Goal: Task Accomplishment & Management: Use online tool/utility

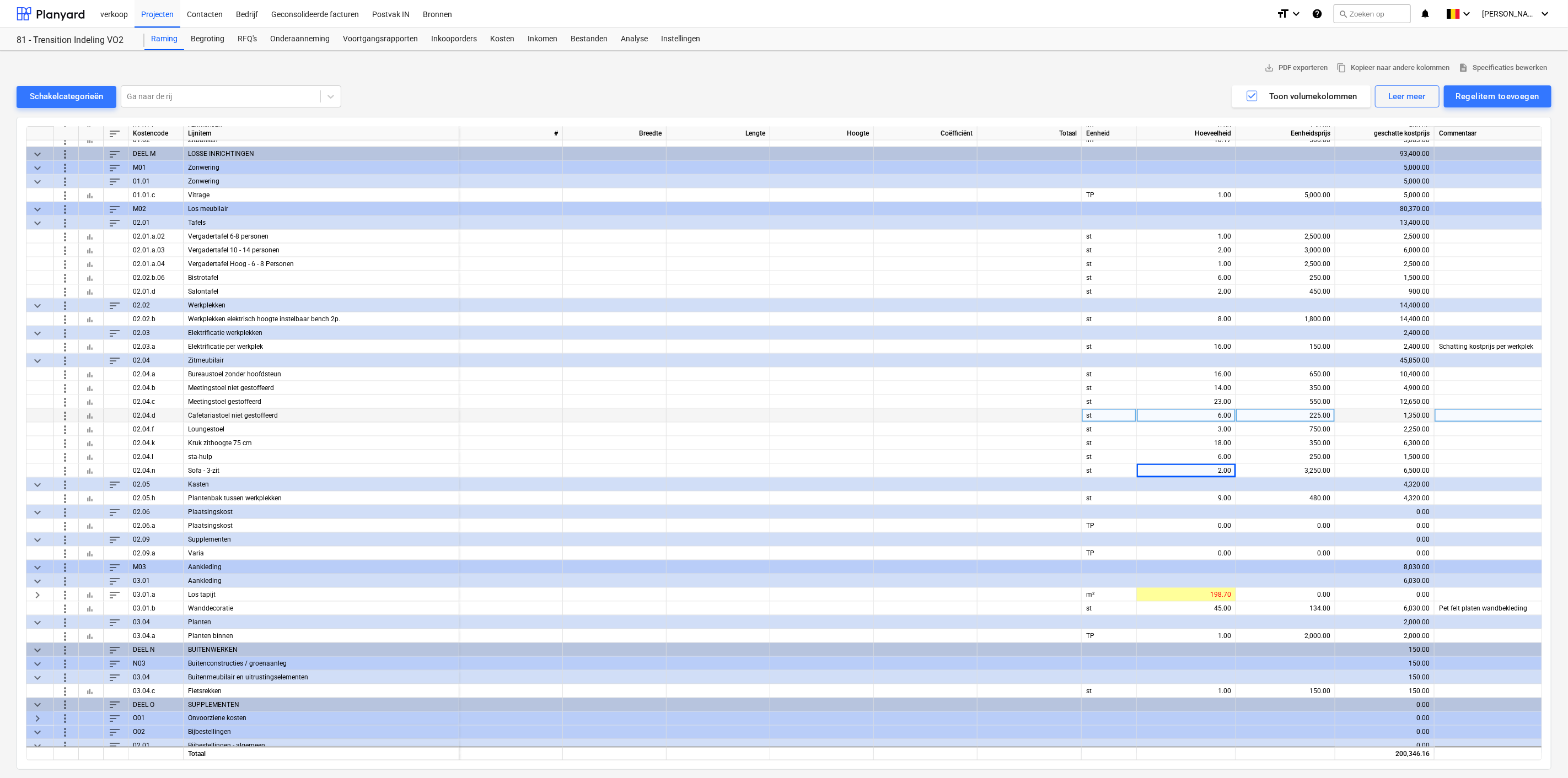
scroll to position [1180, 0]
click at [937, 484] on div "0.00" at bounding box center [1286, 593] width 90 height 13
type input "160"
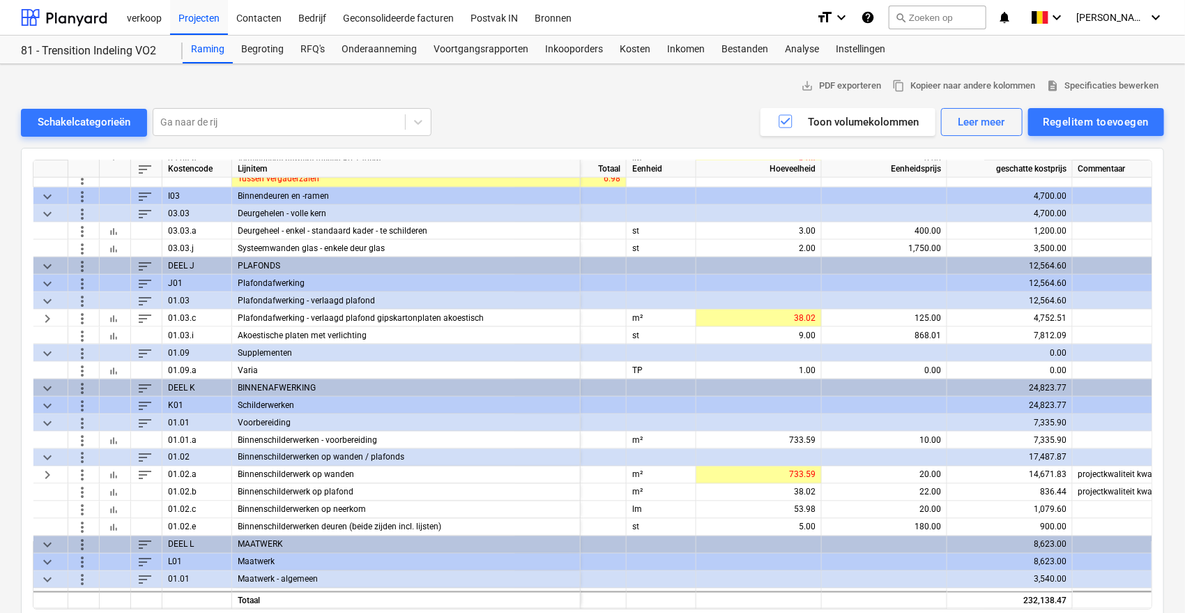
scroll to position [1036, 293]
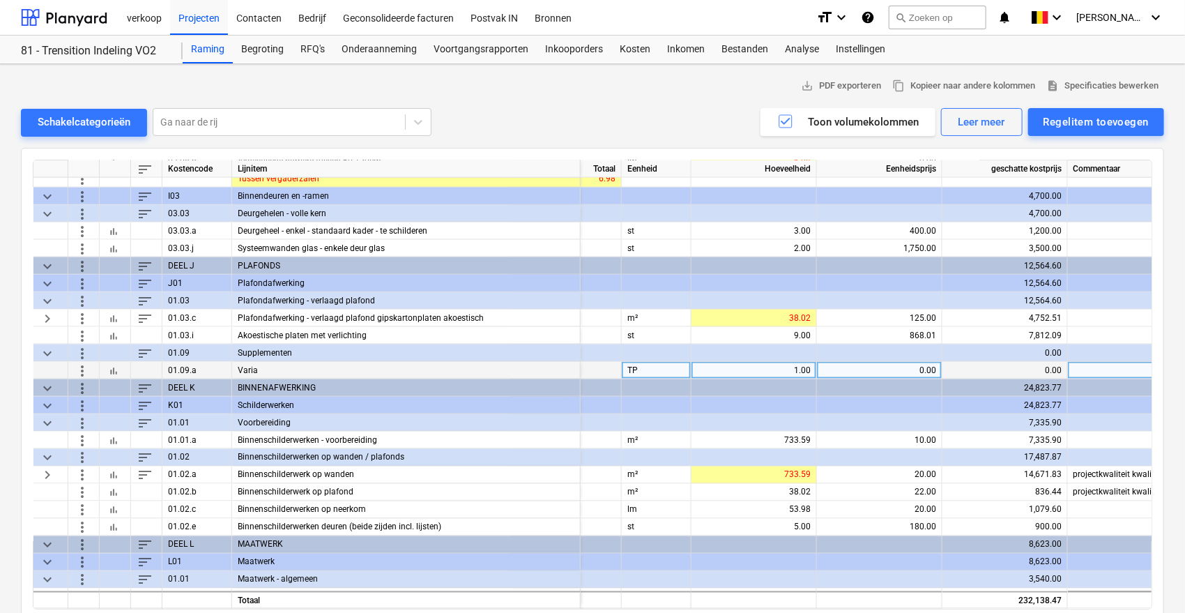
click at [886, 366] on div "0.00" at bounding box center [880, 370] width 114 height 17
type input "2500"
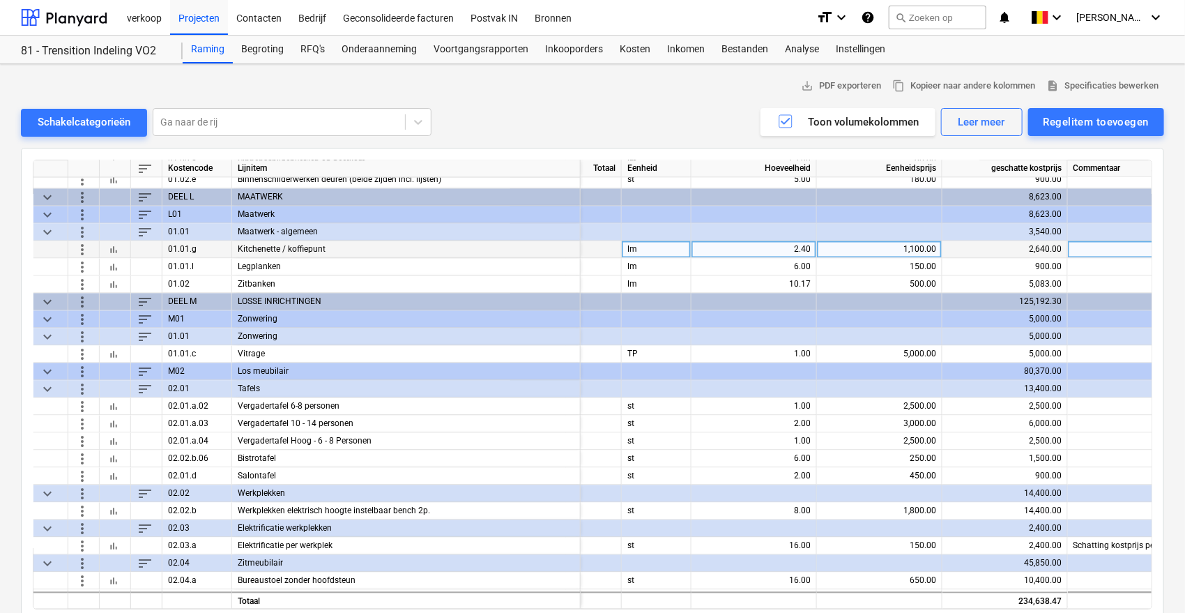
scroll to position [1384, 293]
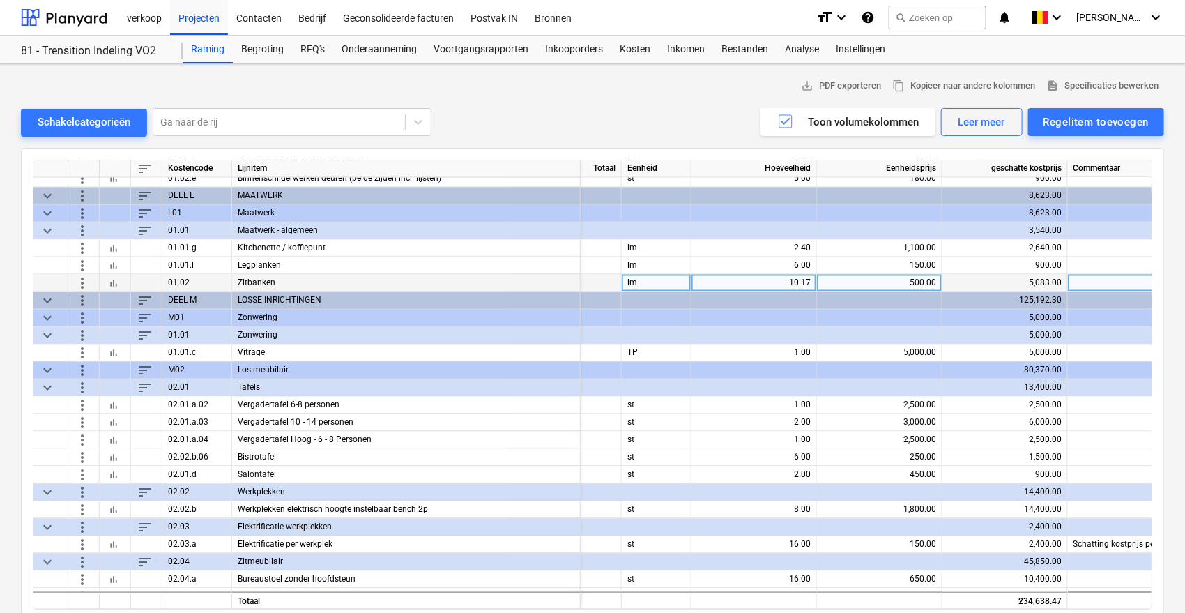
click at [860, 286] on div "500.00" at bounding box center [880, 283] width 114 height 17
type input "1000"
click at [860, 286] on div "1,000.00" at bounding box center [880, 283] width 114 height 17
type input "850"
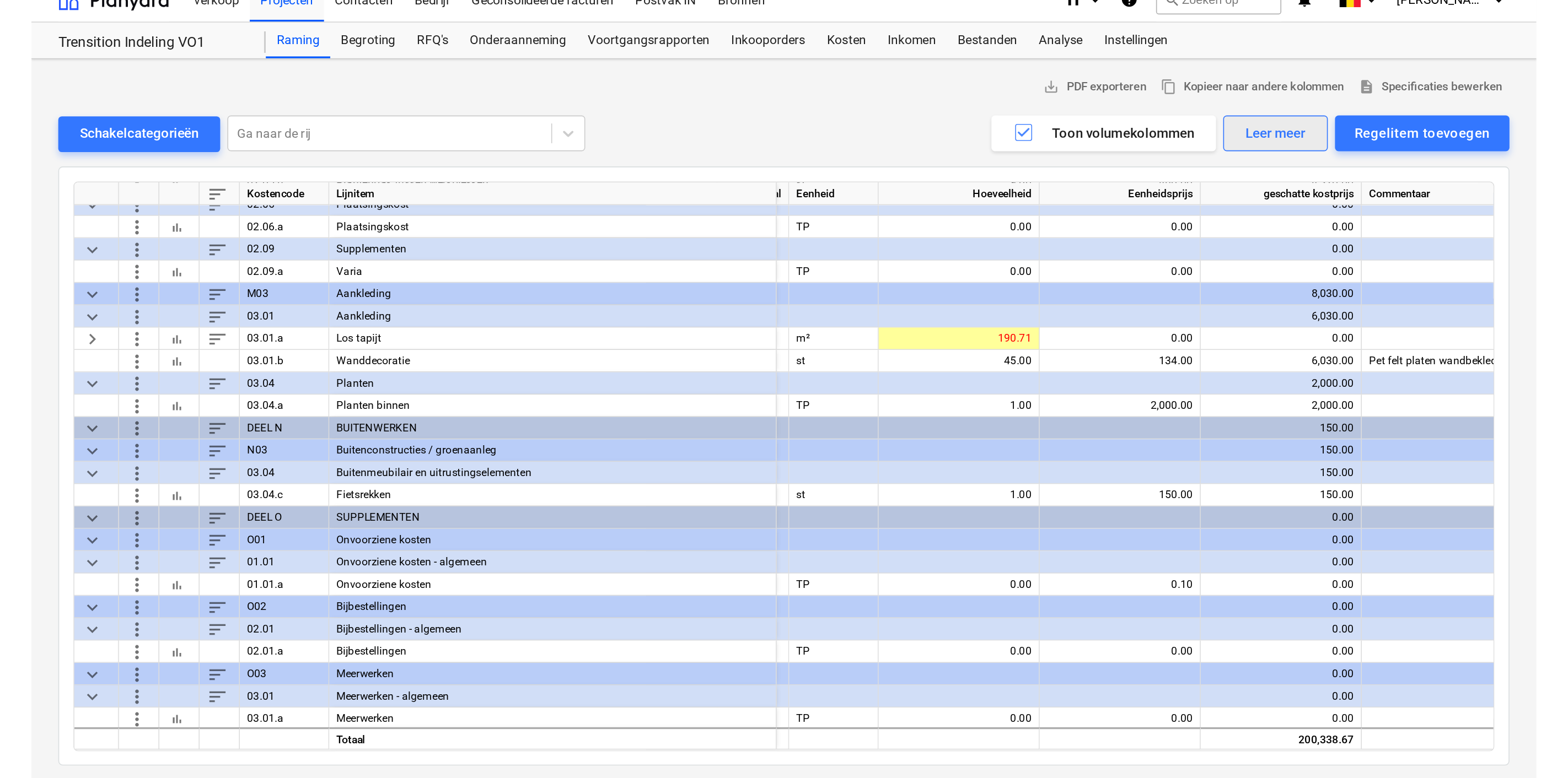
scroll to position [1198, 0]
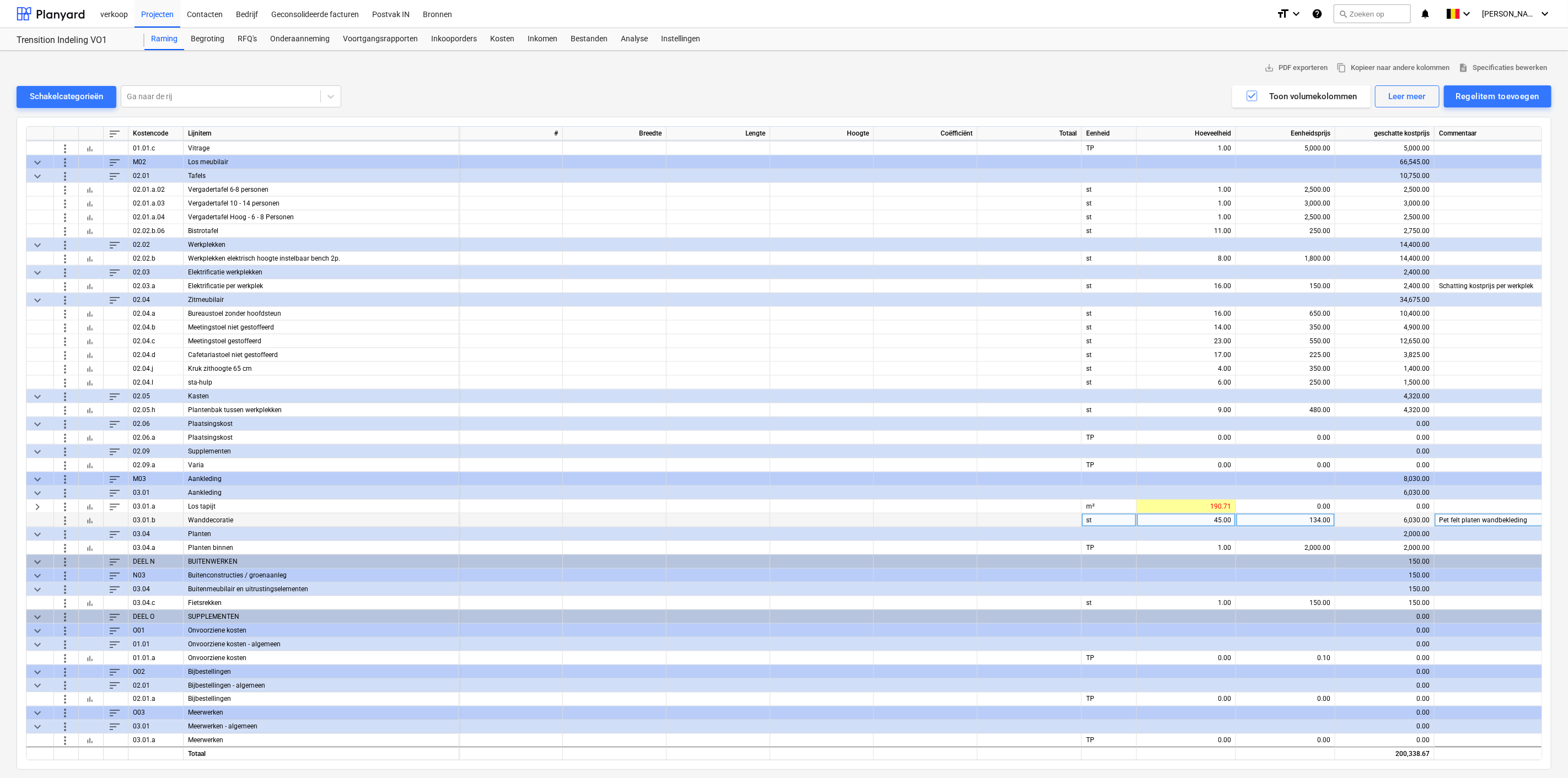
click at [927, 479] on div "134.00" at bounding box center [1286, 520] width 90 height 13
click at [927, 479] on div "0.00" at bounding box center [1286, 506] width 90 height 13
type input "160"
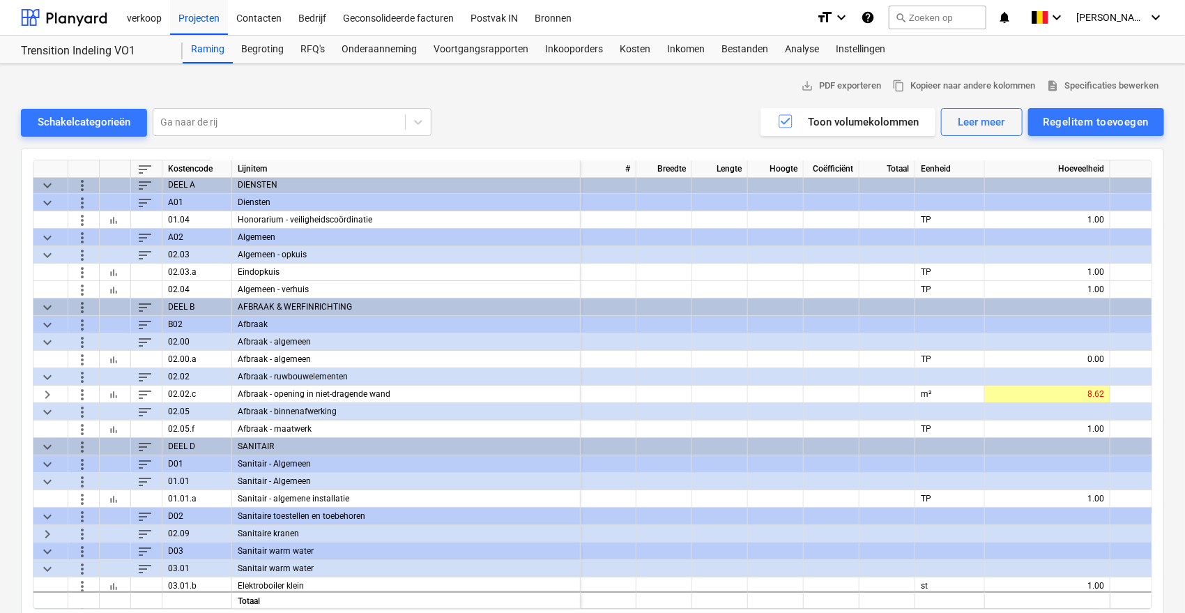
scroll to position [1, 0]
click at [786, 119] on icon "button" at bounding box center [785, 121] width 17 height 17
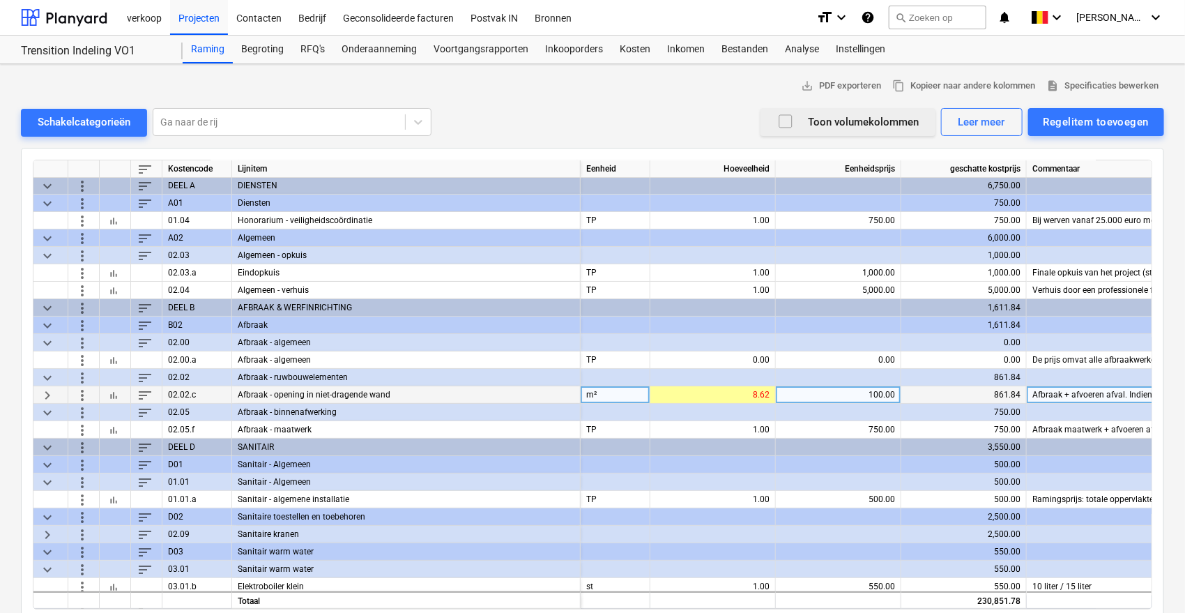
click at [617, 400] on div "m²" at bounding box center [616, 394] width 70 height 17
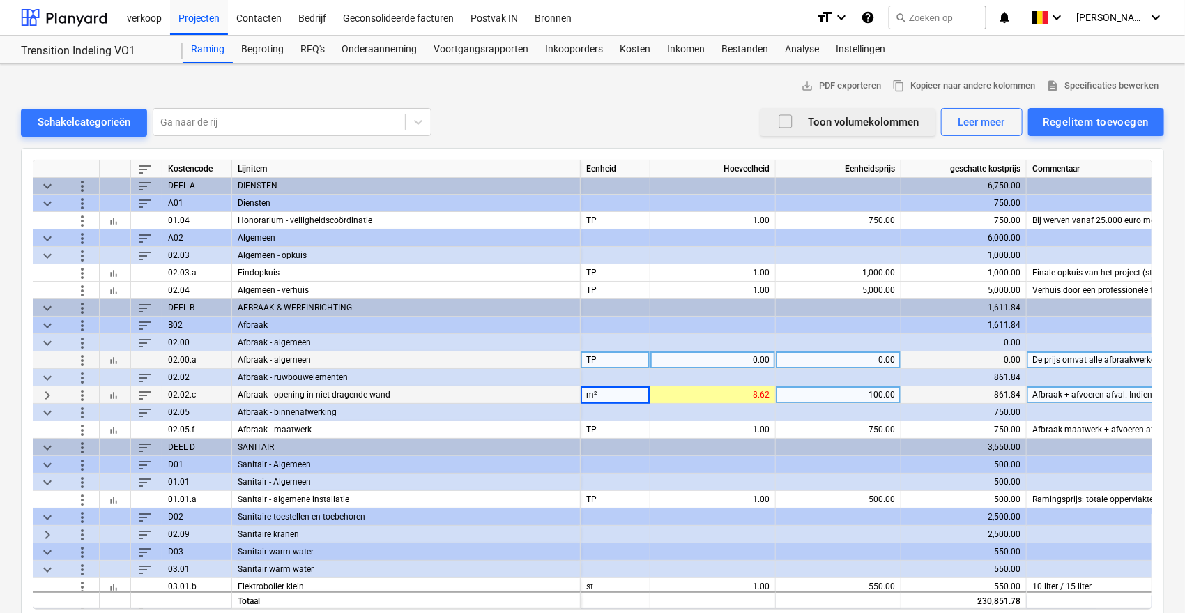
click at [742, 354] on div "0.00" at bounding box center [713, 359] width 114 height 17
type input "1"
click at [836, 356] on div "0.00" at bounding box center [838, 359] width 114 height 17
type input "2000"
click at [44, 395] on span "keyboard_arrow_right" at bounding box center [47, 394] width 17 height 17
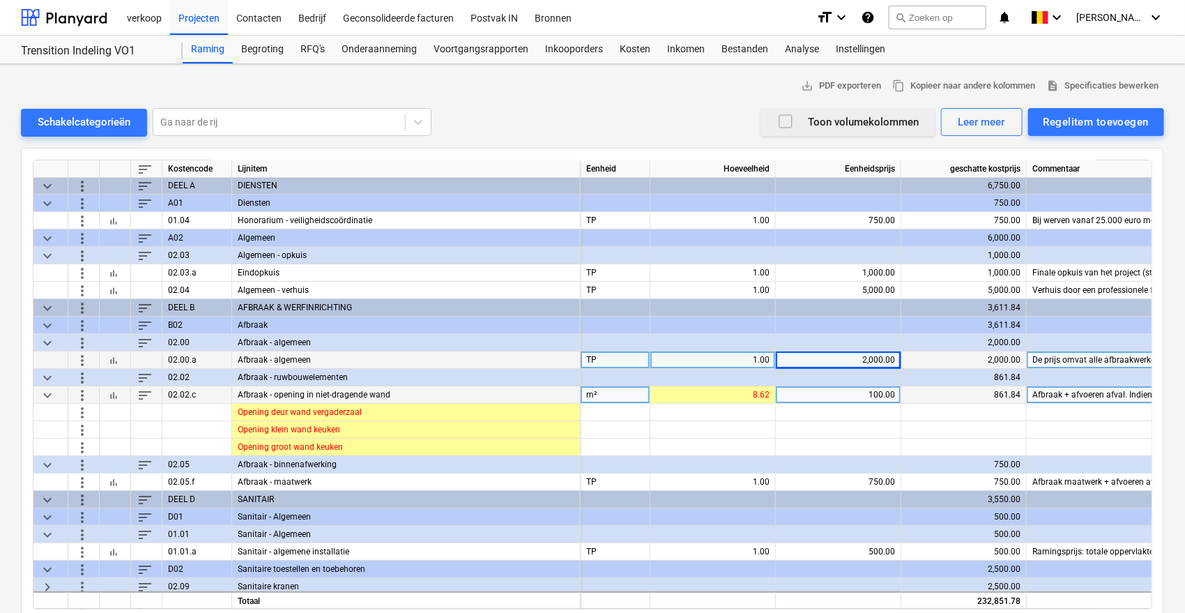
drag, startPoint x: 861, startPoint y: 383, endPoint x: 864, endPoint y: 392, distance: 9.1
click at [864, 391] on div "sort Kostencode Lijnitem Eenheid Hoeveelheid Eenheidsprijs geschatte kostprijs …" at bounding box center [592, 385] width 1119 height 450
click at [864, 392] on div "100.00" at bounding box center [838, 394] width 114 height 17
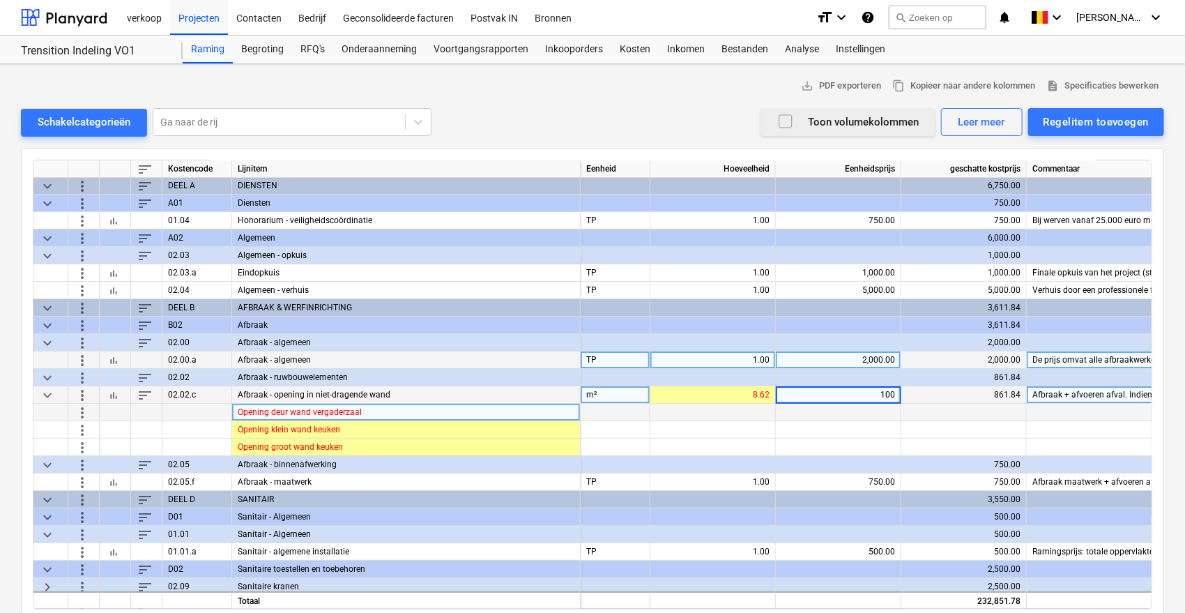
type input "0"
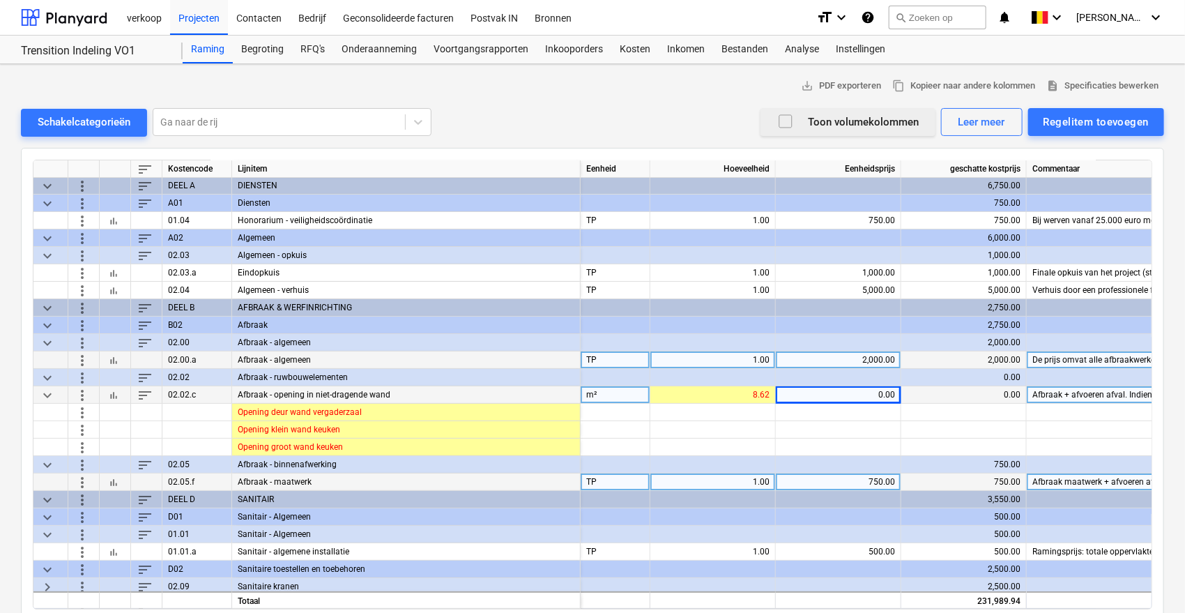
click at [841, 478] on div "750.00" at bounding box center [838, 481] width 114 height 17
type input "0"
click at [862, 351] on div "2,000.00" at bounding box center [838, 359] width 114 height 17
type input "2500"
click at [47, 393] on span "keyboard_arrow_down" at bounding box center [47, 394] width 17 height 17
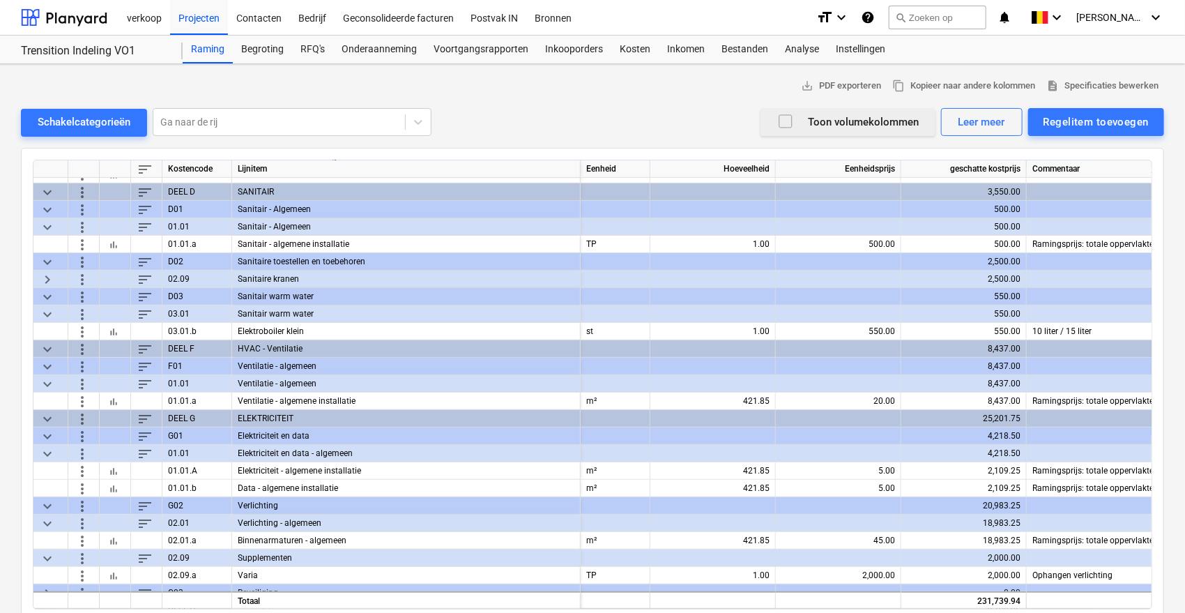
scroll to position [257, 0]
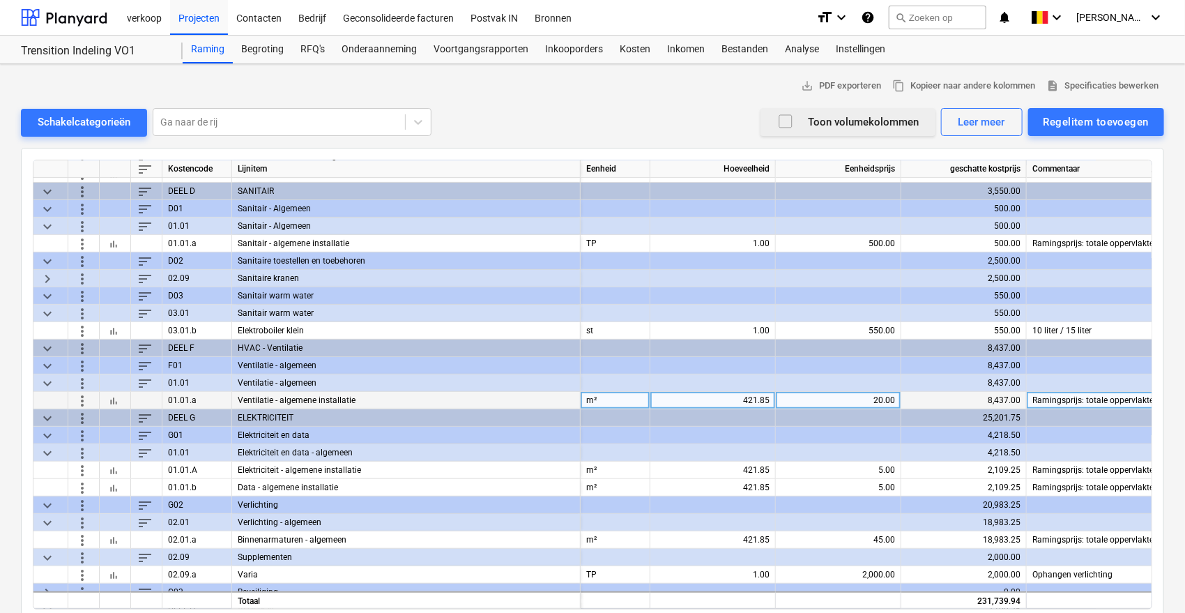
click at [848, 406] on div "20.00" at bounding box center [838, 400] width 114 height 17
type input "0"
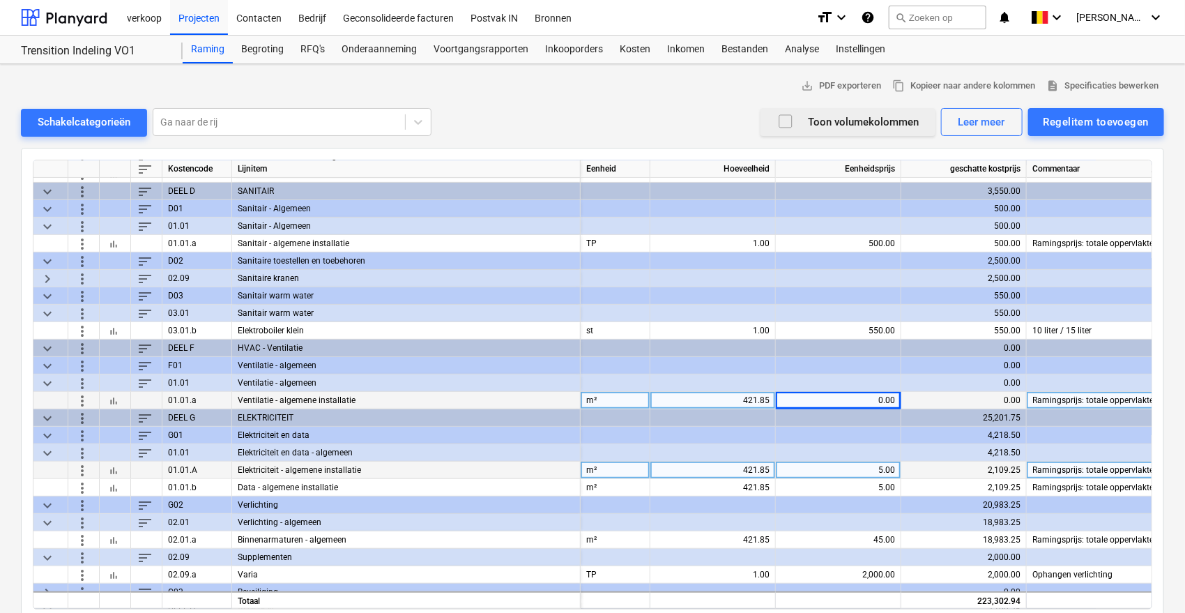
click at [862, 467] on div "5.00" at bounding box center [838, 469] width 114 height 17
type input "10"
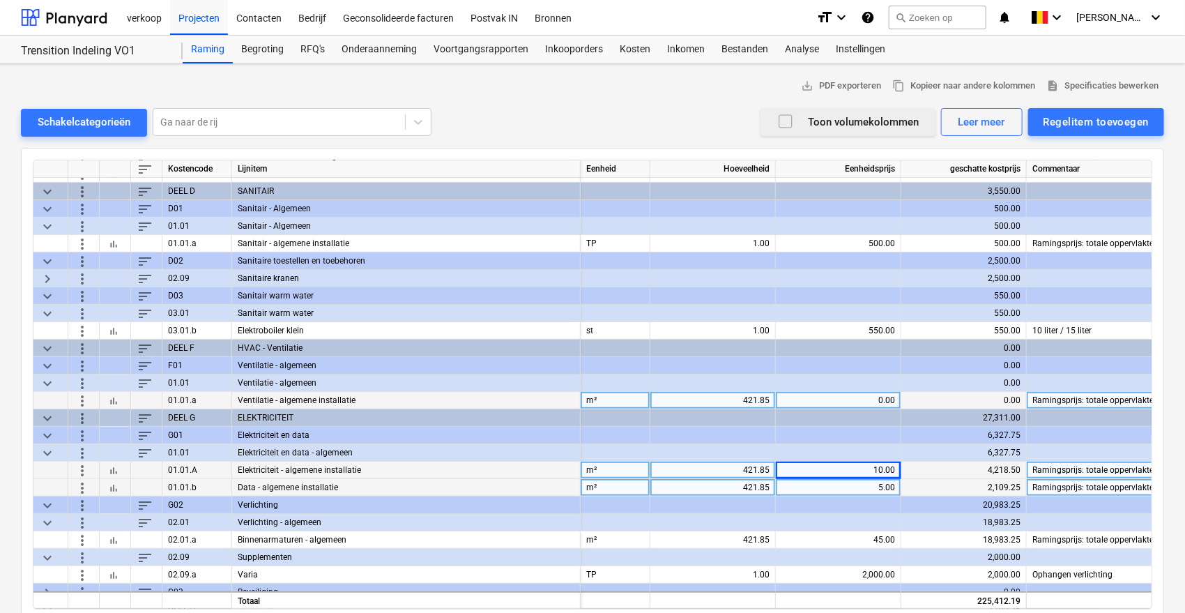
click at [864, 486] on div "5.00" at bounding box center [838, 487] width 114 height 17
type input "10"
click at [853, 464] on div "10.00" at bounding box center [838, 469] width 114 height 17
type input "15"
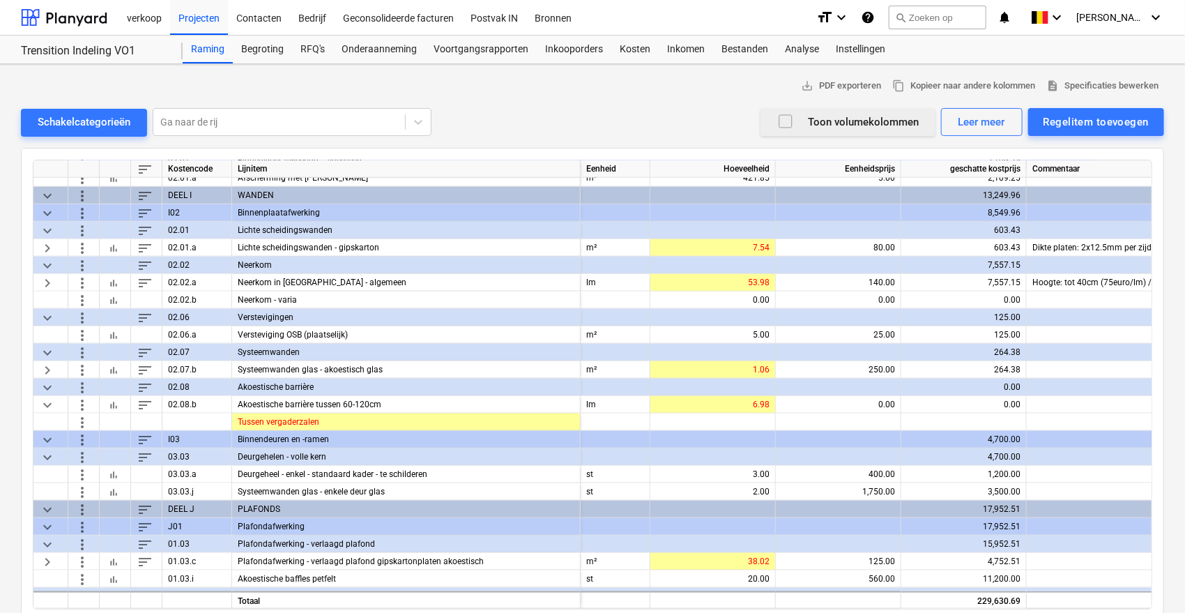
scroll to position [742, 0]
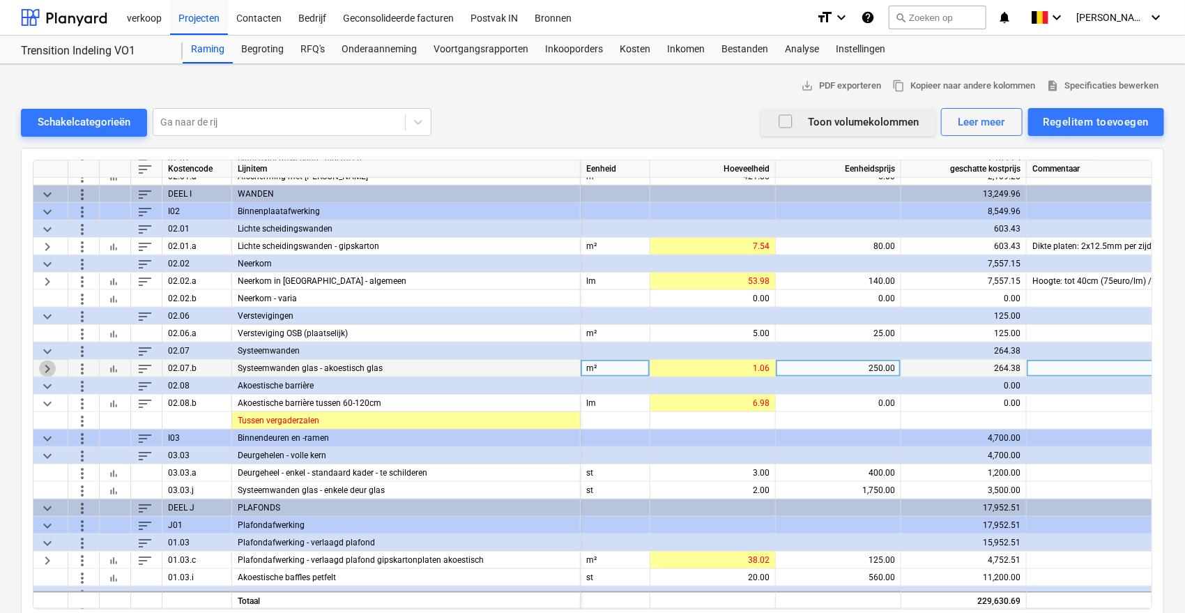
click at [46, 367] on span "keyboard_arrow_right" at bounding box center [47, 368] width 17 height 17
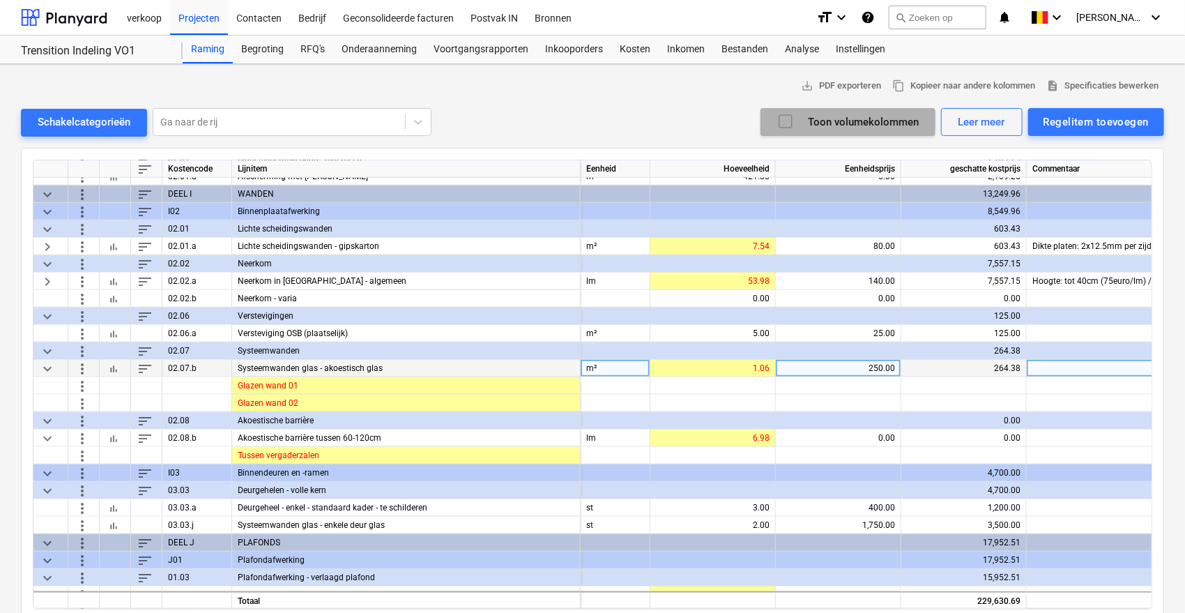
click at [786, 118] on icon "button" at bounding box center [785, 121] width 17 height 17
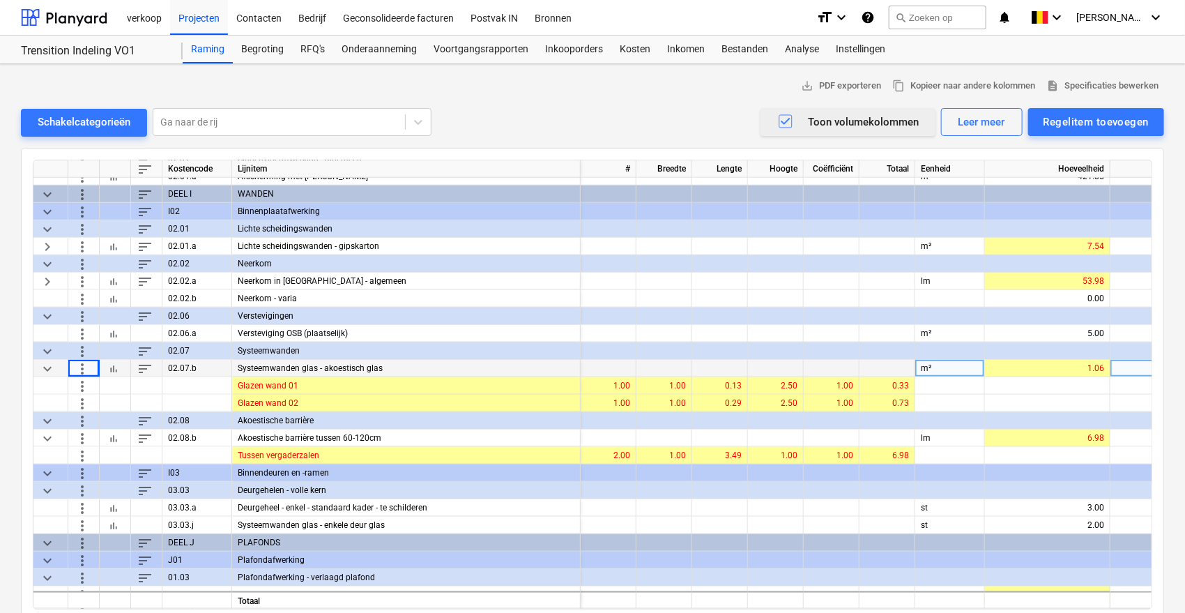
drag, startPoint x: 85, startPoint y: 371, endPoint x: 69, endPoint y: 374, distance: 16.3
click at [69, 374] on div "more_vert" at bounding box center [83, 368] width 31 height 17
click at [52, 372] on span "keyboard_arrow_down" at bounding box center [47, 368] width 17 height 17
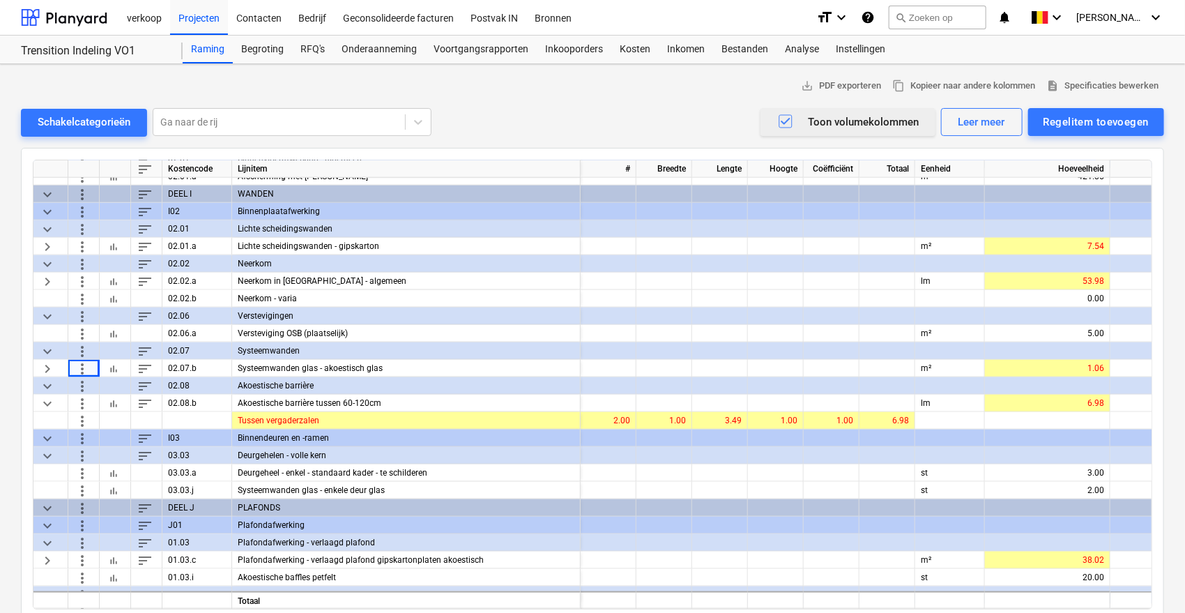
click at [48, 365] on span "keyboard_arrow_right" at bounding box center [47, 368] width 17 height 17
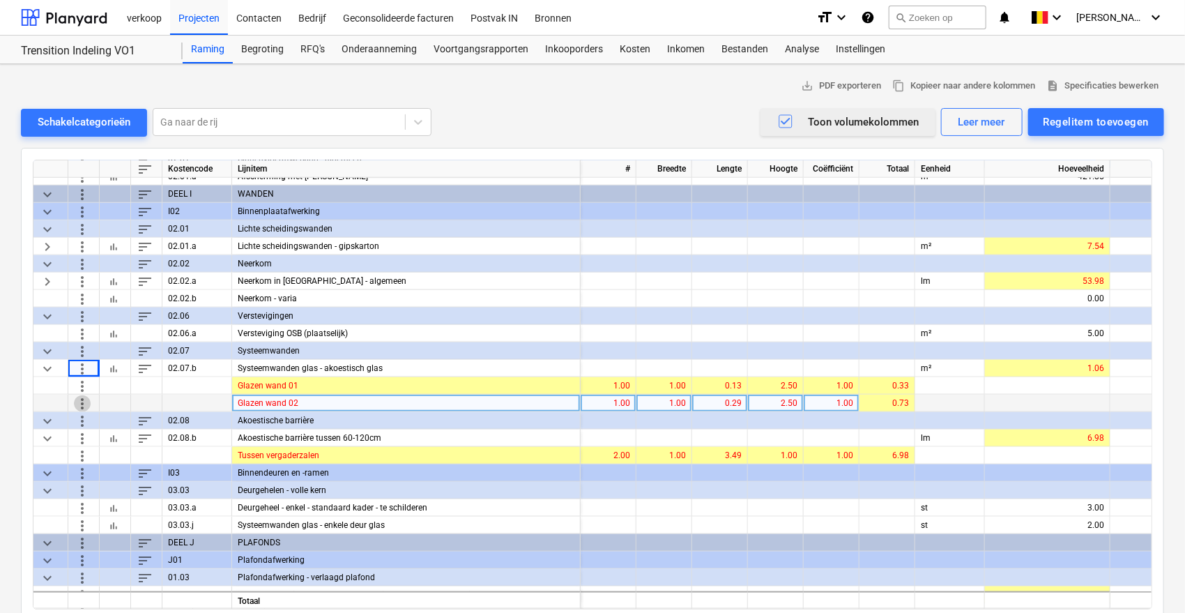
click at [80, 396] on span "more_vert" at bounding box center [82, 403] width 17 height 17
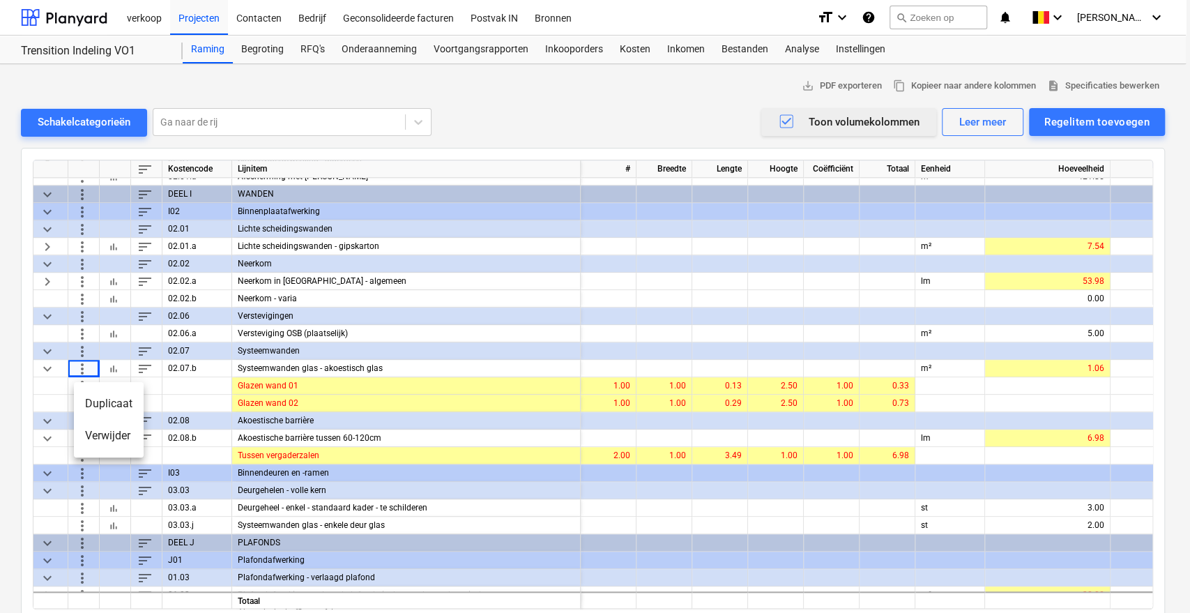
click at [102, 436] on li "Verwijder" at bounding box center [109, 436] width 70 height 32
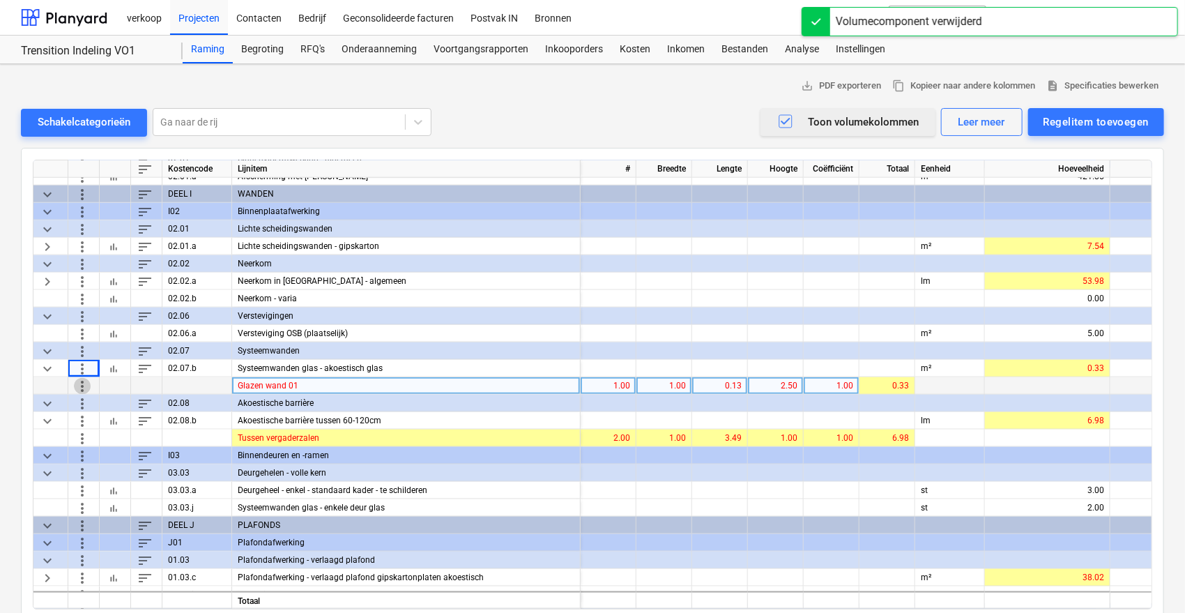
click at [84, 383] on span "more_vert" at bounding box center [82, 385] width 17 height 17
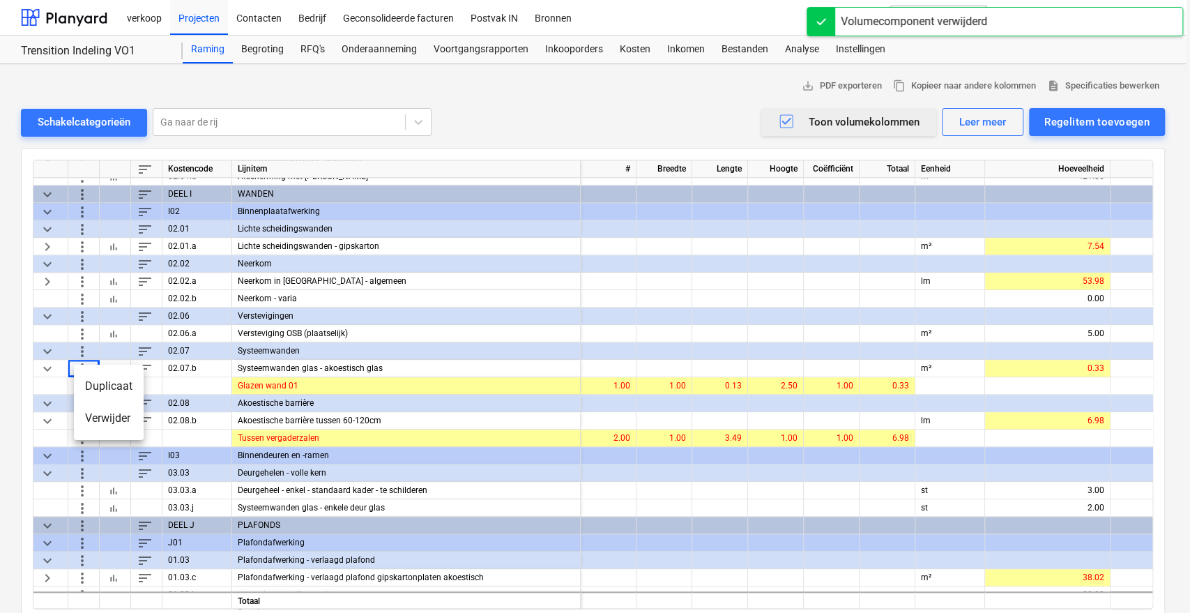
click at [98, 422] on li "Verwijder" at bounding box center [109, 418] width 70 height 32
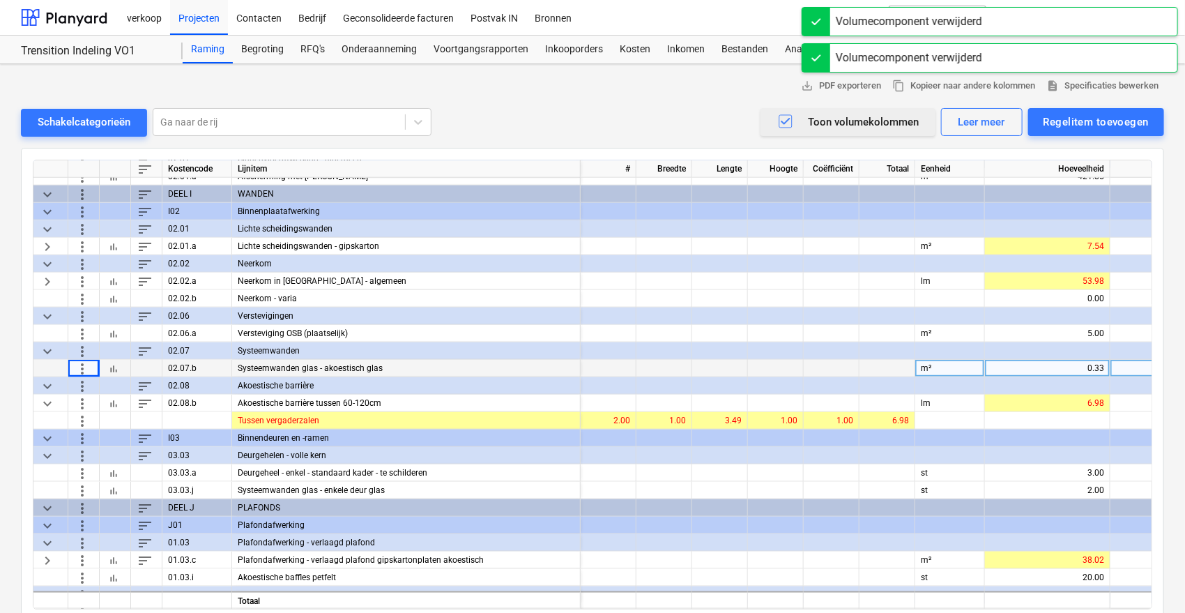
click at [78, 369] on span "more_vert" at bounding box center [82, 368] width 17 height 17
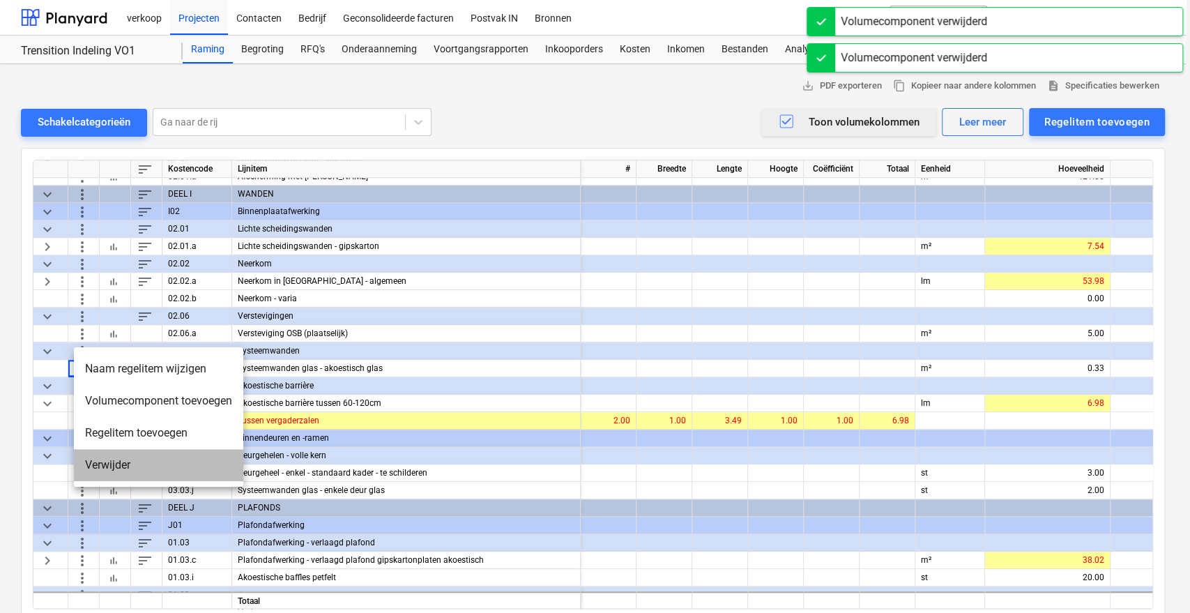
click at [96, 464] on li "Verwijder" at bounding box center [158, 465] width 169 height 32
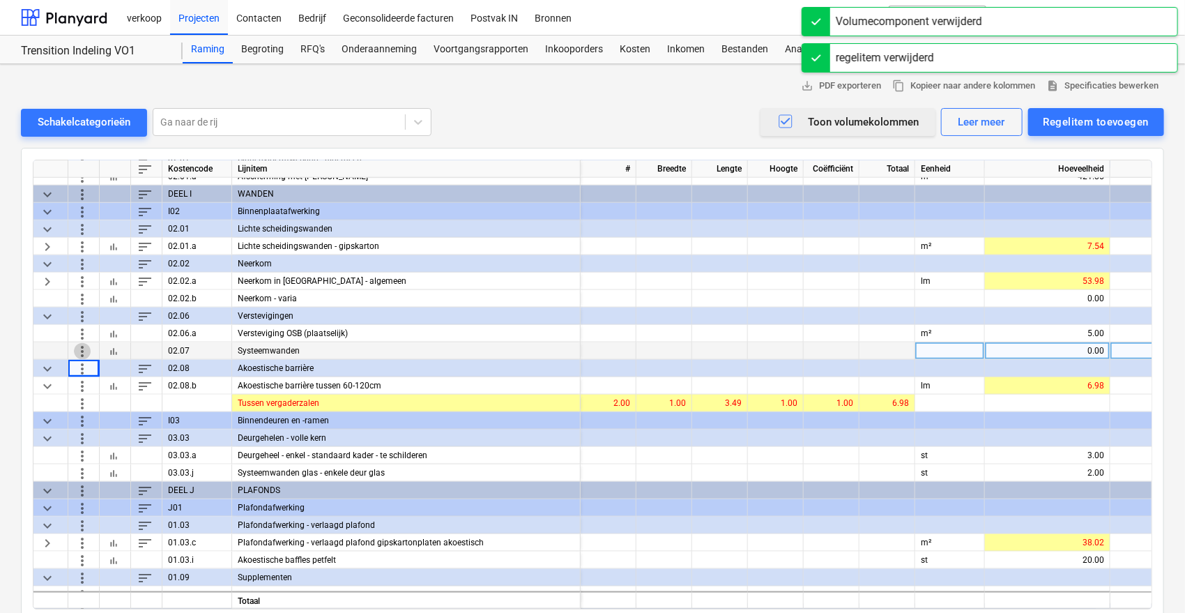
click at [86, 353] on span "more_vert" at bounding box center [82, 350] width 17 height 17
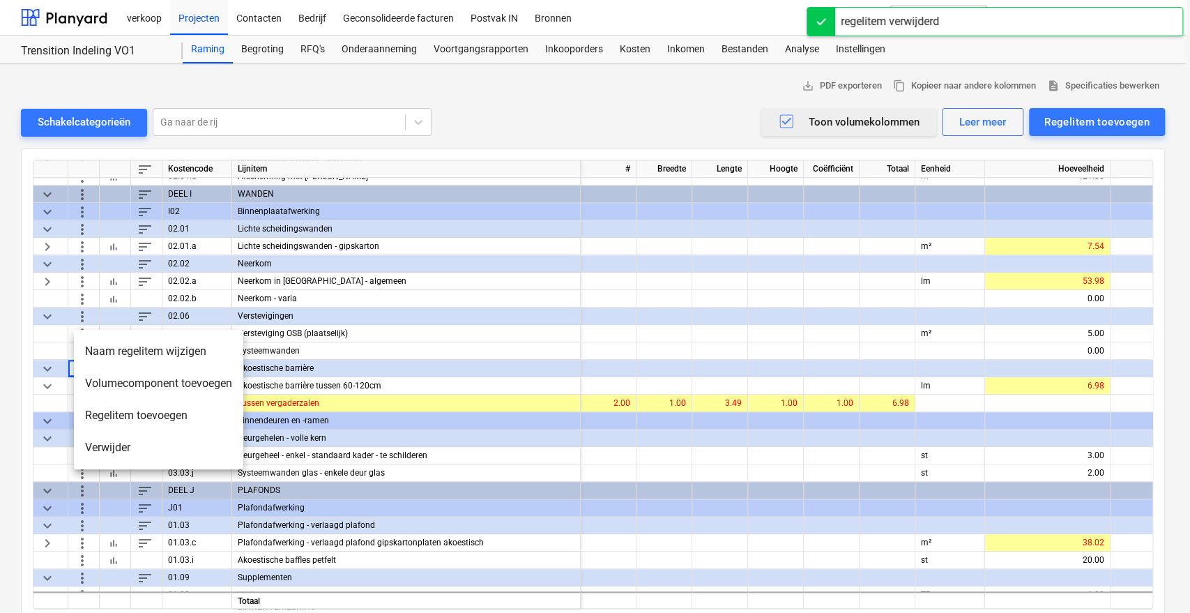
click at [113, 443] on li "Verwijder" at bounding box center [158, 447] width 169 height 32
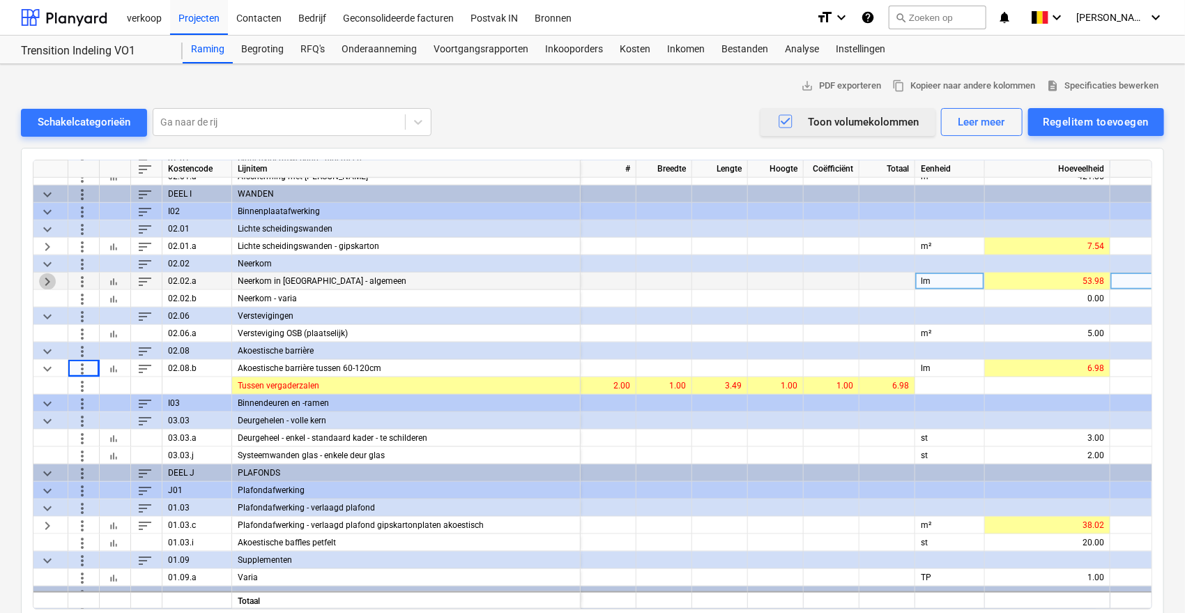
click at [47, 277] on span "keyboard_arrow_right" at bounding box center [47, 281] width 17 height 17
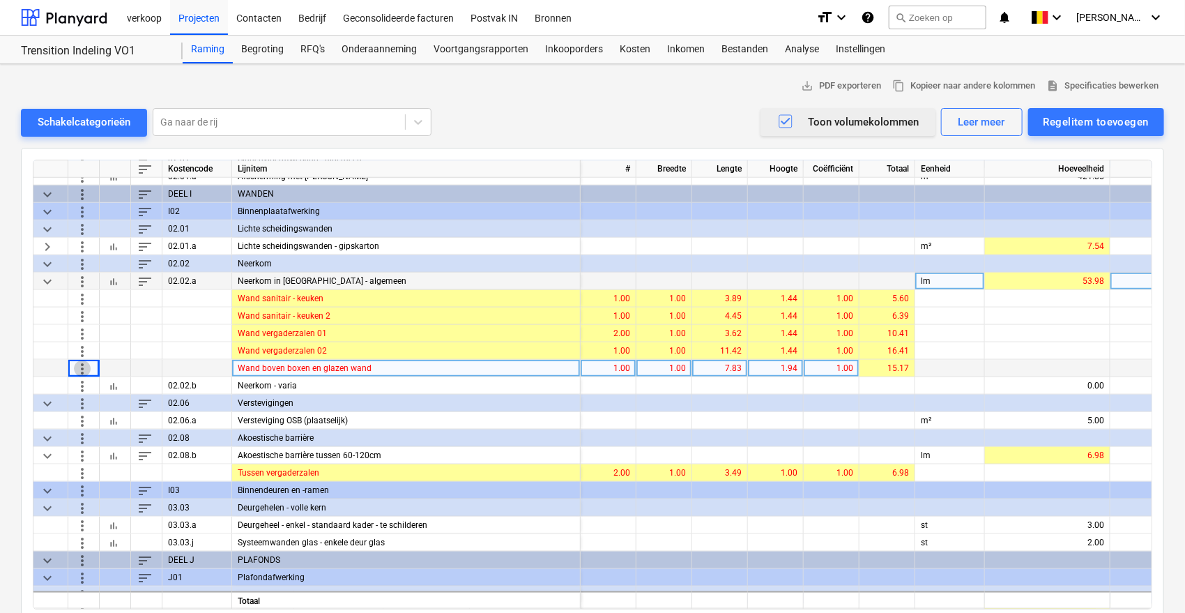
click at [79, 372] on span "more_vert" at bounding box center [82, 368] width 17 height 17
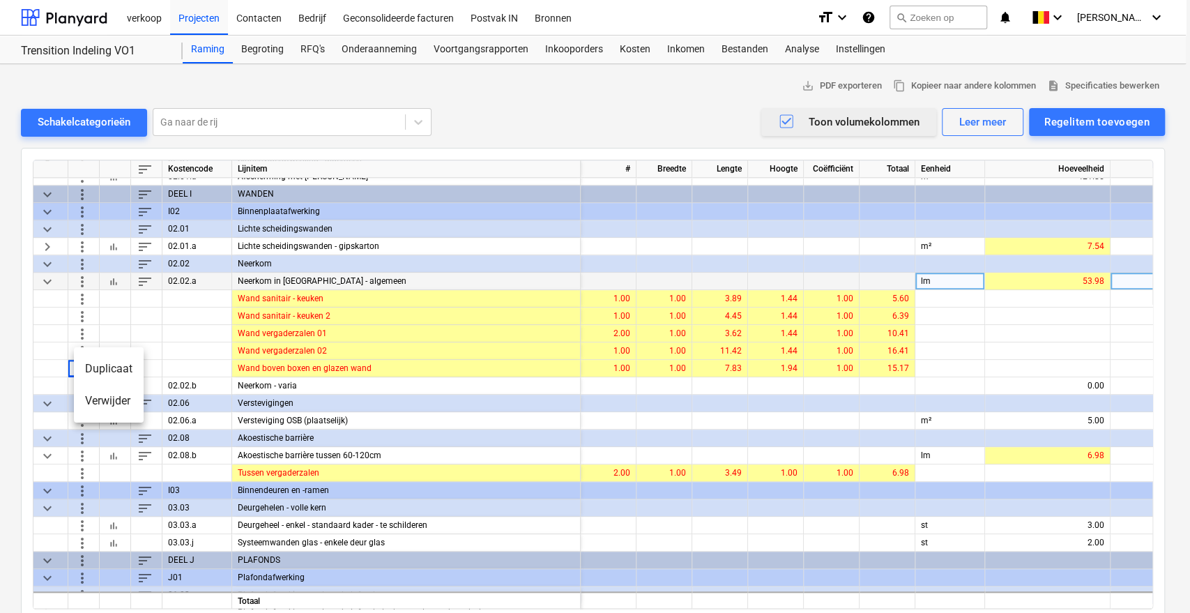
click at [107, 365] on li "Duplicaat" at bounding box center [109, 369] width 70 height 32
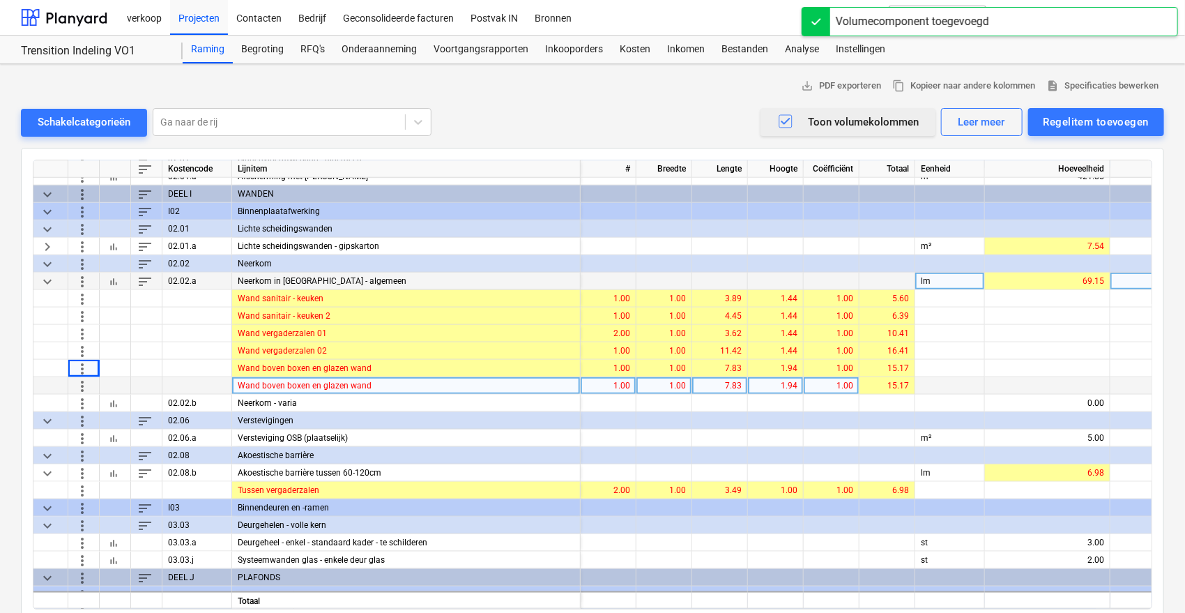
click at [312, 389] on div "Wand boven boxen en glazen wand" at bounding box center [406, 385] width 349 height 17
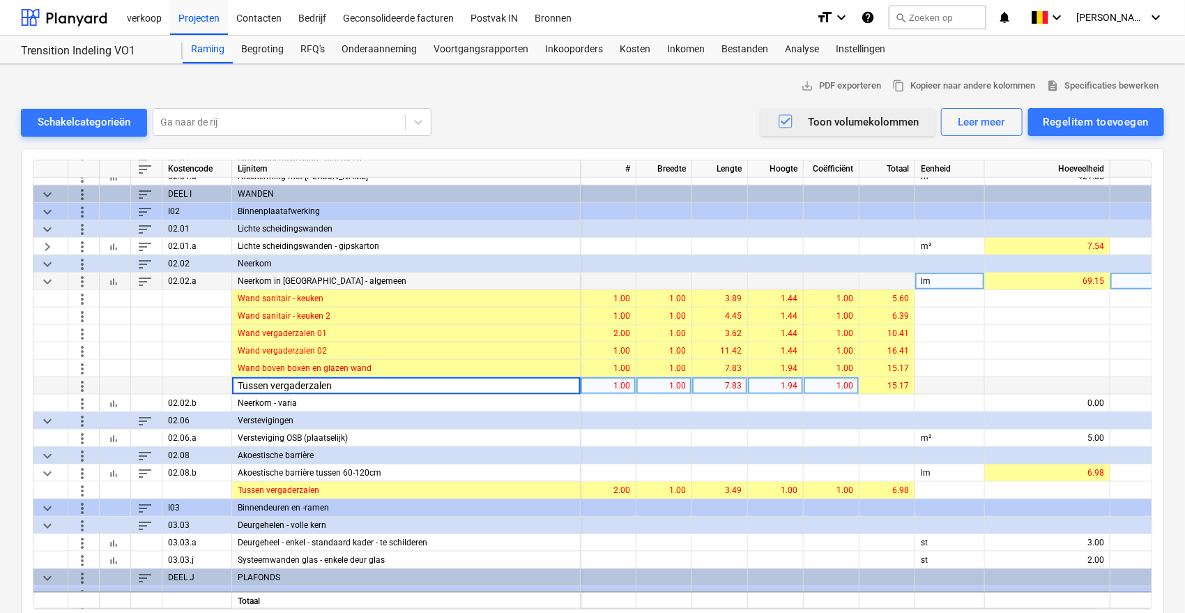
type input "Tussen vergaderzalen"
click at [611, 386] on div "1.00" at bounding box center [608, 385] width 44 height 17
type input "2"
click at [723, 389] on div "7.83" at bounding box center [720, 385] width 44 height 17
type input "3,49"
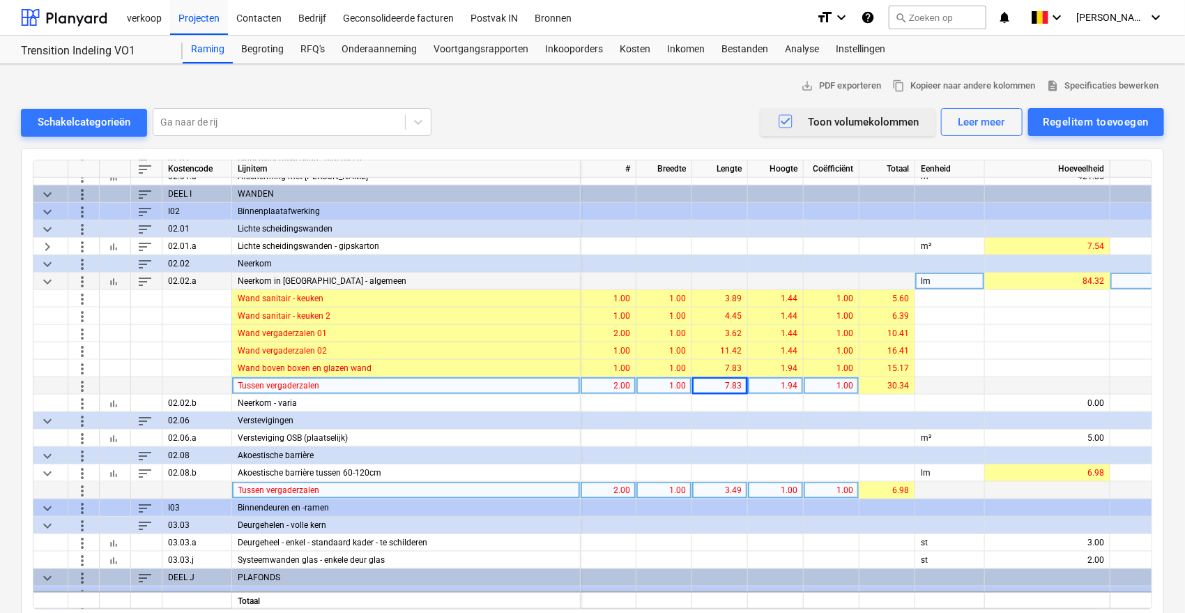
click at [79, 486] on span "more_vert" at bounding box center [82, 490] width 17 height 17
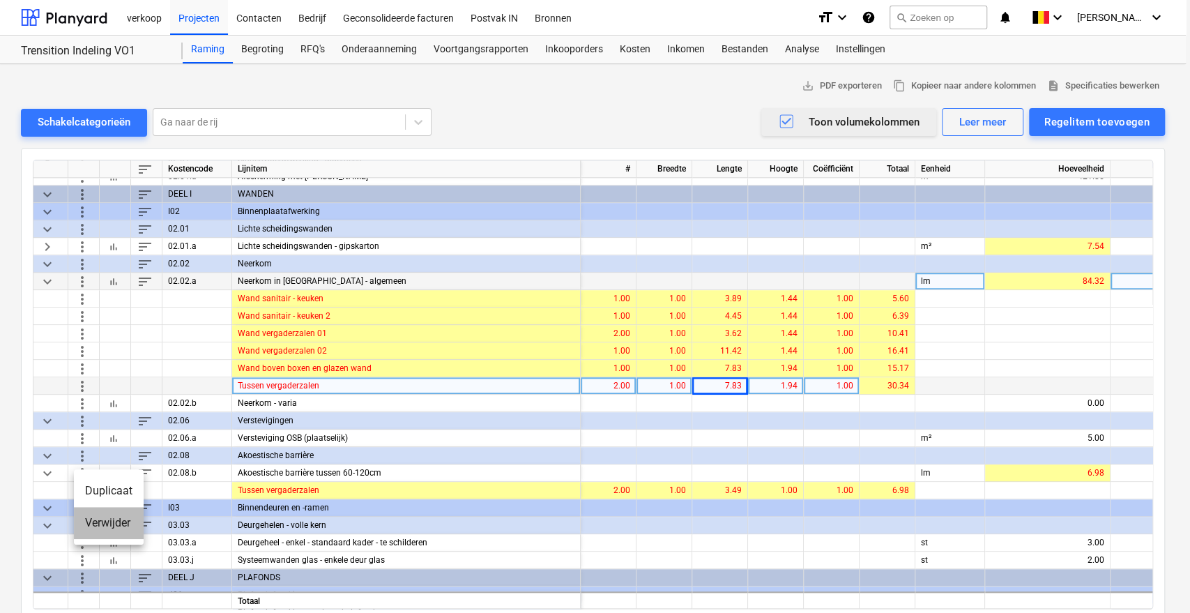
click at [95, 521] on li "Verwijder" at bounding box center [109, 523] width 70 height 32
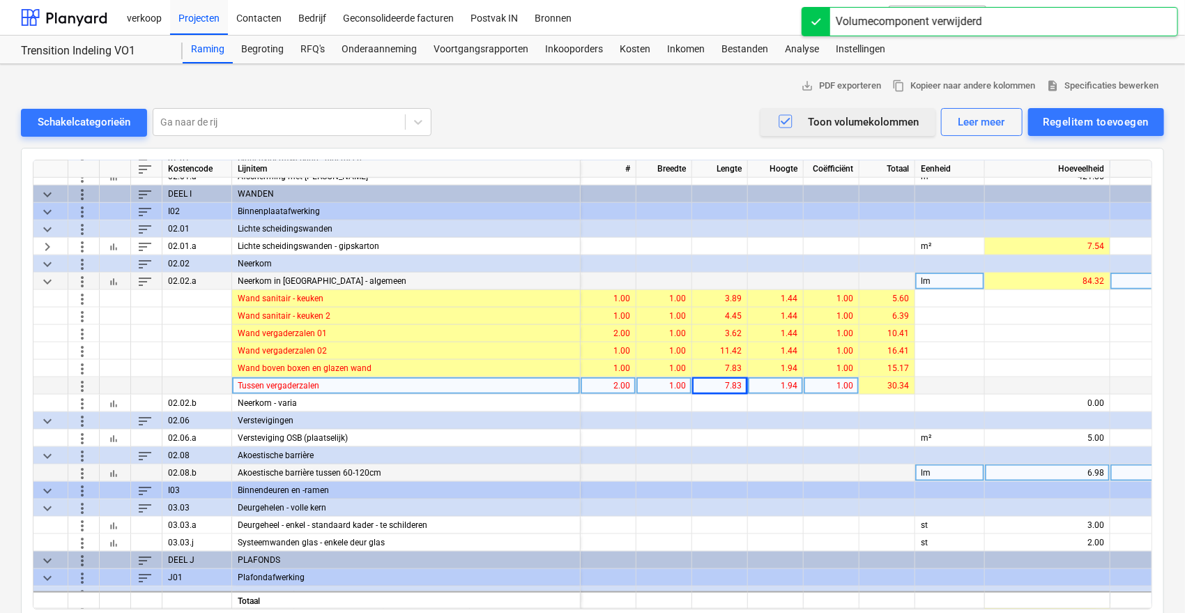
click at [79, 467] on span "more_vert" at bounding box center [82, 472] width 17 height 17
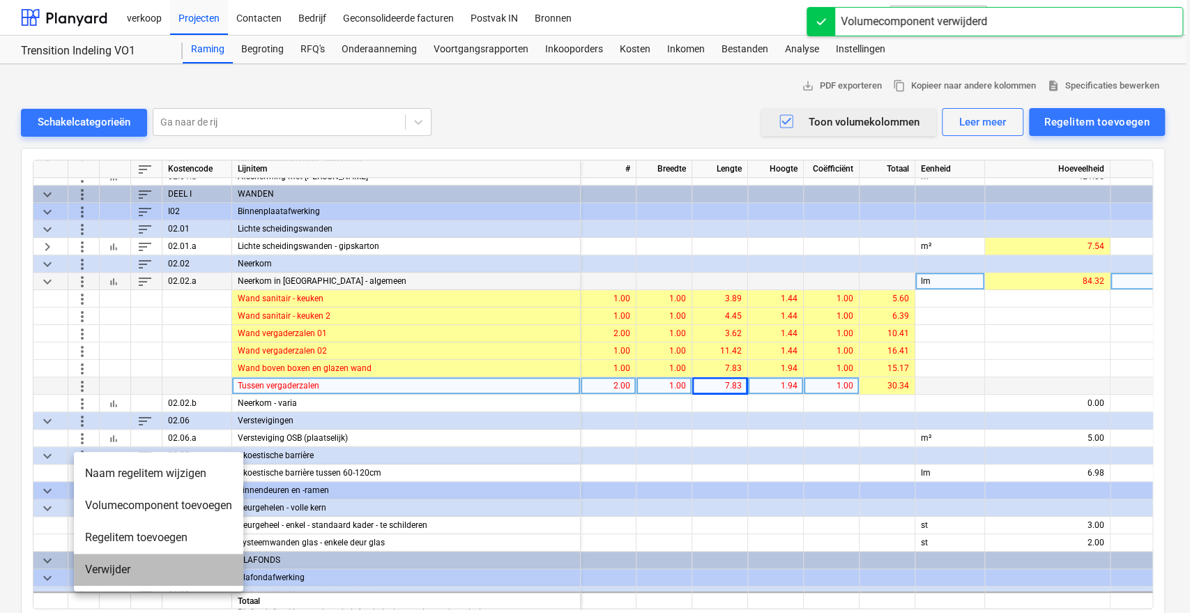
click at [90, 570] on li "Verwijder" at bounding box center [158, 569] width 169 height 32
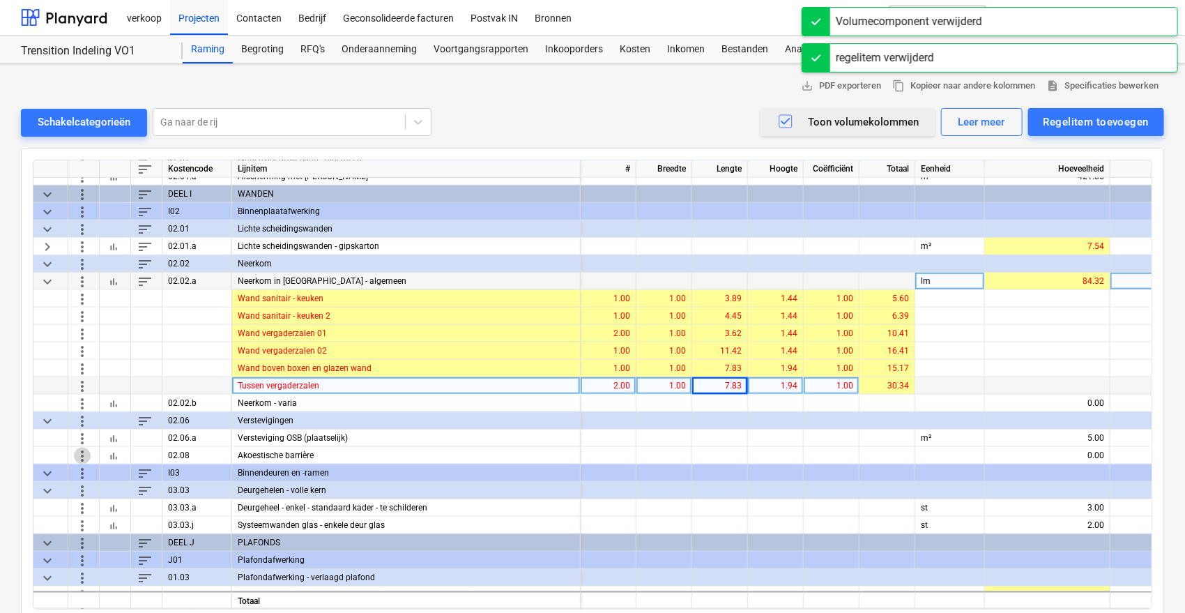
click at [79, 455] on span "more_vert" at bounding box center [82, 455] width 17 height 17
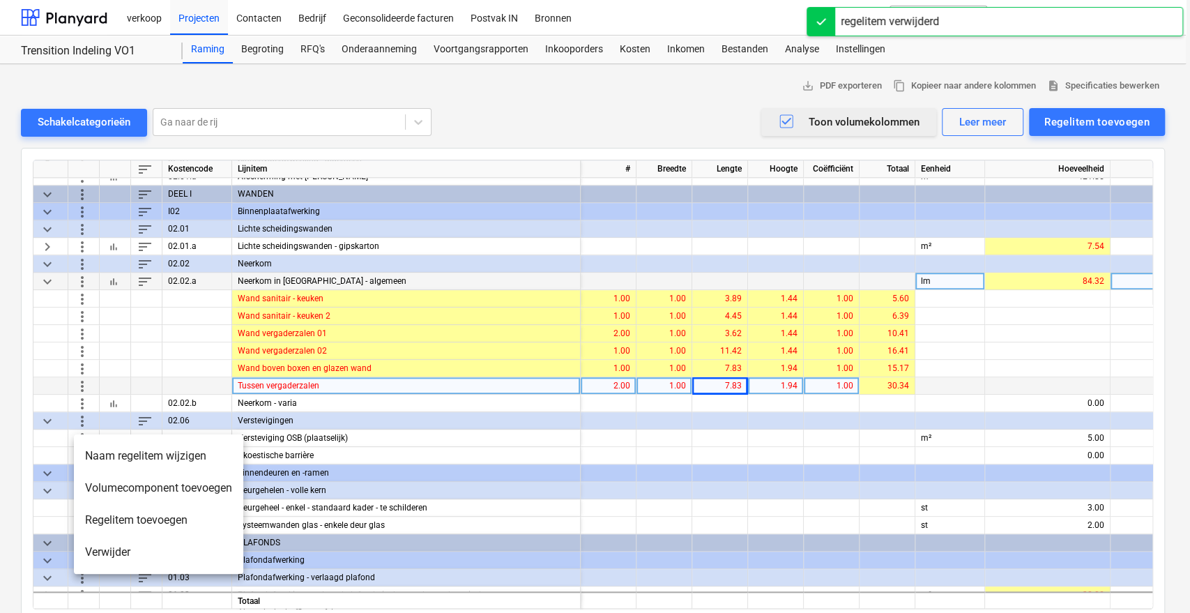
click at [105, 555] on li "Verwijder" at bounding box center [158, 552] width 169 height 32
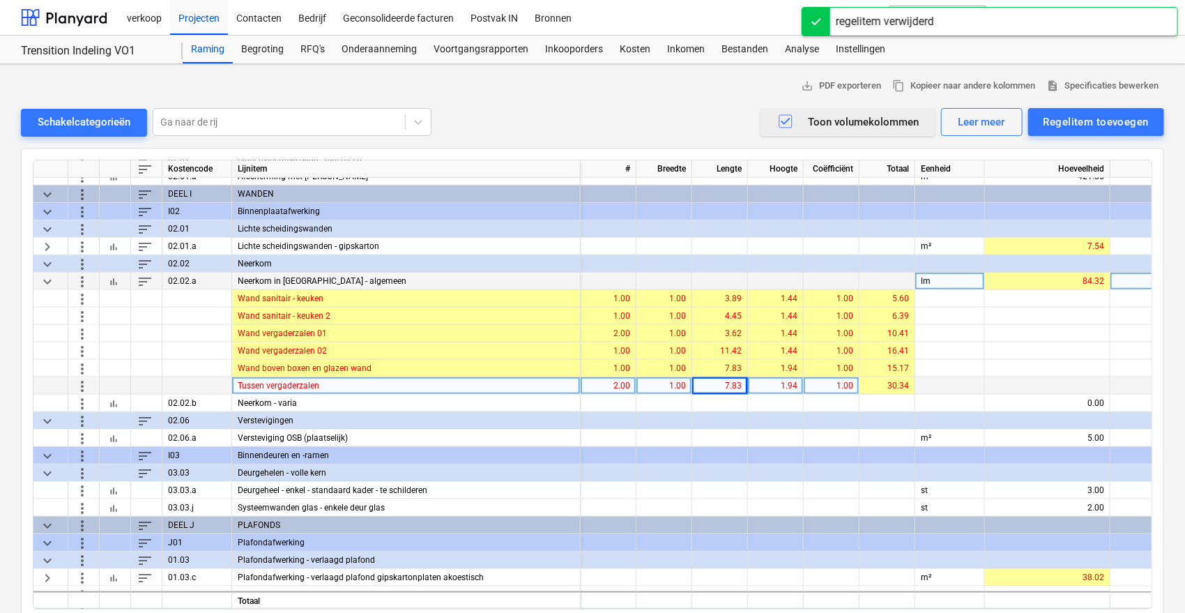
click at [43, 276] on span "keyboard_arrow_down" at bounding box center [47, 281] width 17 height 17
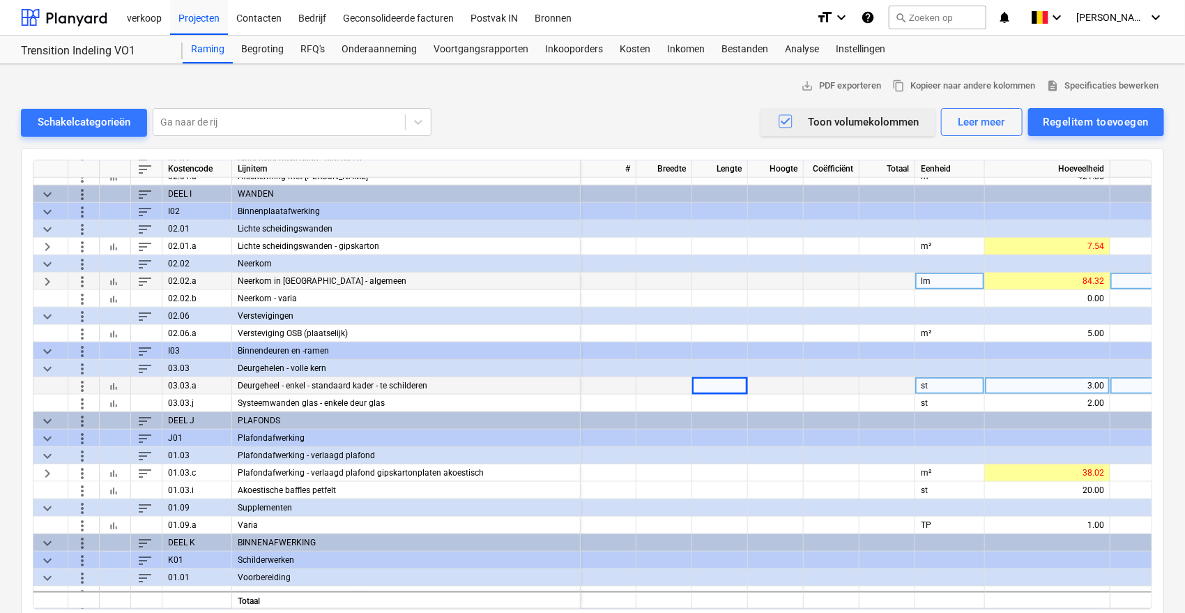
click at [791, 115] on icon "button" at bounding box center [785, 121] width 17 height 17
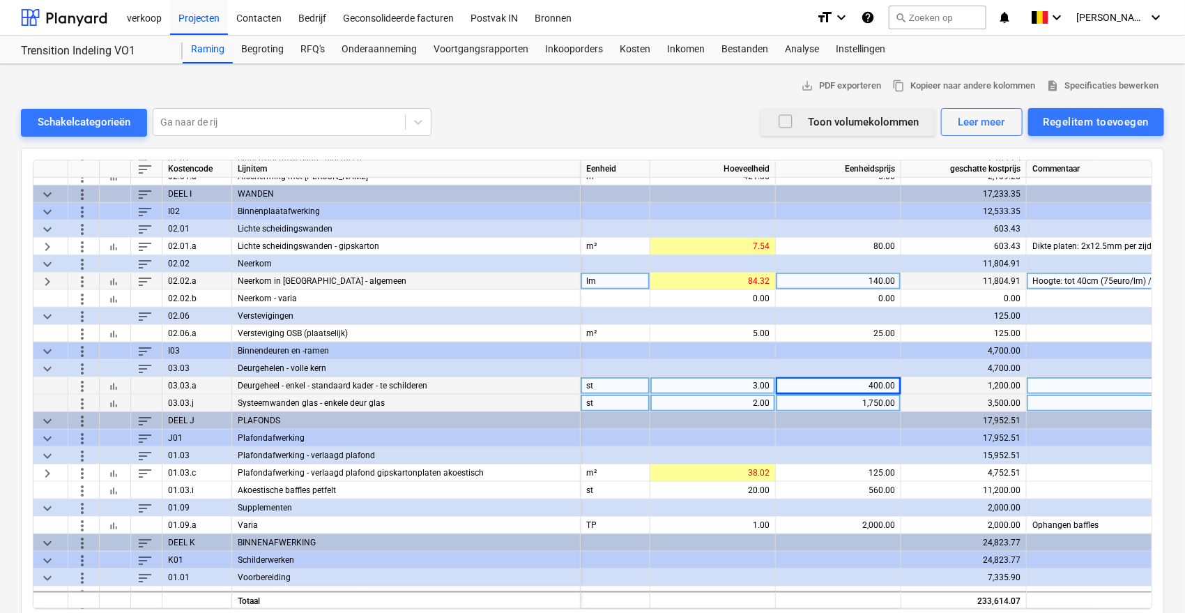
click at [839, 404] on div "1,750.00" at bounding box center [838, 403] width 114 height 17
type input "2250"
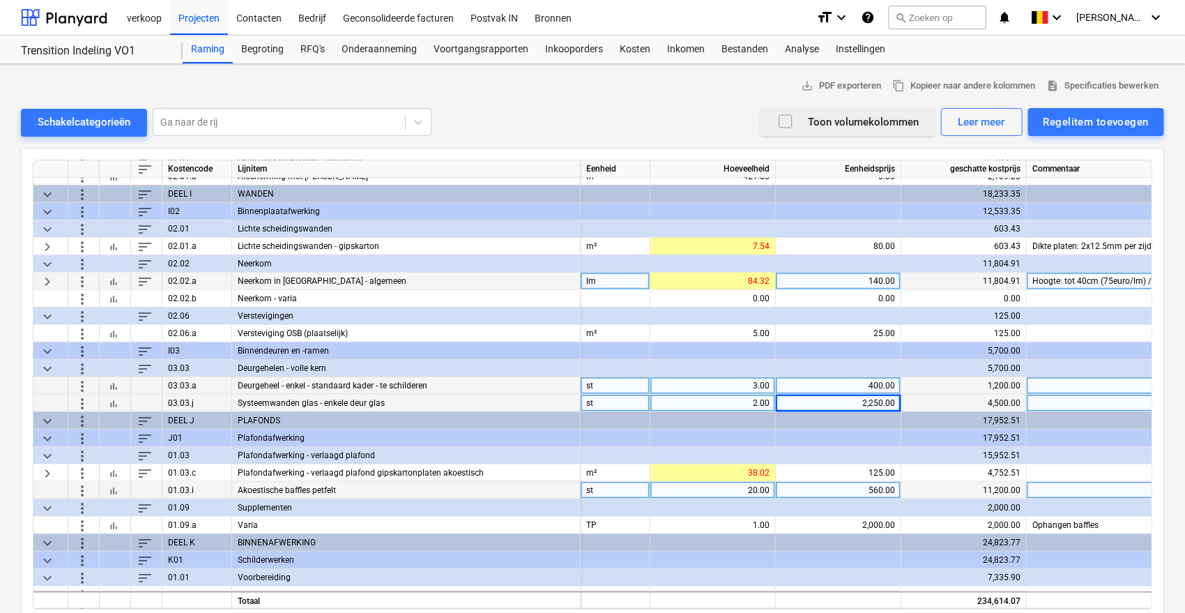
click at [736, 487] on div "20.00" at bounding box center [713, 490] width 114 height 17
type input "28"
click at [744, 494] on div "28.00" at bounding box center [713, 490] width 114 height 17
type input "26"
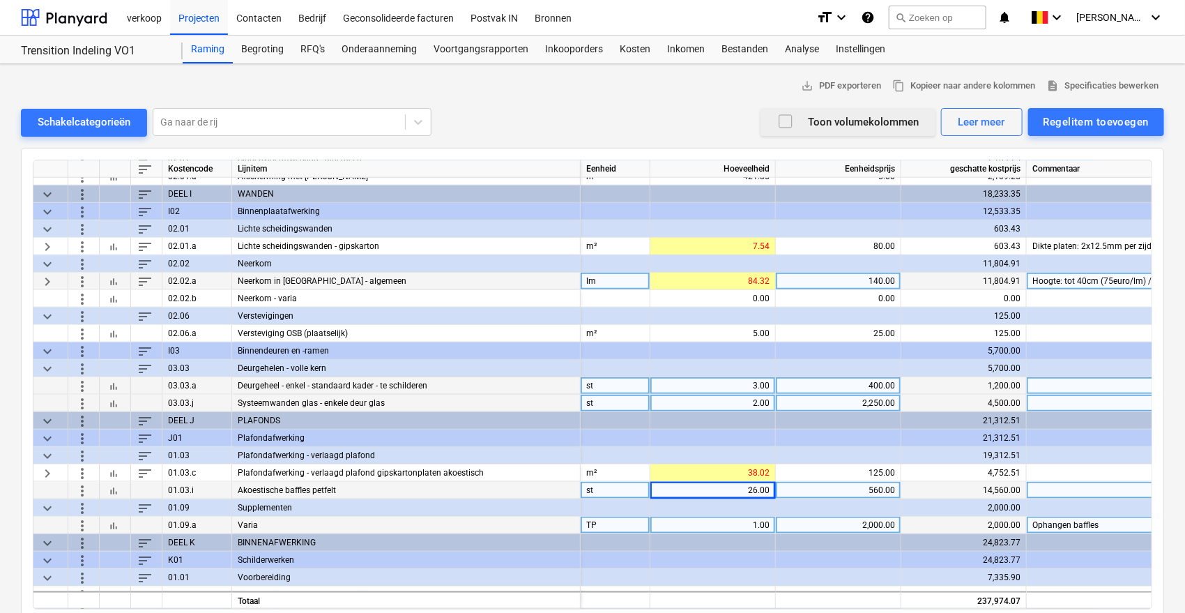
click at [754, 523] on div "1.00" at bounding box center [713, 525] width 114 height 17
click at [747, 484] on div "26.00" at bounding box center [713, 490] width 114 height 17
type input "24"
click at [852, 526] on div "2,000.00" at bounding box center [838, 525] width 114 height 17
click at [852, 526] on input "2000" at bounding box center [838, 525] width 125 height 17
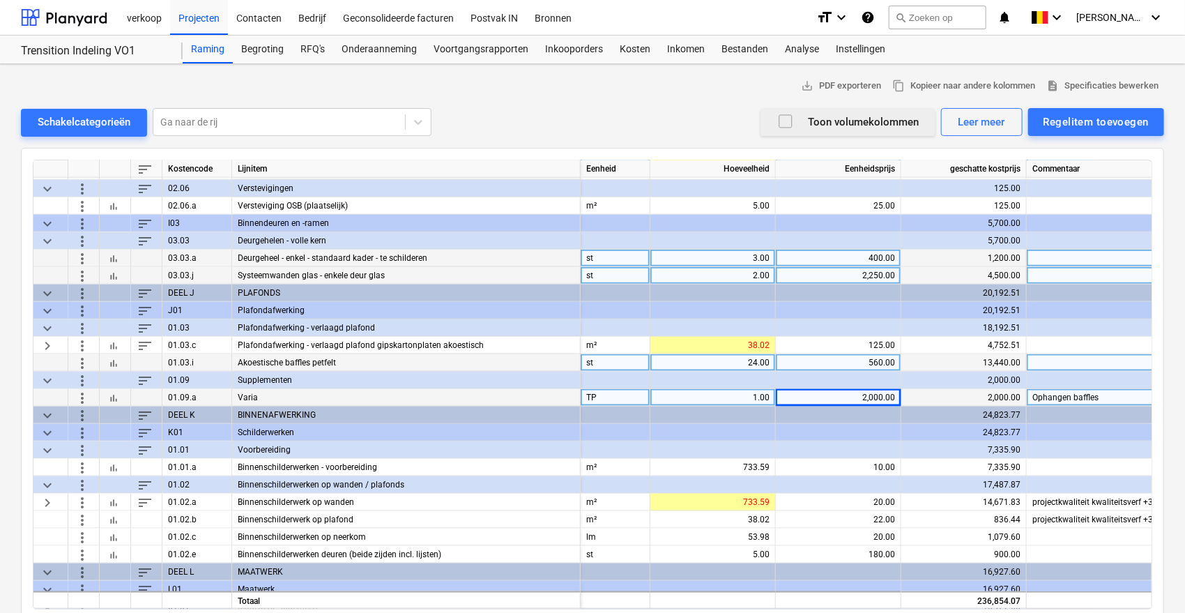
scroll to position [870, 0]
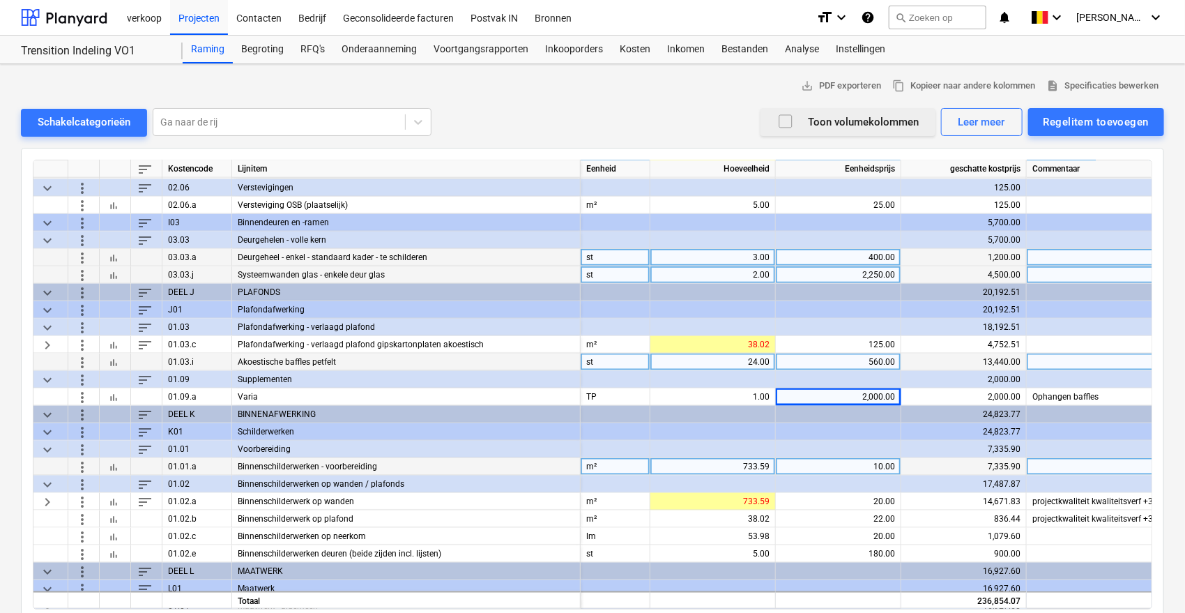
click at [77, 459] on span "more_vert" at bounding box center [82, 466] width 17 height 17
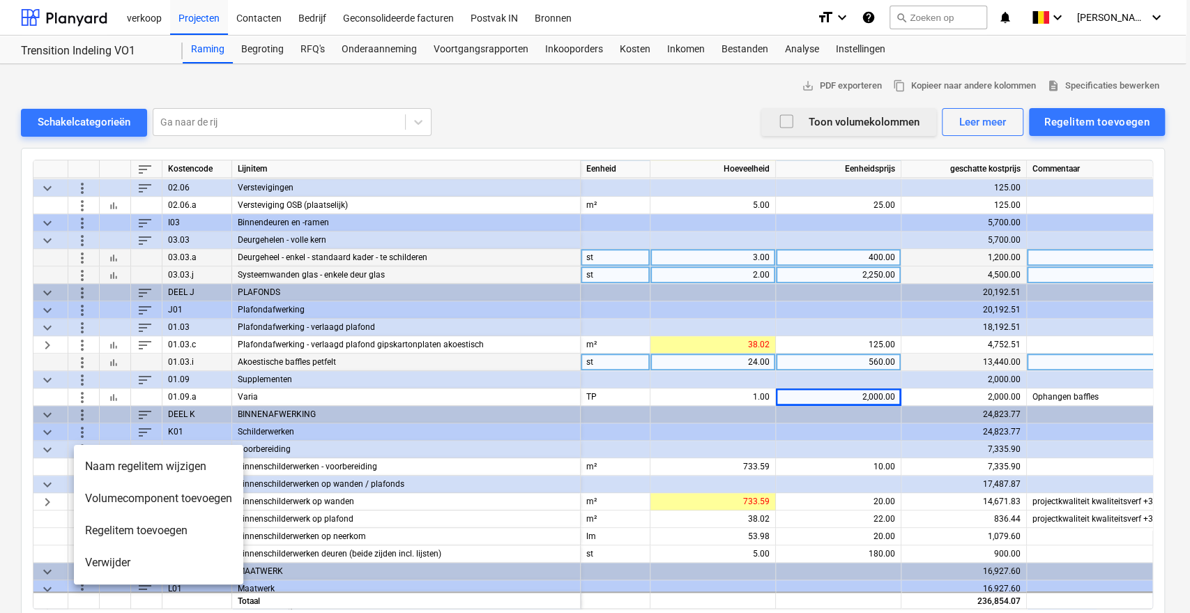
click at [100, 563] on li "Verwijder" at bounding box center [158, 562] width 169 height 32
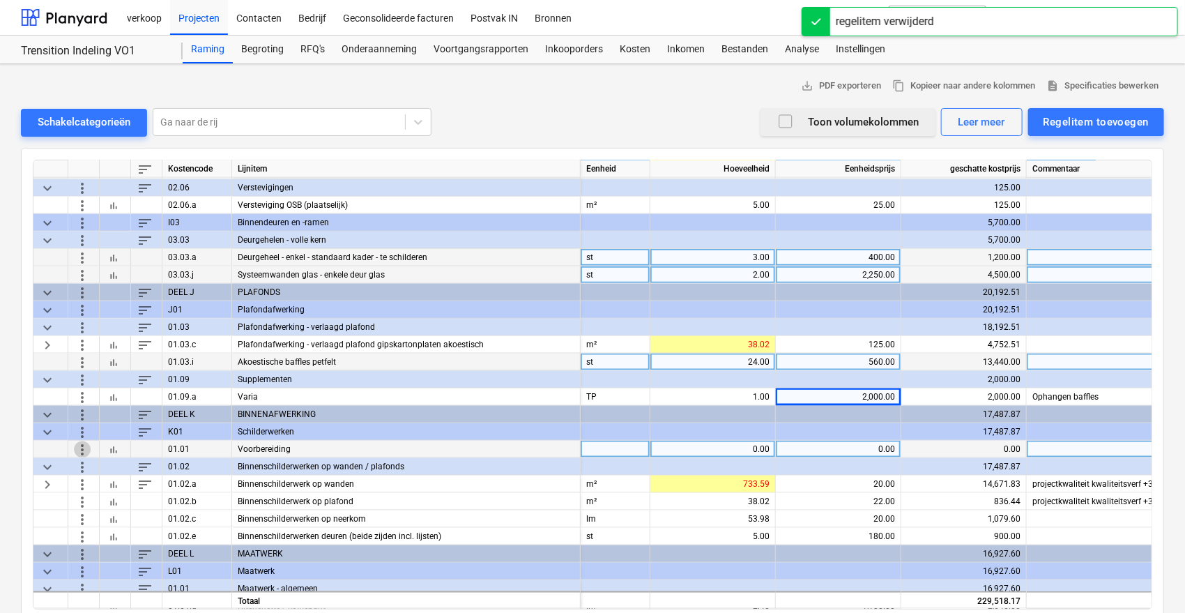
click at [82, 441] on span "more_vert" at bounding box center [82, 449] width 17 height 17
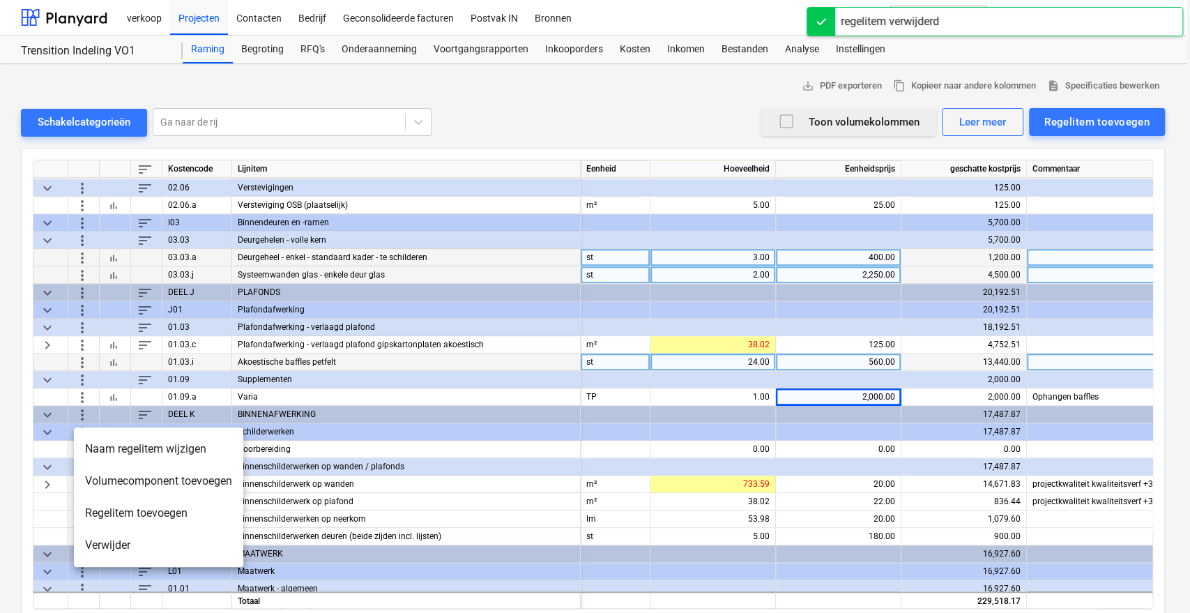
click at [103, 539] on li "Verwijder" at bounding box center [158, 545] width 169 height 32
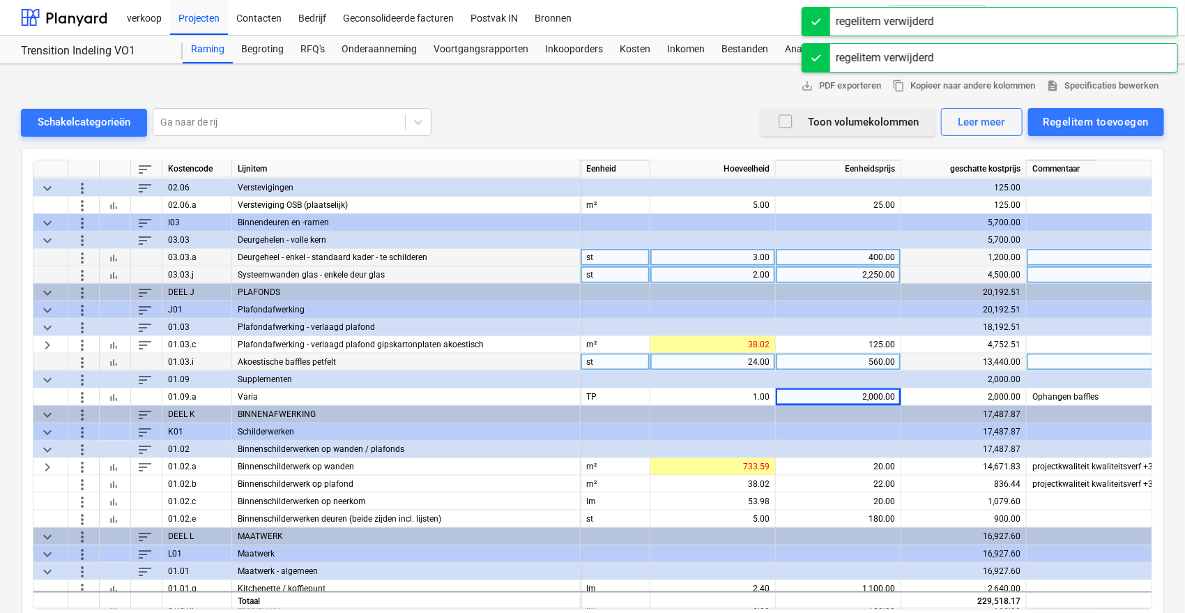
click at [80, 429] on span "more_vert" at bounding box center [82, 431] width 17 height 17
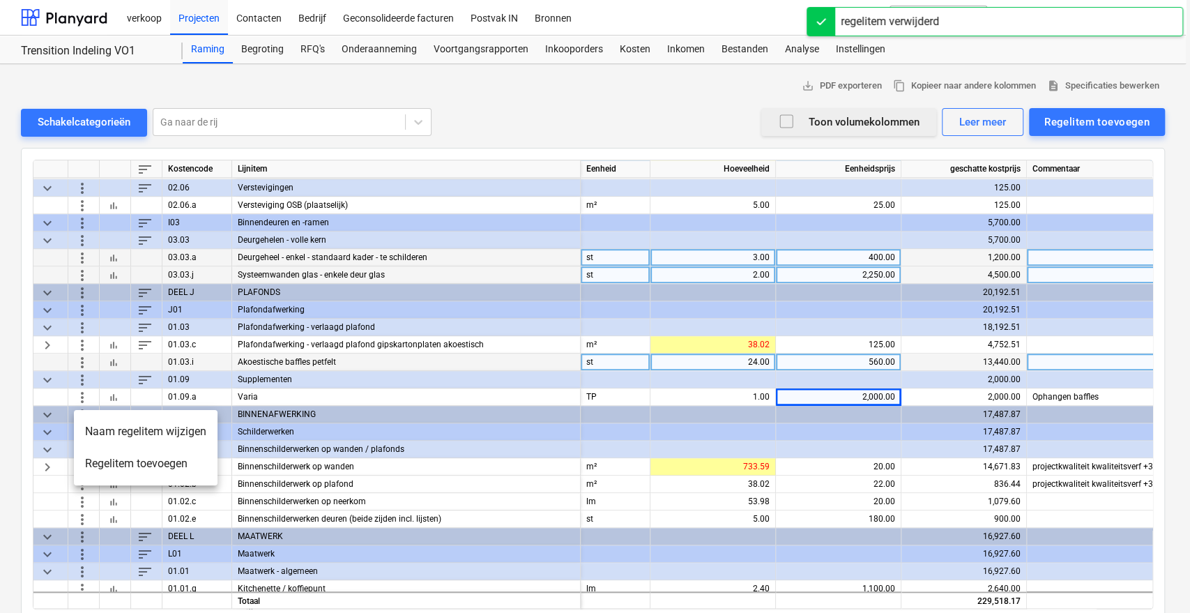
click at [471, 489] on div at bounding box center [595, 306] width 1190 height 613
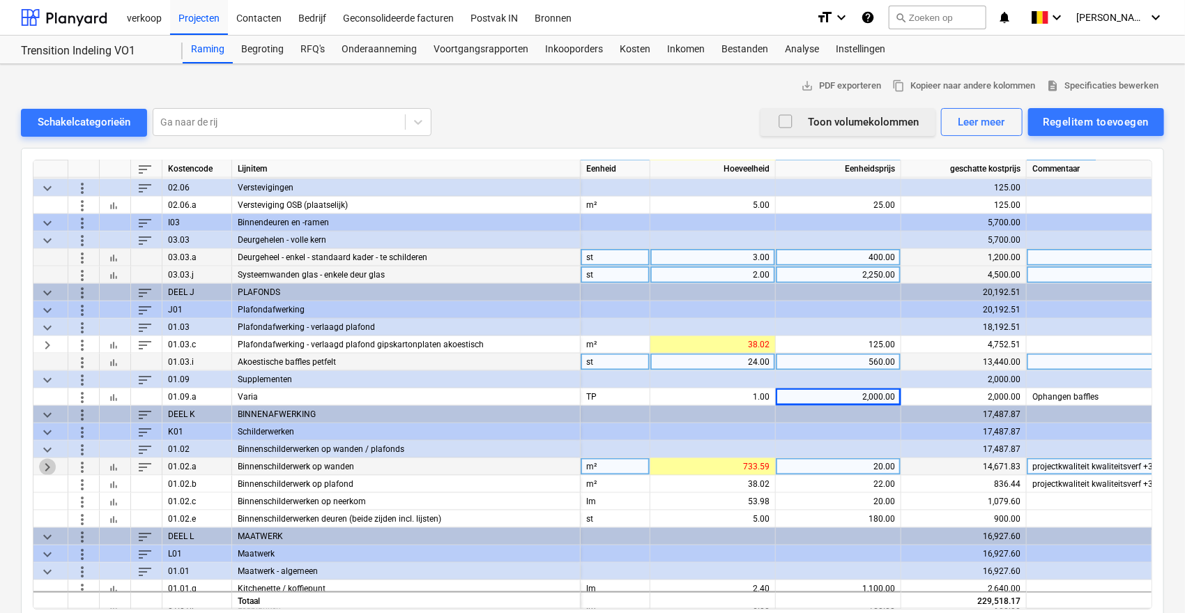
click at [45, 461] on span "keyboard_arrow_right" at bounding box center [47, 466] width 17 height 17
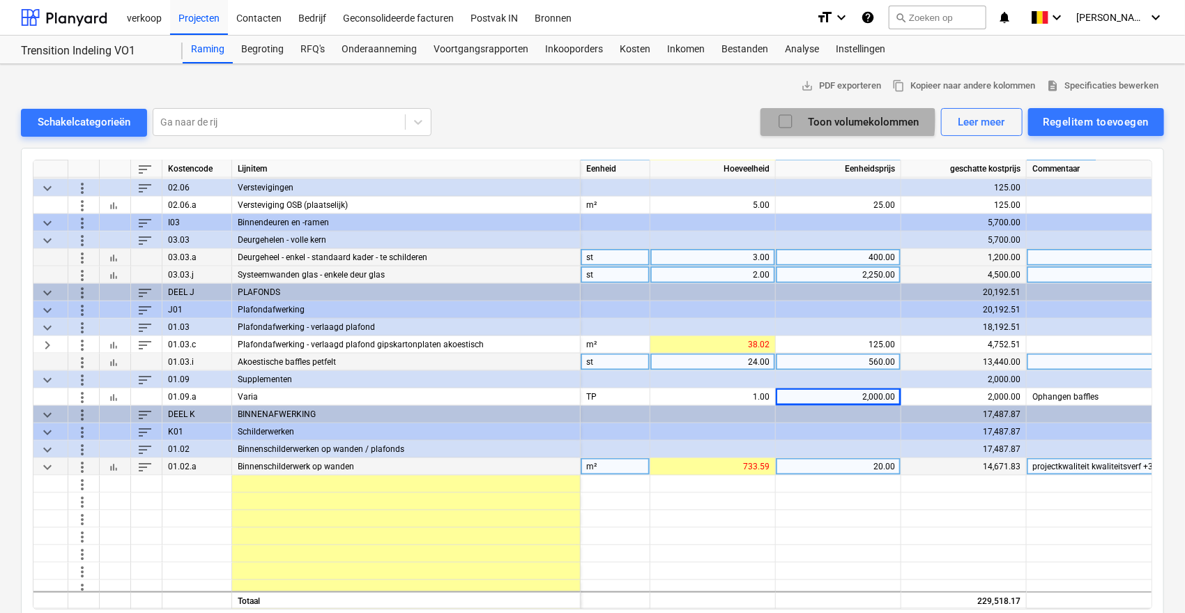
drag, startPoint x: 794, startPoint y: 120, endPoint x: 782, endPoint y: 121, distance: 11.9
click at [782, 121] on icon "button" at bounding box center [785, 121] width 17 height 17
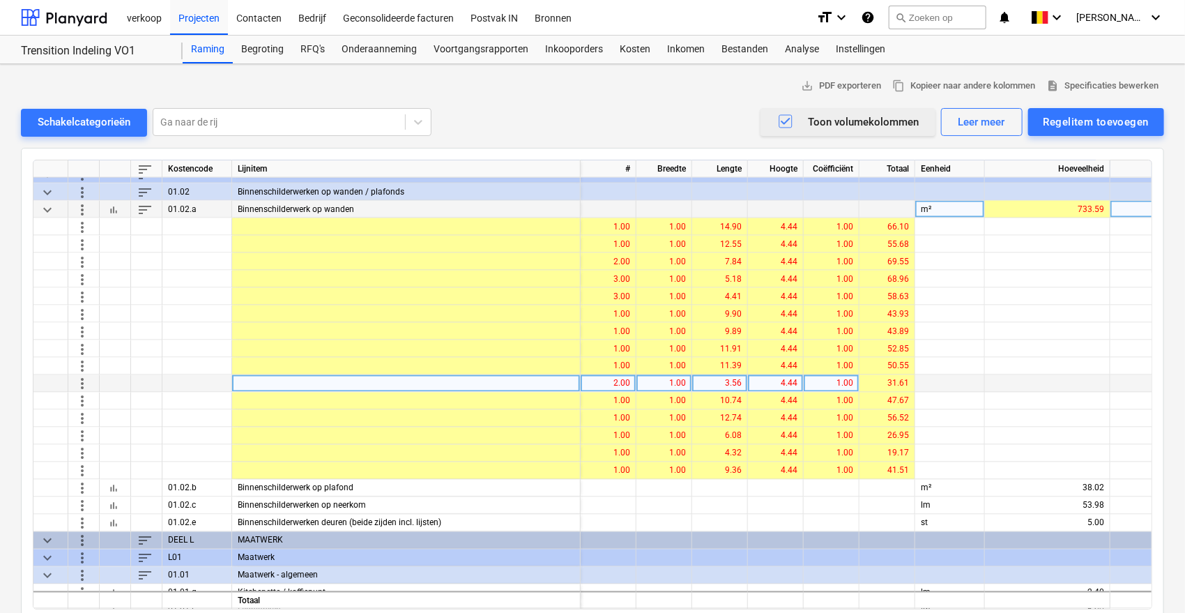
scroll to position [1129, 0]
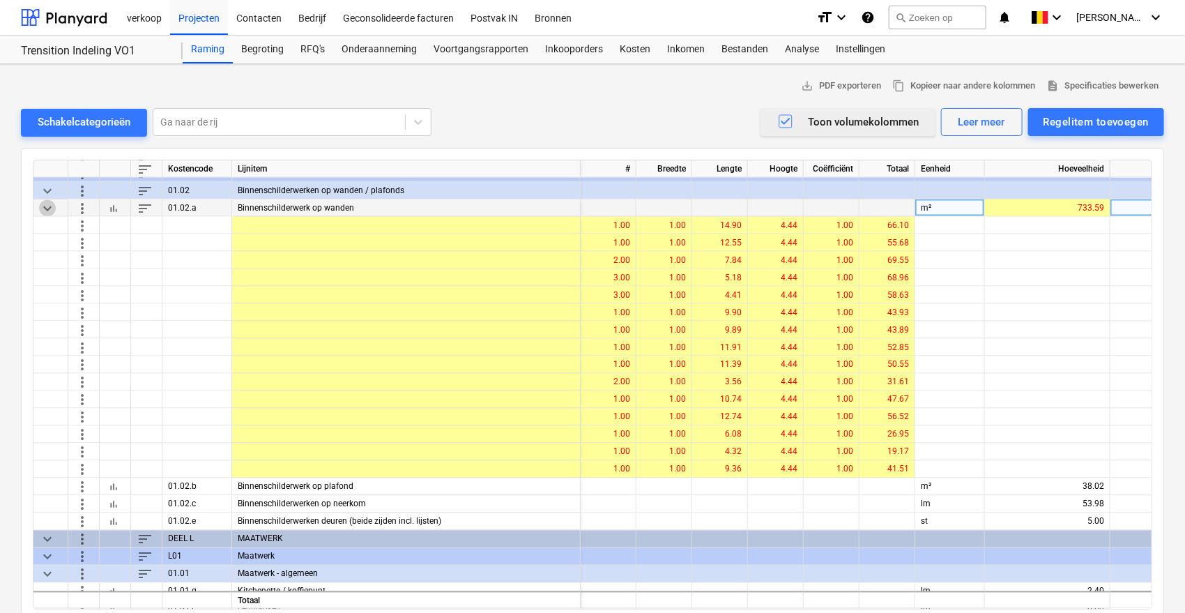
click at [44, 211] on span "keyboard_arrow_down" at bounding box center [47, 207] width 17 height 17
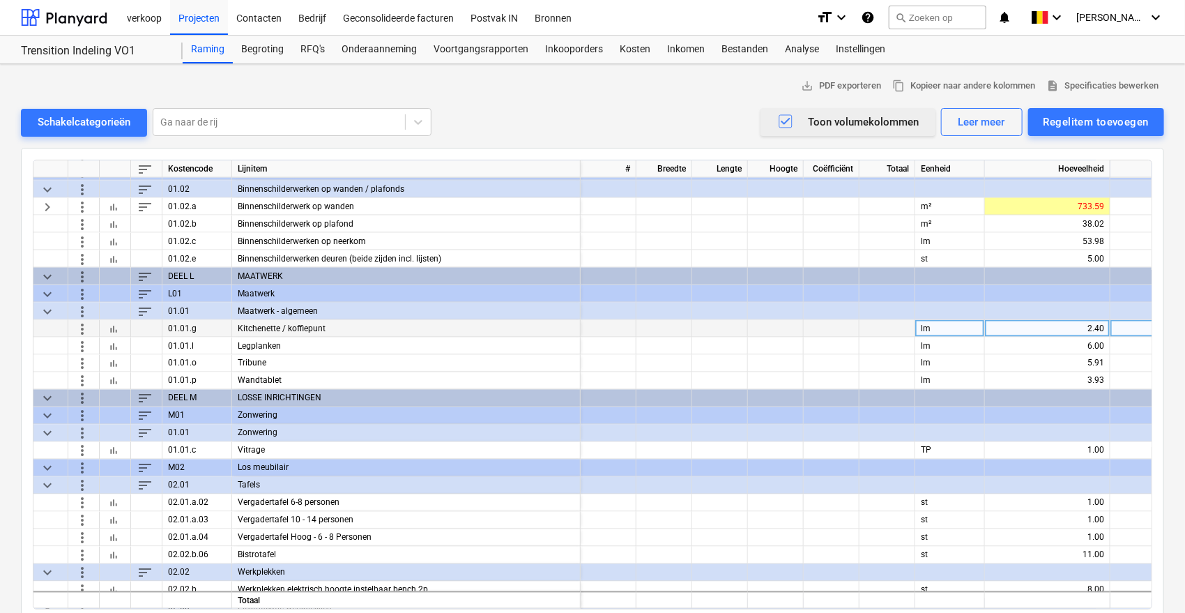
scroll to position [1129, 0]
click at [781, 119] on icon "button" at bounding box center [785, 121] width 17 height 17
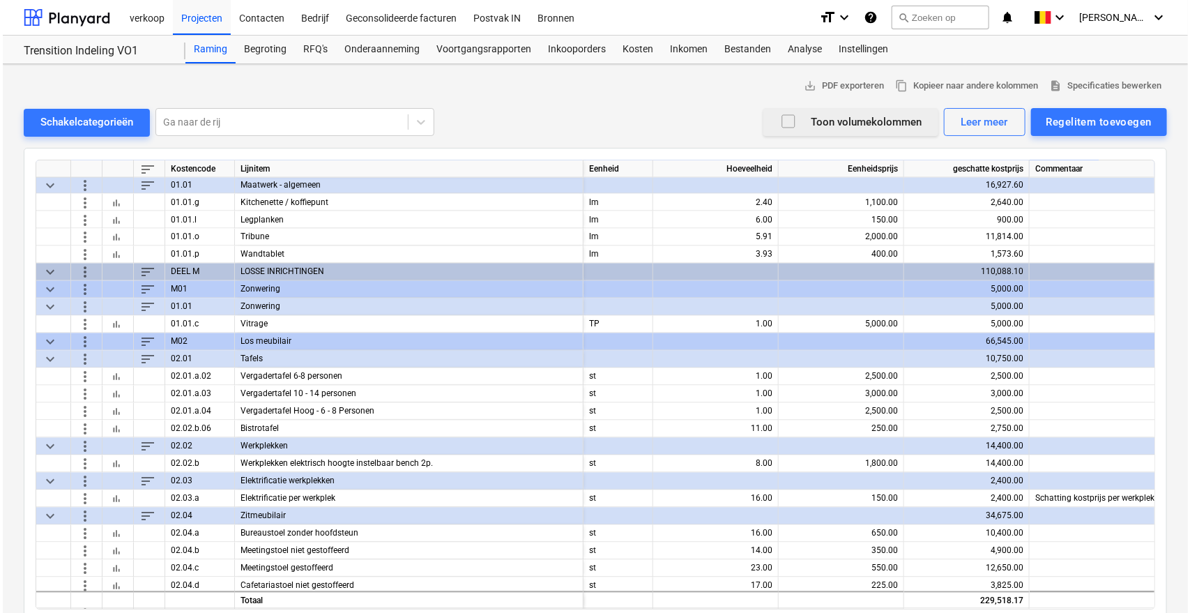
scroll to position [1257, 0]
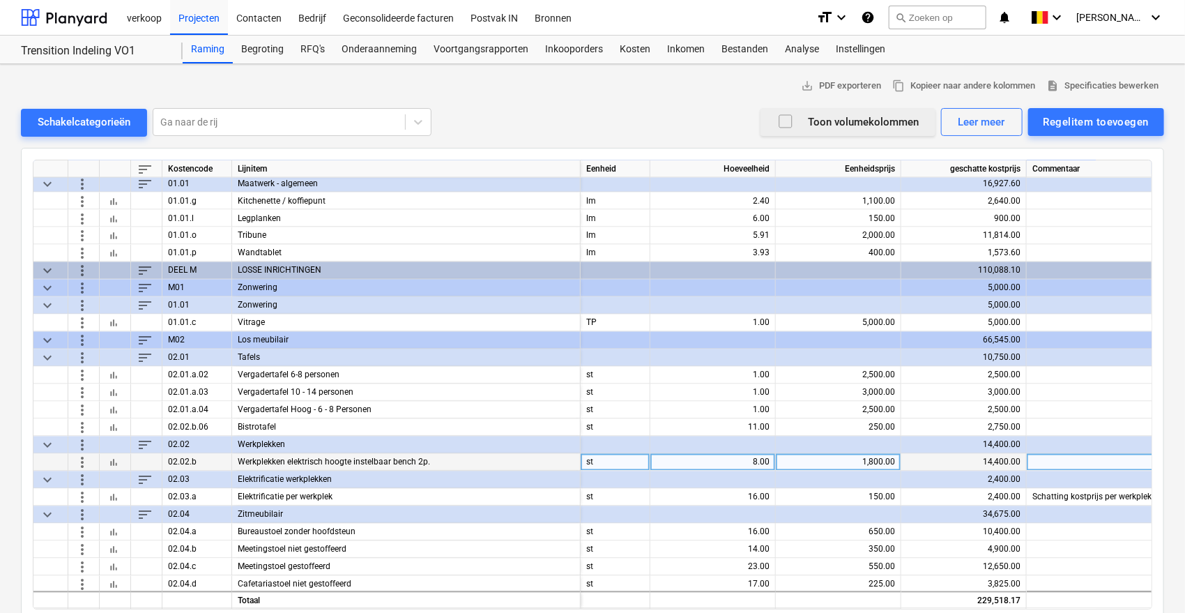
click at [850, 465] on div "1,800.00" at bounding box center [838, 462] width 114 height 17
type input "0"
click at [722, 450] on div at bounding box center [712, 444] width 125 height 17
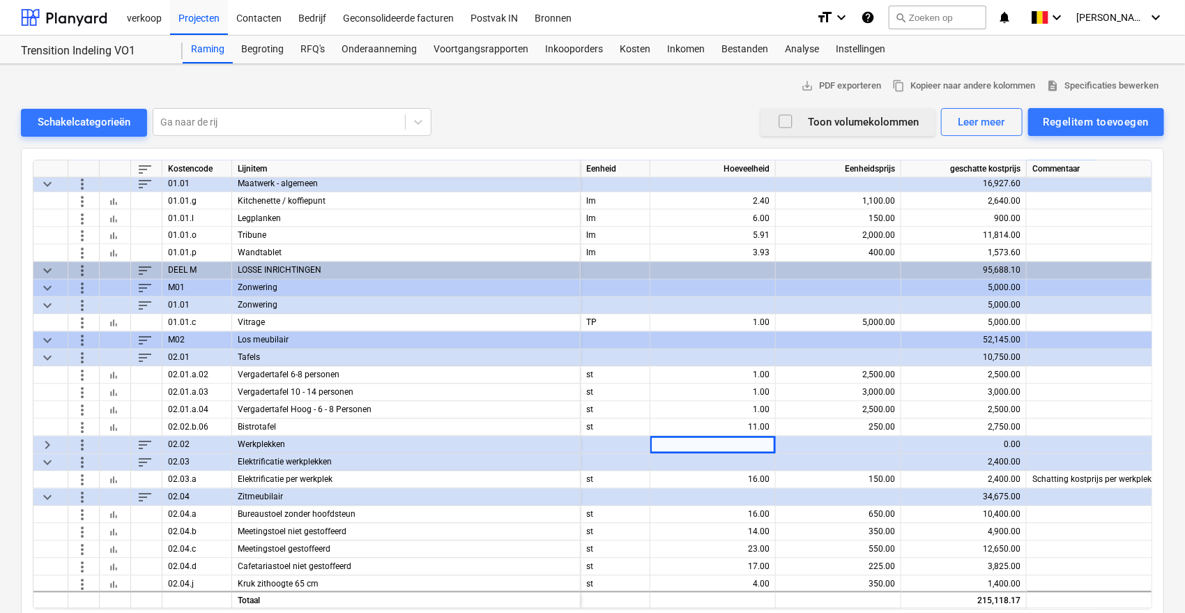
click at [45, 439] on span "keyboard_arrow_right" at bounding box center [47, 444] width 17 height 17
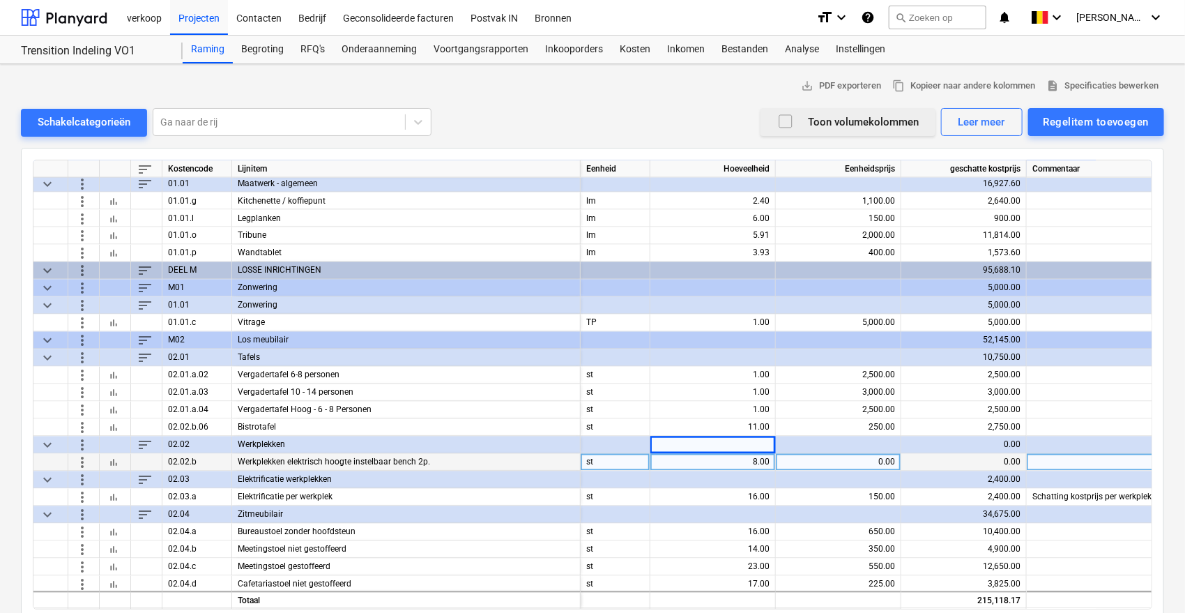
click at [825, 460] on div "0.00" at bounding box center [838, 462] width 114 height 17
click at [1129, 115] on div "Regelitem toevoegen" at bounding box center [1095, 122] width 105 height 18
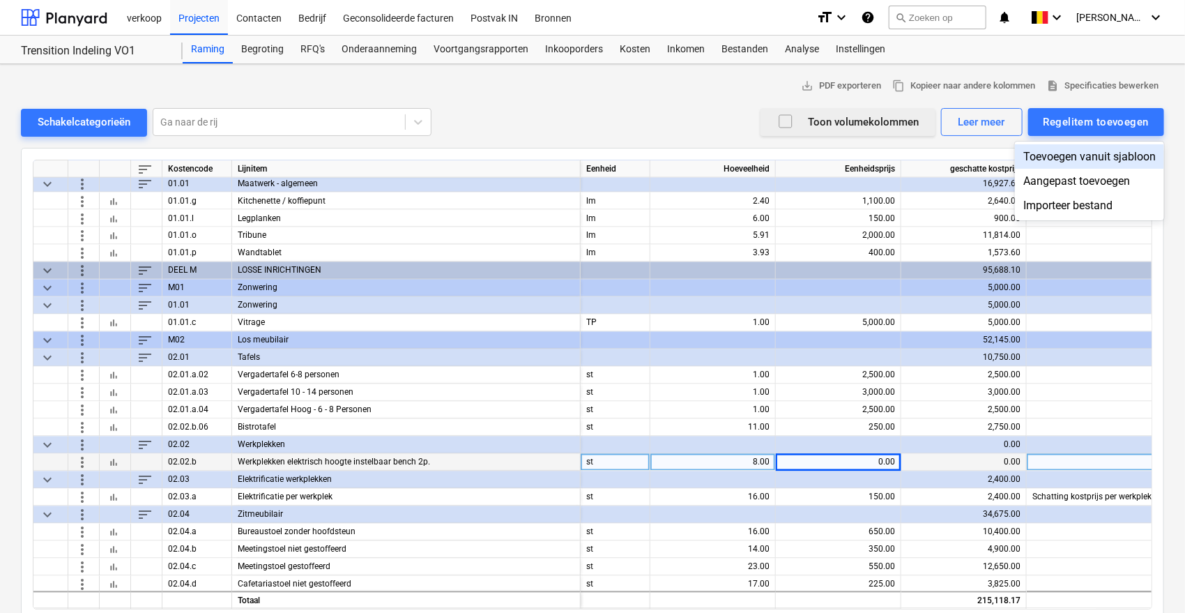
click at [1075, 150] on div "Toevoegen vanuit sjabloon" at bounding box center [1089, 156] width 149 height 24
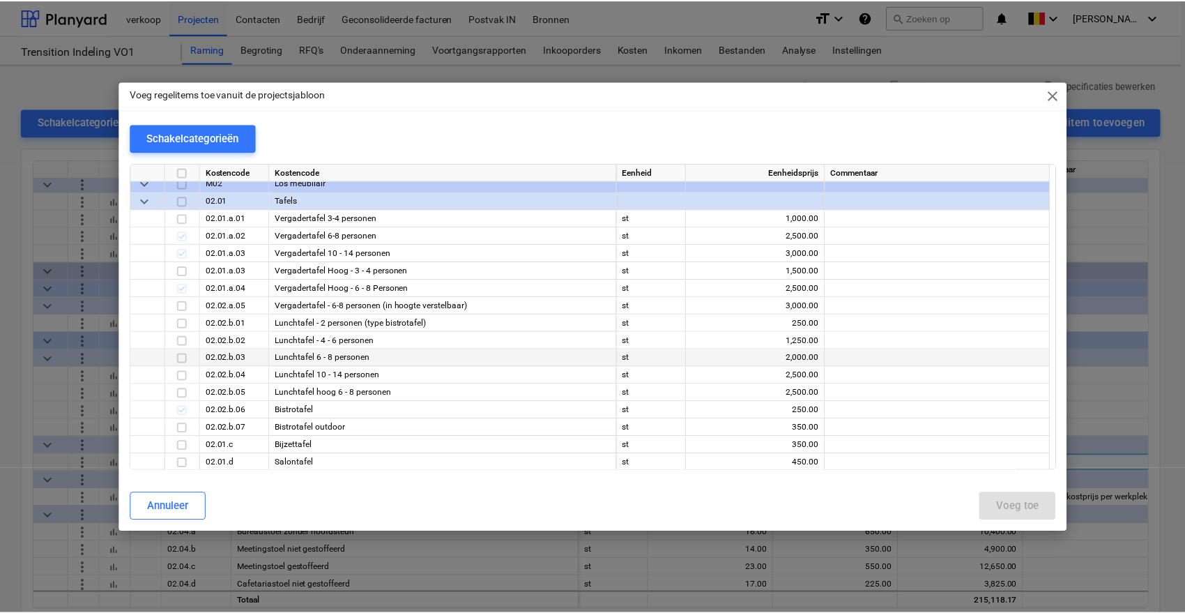
scroll to position [251, 0]
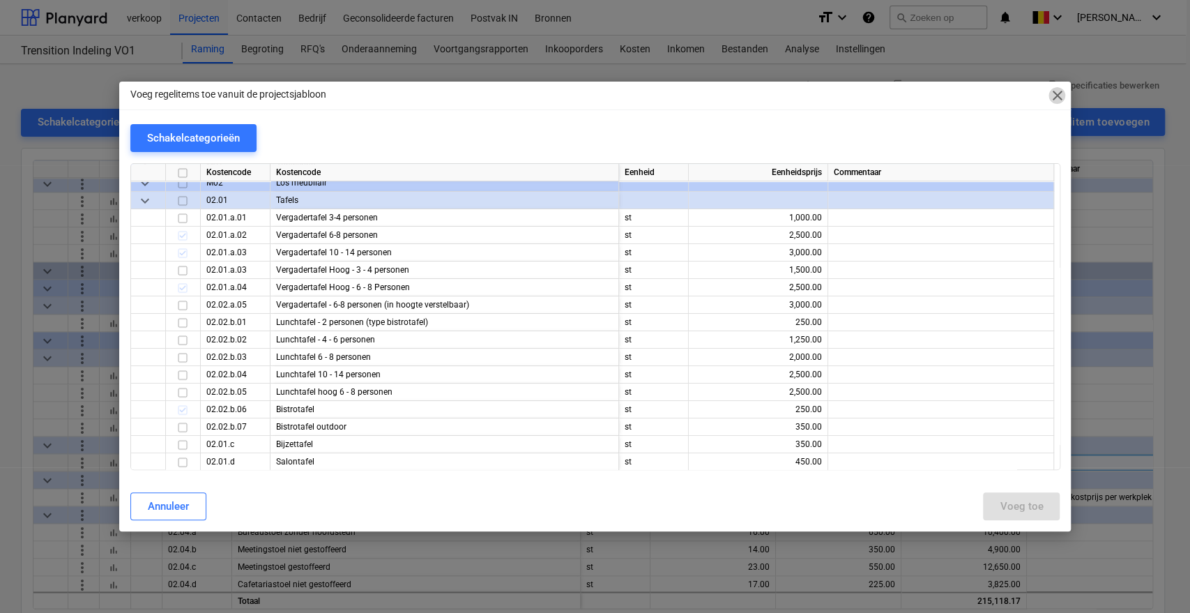
click at [1055, 98] on span "close" at bounding box center [1056, 95] width 17 height 17
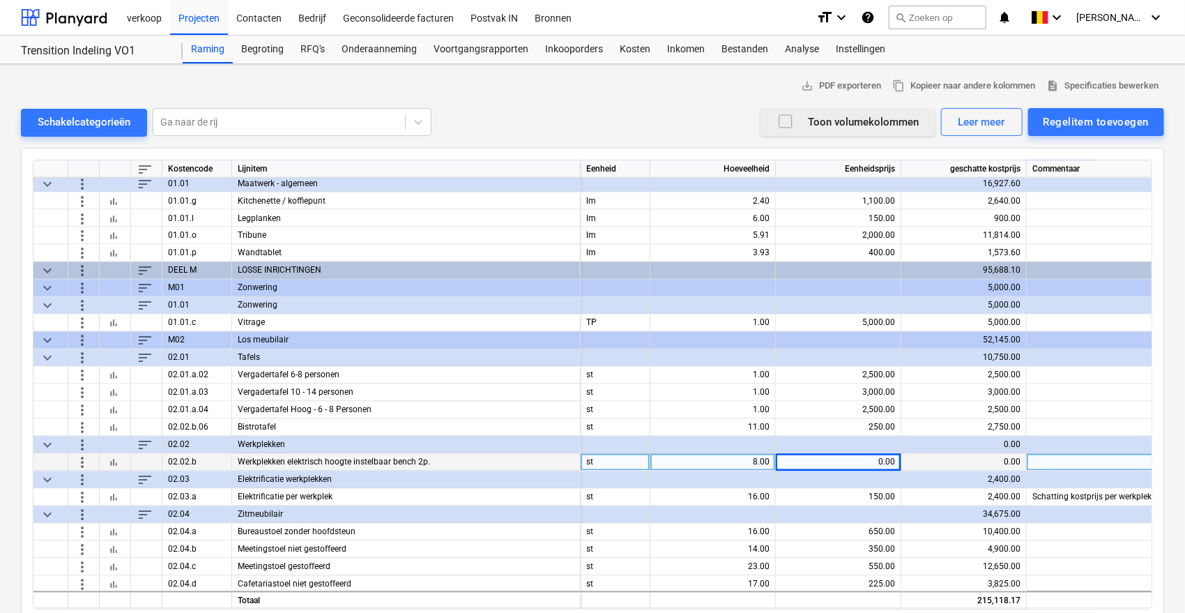
click at [869, 460] on div "0.00" at bounding box center [838, 462] width 114 height 17
type input "1600"
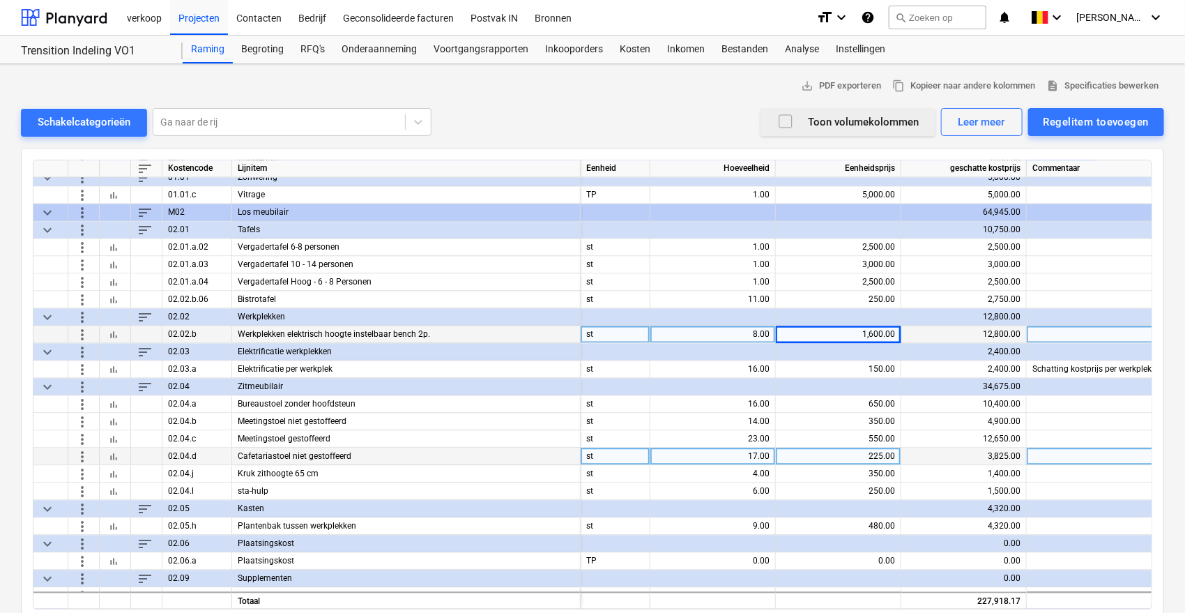
scroll to position [1386, 0]
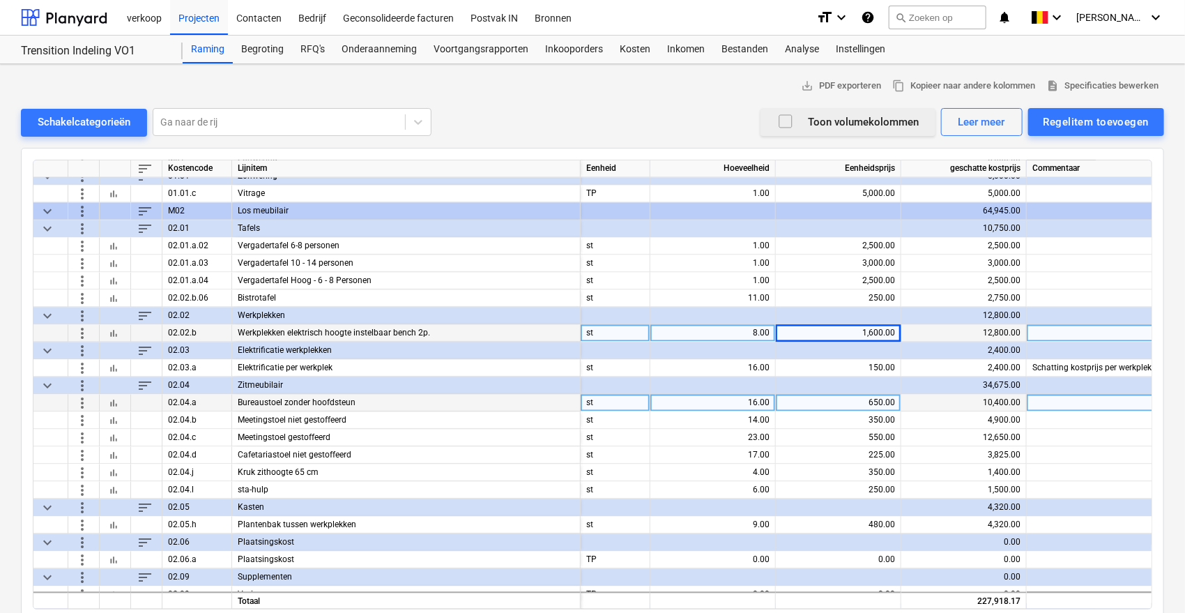
click at [857, 400] on div "650.00" at bounding box center [838, 403] width 114 height 17
type input "450"
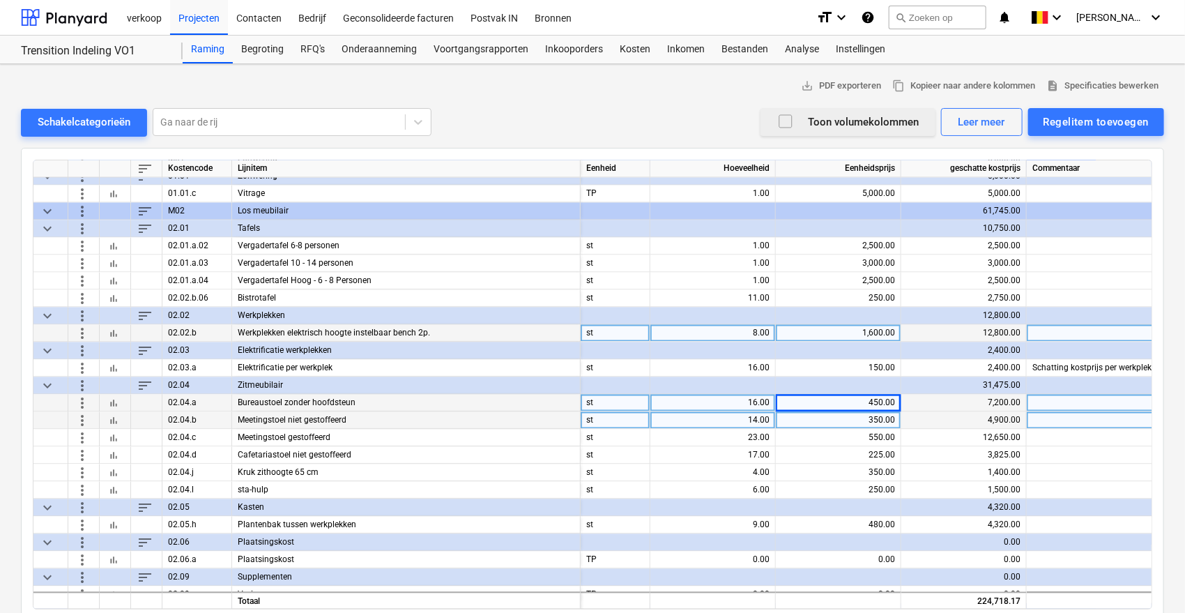
click at [860, 420] on div "350.00" at bounding box center [838, 420] width 114 height 17
type input "250"
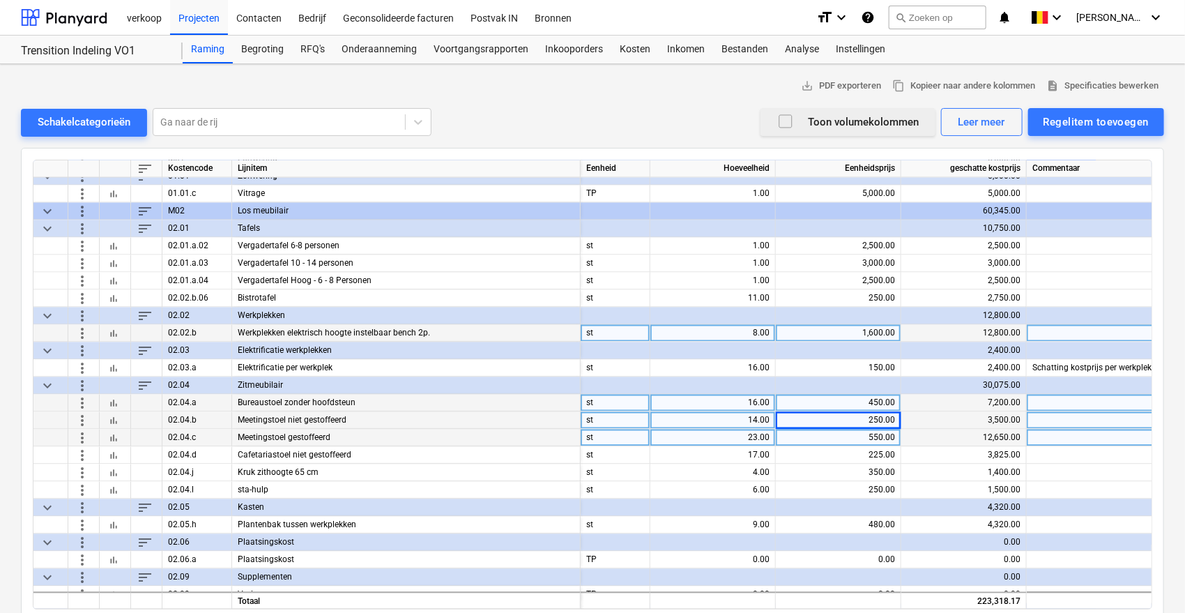
click at [858, 437] on div "550.00" at bounding box center [838, 437] width 114 height 17
type input "350"
click at [869, 417] on div "250.00" at bounding box center [838, 420] width 114 height 17
type input "200"
click at [869, 422] on input "200" at bounding box center [838, 420] width 125 height 17
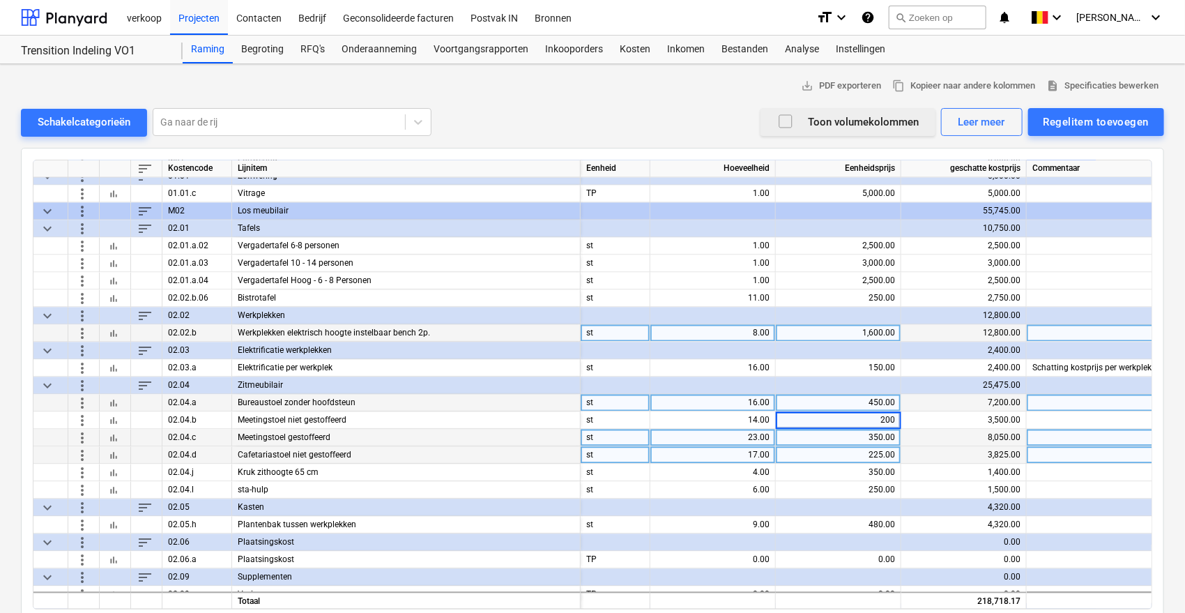
click at [861, 450] on div "225.00" at bounding box center [838, 455] width 114 height 17
type input "150"
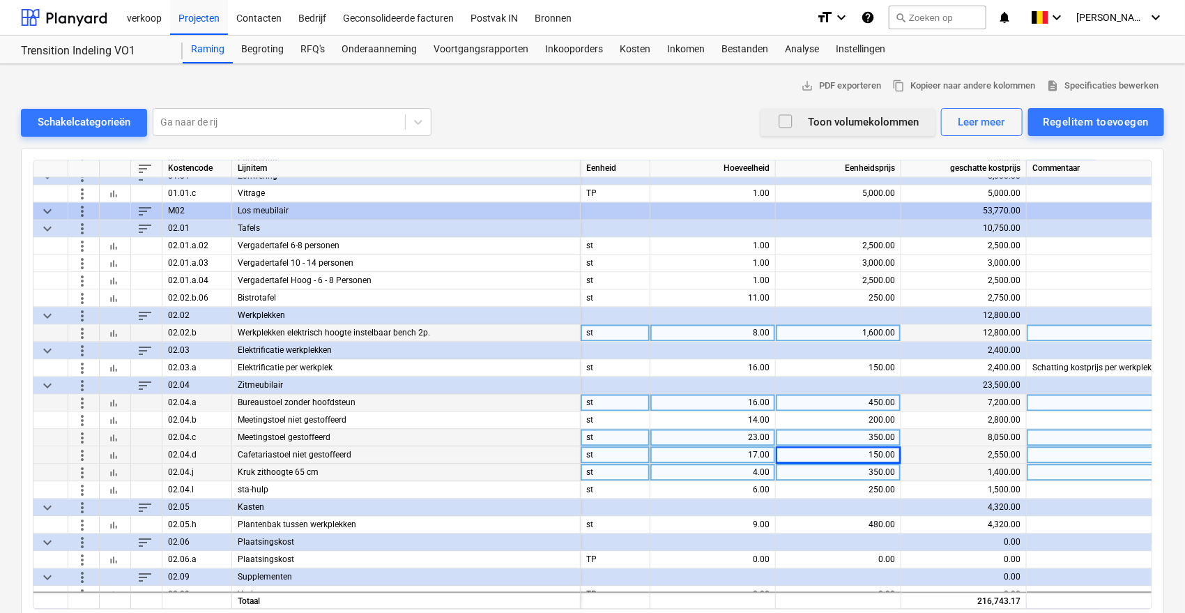
click at [853, 473] on div "350.00" at bounding box center [838, 472] width 114 height 17
type input "200"
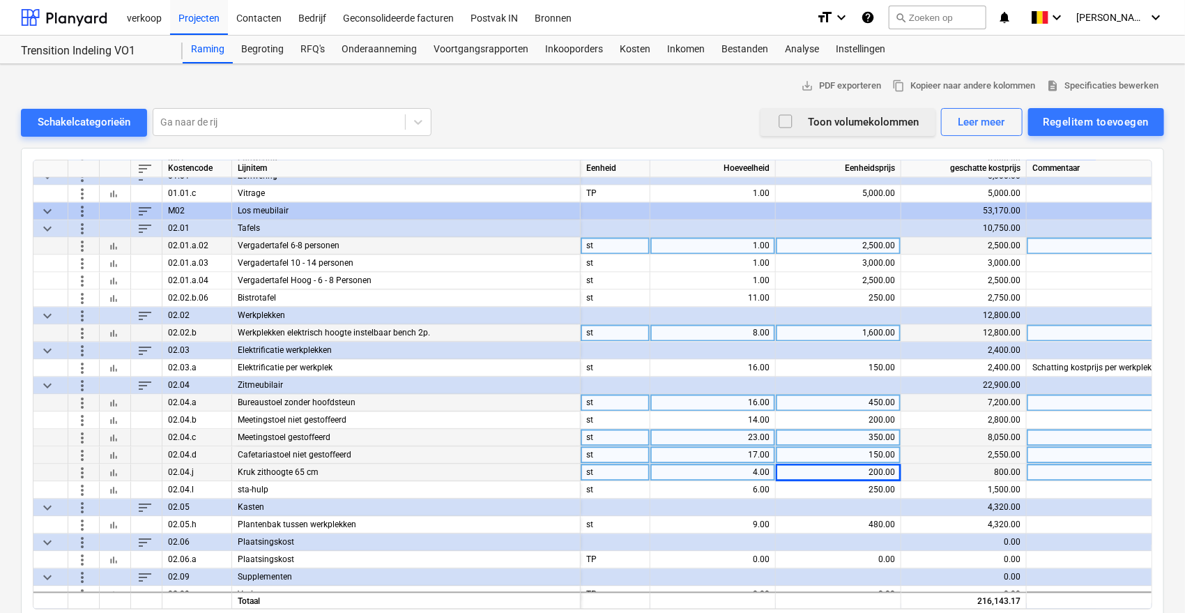
click at [742, 248] on div "1.00" at bounding box center [713, 246] width 114 height 17
type input "2"
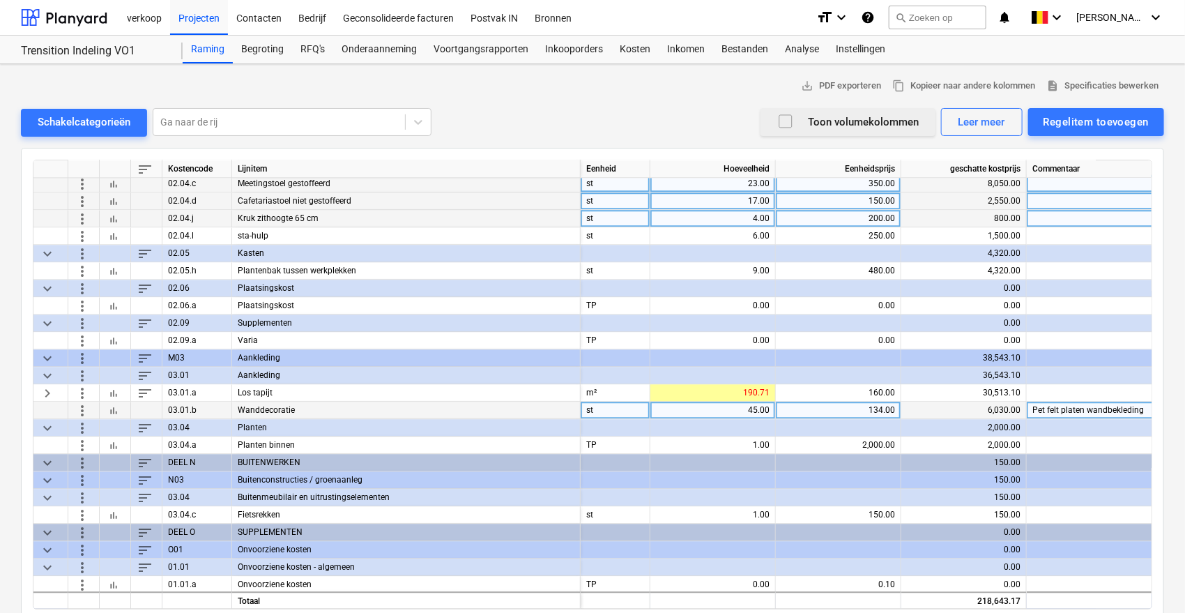
scroll to position [1644, 0]
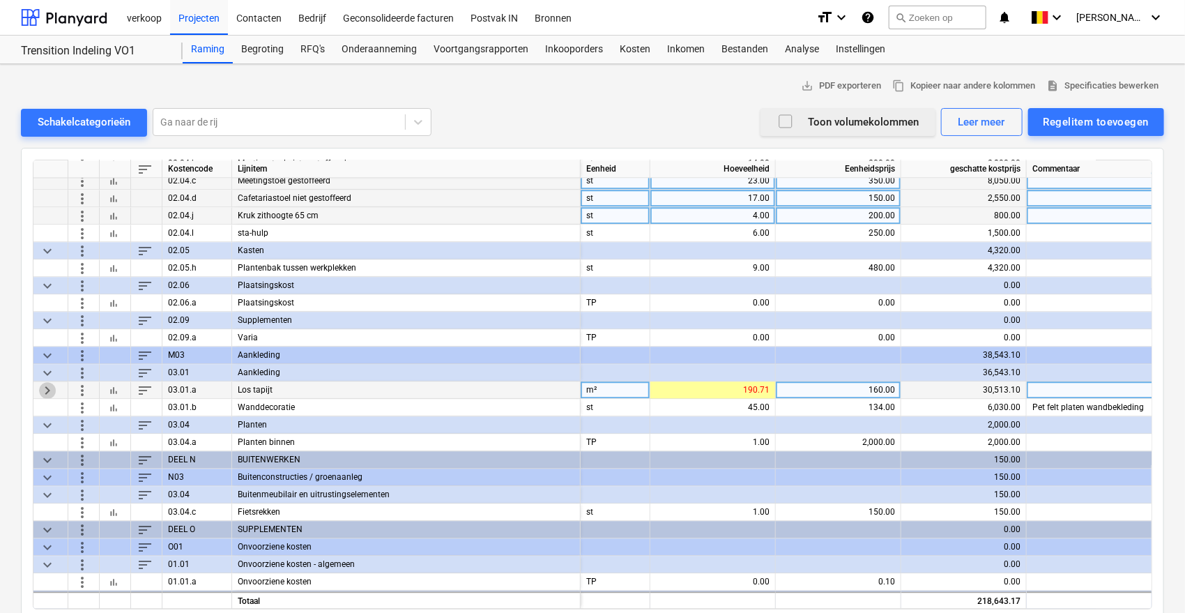
click at [47, 393] on span "keyboard_arrow_right" at bounding box center [47, 389] width 17 height 17
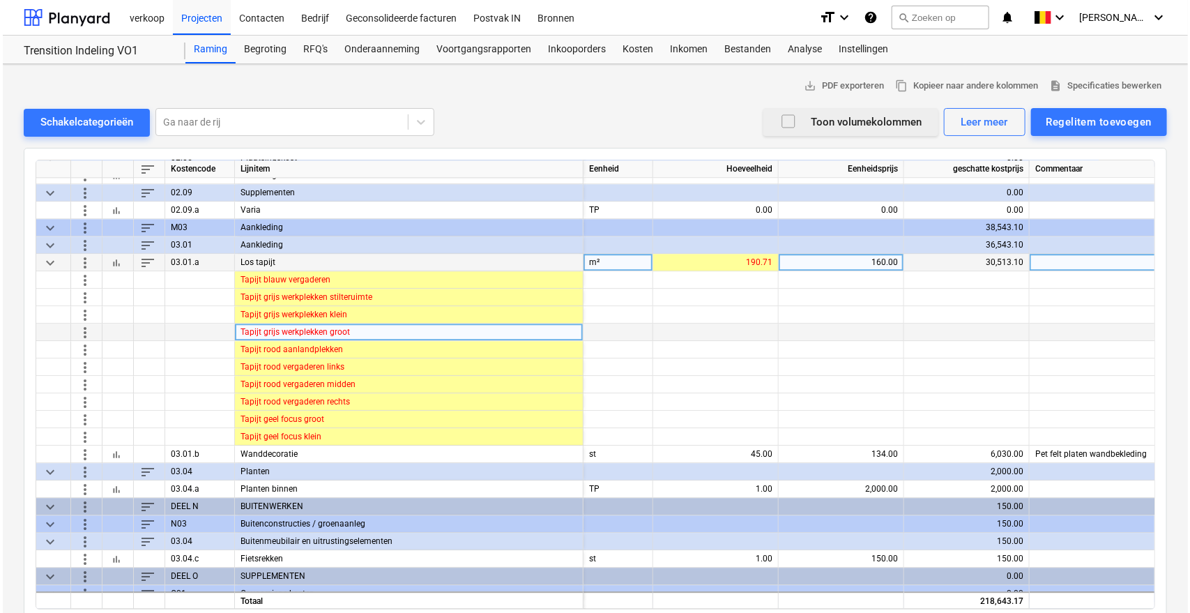
scroll to position [1772, 0]
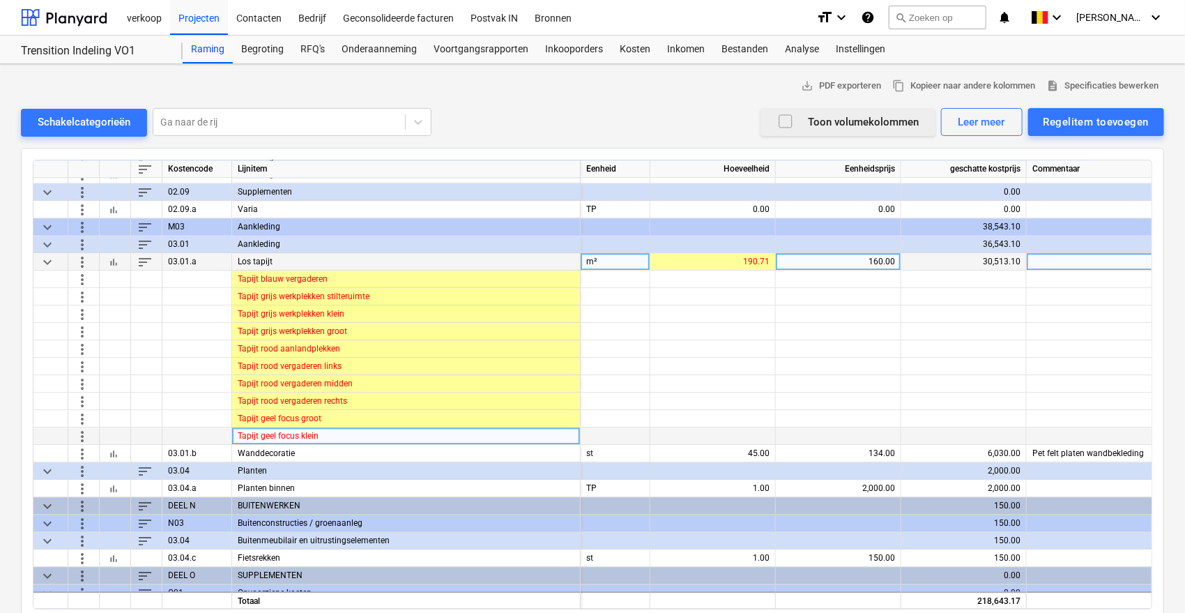
click at [79, 438] on span "more_vert" at bounding box center [82, 435] width 17 height 17
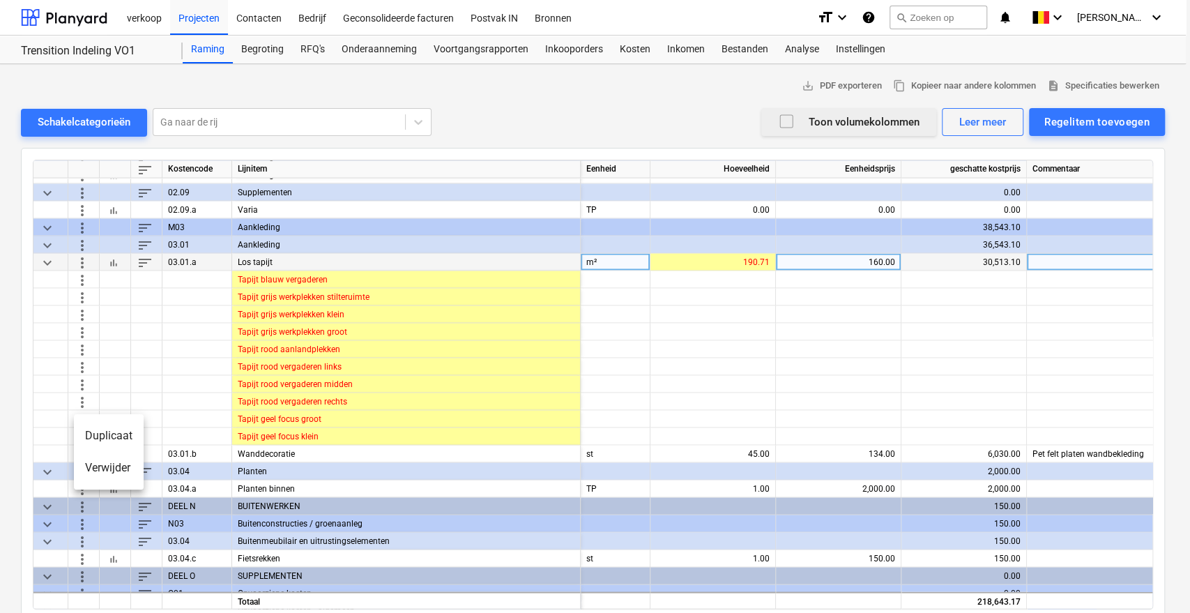
click at [89, 474] on li "Verwijder" at bounding box center [109, 468] width 70 height 32
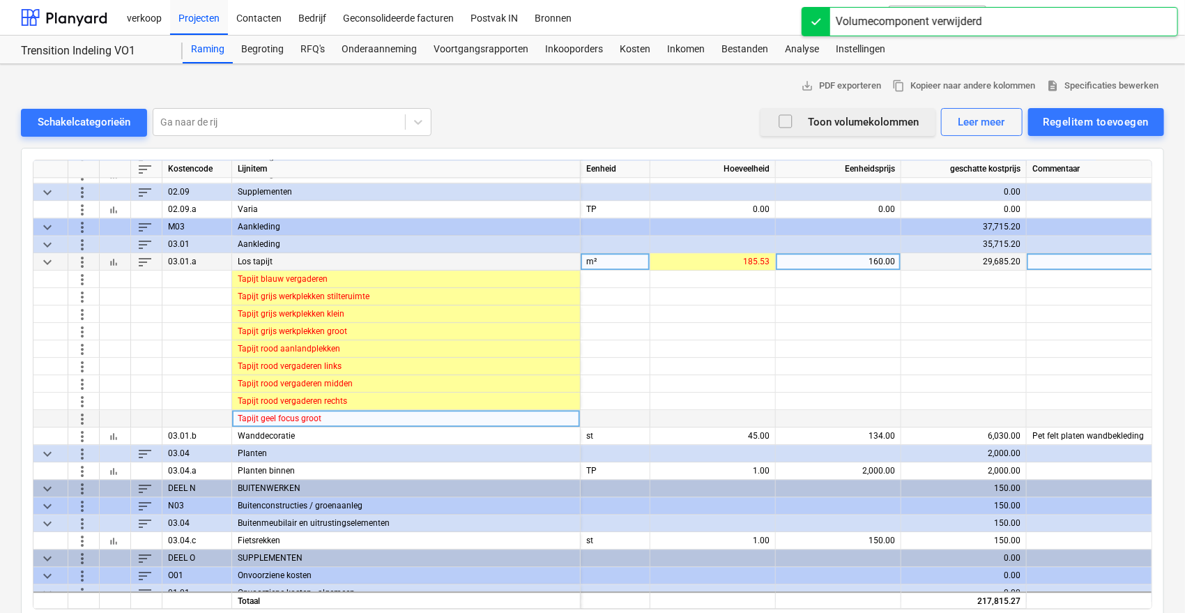
click at [79, 422] on span "more_vert" at bounding box center [82, 418] width 17 height 17
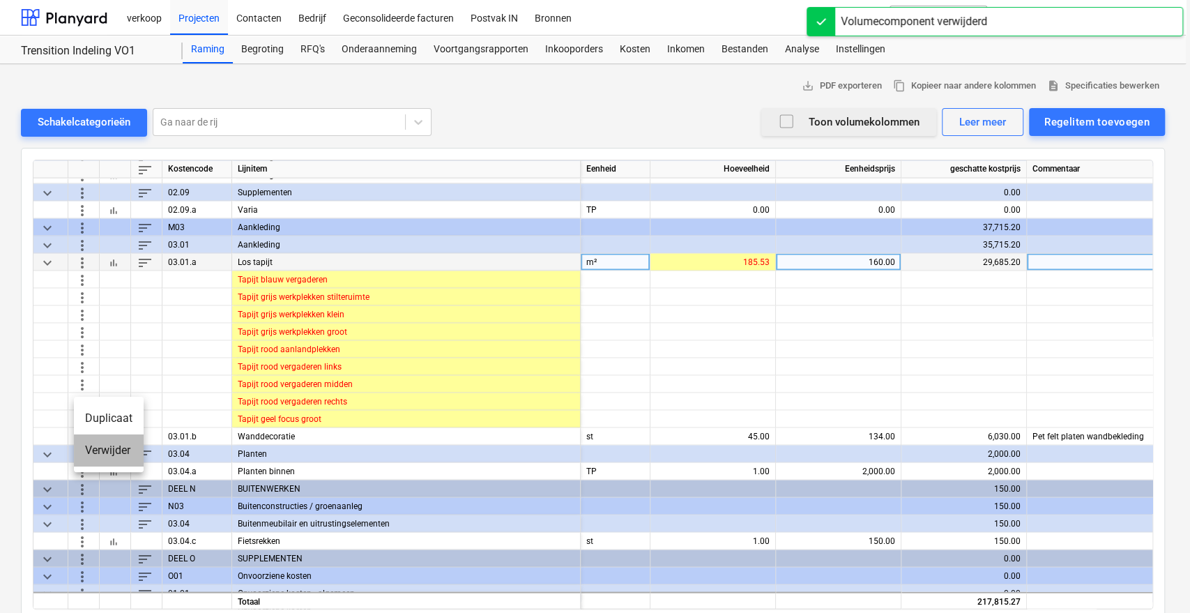
click at [106, 448] on li "Verwijder" at bounding box center [109, 450] width 70 height 32
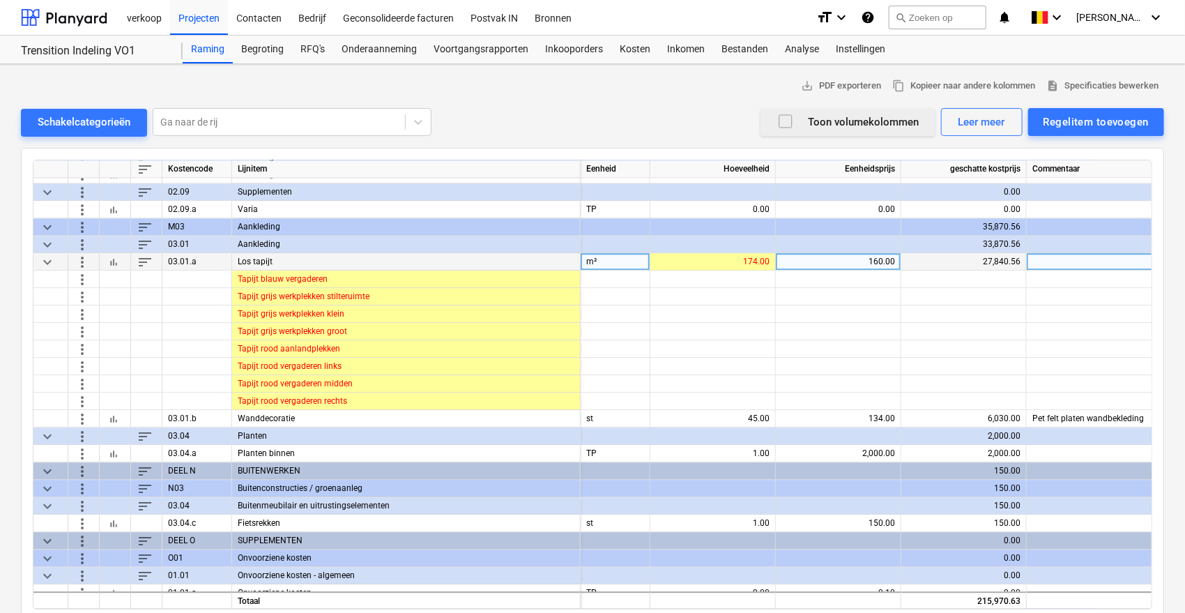
click at [848, 254] on div "160.00" at bounding box center [838, 261] width 114 height 17
type input "120"
drag, startPoint x: 858, startPoint y: 263, endPoint x: 851, endPoint y: 265, distance: 7.1
click at [851, 265] on div "120.00" at bounding box center [838, 261] width 114 height 17
type input "160"
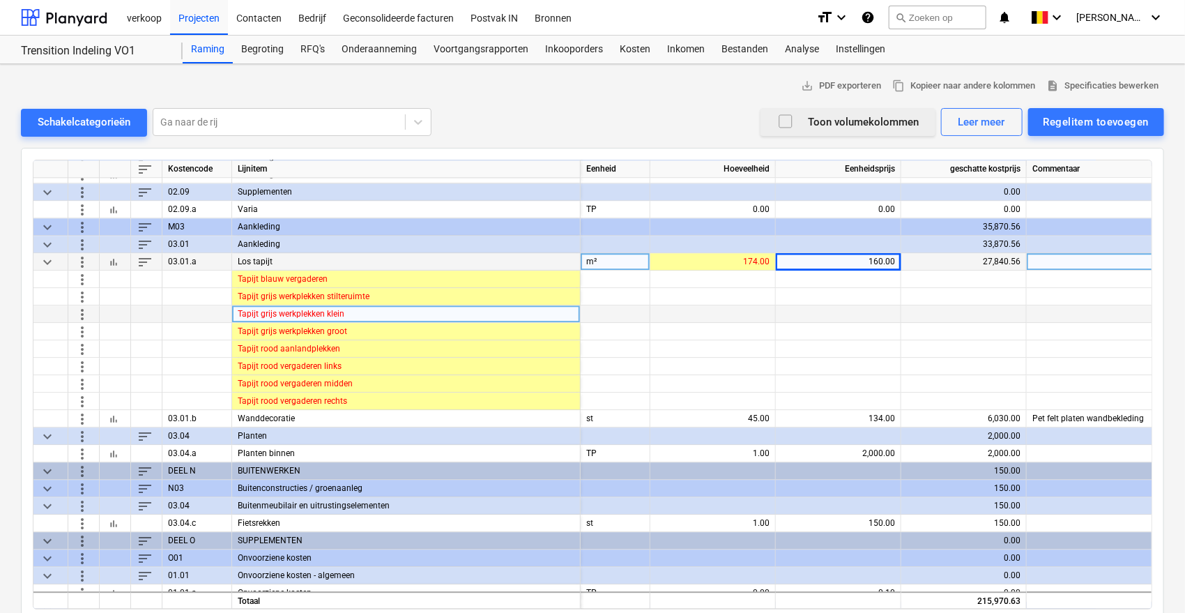
click at [89, 312] on span "more_vert" at bounding box center [82, 313] width 17 height 17
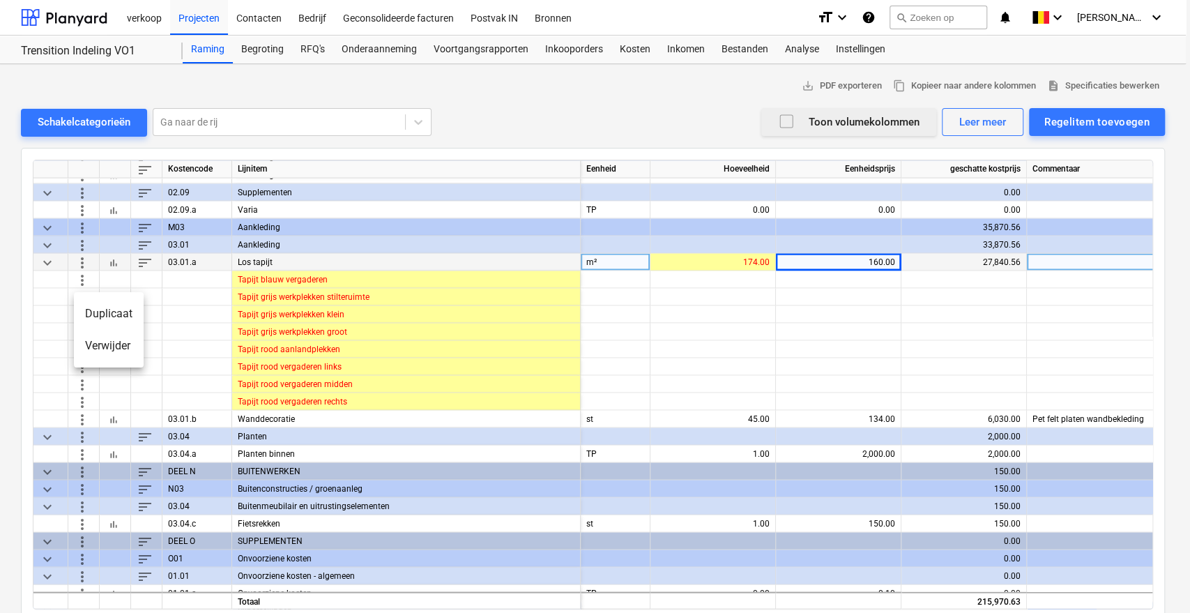
click at [103, 344] on li "Verwijder" at bounding box center [109, 346] width 70 height 32
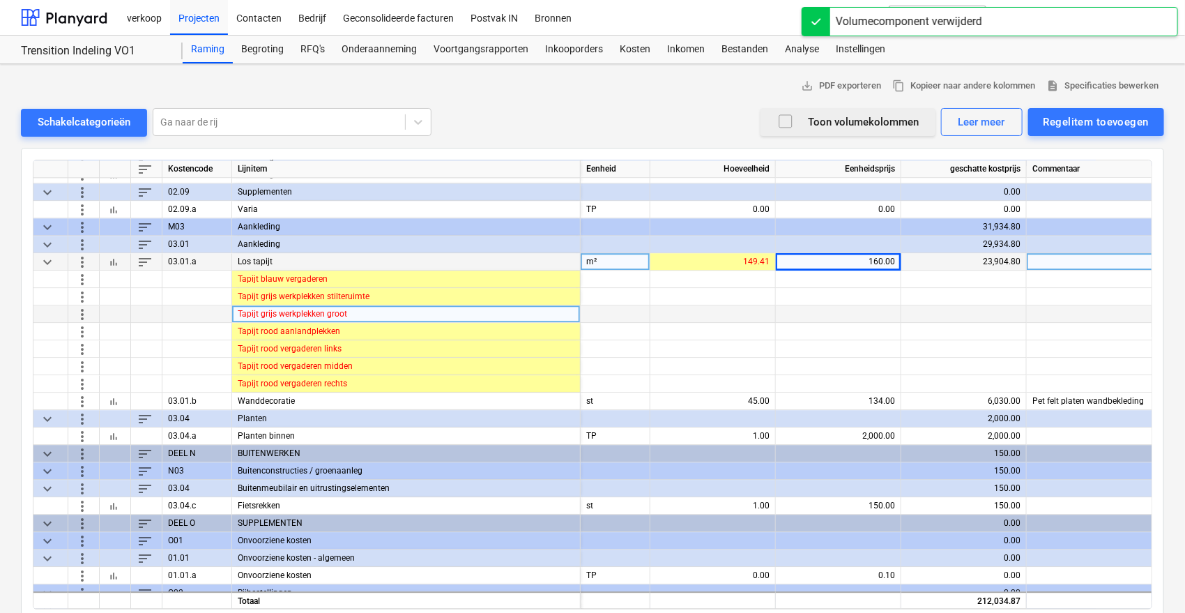
click at [78, 312] on span "more_vert" at bounding box center [82, 313] width 17 height 17
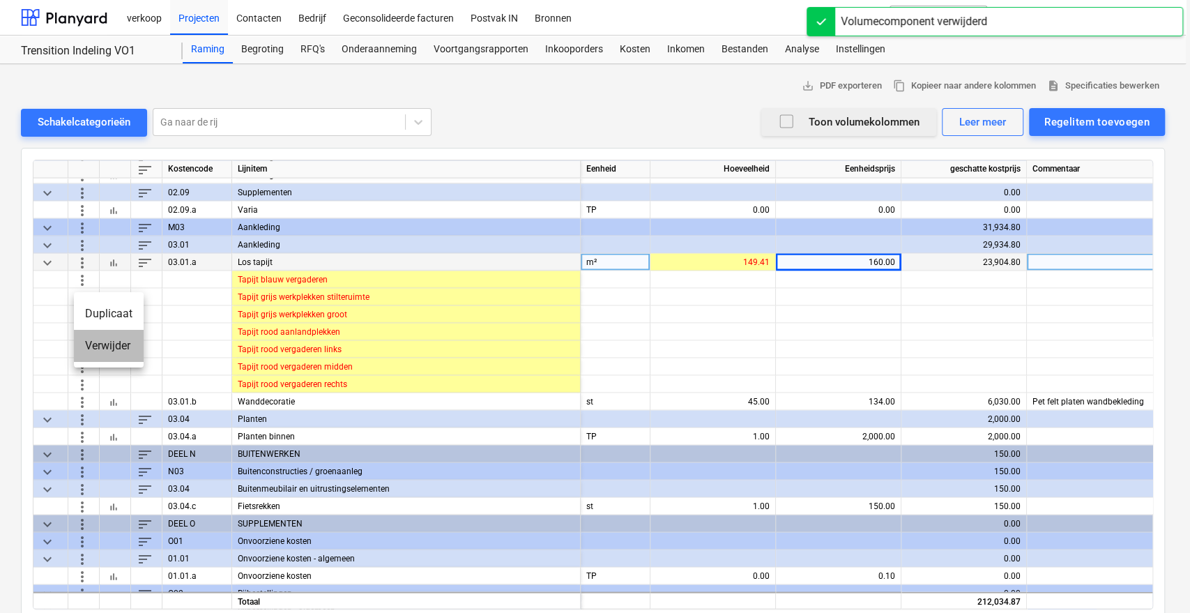
click at [105, 346] on li "Verwijder" at bounding box center [109, 346] width 70 height 32
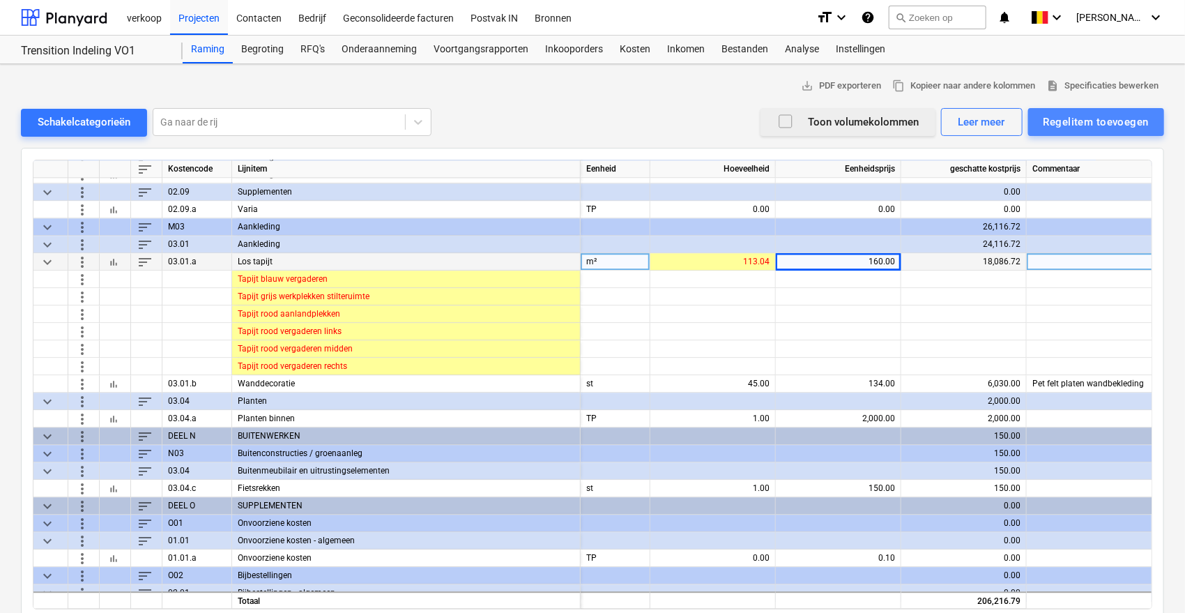
click at [1087, 119] on div "Regelitem toevoegen" at bounding box center [1095, 122] width 105 height 18
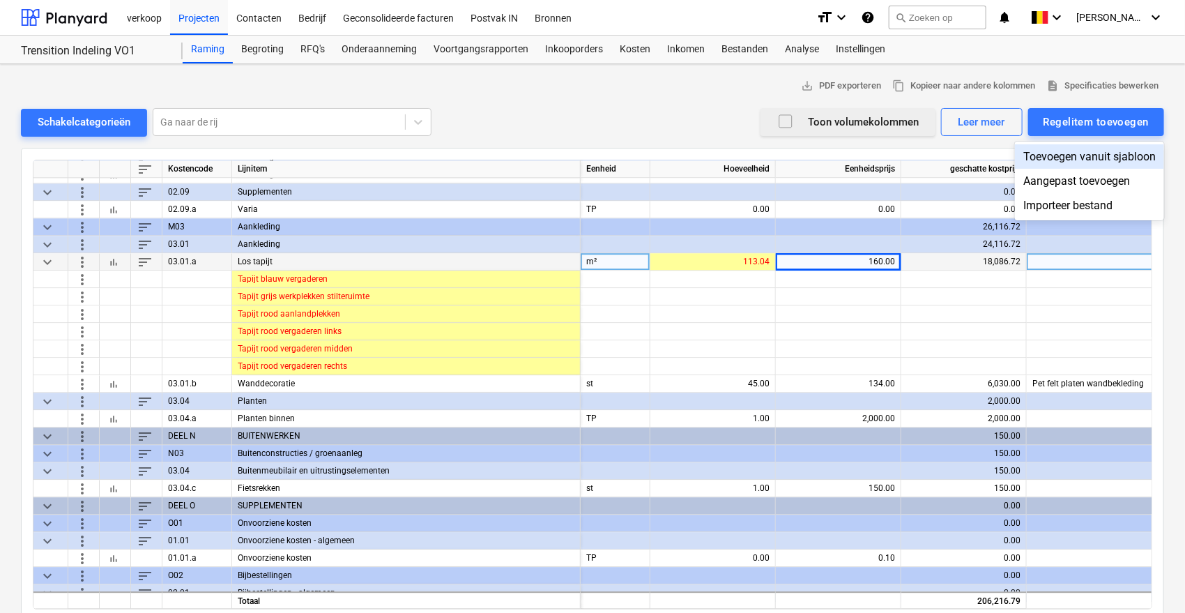
click at [1083, 154] on div "Toevoegen vanuit sjabloon" at bounding box center [1089, 156] width 149 height 24
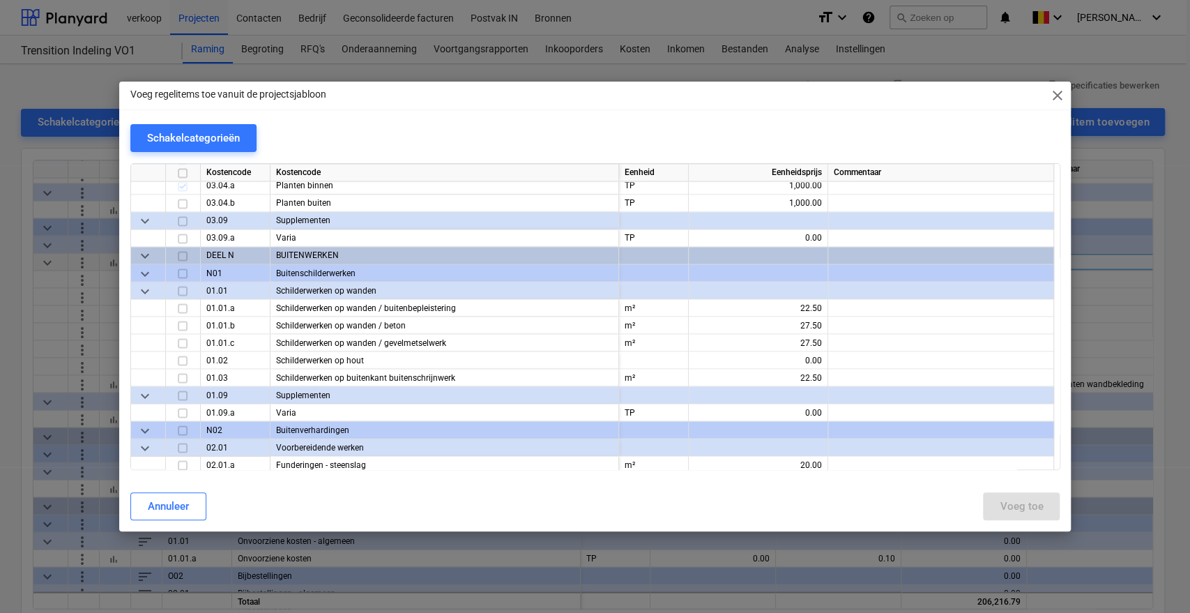
scroll to position [1676, 0]
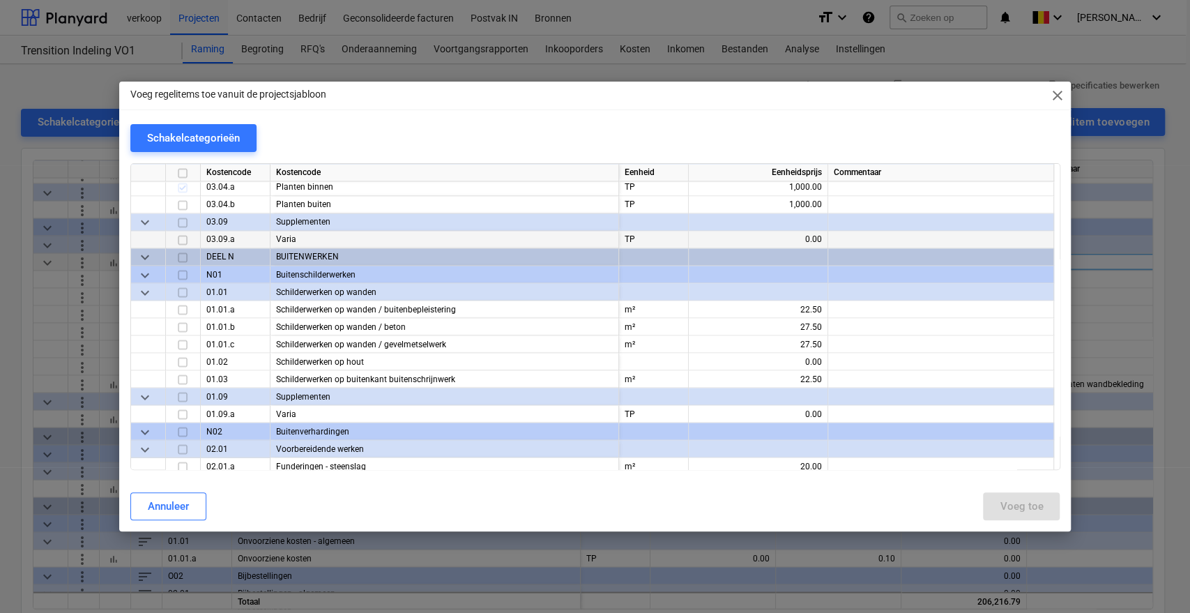
click at [184, 239] on input "checkbox" at bounding box center [182, 239] width 17 height 17
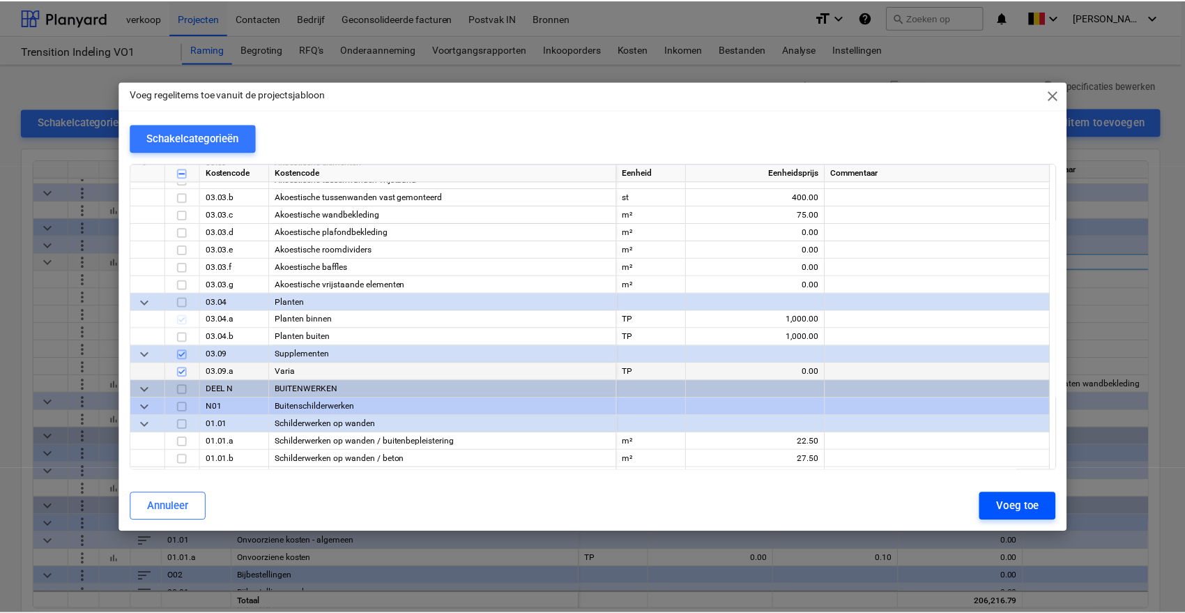
scroll to position [1545, 0]
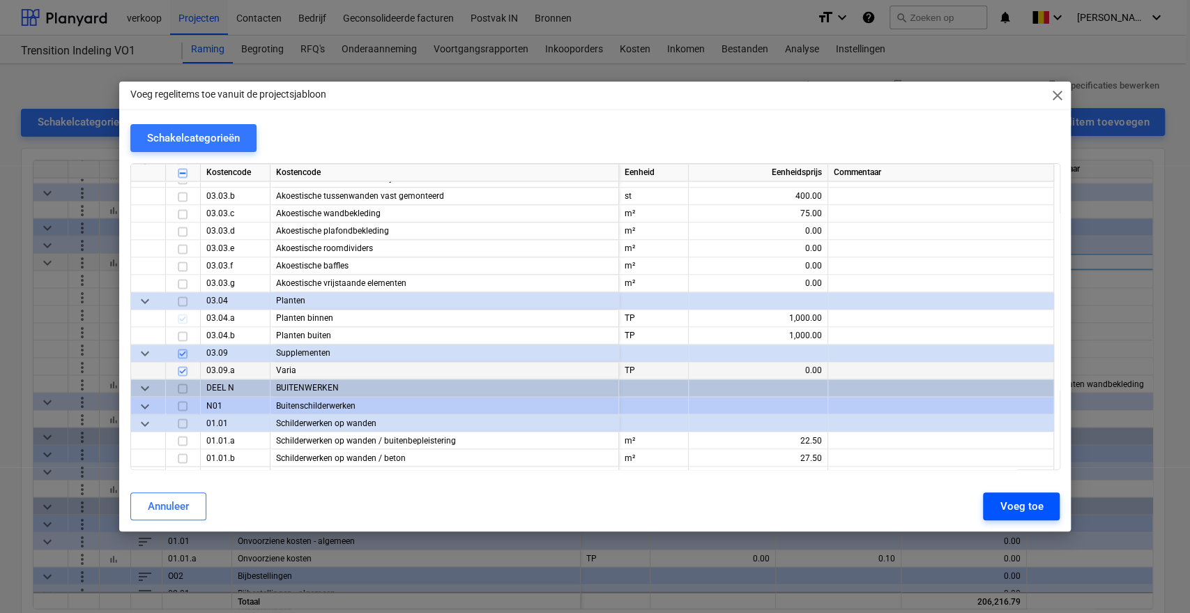
click at [1020, 506] on div "Voeg toe" at bounding box center [1021, 506] width 43 height 18
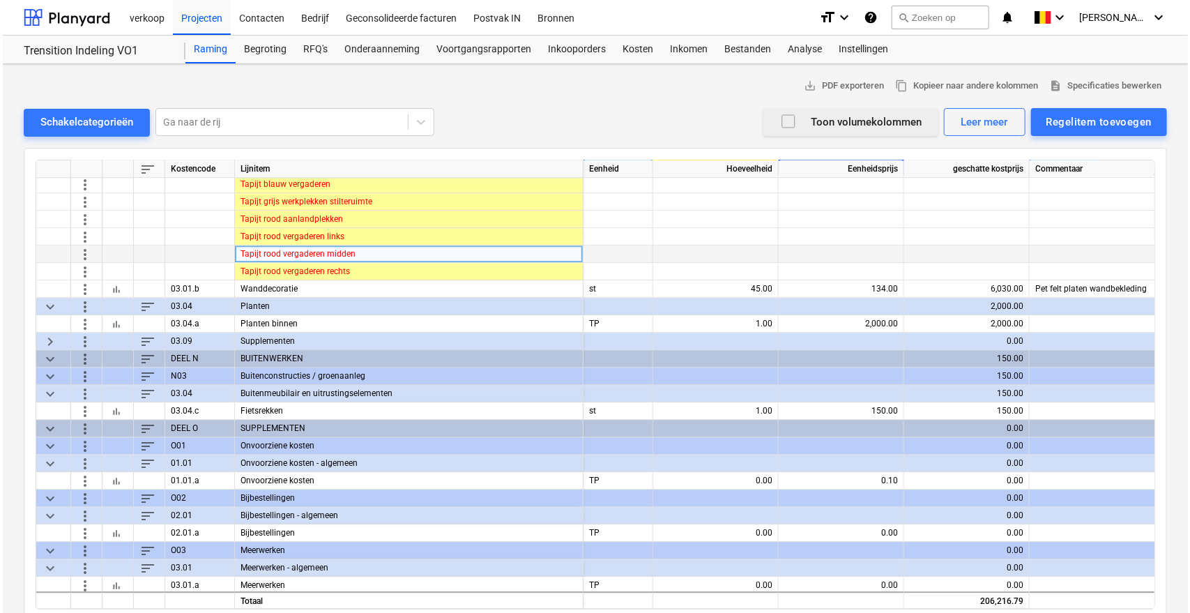
scroll to position [1874, 0]
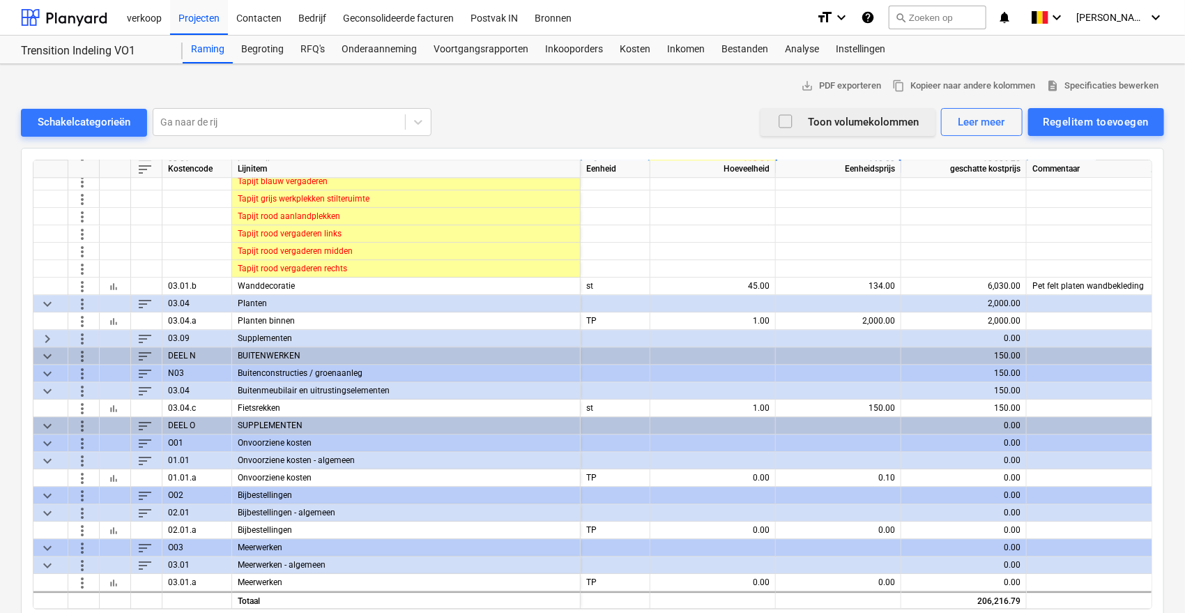
drag, startPoint x: 46, startPoint y: 332, endPoint x: 49, endPoint y: 326, distance: 7.5
click at [46, 330] on span "keyboard_arrow_right" at bounding box center [47, 338] width 17 height 17
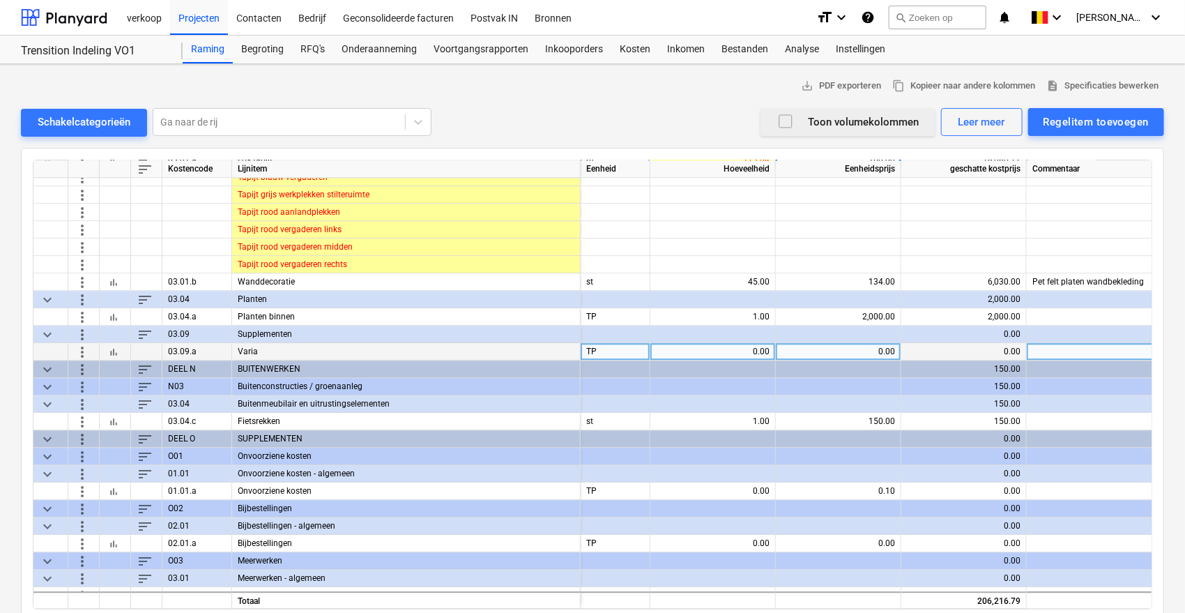
click at [1097, 351] on div at bounding box center [1131, 351] width 209 height 17
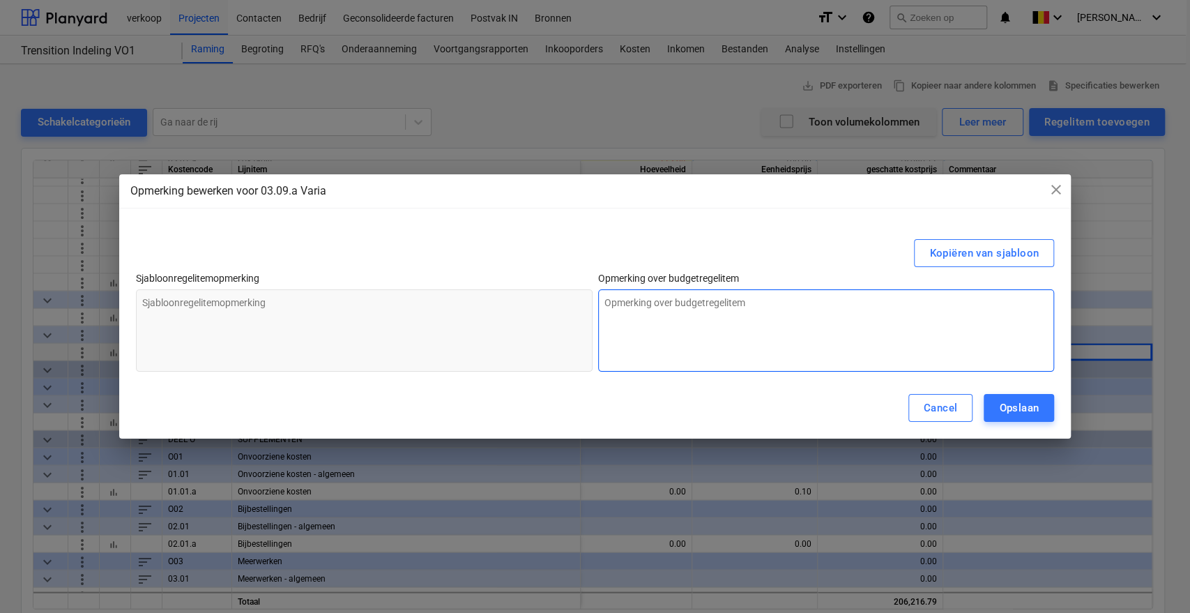
click at [734, 365] on textarea at bounding box center [826, 330] width 457 height 82
type textarea "P"
type textarea "x"
type textarea "Pl"
type textarea "x"
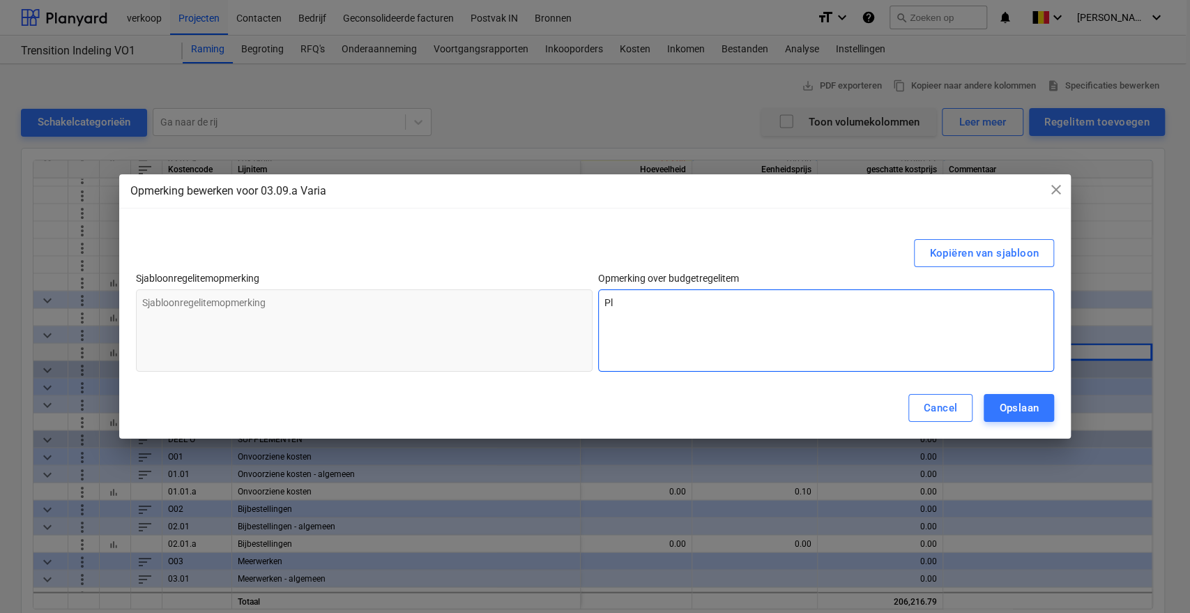
type textarea "Pla"
type textarea "x"
type textarea "Plaa"
type textarea "x"
type textarea "Plaat"
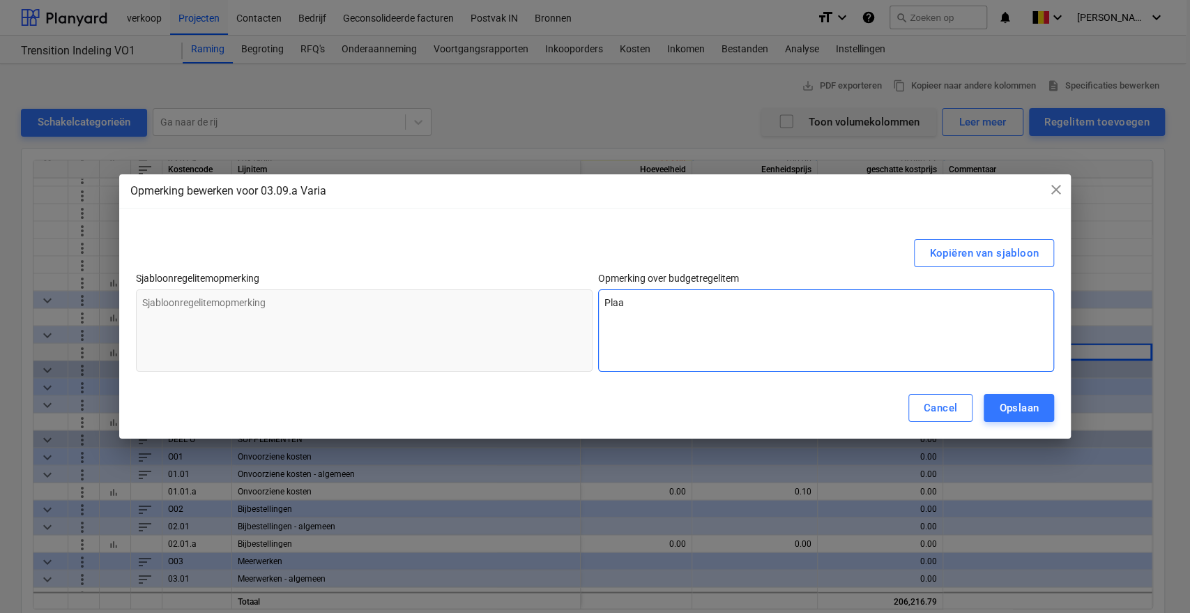
type textarea "x"
type textarea "Plaats"
type textarea "x"
type textarea "Plaatsi"
type textarea "x"
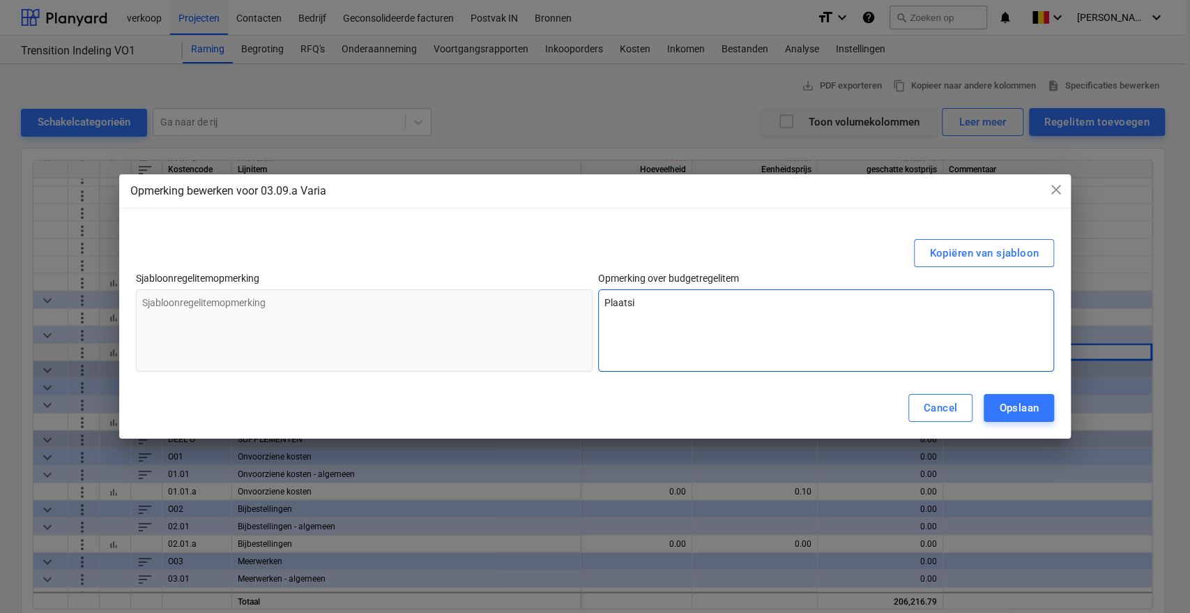
type textarea "Plaatsin"
type textarea "x"
type textarea "Plaatsing"
type textarea "x"
type textarea "Plaatsing"
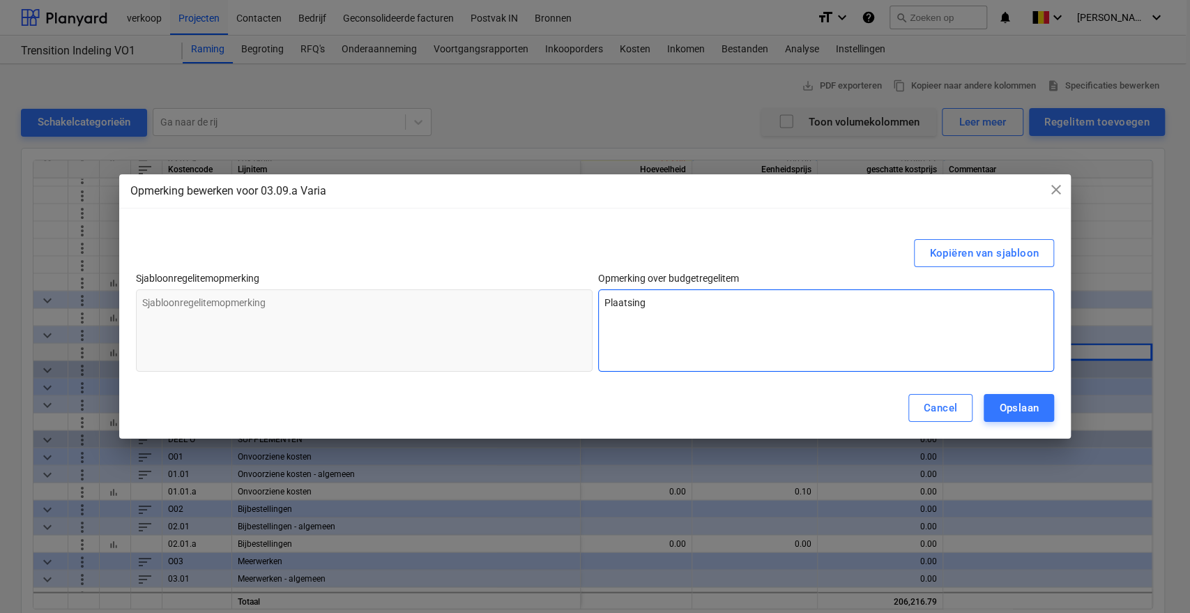
type textarea "x"
type textarea "Plaatsing a"
type textarea "x"
type textarea "Plaatsing ak"
type textarea "x"
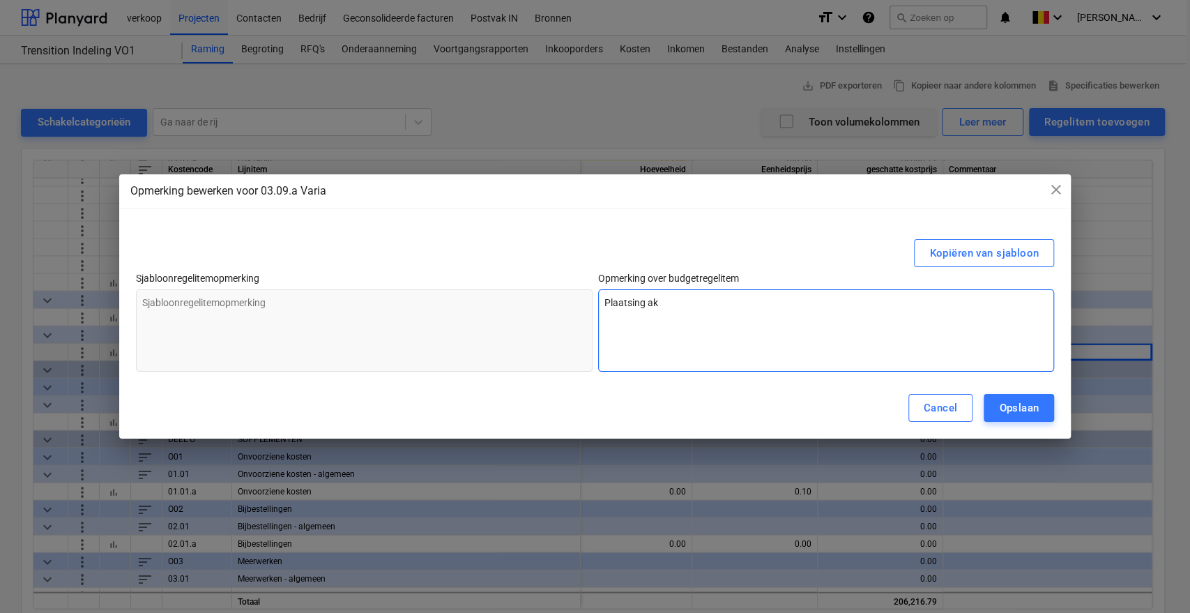
type textarea "Plaatsing ako"
type textarea "x"
type textarea "Plaatsing akoe"
type textarea "x"
type textarea "Plaatsing akoes"
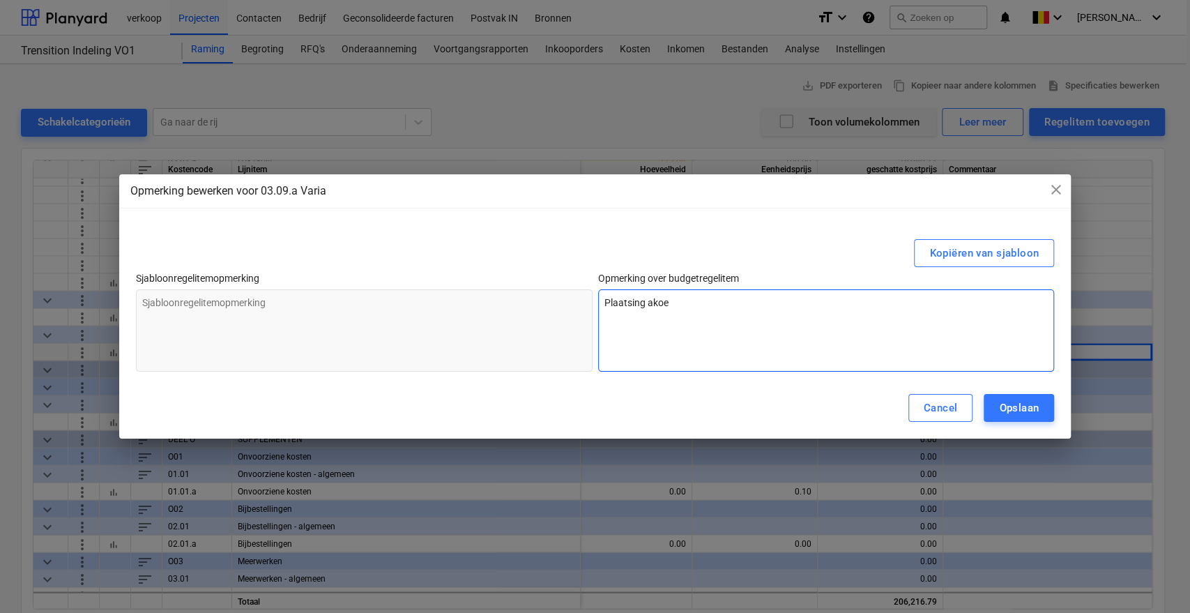
type textarea "x"
type textarea "Plaatsing akoest"
type textarea "x"
type textarea "Plaatsing akoesti"
type textarea "x"
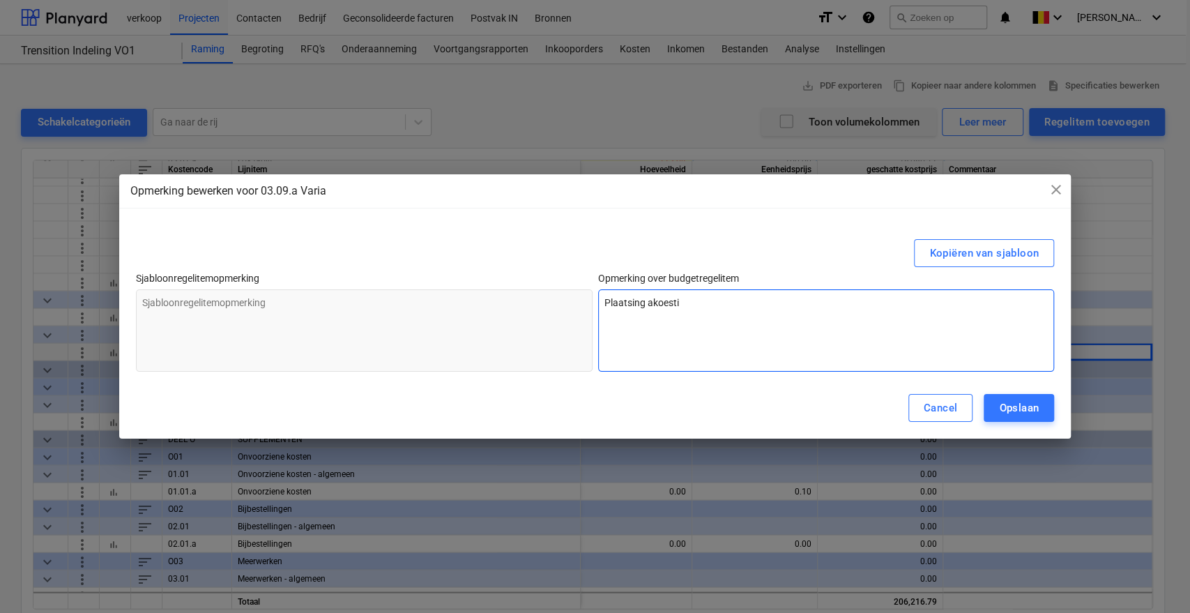
type textarea "Plaatsing akoestis"
type textarea "x"
type textarea "Plaatsing akoestisc"
type textarea "x"
type textarea "Plaatsing akoestisch"
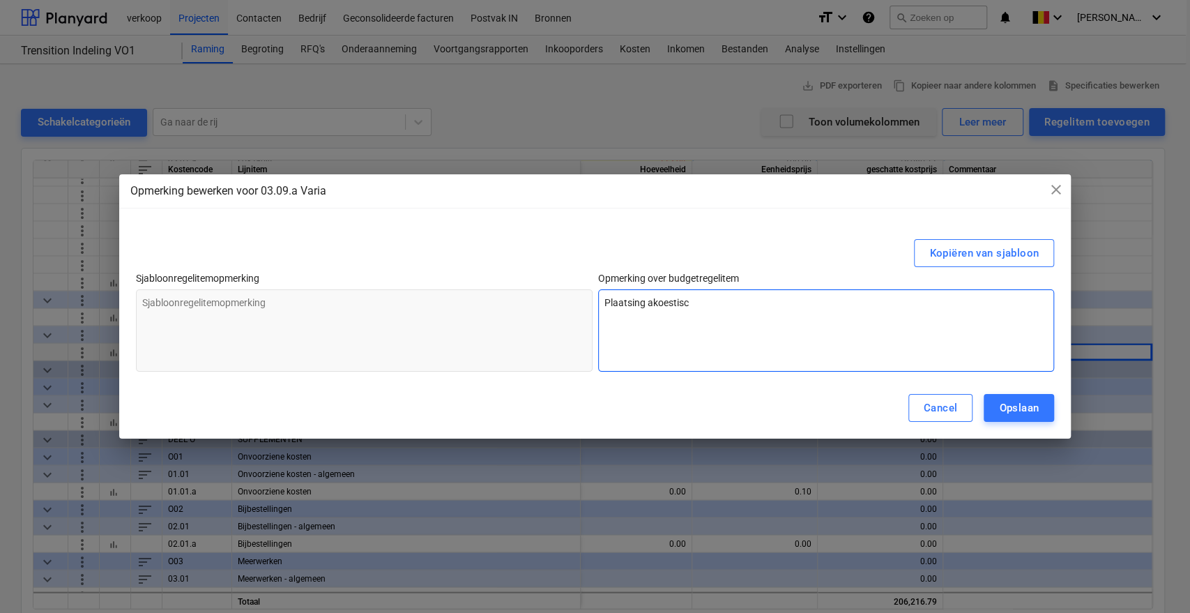
type textarea "x"
type textarea "Plaatsing akoestische"
type textarea "x"
type textarea "Plaatsing akoestische"
type textarea "x"
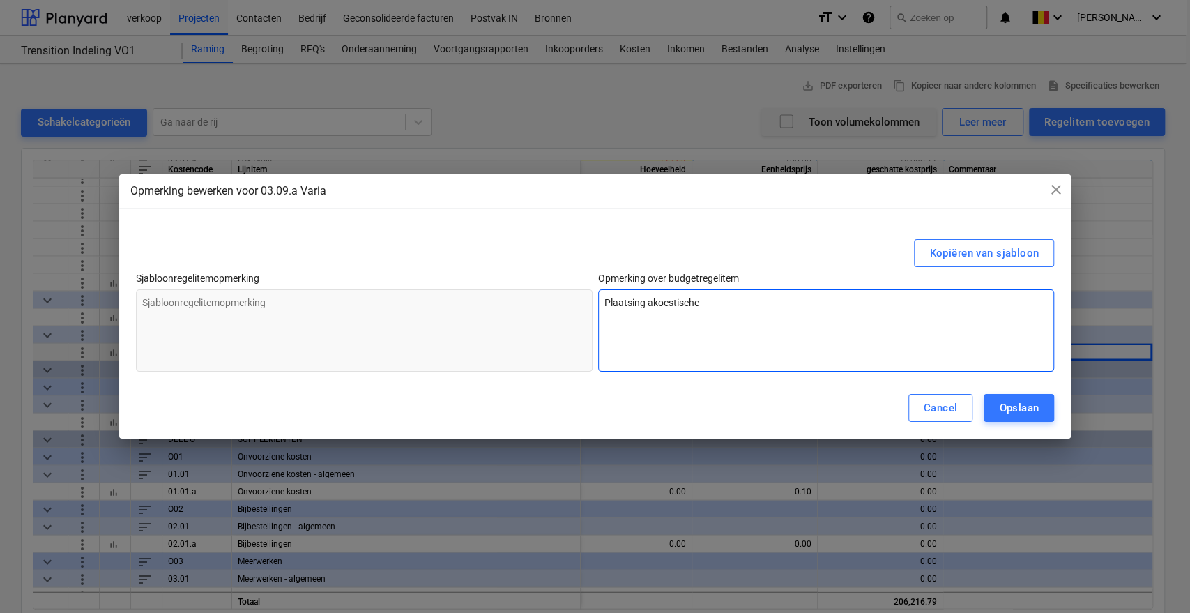
type textarea "Plaatsing akoestische p"
type textarea "x"
type textarea "Plaatsing akoestische pn"
type textarea "x"
type textarea "Plaatsing akoestische p"
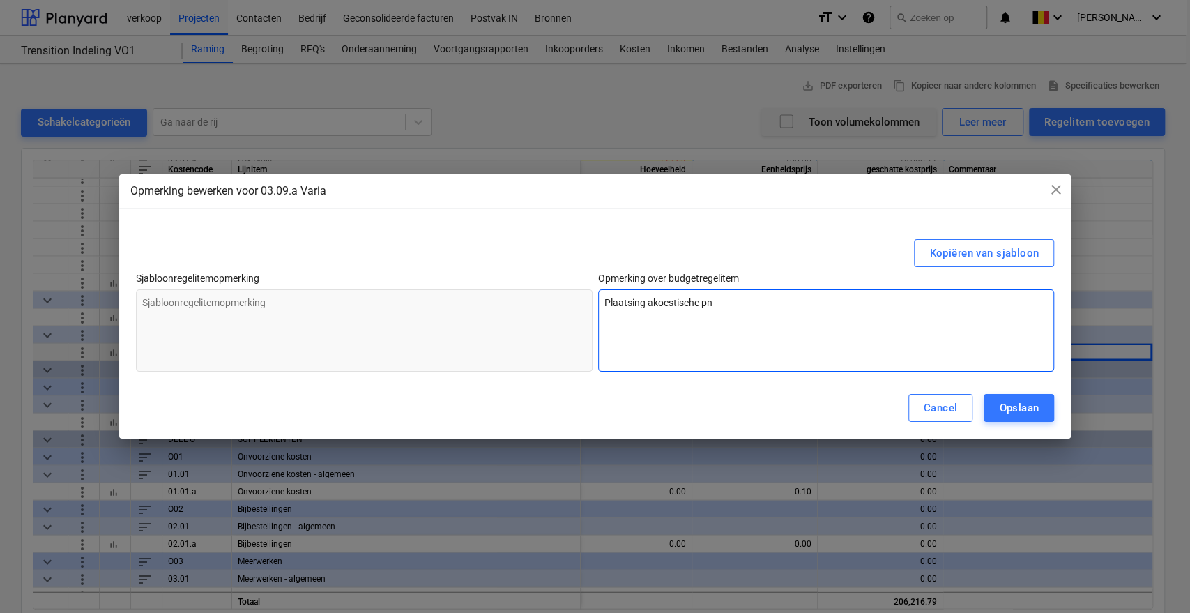
type textarea "x"
type textarea "Plaatsing akoestische pa"
type textarea "x"
type textarea "Plaatsing akoestische pan"
type textarea "x"
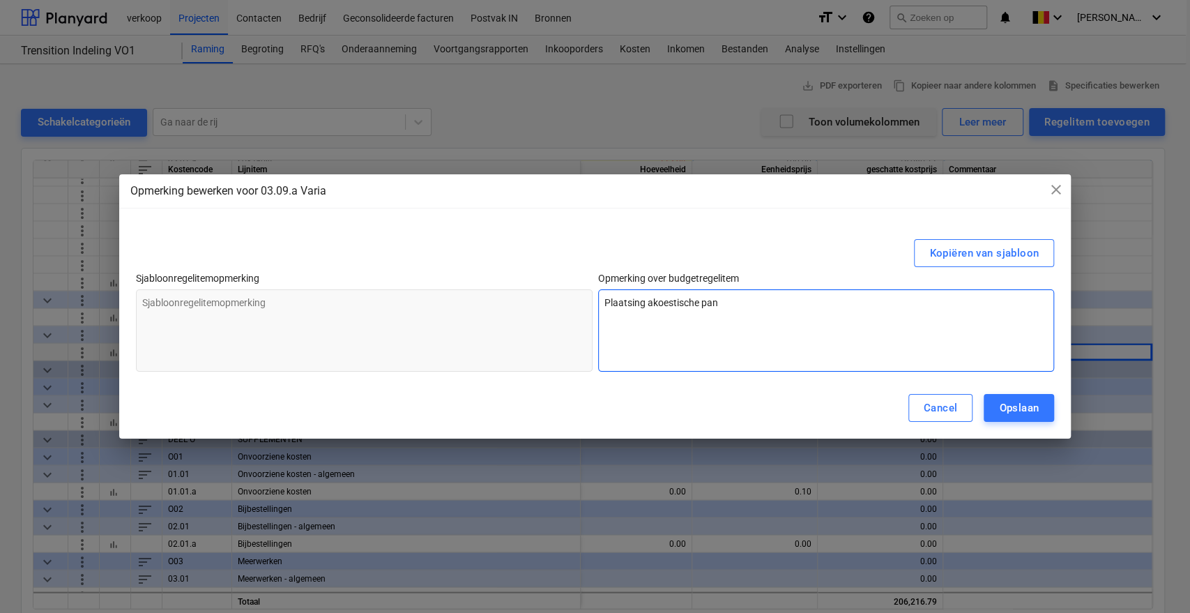
type textarea "Plaatsing akoestische pane"
type textarea "x"
type textarea "Plaatsing akoestische panel"
type textarea "x"
type textarea "Plaatsing akoestische panele"
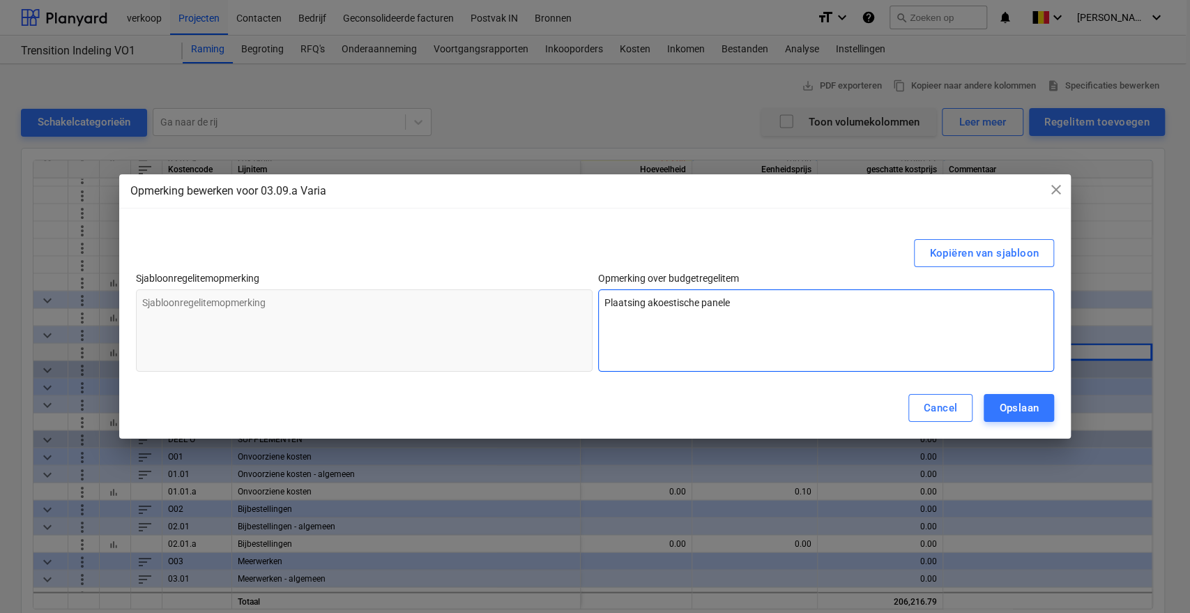
type textarea "x"
type textarea "Plaatsing akoestische panelen"
type textarea "x"
type textarea "Plaatsing akoestische panelen"
type textarea "x"
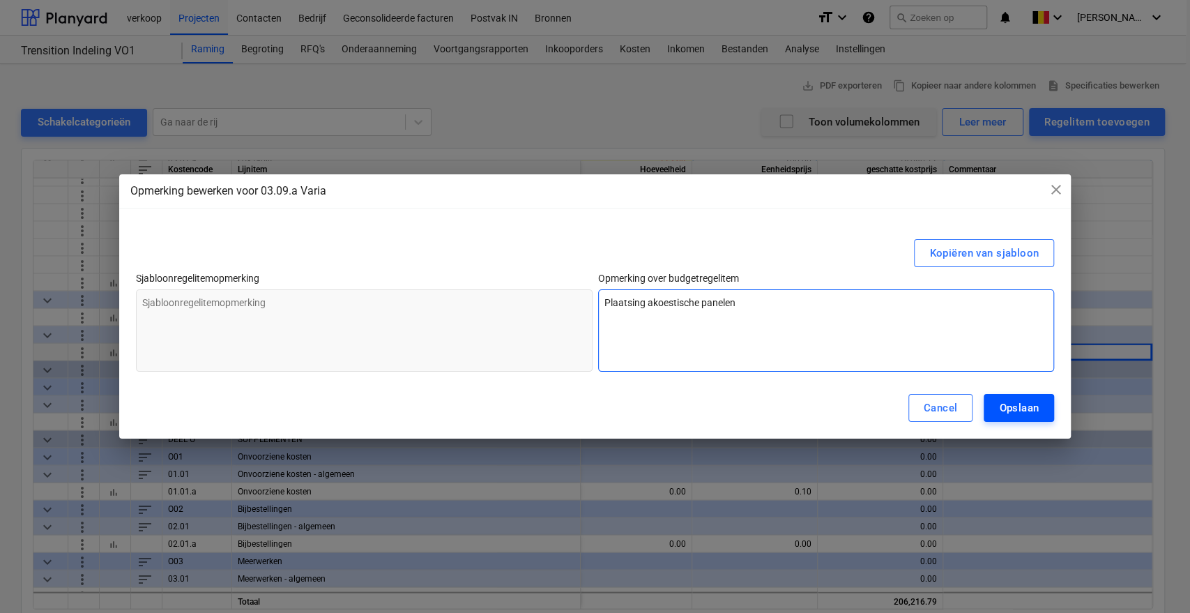
type textarea "Plaatsing akoestische panelen"
click at [1026, 411] on div "Opslaan" at bounding box center [1019, 408] width 40 height 18
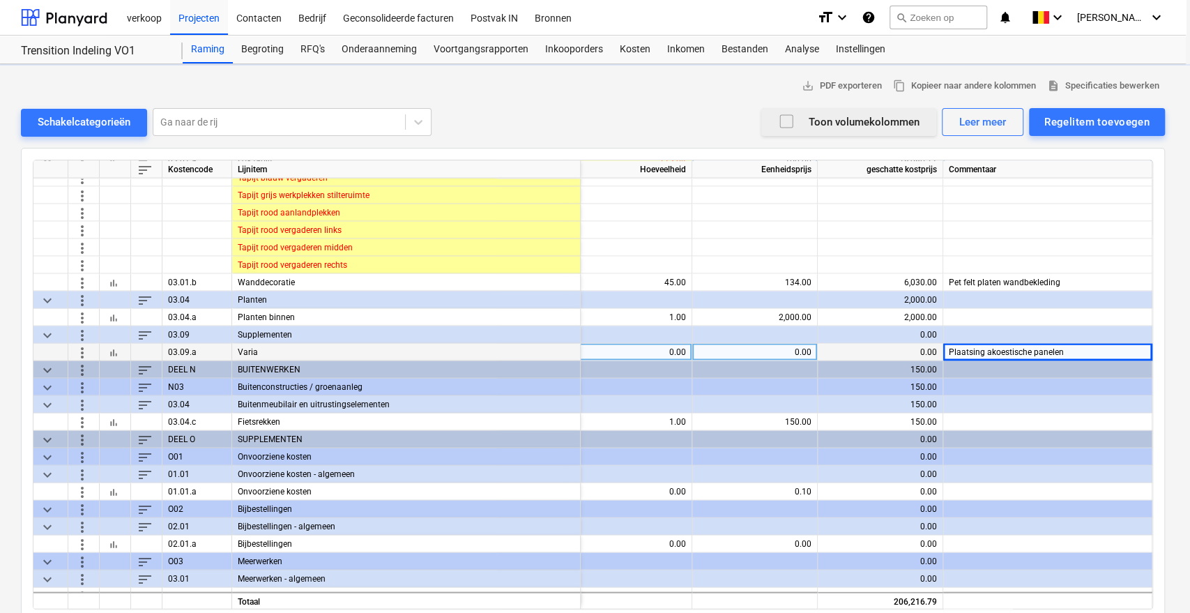
type textarea "x"
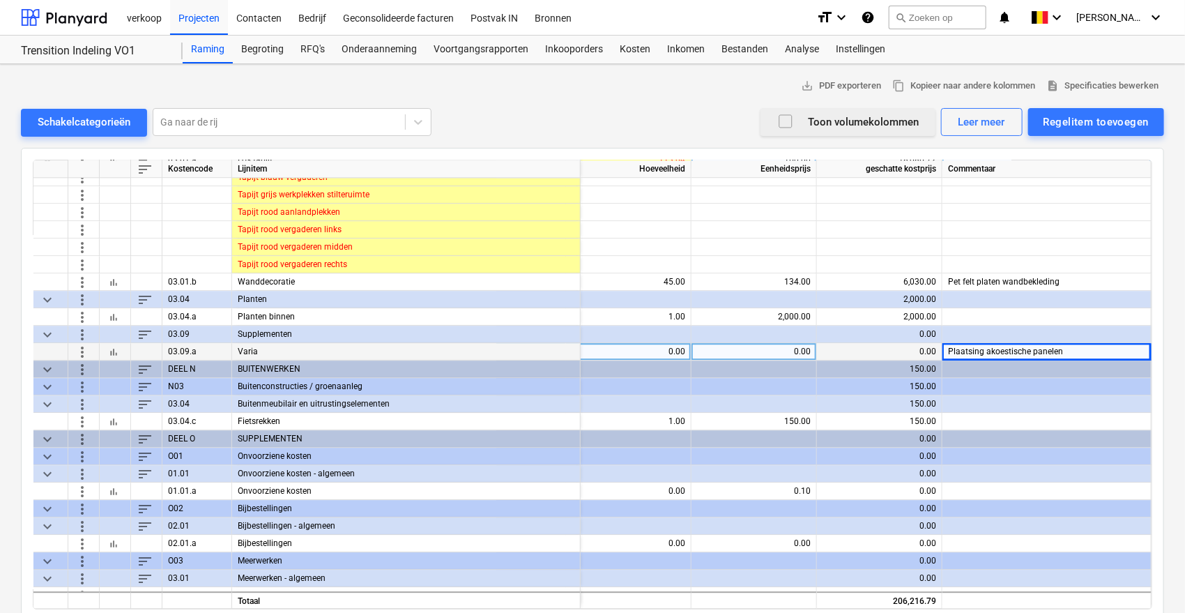
scroll to position [1874, 84]
click at [664, 346] on div "0.00" at bounding box center [629, 351] width 114 height 17
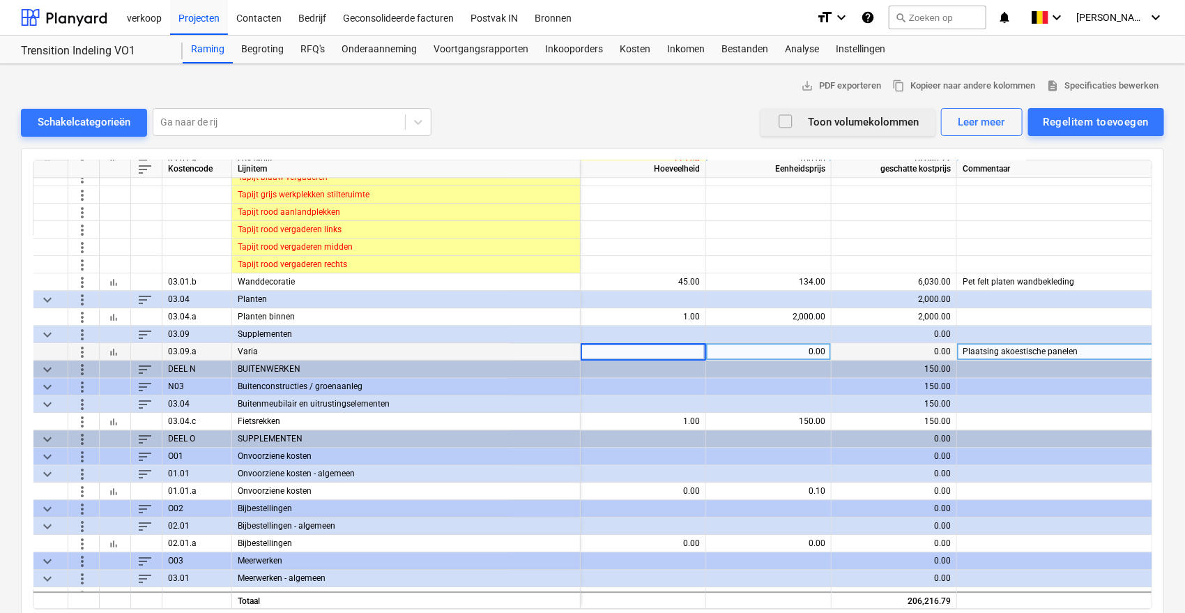
type input "1"
click at [767, 343] on div "0.00" at bounding box center [769, 351] width 114 height 17
type input "2500"
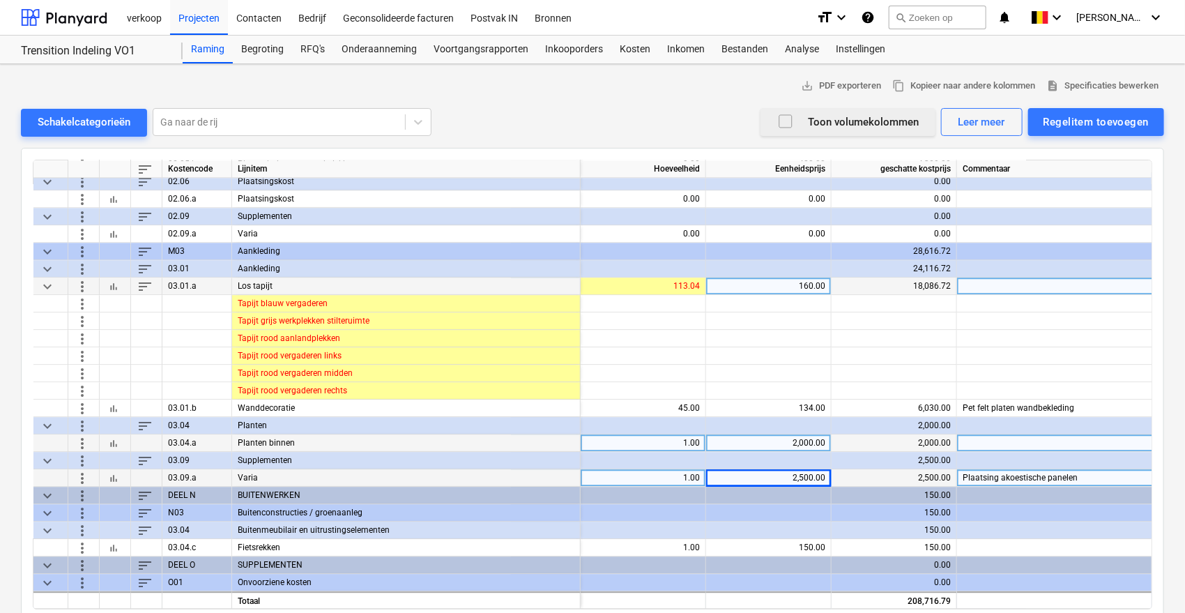
scroll to position [1746, 70]
click at [771, 445] on div "2,000.00" at bounding box center [769, 444] width 114 height 17
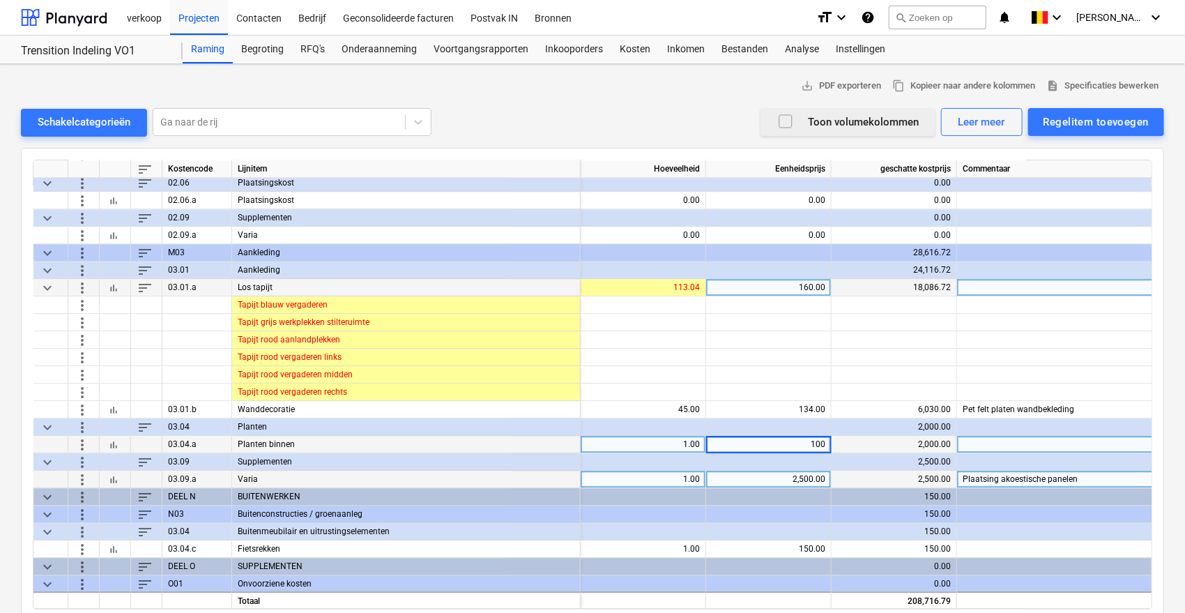
type input "1000"
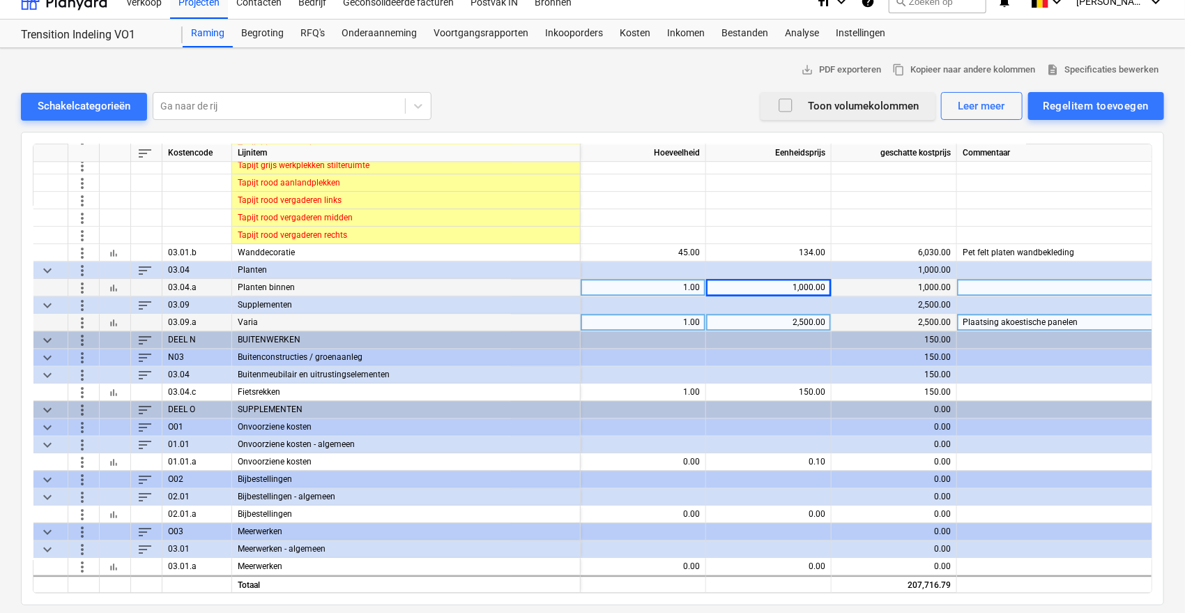
scroll to position [18, 0]
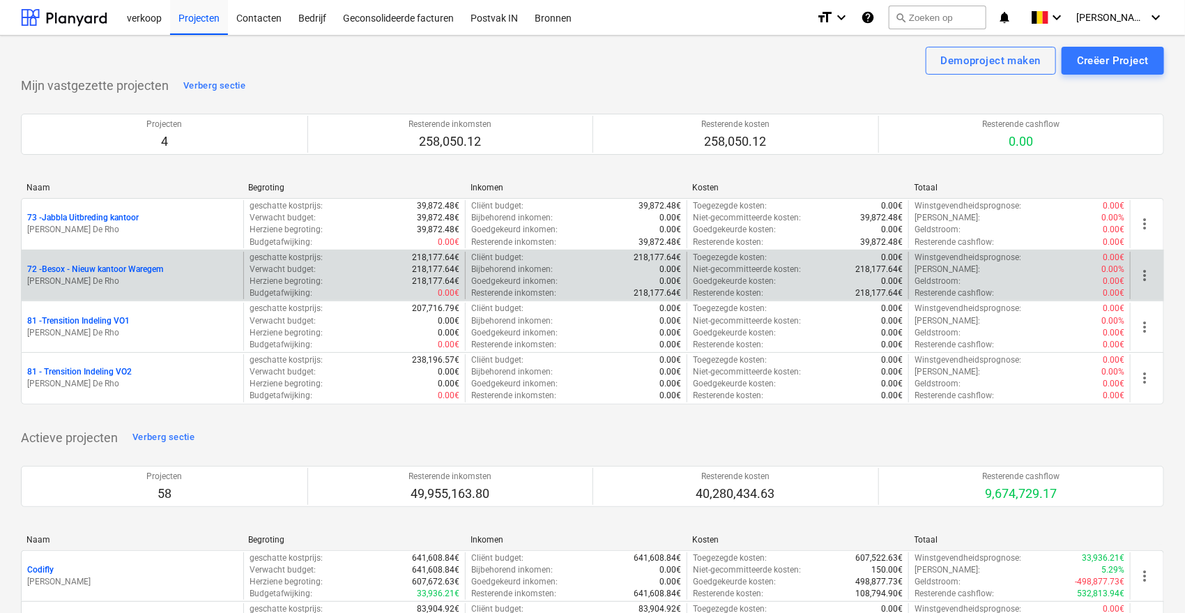
click at [169, 283] on p "[PERSON_NAME] De Rho" at bounding box center [132, 281] width 211 height 12
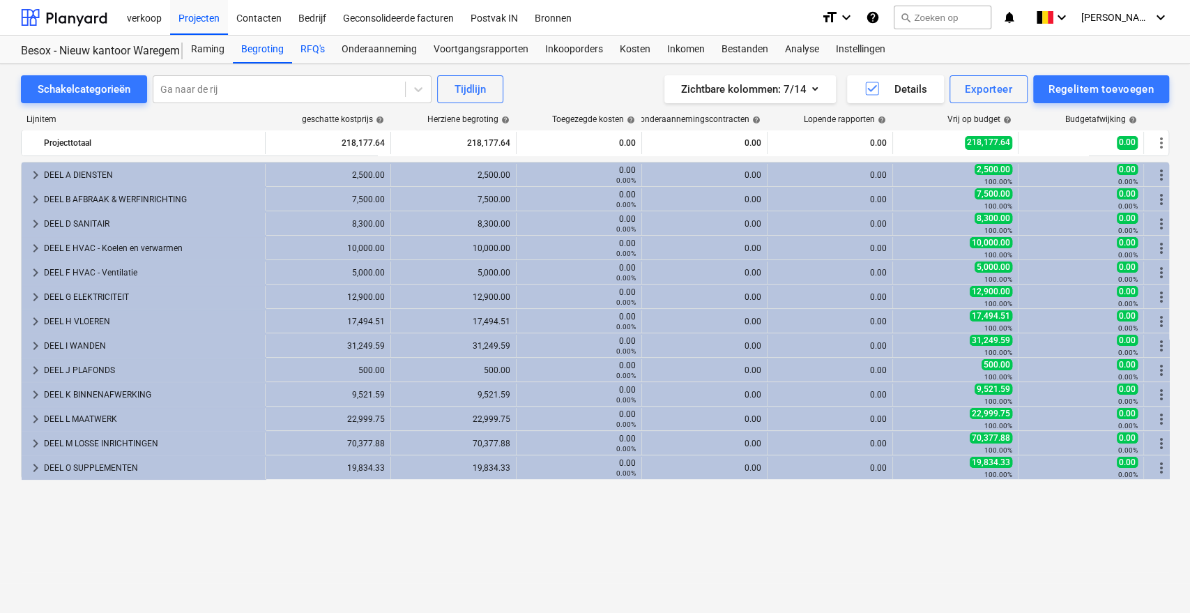
click at [309, 49] on div "RFQ's" at bounding box center [312, 50] width 41 height 28
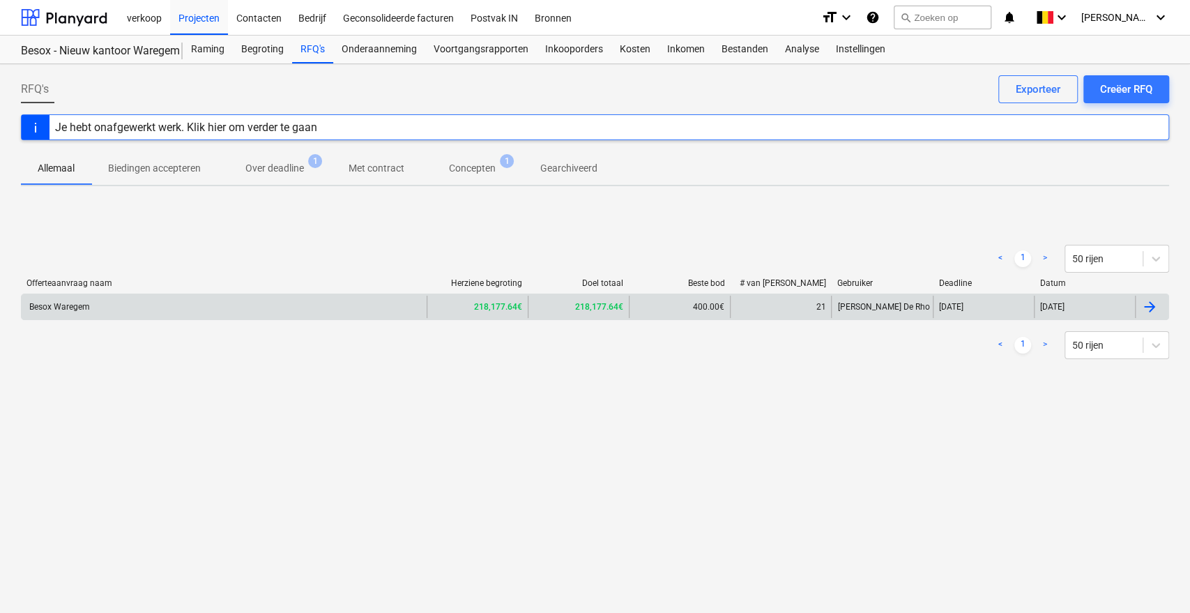
click at [399, 309] on div "Besox Waregem" at bounding box center [224, 307] width 405 height 22
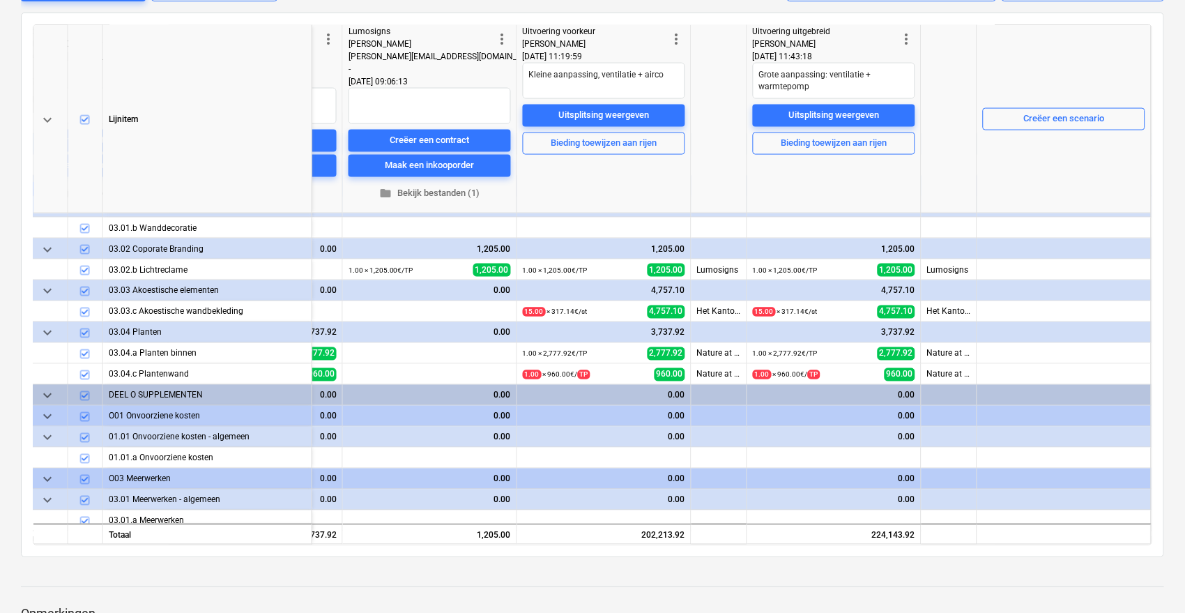
scroll to position [3750, 3646]
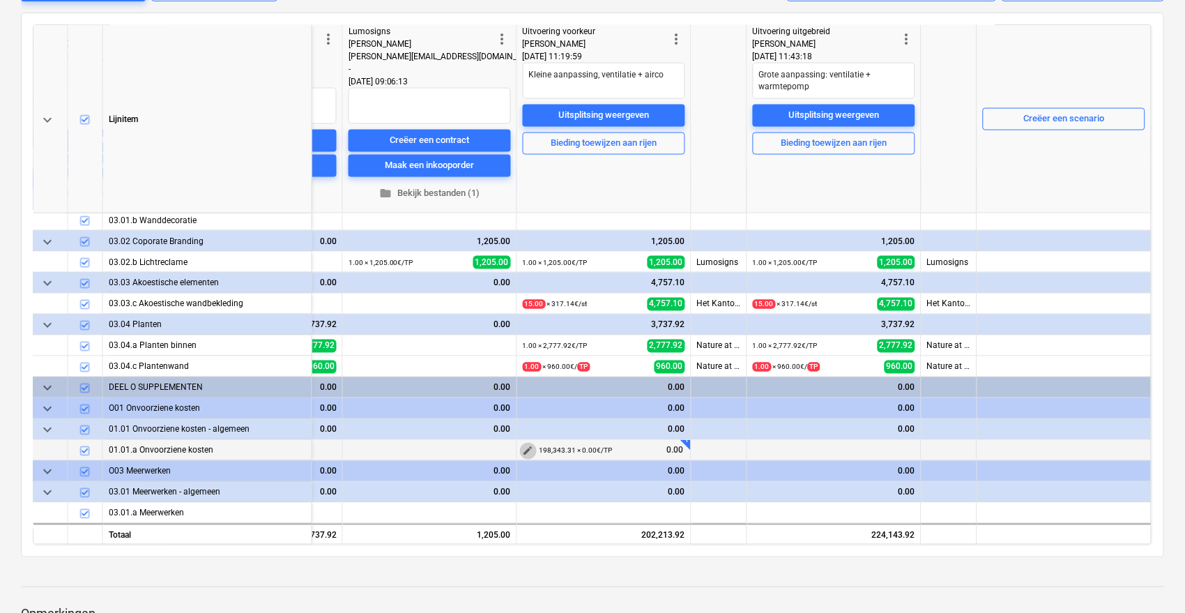
click at [523, 448] on span "edit" at bounding box center [528, 450] width 11 height 11
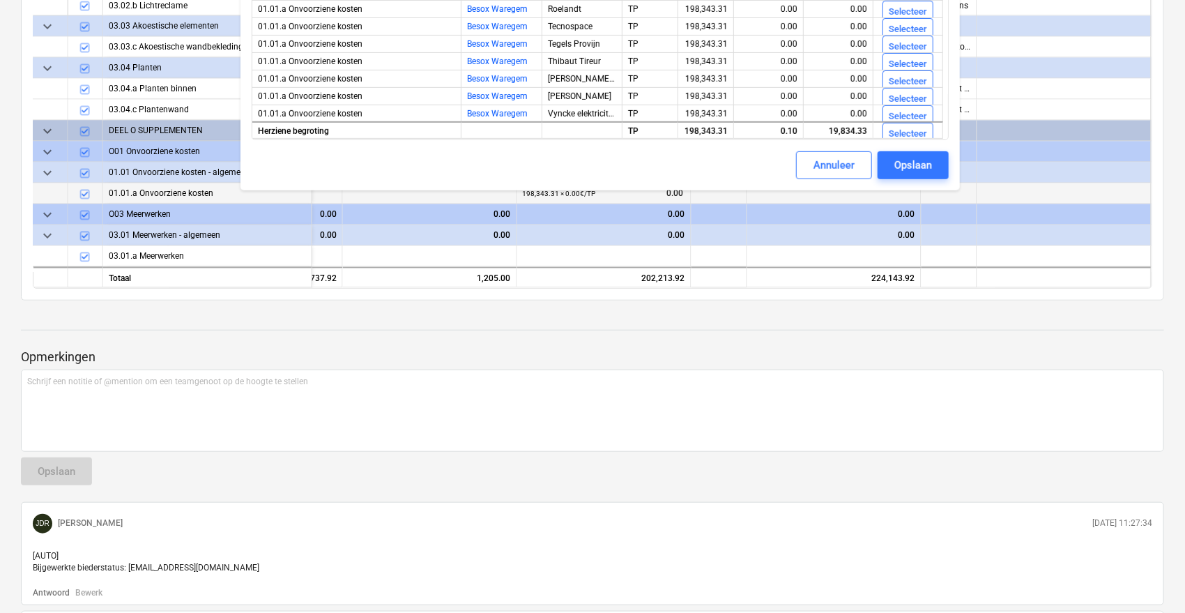
scroll to position [421, 0]
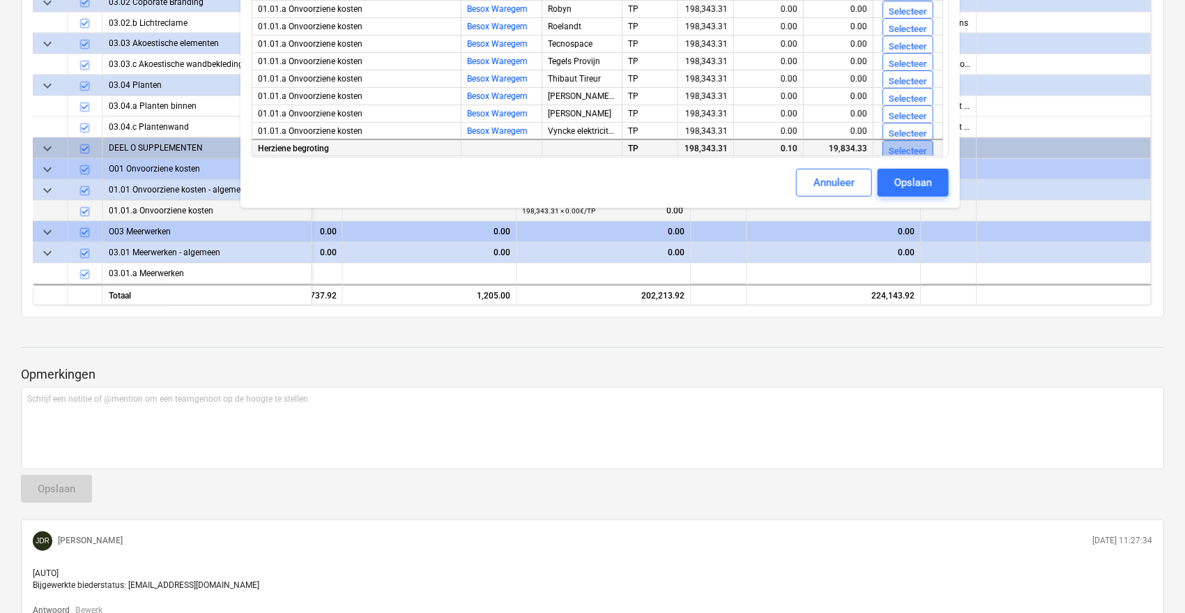
click at [903, 142] on button "Selecteer" at bounding box center [907, 152] width 51 height 22
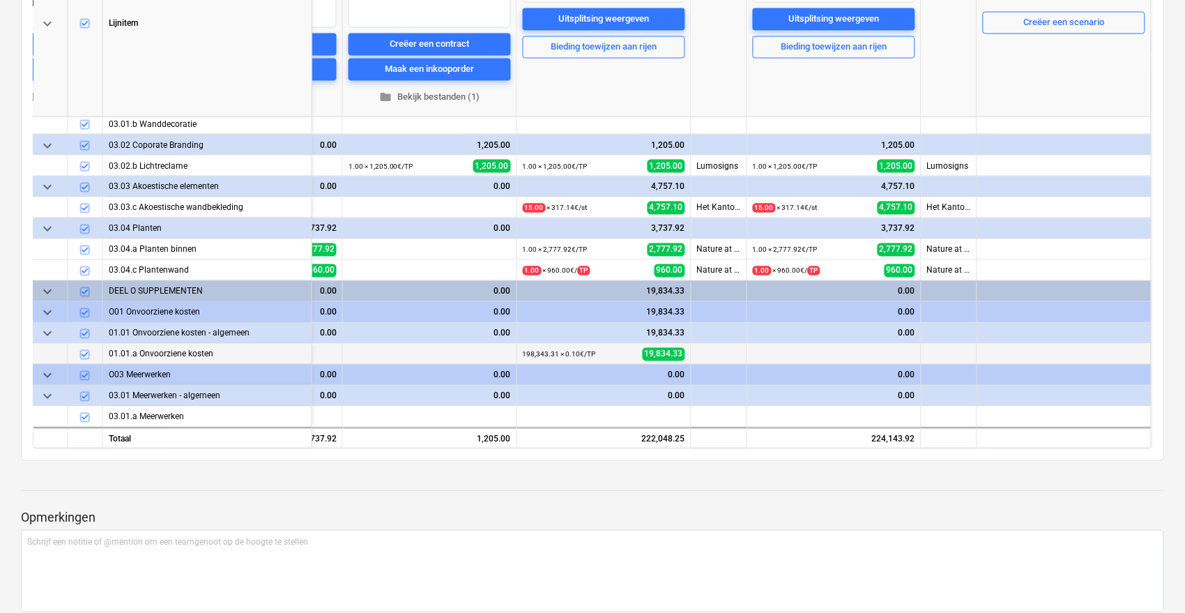
scroll to position [257, 0]
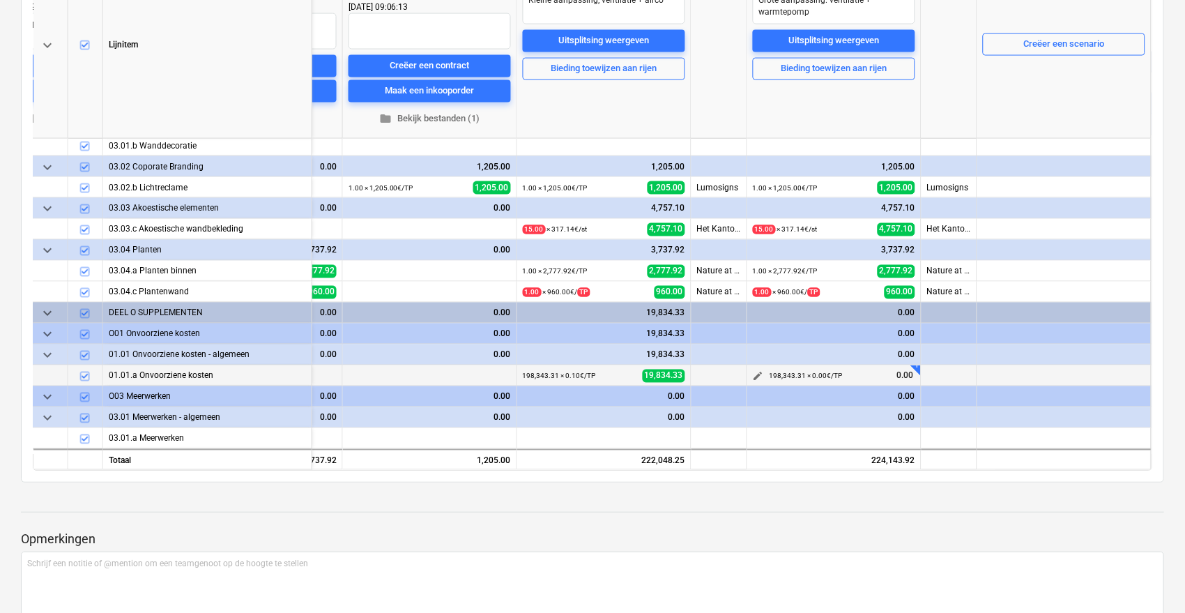
click at [756, 372] on span "edit" at bounding box center [758, 376] width 11 height 11
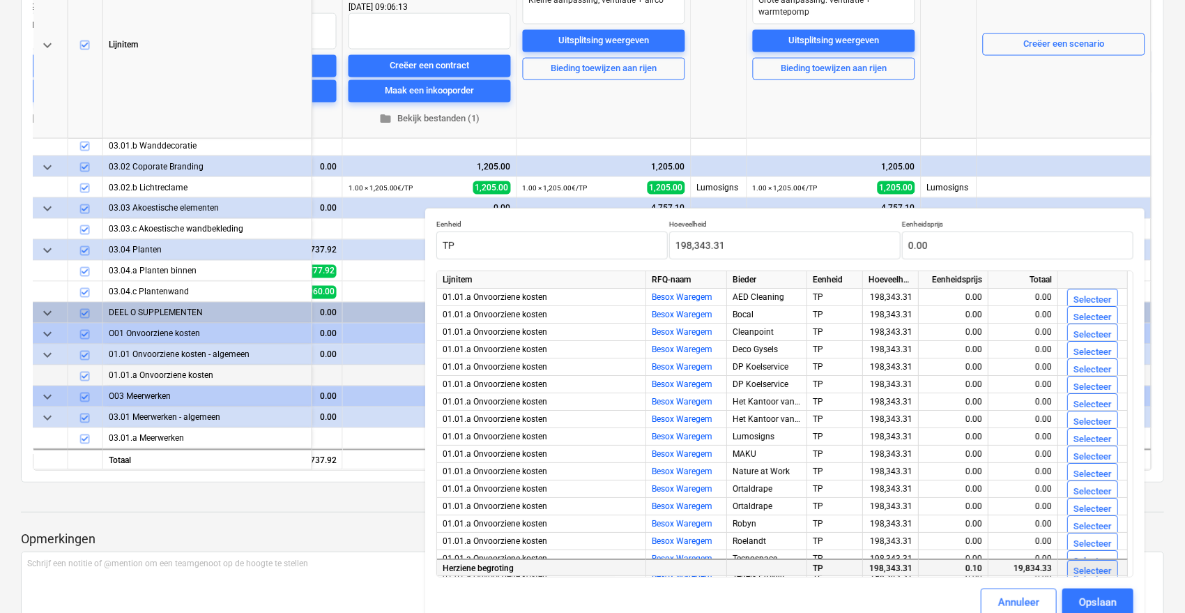
click at [1094, 563] on div "Selecteer" at bounding box center [1092, 571] width 38 height 16
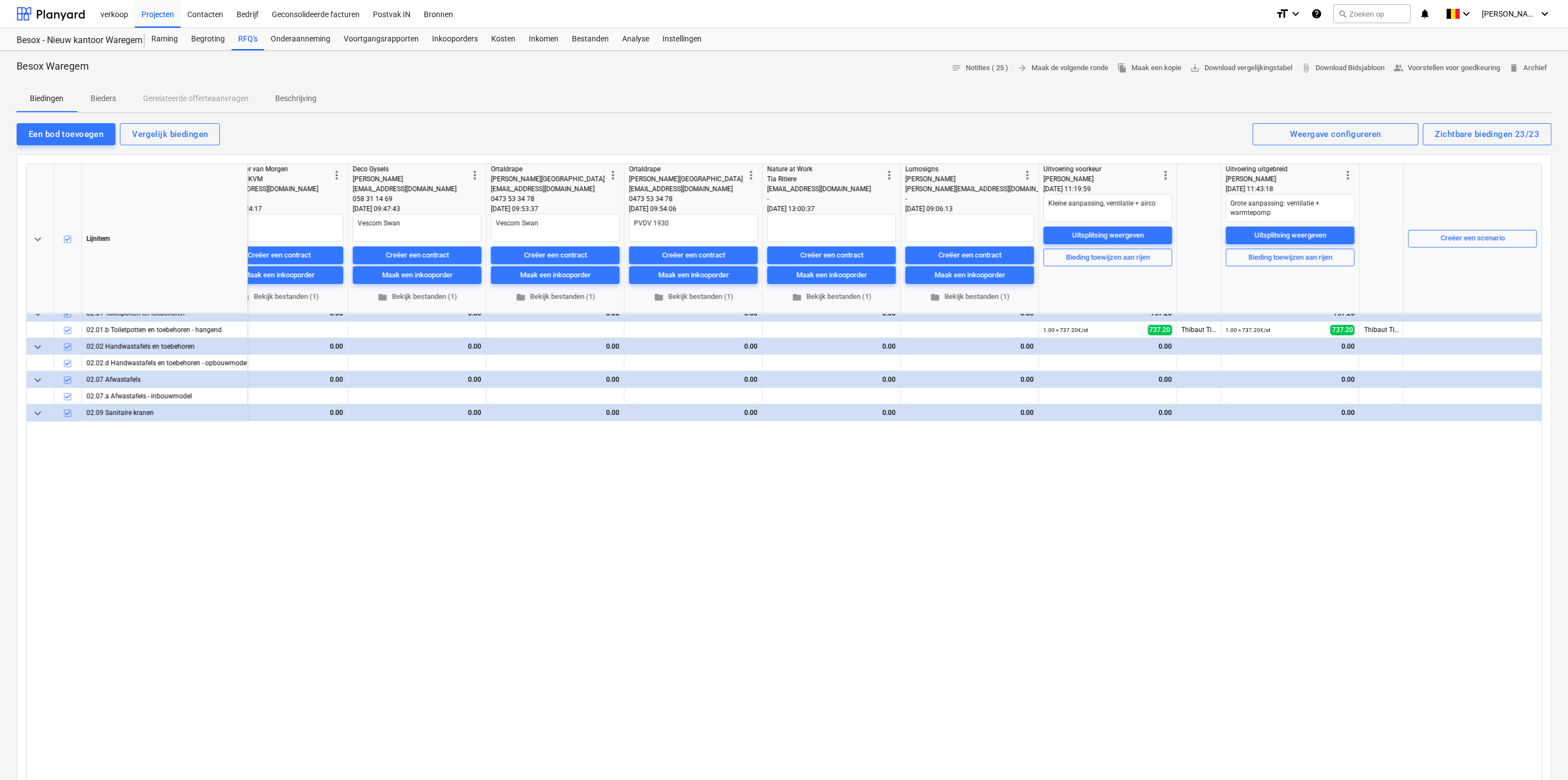
scroll to position [0, 2262]
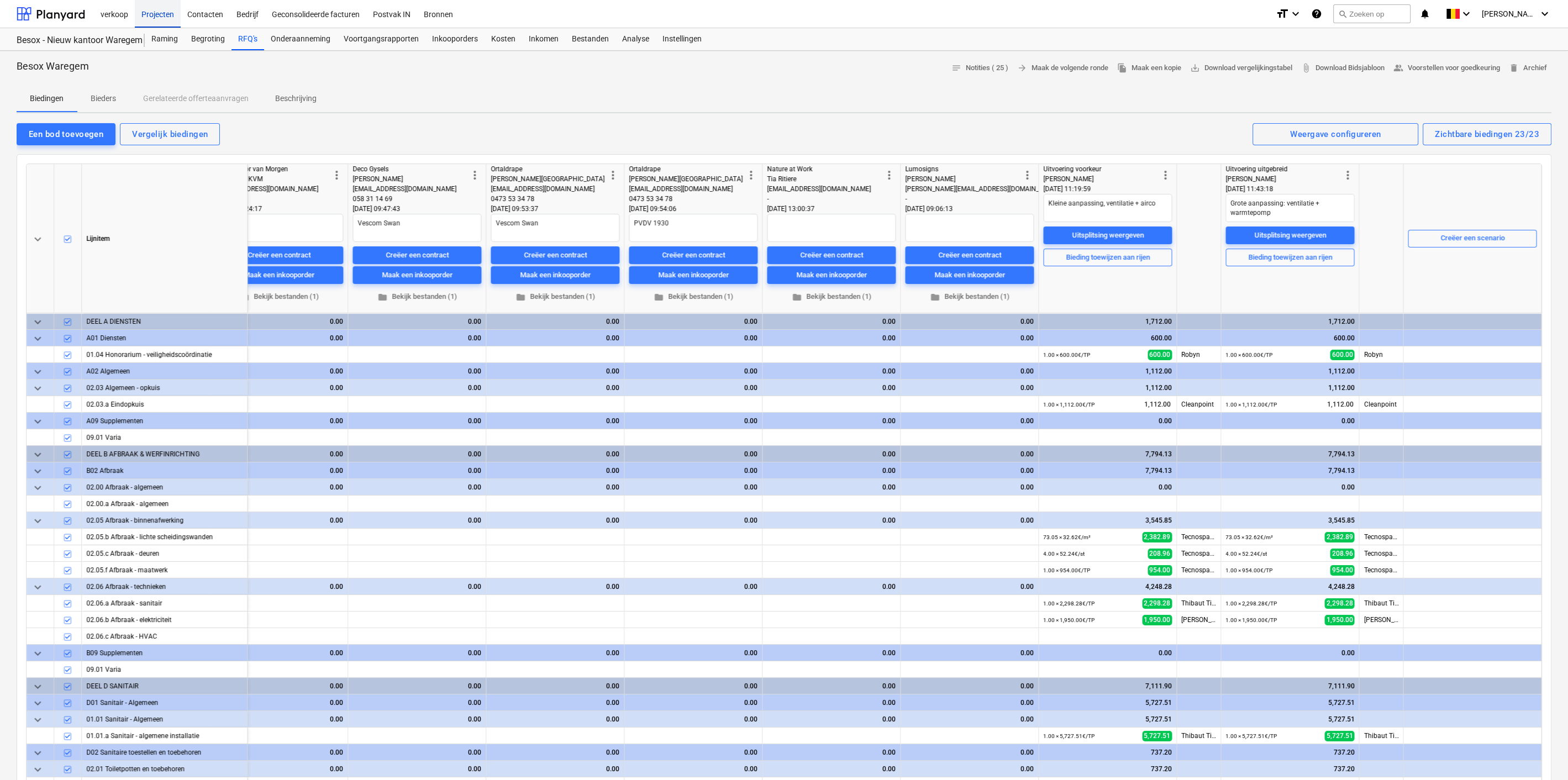
type textarea "x"
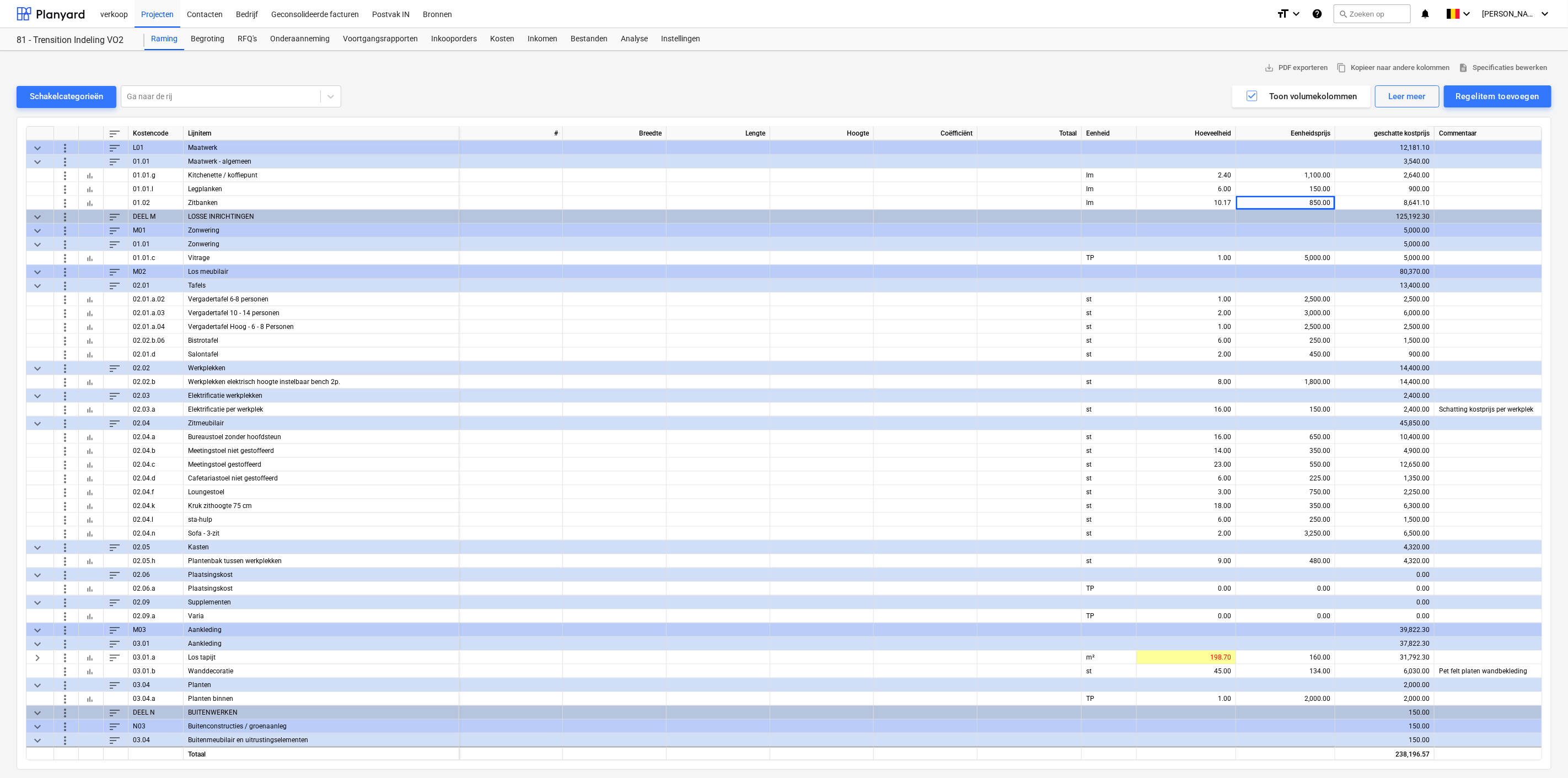
scroll to position [1242, 0]
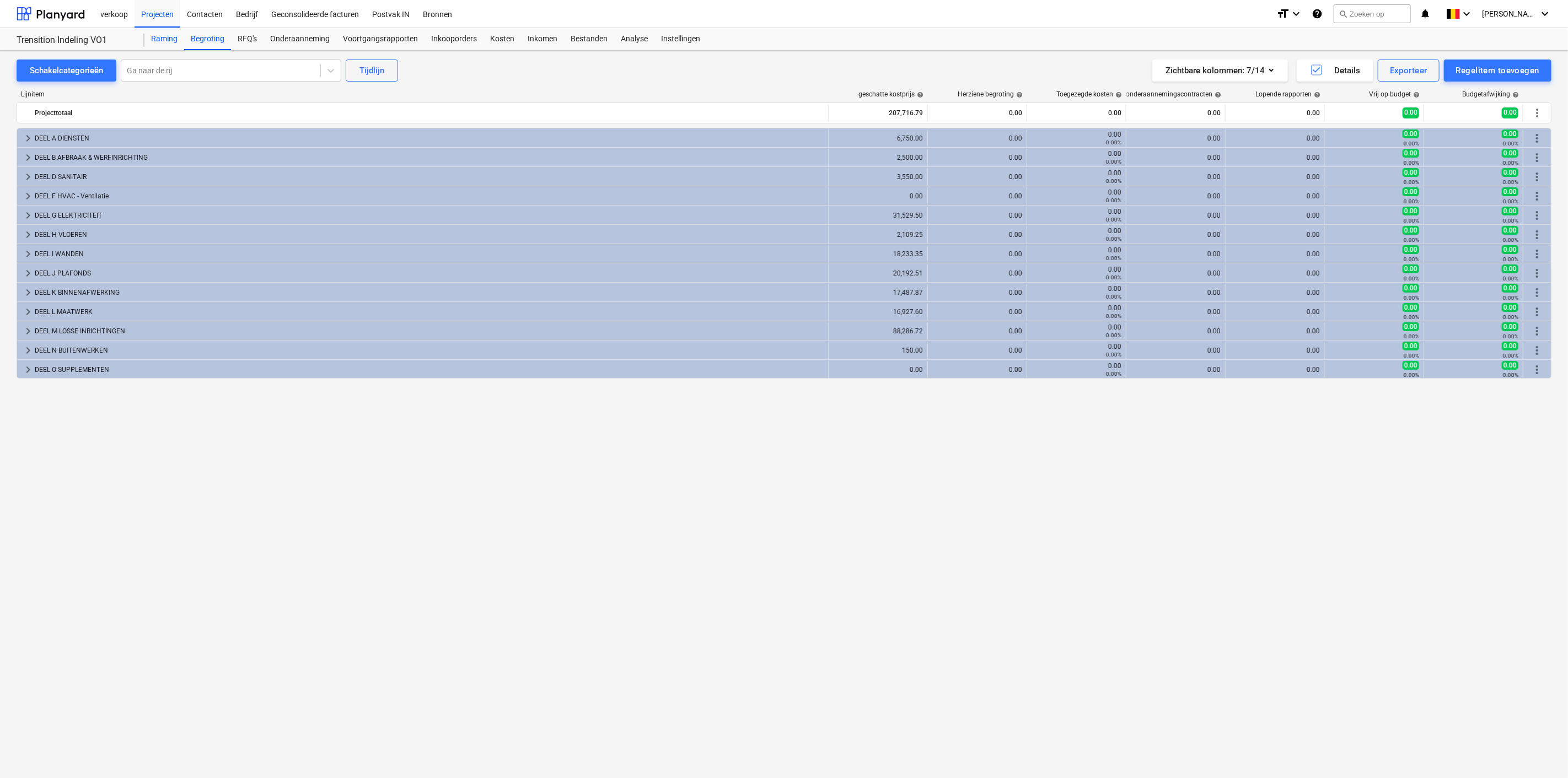
click at [162, 36] on div "Raming" at bounding box center [165, 40] width 40 height 22
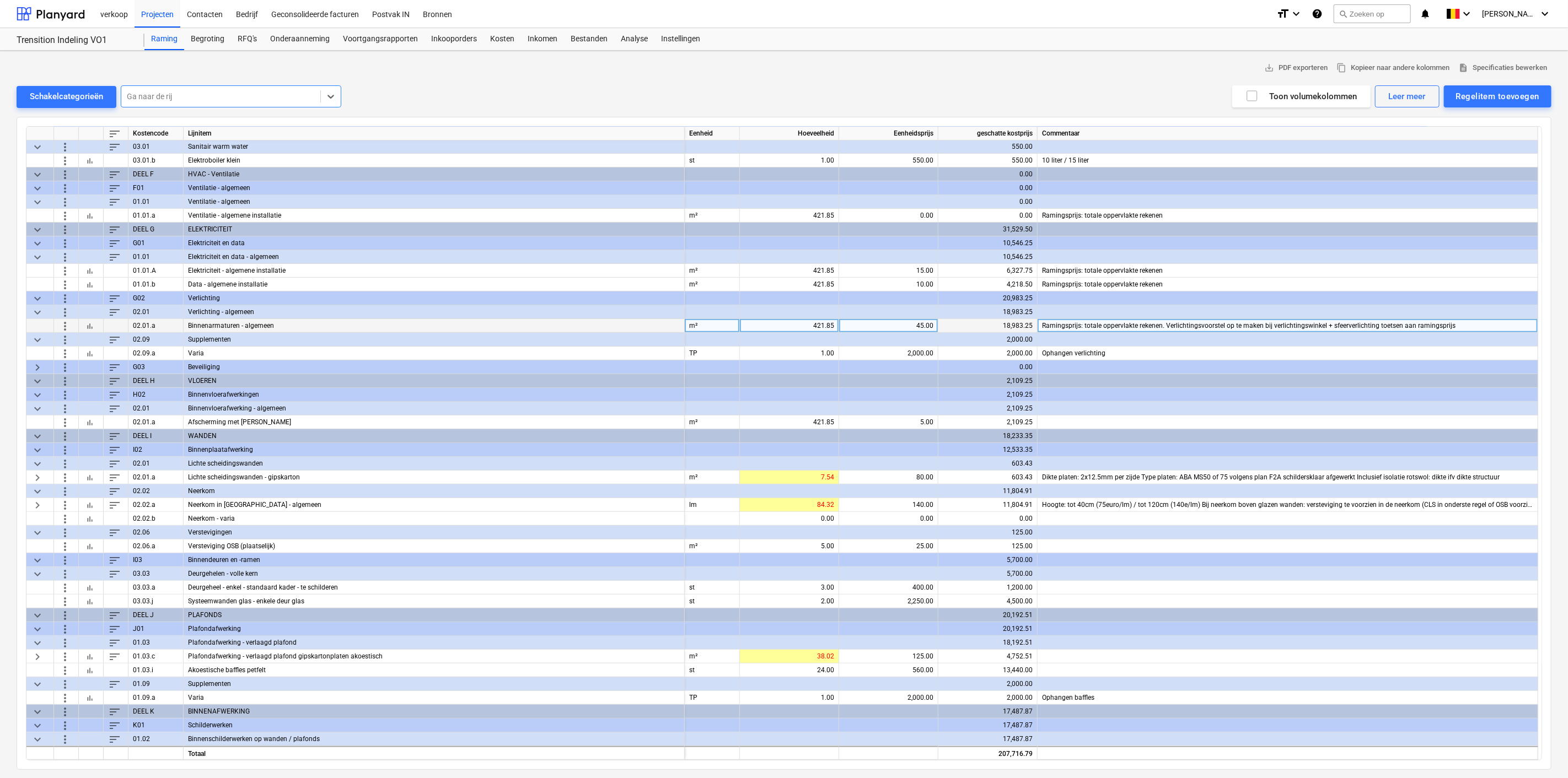
scroll to position [304, 0]
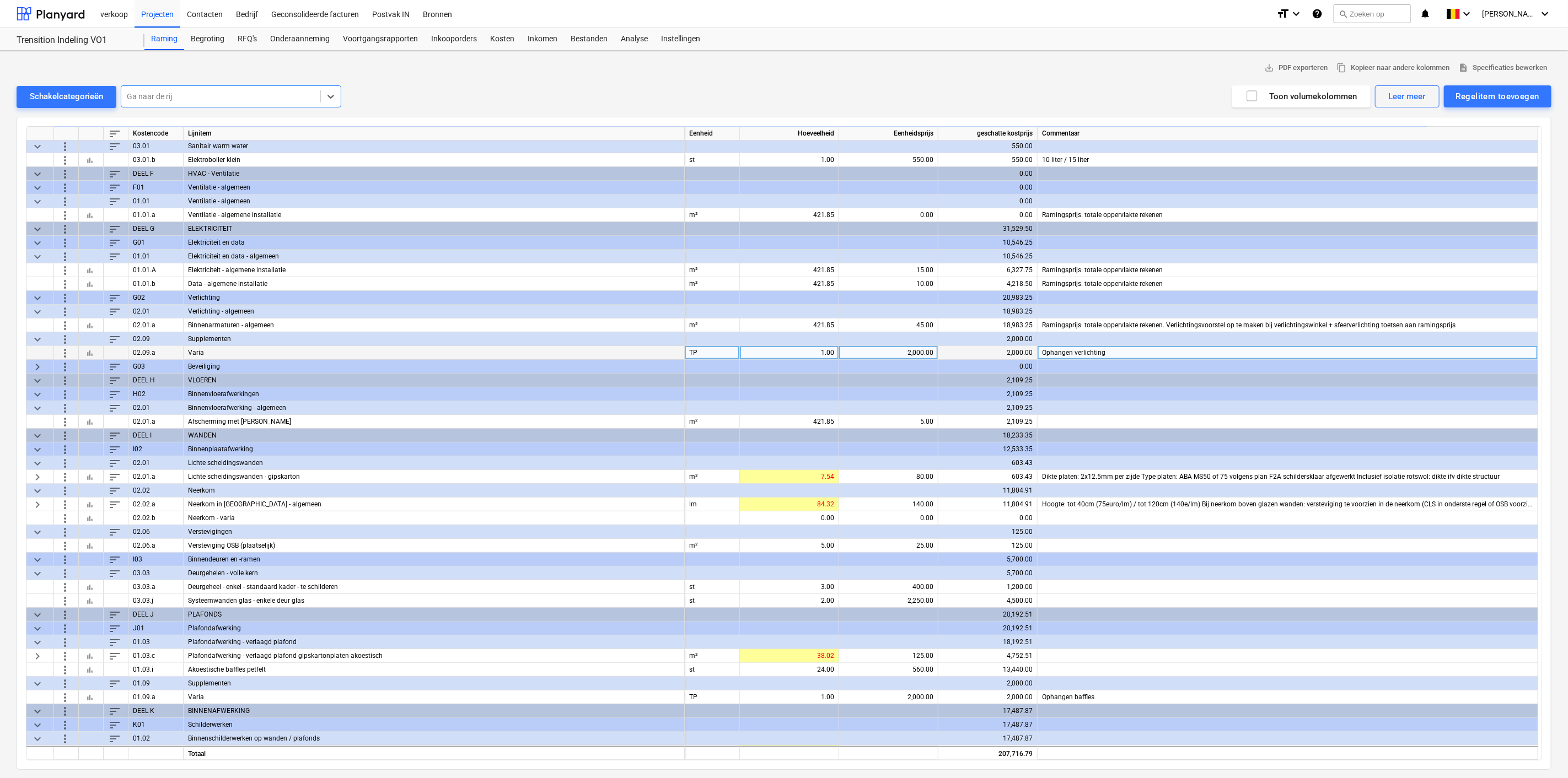
click at [884, 353] on div "2,000.00" at bounding box center [889, 353] width 90 height 13
type input "2500"
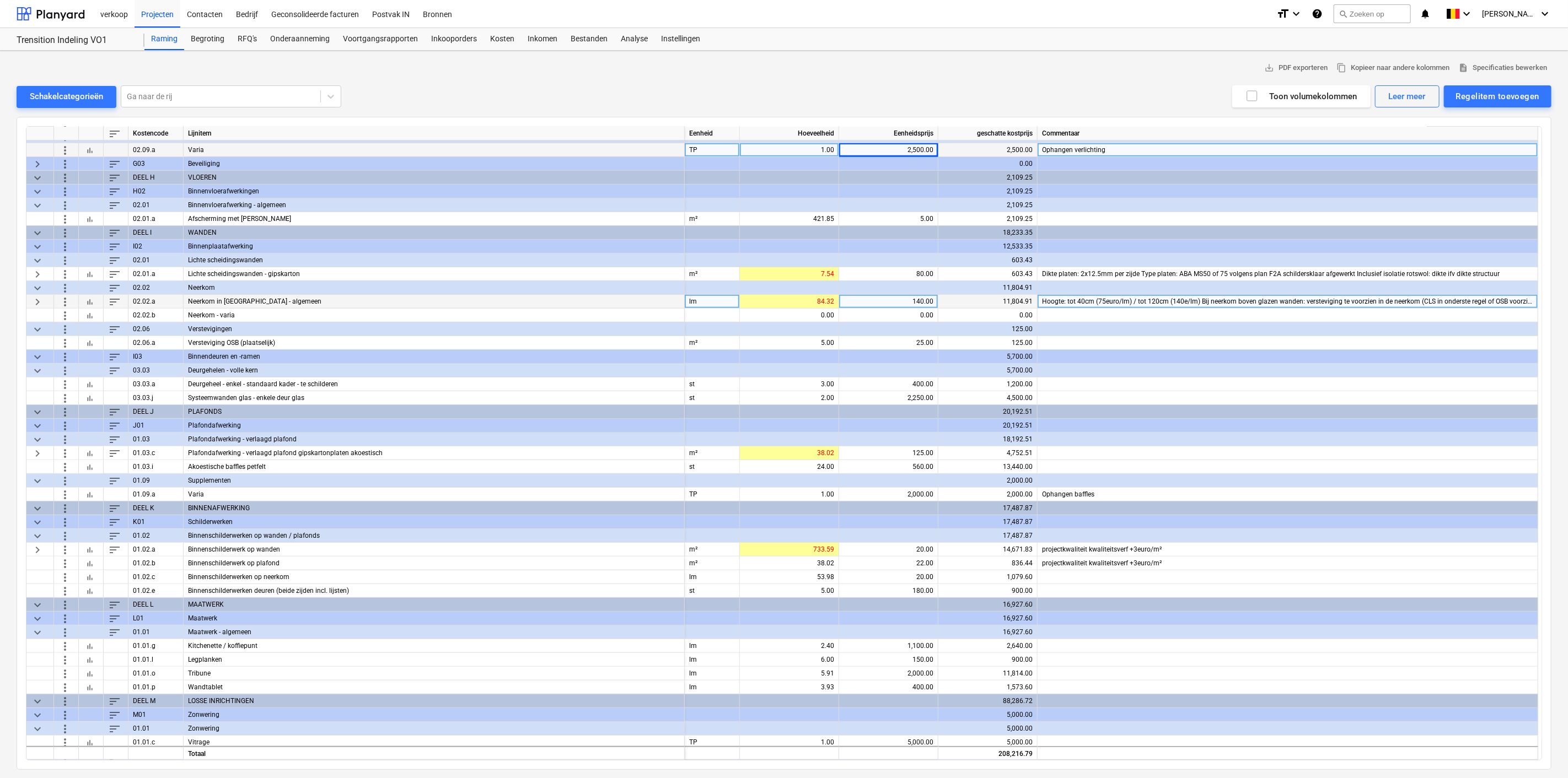
scroll to position [508, 0]
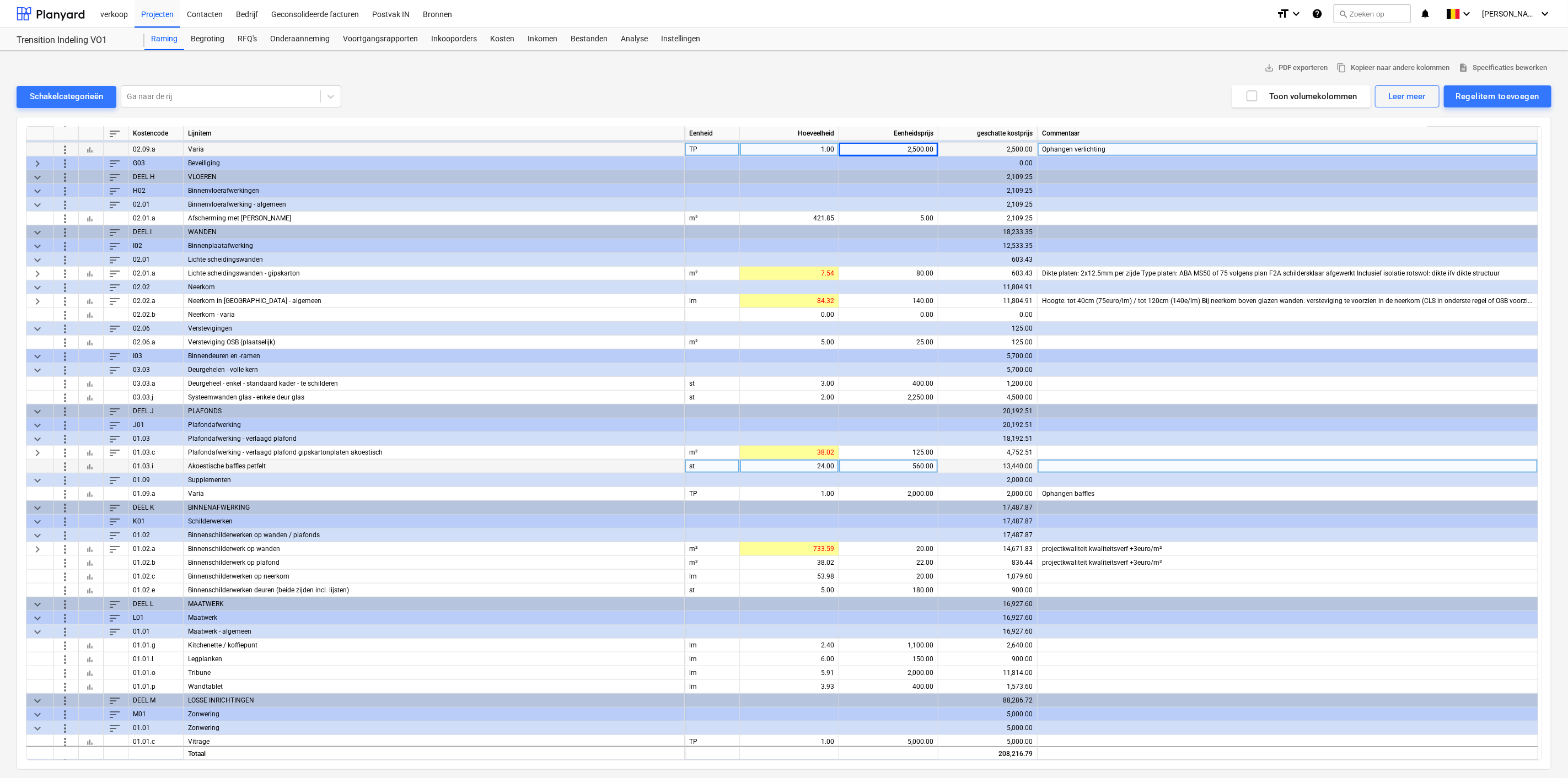
click at [363, 465] on div "Akoestische baffles petfelt" at bounding box center [434, 466] width 502 height 13
click at [782, 463] on div "24.00" at bounding box center [790, 466] width 90 height 13
type input "6"
click at [896, 465] on div "560.00" at bounding box center [889, 466] width 90 height 13
type input "580"
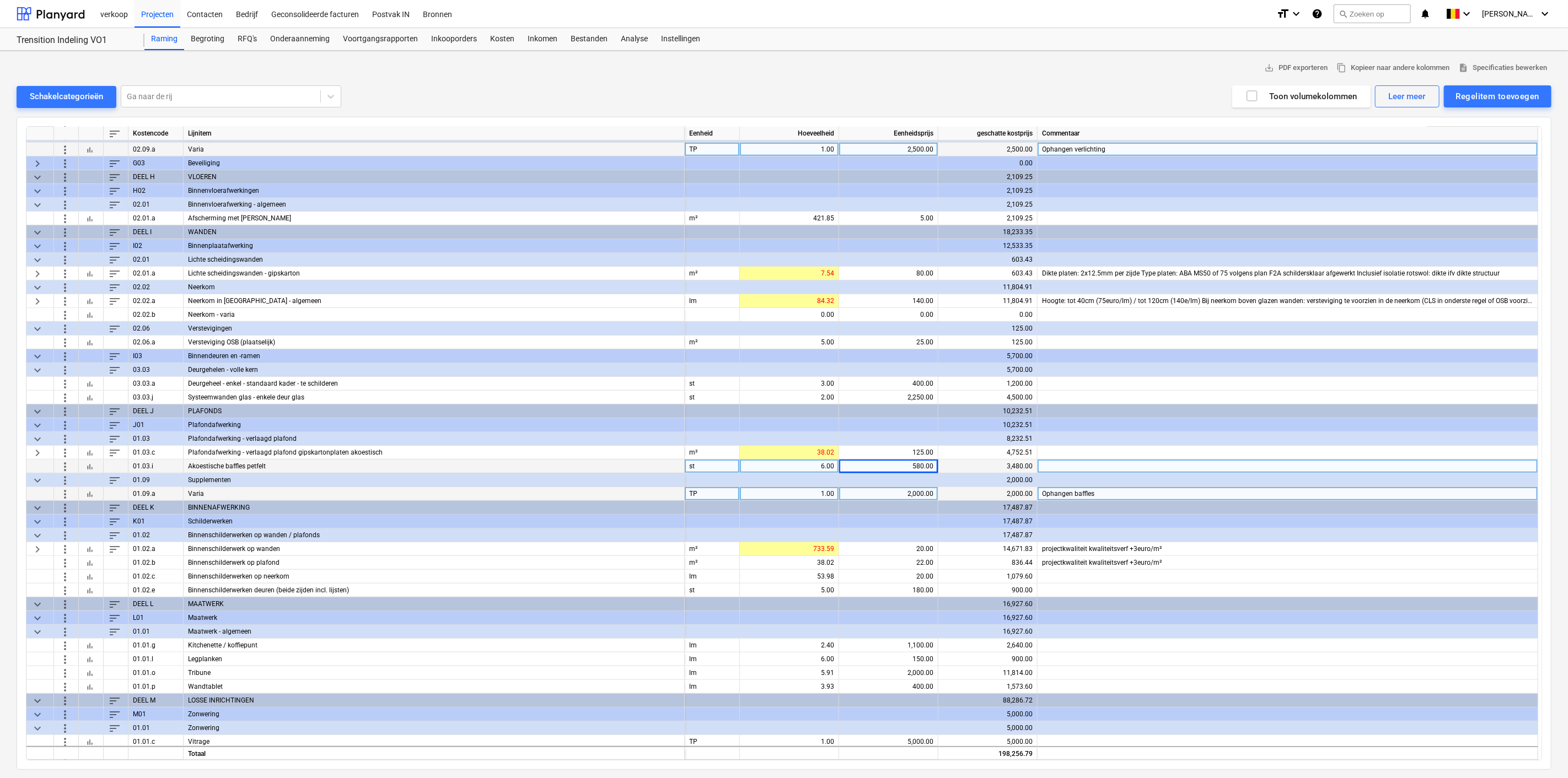
click at [858, 494] on div "2,000.00" at bounding box center [889, 493] width 90 height 13
type input "2500"
click at [807, 466] on div "6.00" at bounding box center [790, 466] width 90 height 13
type input "4"
click at [787, 465] on div "4.00" at bounding box center [790, 466] width 90 height 13
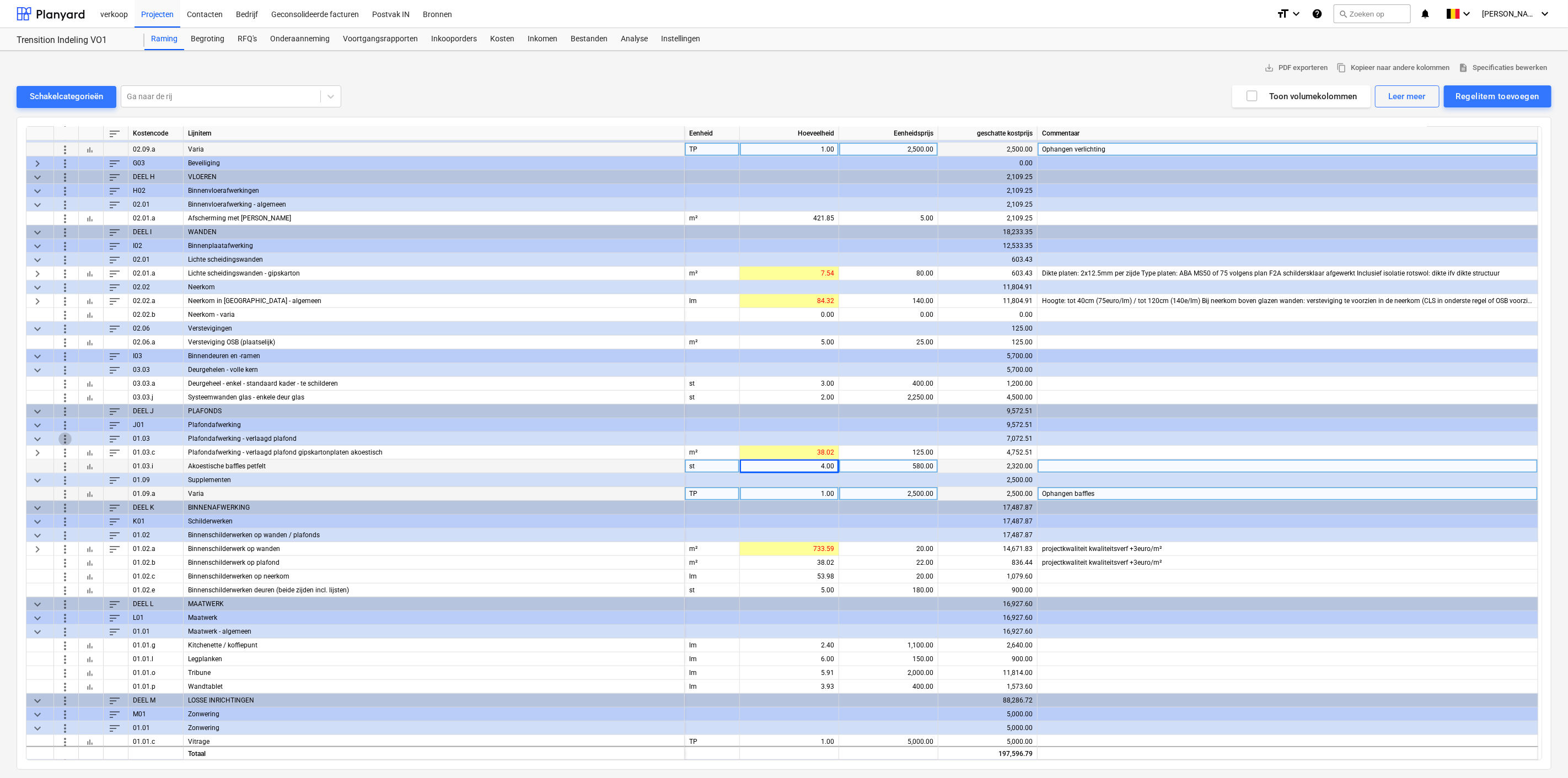
click at [66, 434] on span "more_vert" at bounding box center [65, 438] width 13 height 13
click at [94, 458] on li "Regelitem toevoegen" at bounding box center [115, 463] width 114 height 25
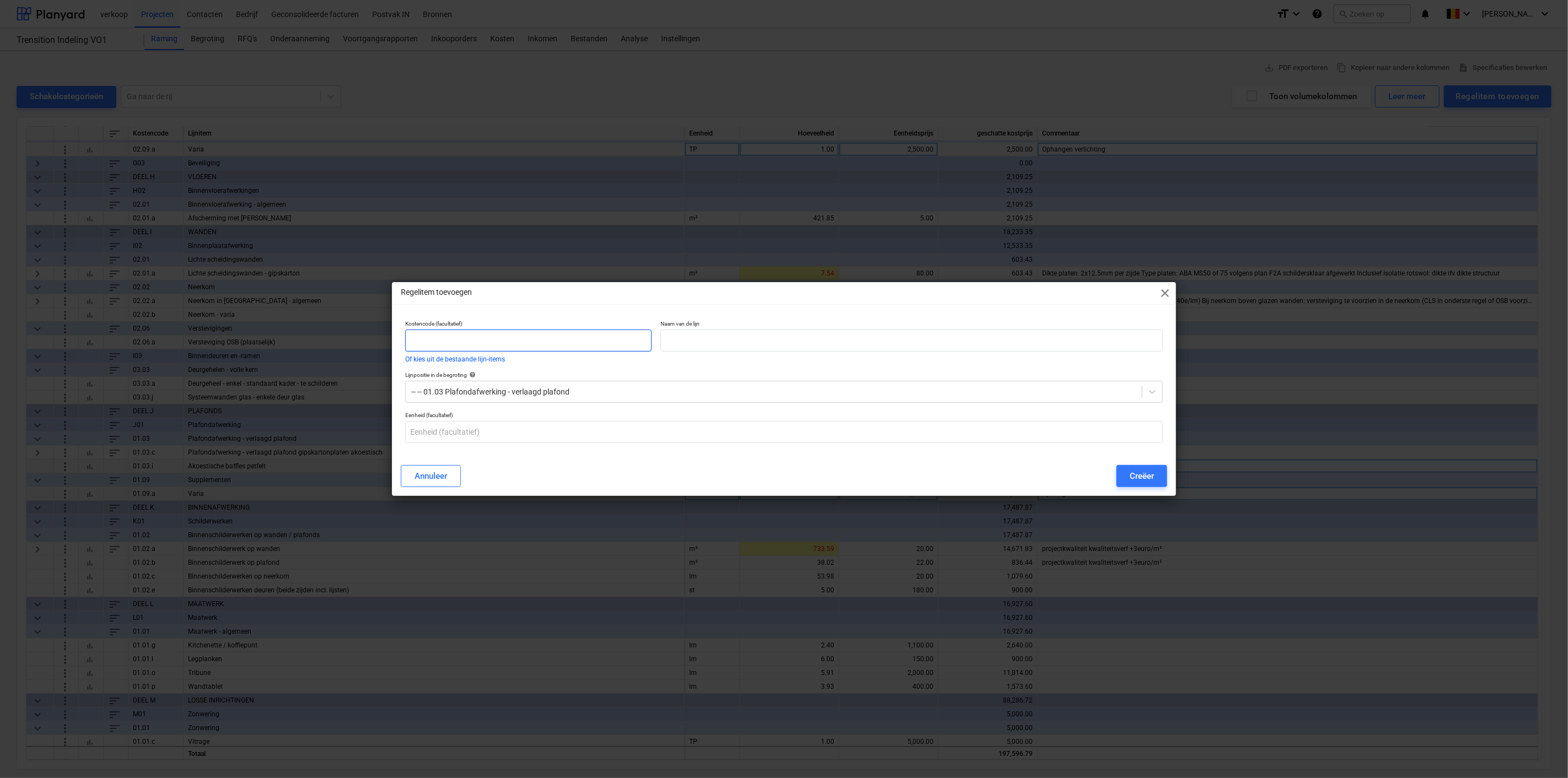
click at [542, 339] on input "text" at bounding box center [528, 341] width 247 height 22
type input "01.03.j"
click at [716, 342] on input "text" at bounding box center [911, 341] width 502 height 22
type input "Akoestische plafond elementen met verlichting"
click at [556, 428] on input "text" at bounding box center [784, 432] width 758 height 22
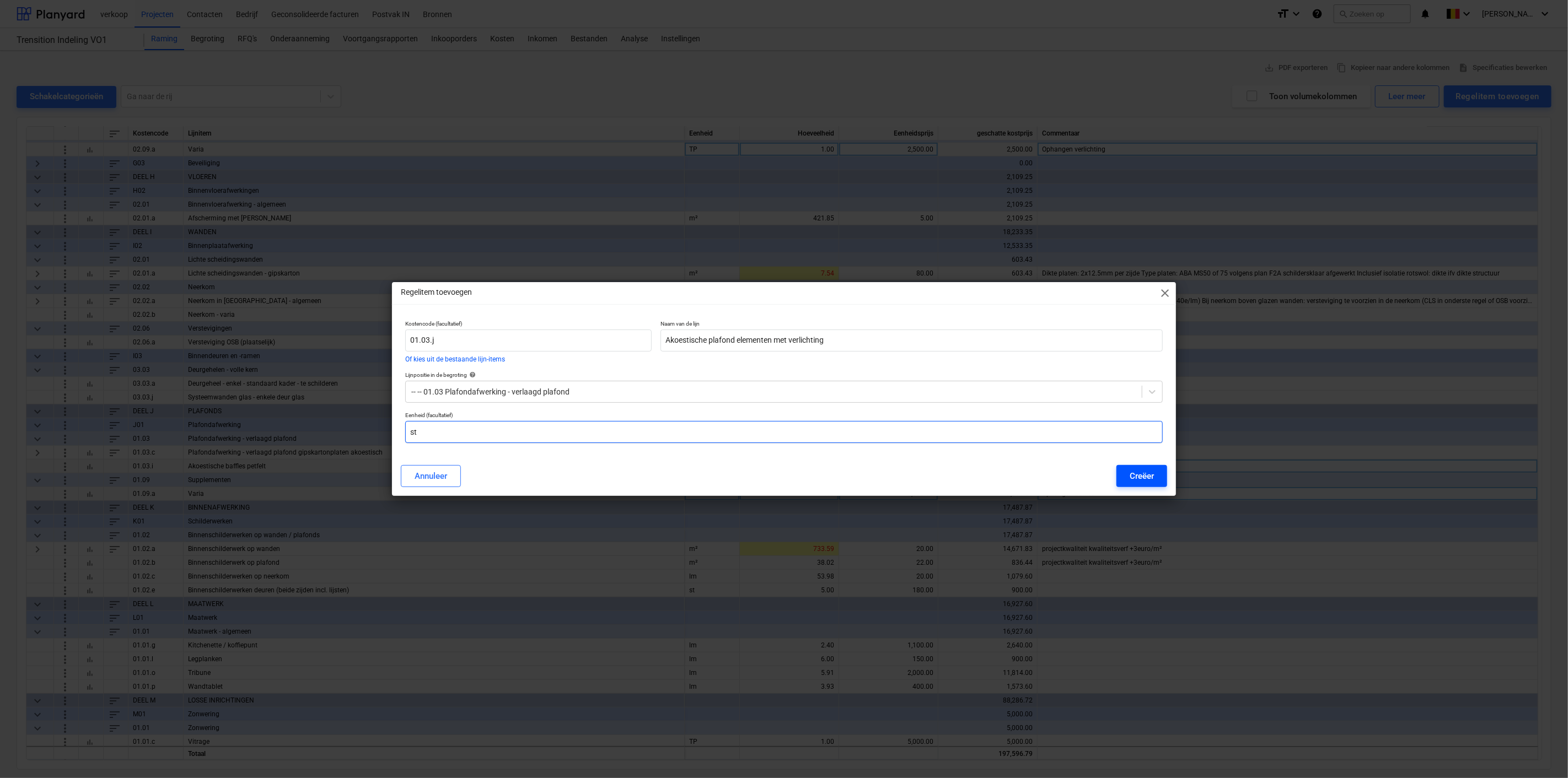
type input "st"
click at [1148, 478] on div "Creëer" at bounding box center [1142, 476] width 25 height 14
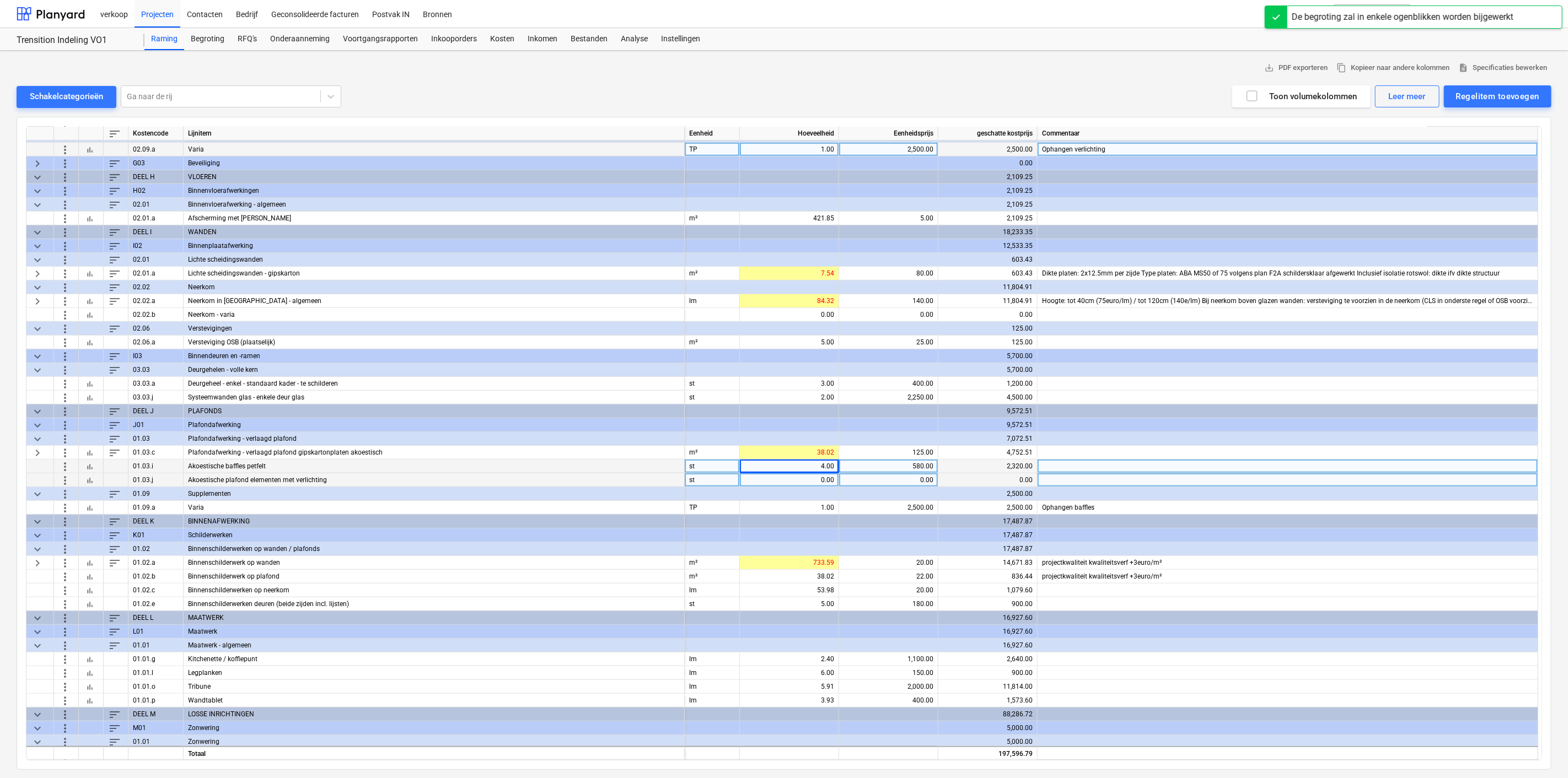
click at [799, 474] on div "0.00" at bounding box center [790, 480] width 90 height 13
type input "13"
click at [861, 474] on div "0.00" at bounding box center [889, 480] width 90 height 13
type input "868.01"
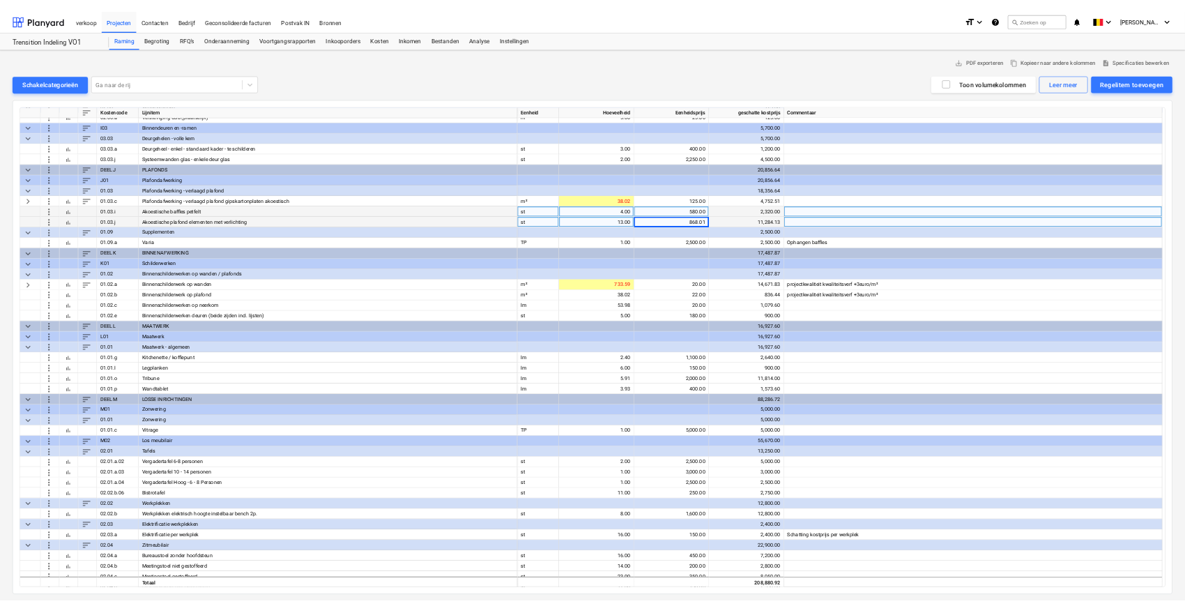
scroll to position [899, 0]
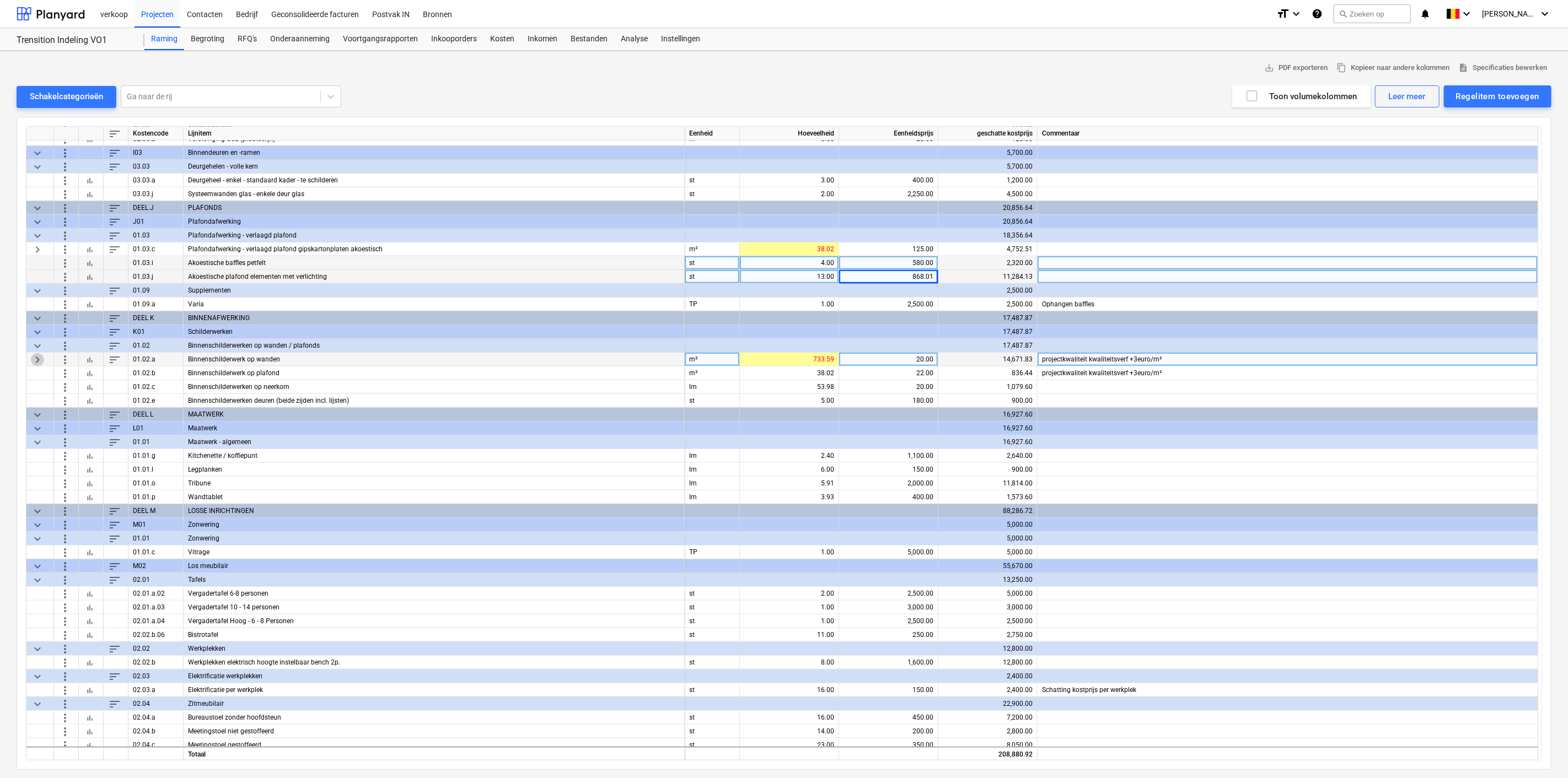
click at [36, 359] on span "keyboard_arrow_right" at bounding box center [37, 359] width 13 height 13
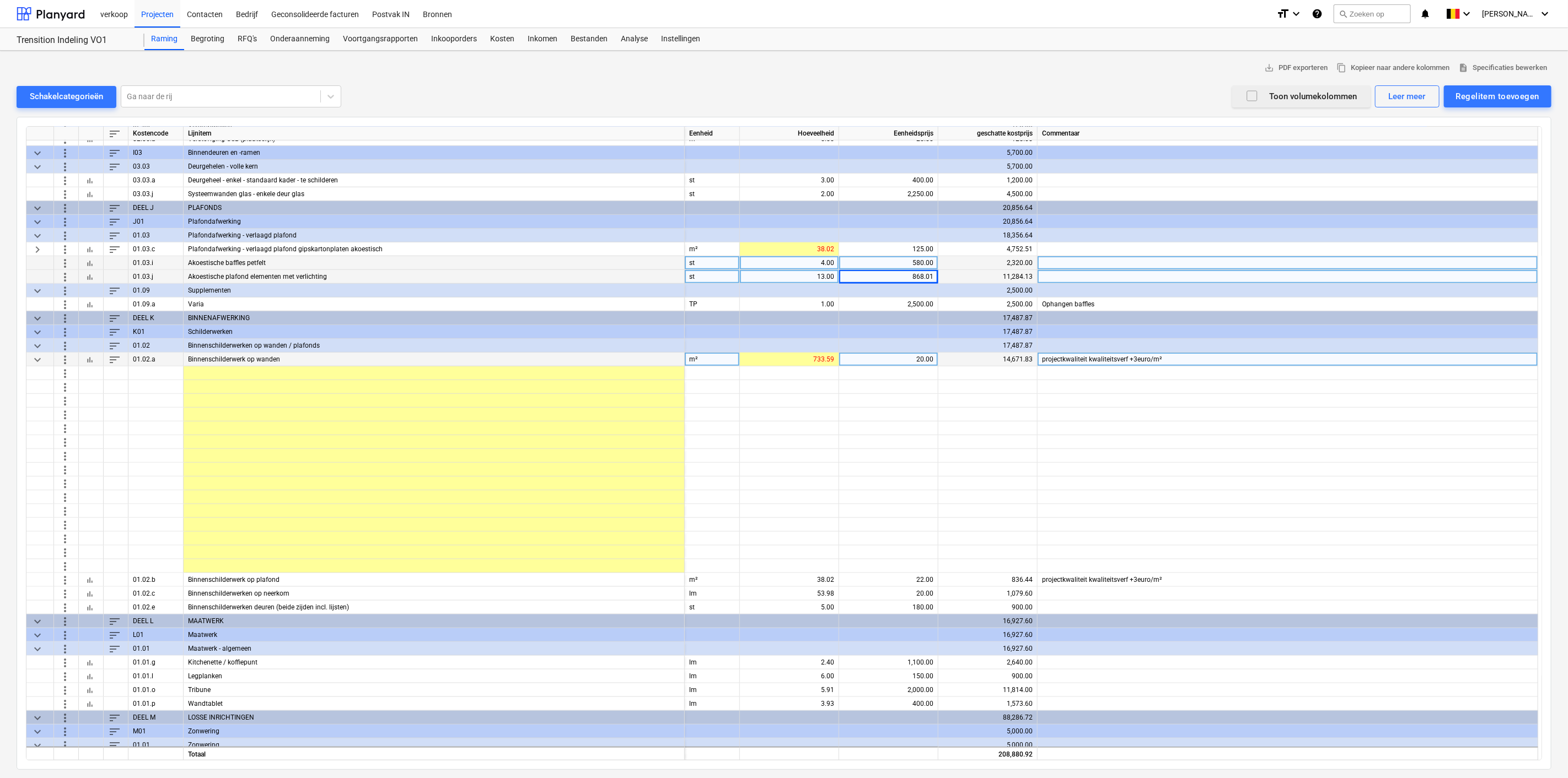
click at [1254, 98] on icon "button" at bounding box center [1252, 96] width 13 height 13
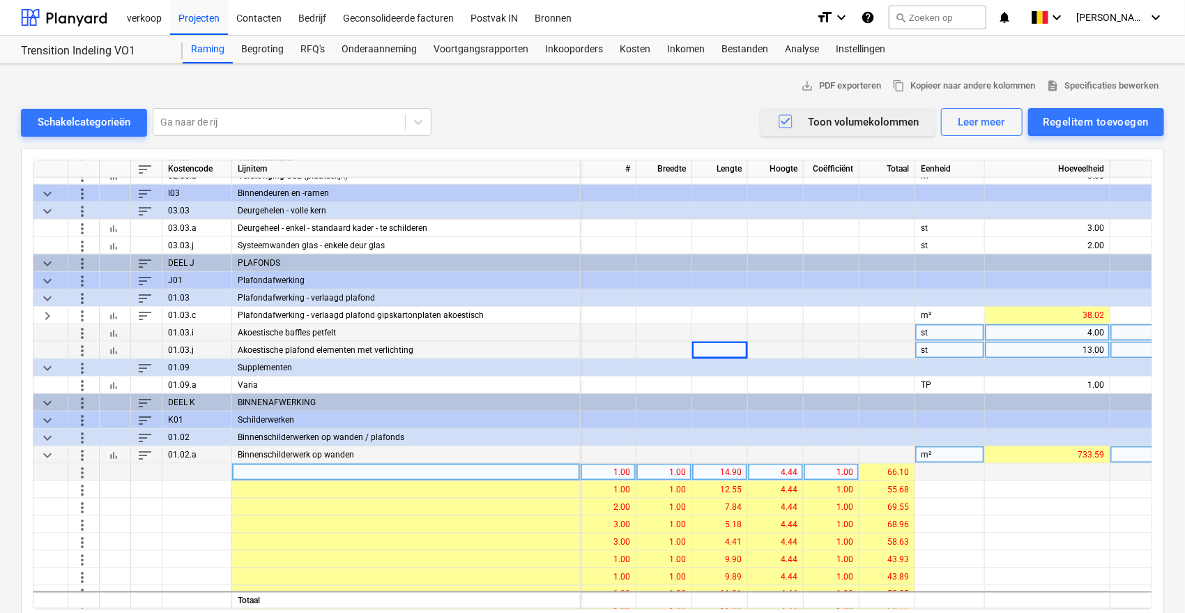
click at [586, 471] on div "1.00" at bounding box center [608, 472] width 44 height 17
type input "2"
click at [721, 474] on div "14.90" at bounding box center [720, 472] width 44 height 17
type input "7.739"
click at [463, 471] on div at bounding box center [406, 472] width 349 height 17
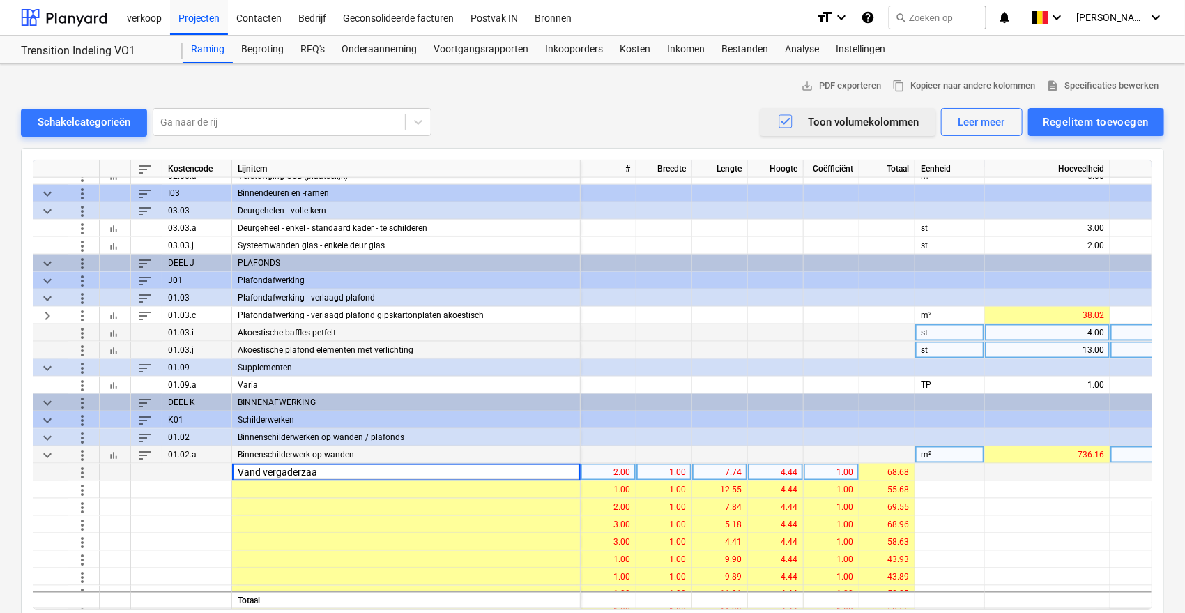
type input "Vand vergaderzaal"
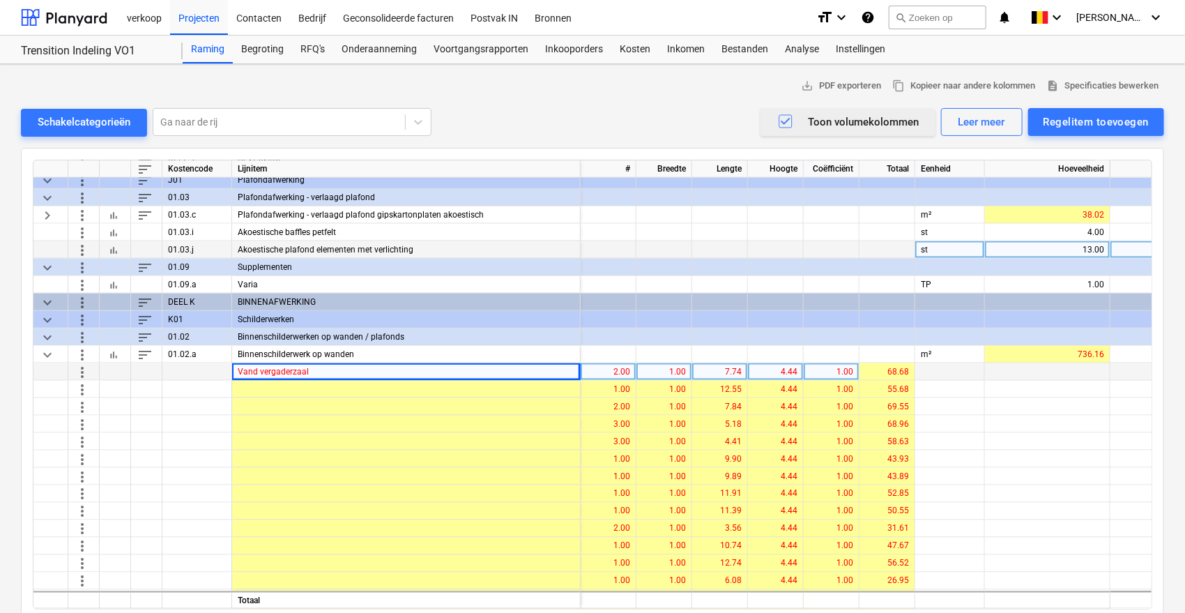
scroll to position [1028, 0]
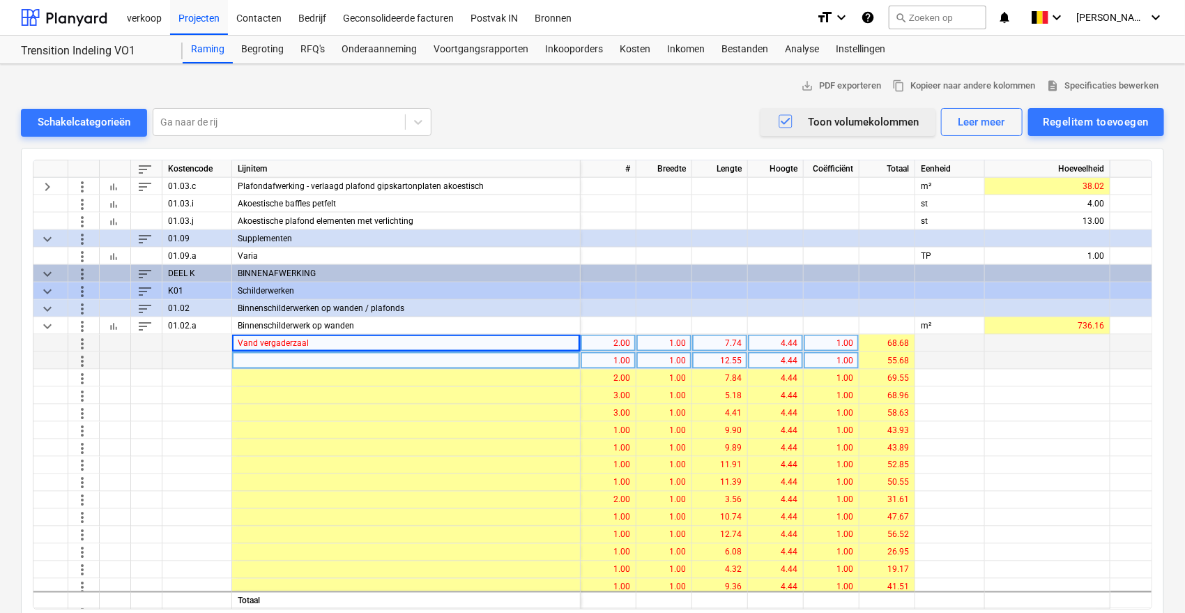
click at [419, 361] on div at bounding box center [406, 360] width 349 height 17
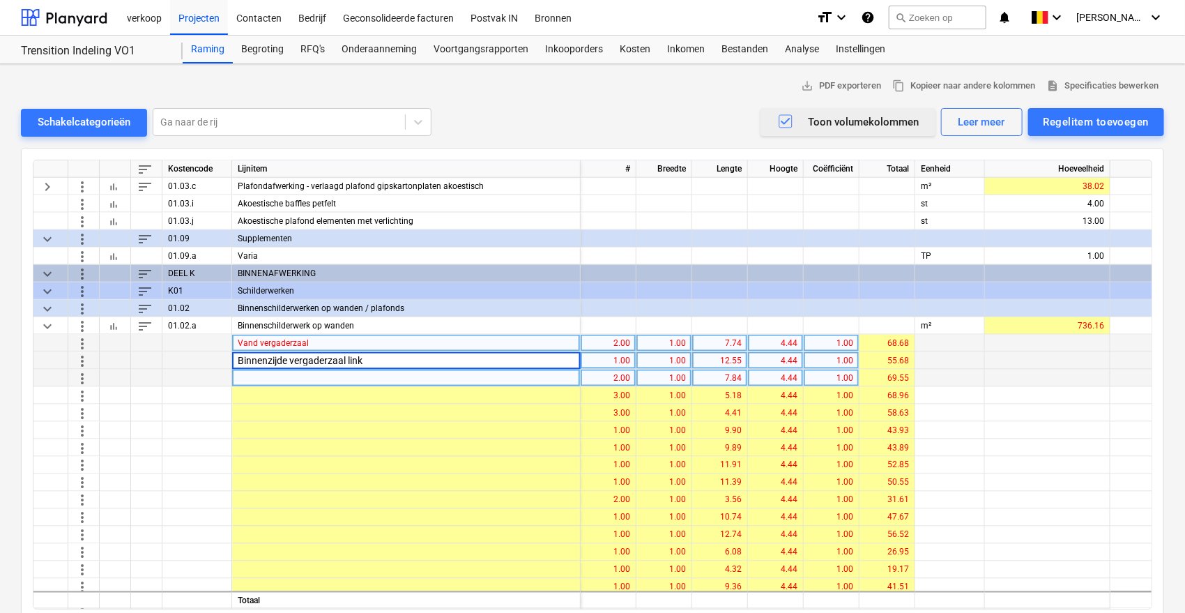
type input "Binnenzijde vergaderzaal links"
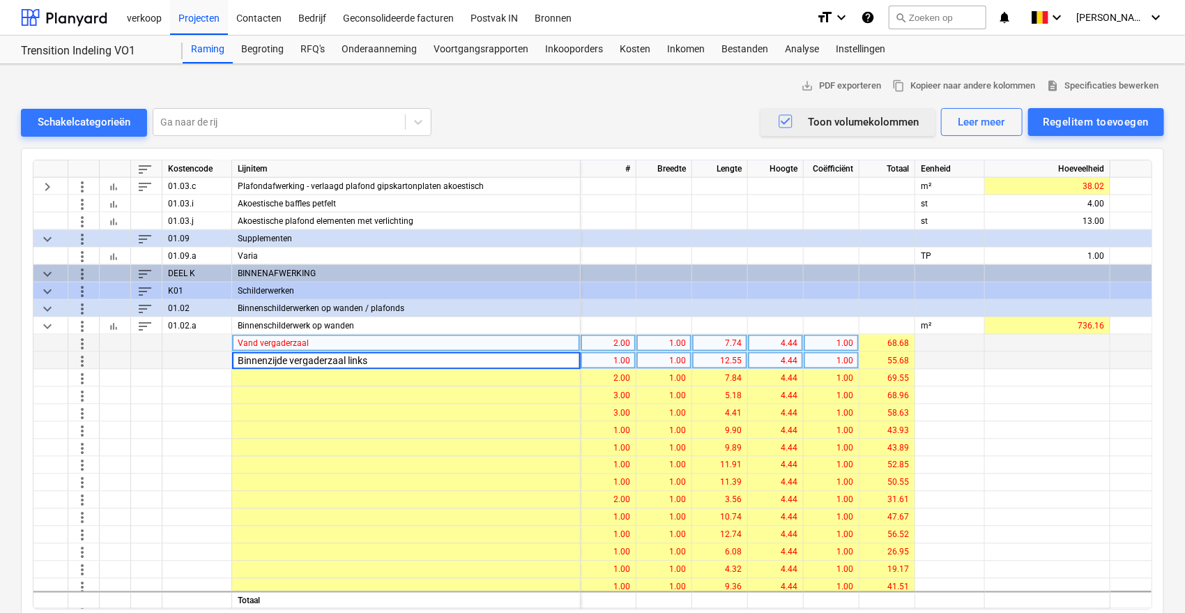
click at [719, 361] on div "12.55" at bounding box center [720, 360] width 44 height 17
type input "9.917"
click at [764, 367] on div "4.44" at bounding box center [776, 360] width 44 height 17
type input "3.00"
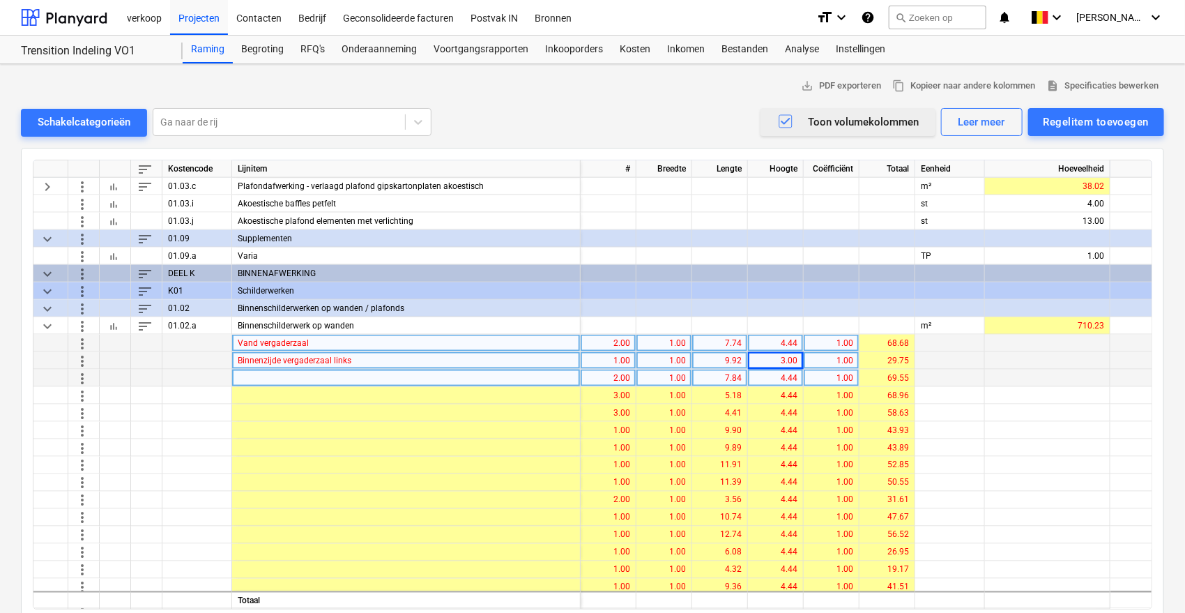
click at [430, 374] on div at bounding box center [406, 377] width 349 height 17
type input "Binnenzijde vergaderzaal midden"
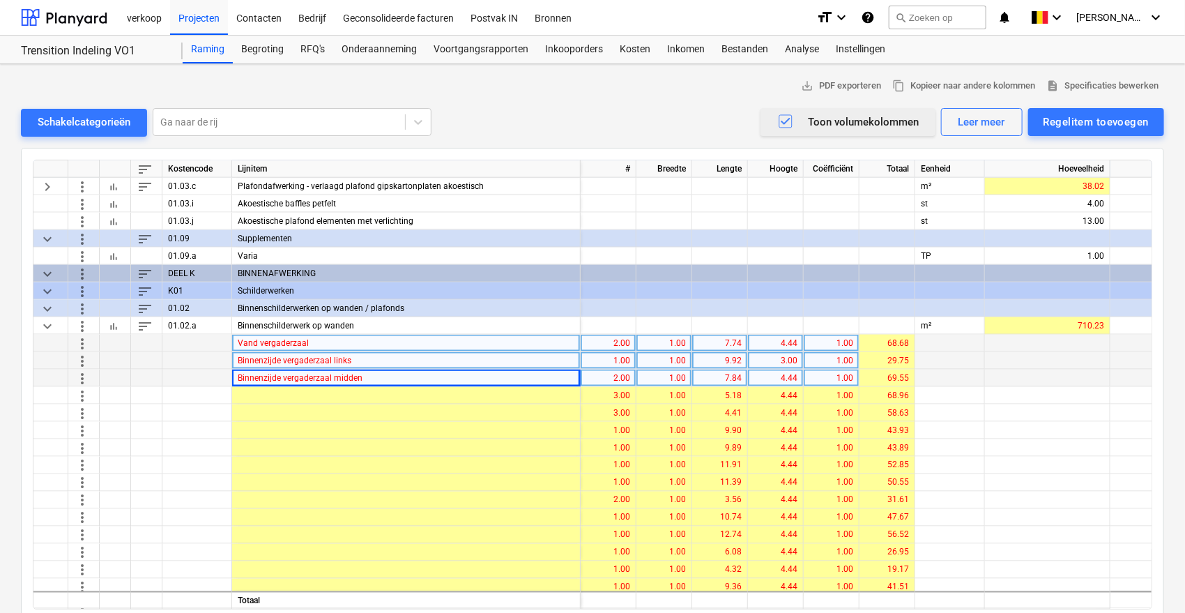
click at [601, 383] on div "2.00" at bounding box center [608, 377] width 44 height 17
type input "1"
click at [724, 384] on div "7.84" at bounding box center [720, 377] width 44 height 17
type input "9.90"
click at [777, 382] on div "4.44" at bounding box center [776, 377] width 44 height 17
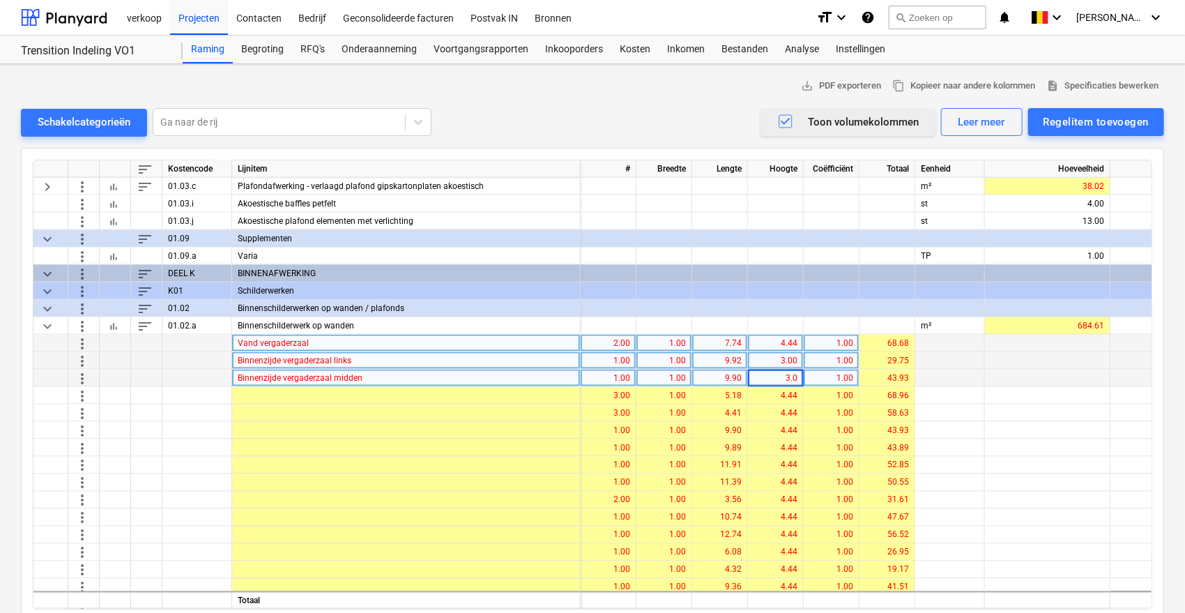
type input "3.00"
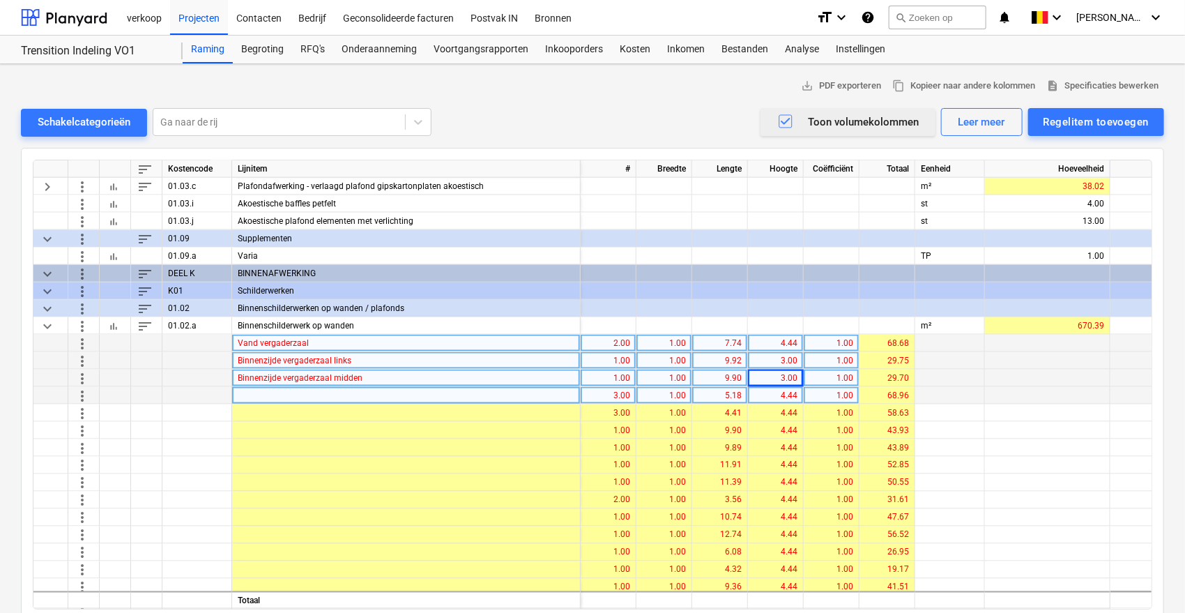
click at [284, 393] on div at bounding box center [406, 395] width 349 height 17
type input "Binnezijde vergaderzaal rechts"
click at [606, 400] on div "3.00" at bounding box center [608, 395] width 44 height 17
type input "1"
click at [714, 394] on div "5.18" at bounding box center [720, 395] width 44 height 17
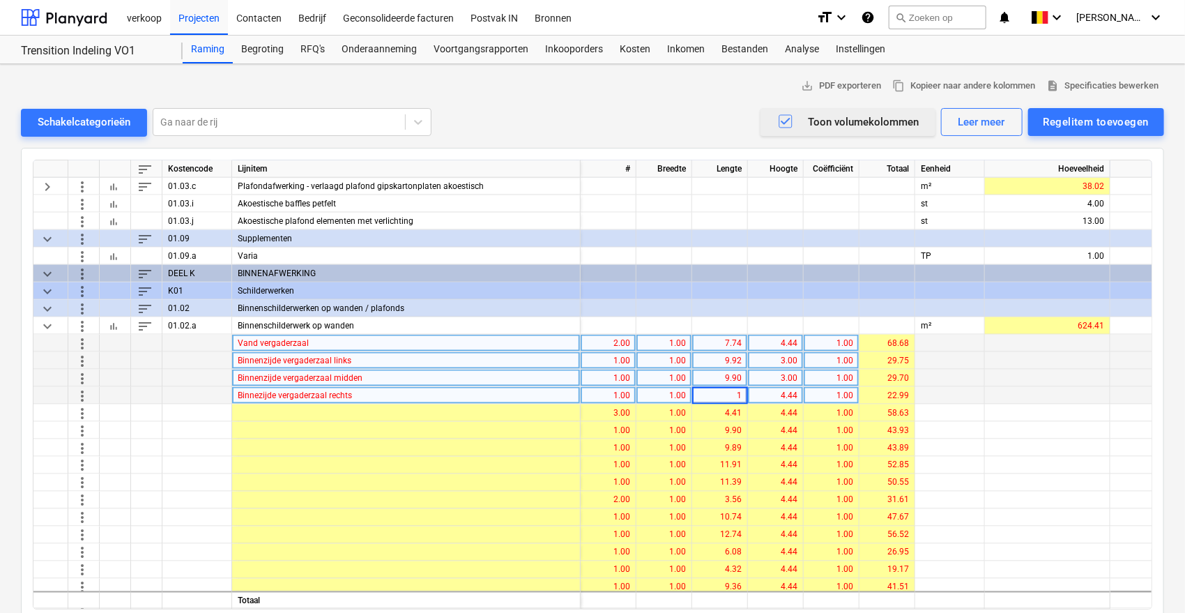
type input "11"
click at [717, 397] on div "11.00" at bounding box center [720, 395] width 44 height 17
type input "11.935"
click at [770, 400] on div "4.44" at bounding box center [776, 395] width 44 height 17
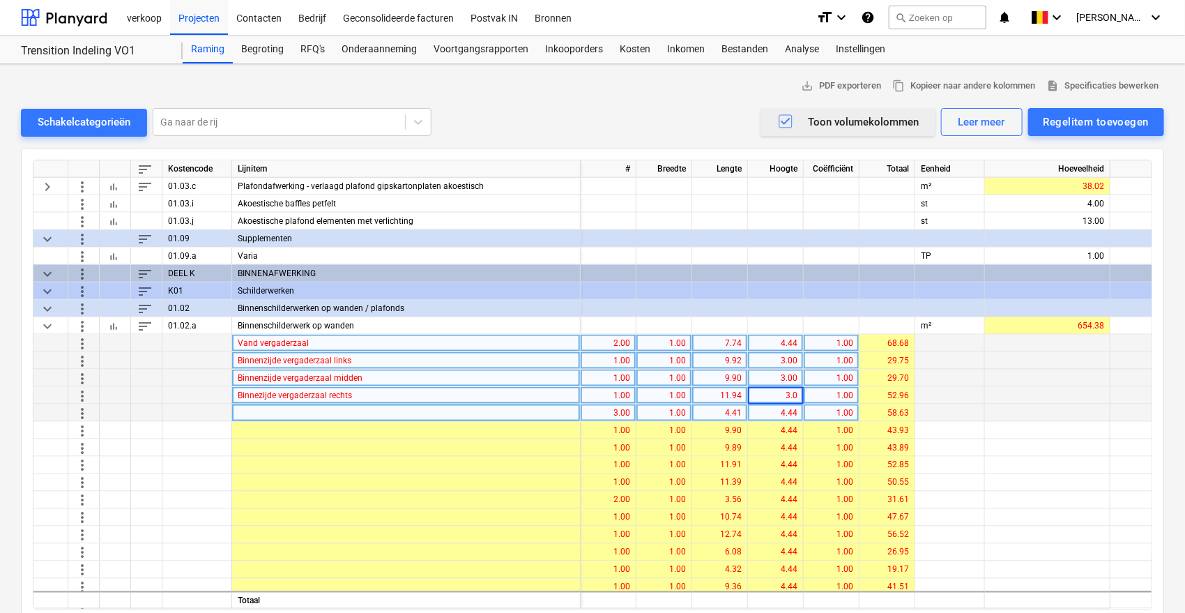
type input "3.00"
click at [260, 407] on div at bounding box center [406, 412] width 349 height 17
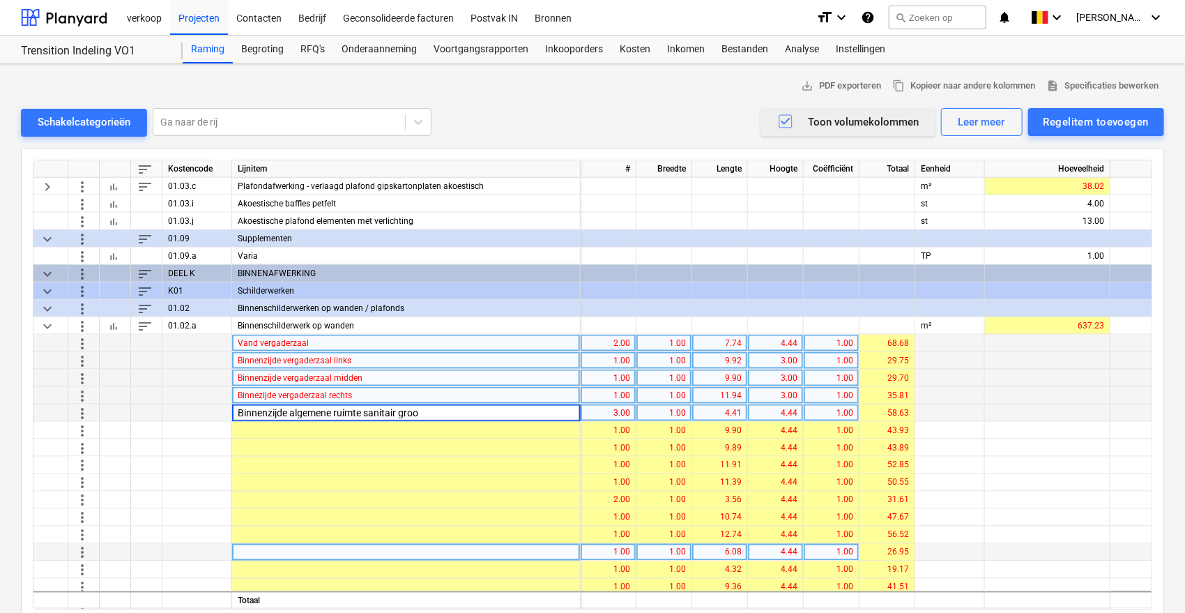
type input "Binnenzijde algemene ruimte sanitair groot"
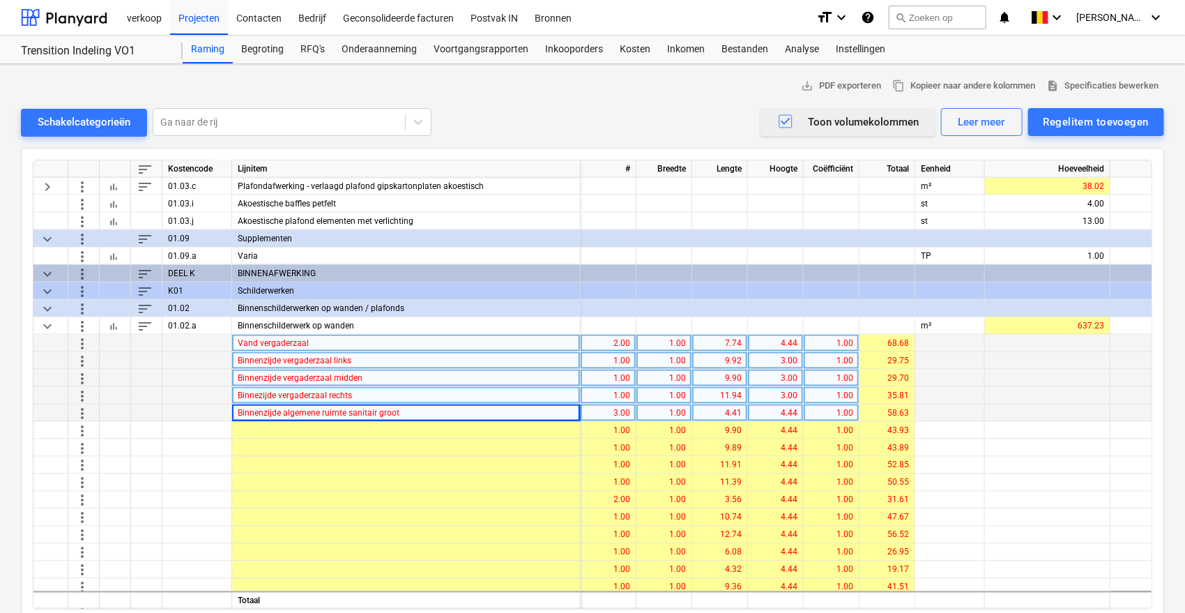
click at [611, 410] on div "3.00" at bounding box center [608, 412] width 44 height 17
type input "1"
click at [719, 411] on div "4.41" at bounding box center [720, 412] width 44 height 17
type input "6.877"
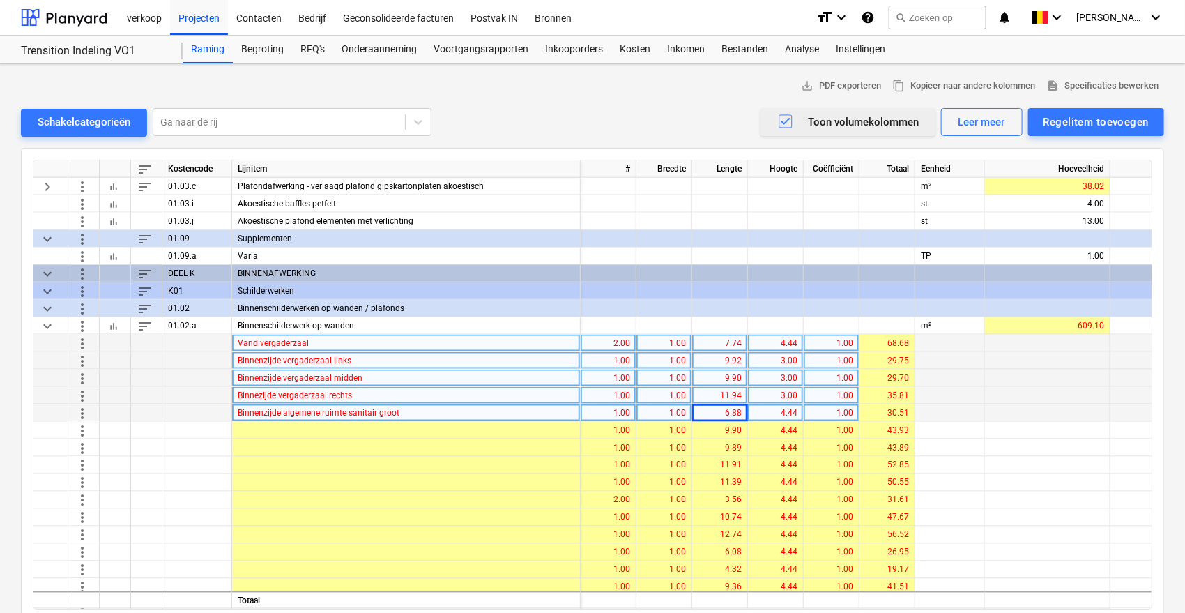
click at [755, 414] on div "4.44" at bounding box center [776, 412] width 44 height 17
type input "3.00"
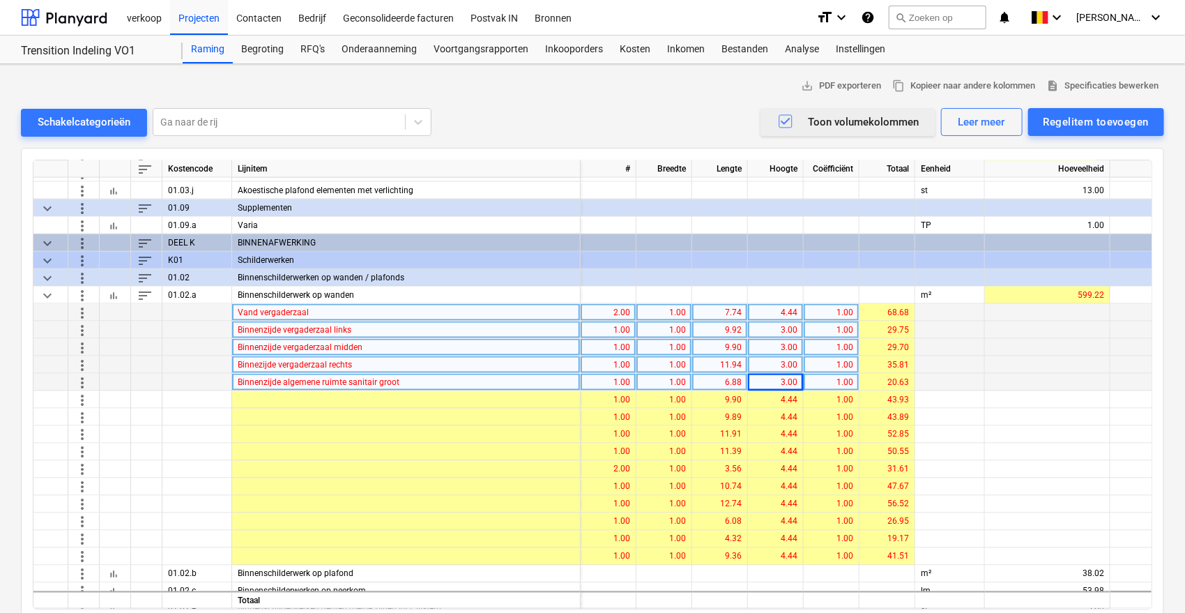
scroll to position [1062, 0]
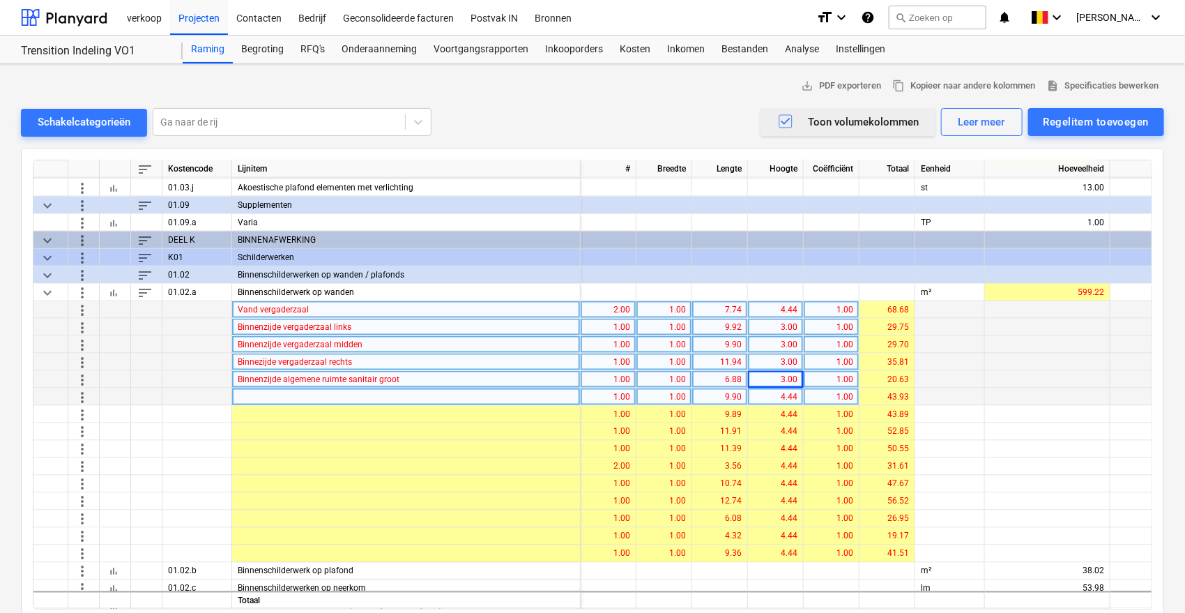
click at [450, 399] on div at bounding box center [406, 396] width 349 height 17
type input "Binnenzijde toilet"
click at [604, 398] on div "1.00" at bounding box center [608, 396] width 44 height 17
type input "2"
click at [701, 392] on div "9.90" at bounding box center [720, 396] width 44 height 17
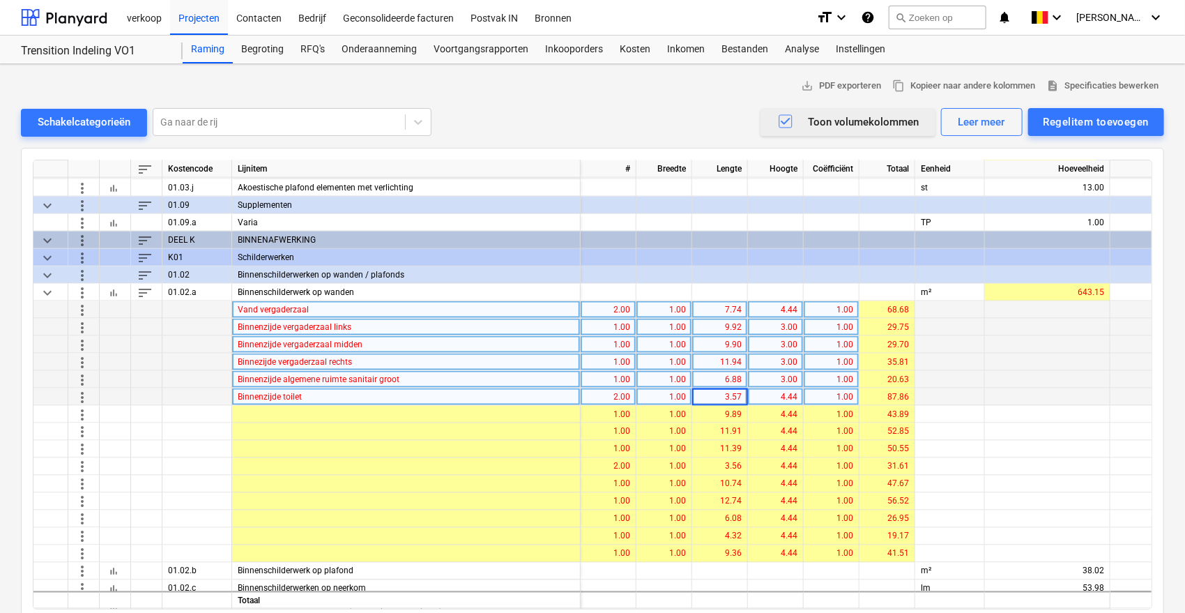
type input "3.577"
click at [770, 400] on div "4.44" at bounding box center [776, 396] width 44 height 17
type input "3.22"
click at [770, 397] on div "3.22" at bounding box center [776, 396] width 44 height 17
type input "3.00"
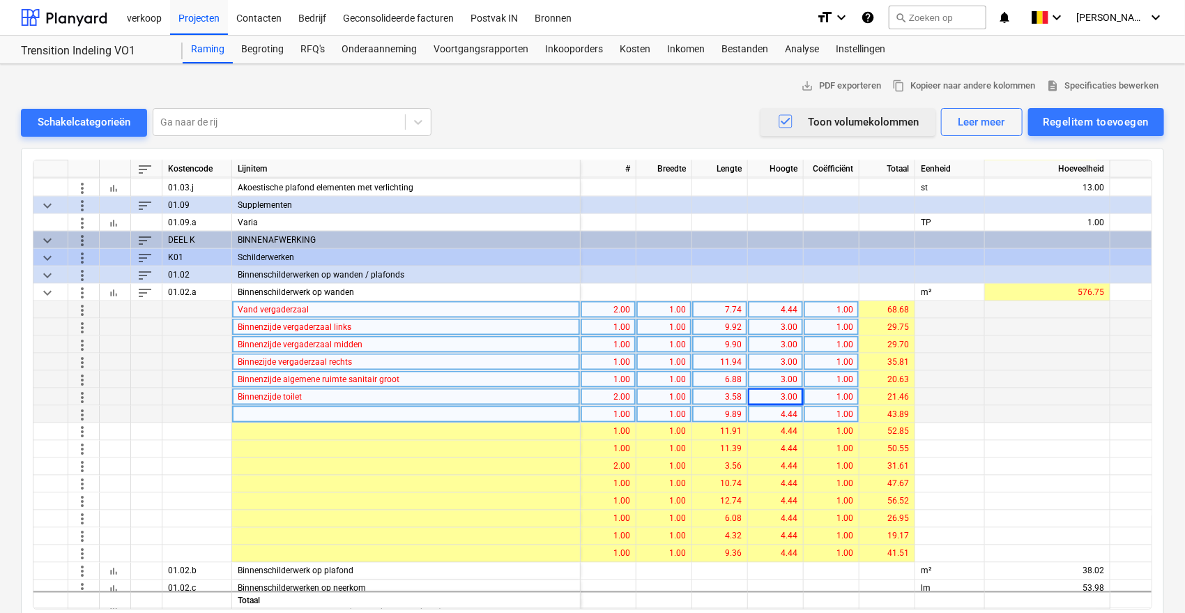
click at [302, 414] on div at bounding box center [406, 414] width 349 height 17
type input "Binnenzijde toilet"
click at [729, 413] on div "9.89" at bounding box center [720, 414] width 44 height 17
type input "4.321"
click at [777, 411] on div "4.44" at bounding box center [776, 414] width 44 height 17
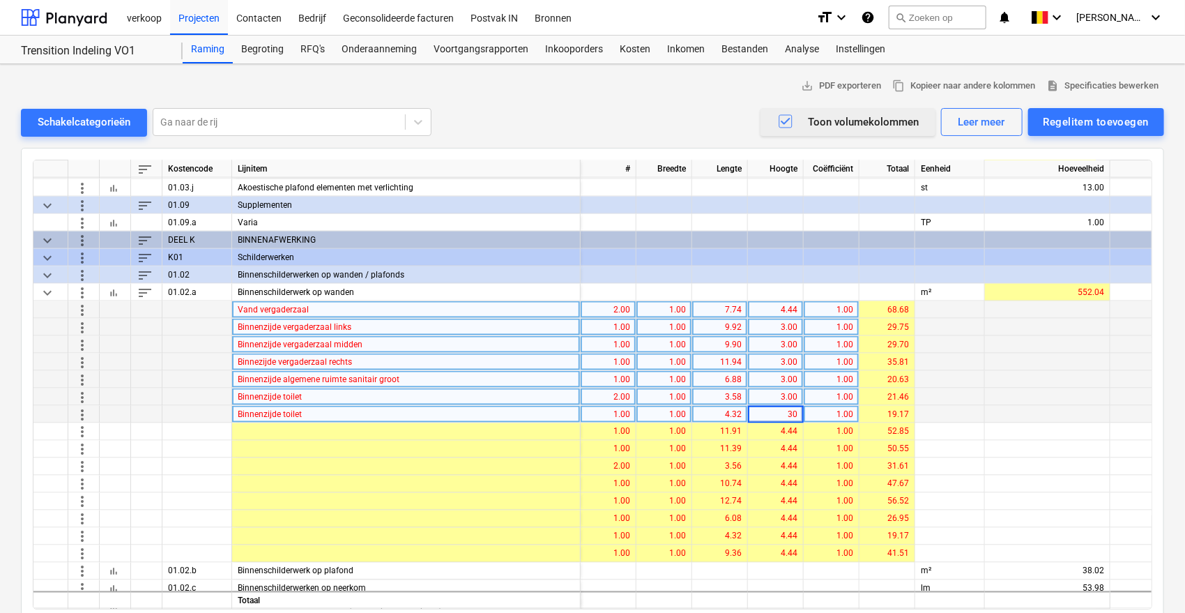
type input "300"
click at [770, 415] on div "300.00" at bounding box center [776, 414] width 44 height 17
type input "3.00"
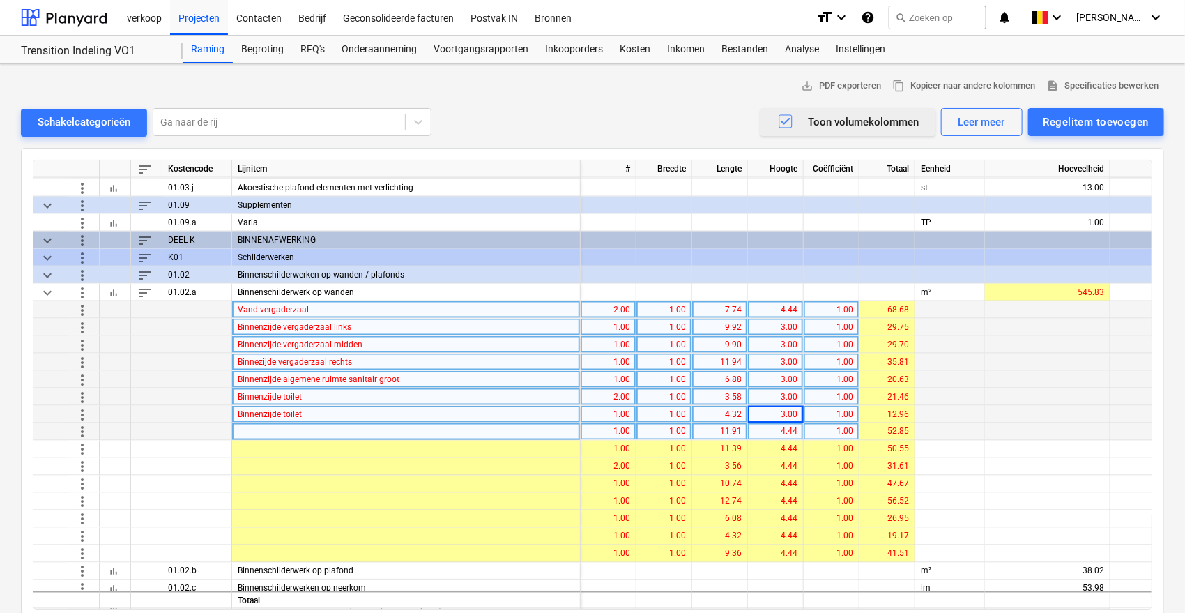
click at [464, 436] on div at bounding box center [406, 431] width 349 height 17
type input "Wand boven keuken en sanitair"
click at [714, 429] on div "11.91" at bounding box center [720, 431] width 44 height 17
type input "6.919"
click at [767, 436] on div "4.44" at bounding box center [776, 431] width 44 height 17
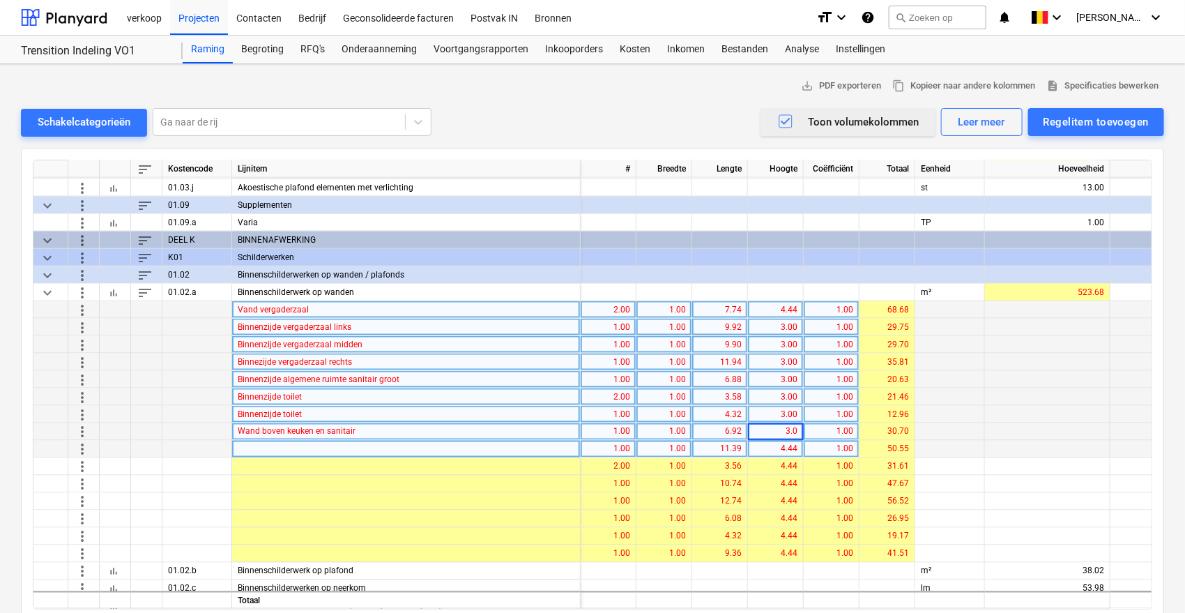
type input "3.00"
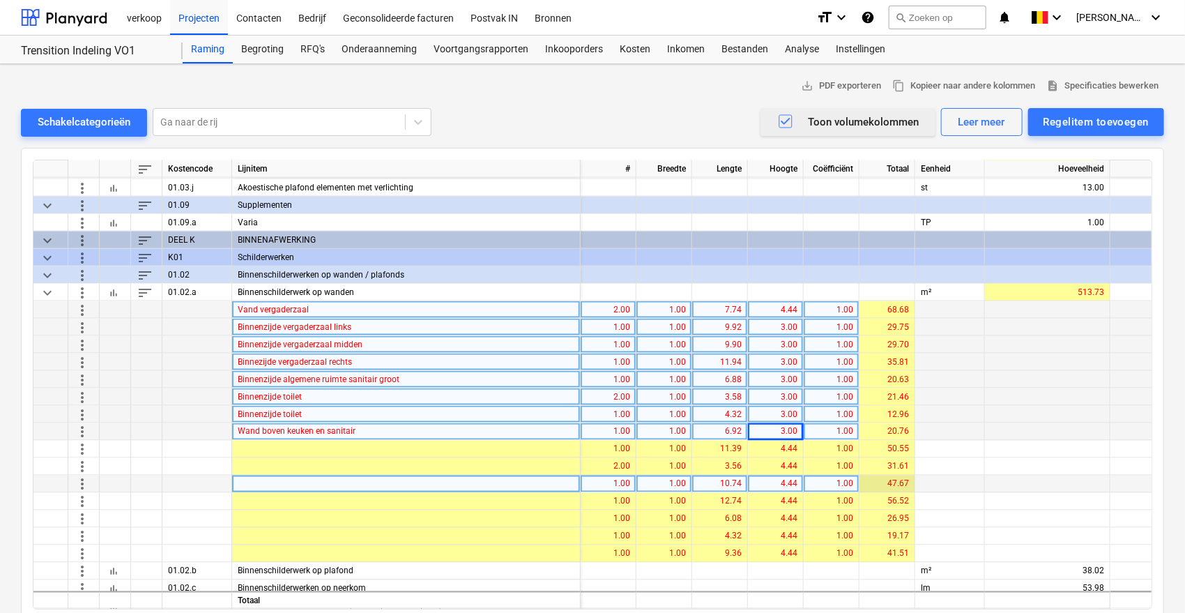
click at [883, 479] on div "47.67" at bounding box center [887, 483] width 44 height 17
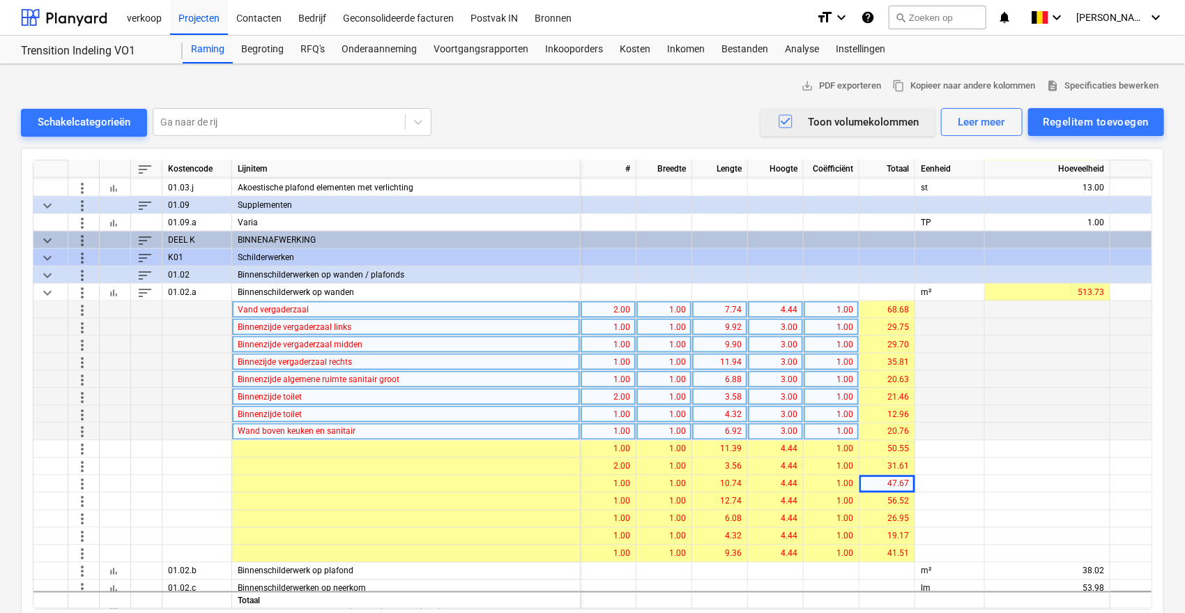
click at [772, 428] on div "3.00" at bounding box center [776, 431] width 44 height 17
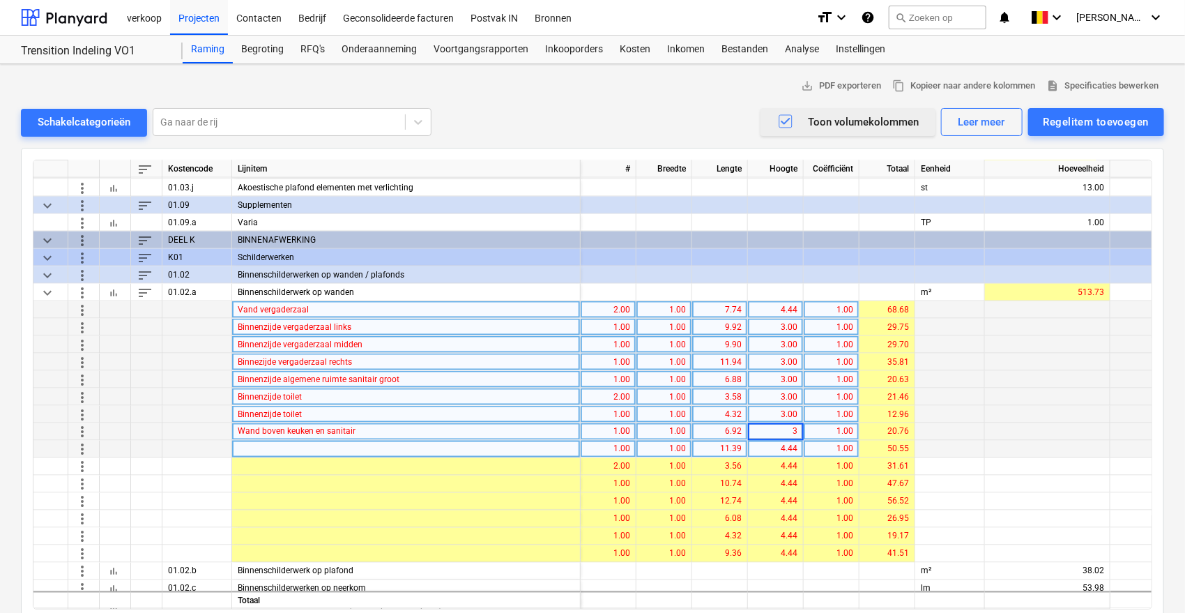
click at [247, 444] on div at bounding box center [406, 449] width 349 height 17
click at [424, 454] on div at bounding box center [406, 449] width 349 height 17
type input "Wand boven sanitair en keuken"
click at [712, 445] on div "11.39" at bounding box center [720, 449] width 44 height 17
type input "4.459"
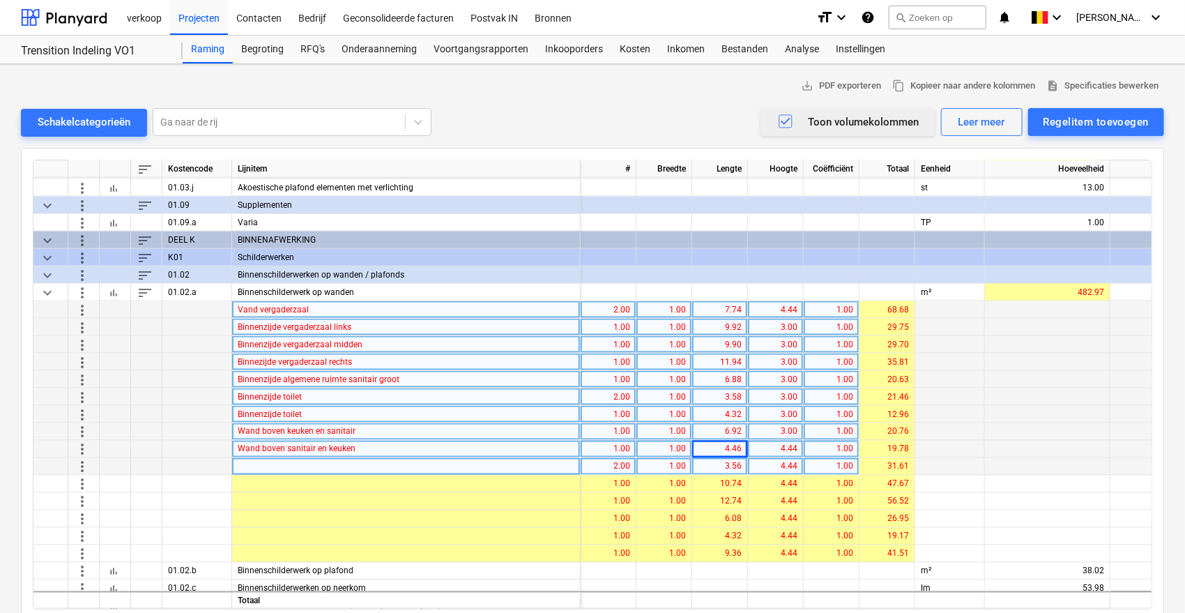
click at [254, 471] on div at bounding box center [406, 466] width 349 height 17
type input "Wand tussen kantoor en keuken"
click at [719, 468] on div "3.56" at bounding box center [720, 466] width 44 height 17
type input "6.303"
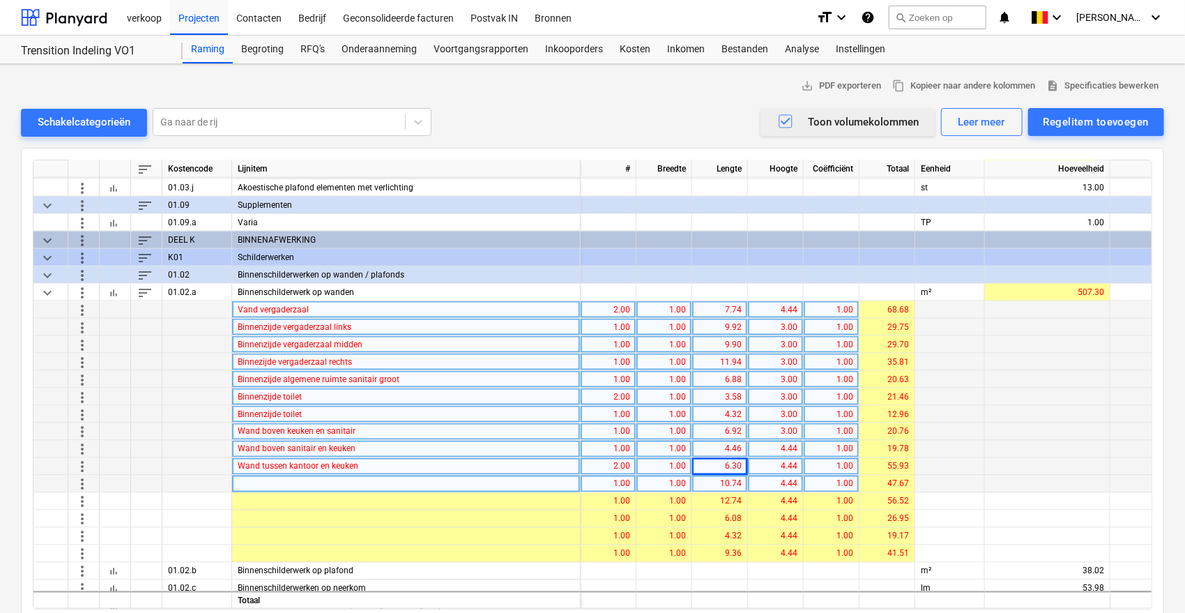
click at [77, 486] on span "more_vert" at bounding box center [82, 483] width 17 height 17
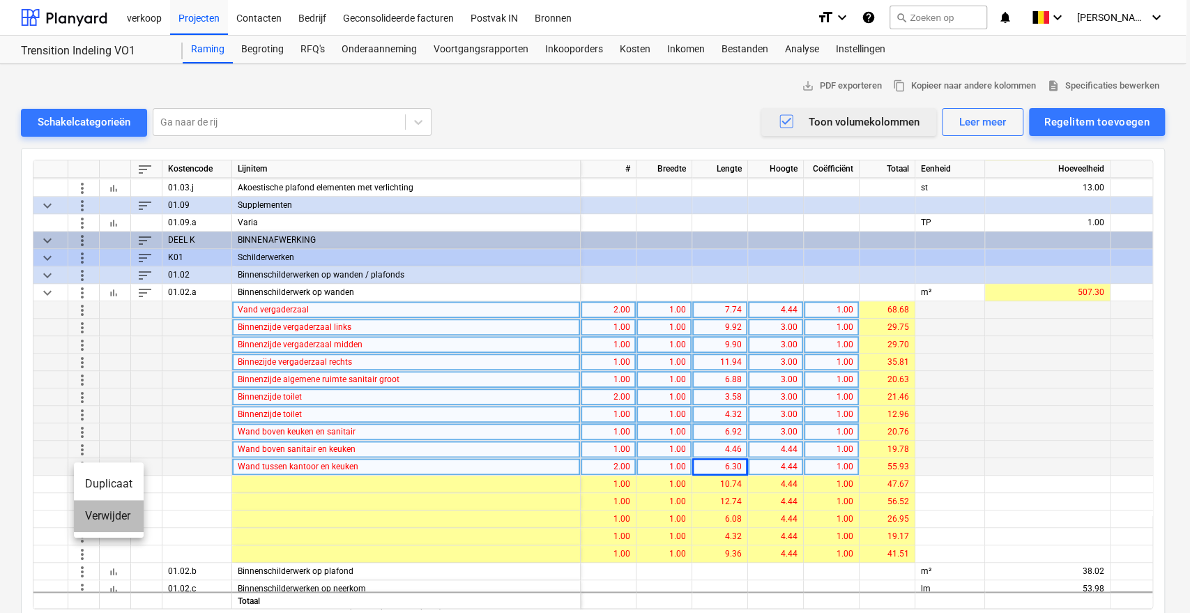
click at [89, 519] on li "Verwijder" at bounding box center [109, 516] width 70 height 32
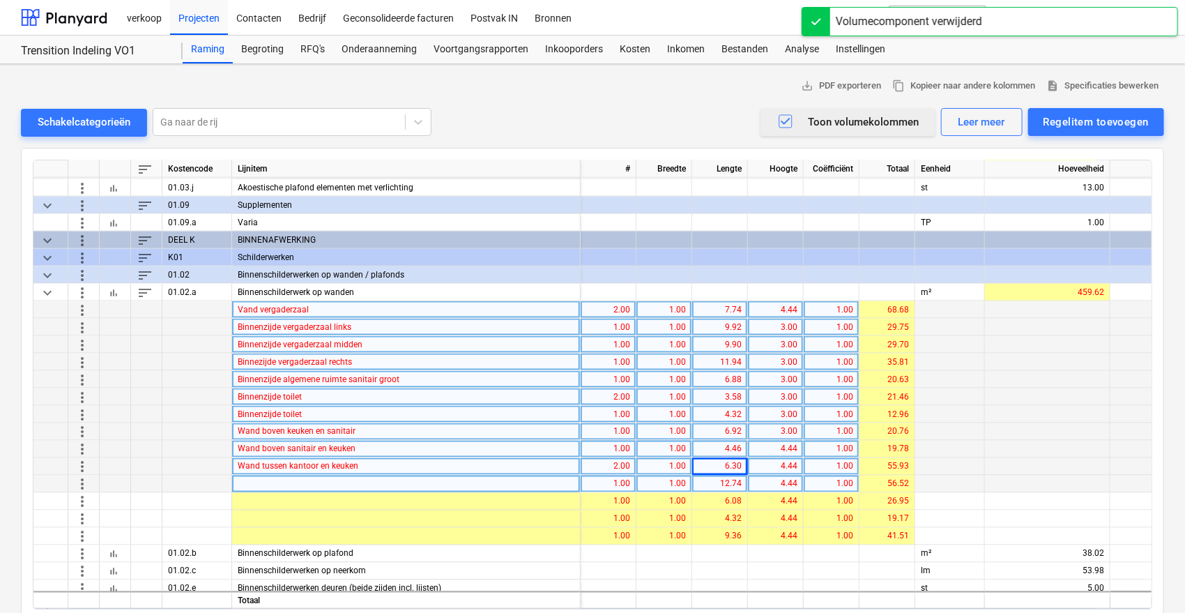
click at [86, 484] on span "more_vert" at bounding box center [82, 483] width 17 height 17
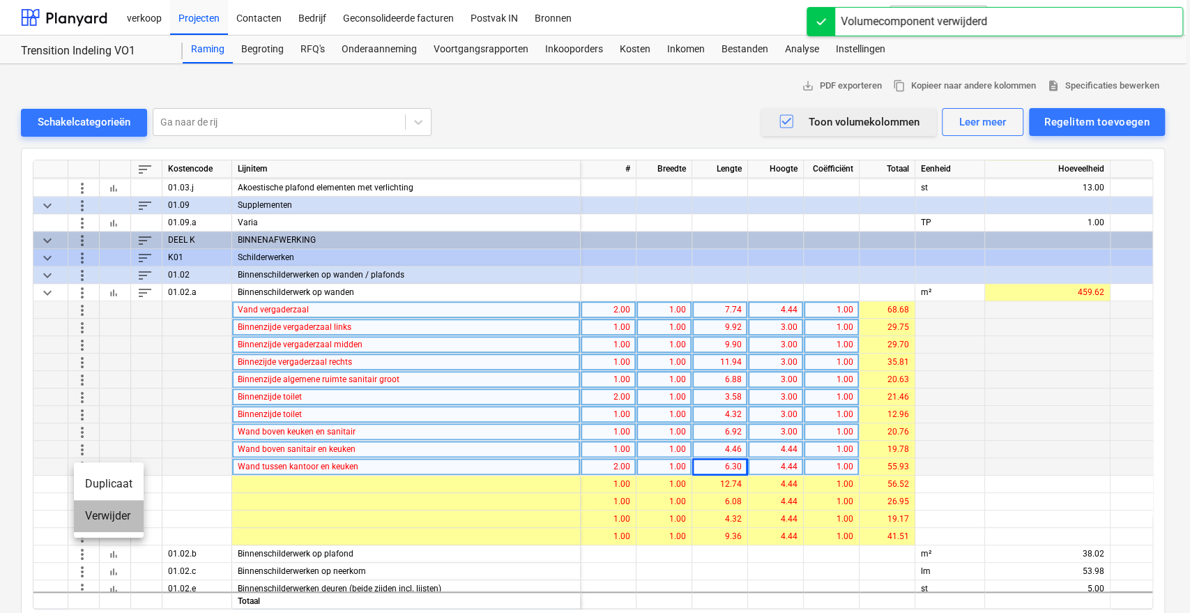
click at [89, 519] on li "Verwijder" at bounding box center [109, 516] width 70 height 32
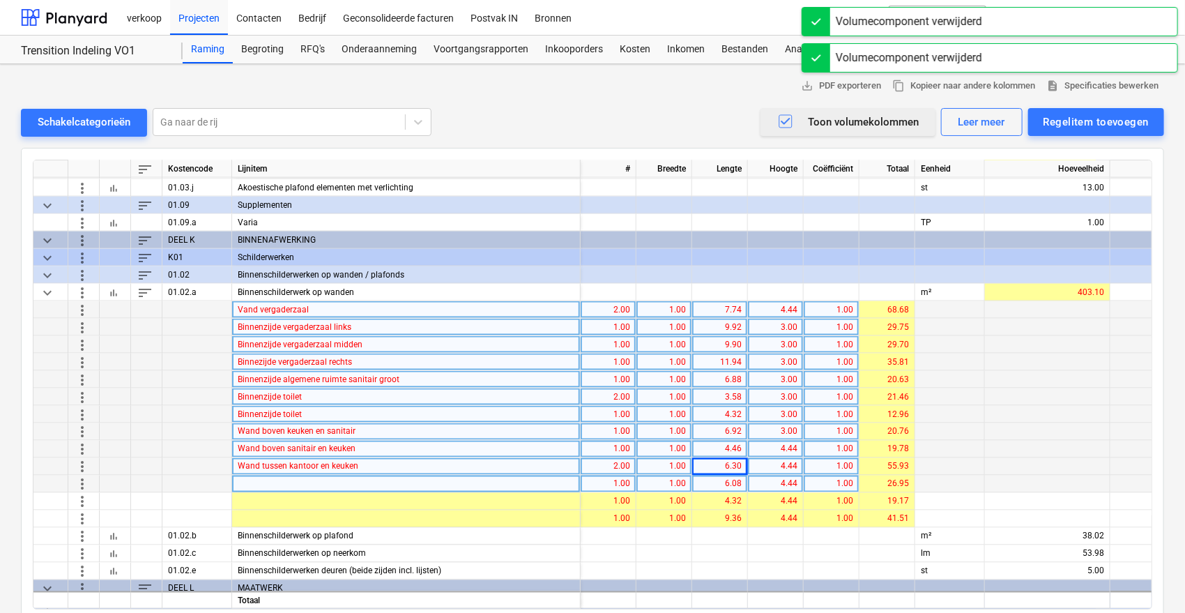
click at [81, 484] on span "more_vert" at bounding box center [82, 483] width 17 height 17
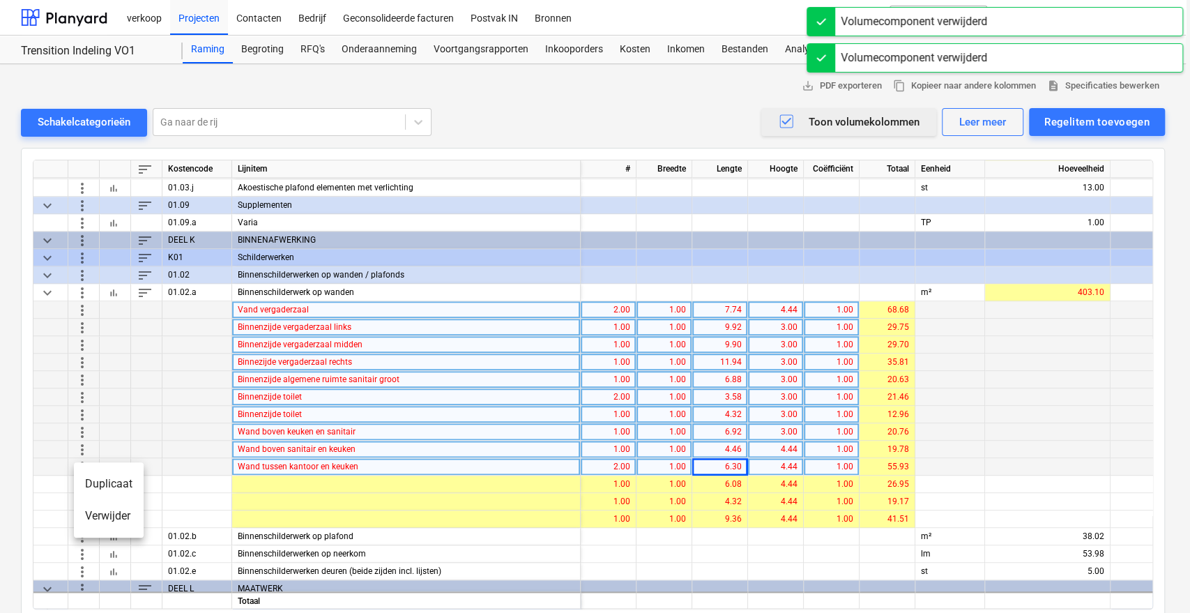
click at [89, 523] on li "Verwijder" at bounding box center [109, 516] width 70 height 32
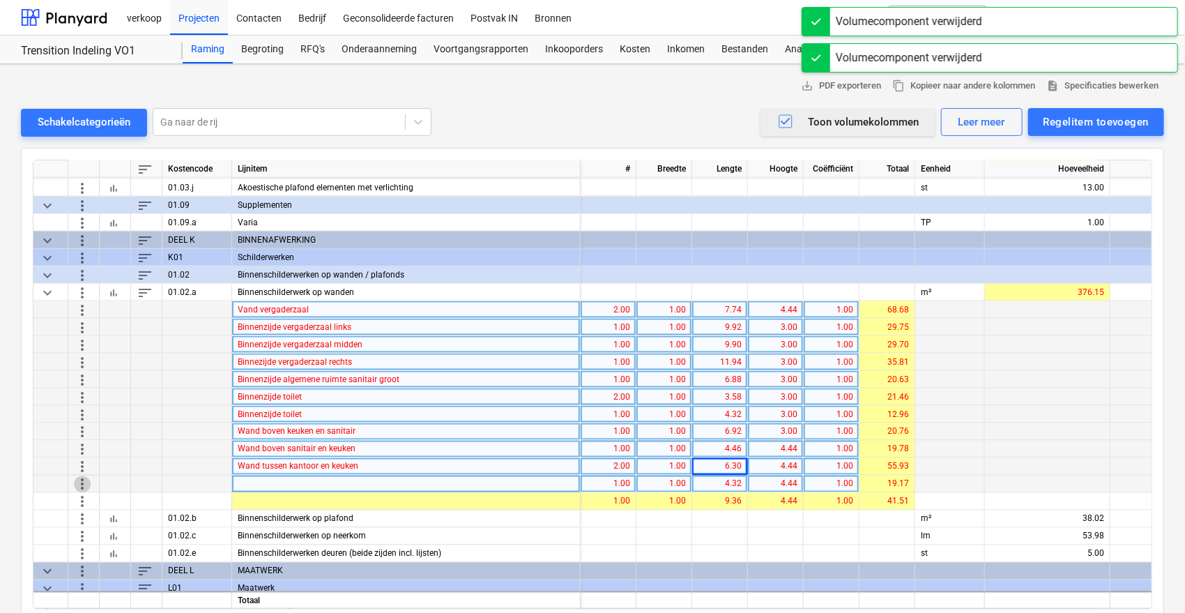
click at [78, 486] on span "more_vert" at bounding box center [82, 483] width 17 height 17
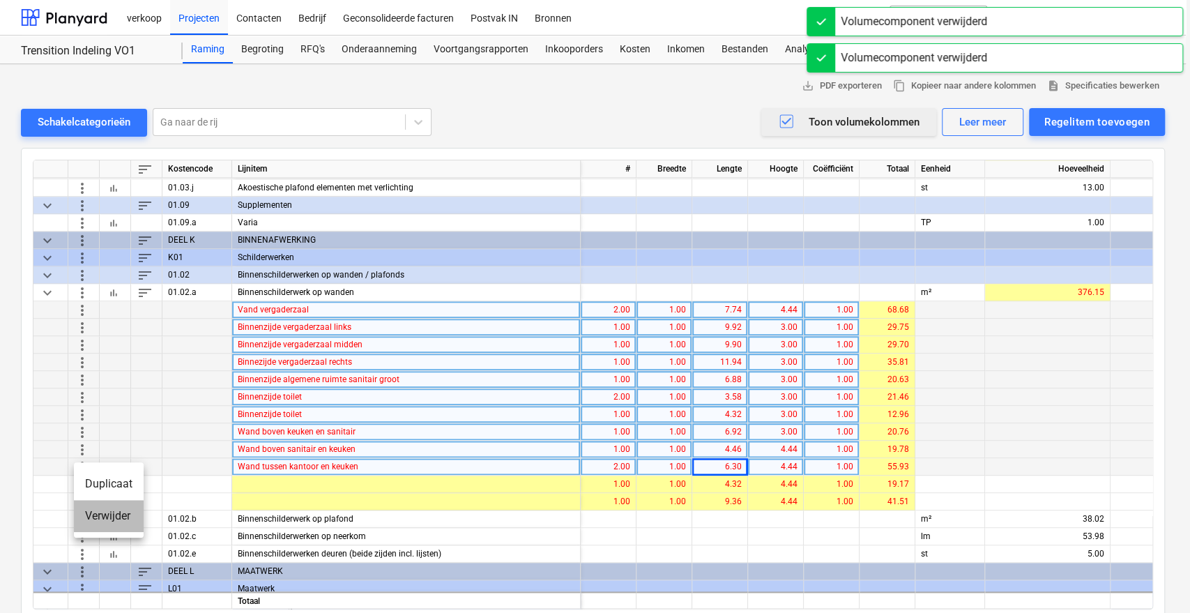
click at [92, 517] on li "Verwijder" at bounding box center [109, 516] width 70 height 32
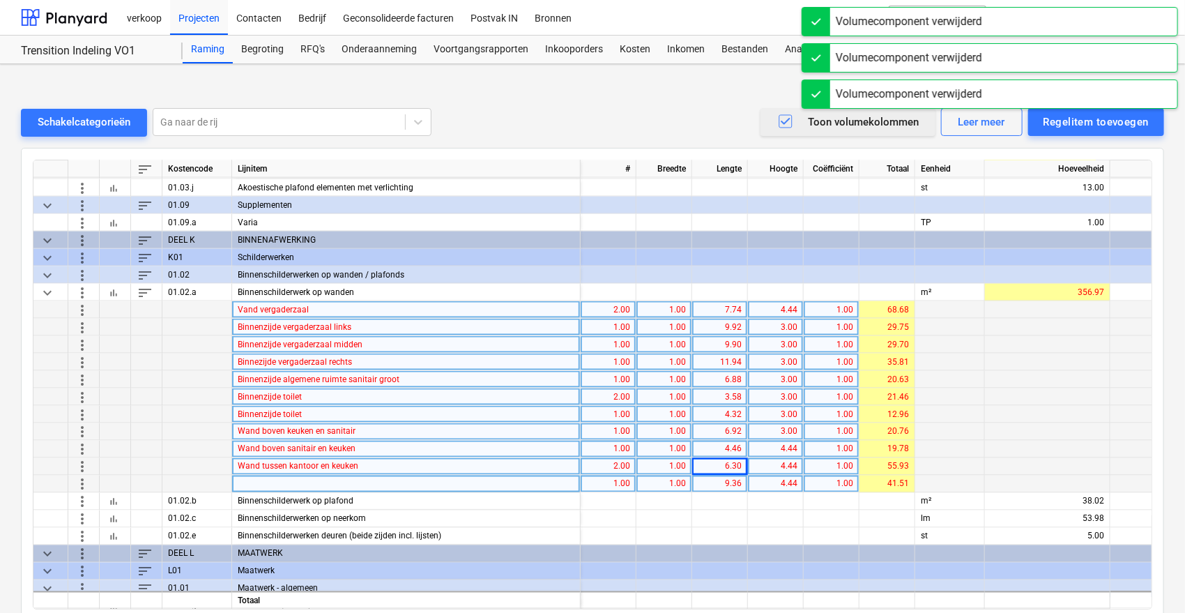
click at [89, 484] on span "more_vert" at bounding box center [82, 483] width 17 height 17
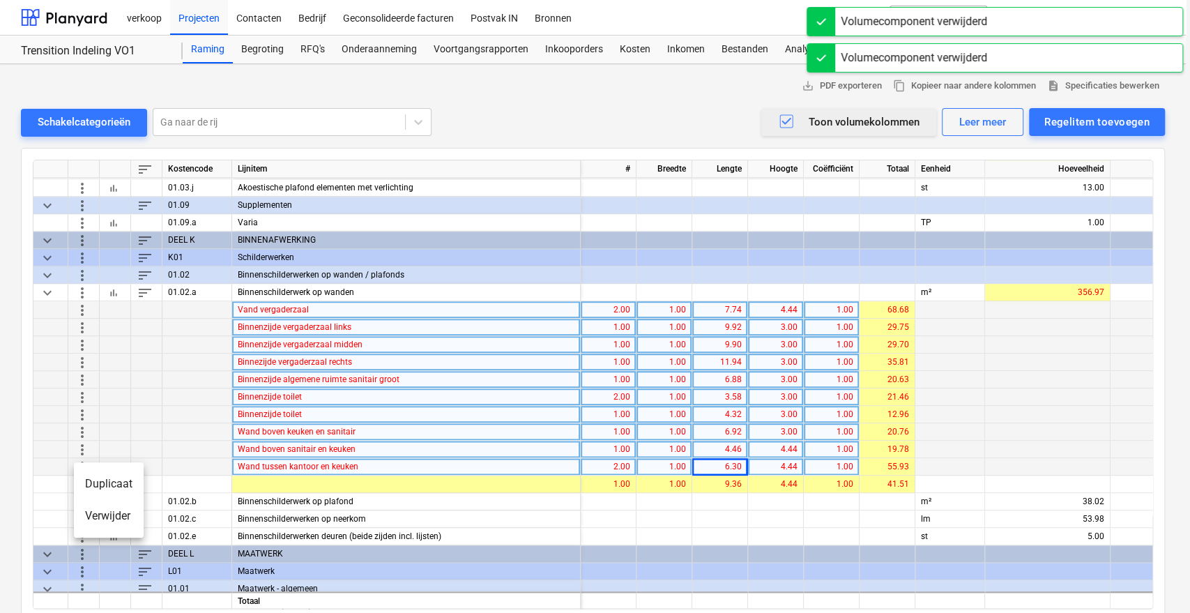
click at [100, 519] on li "Verwijder" at bounding box center [109, 516] width 70 height 32
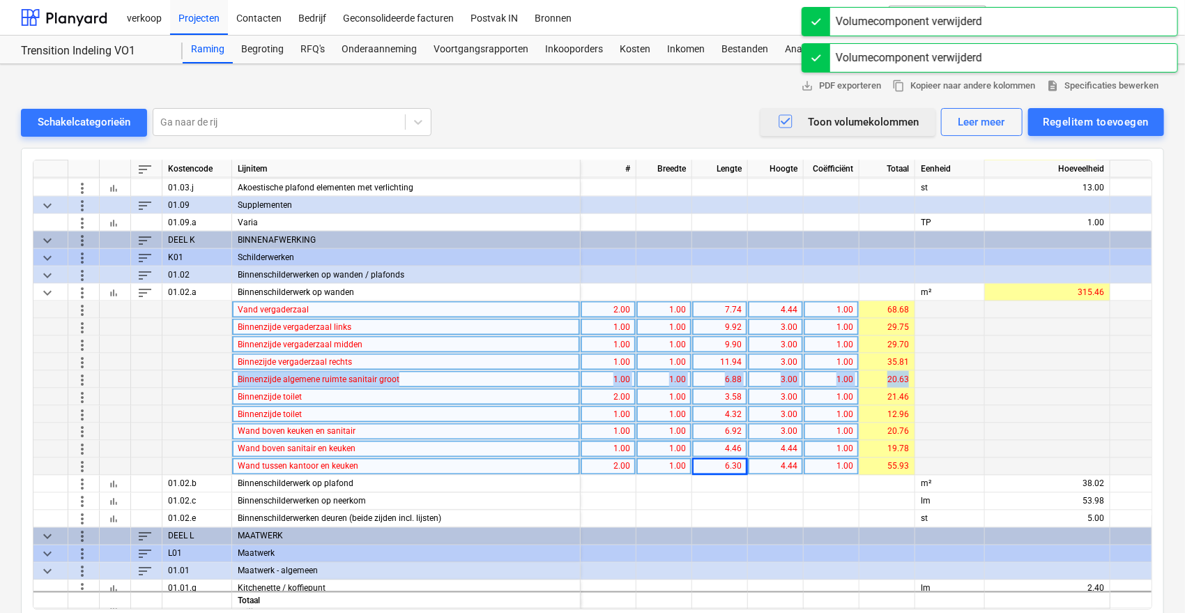
click at [1030, 371] on div "sort Kostencode Lijnitem # Breedte Lengte Hoogte Coëfficiënt Totaal Eenheid Hoe…" at bounding box center [592, 385] width 1119 height 450
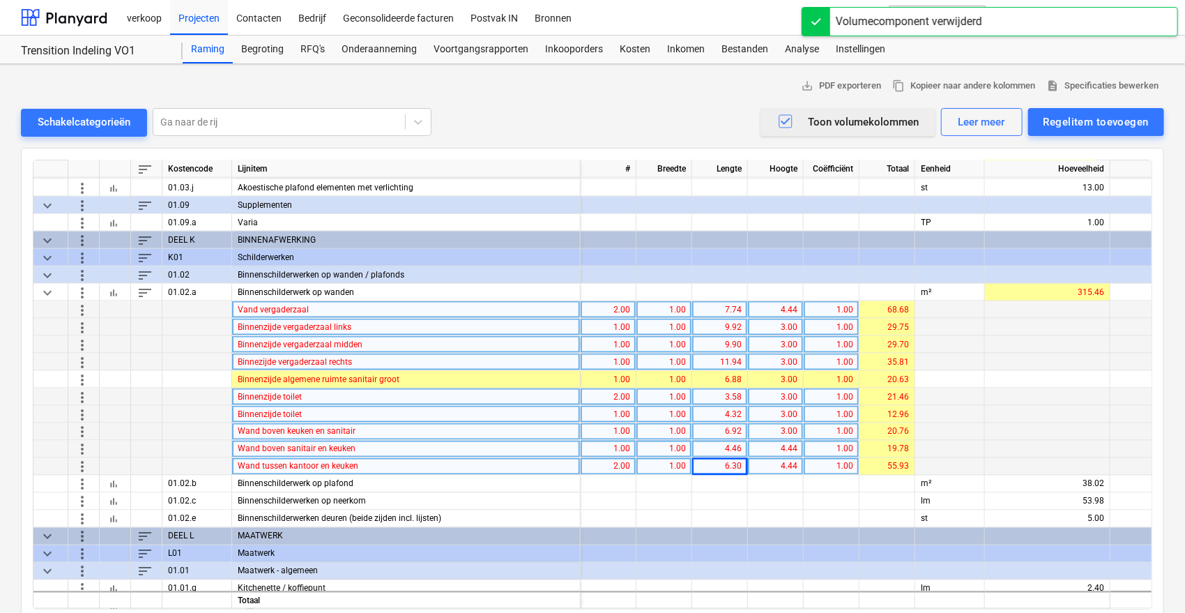
click at [1035, 398] on div at bounding box center [1047, 396] width 125 height 17
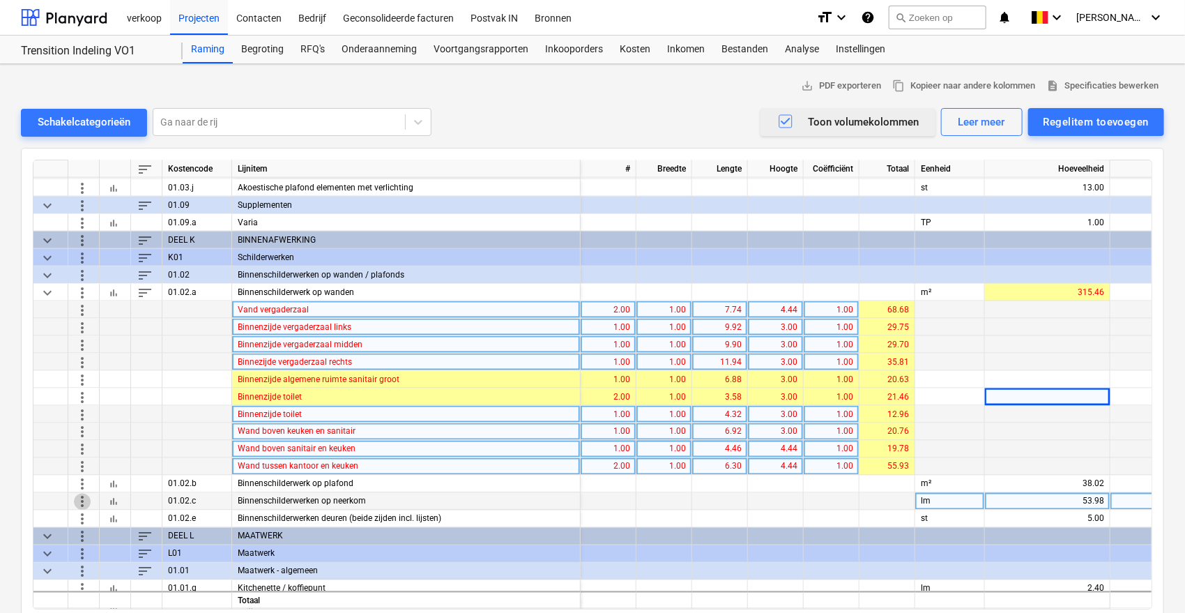
click at [85, 502] on span "more_vert" at bounding box center [82, 501] width 17 height 17
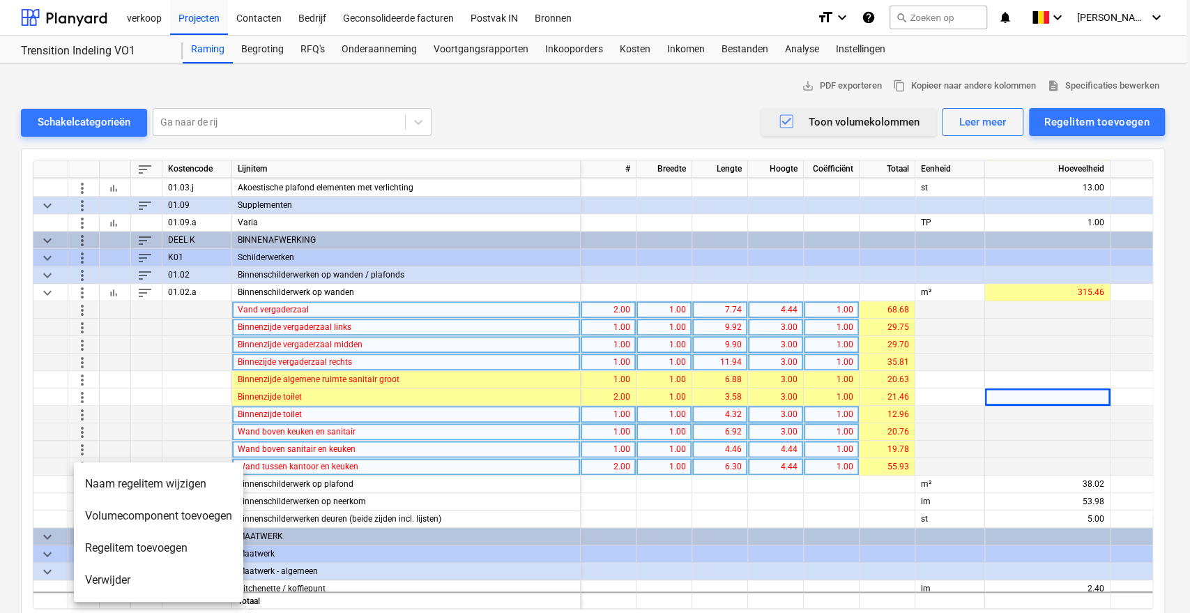
click at [88, 514] on li "Volumecomponent toevoegen" at bounding box center [158, 516] width 169 height 32
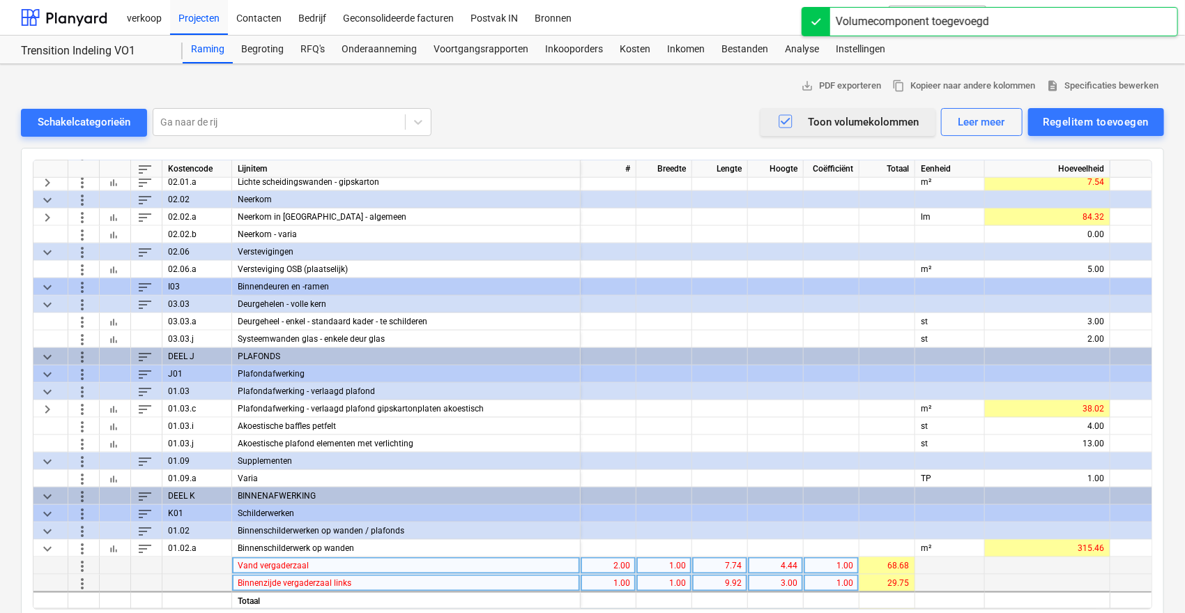
scroll to position [804, 0]
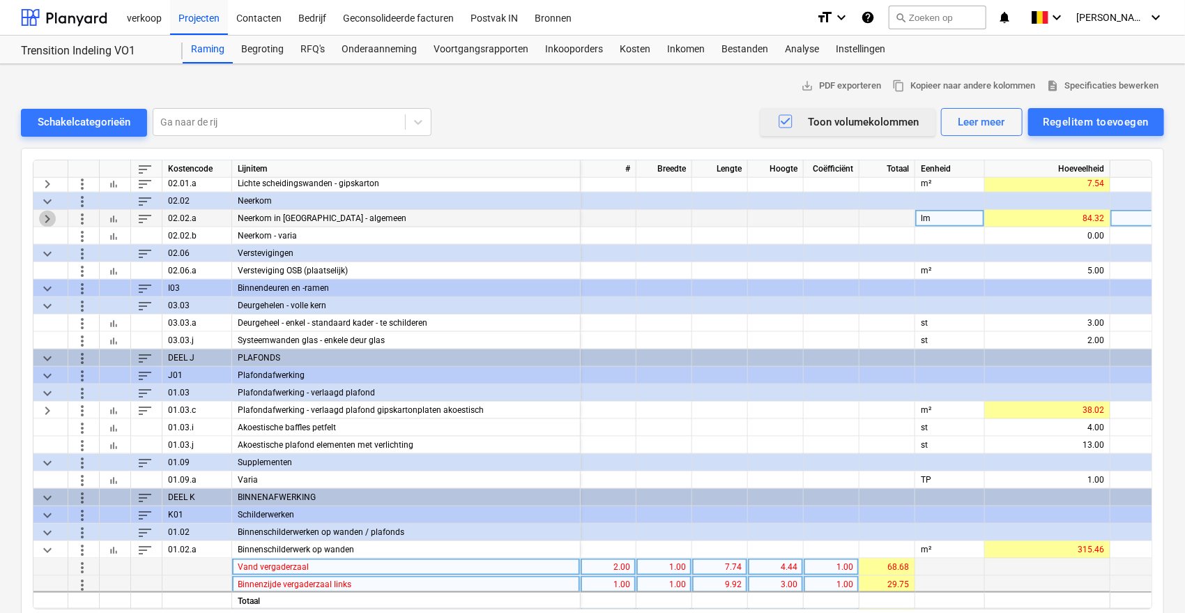
click at [47, 220] on span "keyboard_arrow_right" at bounding box center [47, 218] width 17 height 17
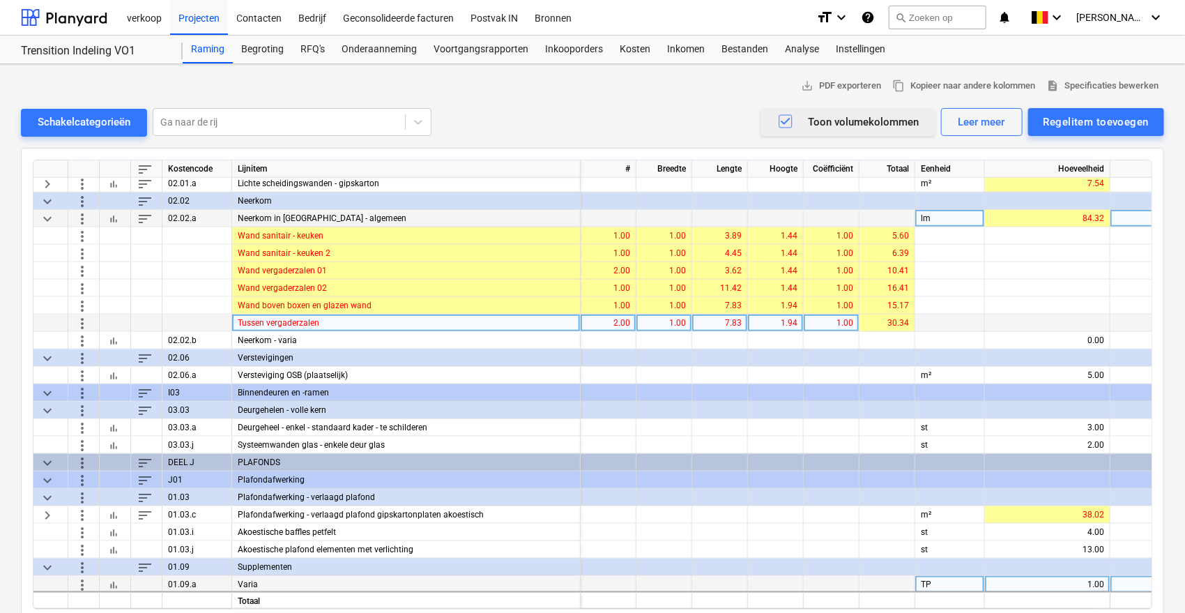
click at [769, 324] on div "1.94" at bounding box center [776, 322] width 44 height 17
type input "1.44"
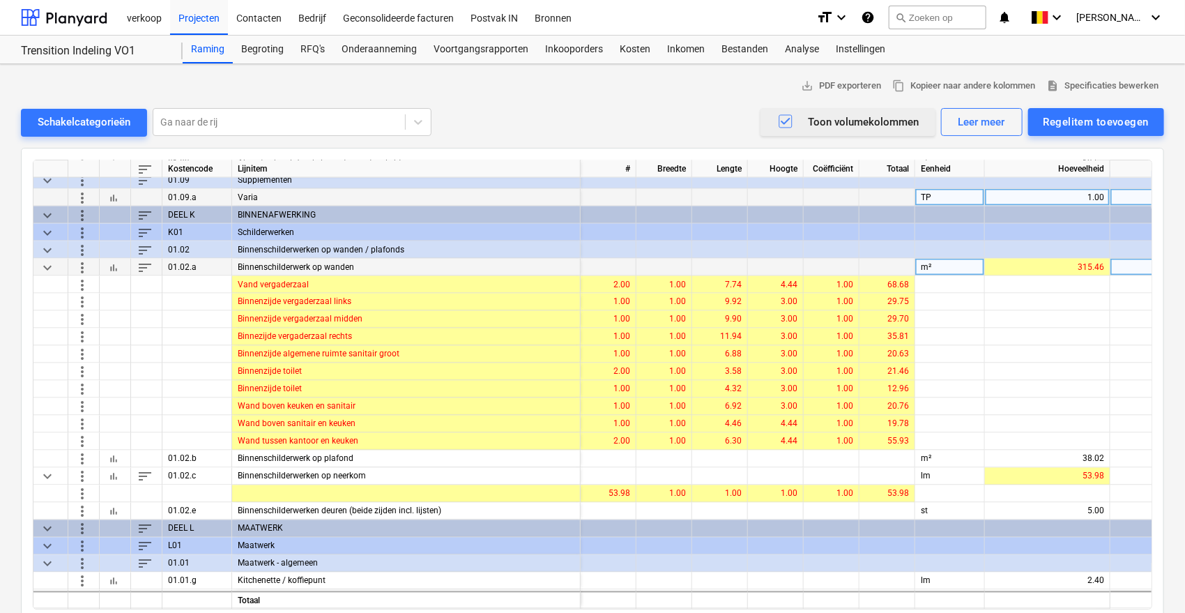
scroll to position [1192, 0]
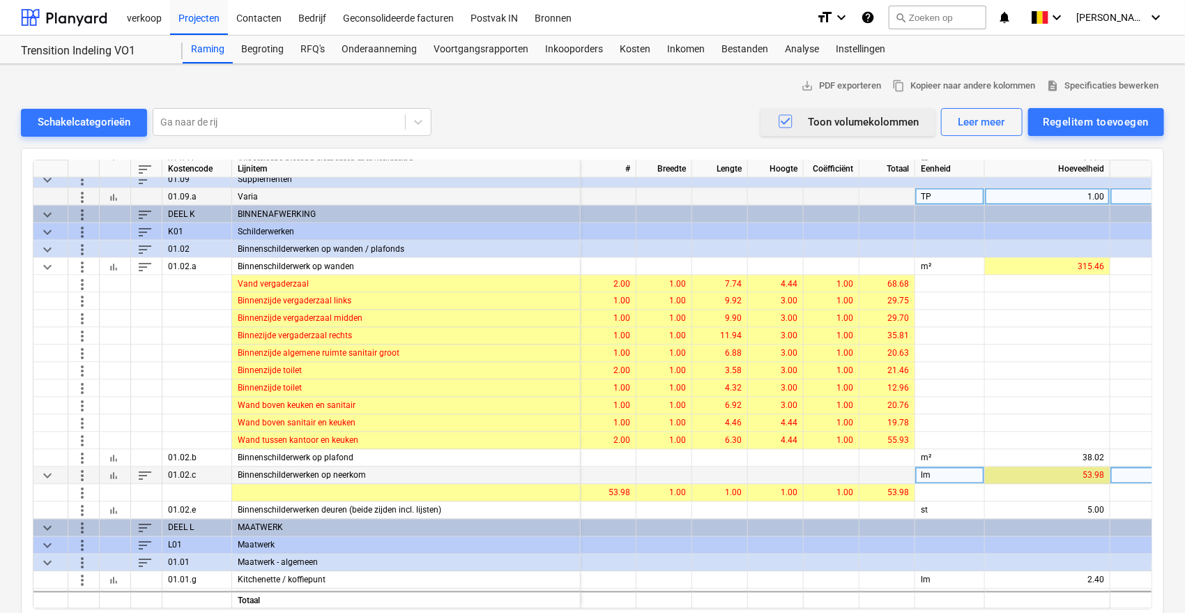
click at [1054, 478] on div "53.98" at bounding box center [1048, 475] width 114 height 17
click at [1071, 473] on div "53.98" at bounding box center [1048, 475] width 114 height 17
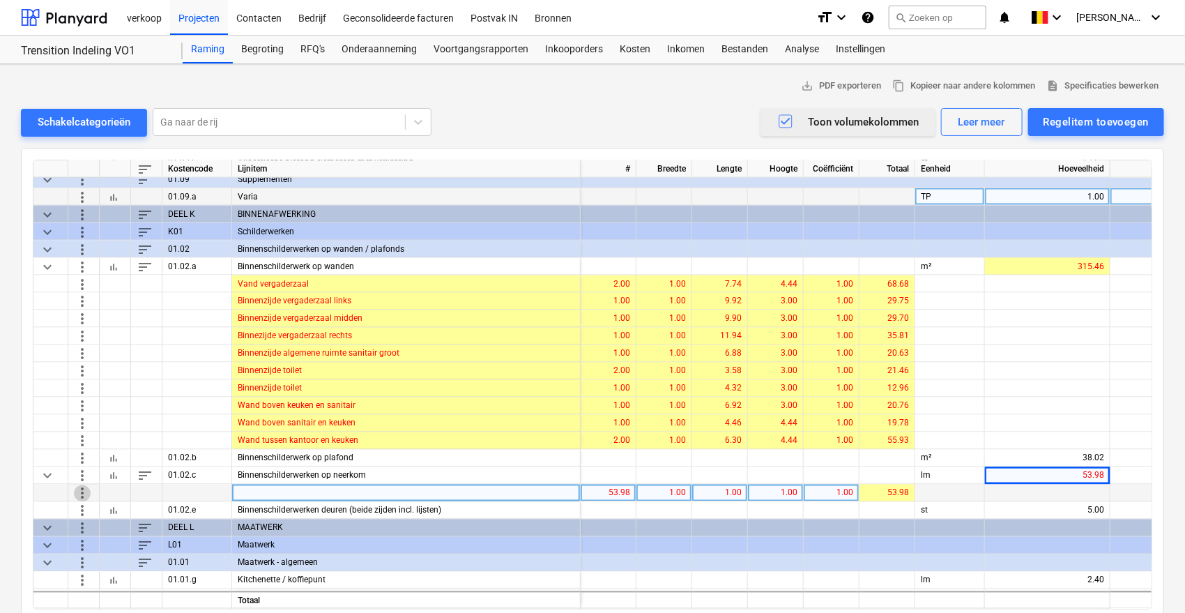
click at [85, 491] on span "more_vert" at bounding box center [82, 492] width 17 height 17
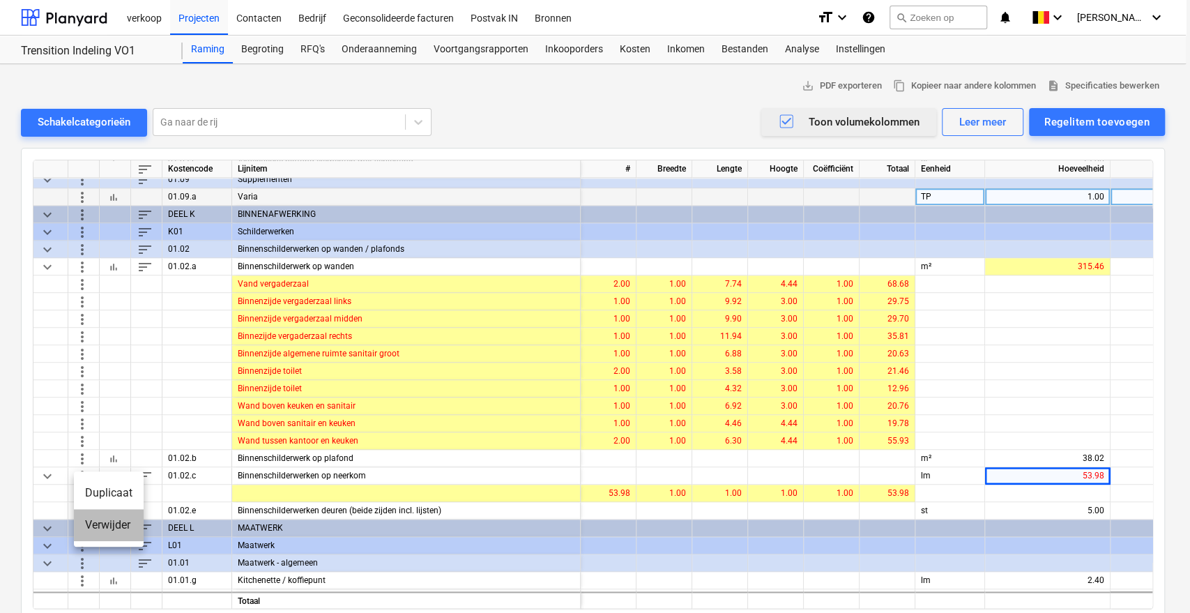
click at [102, 522] on li "Verwijder" at bounding box center [109, 525] width 70 height 32
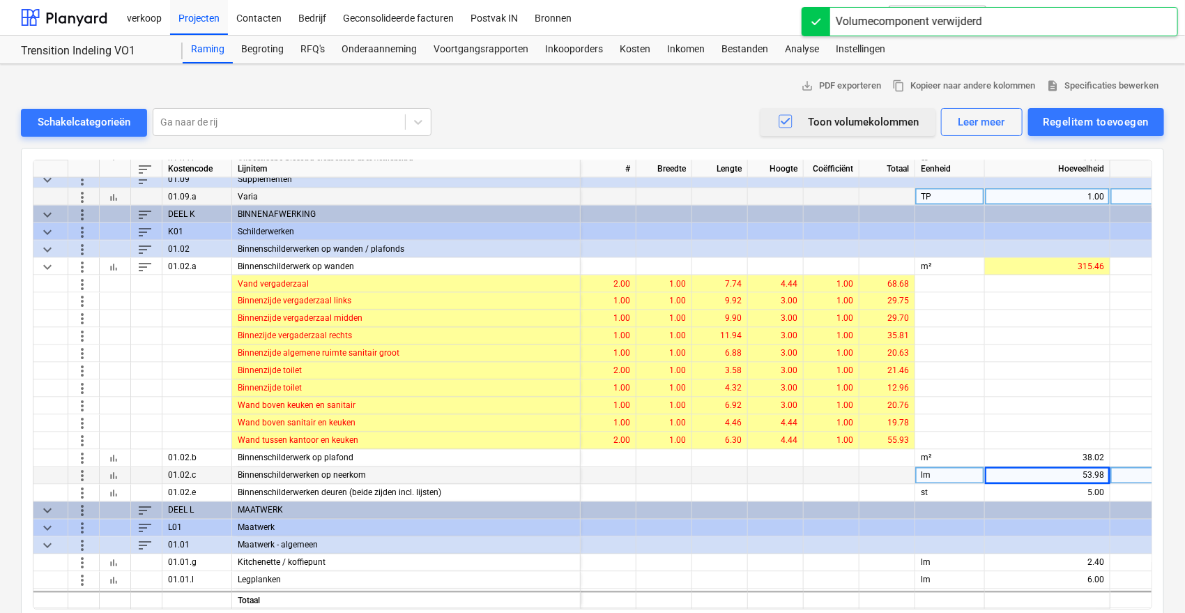
click at [1073, 473] on div "53.98" at bounding box center [1048, 475] width 114 height 17
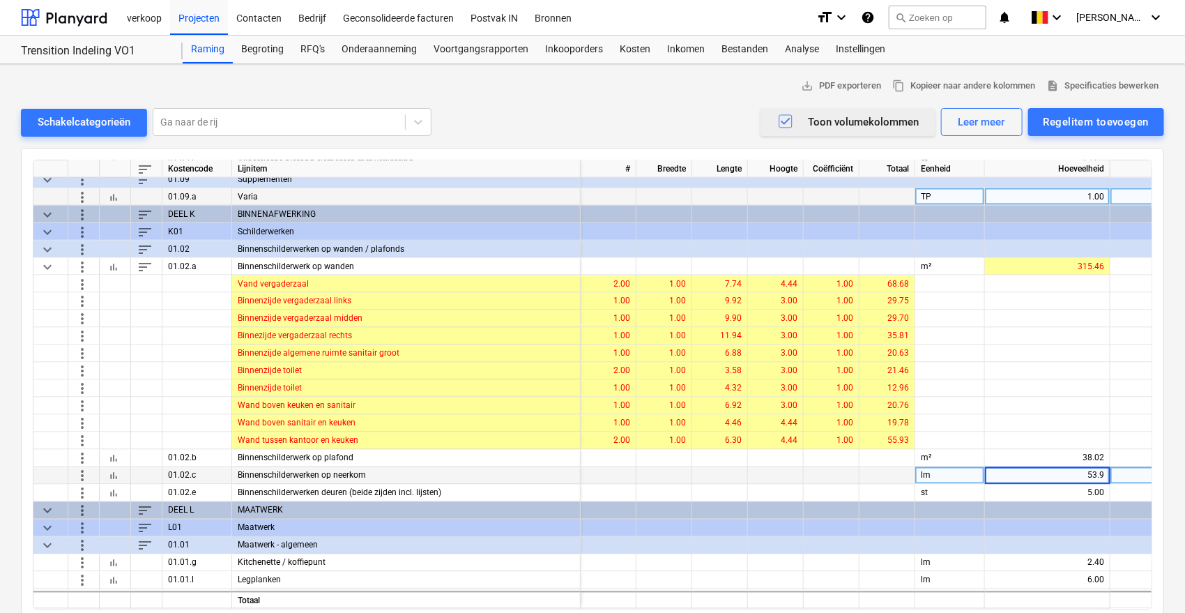
type input "53.98"
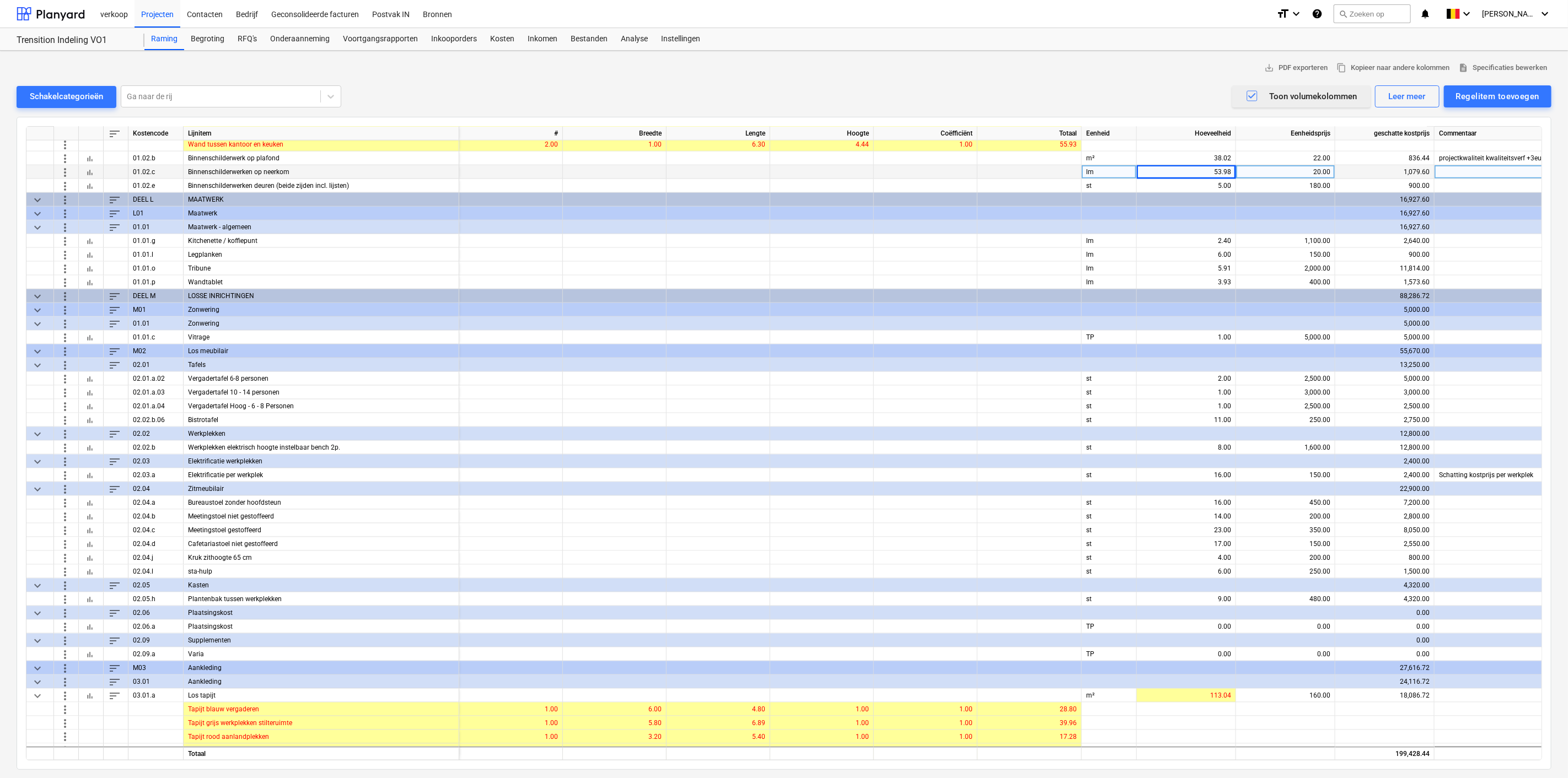
scroll to position [1146, 0]
click at [1286, 374] on div "2,500.00" at bounding box center [1286, 379] width 90 height 13
type input "1800"
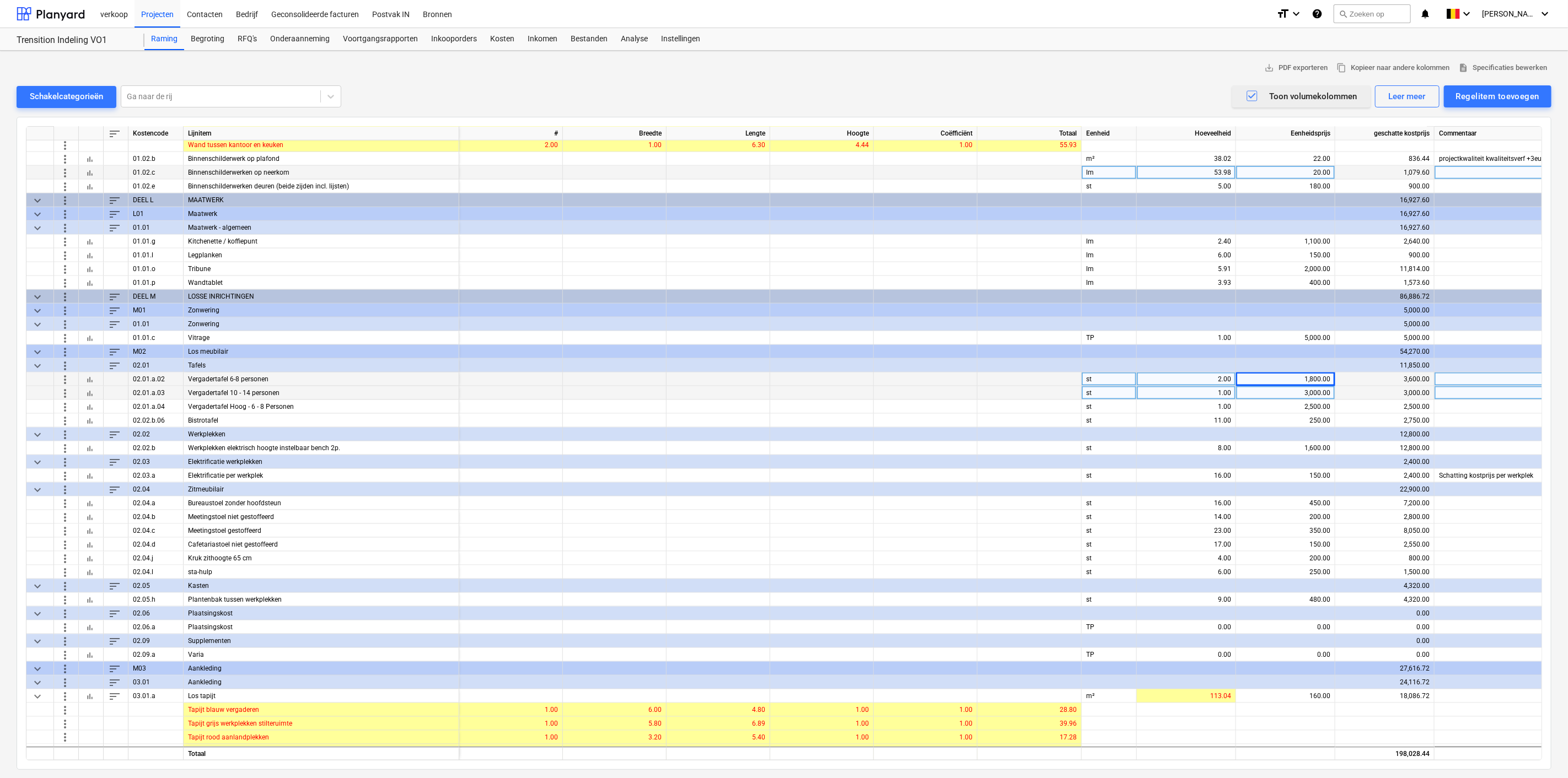
click at [1281, 395] on div "3,000.00" at bounding box center [1286, 393] width 90 height 13
type input "2250"
click at [1281, 401] on div "2,500.00" at bounding box center [1286, 406] width 90 height 13
type input "1800"
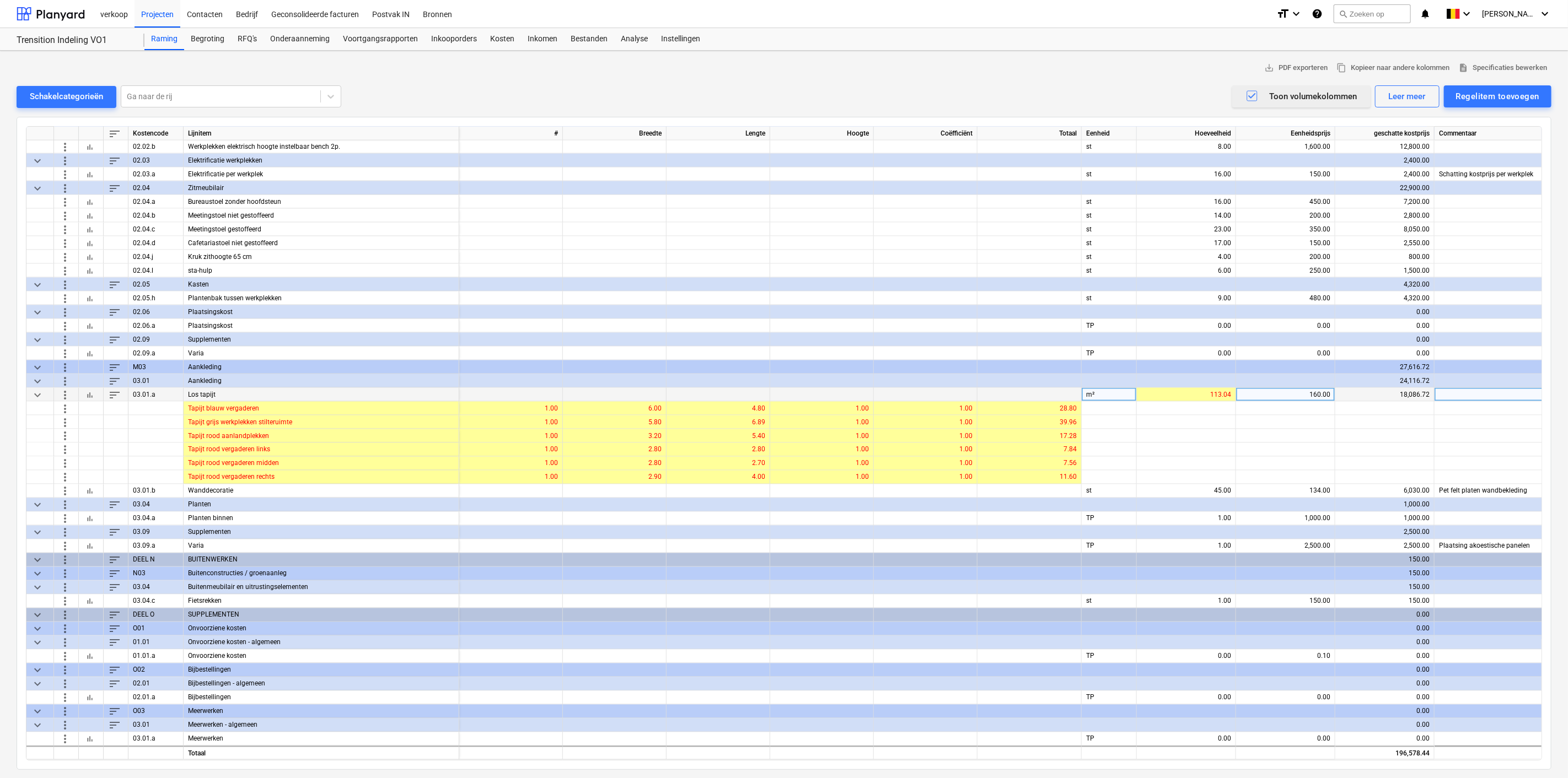
scroll to position [1449, 0]
click at [1203, 650] on div "0.00" at bounding box center [1187, 656] width 90 height 13
type input "196578.44"
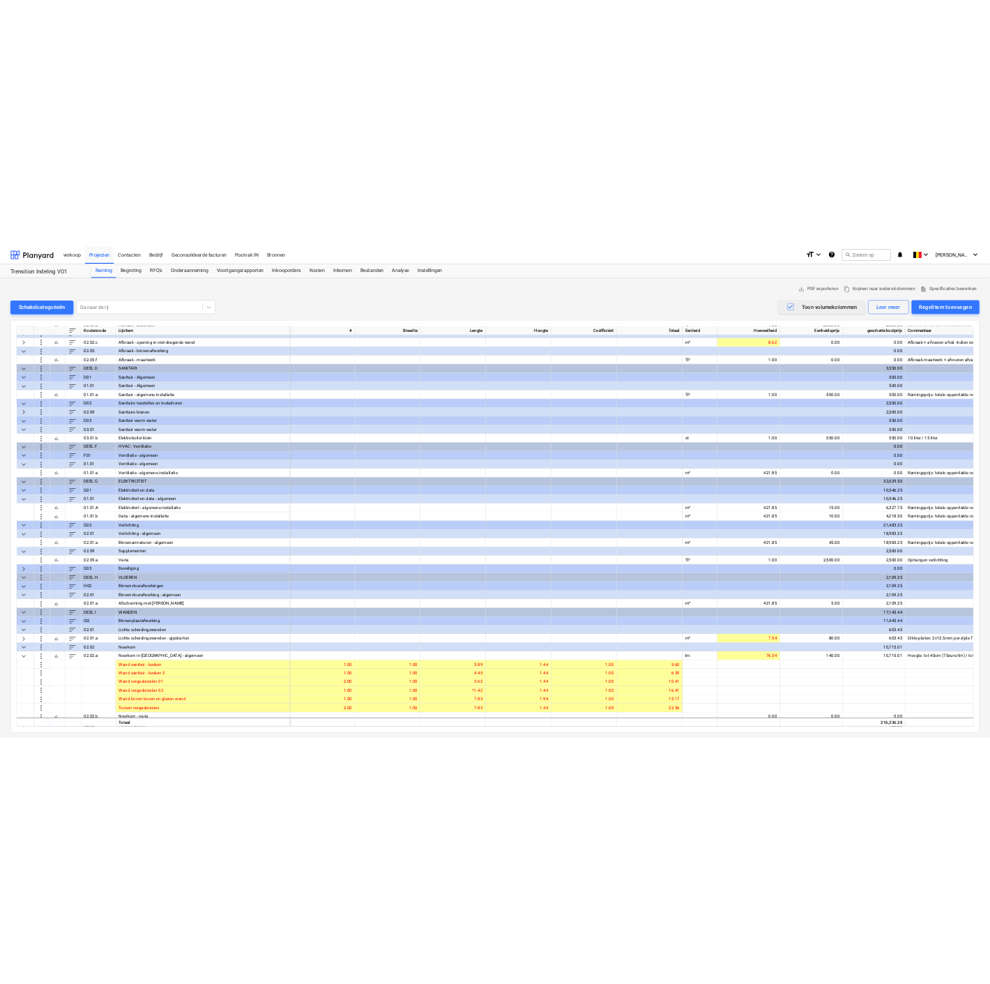
scroll to position [0, 0]
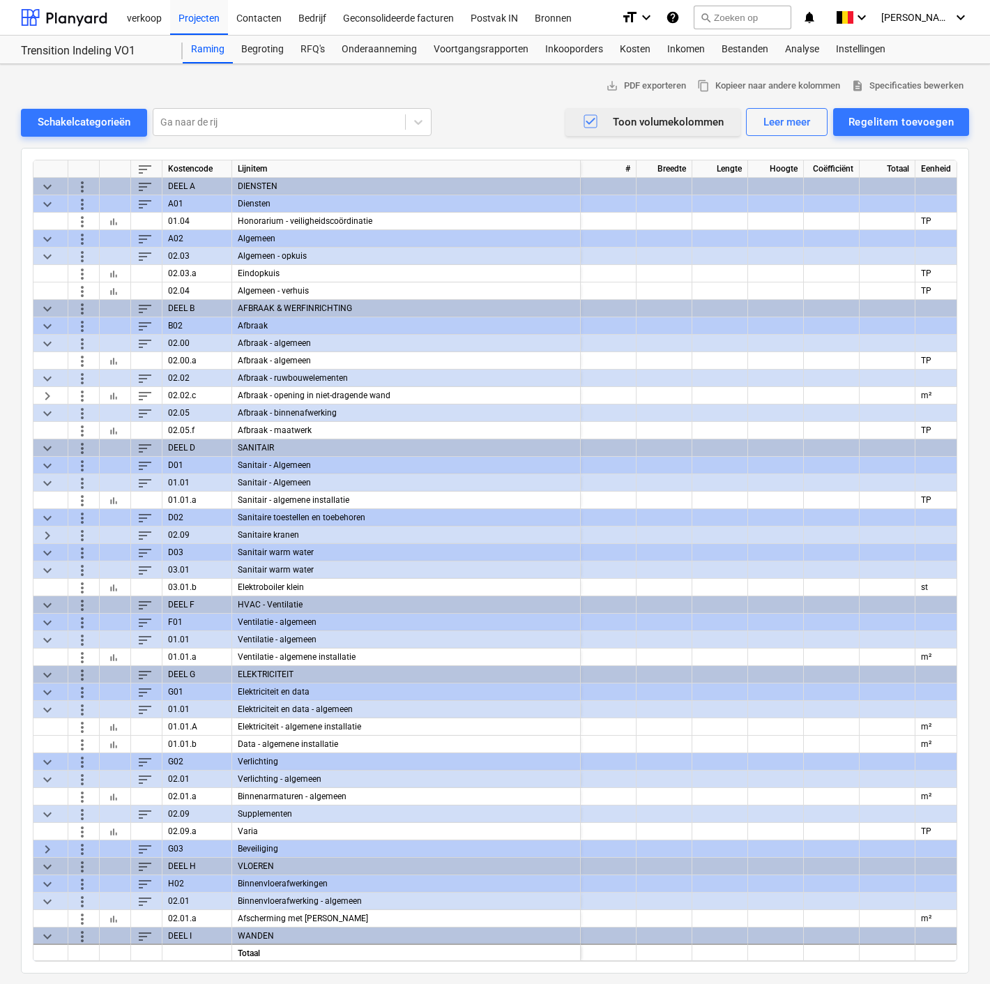
click at [586, 118] on icon "button" at bounding box center [590, 121] width 13 height 13
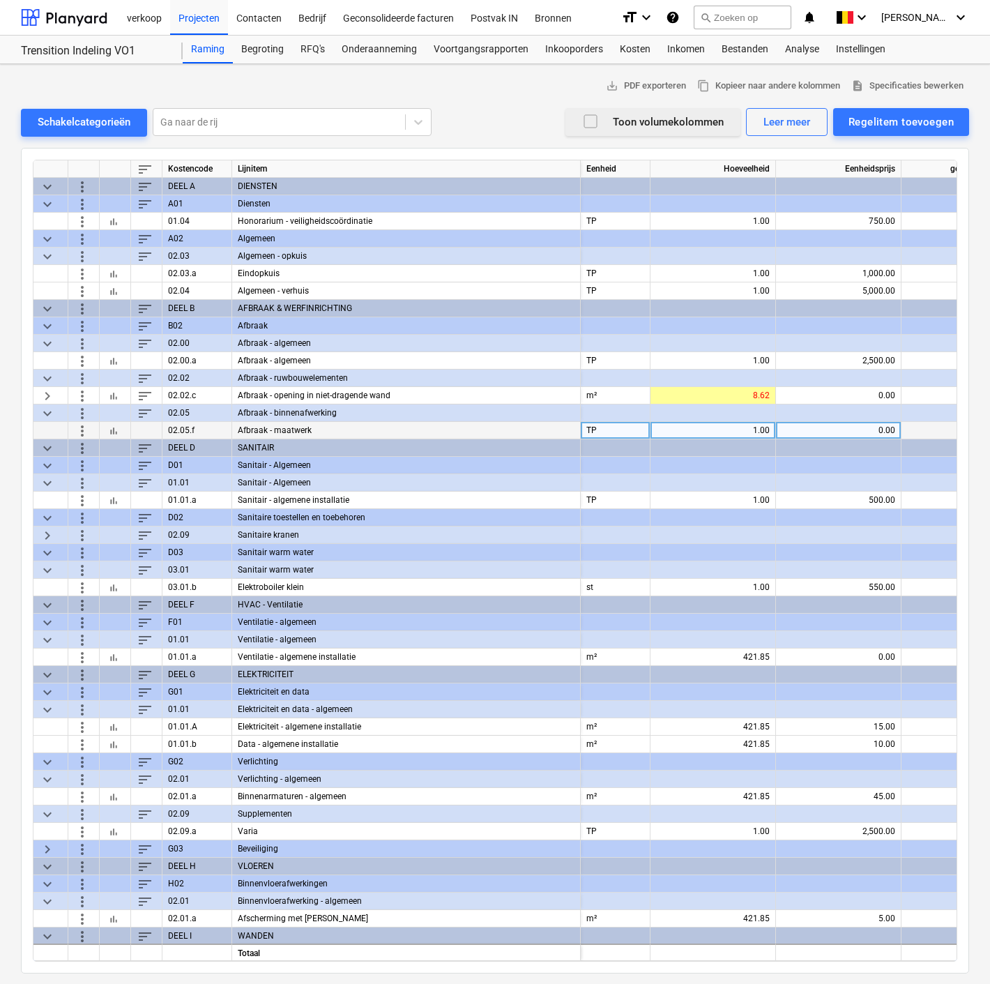
click at [850, 423] on div "0.00" at bounding box center [838, 430] width 114 height 17
type input "750"
click at [751, 427] on div "1.00" at bounding box center [713, 430] width 114 height 17
type input "0"
click at [67, 126] on div "Schakelcategorieën" at bounding box center [84, 122] width 93 height 18
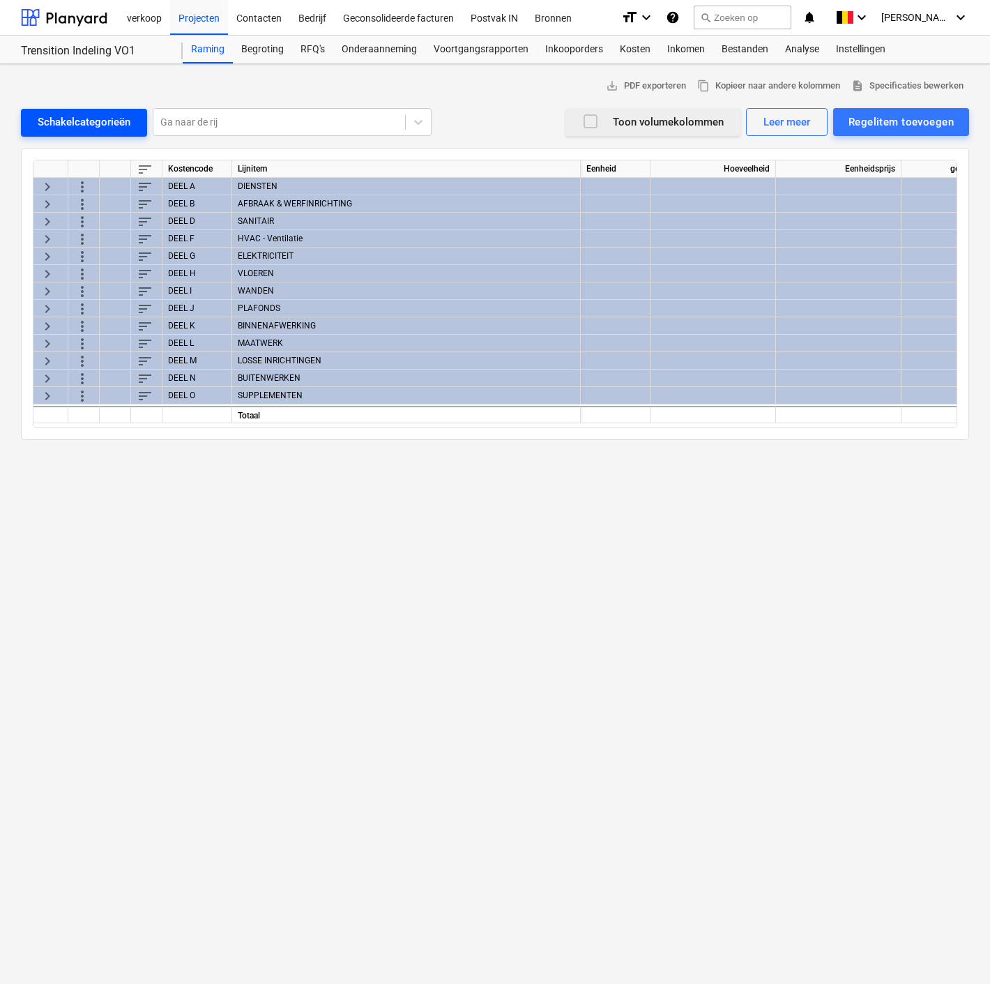
click at [67, 126] on div "Schakelcategorieën" at bounding box center [84, 122] width 93 height 18
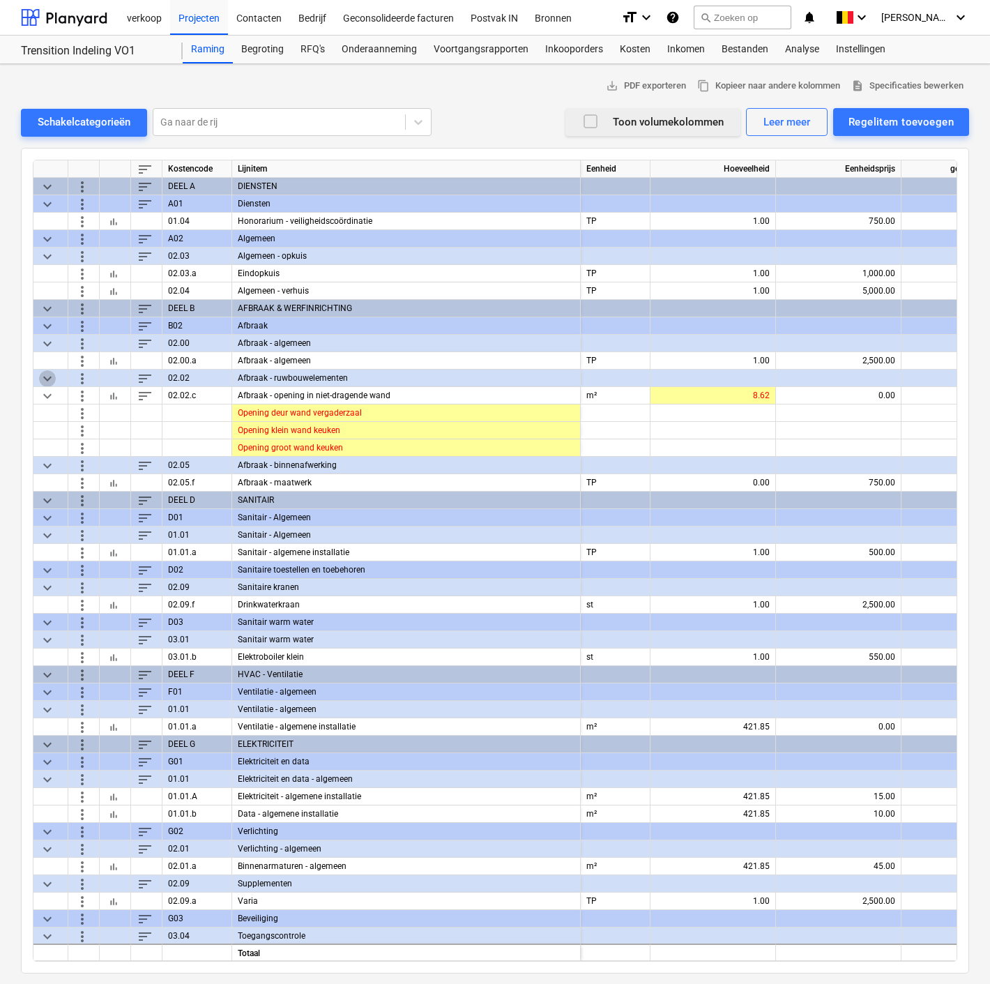
click at [43, 375] on span "keyboard_arrow_down" at bounding box center [47, 377] width 17 height 17
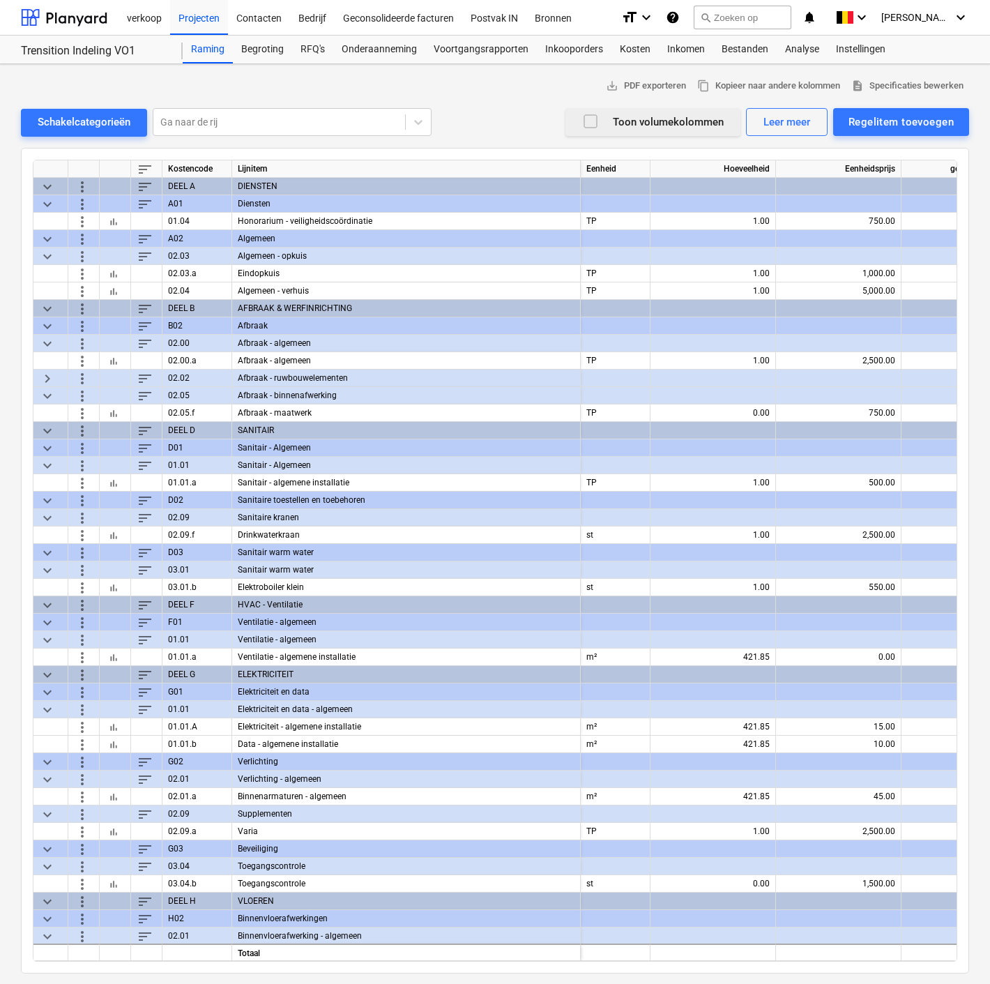
click at [43, 375] on span "keyboard_arrow_right" at bounding box center [47, 377] width 17 height 17
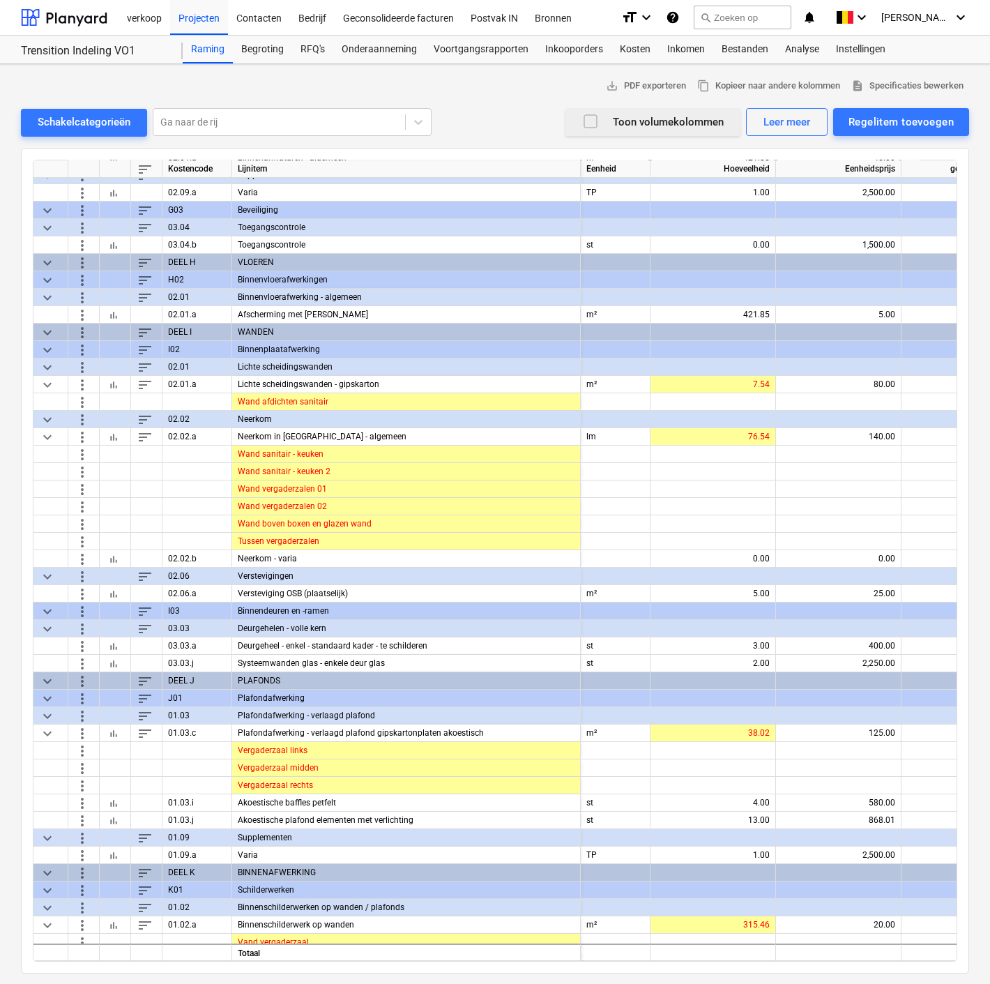
scroll to position [657, 0]
click at [48, 380] on span "keyboard_arrow_down" at bounding box center [47, 383] width 17 height 17
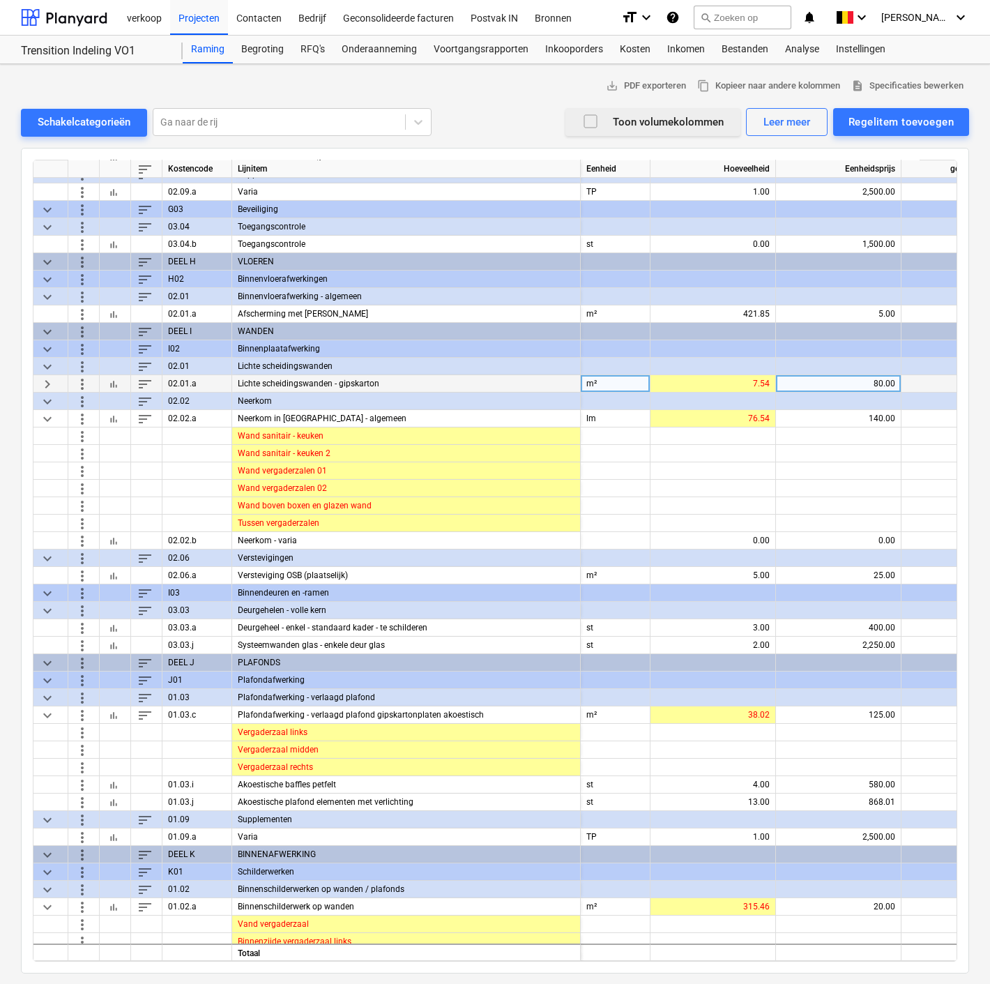
click at [591, 121] on icon "button" at bounding box center [590, 121] width 17 height 17
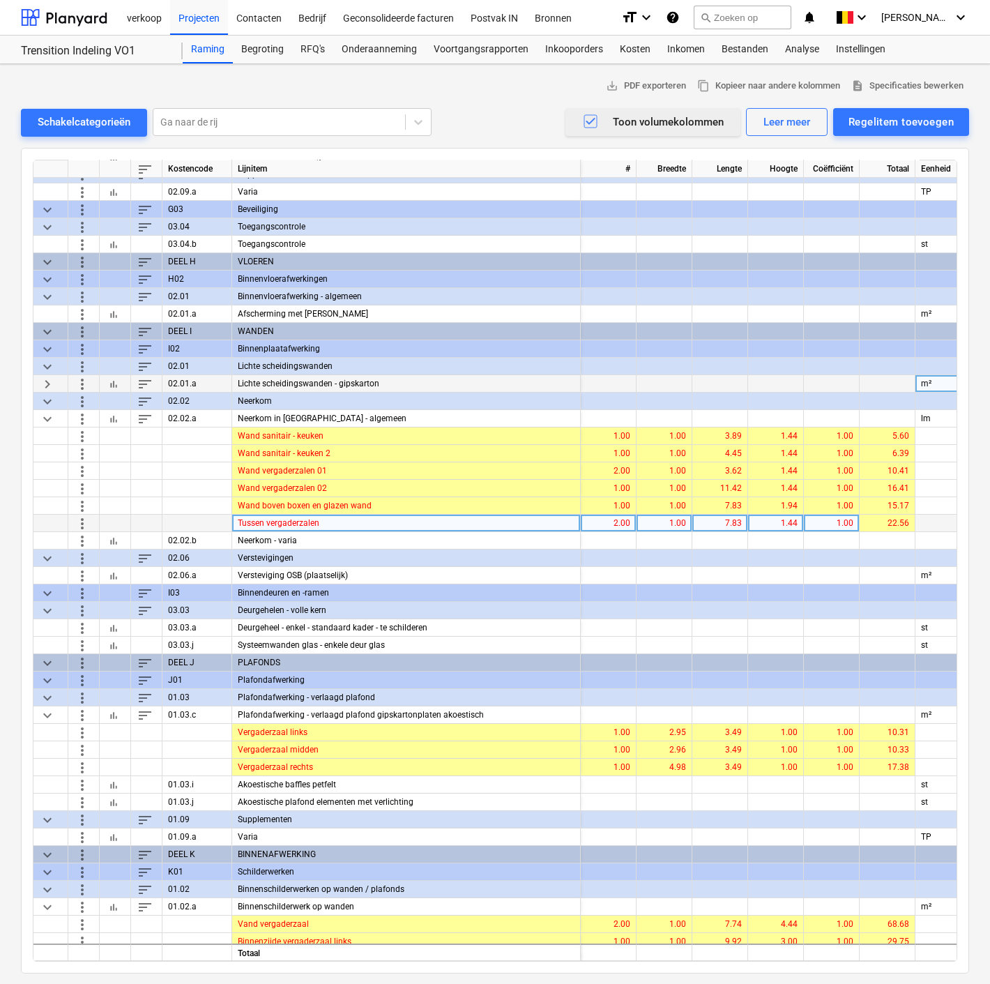
click at [717, 521] on div "7.83" at bounding box center [720, 522] width 44 height 17
type input "3.49"
click at [589, 116] on icon "button" at bounding box center [590, 121] width 17 height 17
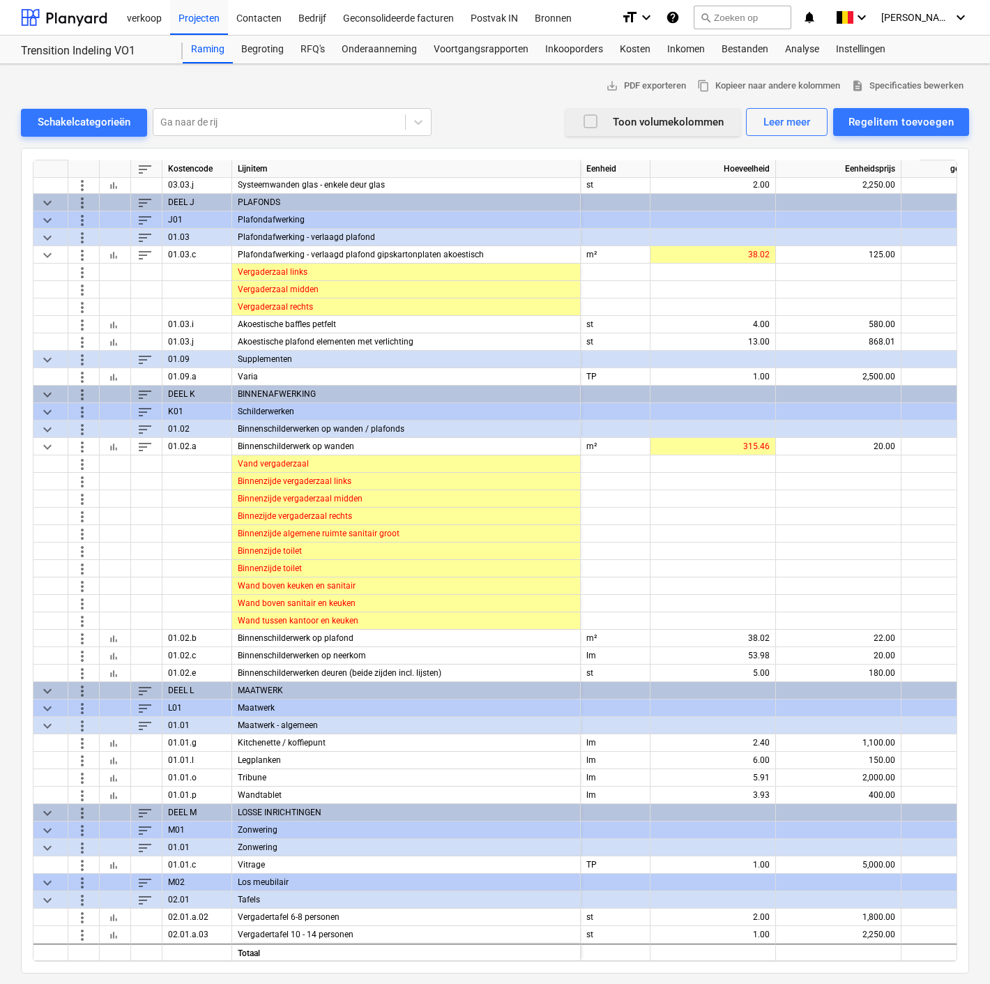
scroll to position [1122, 0]
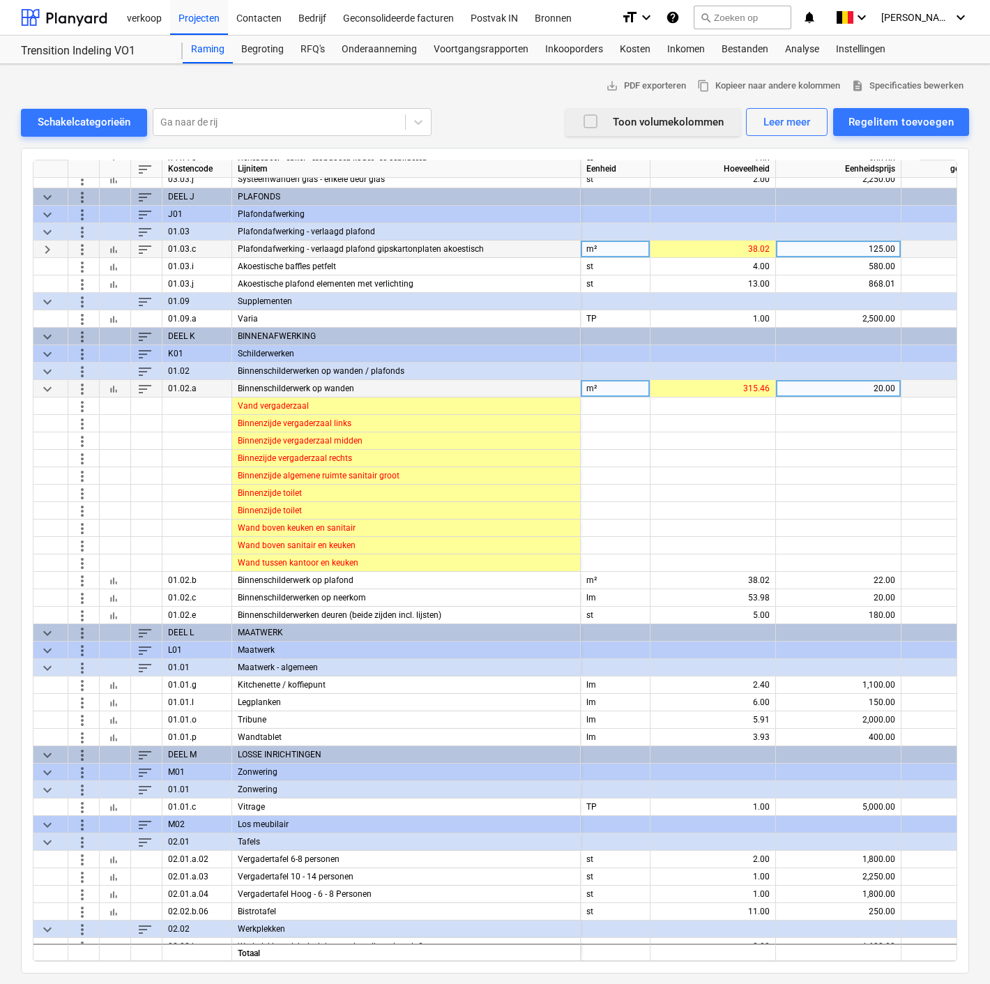
click at [44, 385] on span "keyboard_arrow_down" at bounding box center [47, 388] width 17 height 17
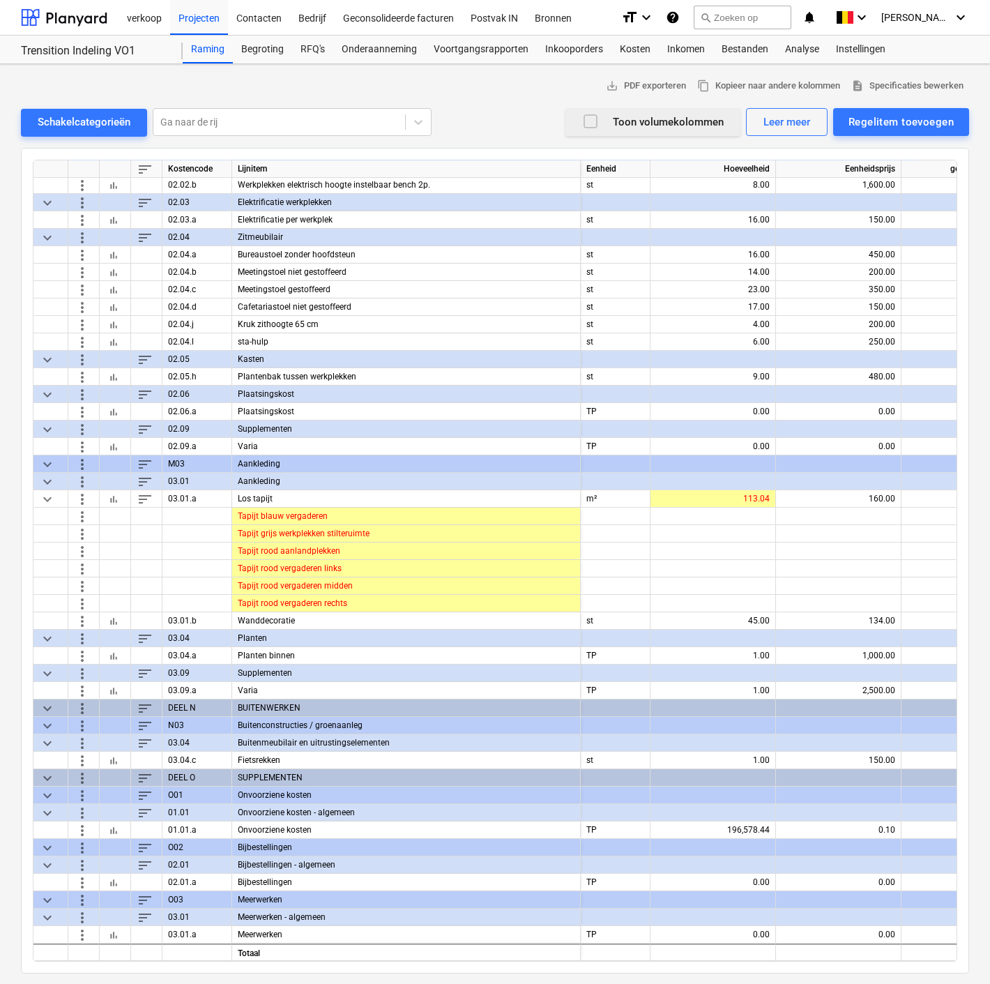
scroll to position [1712, 0]
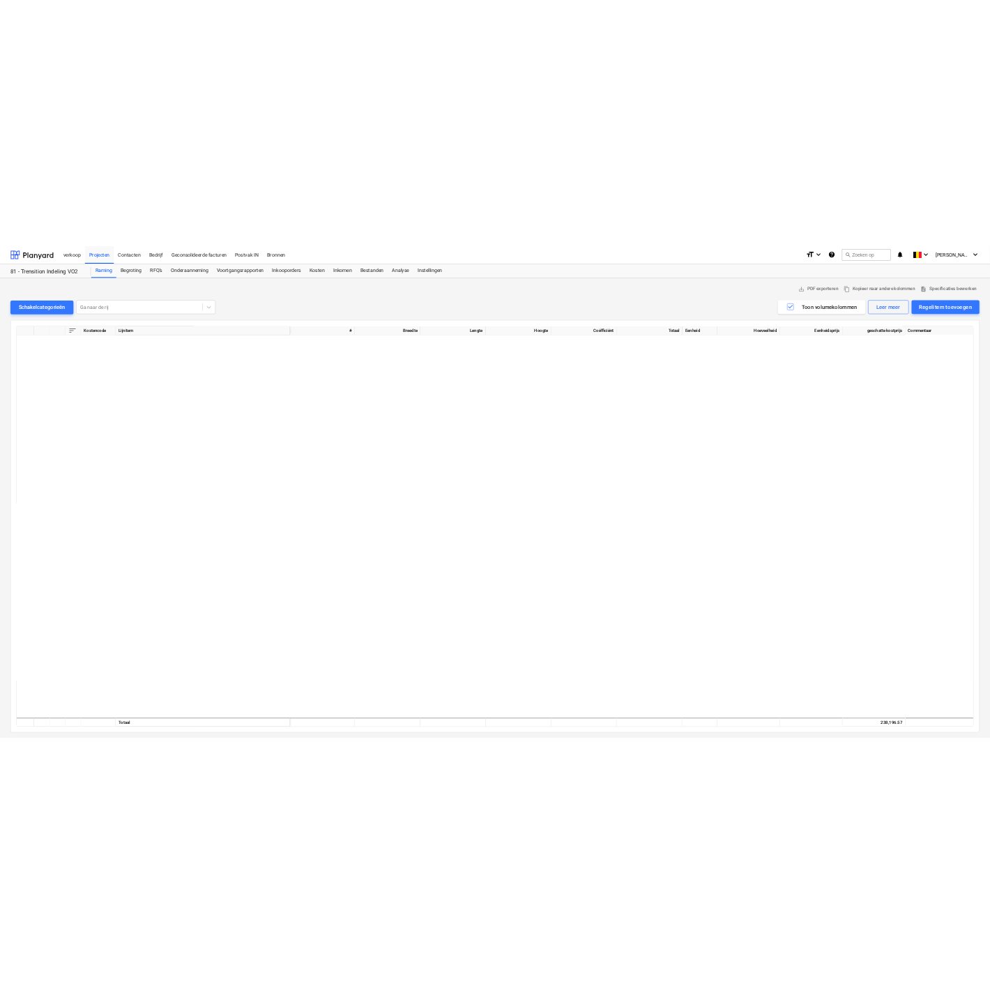
scroll to position [1571, 0]
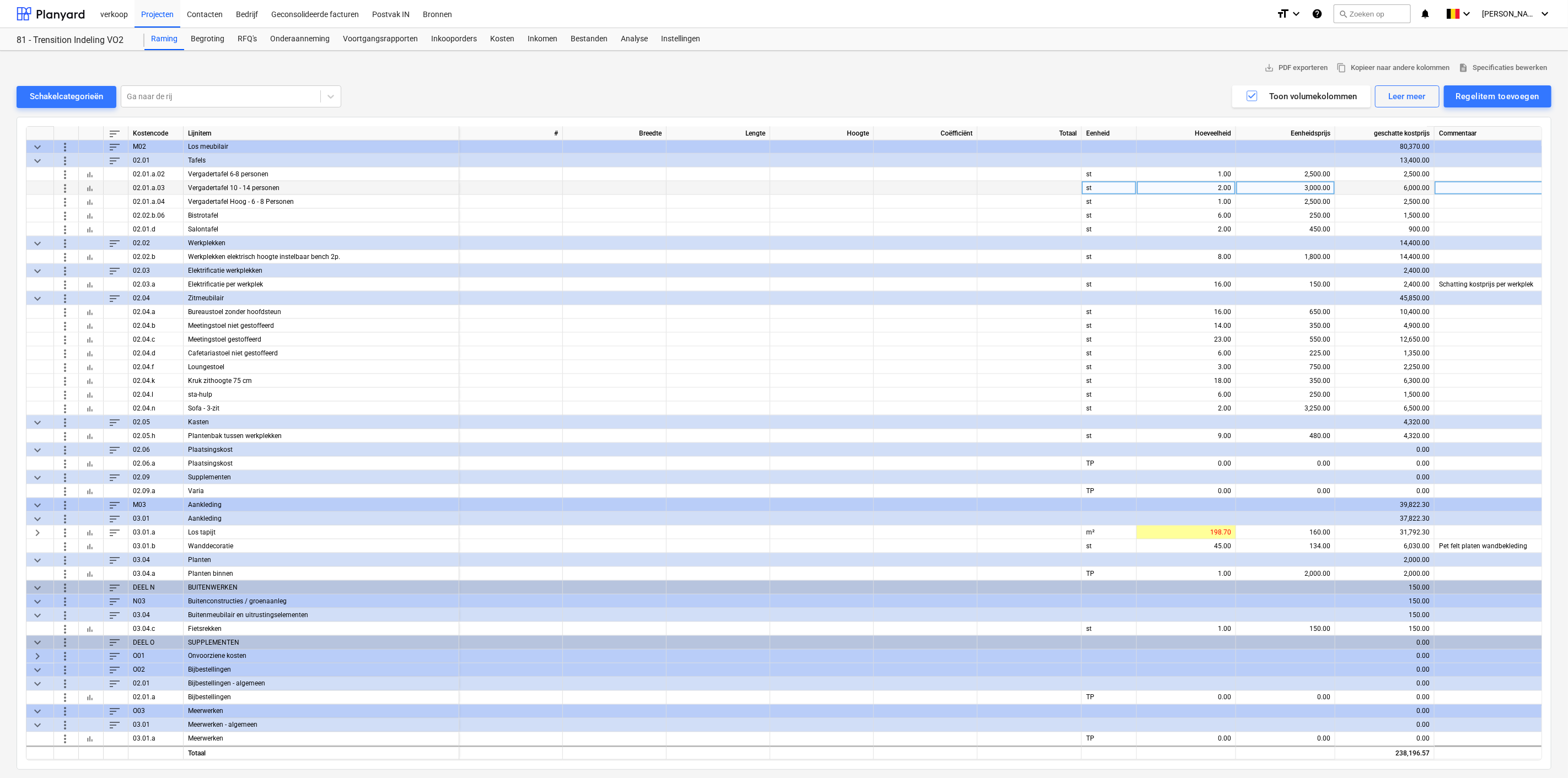
click at [1303, 183] on div "3,000.00" at bounding box center [1286, 187] width 90 height 13
type input "2250"
click at [1301, 172] on div "2,500.00" at bounding box center [1286, 174] width 90 height 13
type input "1800"
click at [1298, 195] on div "2,500.00" at bounding box center [1286, 202] width 90 height 13
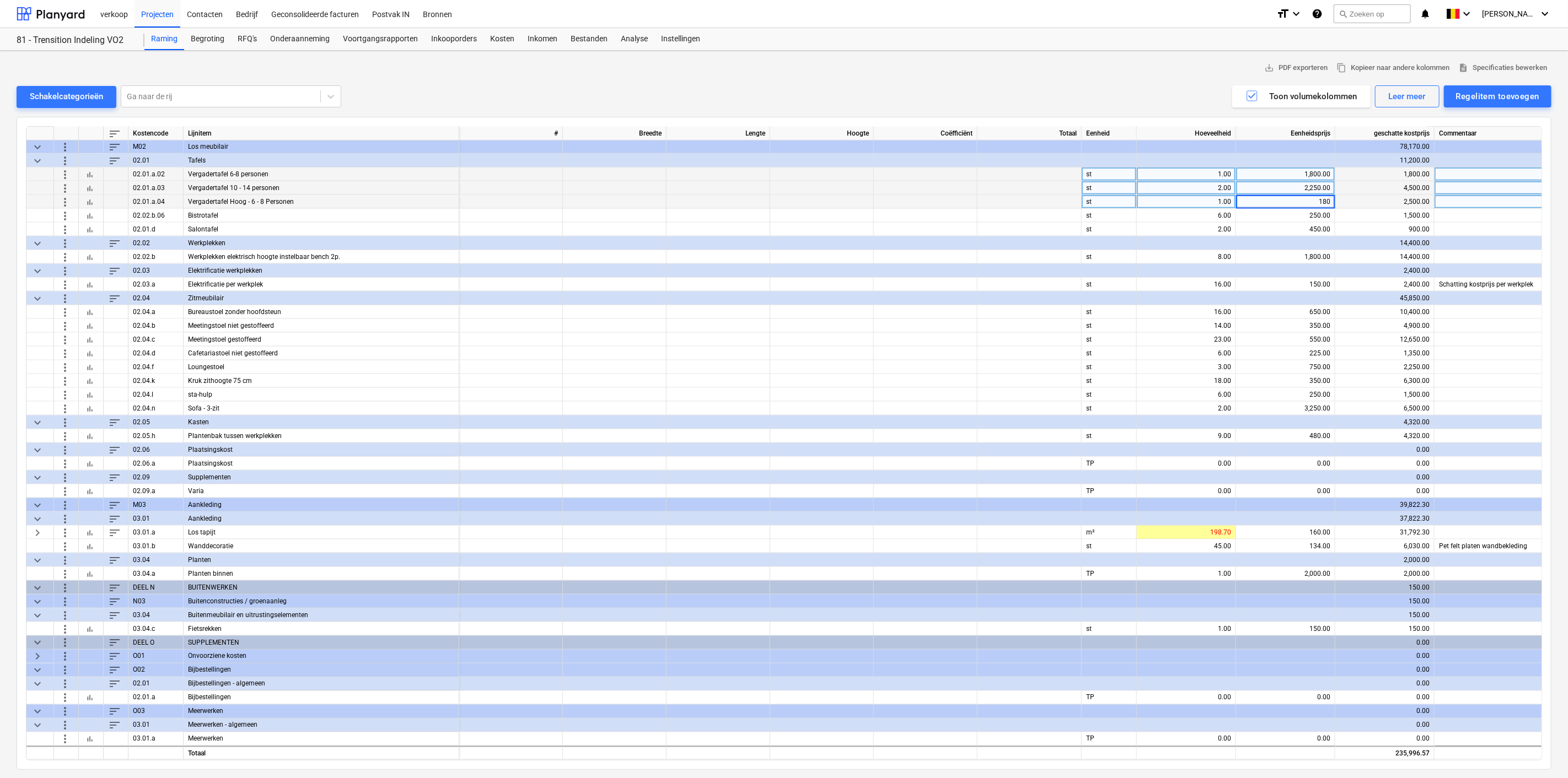
type input "1800"
click at [1301, 230] on div "450.00" at bounding box center [1286, 229] width 90 height 13
type input "300"
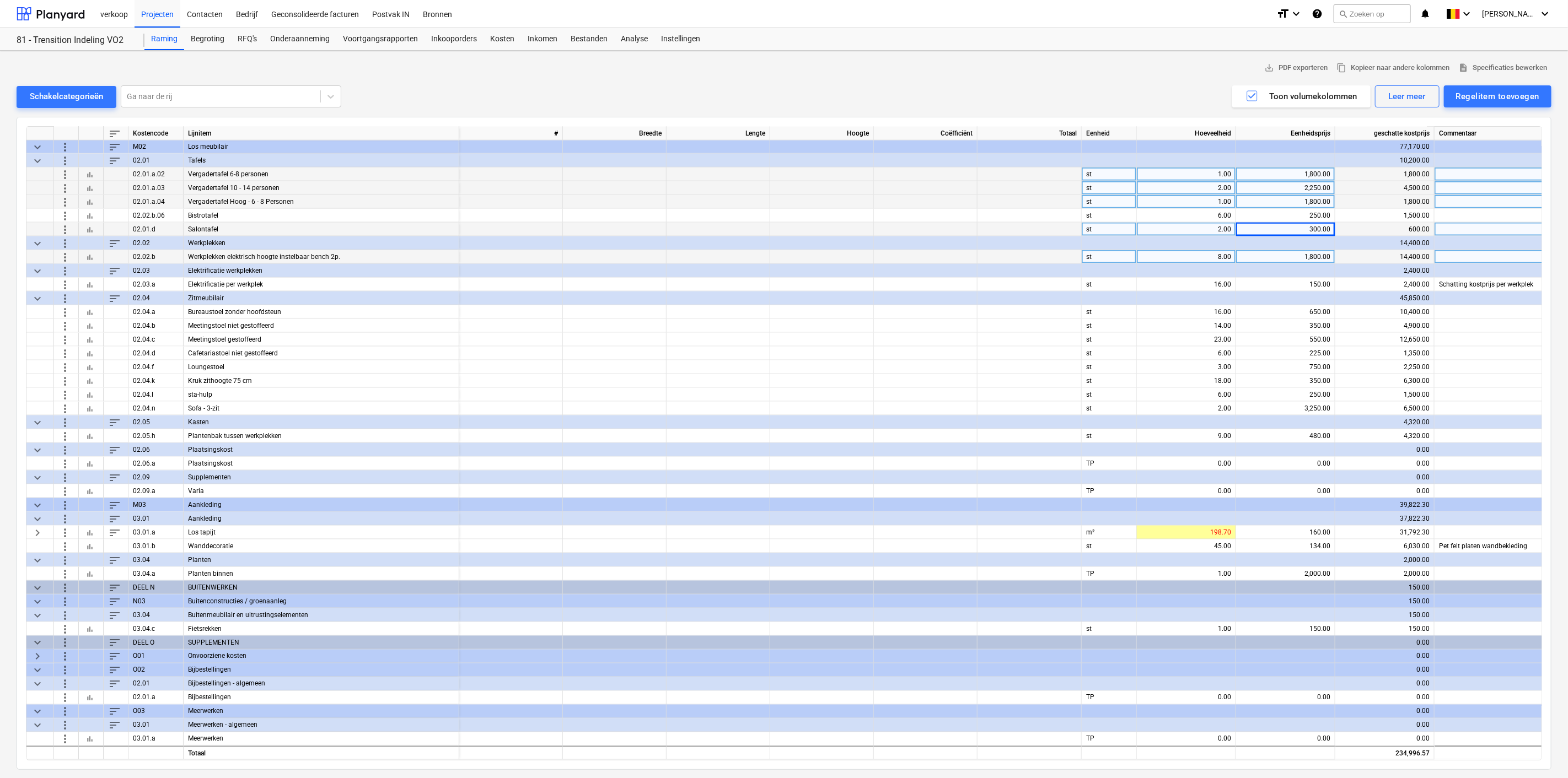
click at [1274, 254] on div "1,800.00" at bounding box center [1286, 256] width 90 height 13
type input "0"
click at [1274, 254] on div "0.00" at bounding box center [1286, 256] width 90 height 13
type input "1800"
click at [1296, 311] on div "650.00" at bounding box center [1286, 312] width 90 height 13
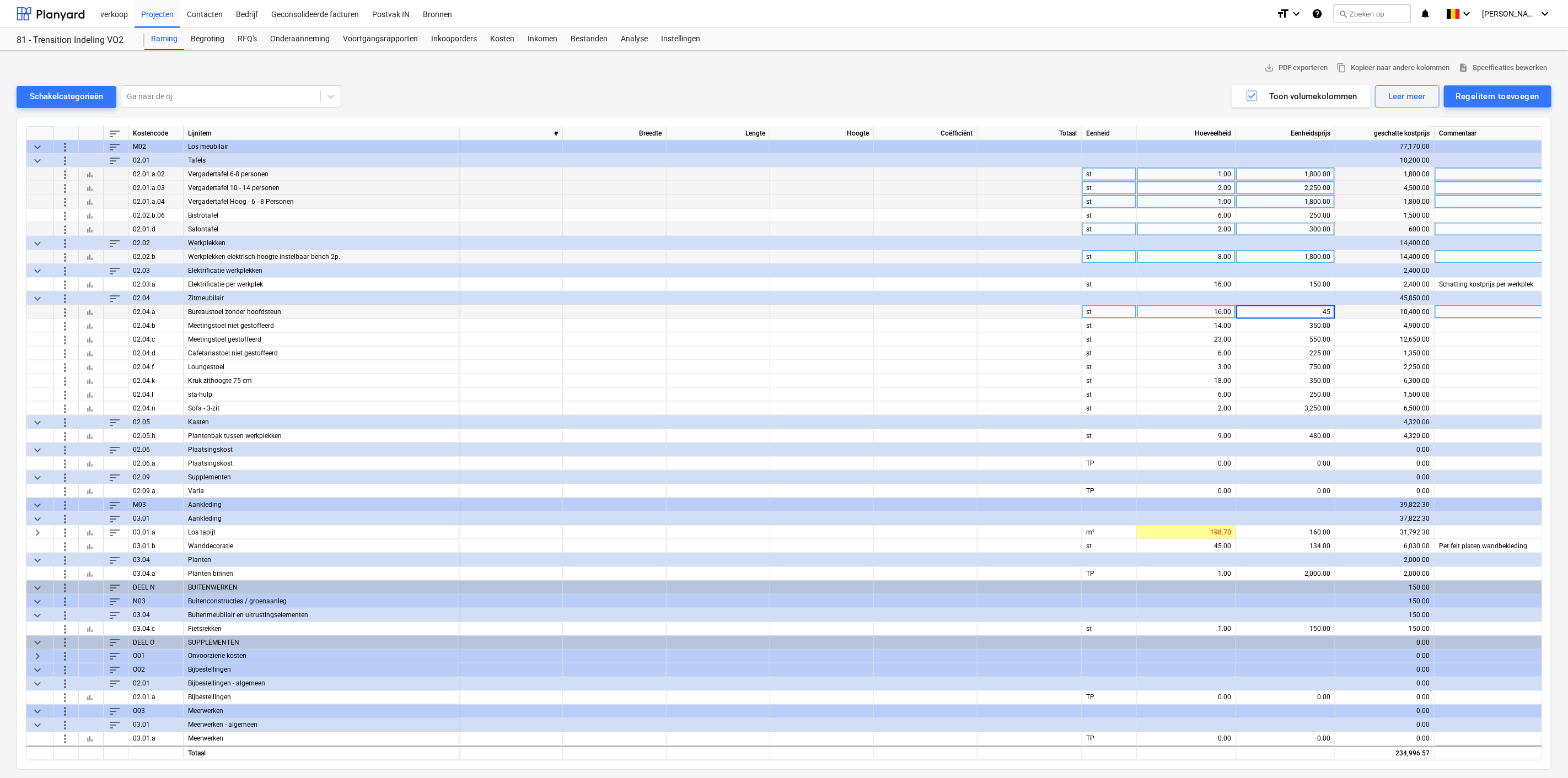
type input "450"
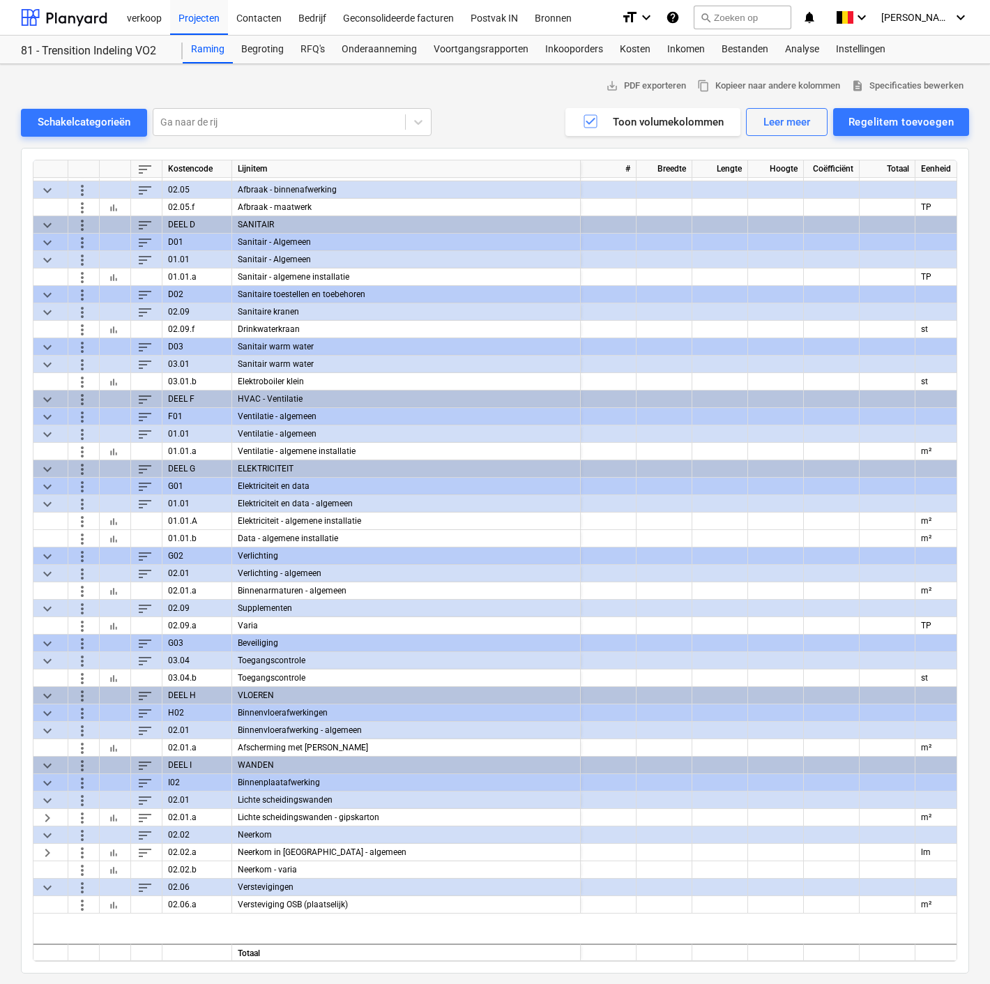
scroll to position [0, 0]
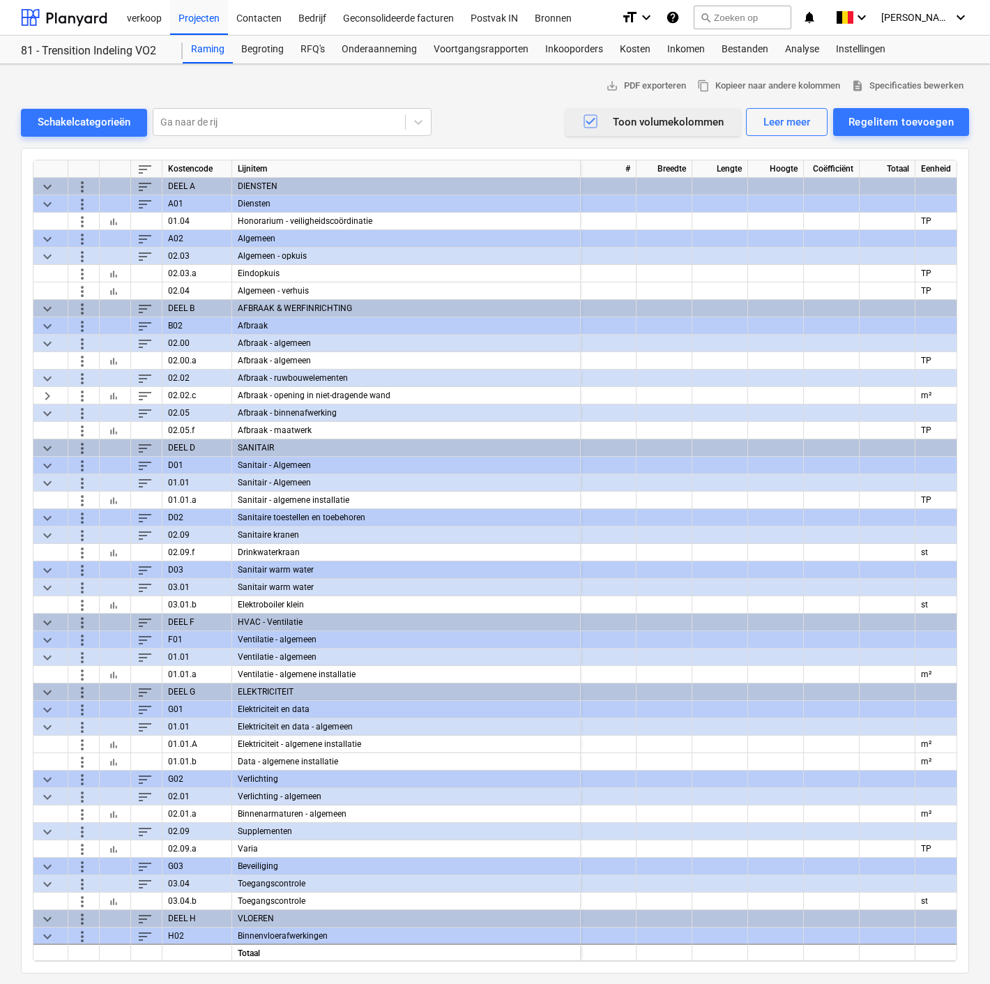
click at [591, 119] on icon "button" at bounding box center [590, 121] width 17 height 17
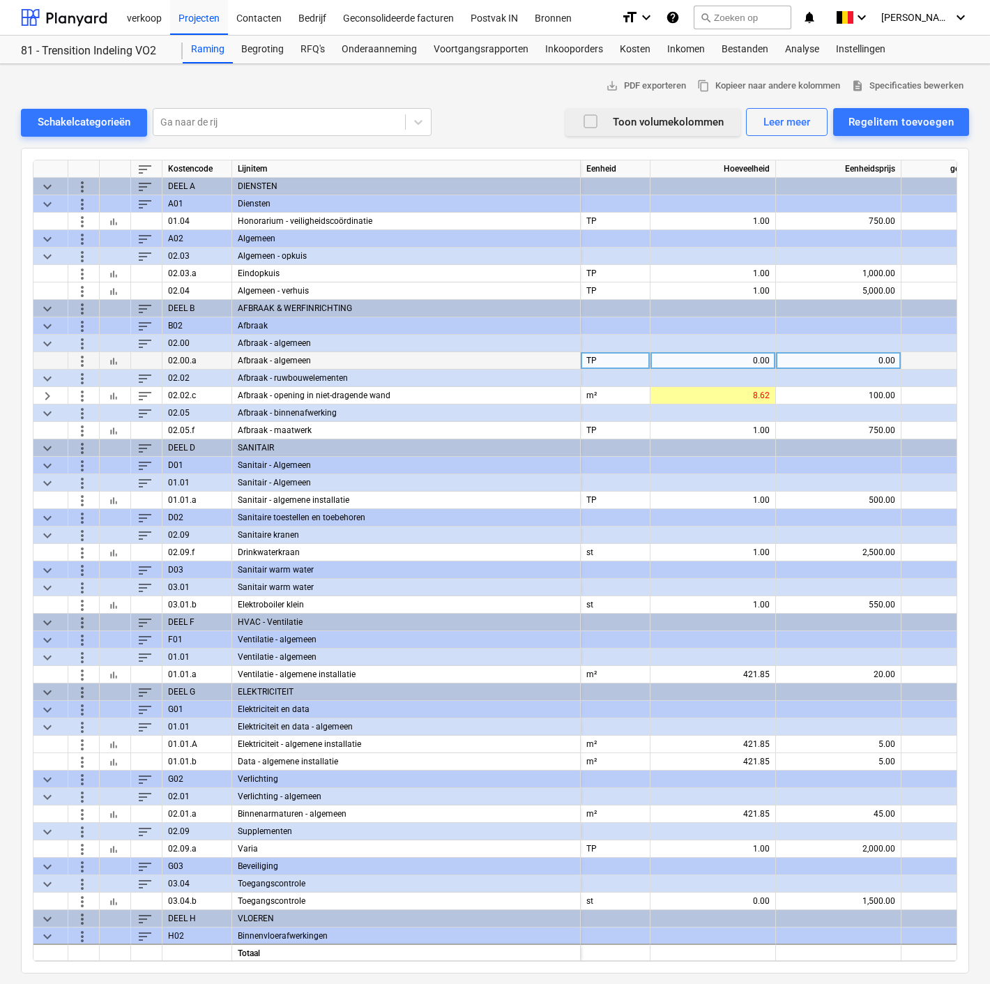
click at [733, 358] on div "0.00" at bounding box center [713, 360] width 114 height 17
type input "1"
click at [824, 357] on div "0.00" at bounding box center [838, 360] width 114 height 17
type input "2500"
click at [52, 399] on span "keyboard_arrow_right" at bounding box center [47, 395] width 17 height 17
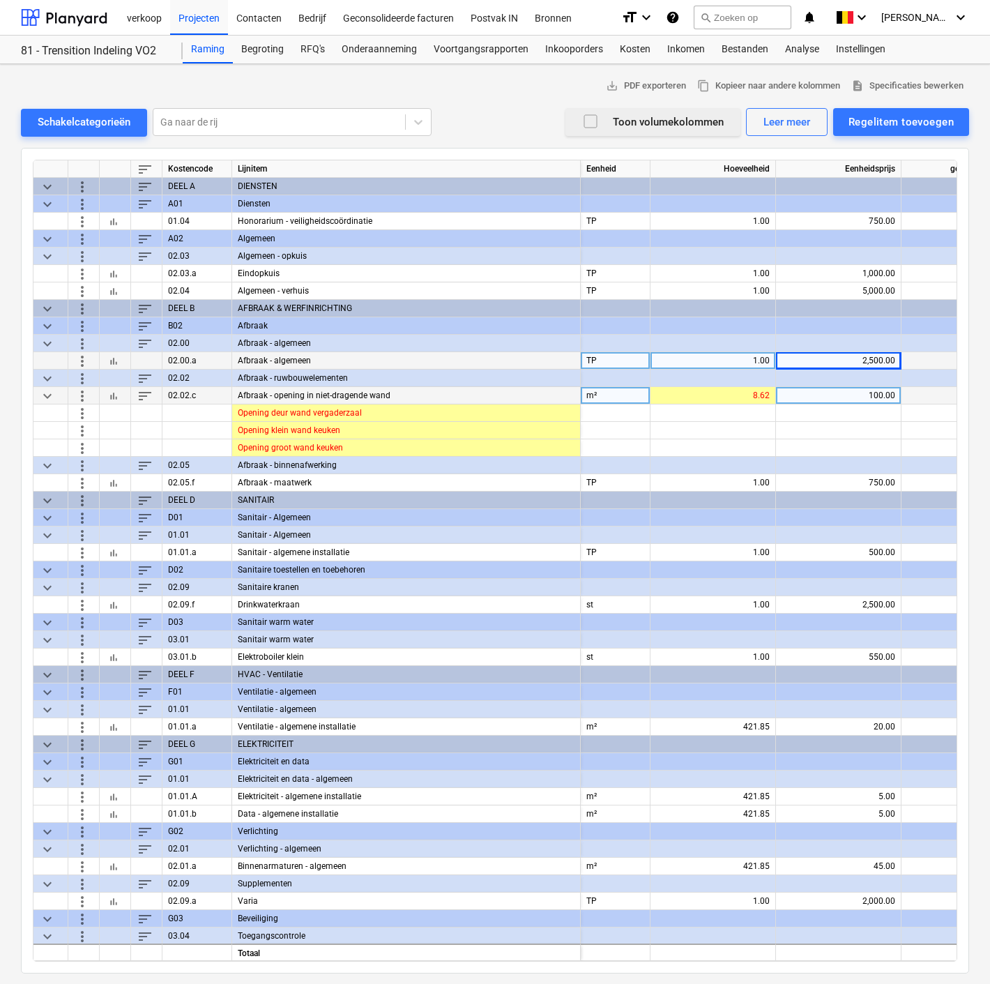
click at [812, 392] on div "100.00" at bounding box center [838, 395] width 114 height 17
type input "0"
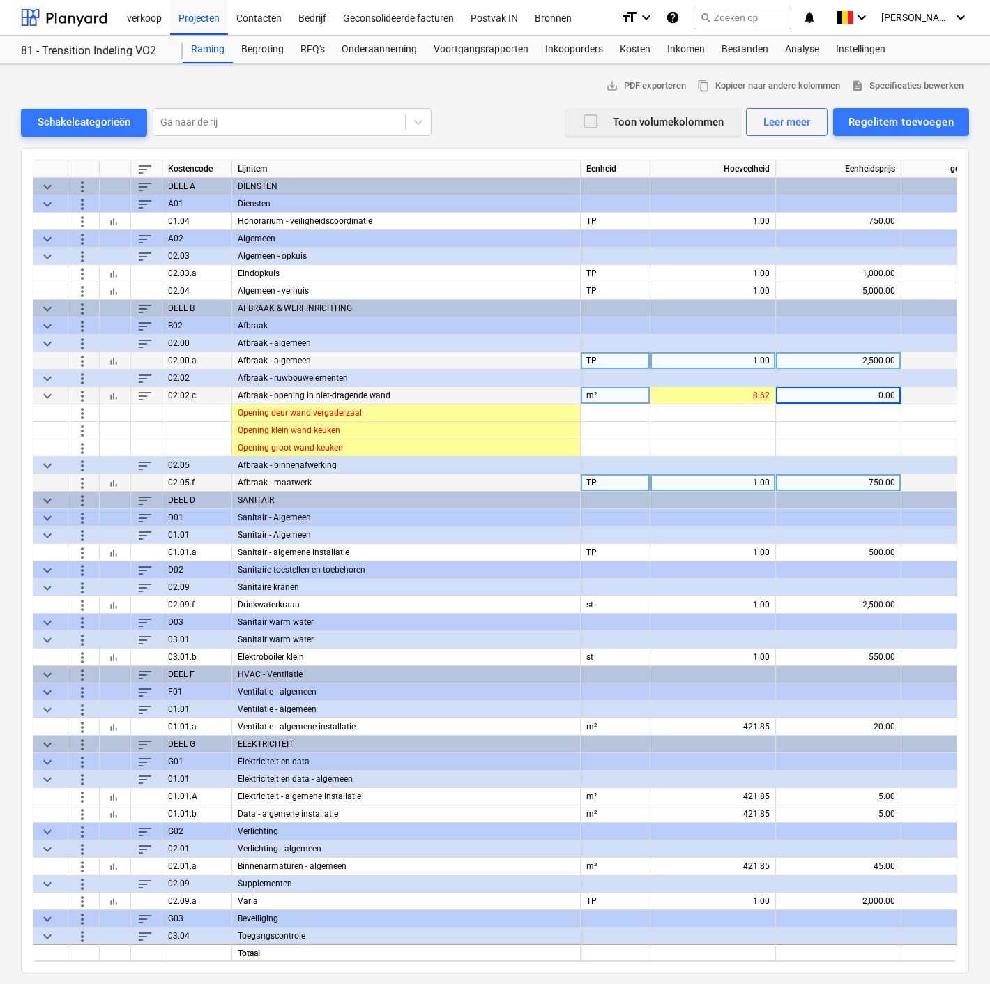
click at [749, 478] on div "1.00" at bounding box center [713, 482] width 114 height 17
type input "0"
click at [749, 478] on div "0.00" at bounding box center [713, 482] width 114 height 17
type input "1"
click at [823, 475] on div "750.00" at bounding box center [838, 482] width 114 height 17
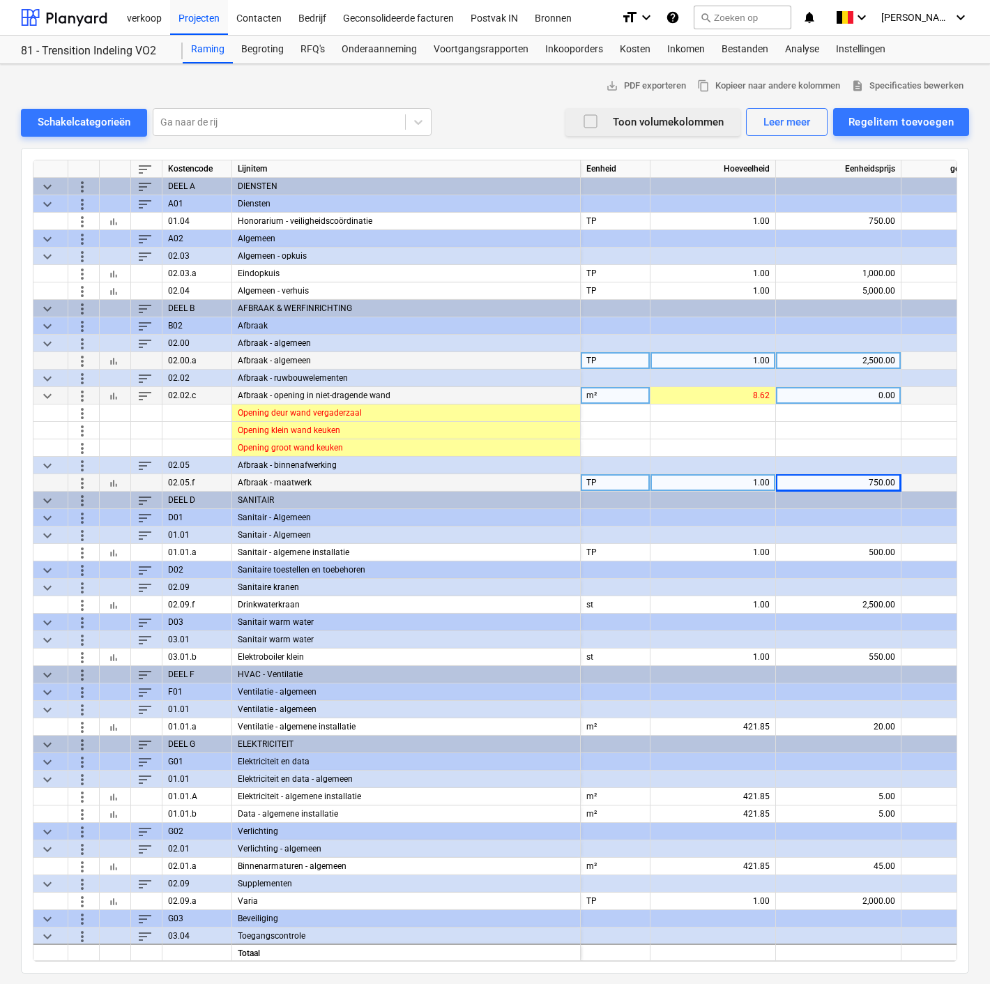
click at [727, 477] on div "1.00" at bounding box center [713, 482] width 114 height 17
type input "0"
click at [45, 394] on span "keyboard_arrow_down" at bounding box center [47, 395] width 17 height 17
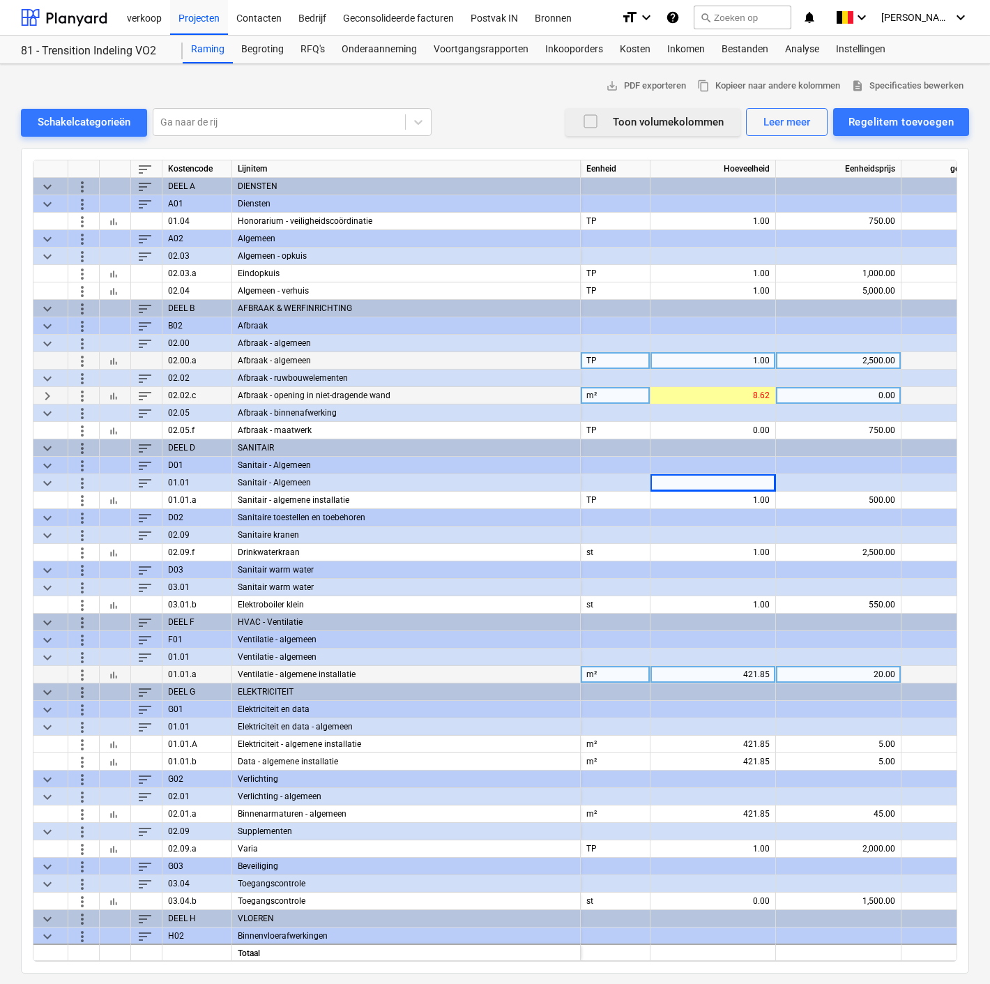
click at [850, 673] on div "20.00" at bounding box center [838, 674] width 114 height 17
type input "0"
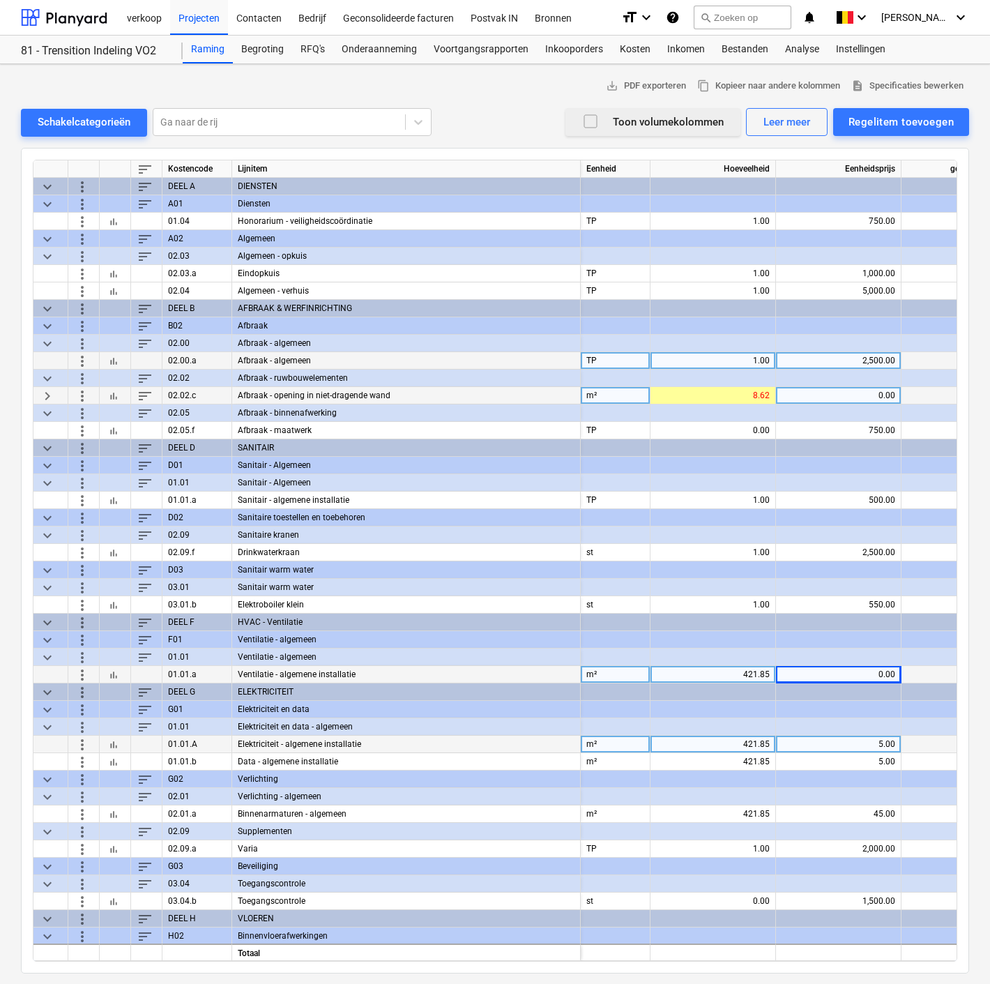
click at [847, 740] on div "5.00" at bounding box center [838, 743] width 114 height 17
type input "15"
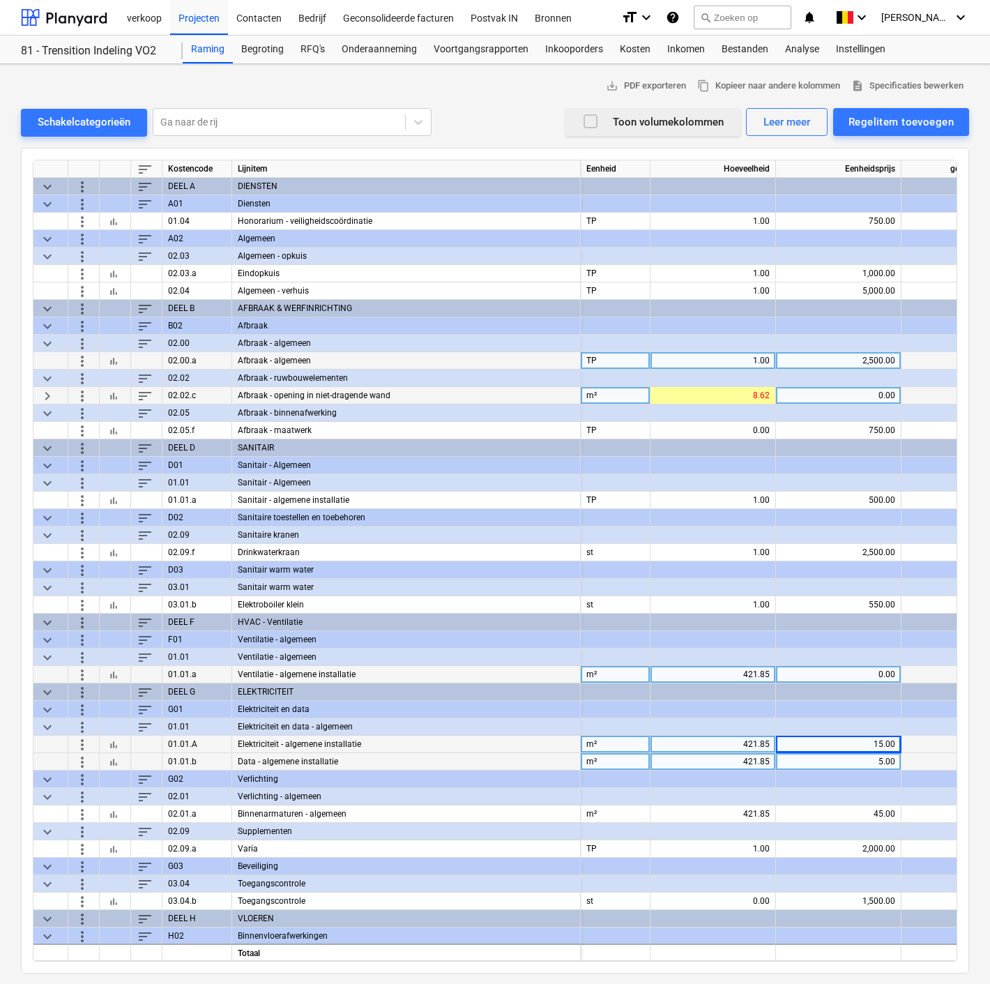
click at [848, 761] on div "5.00" at bounding box center [838, 761] width 114 height 17
type input "10"
click at [854, 840] on div "2,000.00" at bounding box center [838, 848] width 114 height 17
type input "2500"
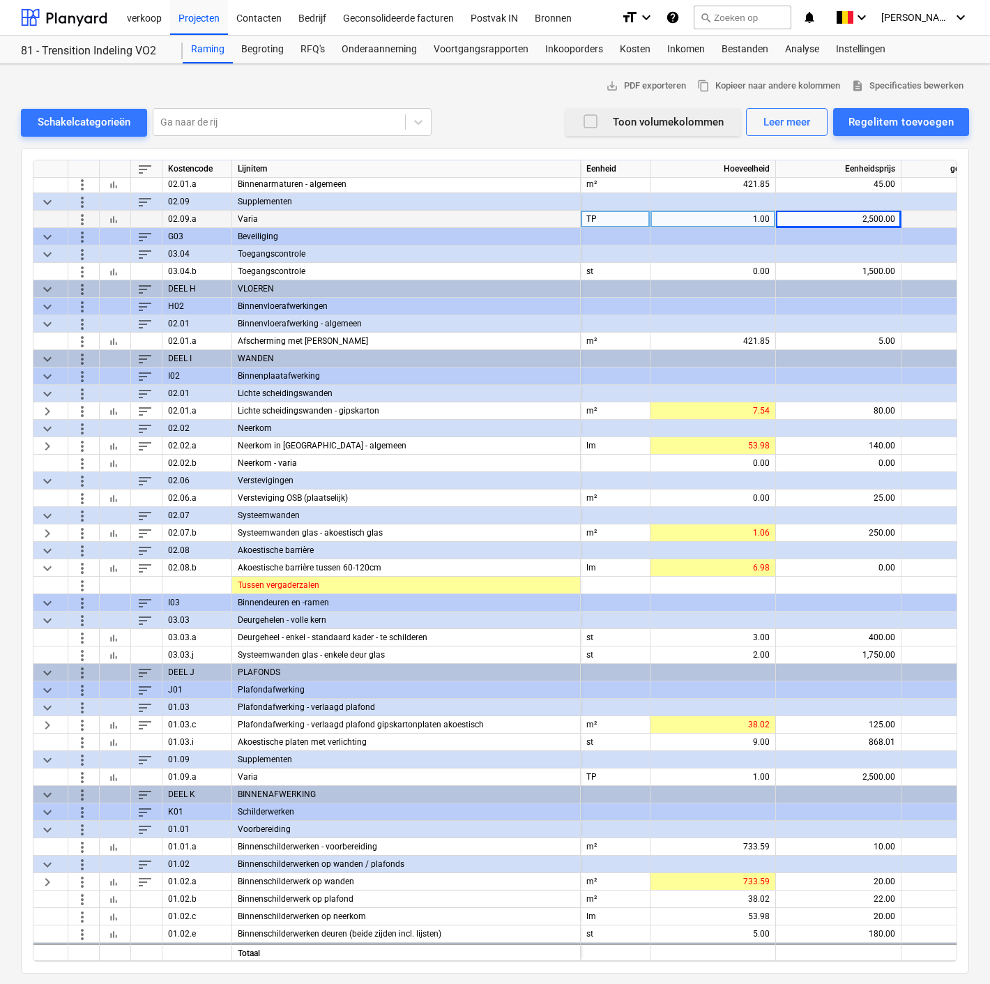
scroll to position [630, 0]
click at [49, 442] on span "keyboard_arrow_right" at bounding box center [47, 444] width 17 height 17
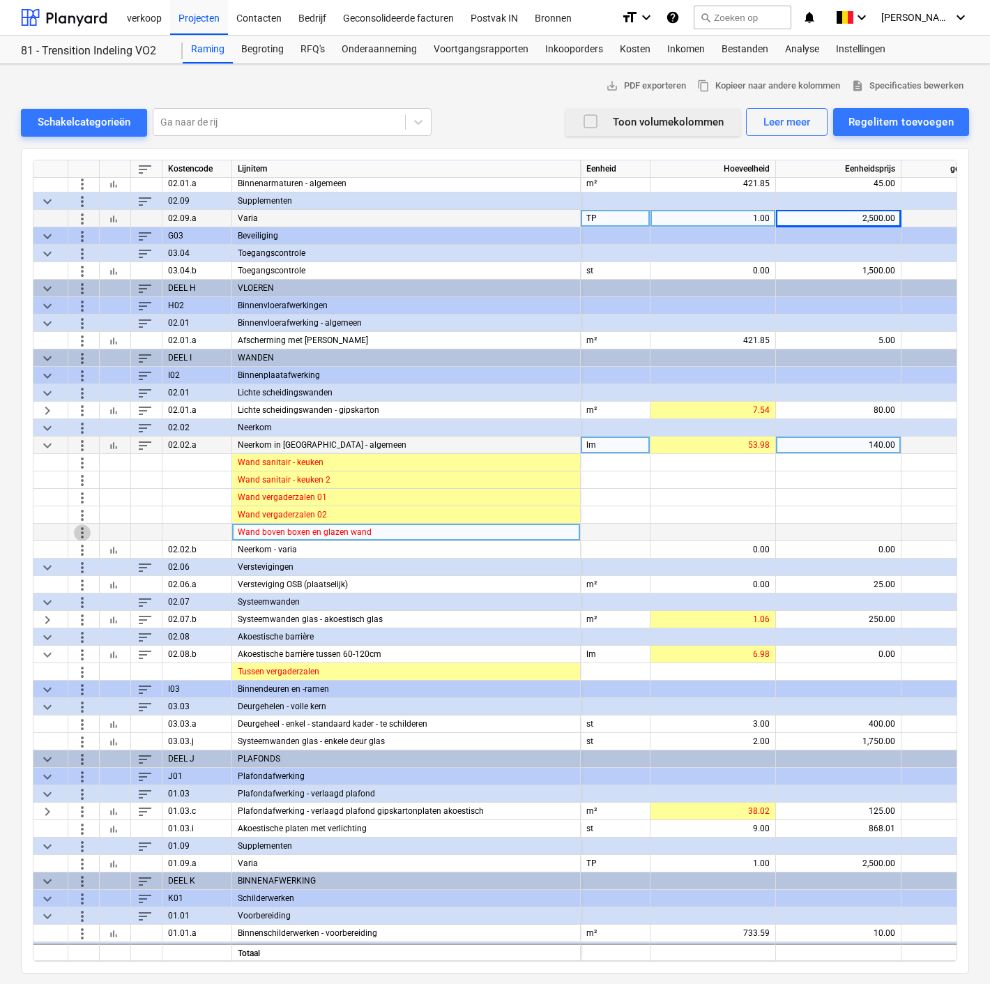
click at [76, 528] on span "more_vert" at bounding box center [82, 531] width 17 height 17
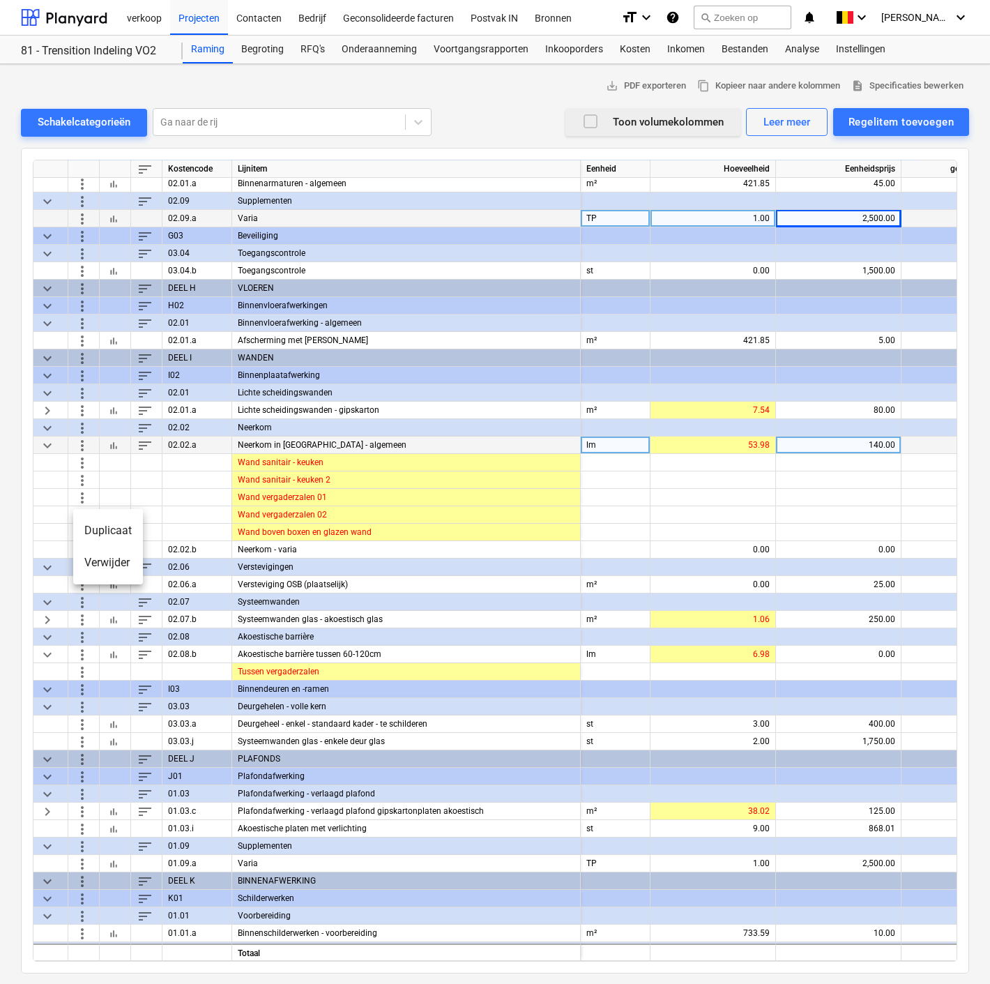
click at [98, 528] on li "Duplicaat" at bounding box center [108, 530] width 70 height 32
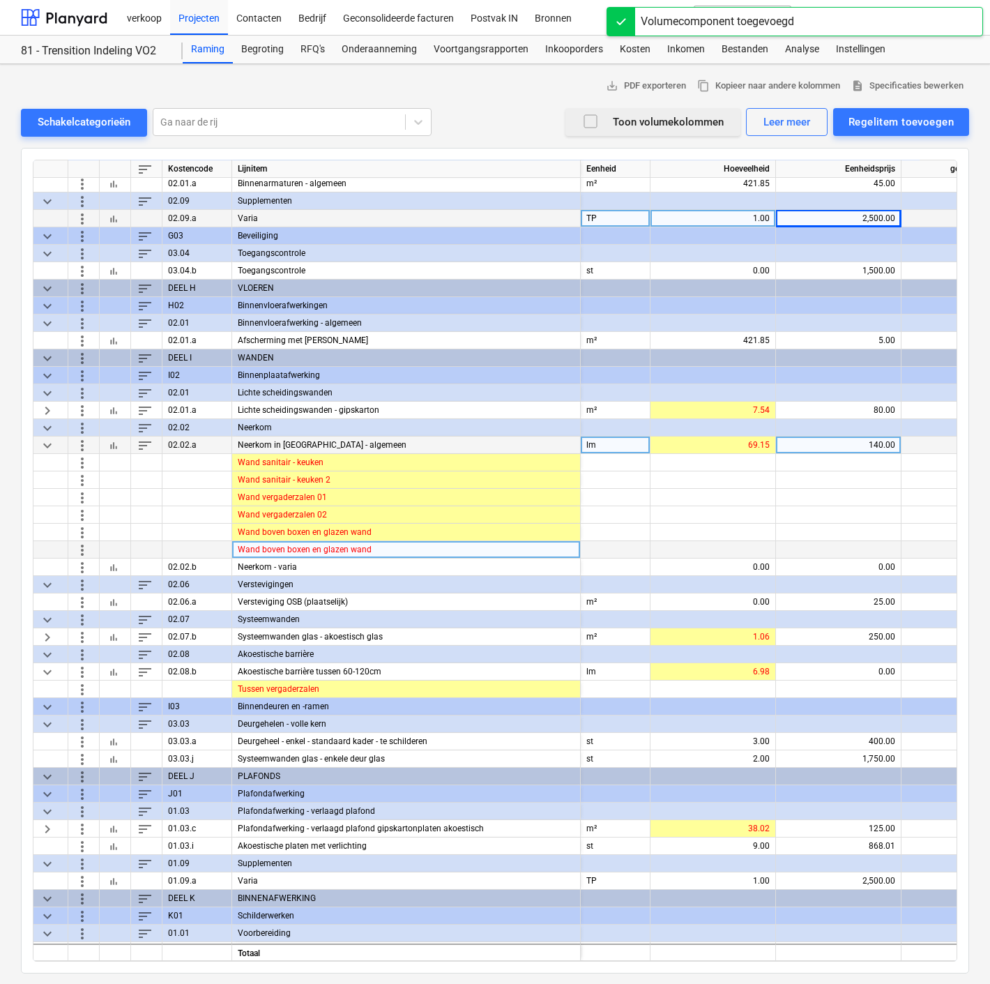
click at [392, 549] on div "Wand boven boxen en glazen wand" at bounding box center [406, 549] width 349 height 17
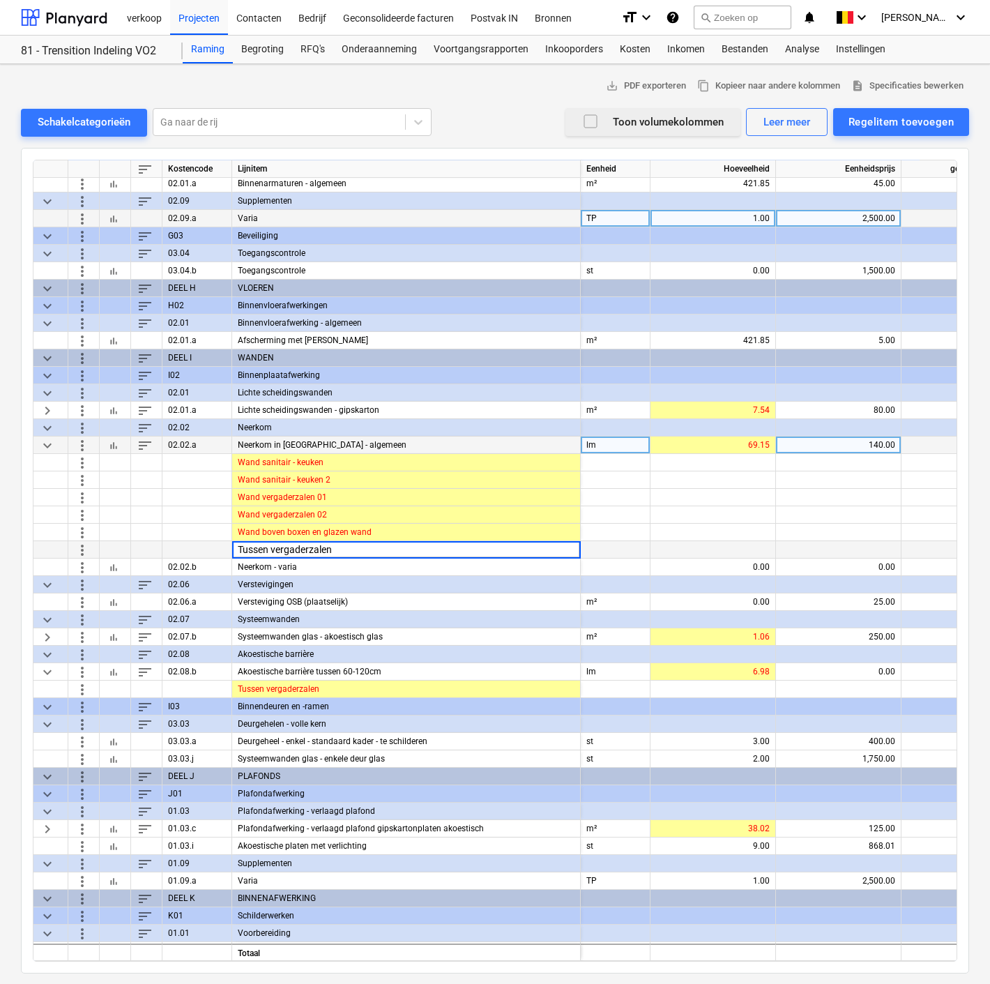
type input "Tussen vergaderzalen"
click at [671, 541] on div at bounding box center [712, 549] width 125 height 17
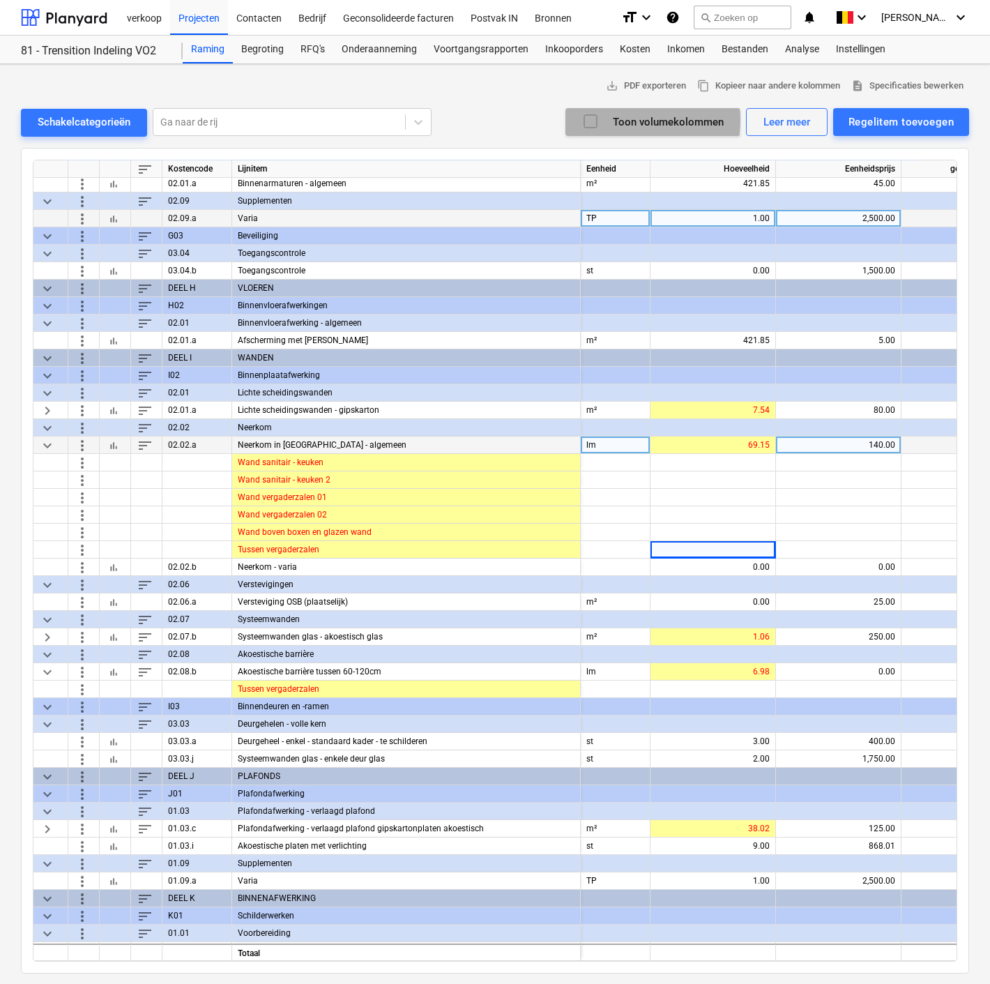
click at [597, 119] on icon "button" at bounding box center [590, 121] width 13 height 13
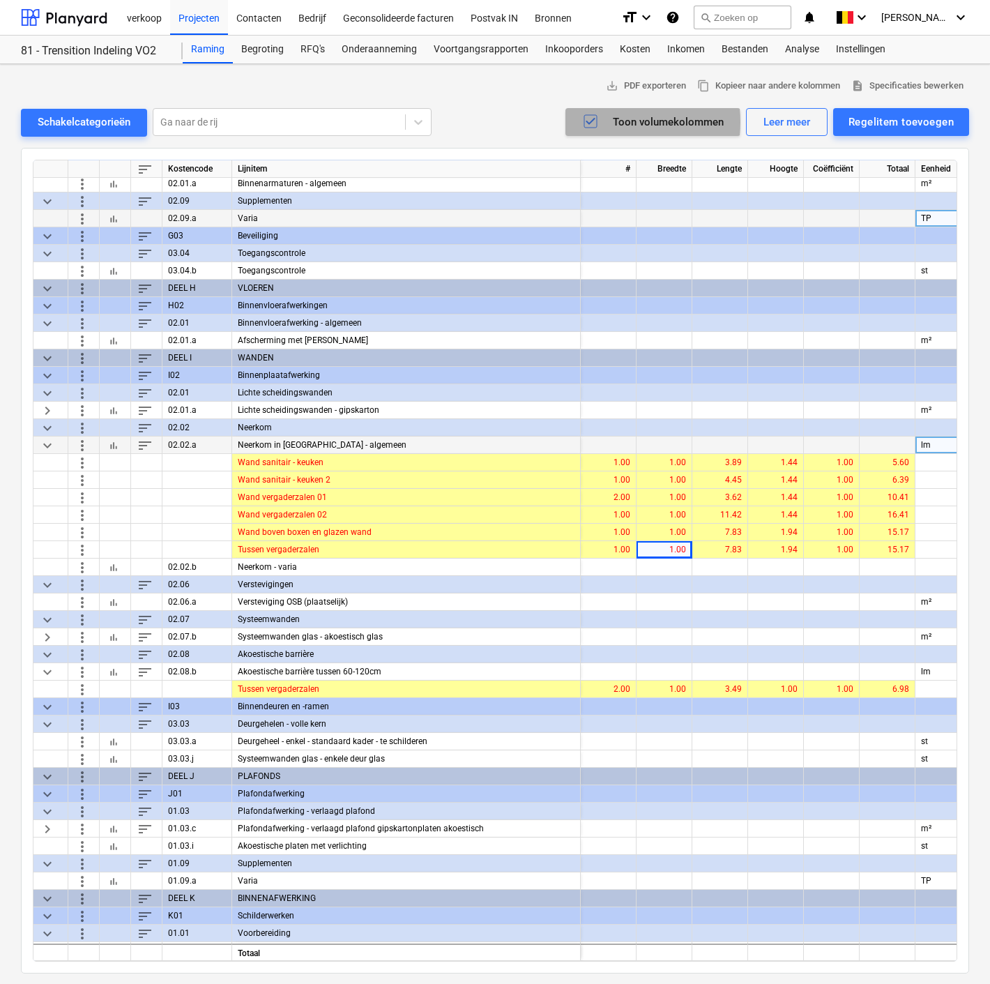
click at [590, 121] on icon "button" at bounding box center [590, 121] width 9 height 7
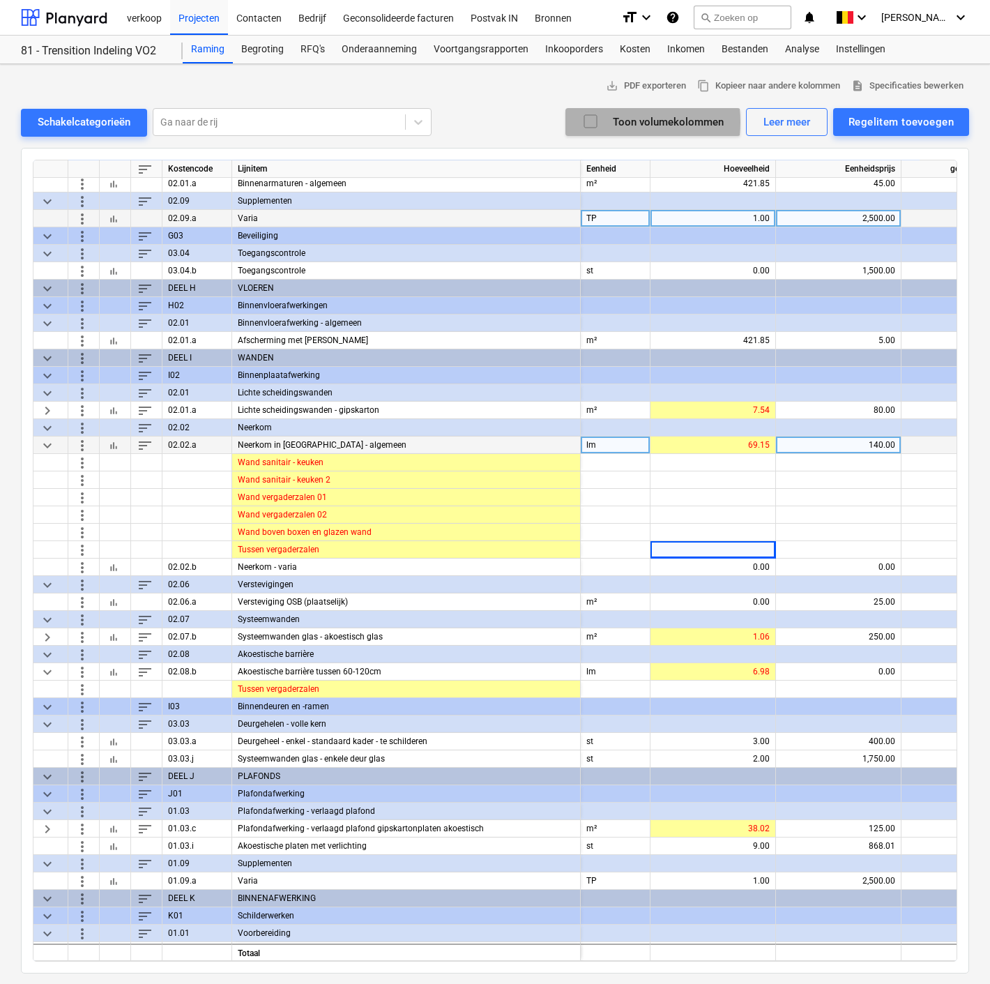
click at [590, 121] on icon "button" at bounding box center [590, 121] width 17 height 17
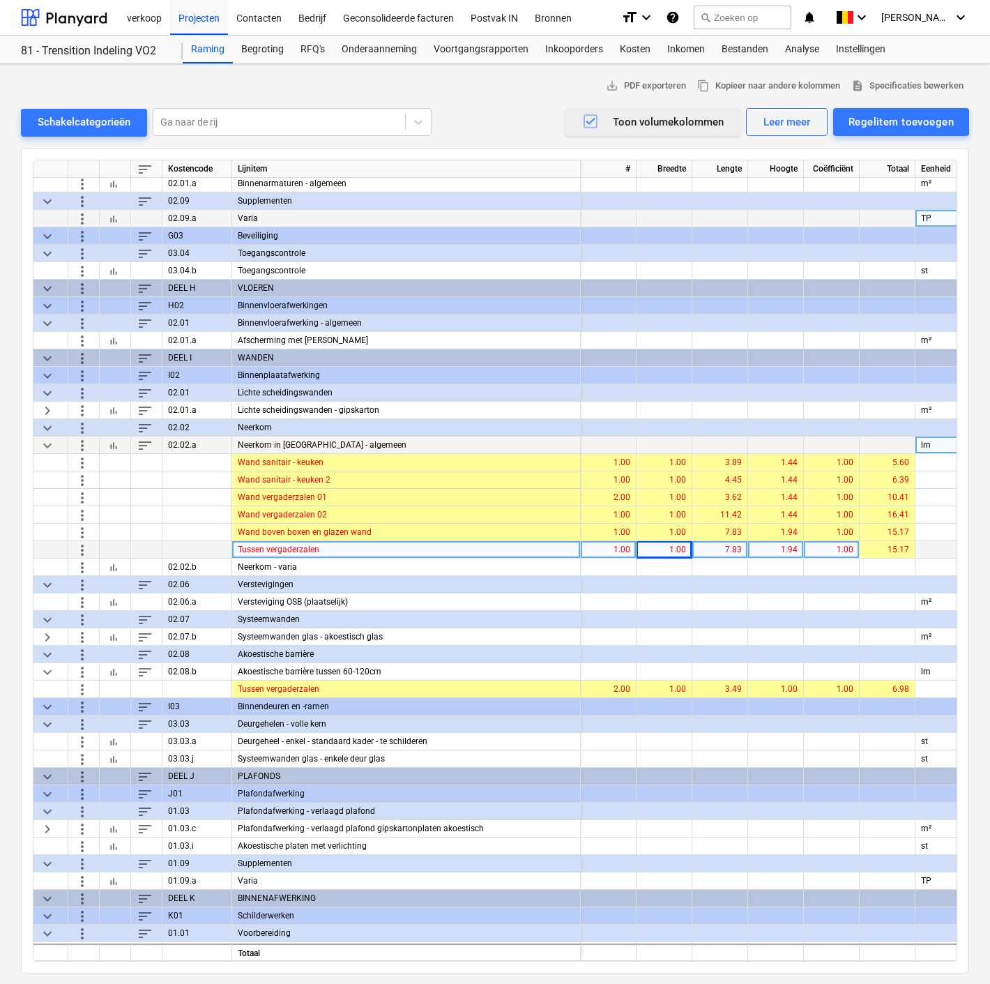
click at [595, 552] on div "1.00" at bounding box center [608, 549] width 44 height 17
type input "2"
click at [760, 547] on div "1.94" at bounding box center [776, 549] width 44 height 17
type input "1.44"
click at [715, 546] on div "7.83" at bounding box center [720, 549] width 44 height 17
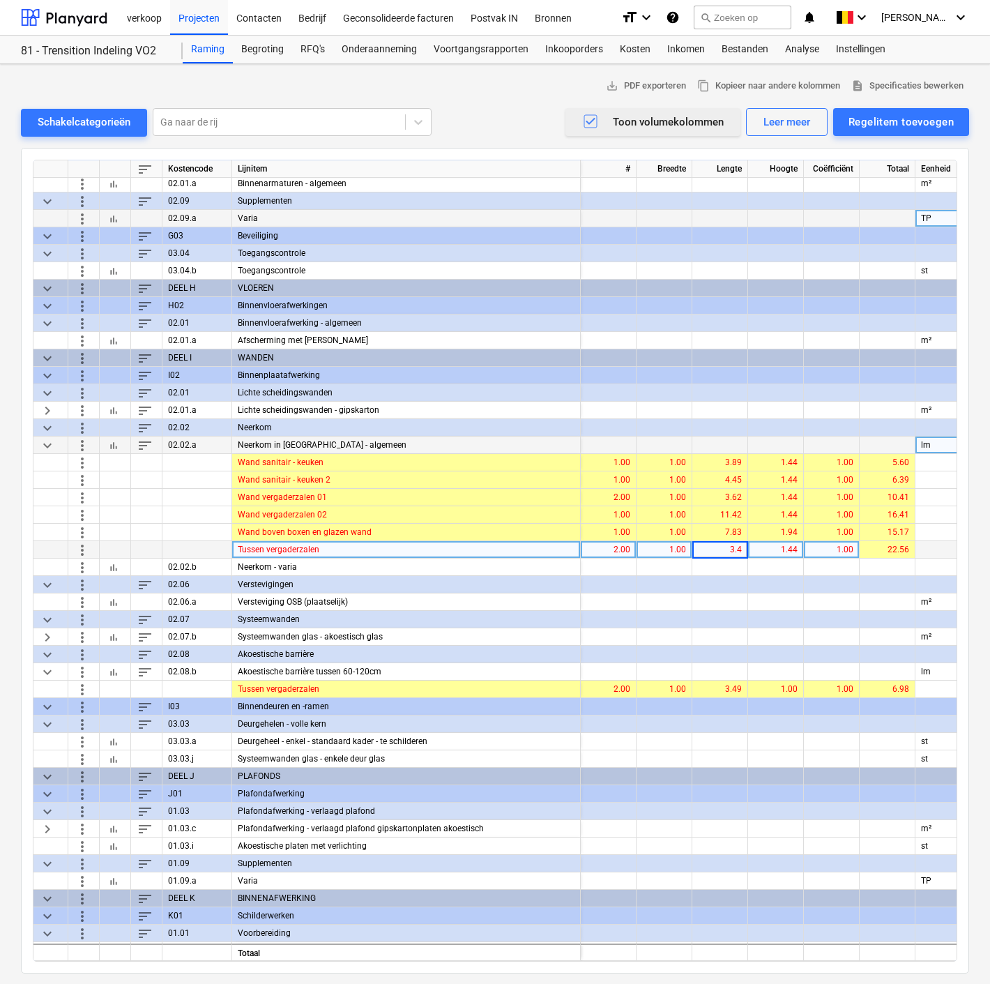
type input "3.49"
click at [591, 116] on icon "button" at bounding box center [590, 121] width 17 height 17
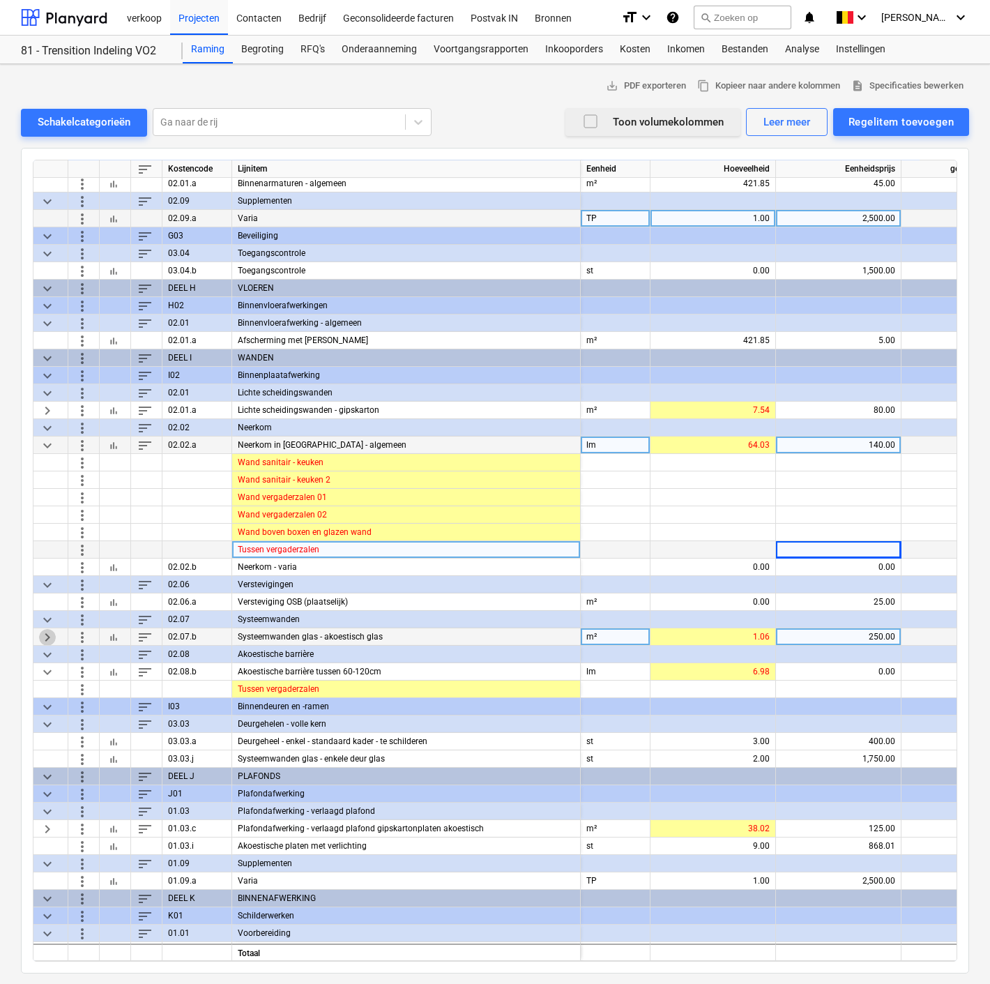
click at [47, 633] on span "keyboard_arrow_right" at bounding box center [47, 636] width 17 height 17
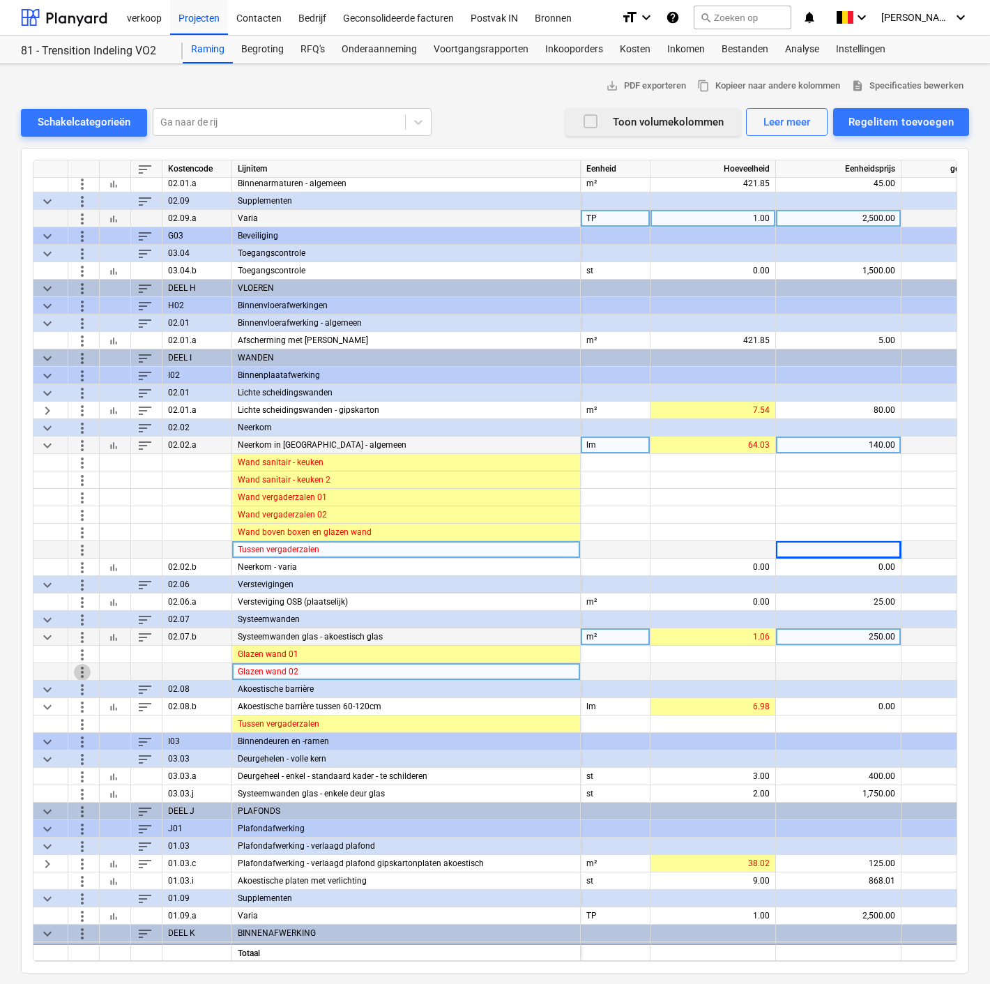
click at [84, 675] on span "more_vert" at bounding box center [82, 671] width 17 height 17
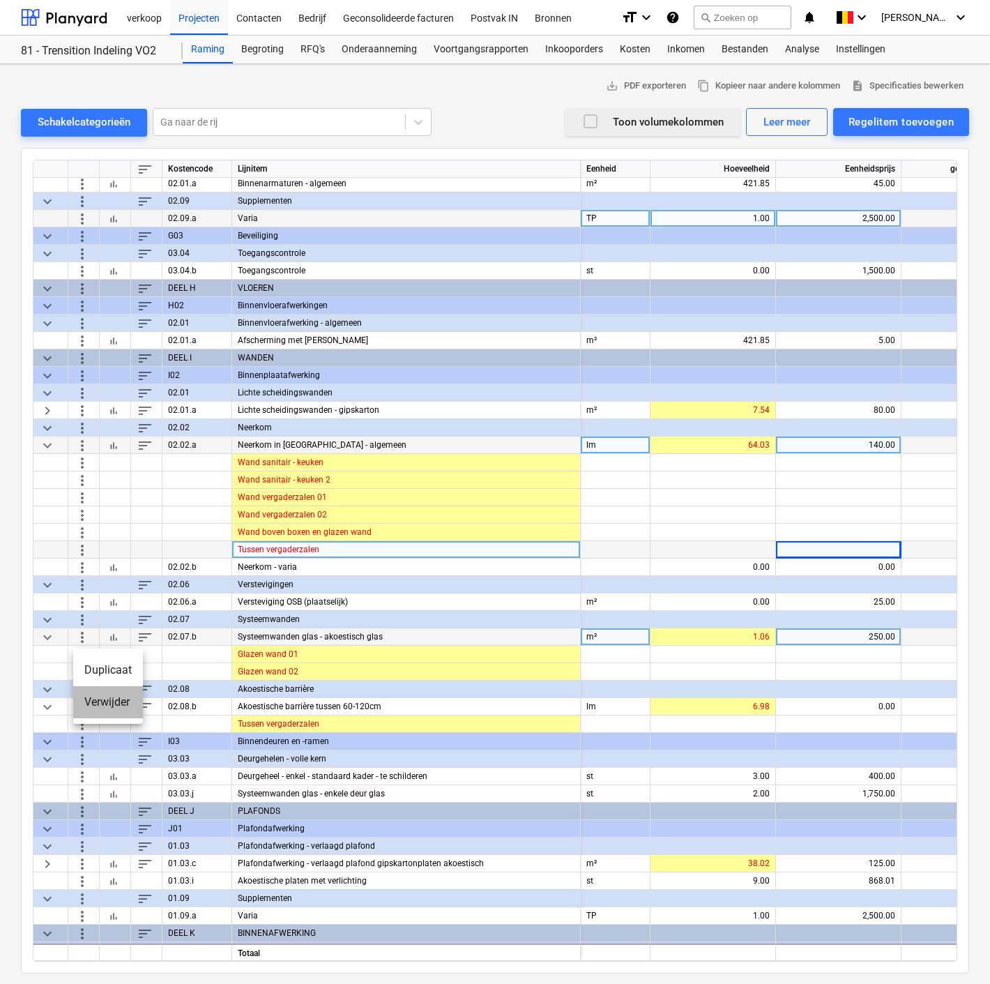
click at [99, 702] on li "Verwijder" at bounding box center [108, 702] width 70 height 32
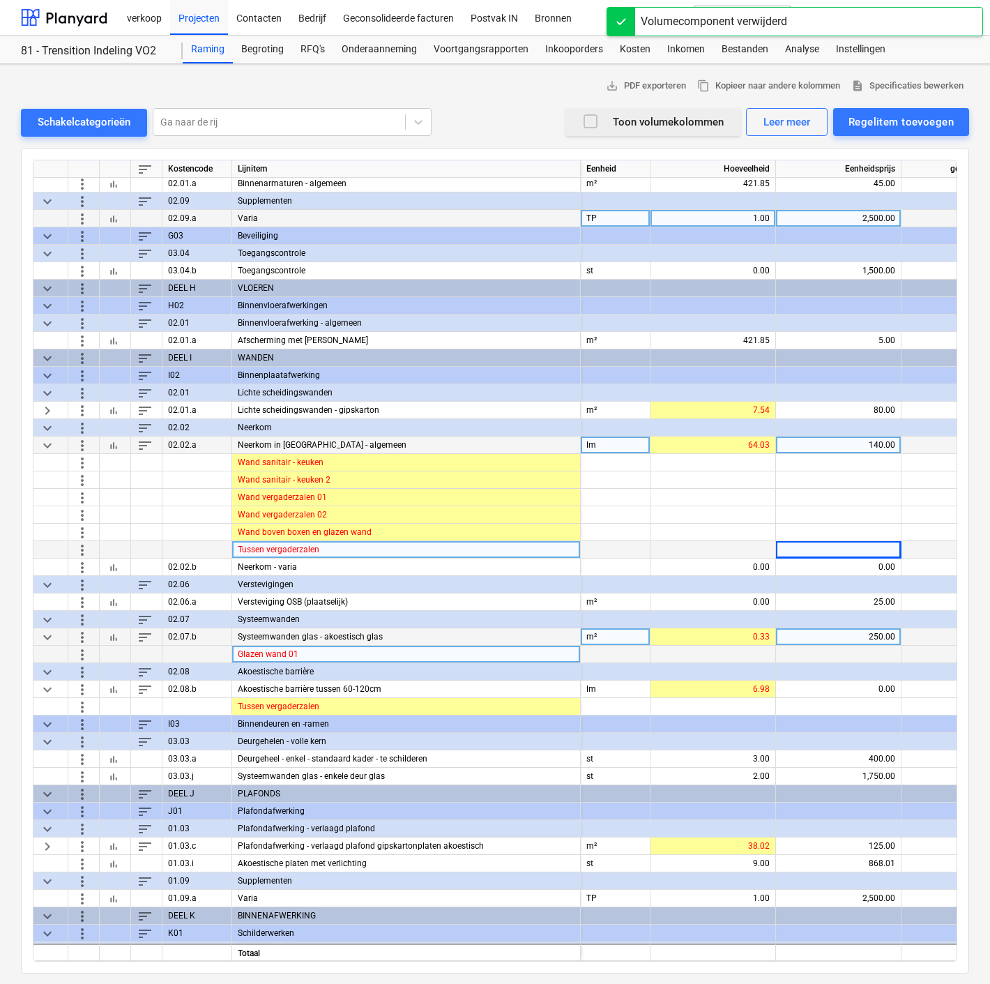
click at [81, 655] on span "more_vert" at bounding box center [82, 653] width 17 height 17
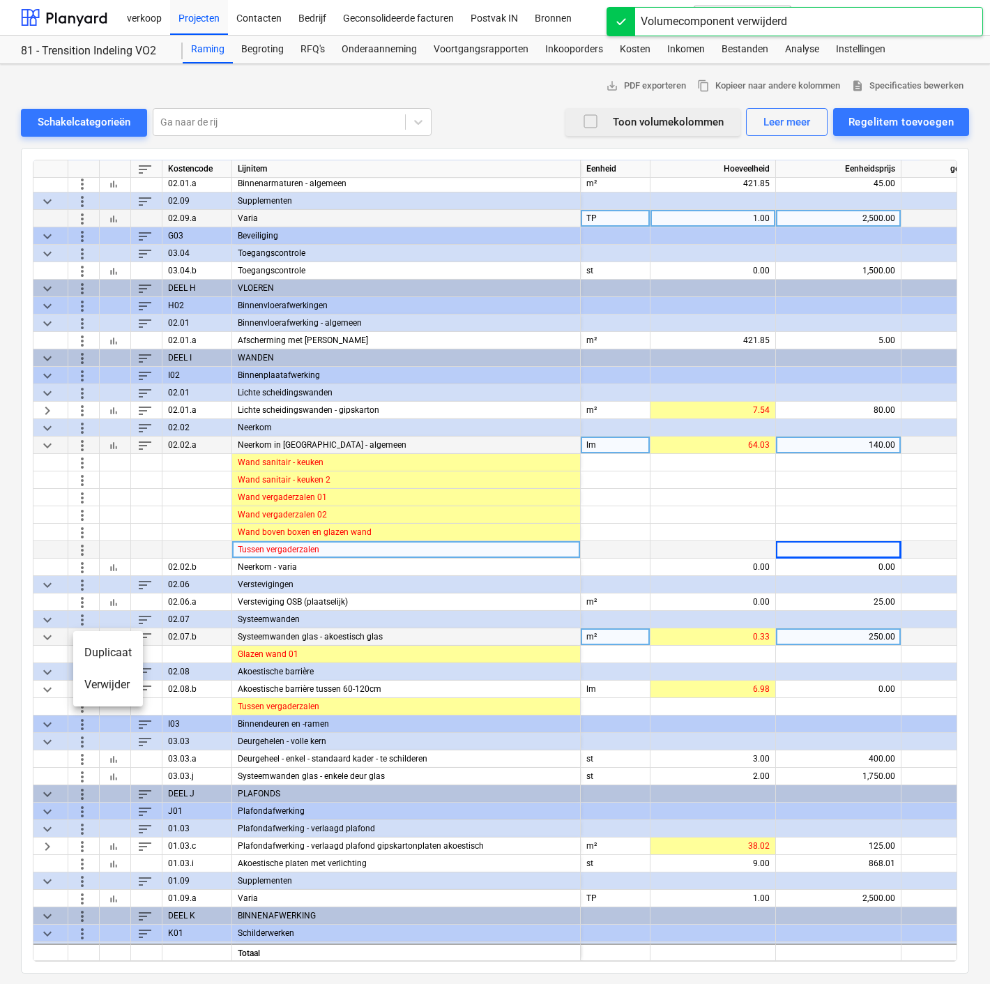
click at [91, 682] on li "Verwijder" at bounding box center [108, 684] width 70 height 32
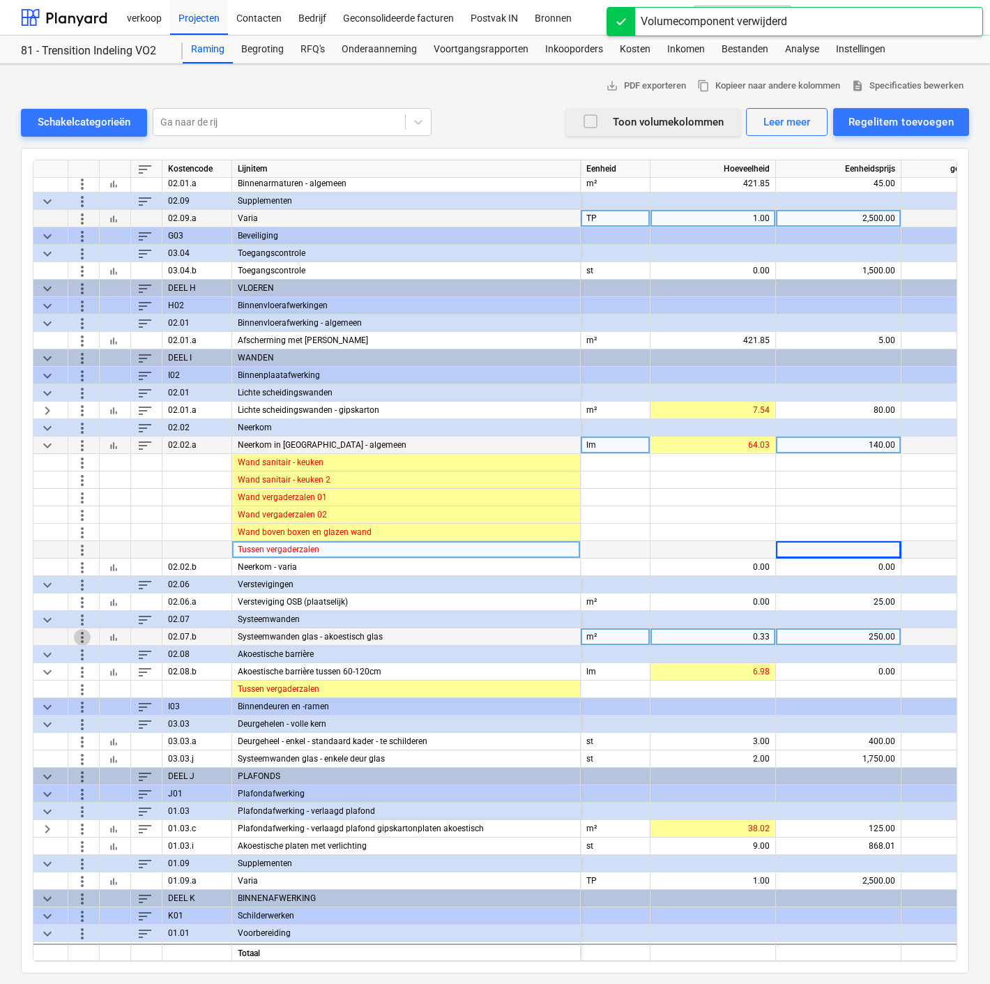
click at [79, 633] on span "more_vert" at bounding box center [82, 636] width 17 height 17
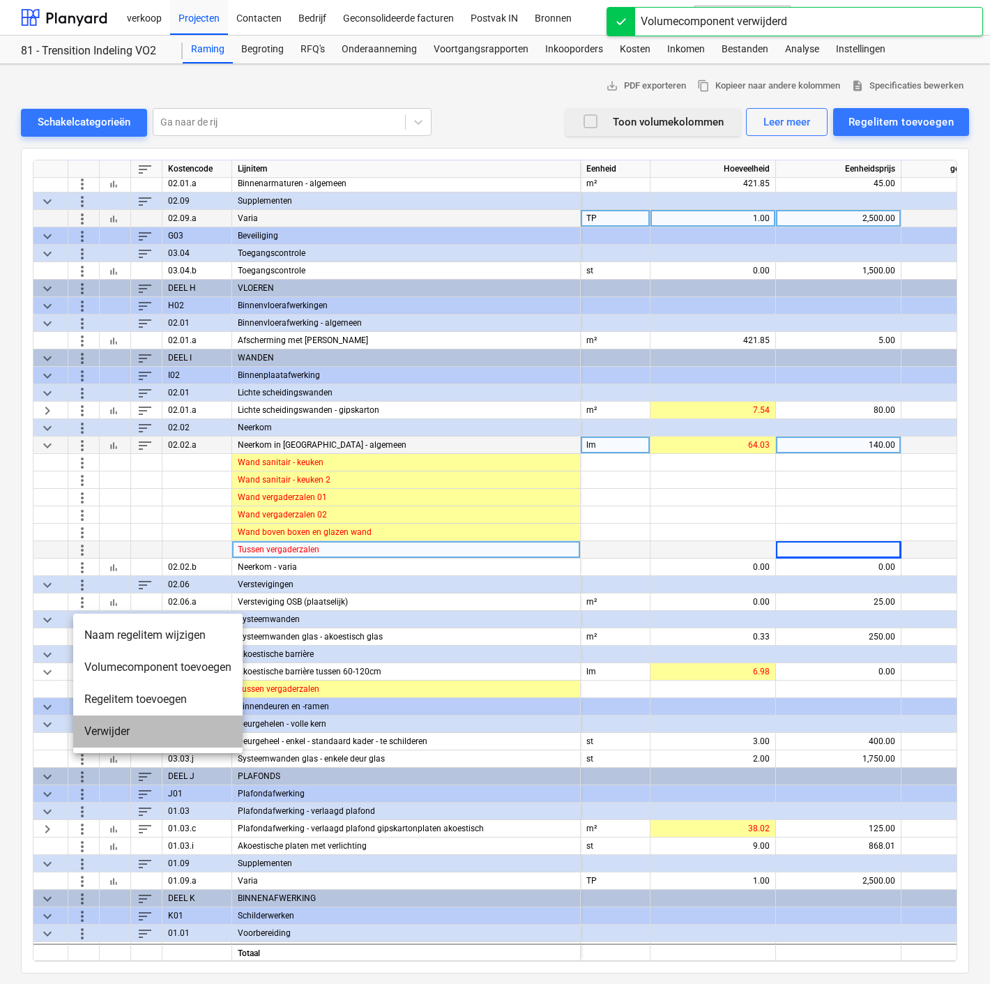
click at [109, 731] on li "Verwijder" at bounding box center [157, 731] width 169 height 32
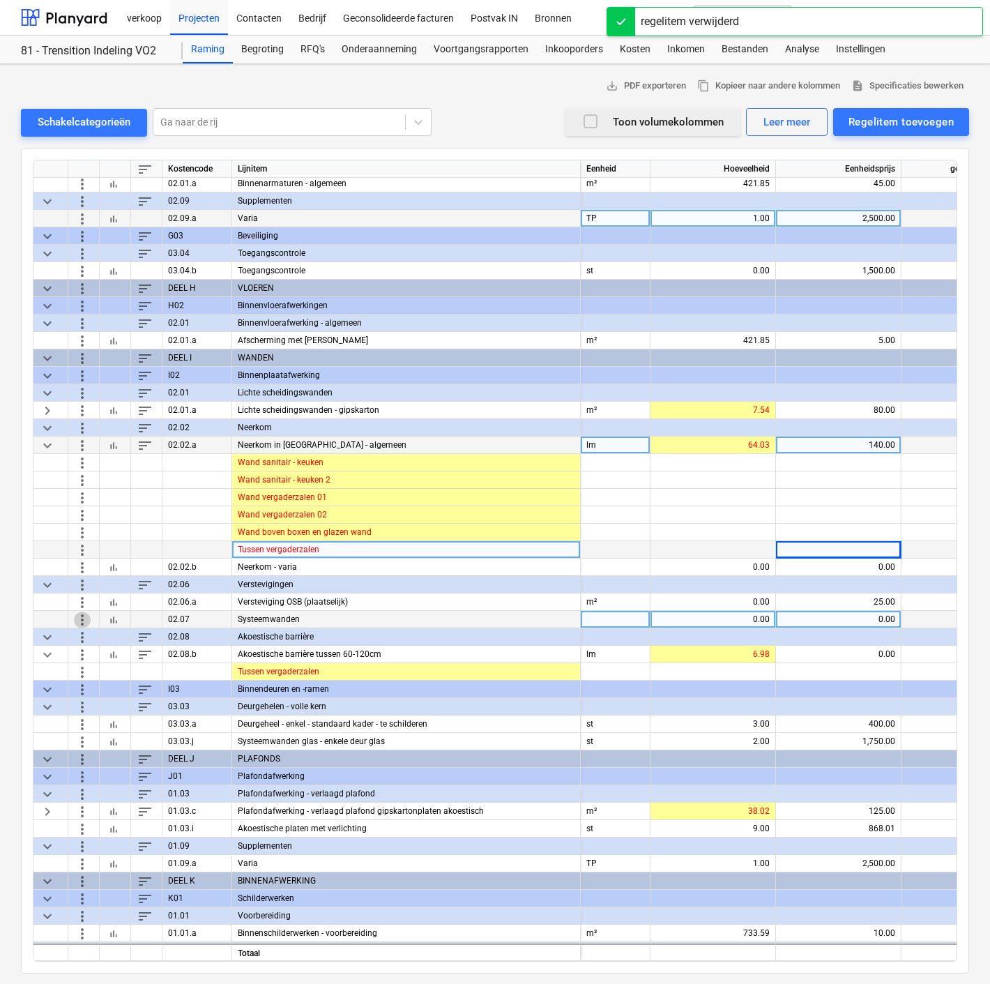
click at [84, 616] on span "more_vert" at bounding box center [82, 619] width 17 height 17
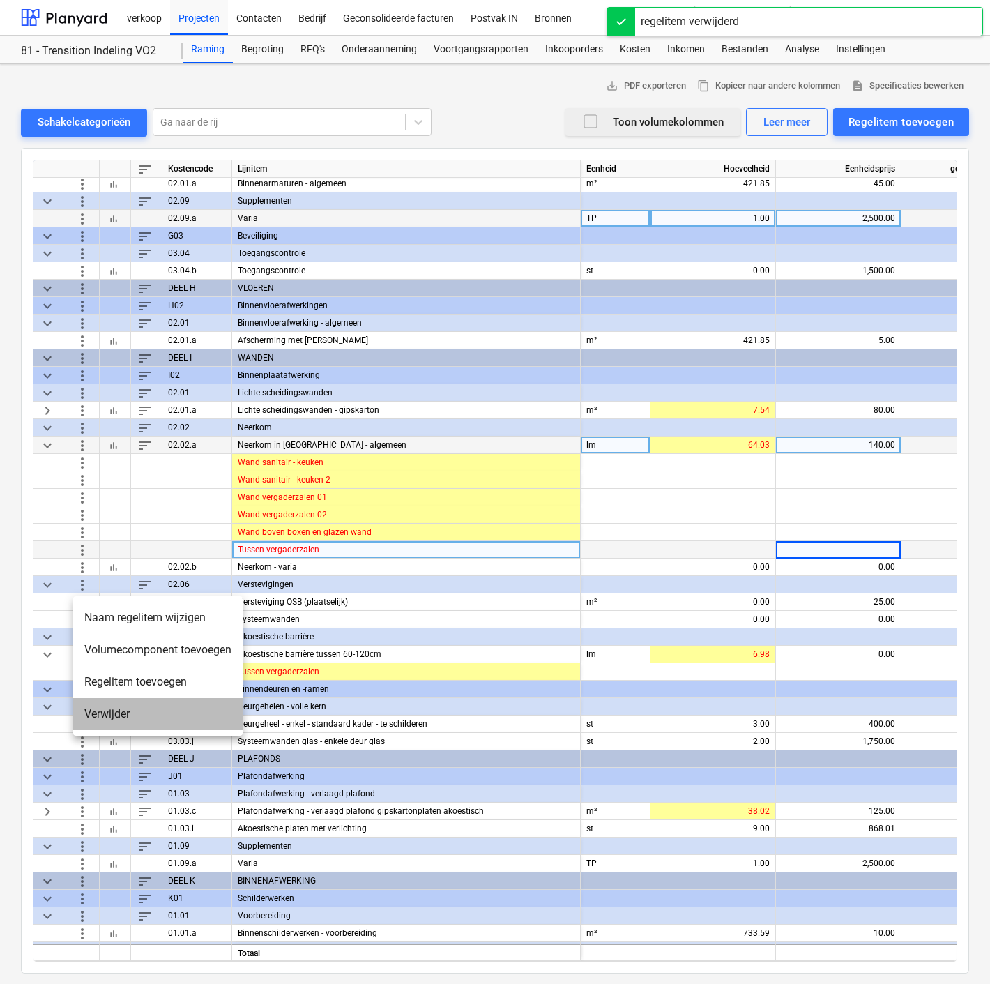
click at [84, 704] on li "Verwijder" at bounding box center [157, 714] width 169 height 32
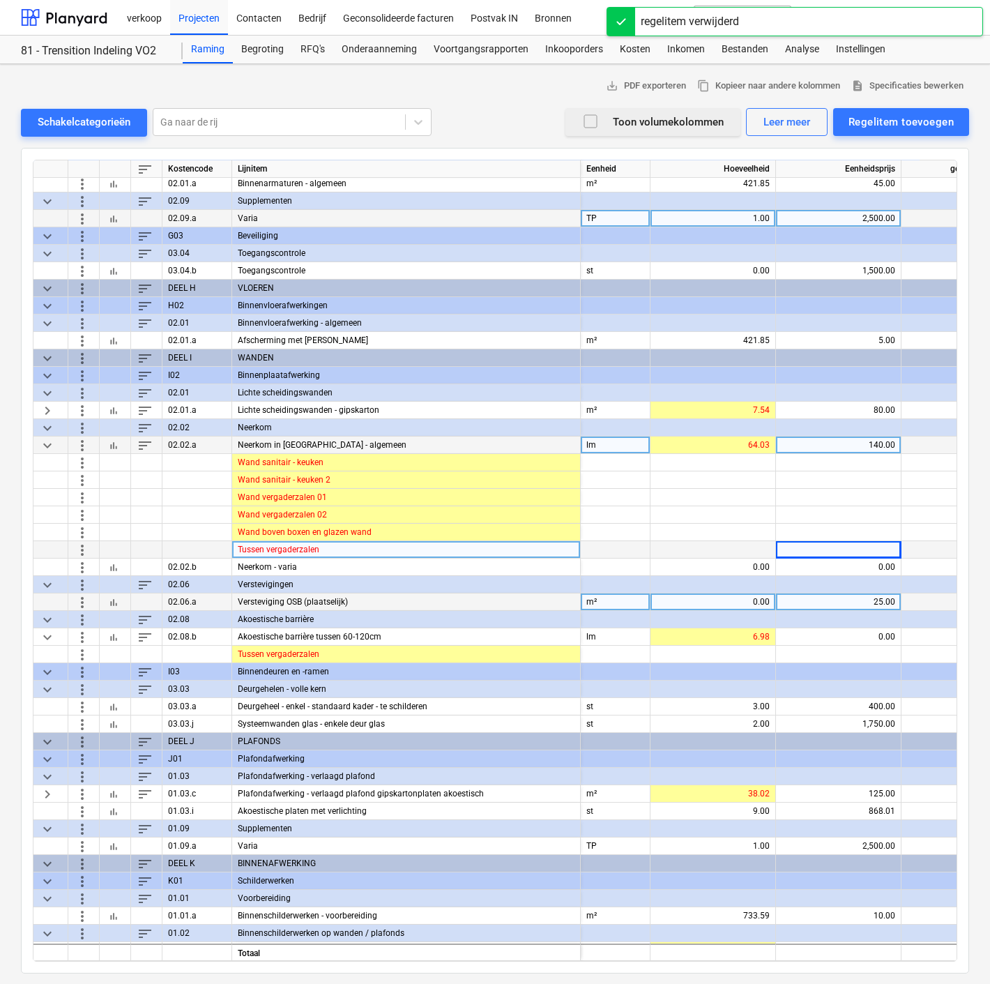
click at [698, 608] on div "0.00" at bounding box center [713, 601] width 114 height 17
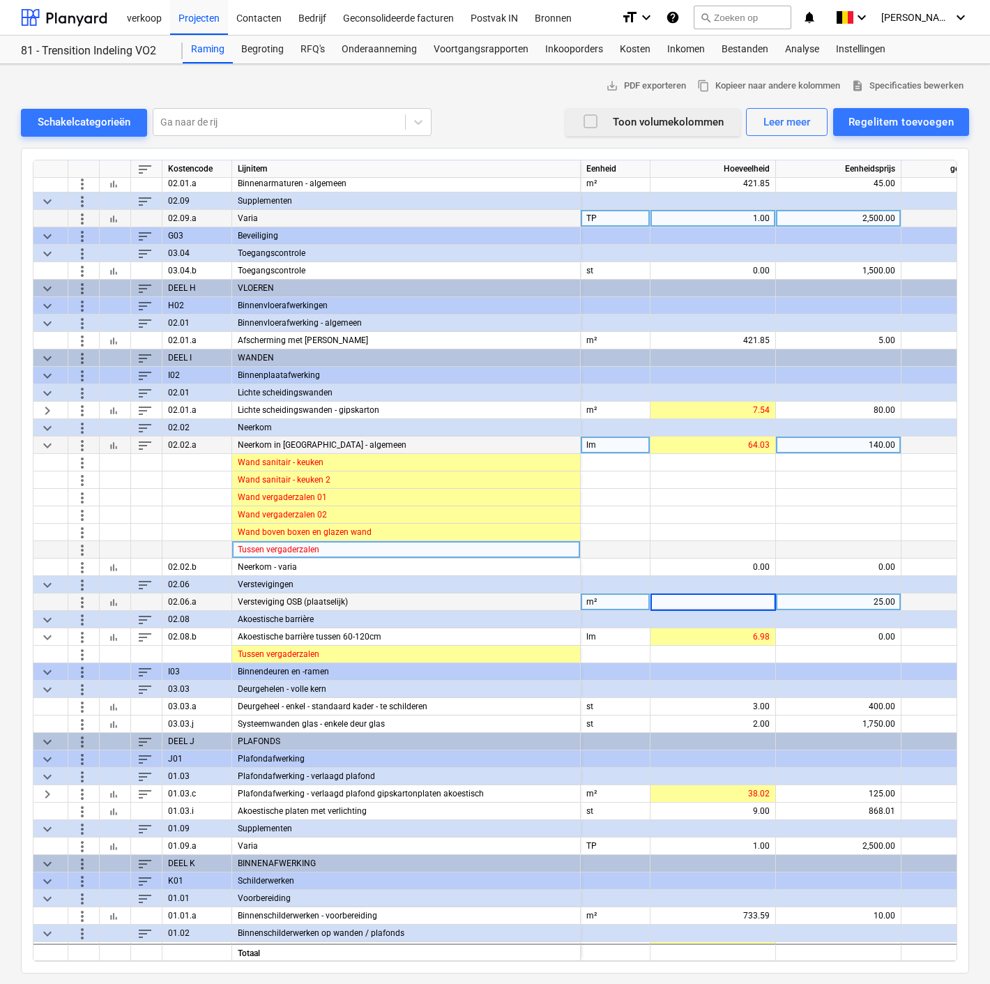
type input "5"
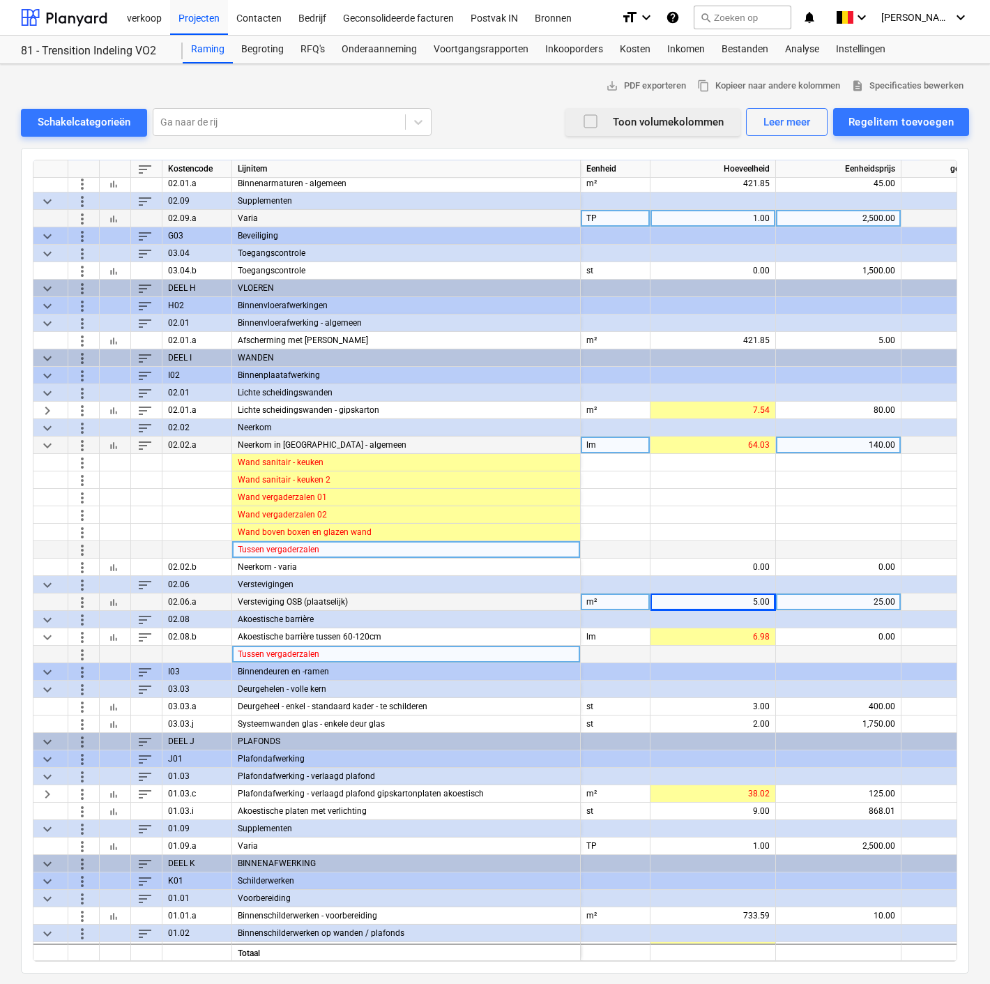
click at [84, 652] on span "more_vert" at bounding box center [82, 653] width 17 height 17
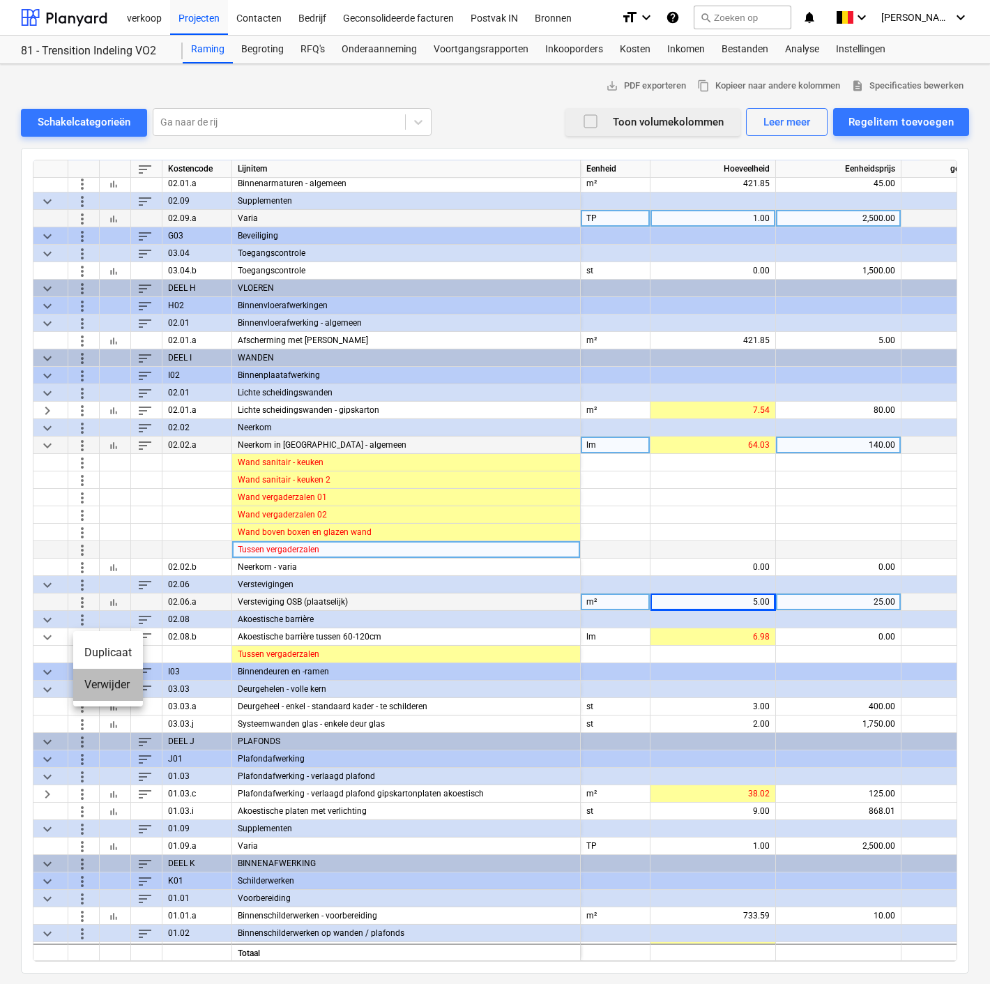
click at [103, 688] on li "Verwijder" at bounding box center [108, 684] width 70 height 32
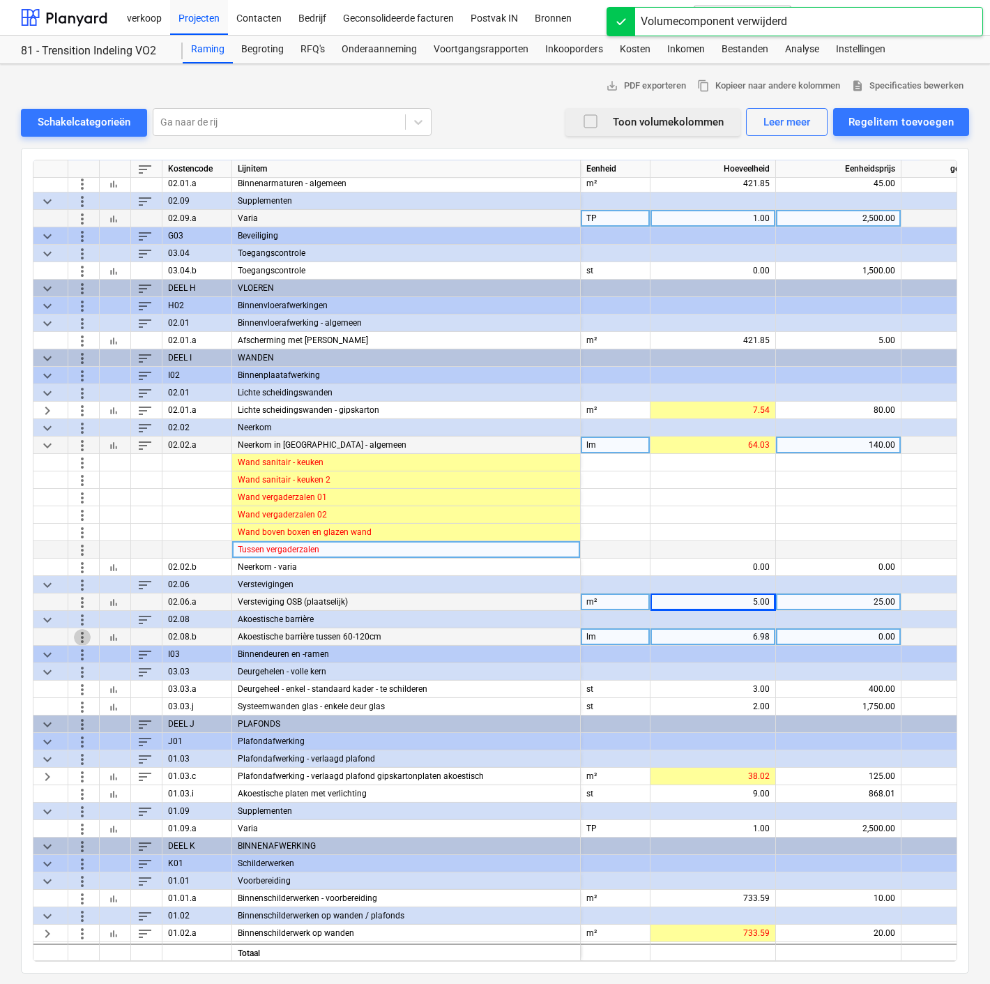
click at [81, 639] on span "more_vert" at bounding box center [82, 636] width 17 height 17
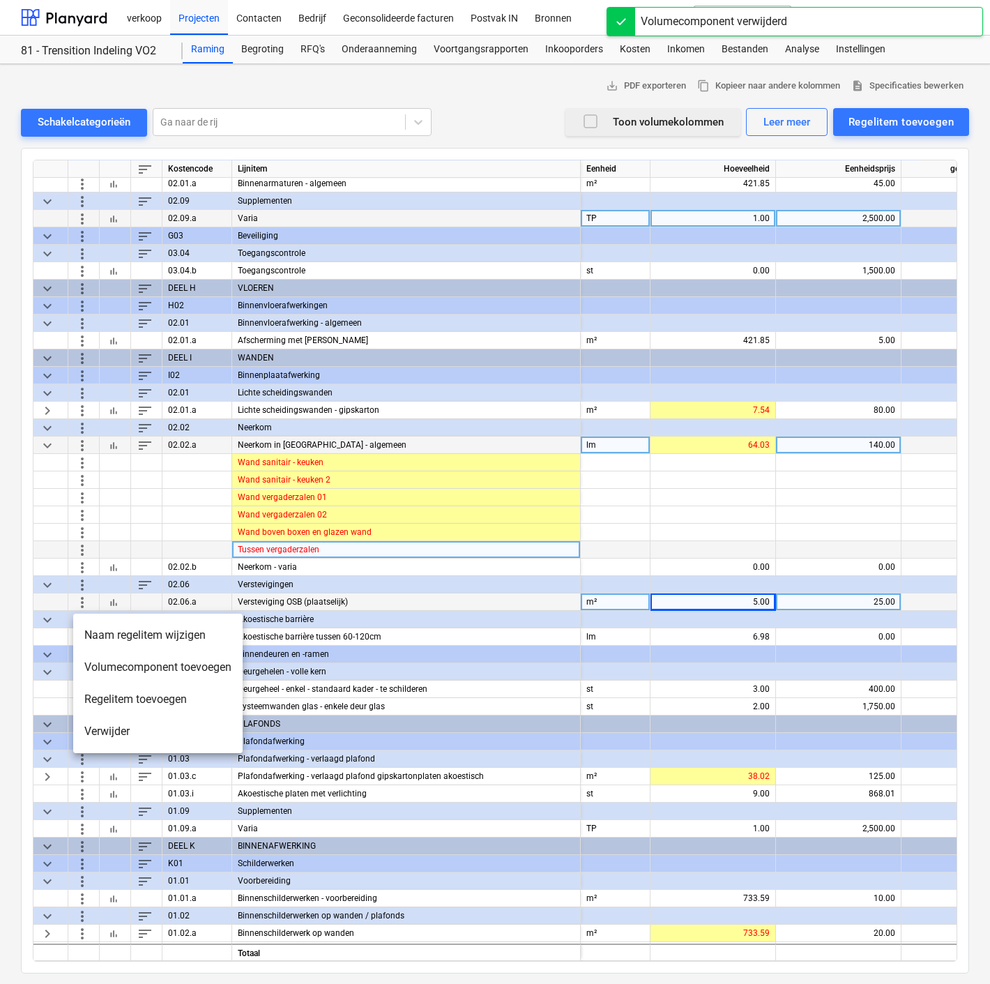
click at [98, 728] on li "Verwijder" at bounding box center [157, 731] width 169 height 32
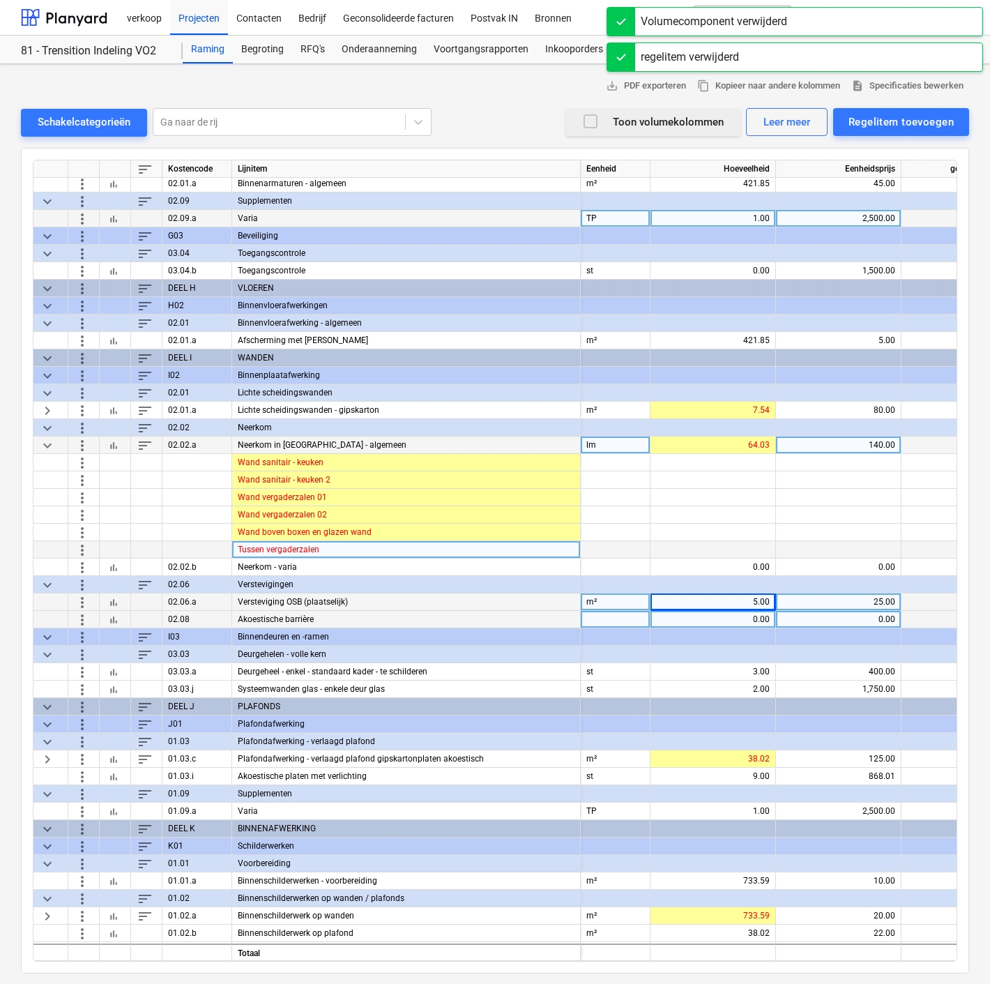
click at [80, 614] on span "more_vert" at bounding box center [82, 619] width 17 height 17
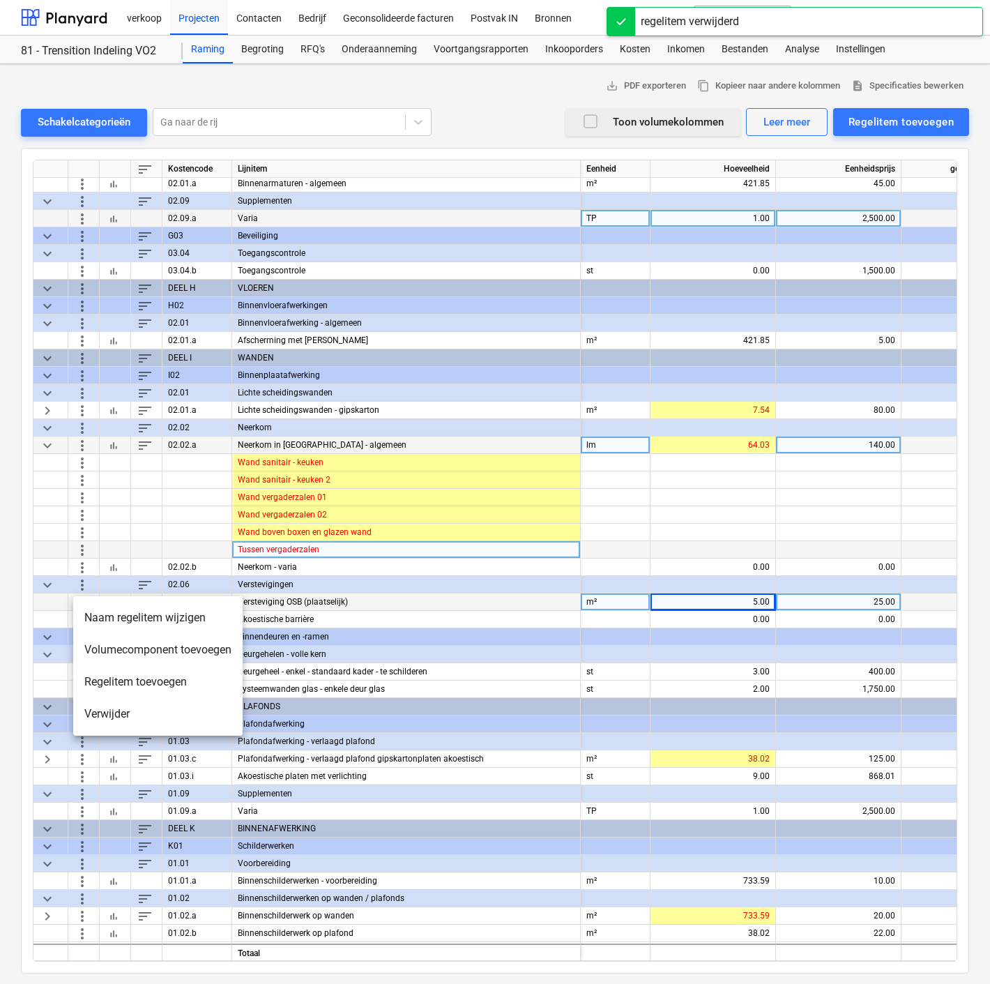
click at [105, 710] on li "Verwijder" at bounding box center [157, 714] width 169 height 32
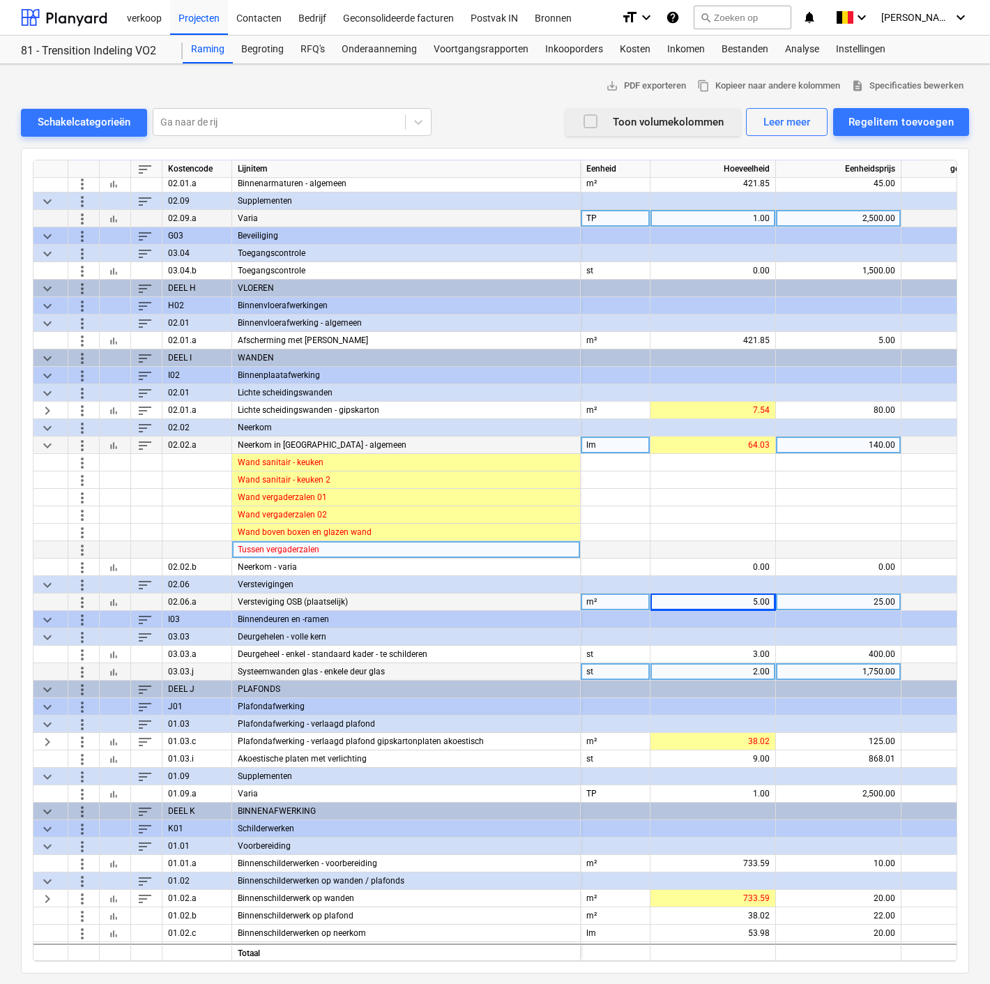
click at [848, 664] on div "1,750.00" at bounding box center [838, 671] width 114 height 17
type input "2250"
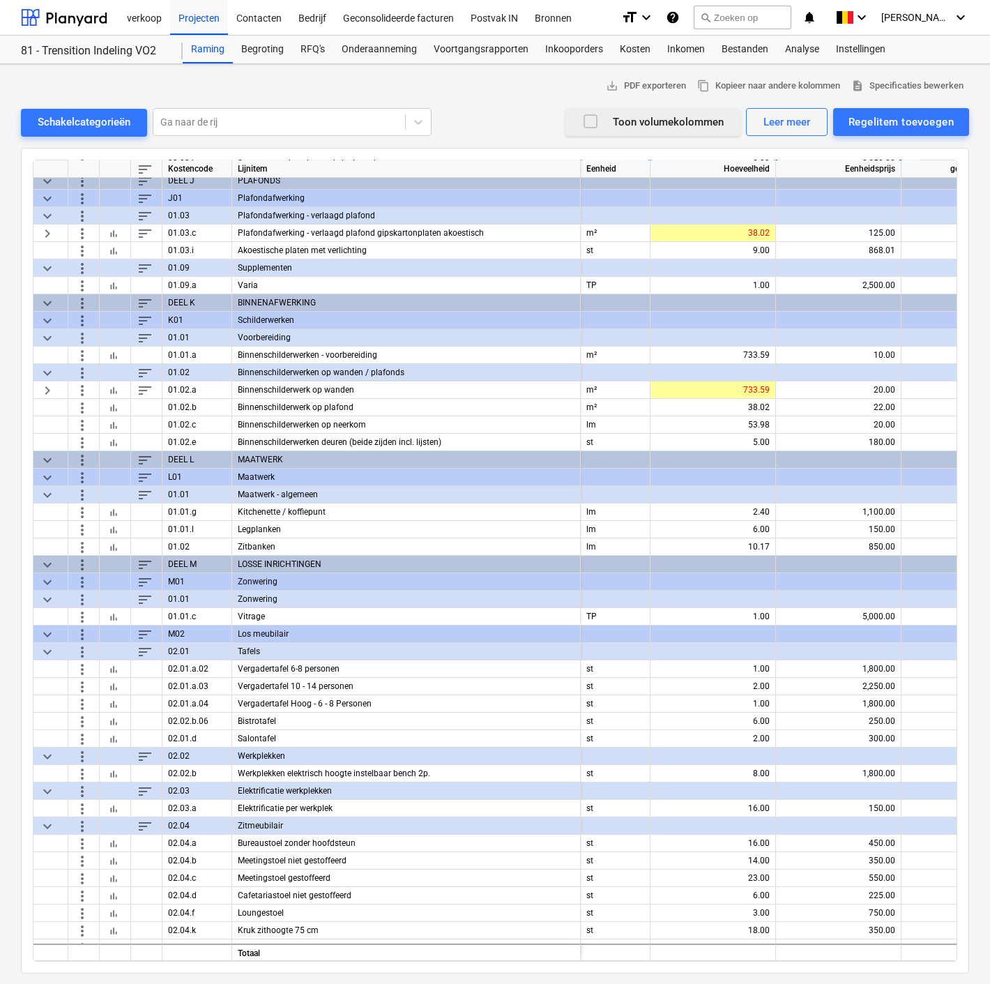
scroll to position [1117, 0]
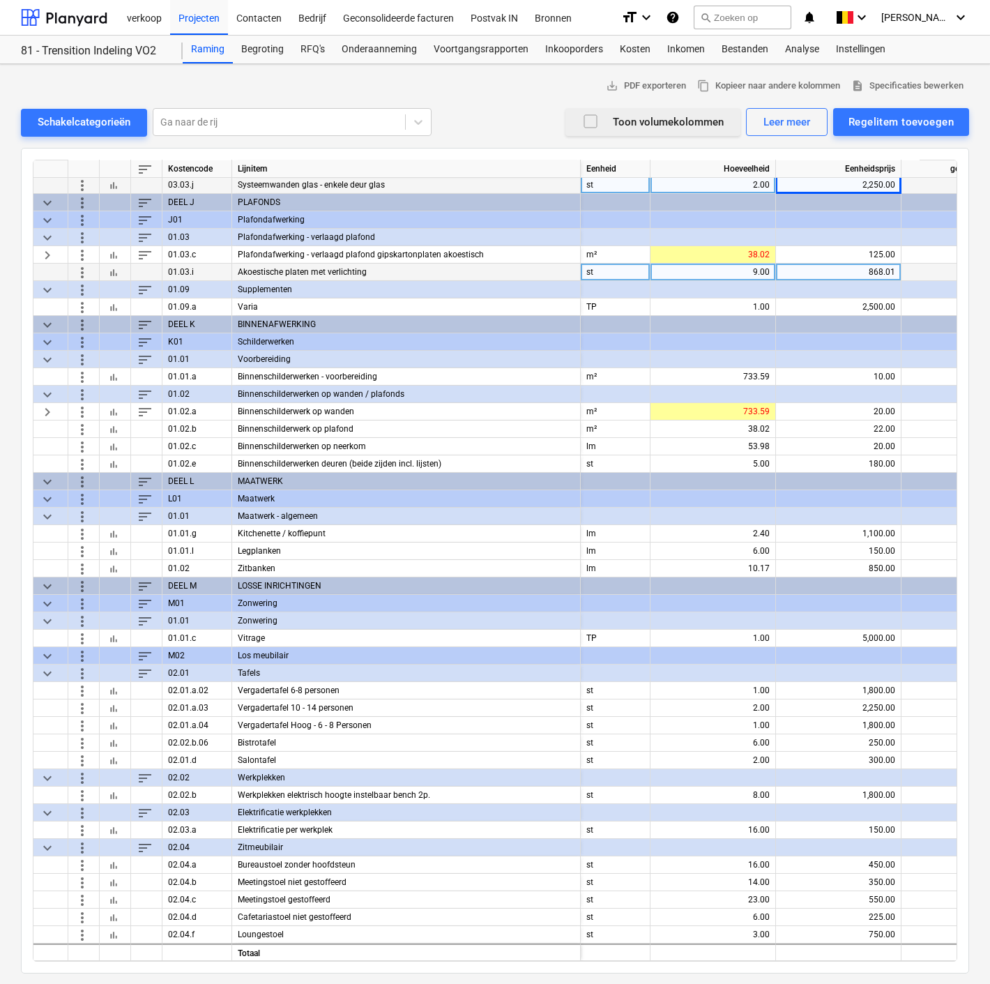
click at [409, 270] on div "Akoestische platen met verlichting" at bounding box center [406, 271] width 349 height 17
click at [311, 266] on div "Akoestische platen met verlichting" at bounding box center [406, 271] width 349 height 17
click at [386, 270] on div "Akoestische platen met verlichting" at bounding box center [406, 271] width 349 height 17
click at [360, 266] on div "Akoestische platen met verlichting" at bounding box center [406, 271] width 349 height 17
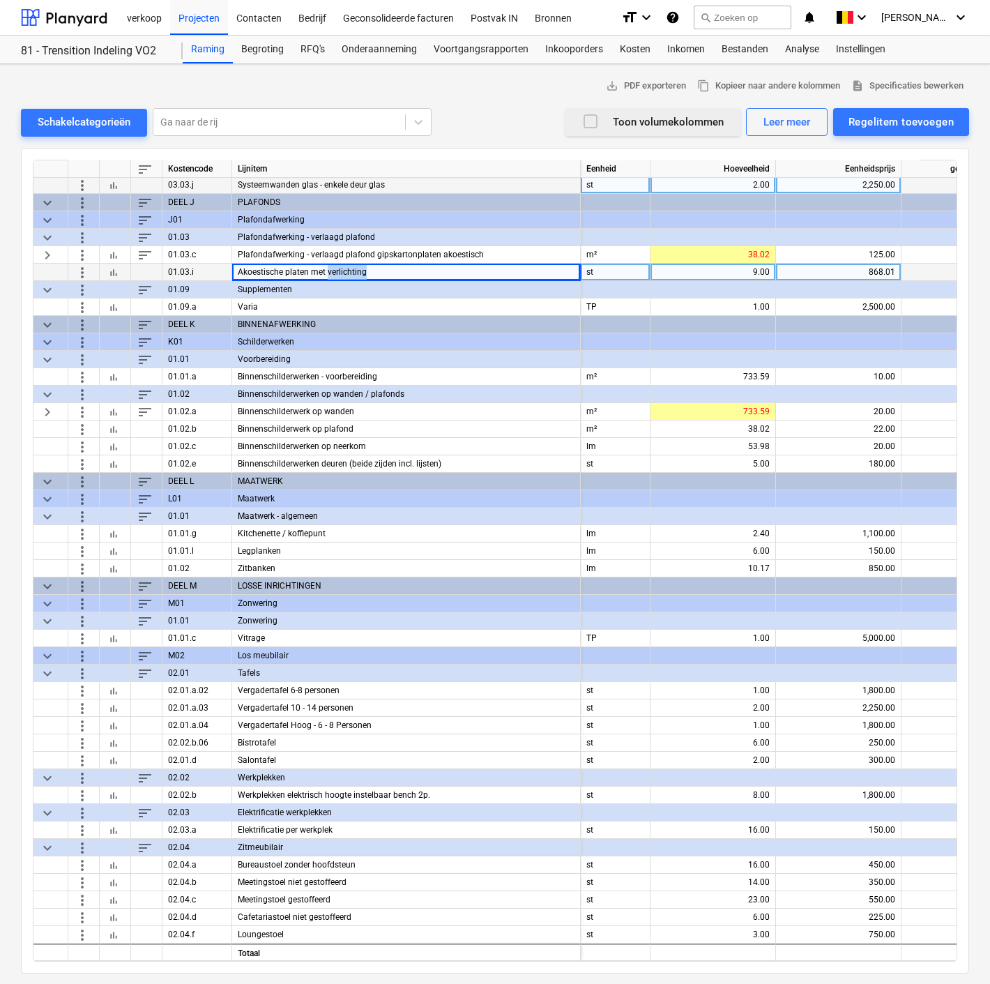
click at [88, 270] on span "more_vert" at bounding box center [82, 271] width 17 height 17
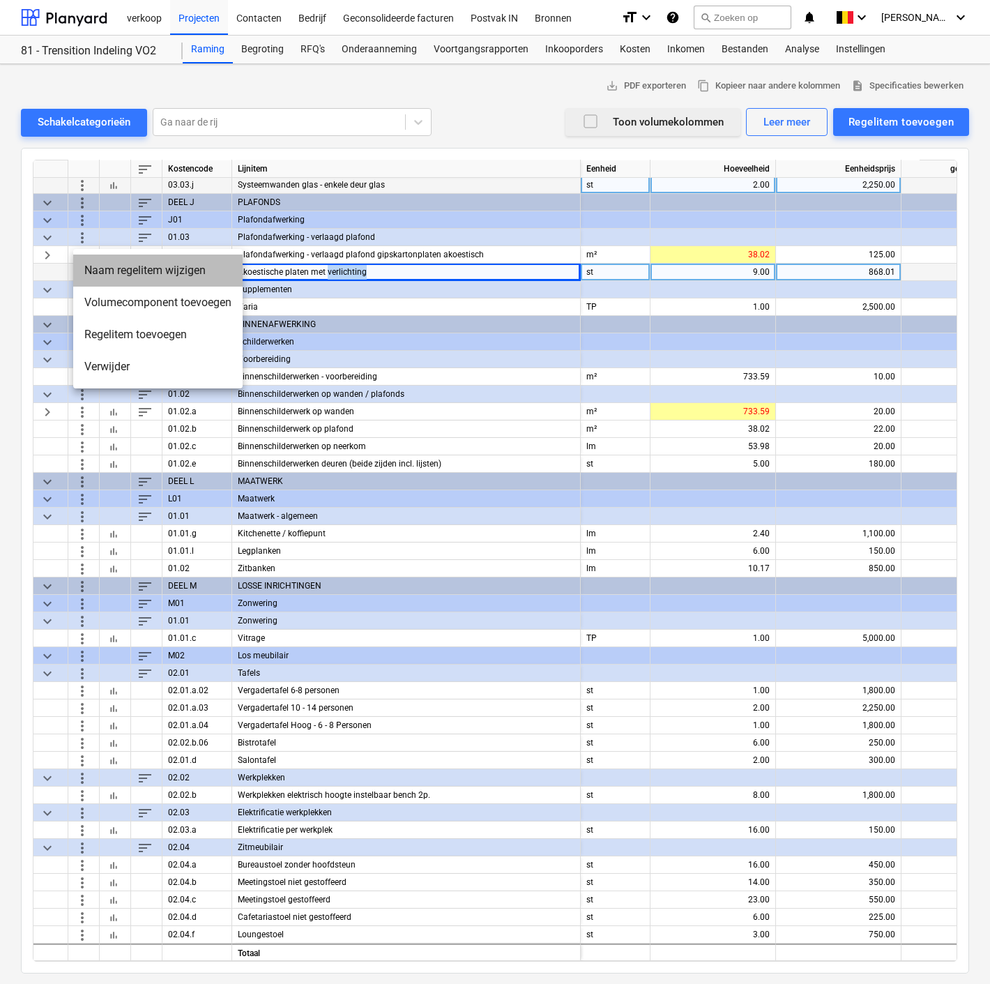
click at [88, 270] on li "Naam regelitem wijzigen" at bounding box center [157, 270] width 169 height 32
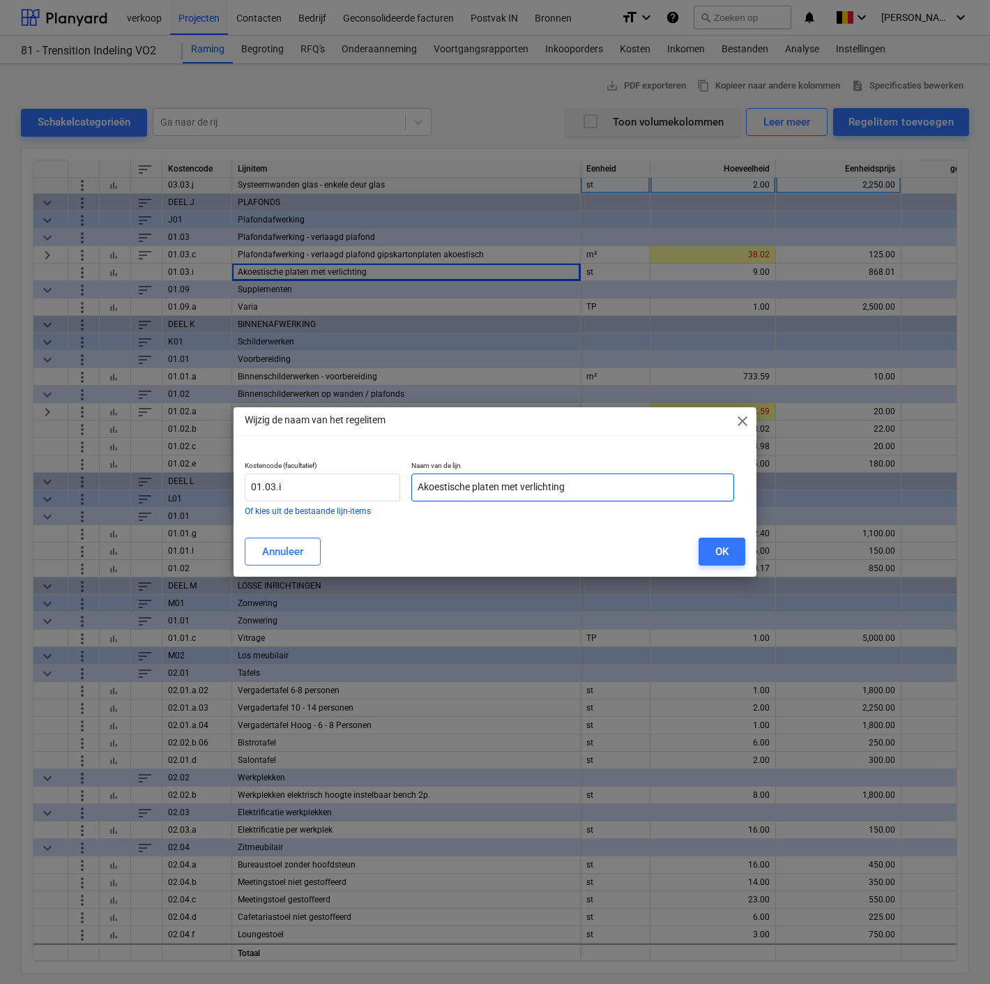
click at [574, 500] on input "Akoestische platen met verlichting" at bounding box center [572, 487] width 323 height 28
type input "Akoestische Baffles petfelt"
click at [731, 556] on button "OK" at bounding box center [721, 551] width 47 height 28
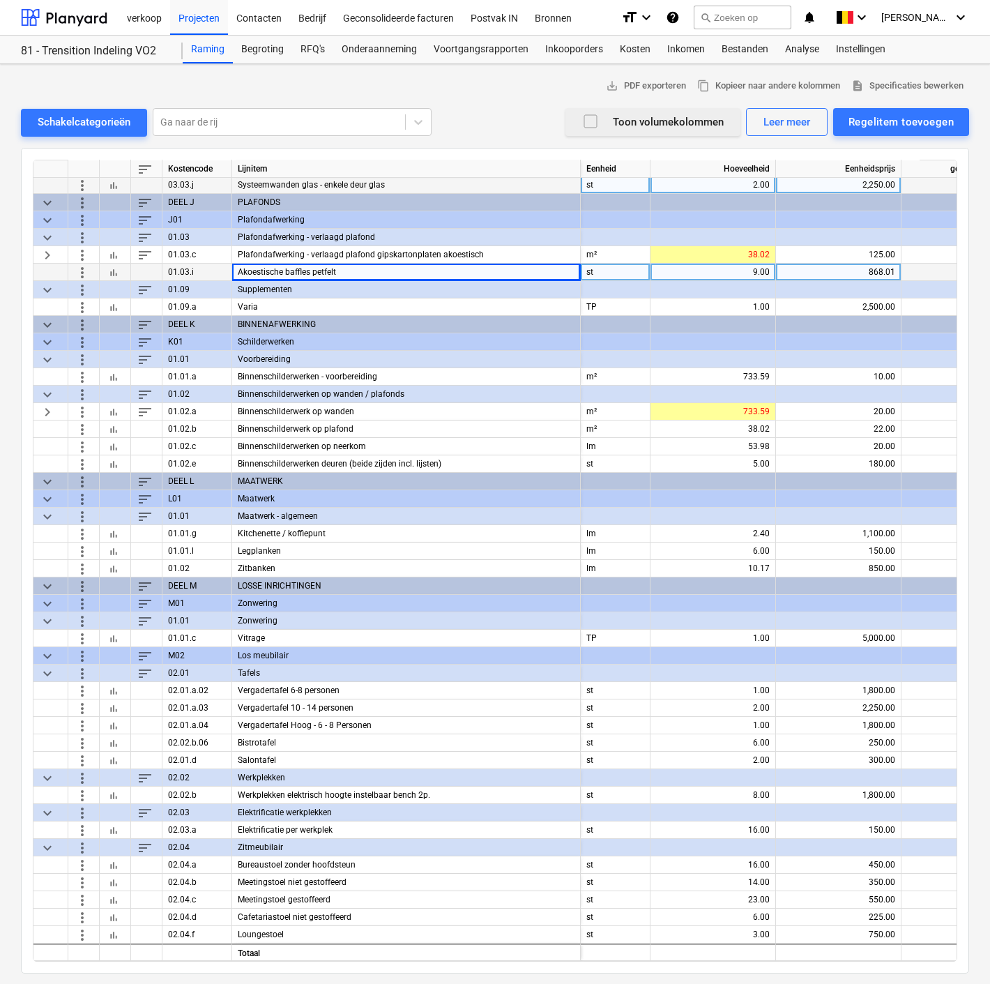
click at [731, 268] on div "9.00" at bounding box center [713, 271] width 114 height 17
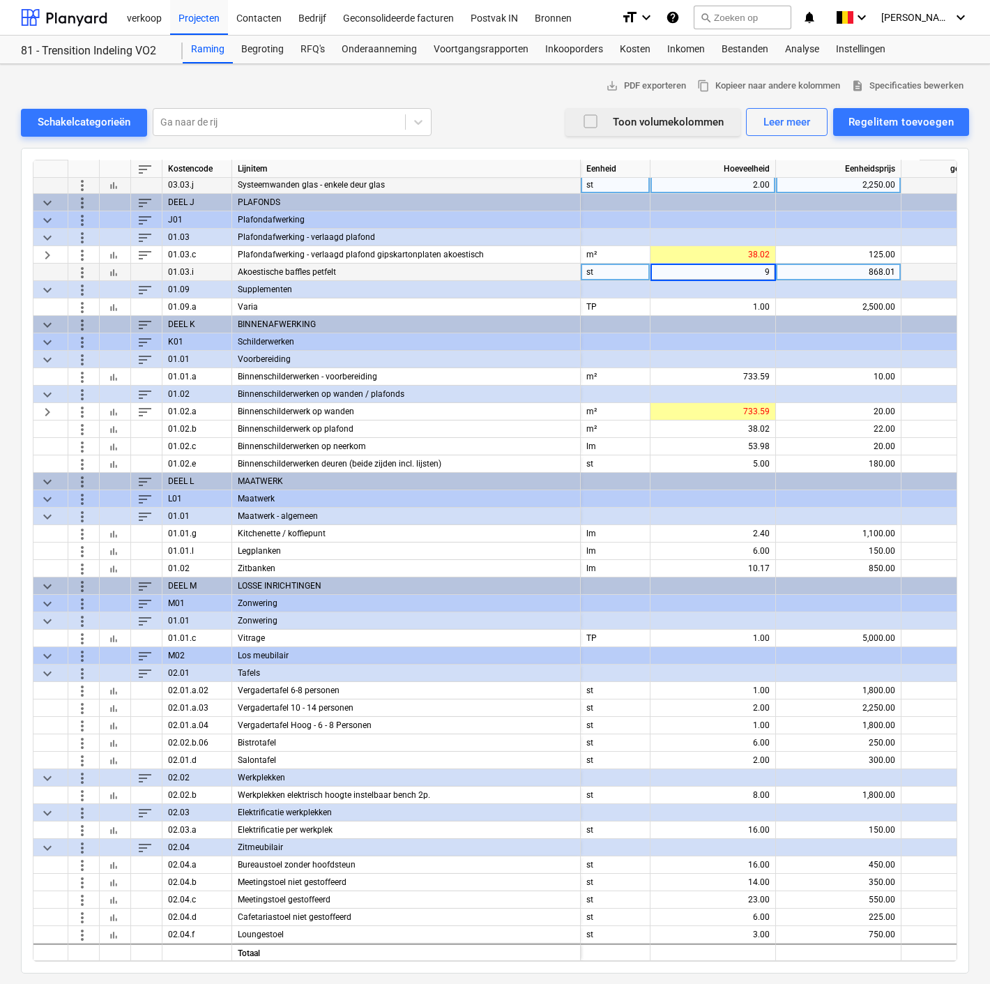
type input "4"
click at [852, 275] on div "868.01" at bounding box center [838, 271] width 114 height 17
type input "580"
click at [81, 236] on span "more_vert" at bounding box center [82, 237] width 17 height 17
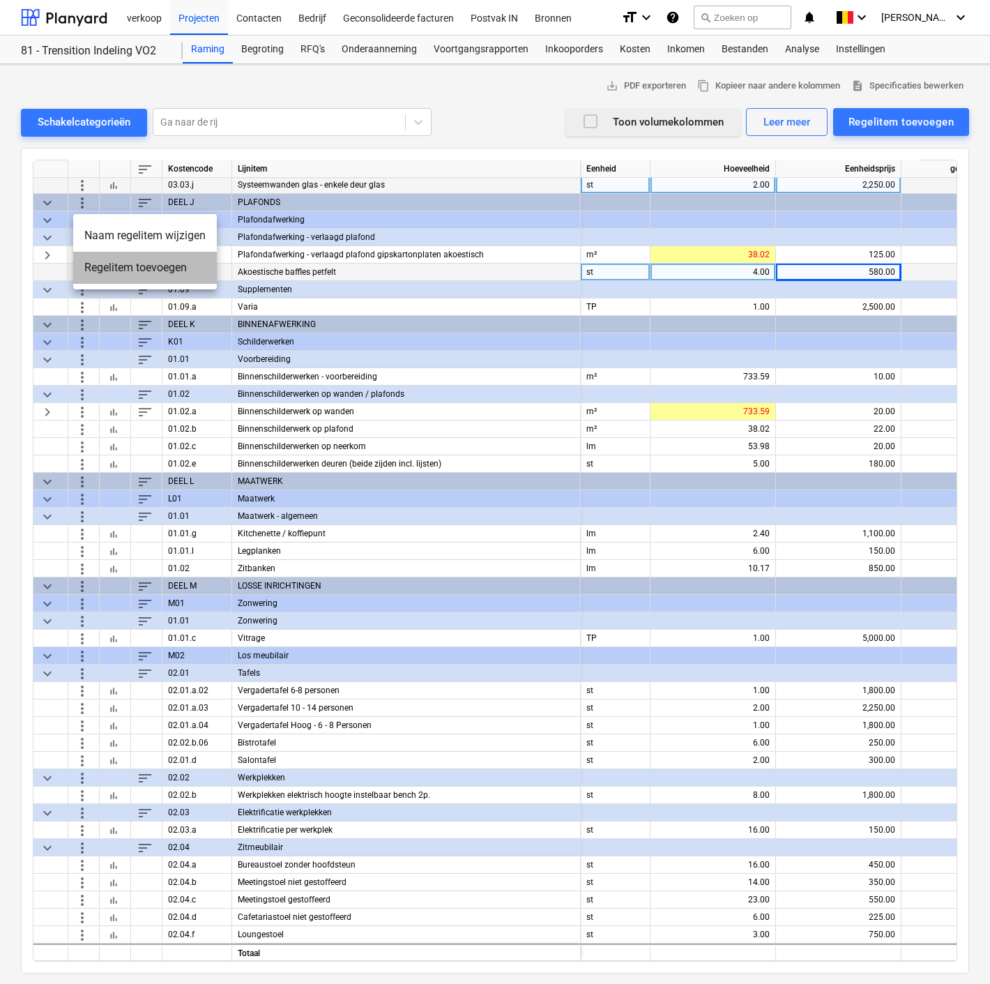
click at [101, 270] on li "Regelitem toevoegen" at bounding box center [145, 268] width 144 height 32
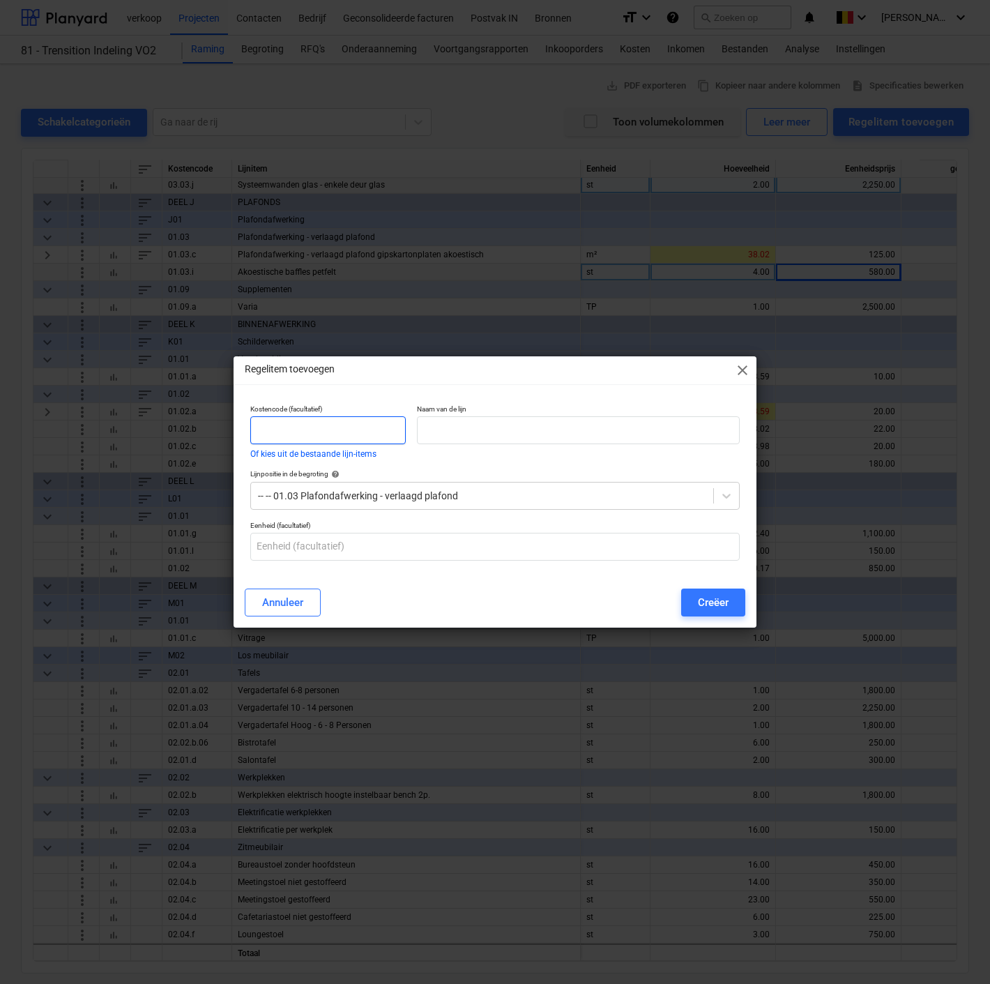
click at [358, 438] on input "text" at bounding box center [327, 430] width 155 height 28
type input "01.03.j"
click at [466, 421] on input "text" at bounding box center [578, 430] width 323 height 28
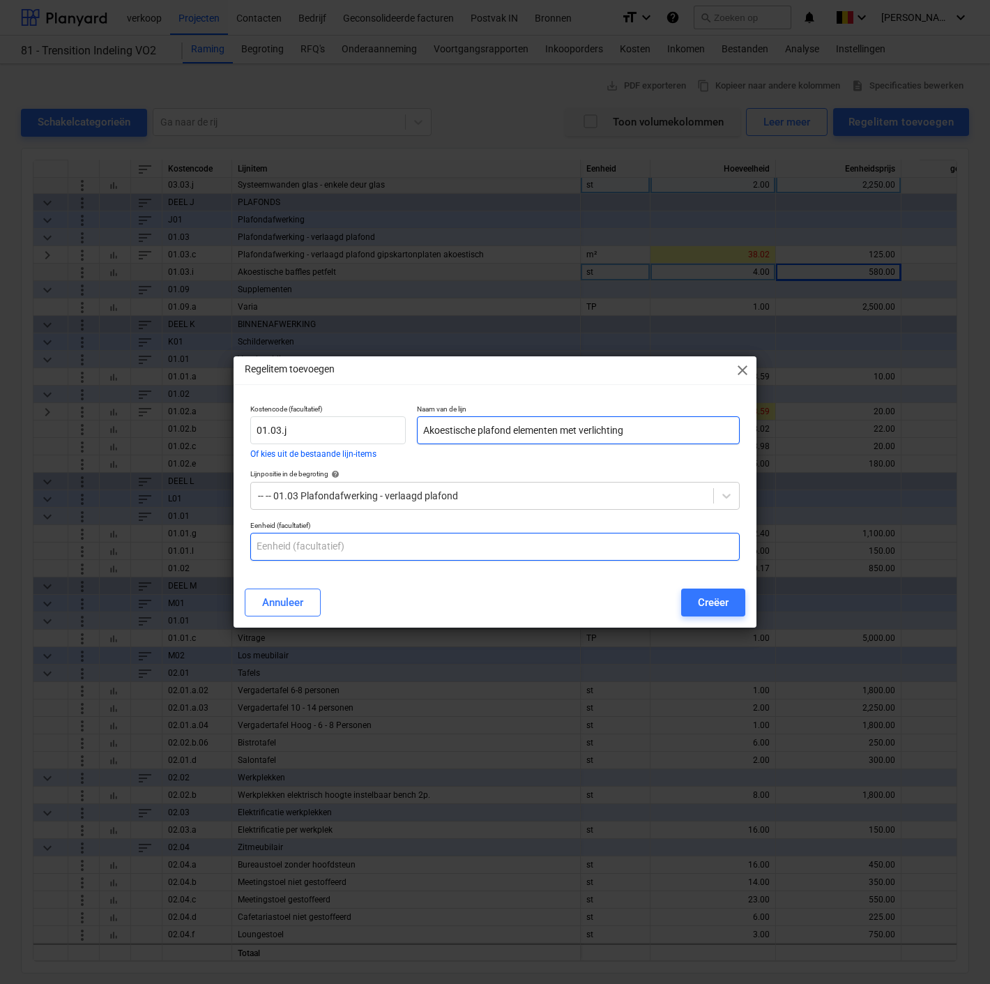
type input "Akoestische plafond elementen met verlichting"
click at [330, 556] on input "text" at bounding box center [494, 547] width 489 height 28
type input "st"
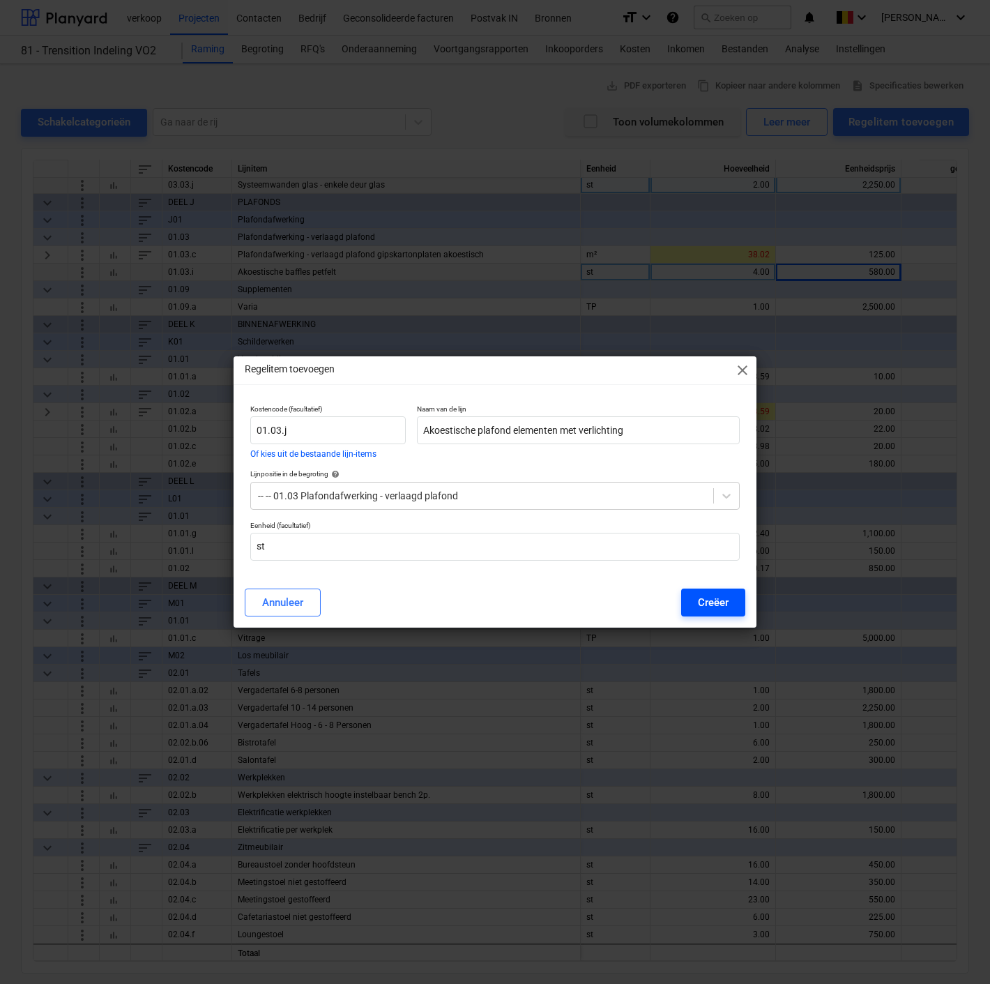
click at [723, 599] on div "Creëer" at bounding box center [713, 602] width 31 height 18
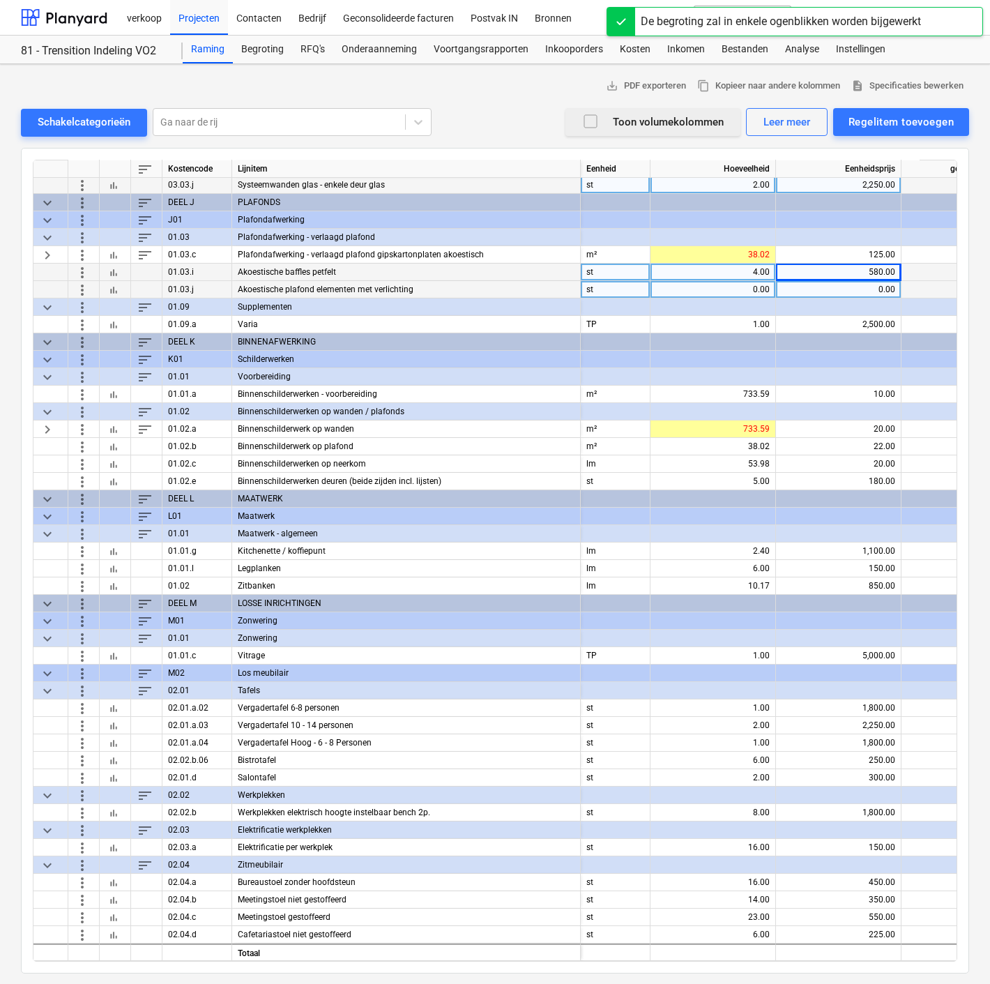
click at [721, 284] on div "0.00" at bounding box center [713, 289] width 114 height 17
type input "13"
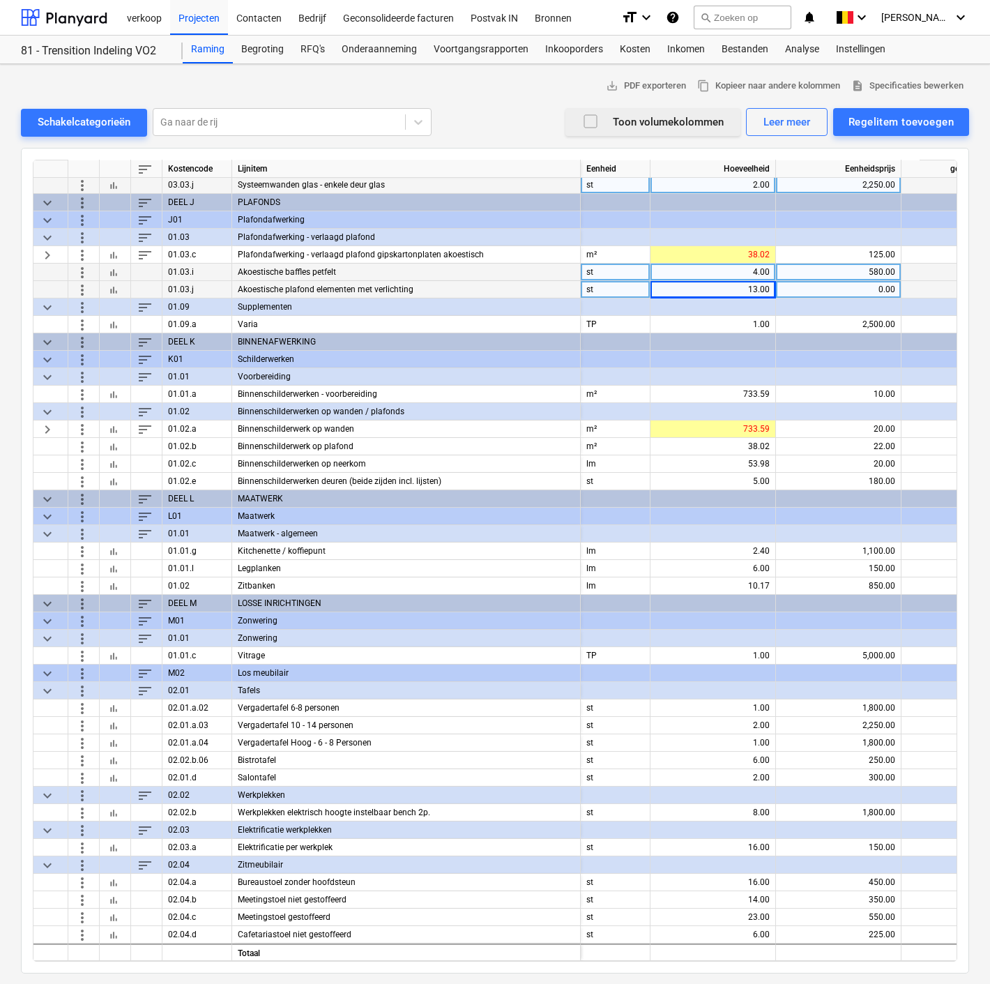
click at [855, 289] on div "0.00" at bounding box center [838, 289] width 114 height 17
type input "868.01"
click at [77, 393] on span "more_vert" at bounding box center [82, 393] width 17 height 17
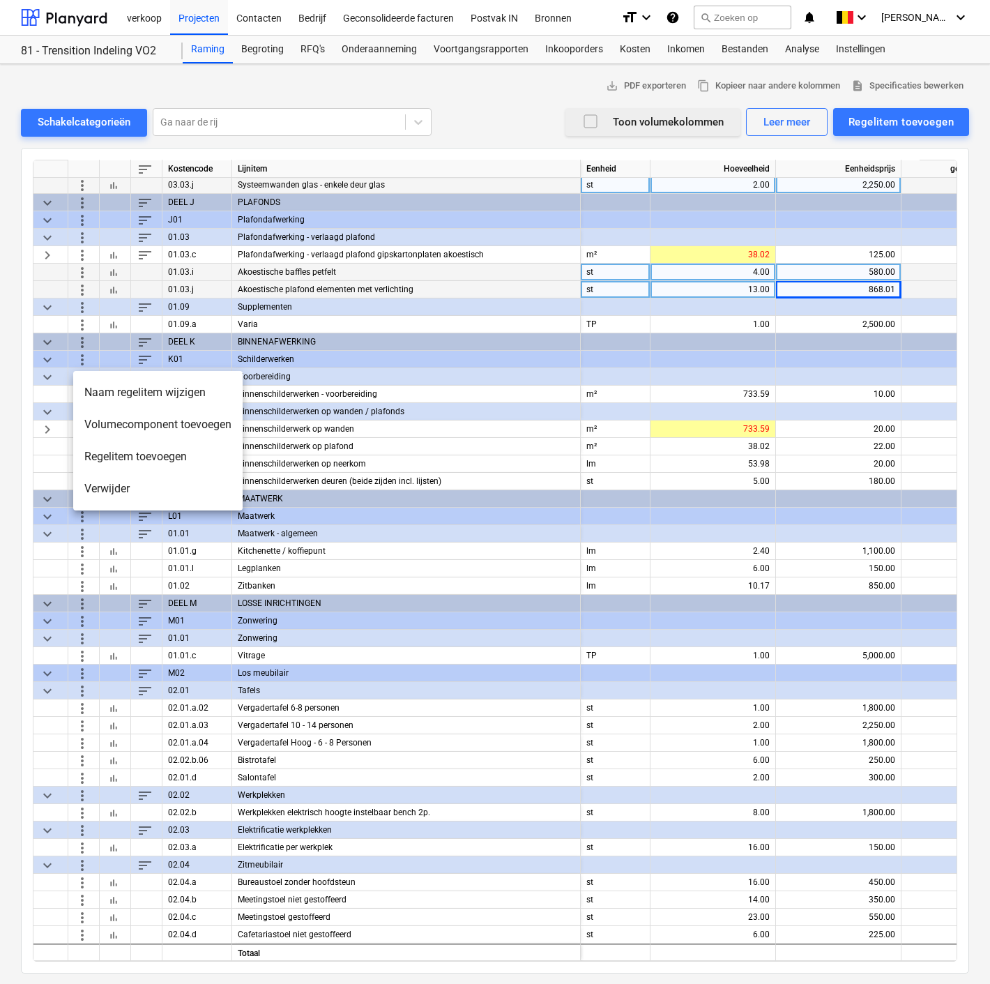
click at [101, 493] on li "Verwijder" at bounding box center [157, 489] width 169 height 32
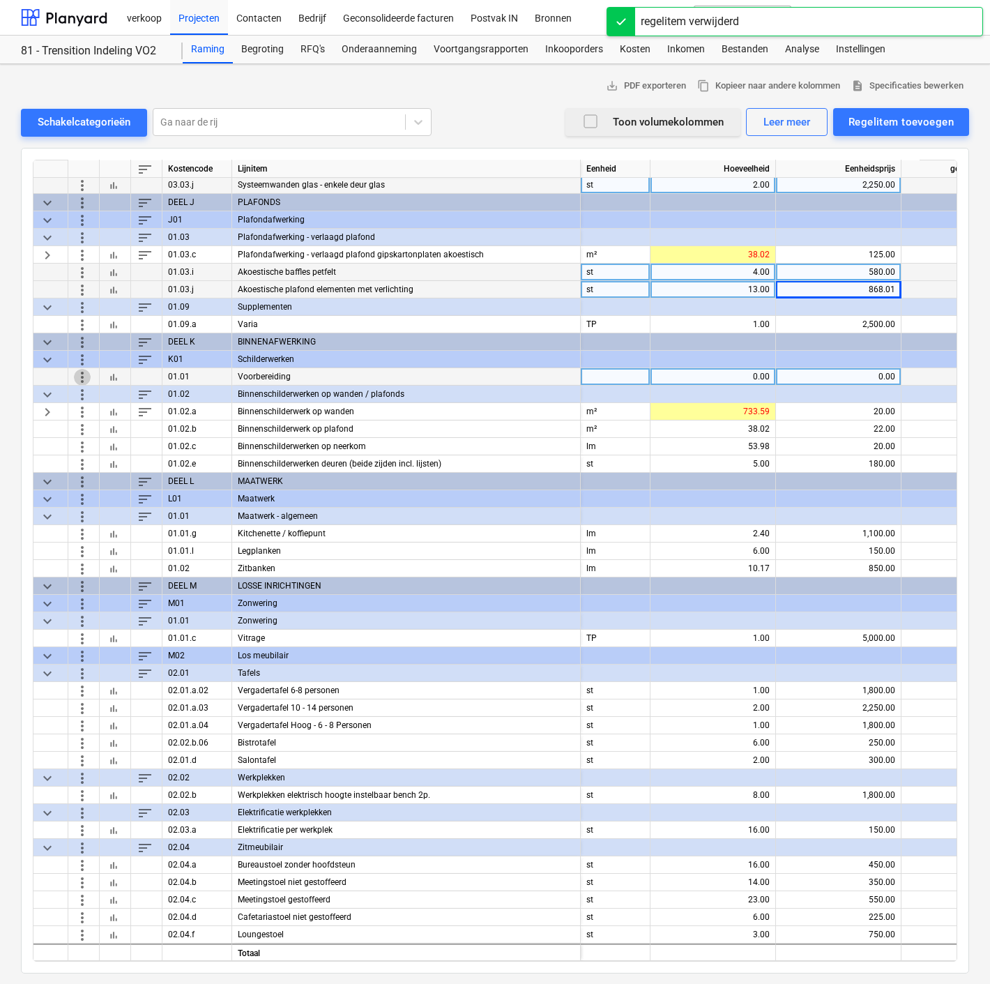
click at [82, 369] on span "more_vert" at bounding box center [82, 376] width 17 height 17
click at [86, 369] on span "more_vert" at bounding box center [82, 376] width 17 height 17
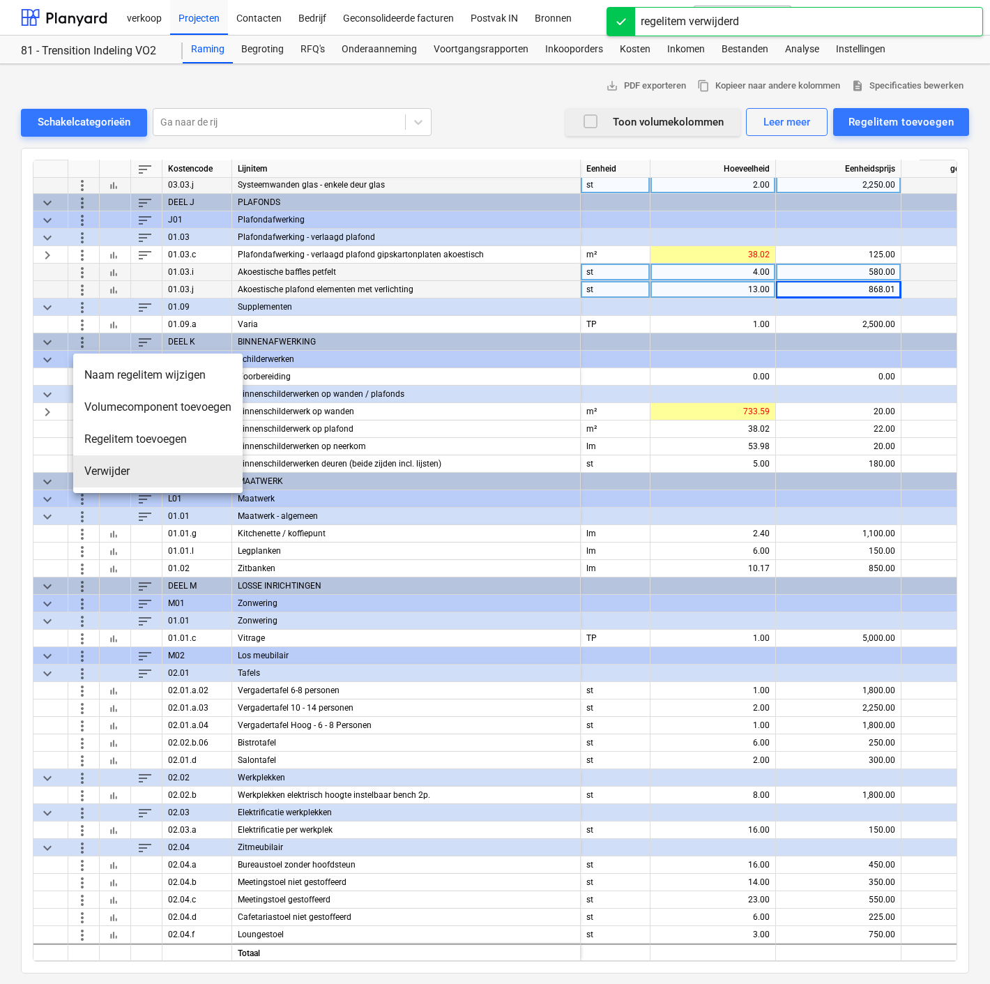
click at [103, 471] on li "Verwijder" at bounding box center [157, 471] width 169 height 32
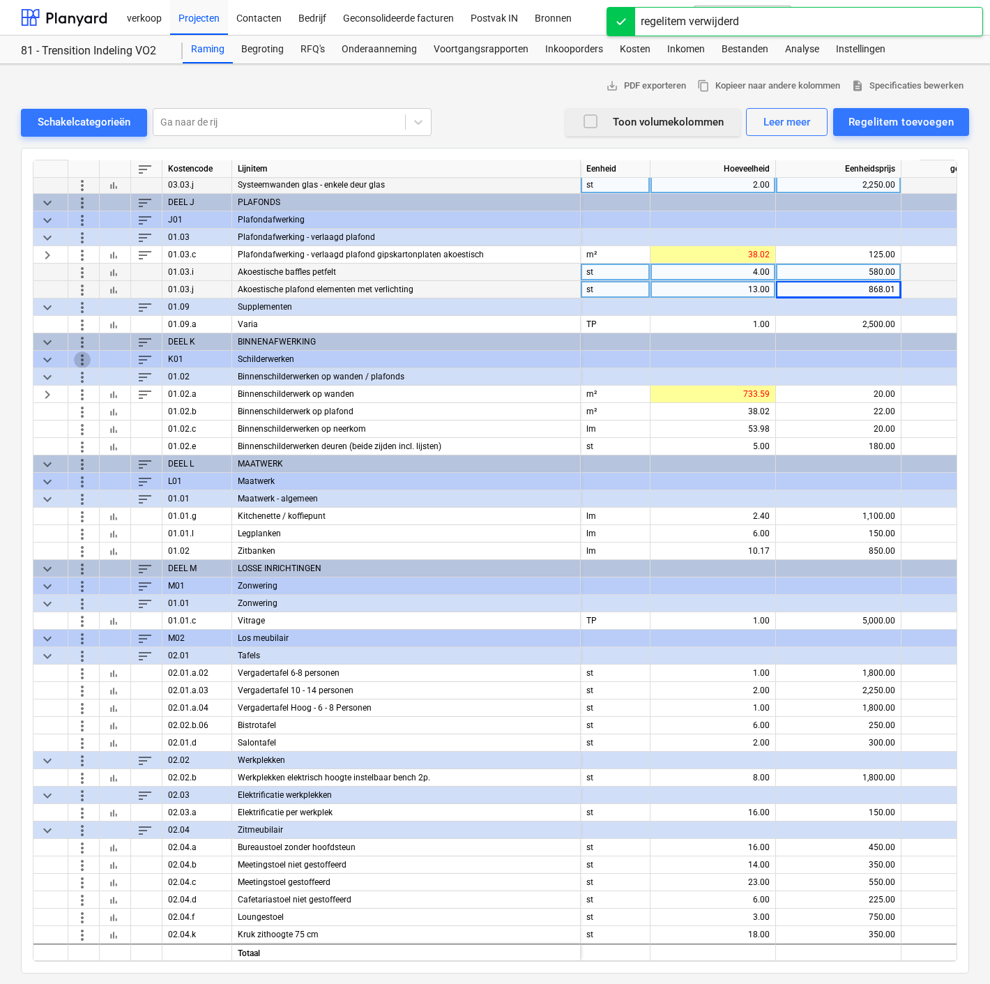
click at [84, 351] on span "more_vert" at bounding box center [82, 359] width 17 height 17
click at [408, 390] on div at bounding box center [495, 492] width 990 height 984
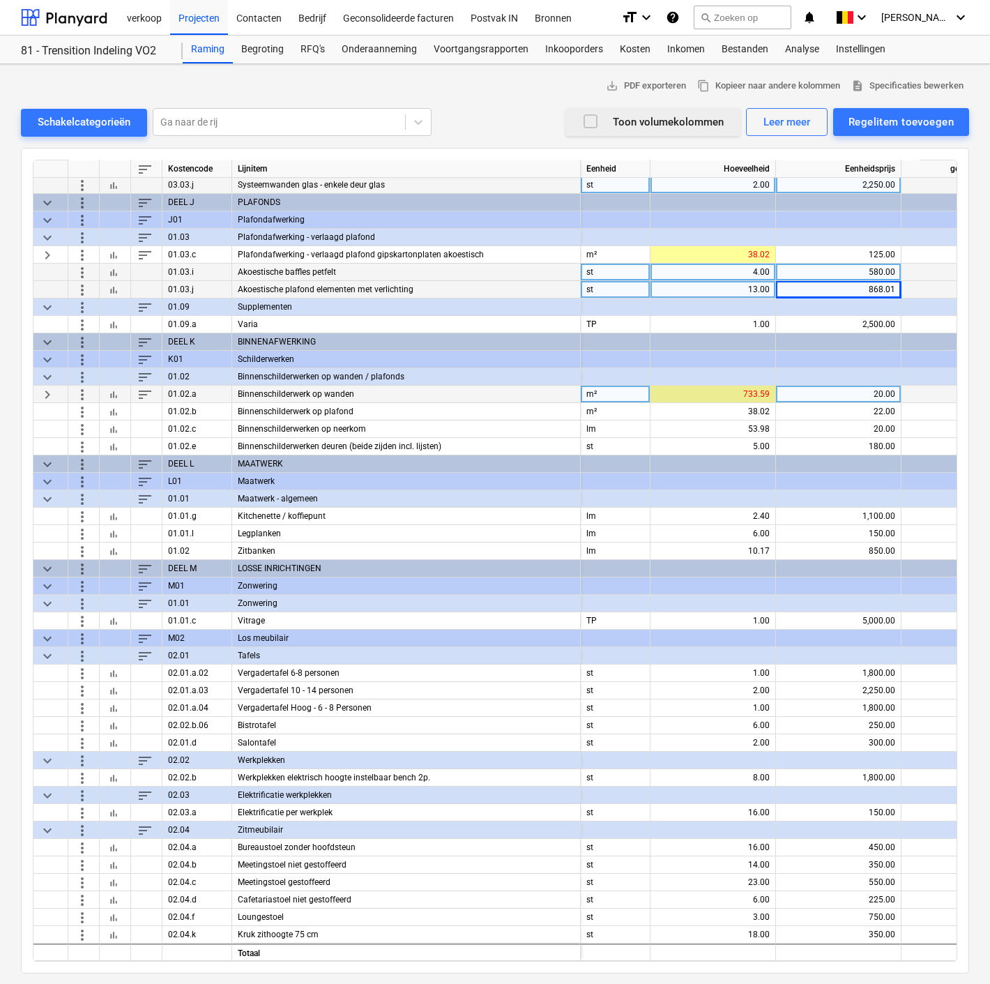
click at [742, 397] on div "733.59" at bounding box center [713, 393] width 114 height 17
click at [51, 393] on span "keyboard_arrow_right" at bounding box center [47, 393] width 17 height 17
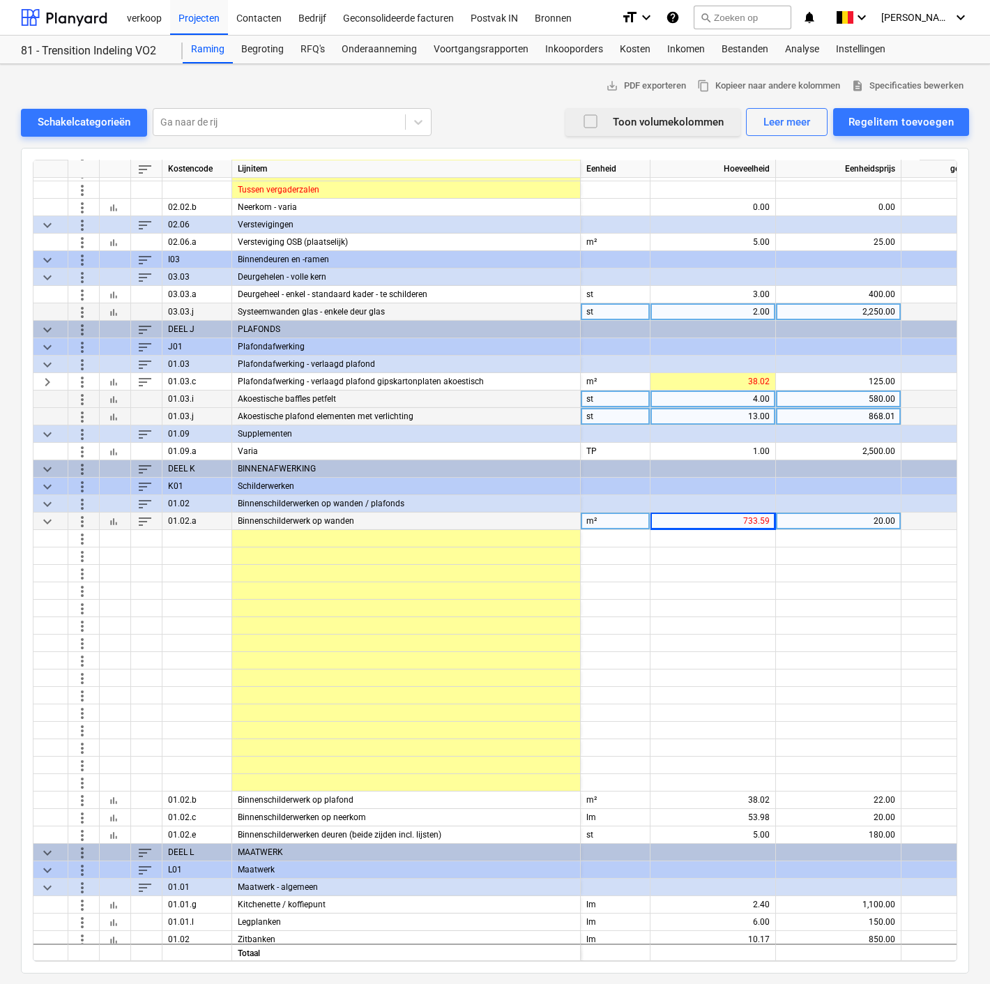
scroll to position [990, 0]
click at [79, 540] on span "more_vert" at bounding box center [82, 538] width 17 height 17
click at [86, 574] on li "Verwijder" at bounding box center [108, 569] width 70 height 32
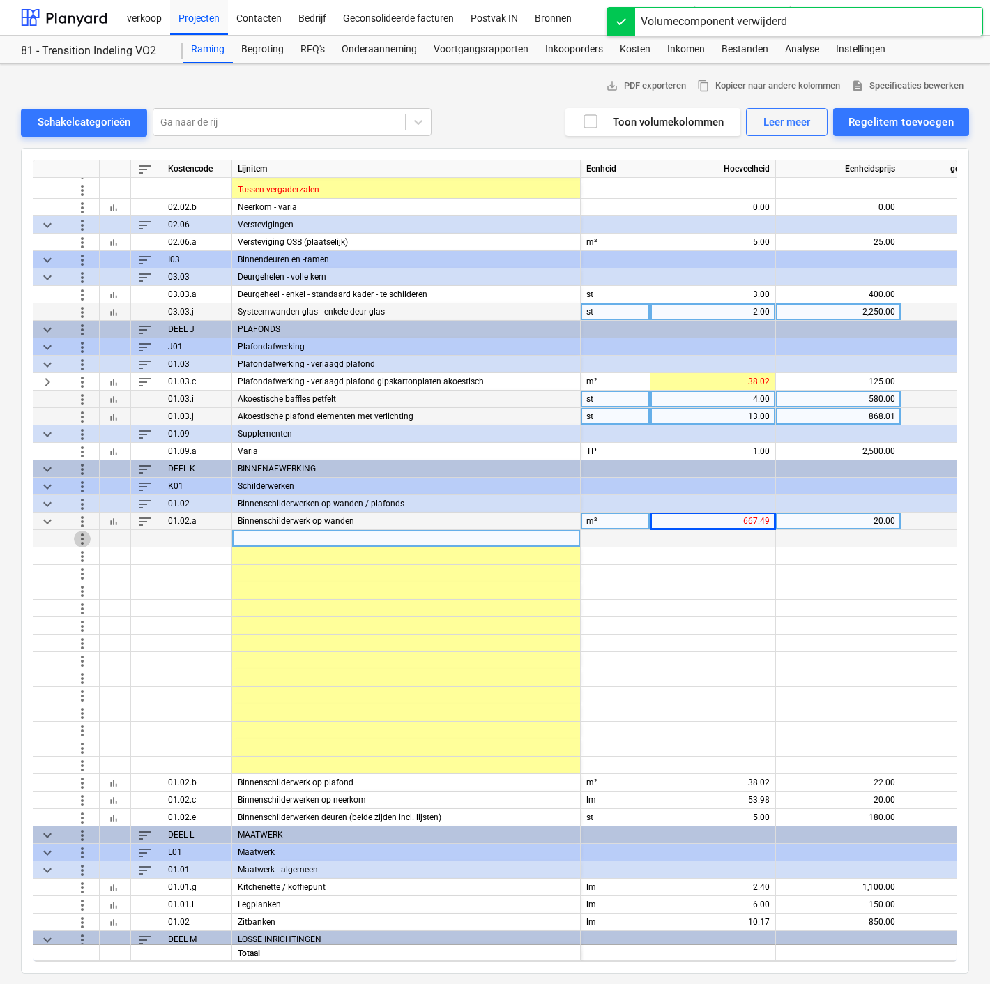
click at [85, 538] on span "more_vert" at bounding box center [82, 538] width 17 height 17
click at [93, 566] on li "Verwijder" at bounding box center [108, 569] width 70 height 32
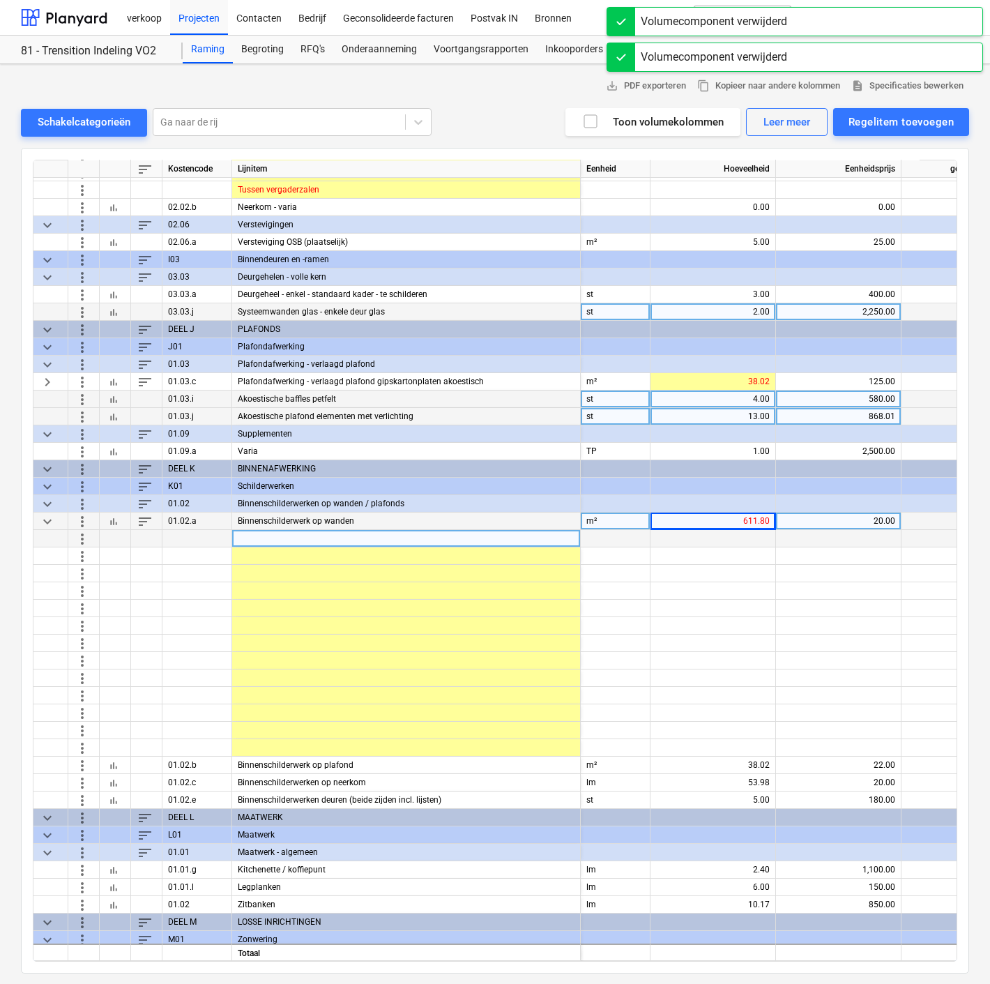
click at [82, 536] on span "more_vert" at bounding box center [82, 538] width 17 height 17
click at [95, 565] on li "Verwijder" at bounding box center [108, 569] width 70 height 32
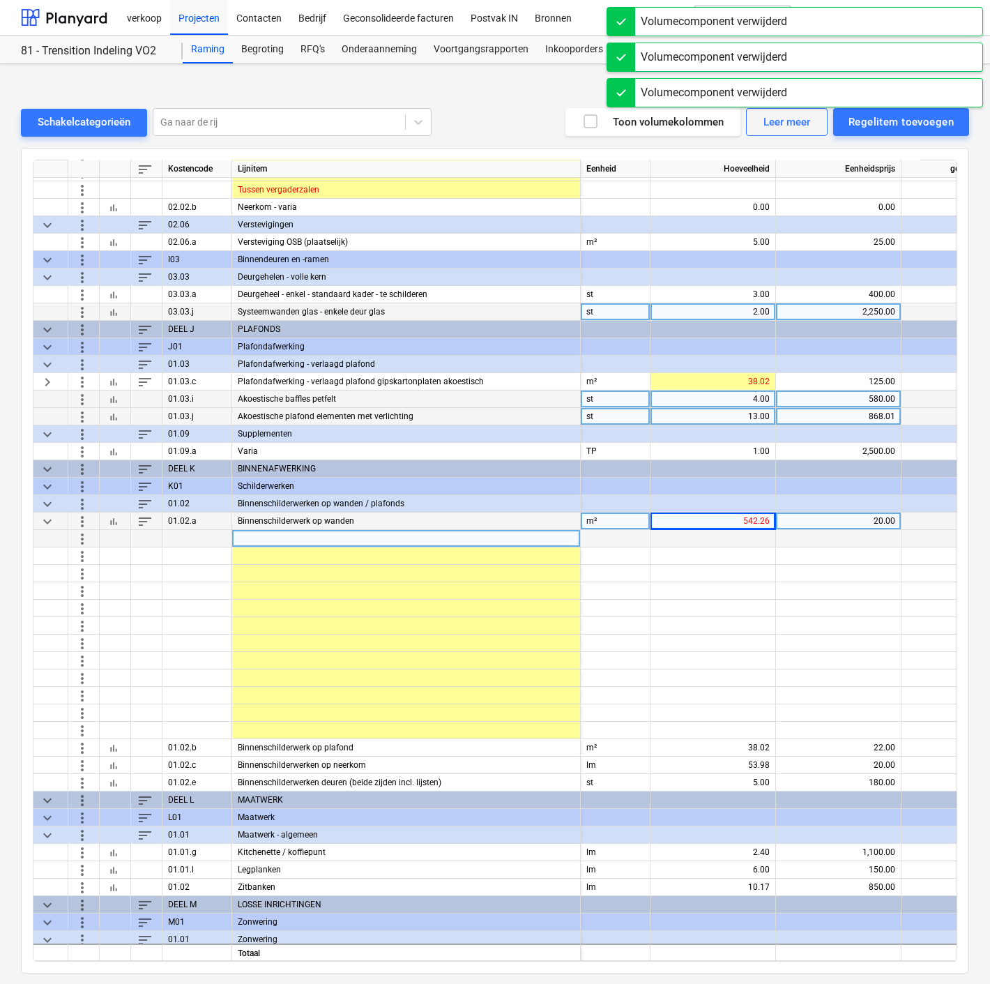
click at [76, 537] on span "more_vert" at bounding box center [82, 538] width 17 height 17
click at [82, 579] on li "Verwijder" at bounding box center [108, 569] width 70 height 32
click at [82, 540] on span "more_vert" at bounding box center [82, 538] width 17 height 17
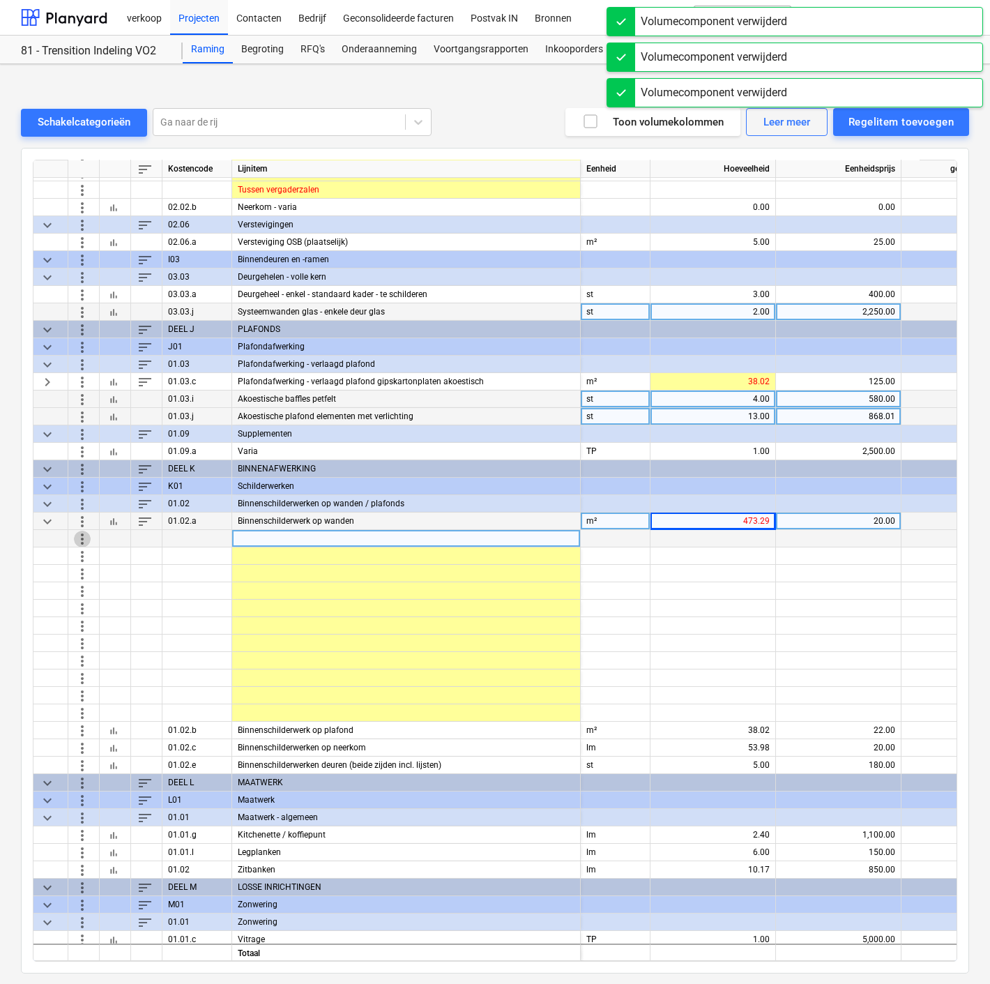
click at [82, 538] on span "more_vert" at bounding box center [82, 538] width 17 height 17
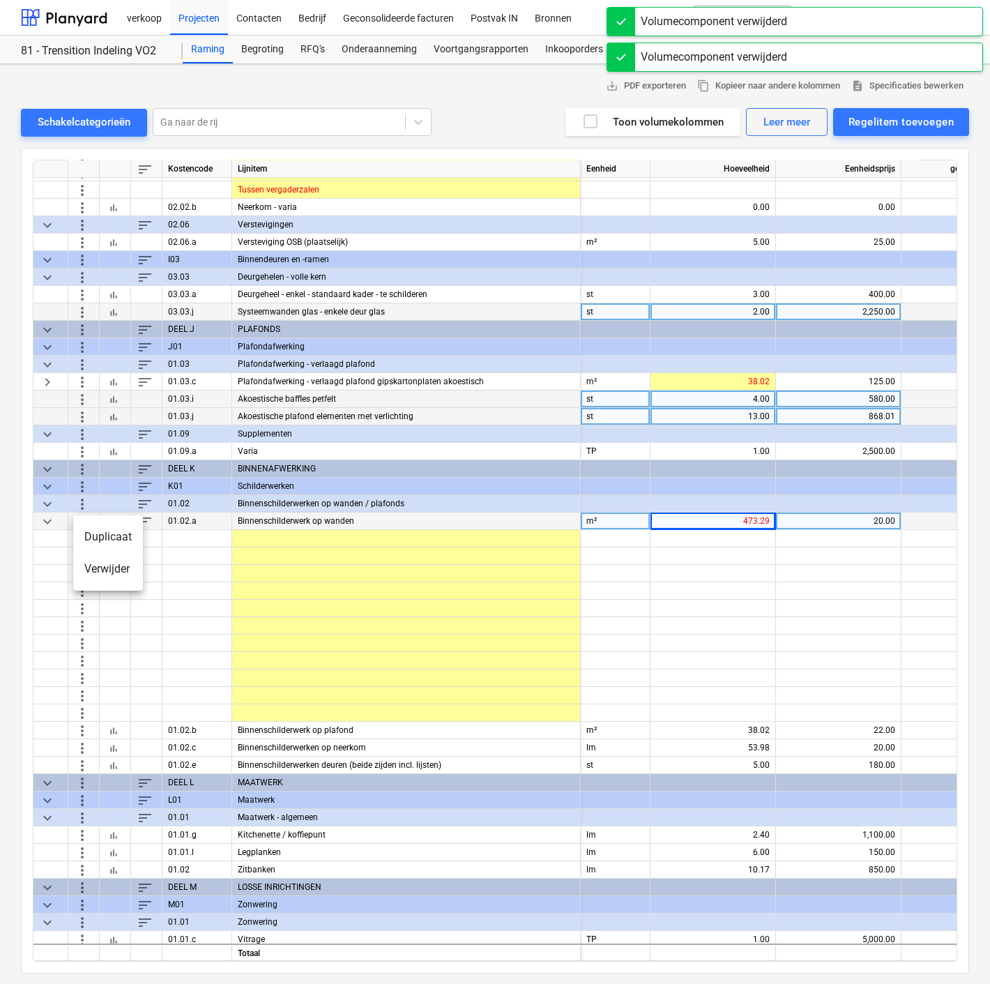
click at [93, 572] on li "Verwijder" at bounding box center [108, 569] width 70 height 32
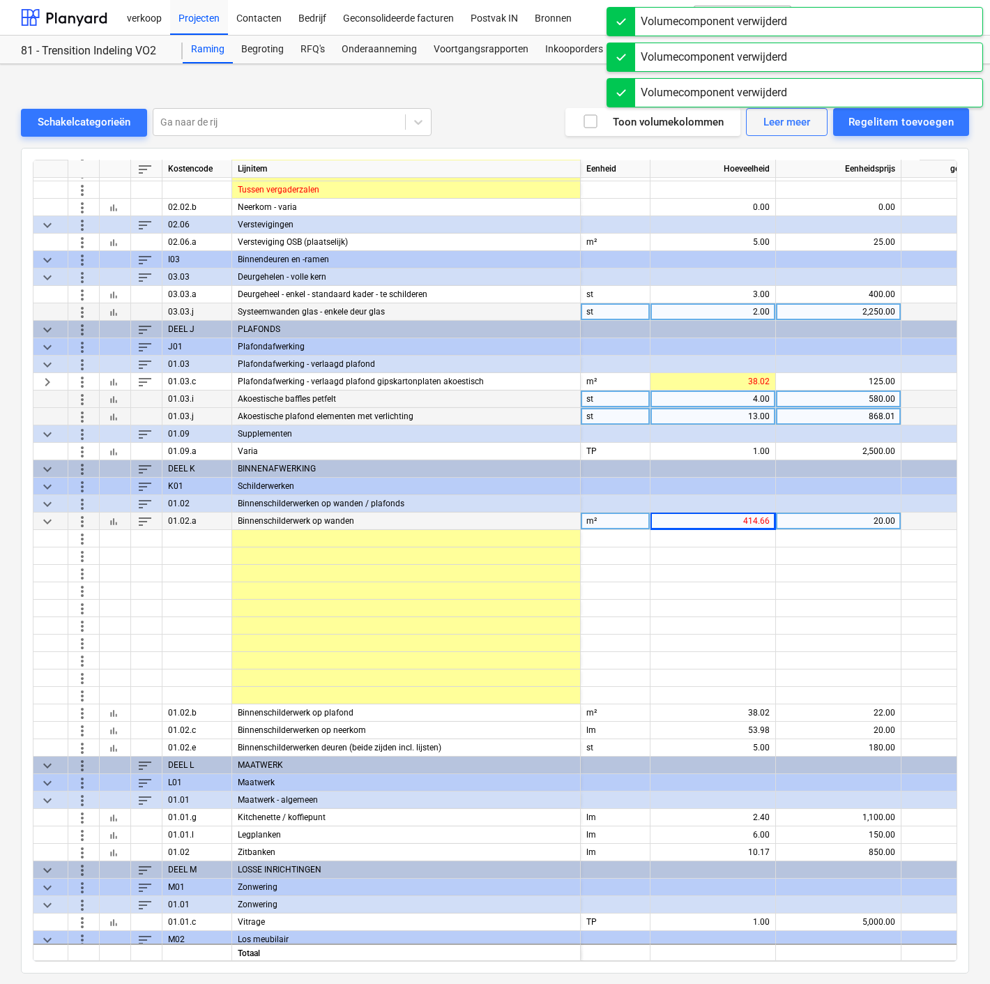
click at [79, 535] on span "more_vert" at bounding box center [82, 538] width 17 height 17
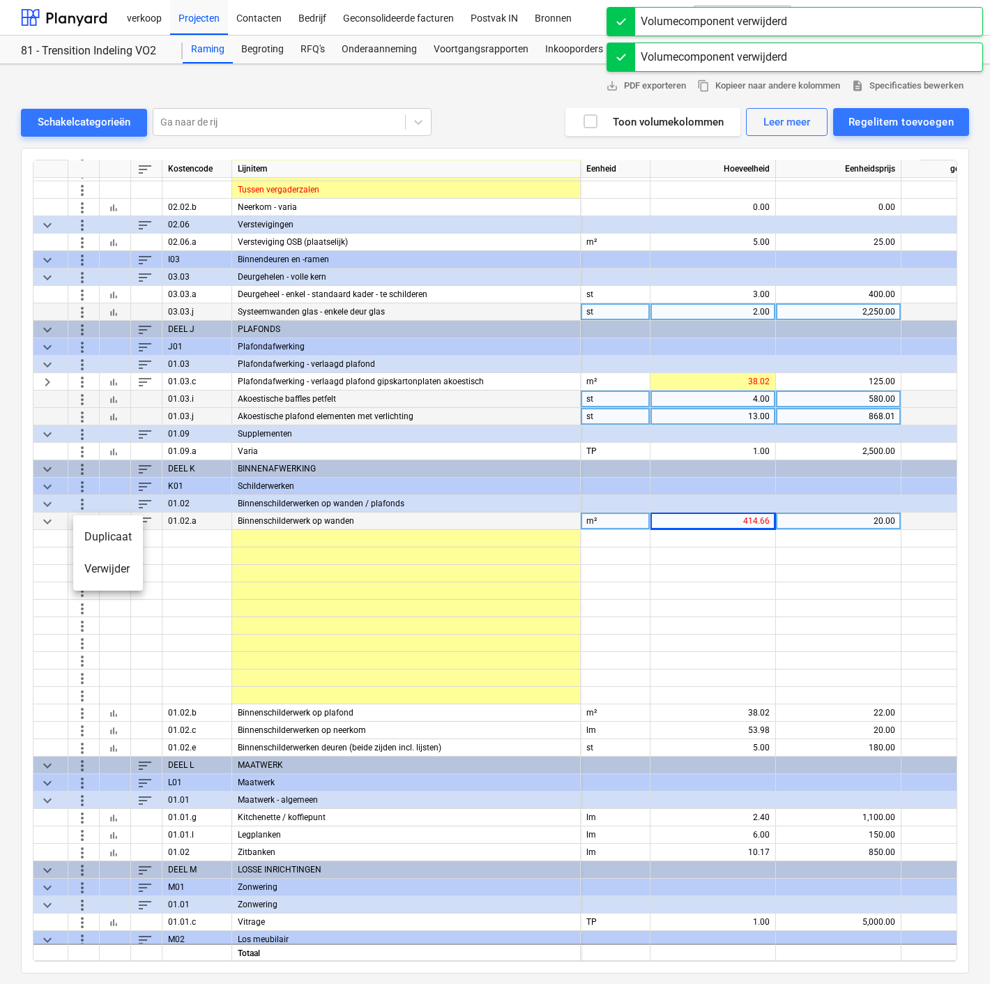
click at [86, 574] on li "Verwijder" at bounding box center [108, 569] width 70 height 32
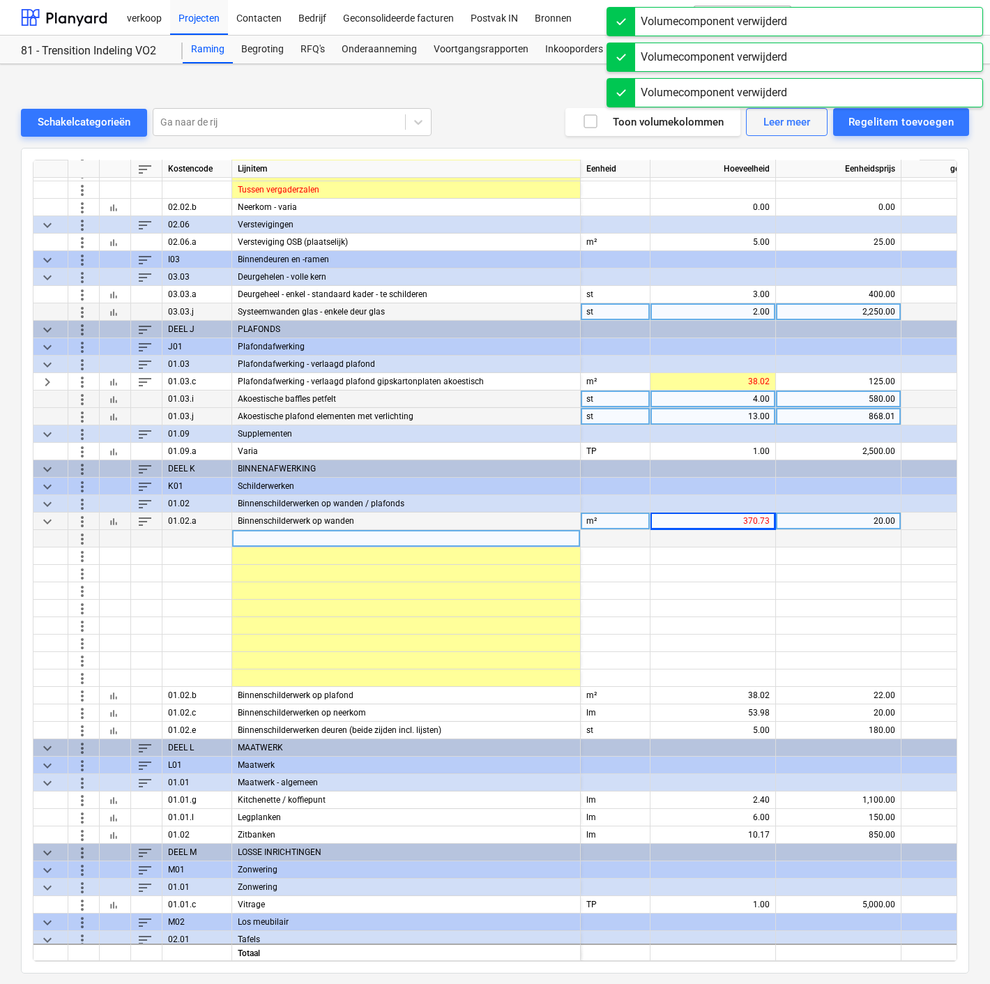
click at [81, 537] on span "more_vert" at bounding box center [82, 538] width 17 height 17
click at [95, 570] on li "Verwijder" at bounding box center [108, 569] width 70 height 32
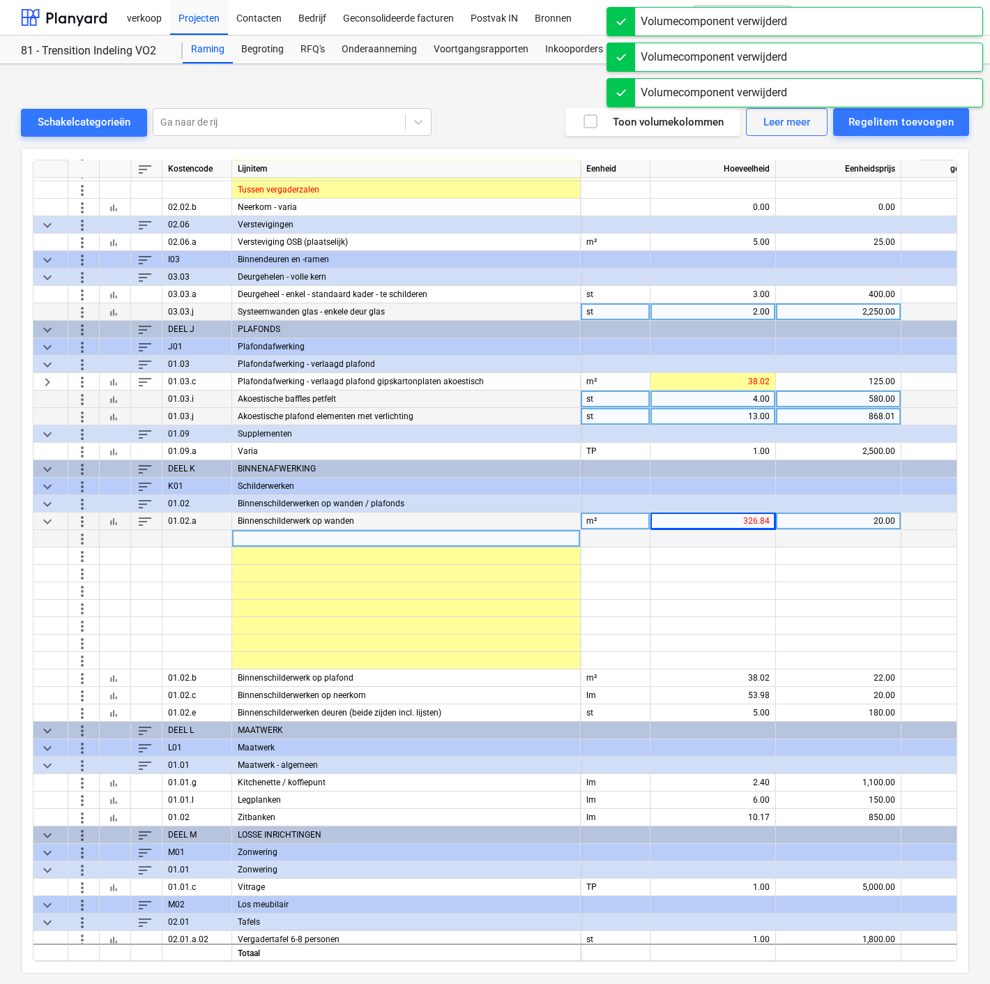
click at [82, 535] on span "more_vert" at bounding box center [82, 538] width 17 height 17
click at [96, 568] on li "Verwijder" at bounding box center [108, 569] width 70 height 32
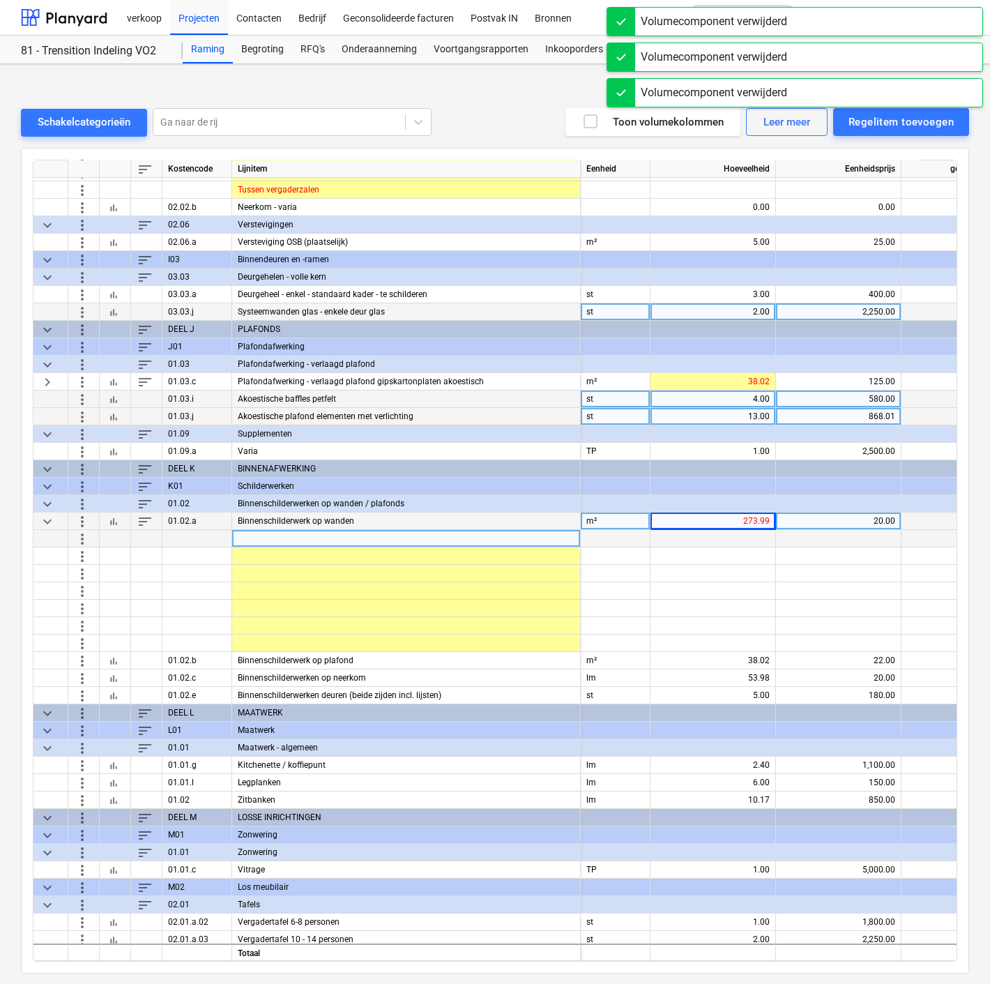
click at [83, 540] on span "more_vert" at bounding box center [82, 538] width 17 height 17
click at [91, 578] on li "Verwijder" at bounding box center [108, 569] width 70 height 32
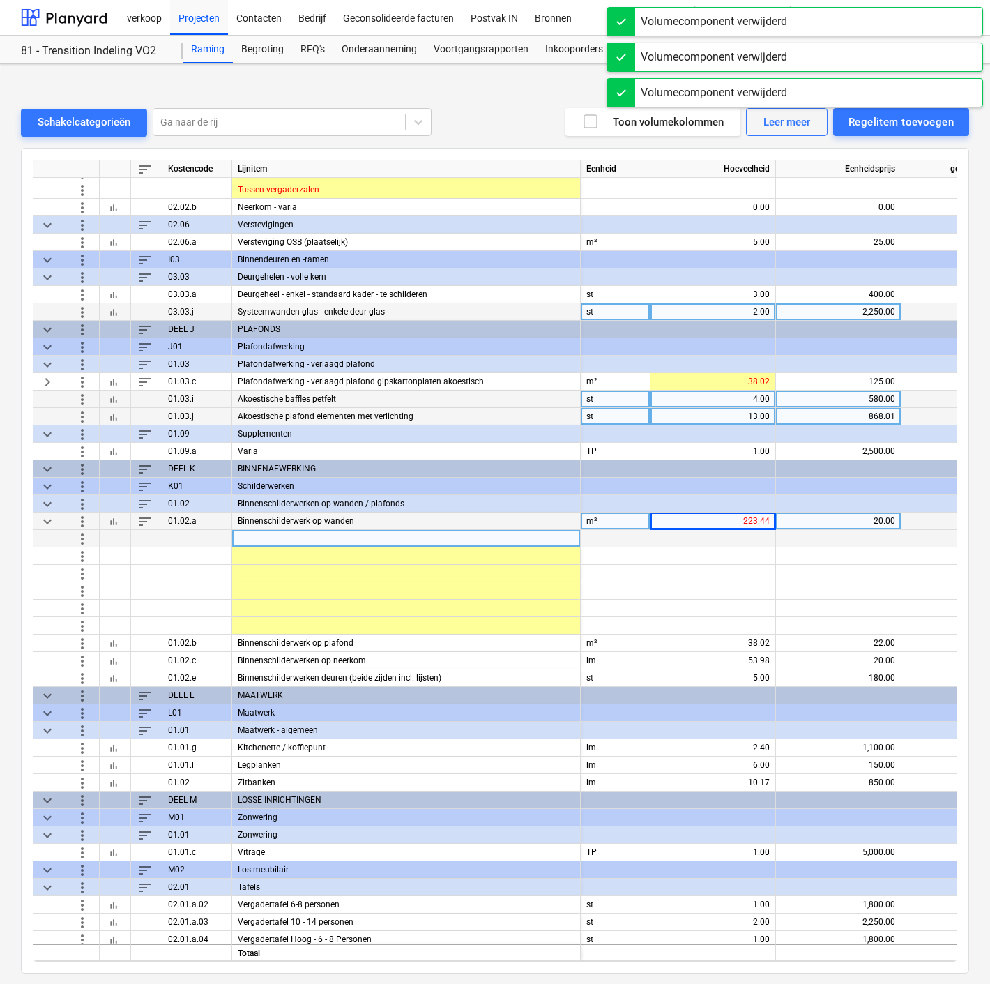
click at [84, 535] on span "more_vert" at bounding box center [82, 538] width 17 height 17
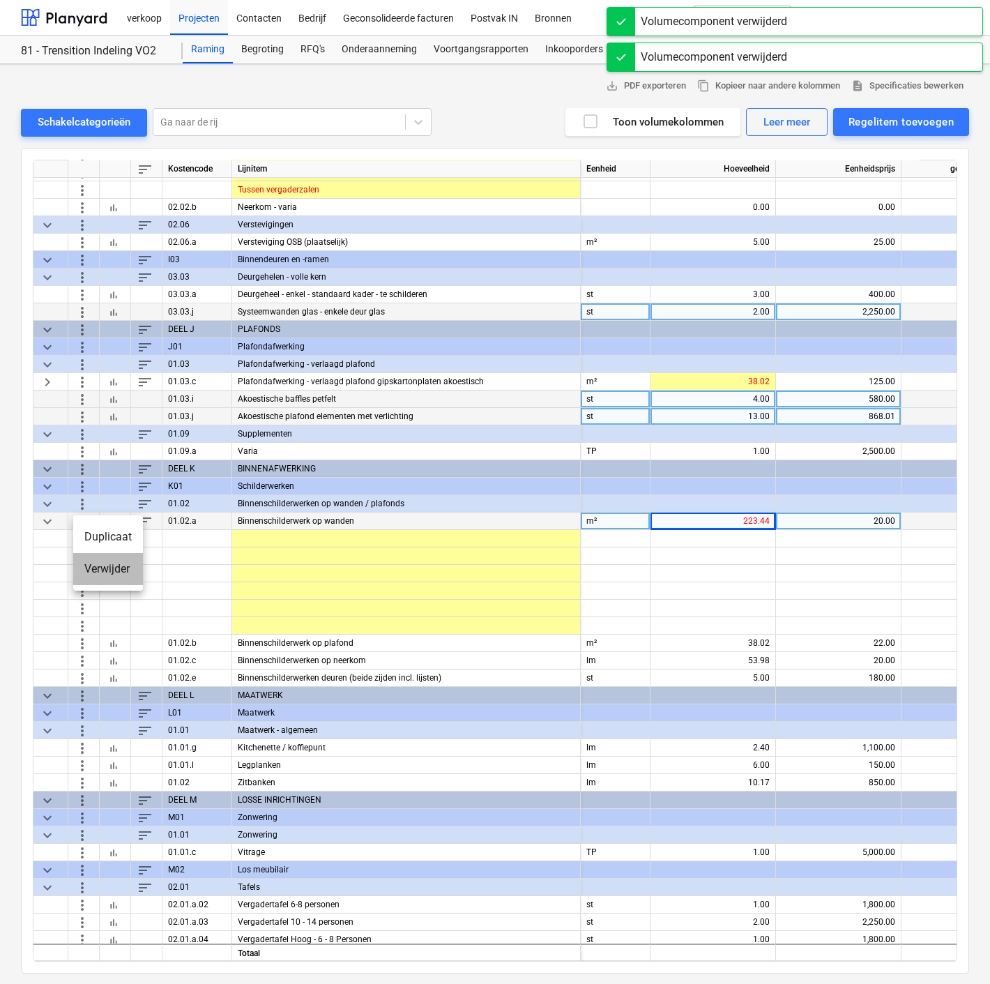
click at [91, 566] on li "Verwijder" at bounding box center [108, 569] width 70 height 32
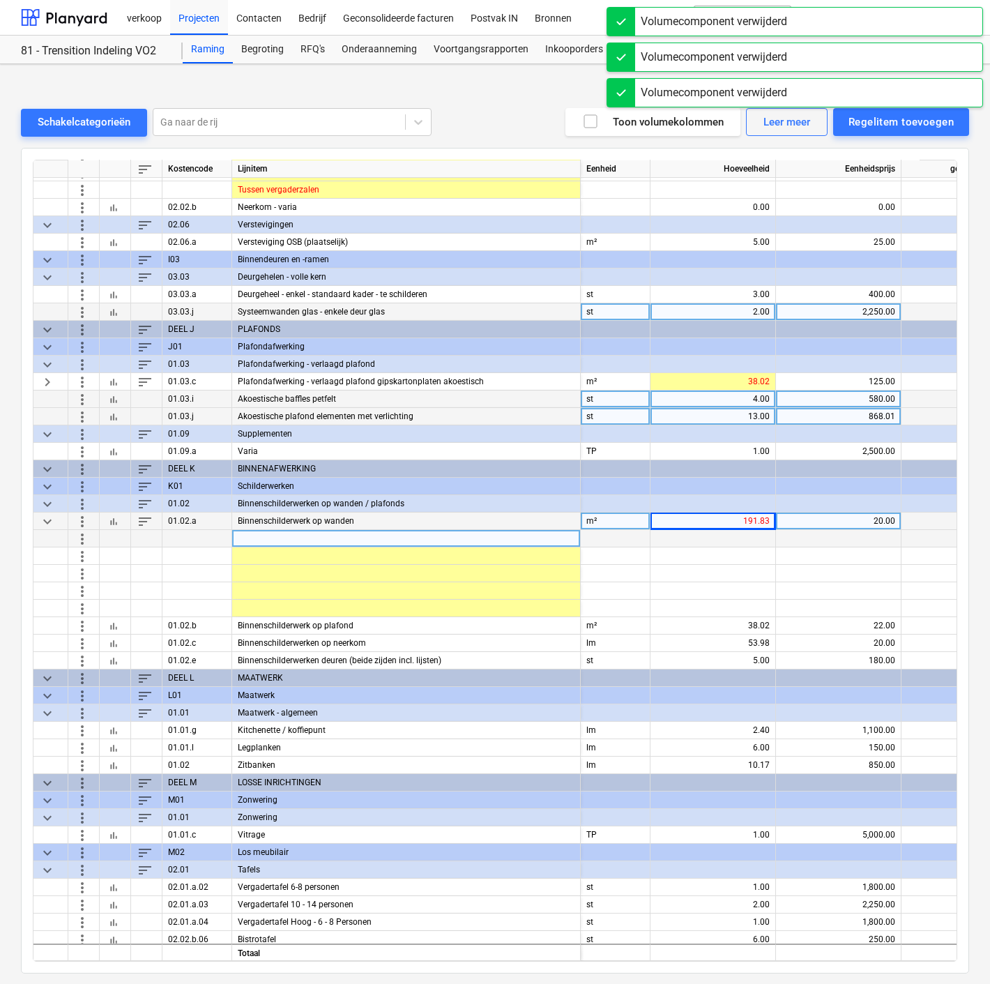
click at [79, 535] on span "more_vert" at bounding box center [82, 538] width 17 height 17
click at [89, 576] on li "Verwijder" at bounding box center [108, 569] width 70 height 32
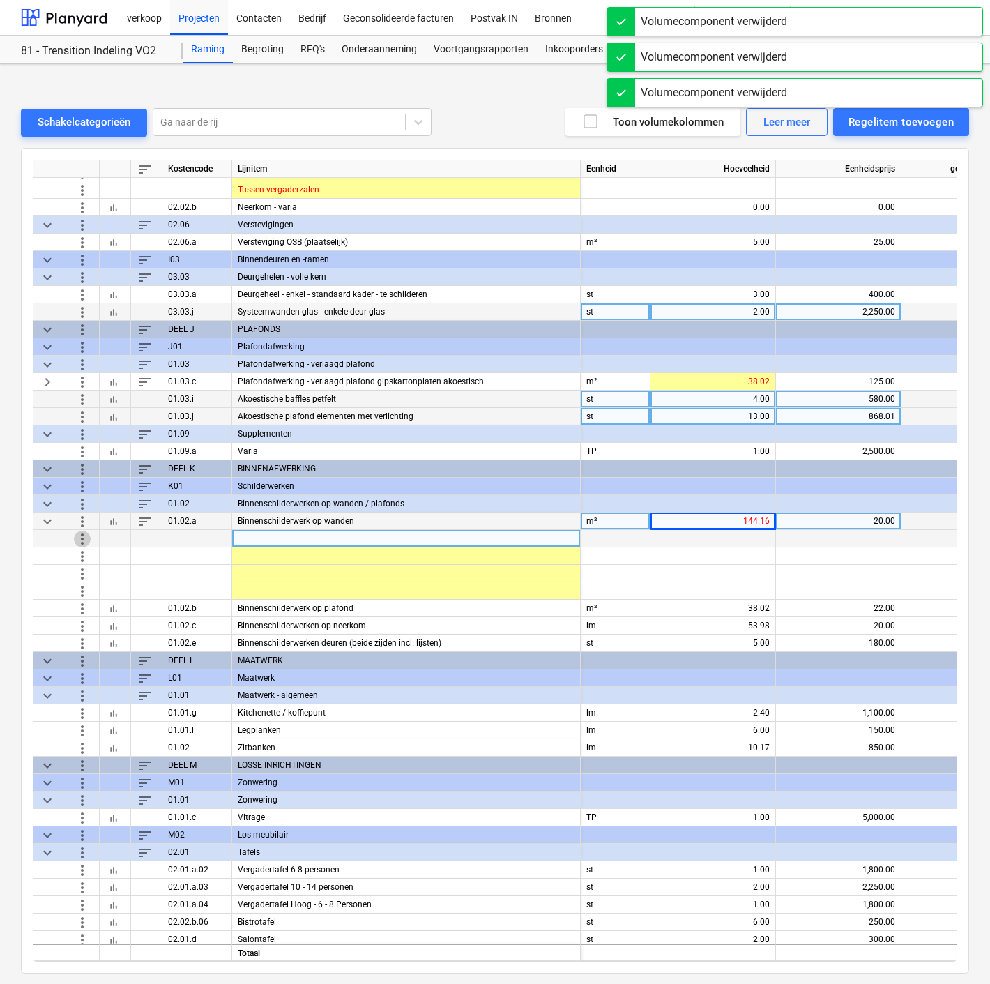
click at [81, 540] on span "more_vert" at bounding box center [82, 538] width 17 height 17
click at [93, 569] on li "Verwijder" at bounding box center [108, 569] width 70 height 32
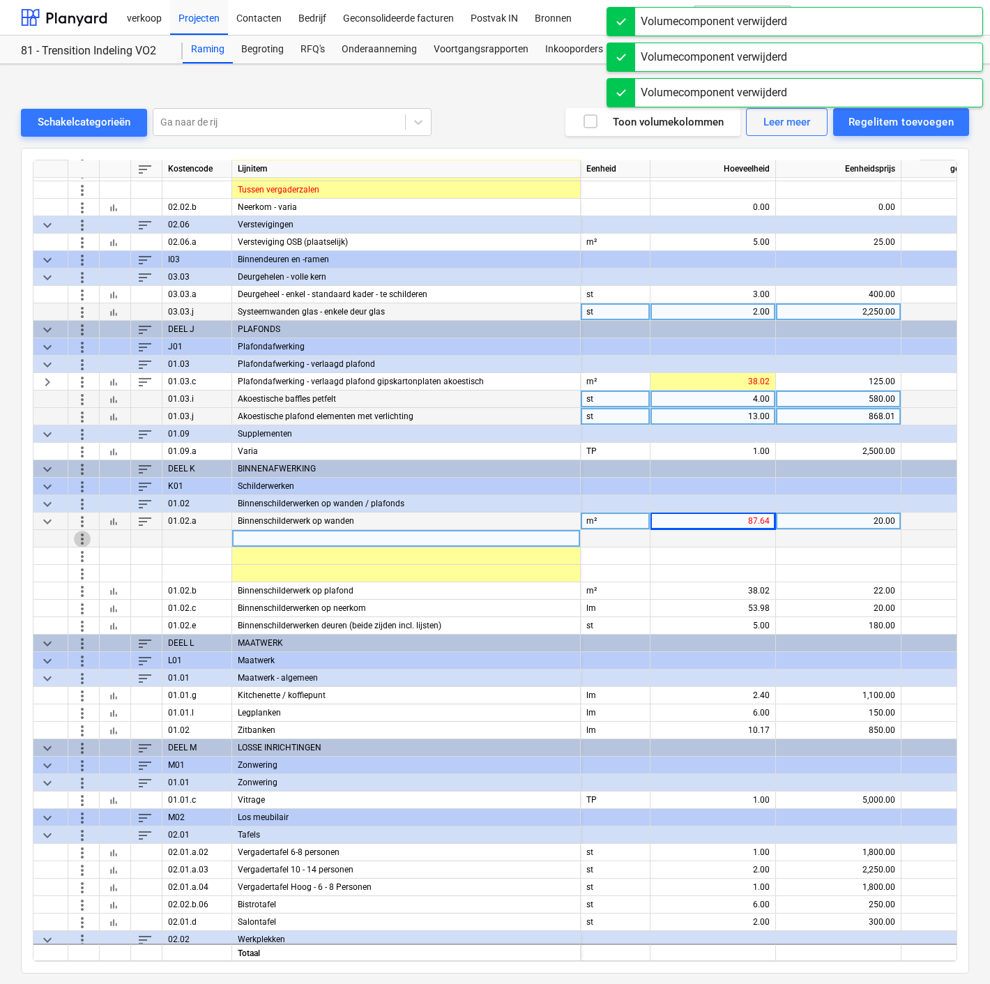
click at [81, 534] on span "more_vert" at bounding box center [82, 538] width 17 height 17
click at [90, 574] on li "Verwijder" at bounding box center [108, 569] width 70 height 32
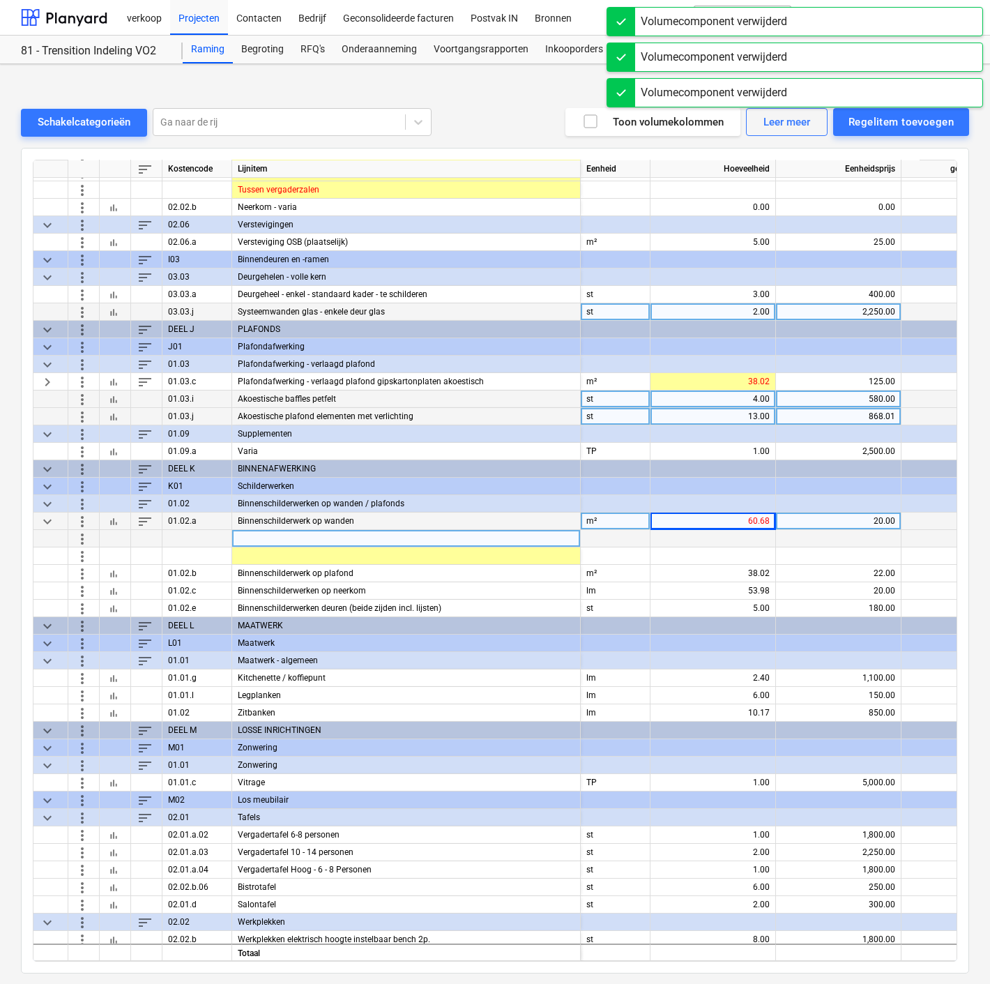
click at [79, 535] on span "more_vert" at bounding box center [82, 538] width 17 height 17
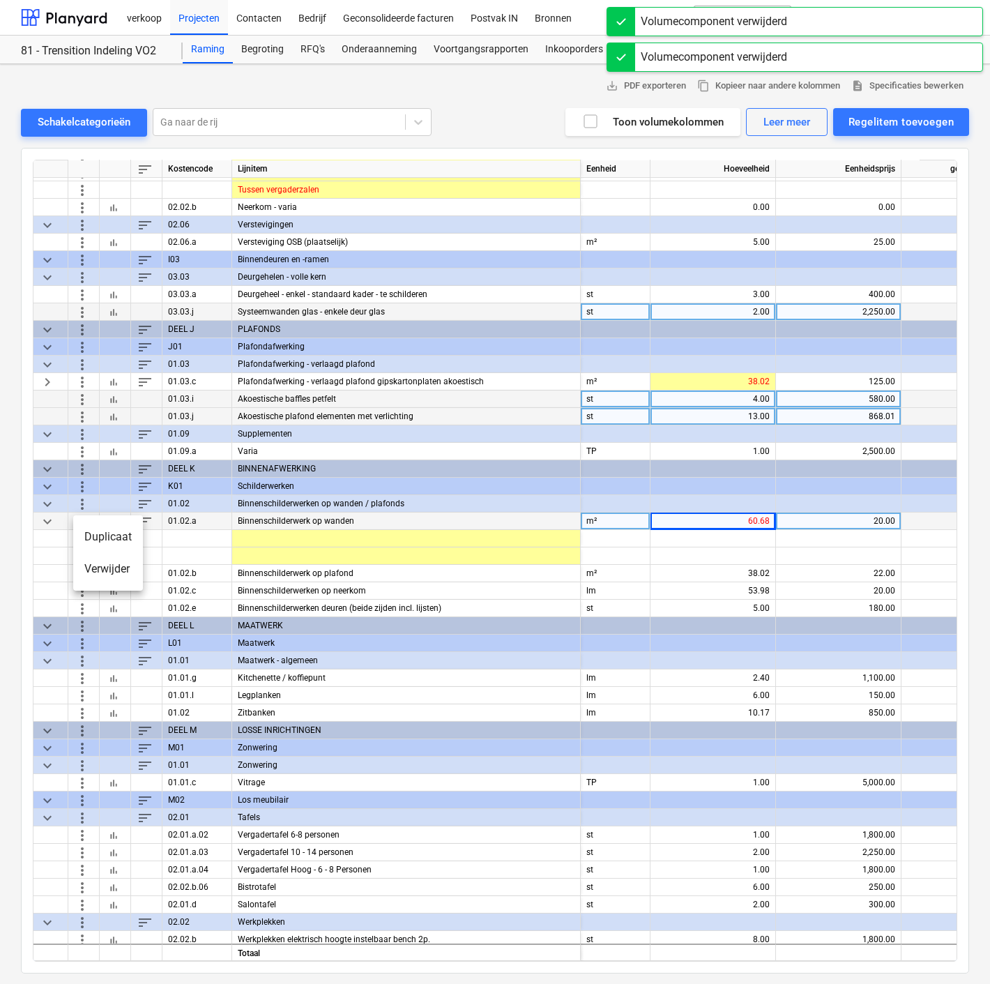
click at [94, 565] on li "Verwijder" at bounding box center [108, 569] width 70 height 32
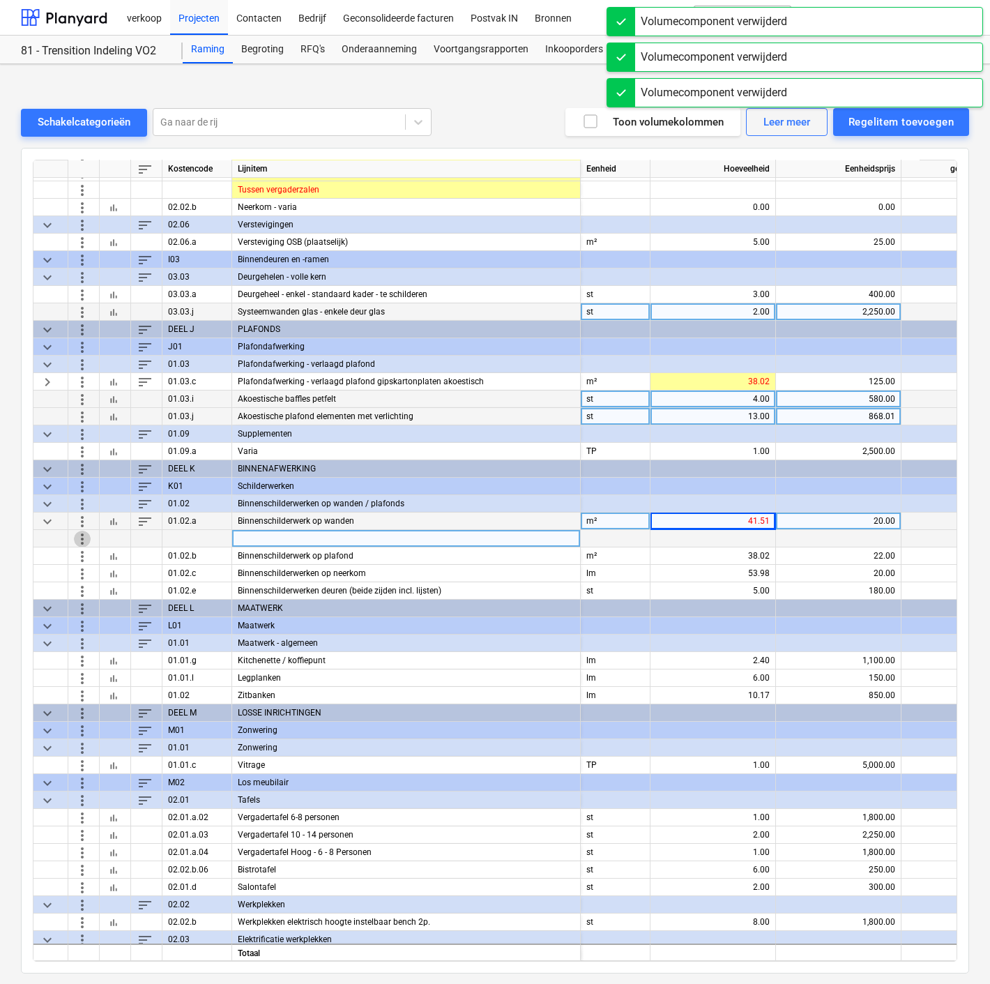
click at [85, 535] on span "more_vert" at bounding box center [82, 538] width 17 height 17
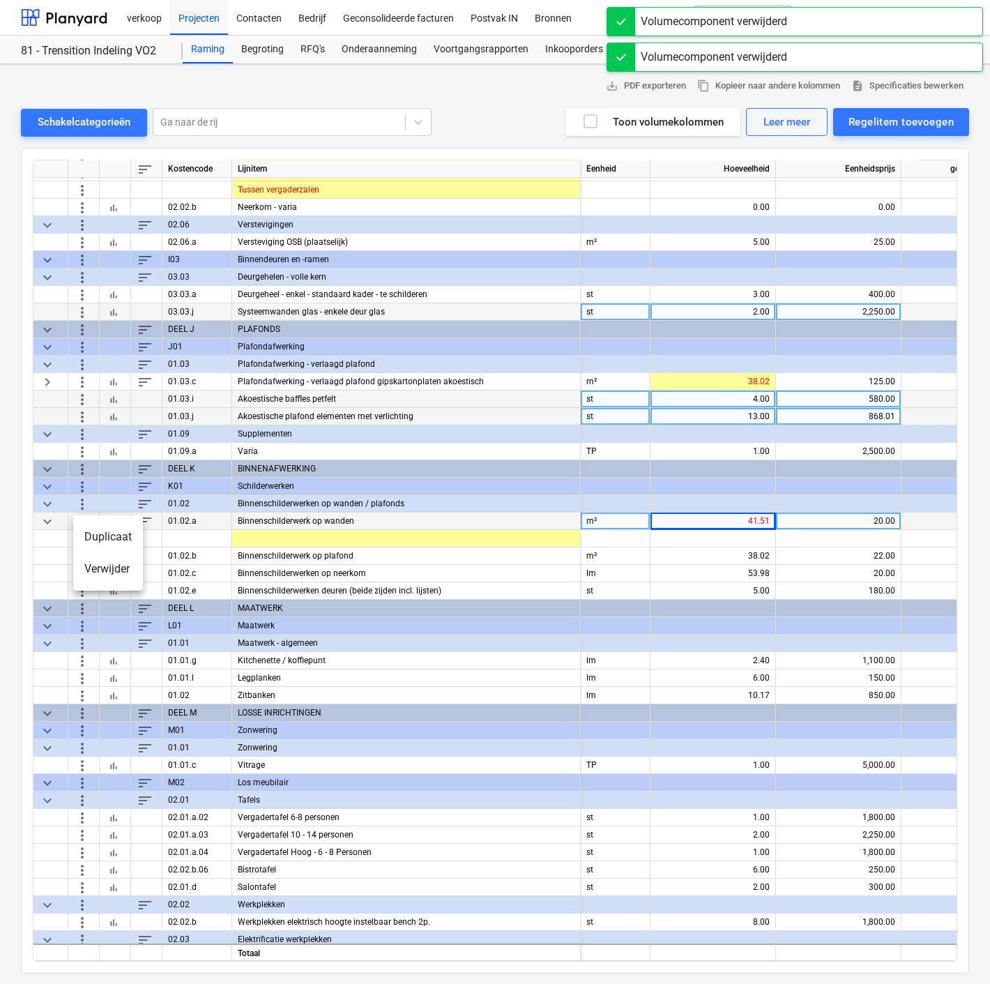
click at [99, 570] on li "Verwijder" at bounding box center [108, 569] width 70 height 32
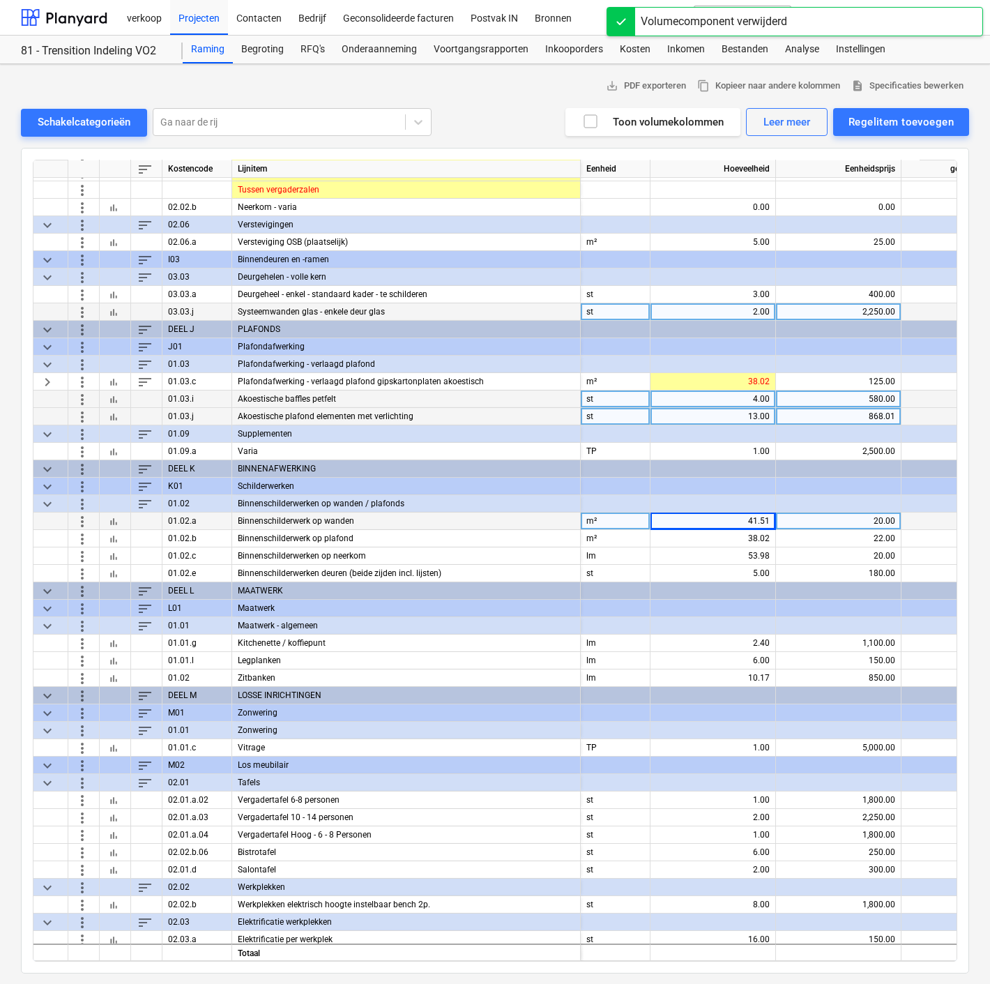
click at [743, 517] on div "41.51" at bounding box center [713, 520] width 114 height 17
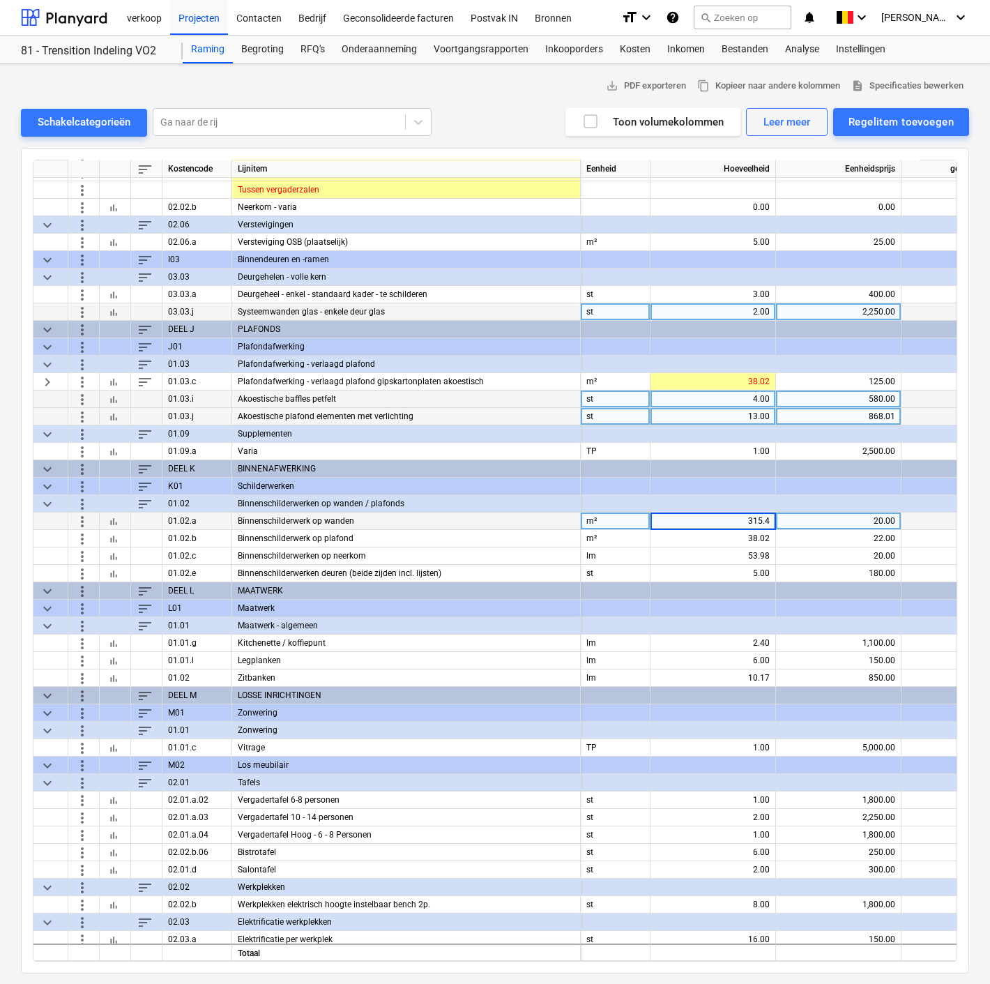
type input "315.46"
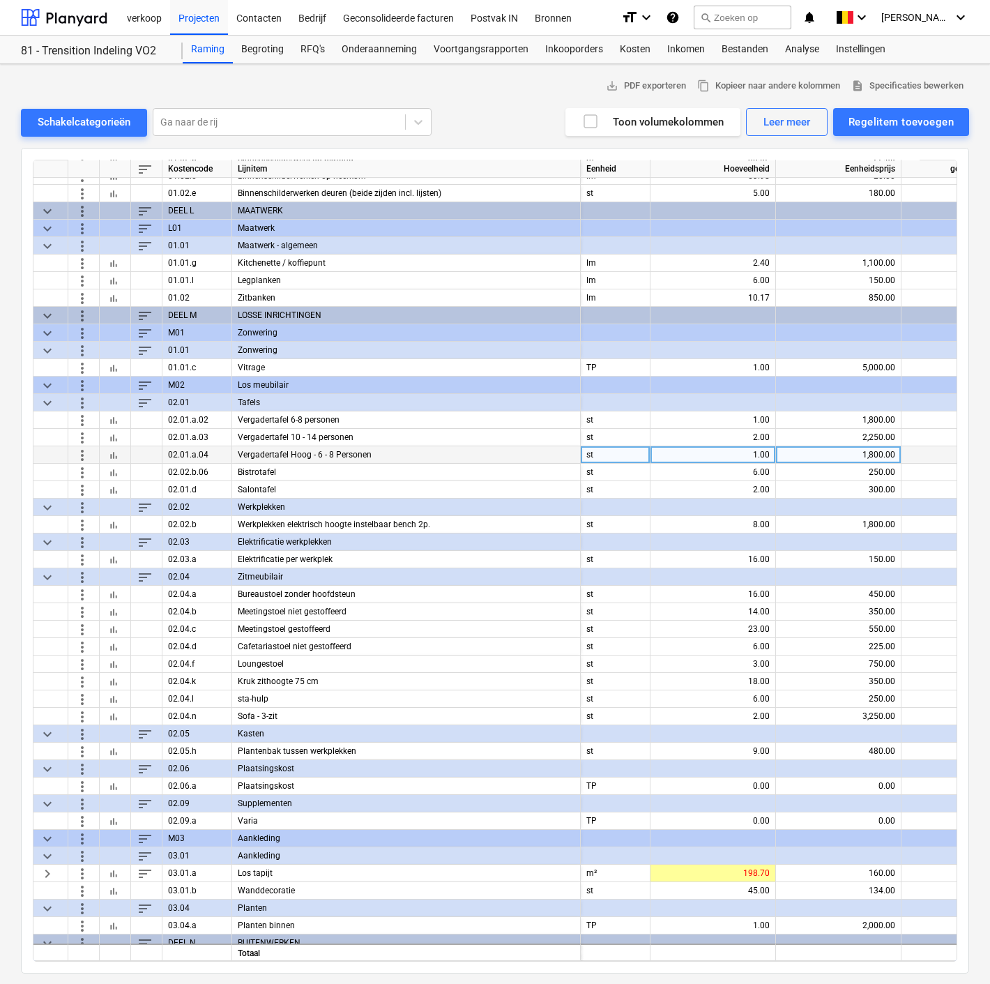
scroll to position [1370, 0]
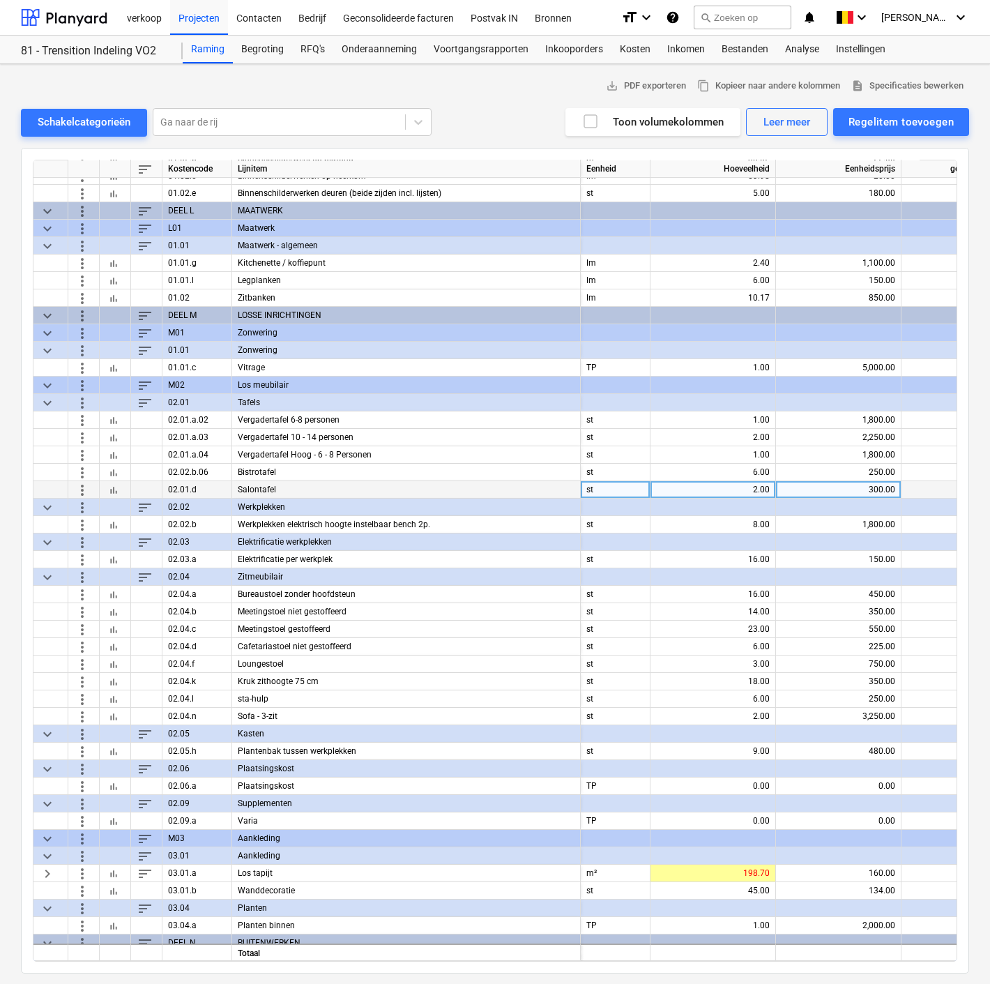
click at [863, 491] on div "300.00" at bounding box center [838, 489] width 114 height 17
type input "250"
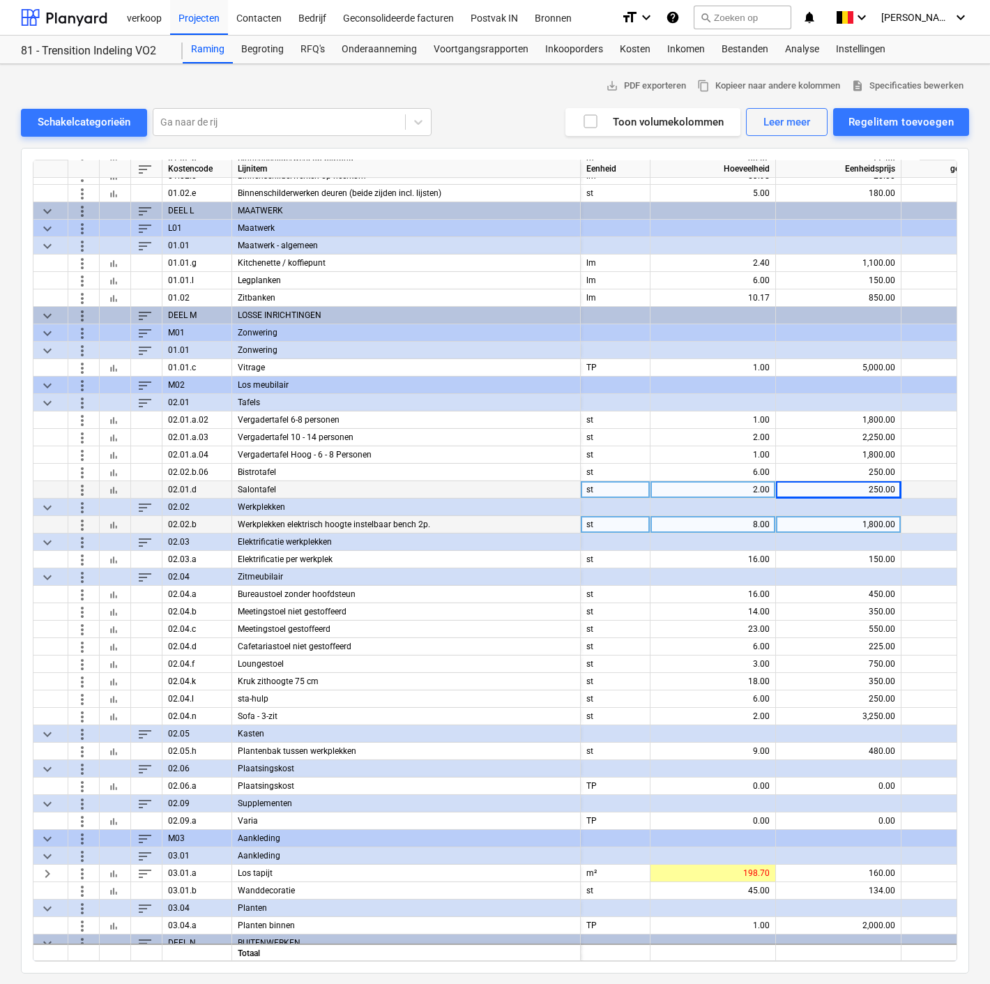
click at [844, 523] on div "1,800.00" at bounding box center [838, 524] width 114 height 17
type input "1600"
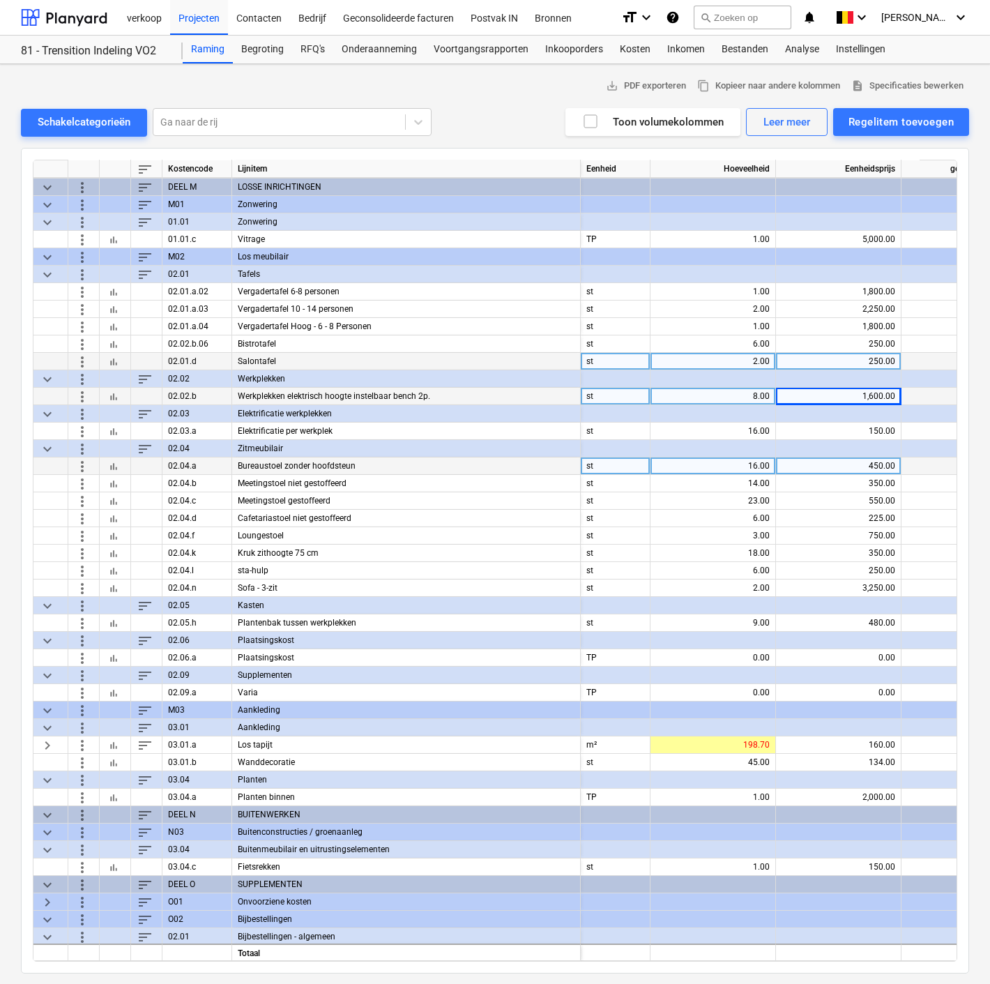
scroll to position [1499, 0]
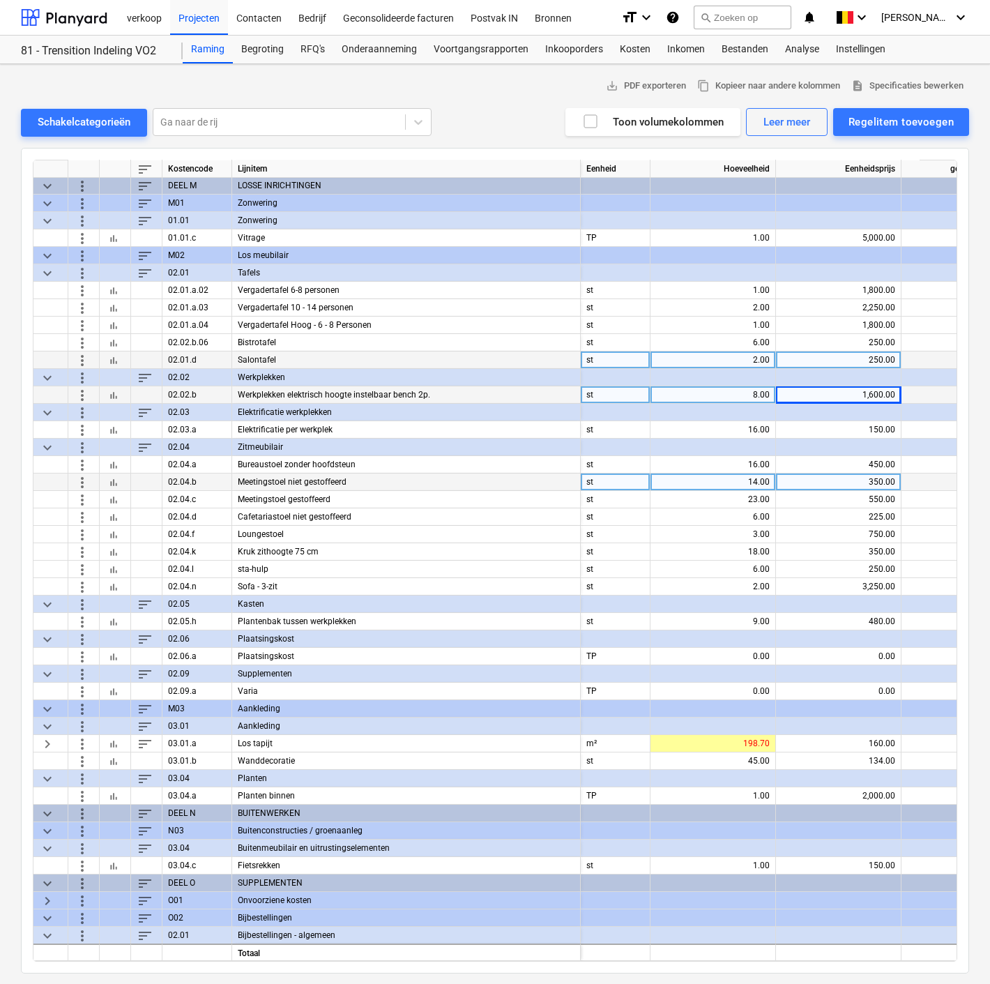
click at [809, 483] on div "350.00" at bounding box center [838, 481] width 114 height 17
type input "200"
click at [816, 504] on div "550.00" at bounding box center [838, 499] width 114 height 17
type input "350"
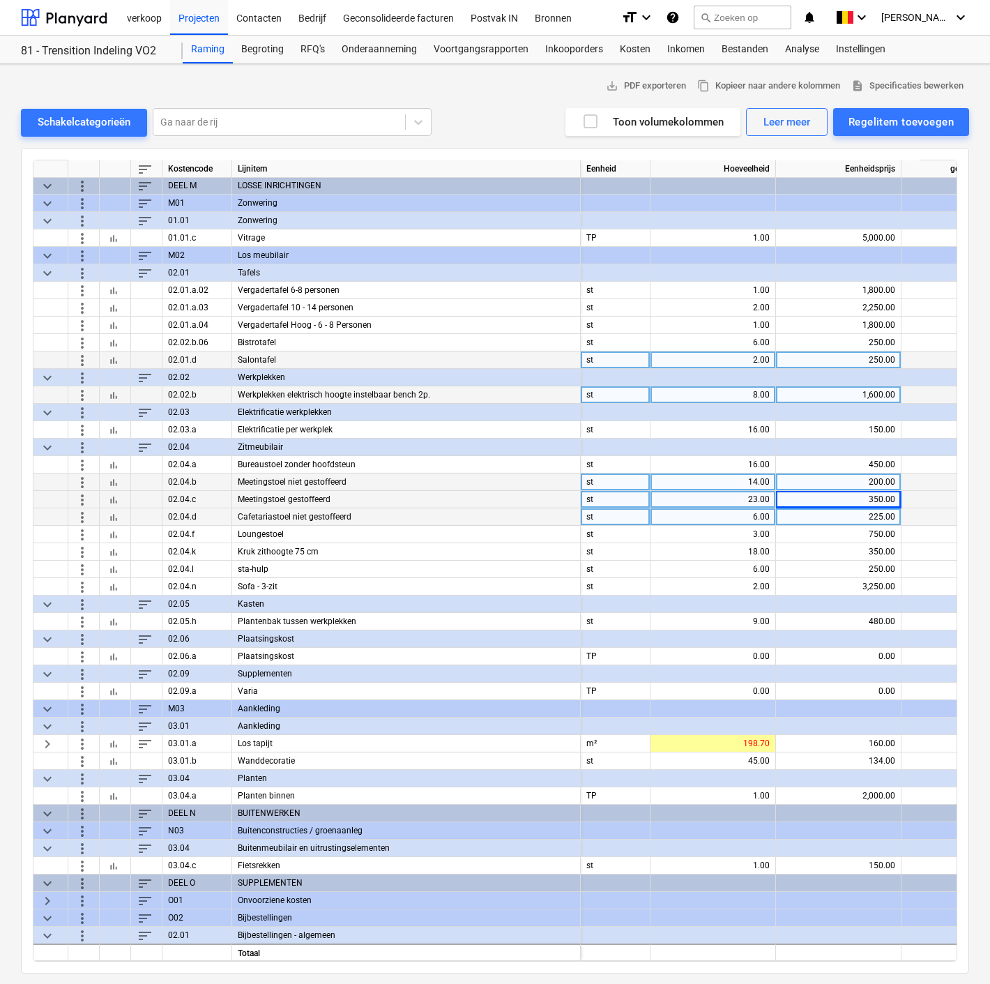
click at [816, 510] on div "225.00" at bounding box center [838, 516] width 114 height 17
type input "150"
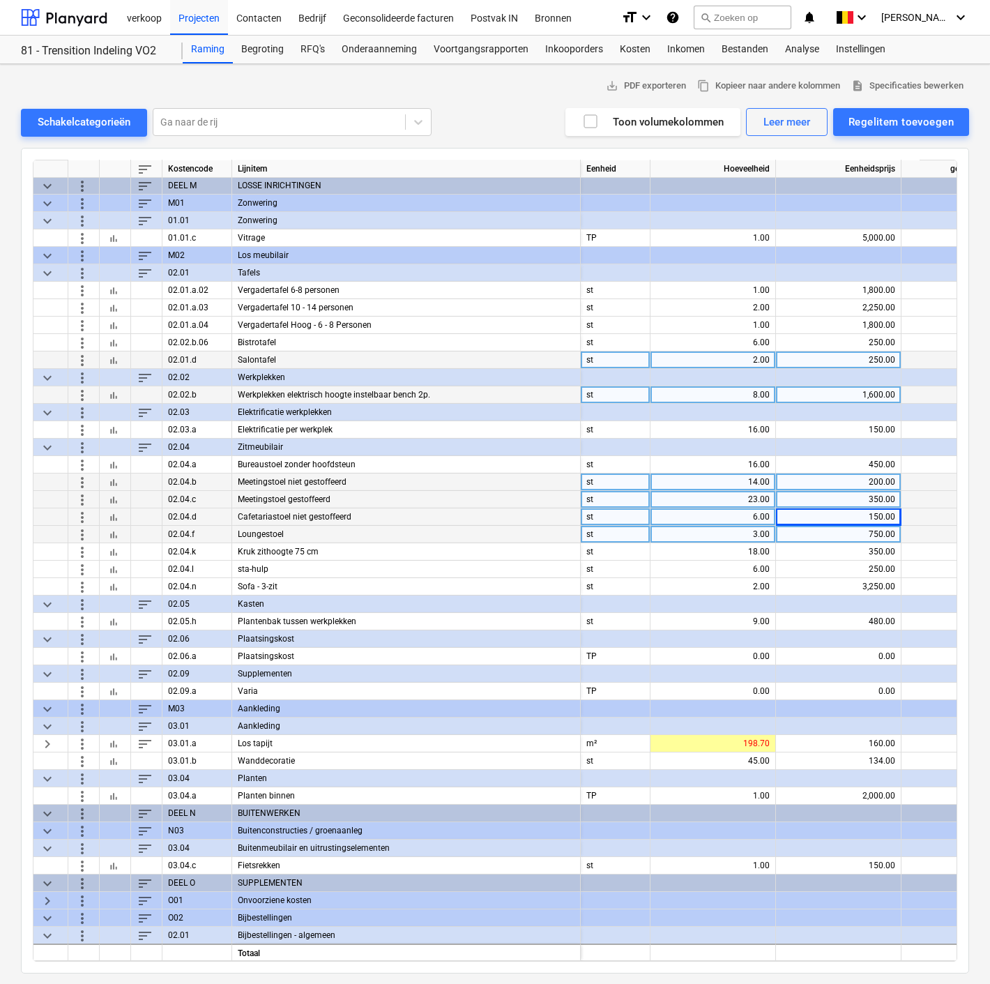
click at [820, 533] on div "750.00" at bounding box center [838, 534] width 114 height 17
type input "400"
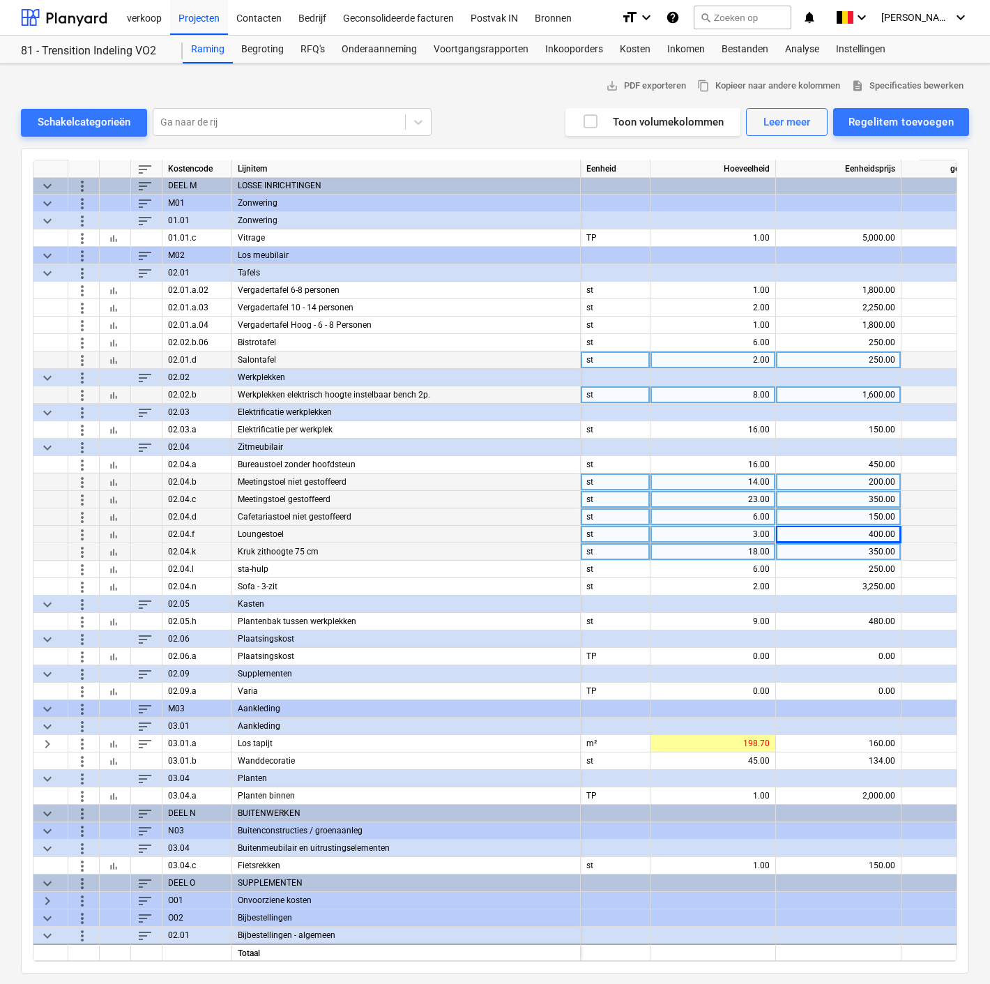
click at [836, 544] on div "350.00" at bounding box center [838, 551] width 114 height 17
type input "200"
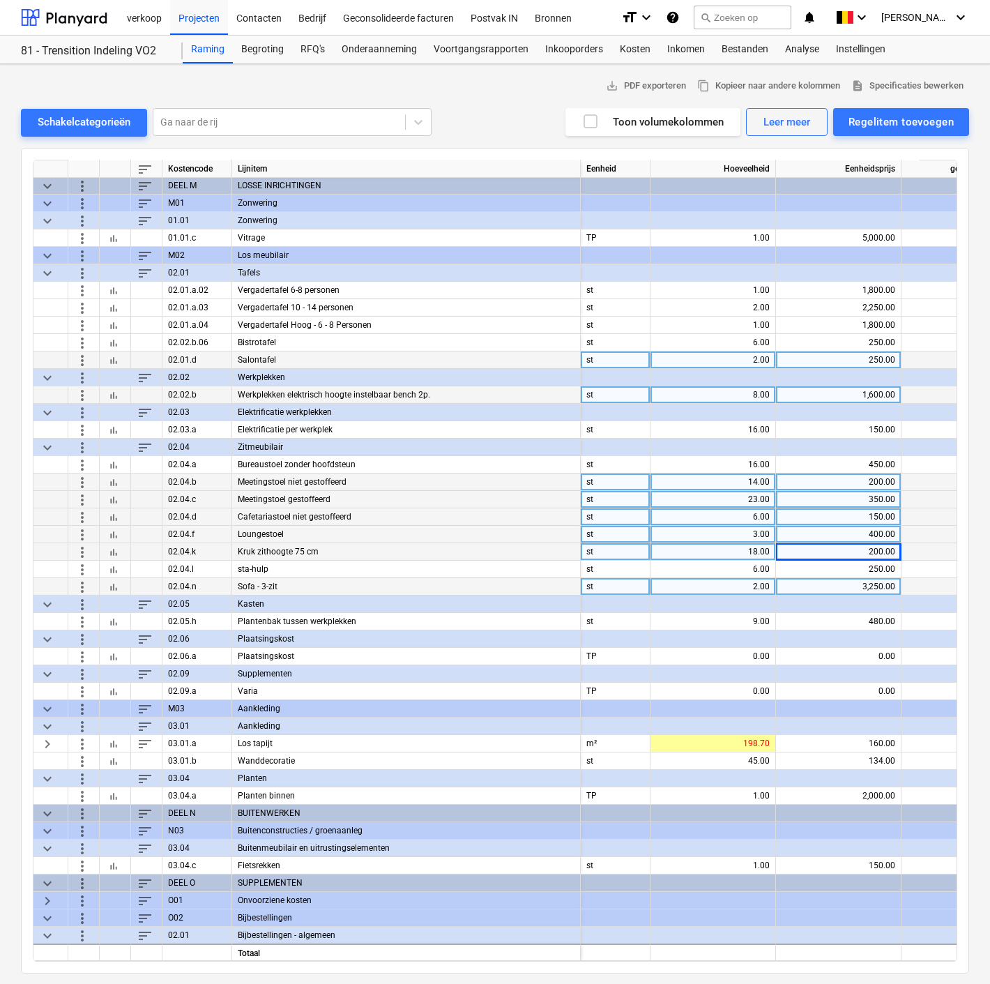
click at [848, 585] on div "3,250.00" at bounding box center [838, 586] width 114 height 17
type input "2500"
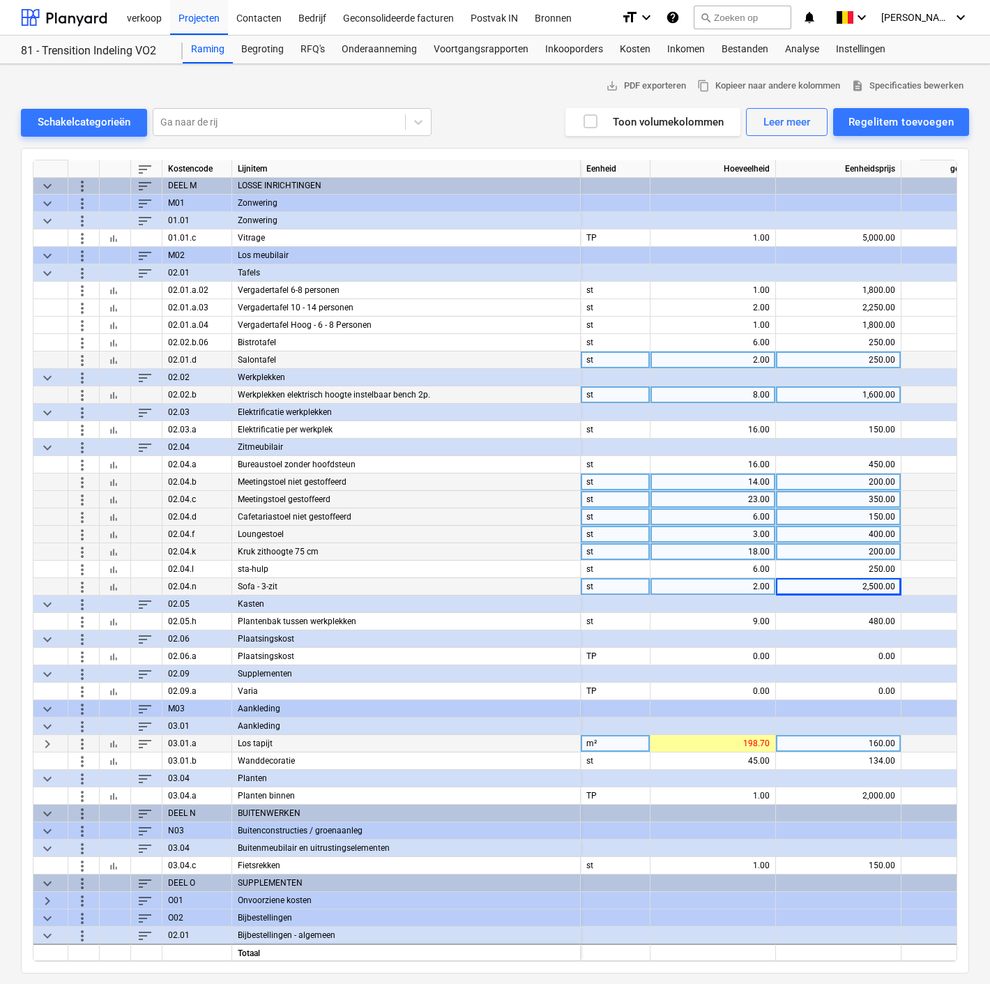
click at [49, 744] on span "keyboard_arrow_right" at bounding box center [47, 743] width 17 height 17
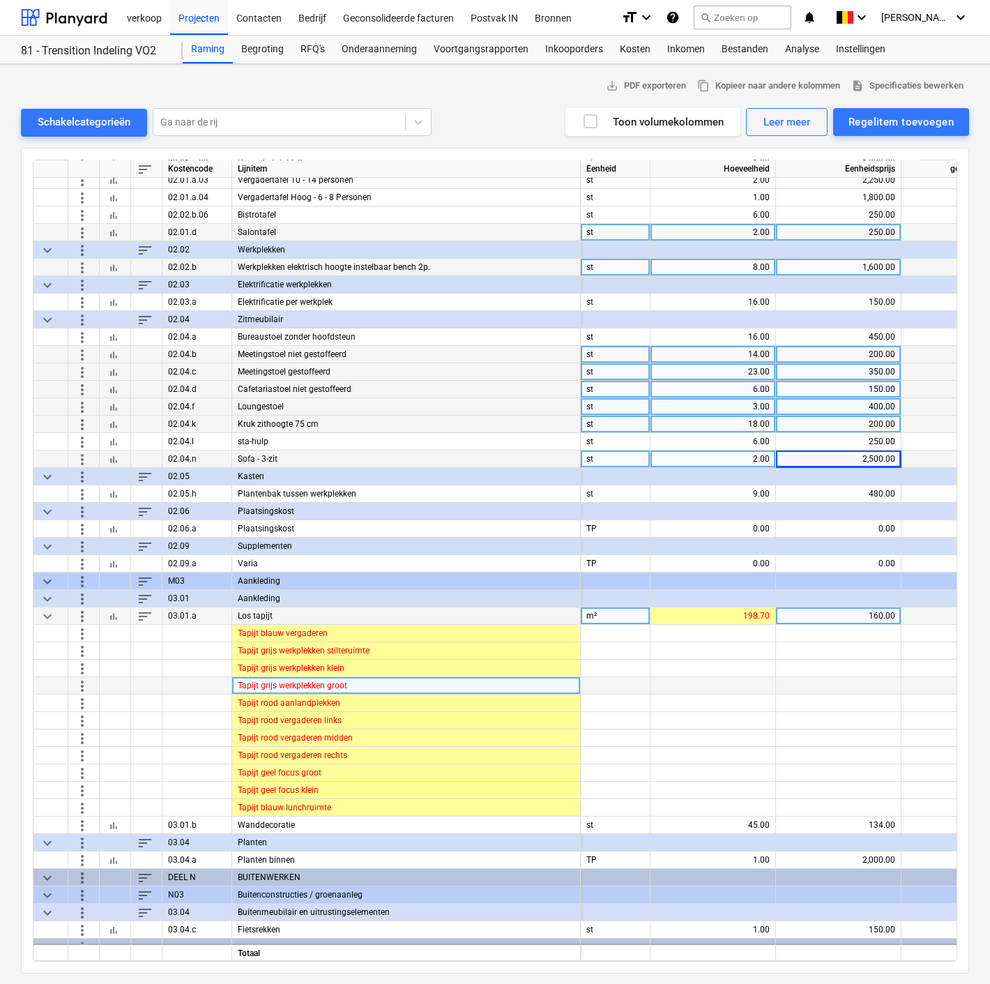
scroll to position [1628, 0]
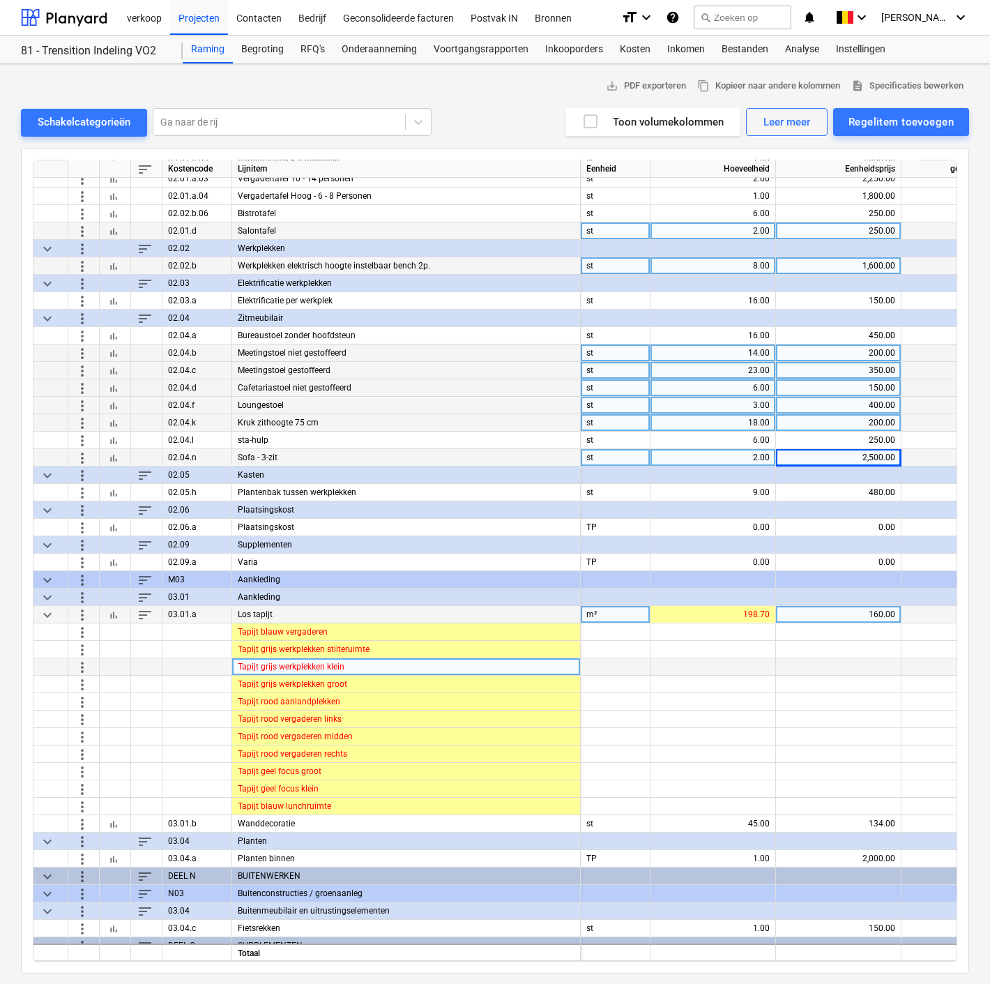
click at [76, 668] on span "more_vert" at bounding box center [82, 666] width 17 height 17
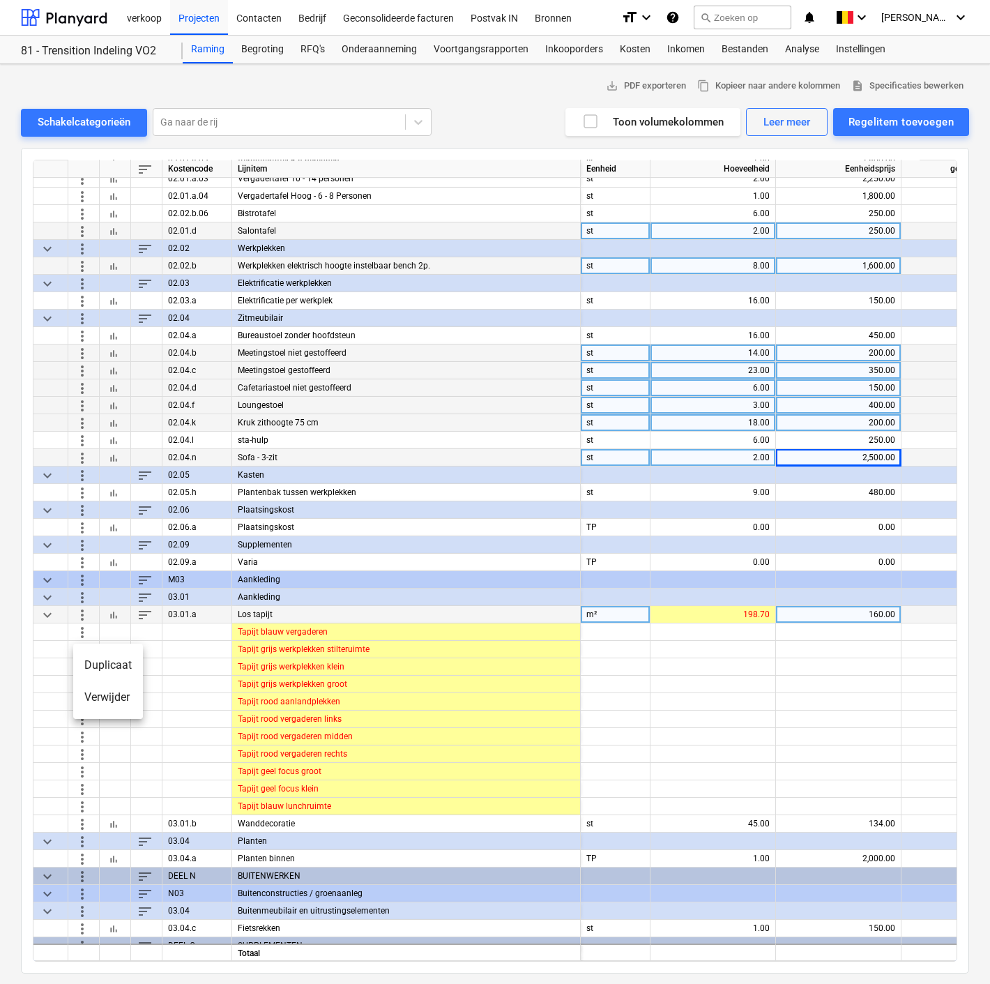
click at [89, 698] on li "Verwijder" at bounding box center [108, 697] width 70 height 32
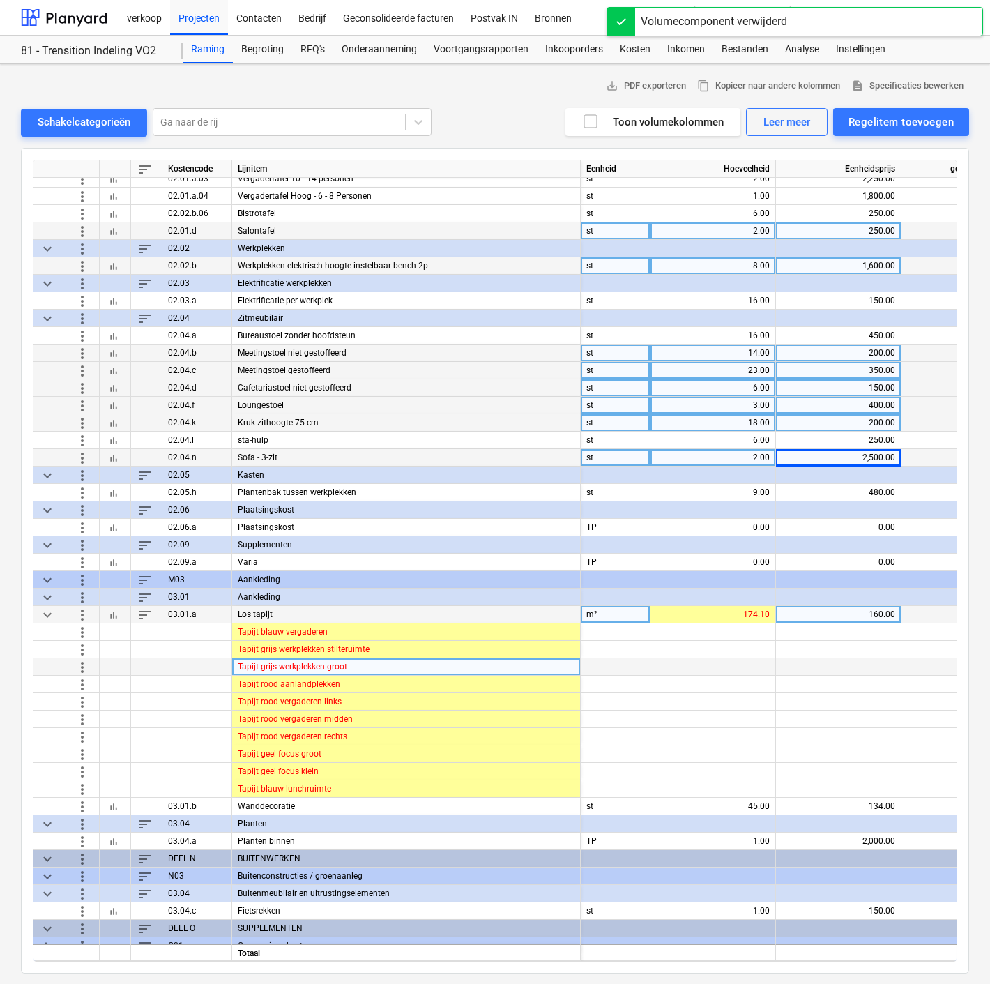
click at [87, 666] on span "more_vert" at bounding box center [82, 666] width 17 height 17
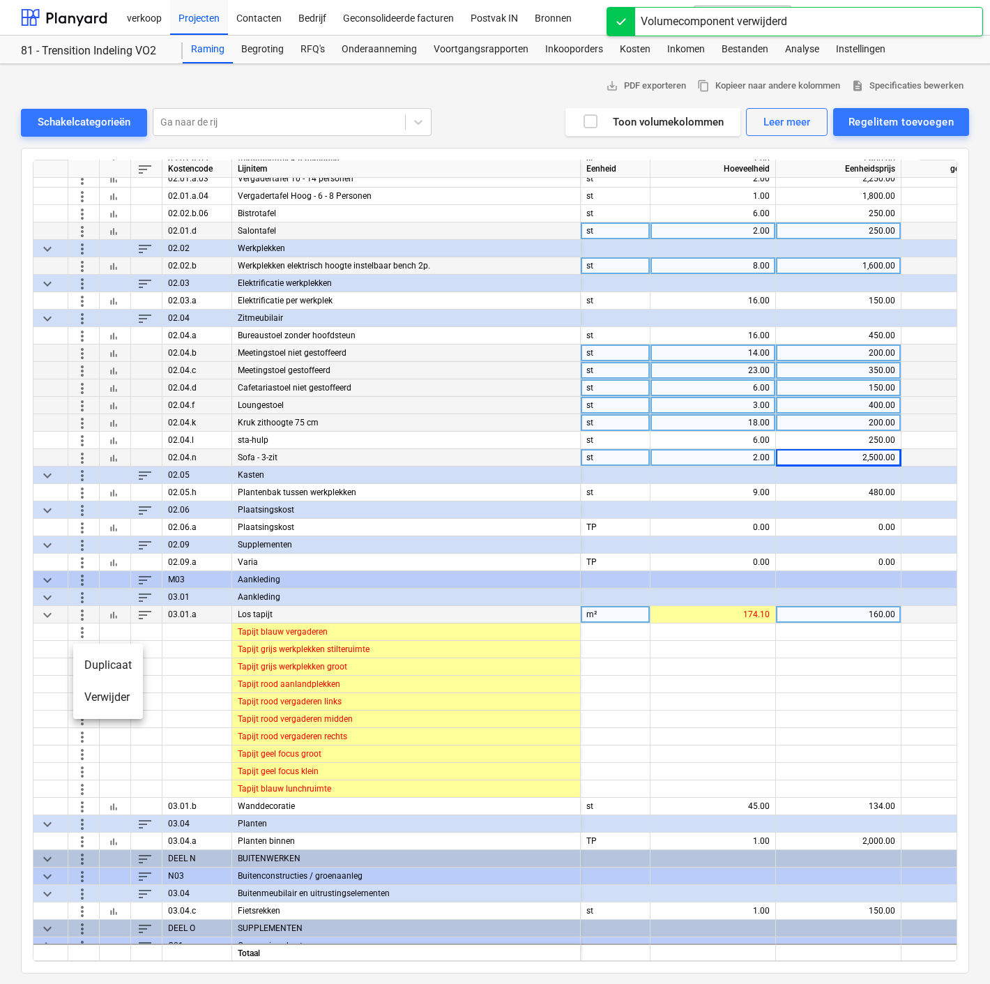
click at [115, 701] on li "Verwijder" at bounding box center [108, 697] width 70 height 32
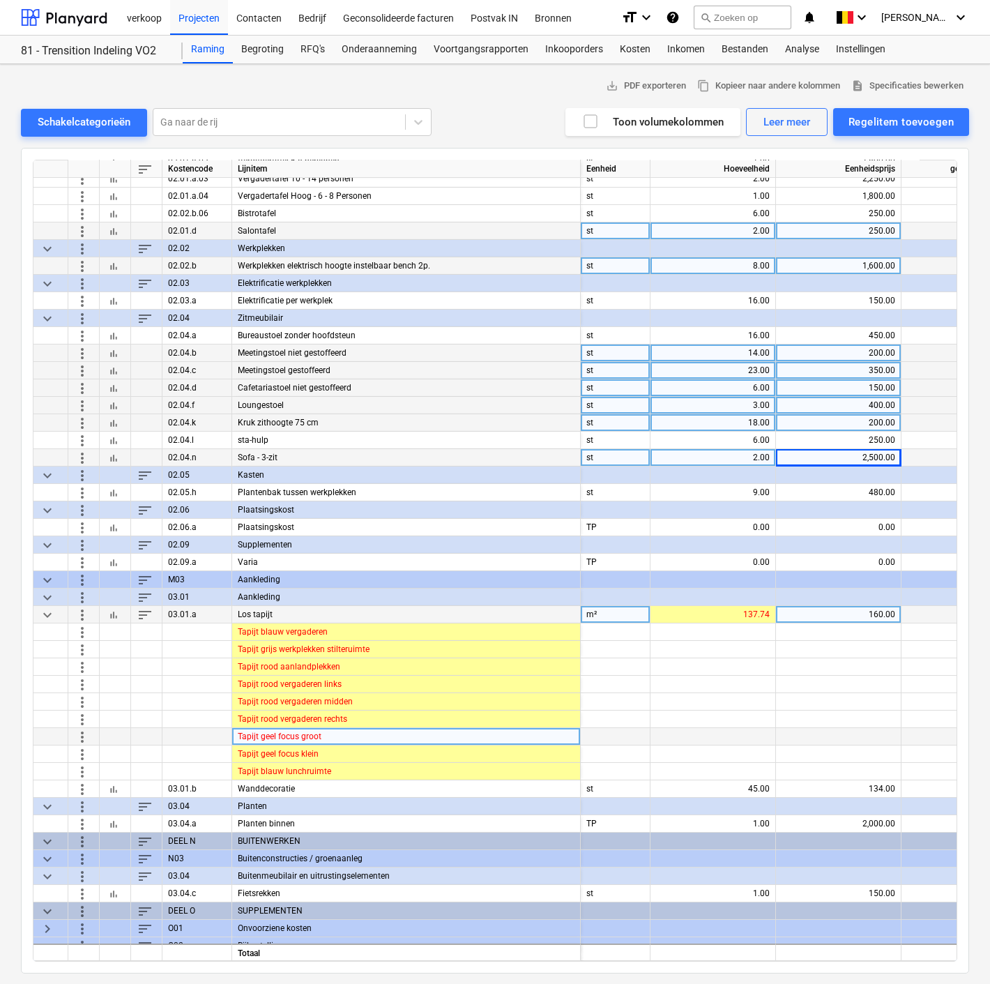
click at [77, 734] on span "more_vert" at bounding box center [82, 736] width 17 height 17
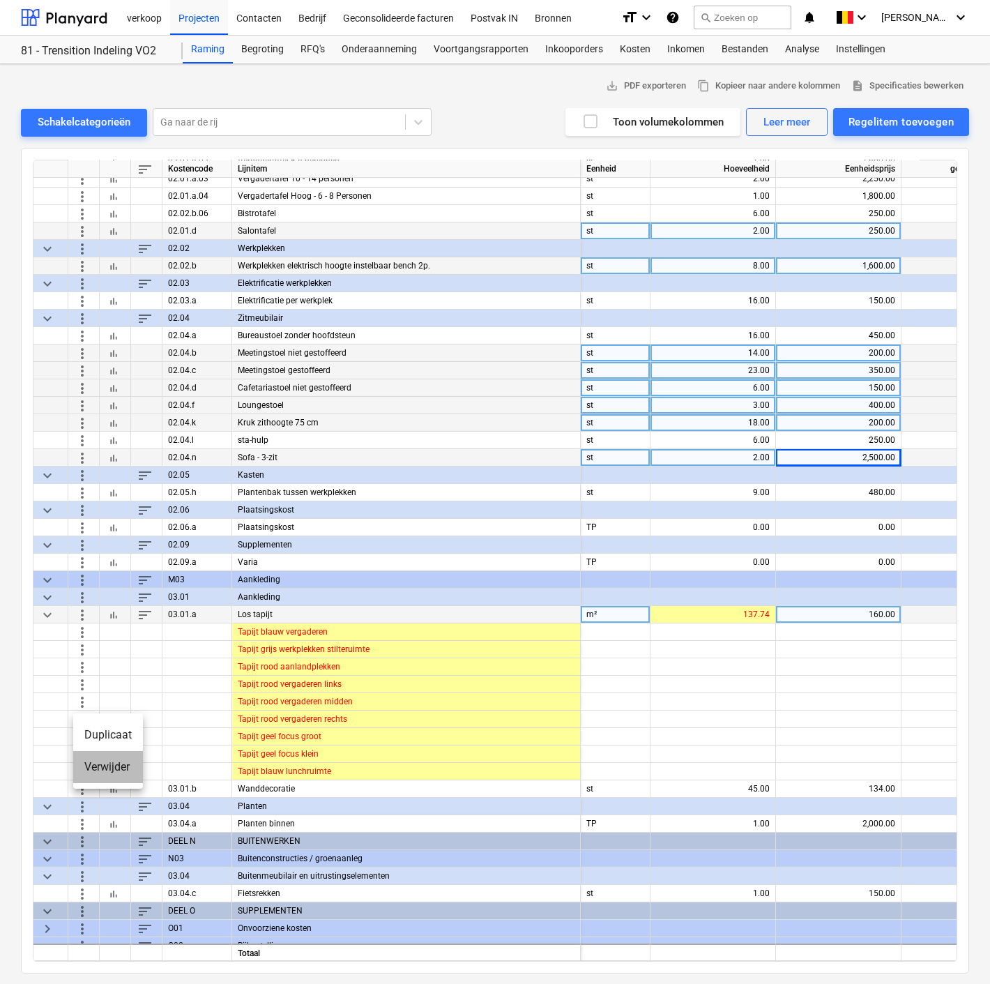
click at [121, 767] on li "Verwijder" at bounding box center [108, 767] width 70 height 32
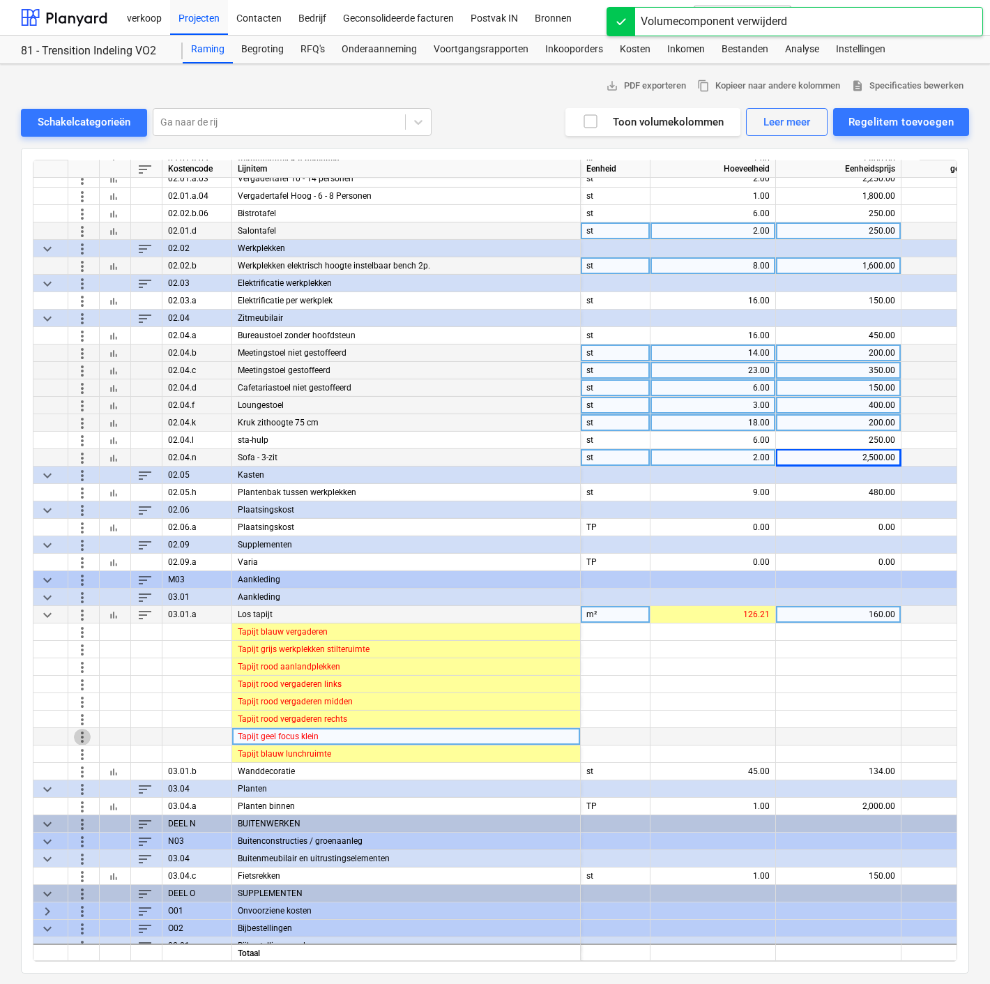
click at [77, 733] on span "more_vert" at bounding box center [82, 736] width 17 height 17
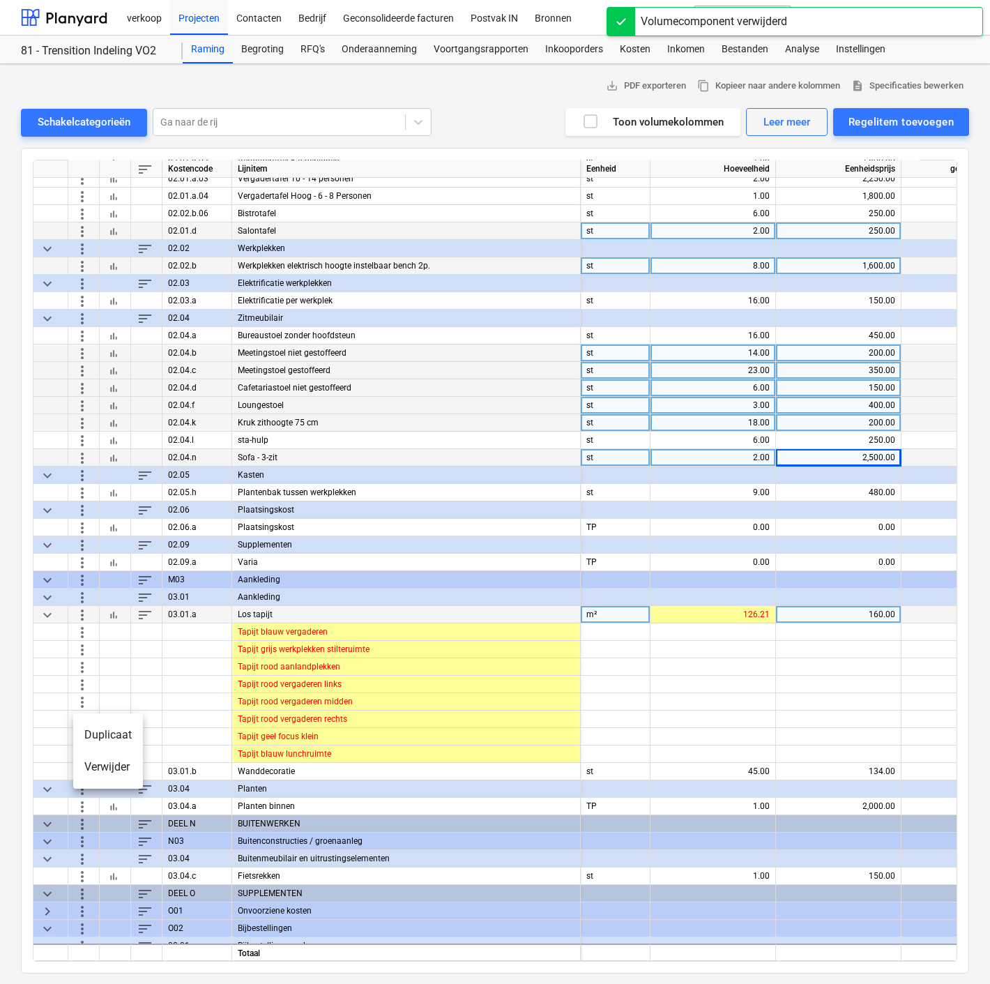
click at [126, 760] on li "Verwijder" at bounding box center [108, 767] width 70 height 32
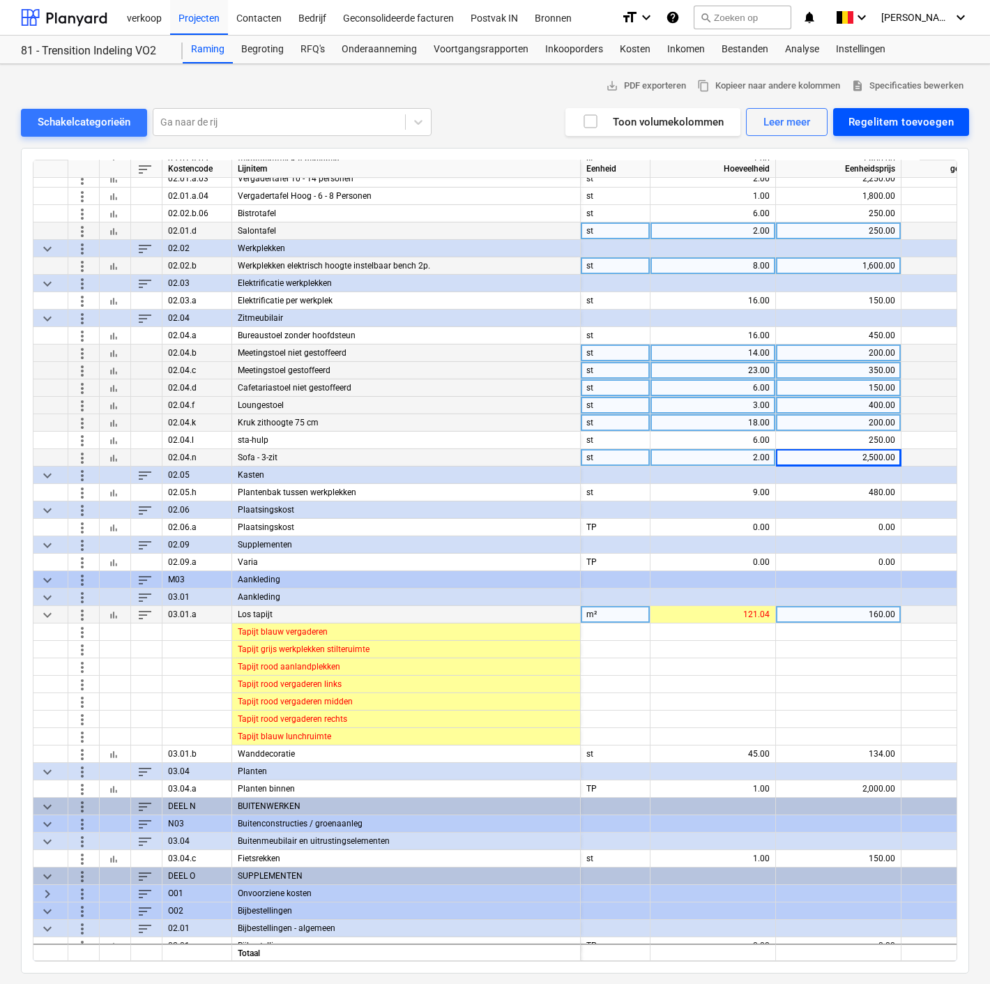
click at [910, 124] on div "Regelitem toevoegen" at bounding box center [900, 122] width 105 height 18
click at [872, 165] on div "Toevoegen vanuit sjabloon" at bounding box center [894, 156] width 149 height 24
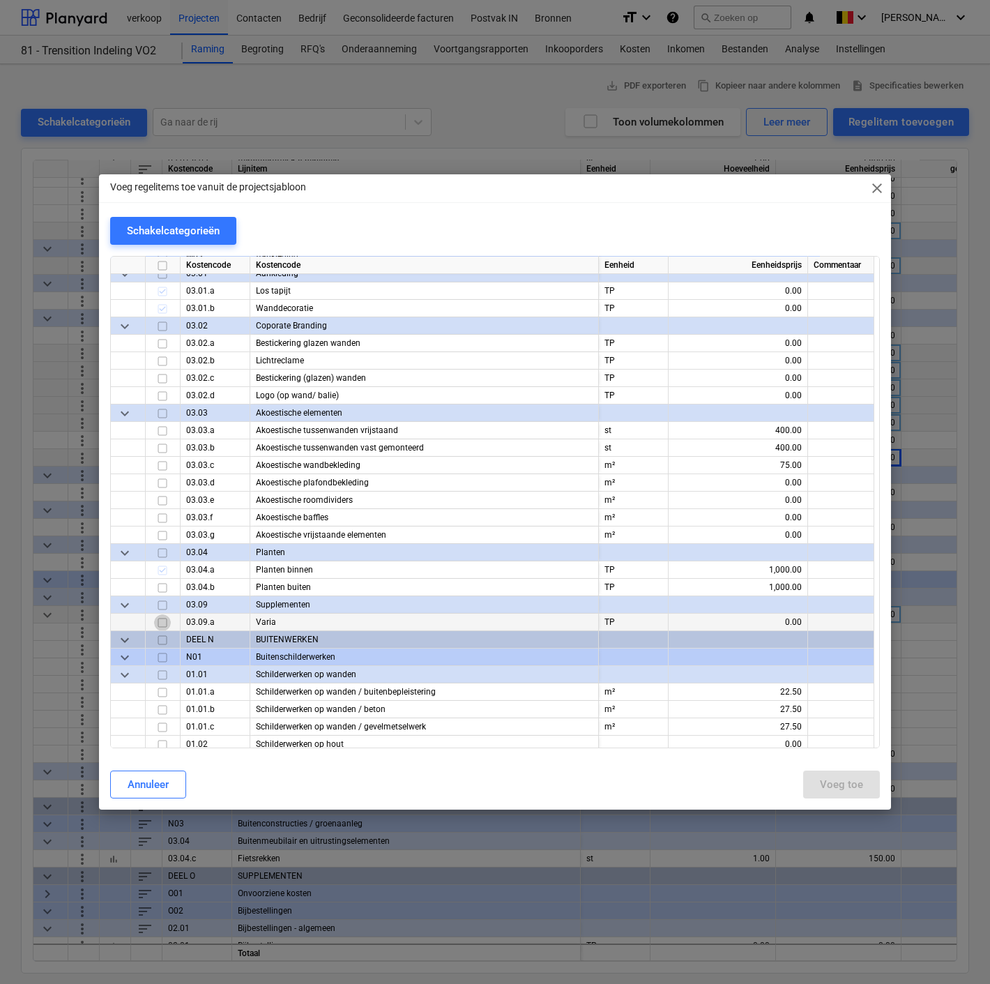
click at [160, 629] on input "checkbox" at bounding box center [162, 622] width 17 height 17
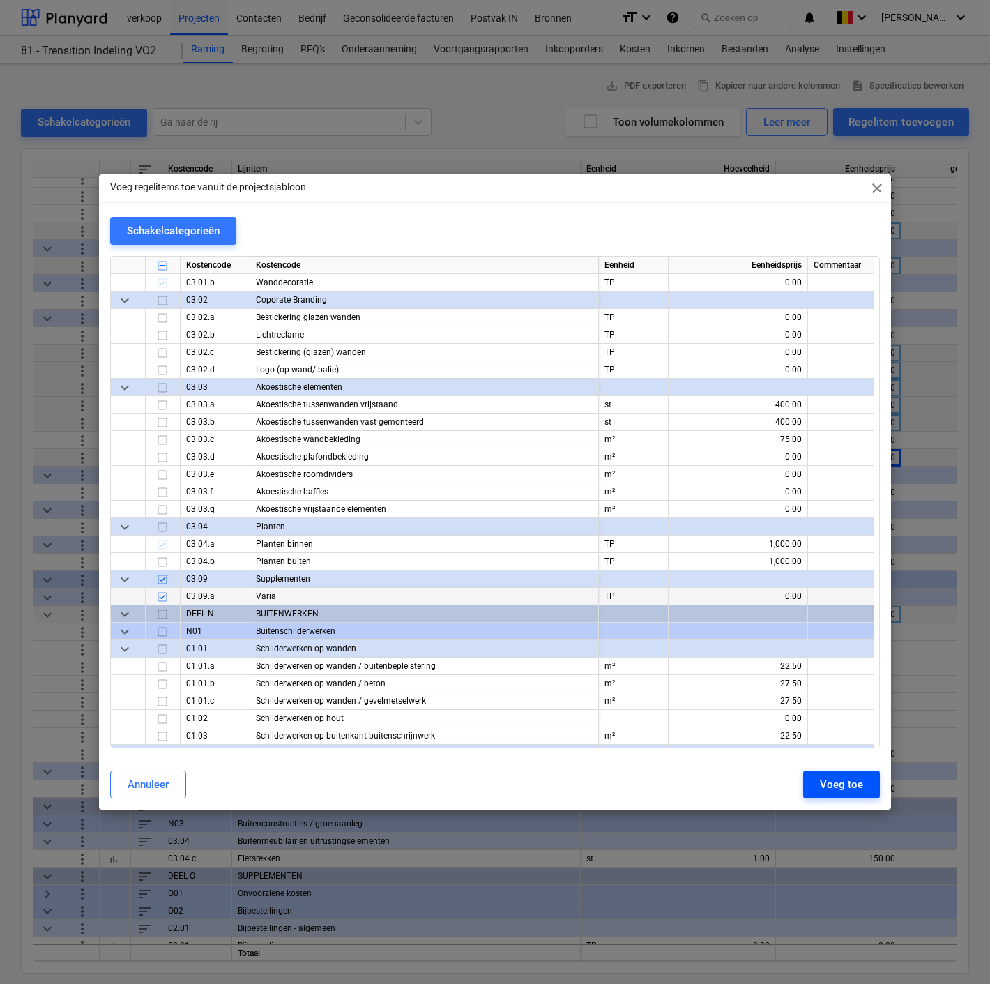
scroll to position [1413, 0]
click at [825, 783] on div "Voeg toe" at bounding box center [841, 784] width 43 height 18
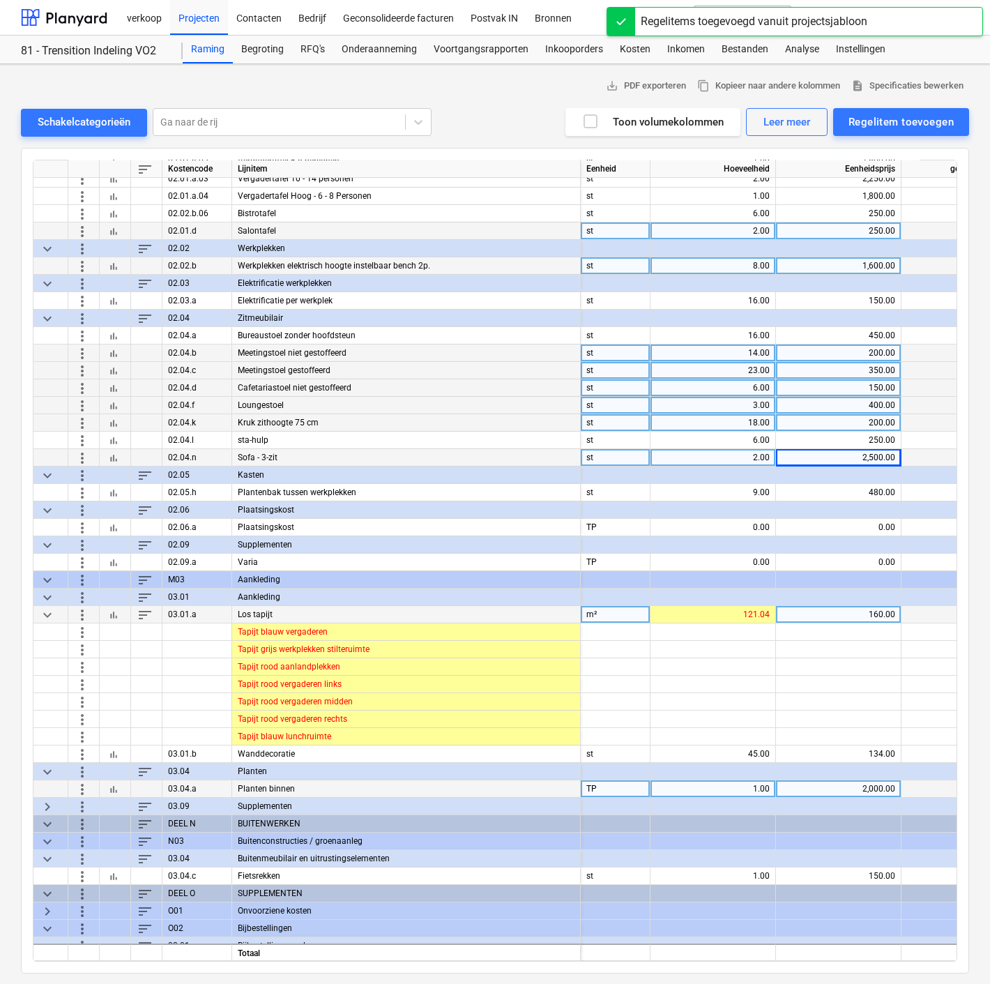
click at [812, 780] on div "2,000.00" at bounding box center [838, 788] width 114 height 17
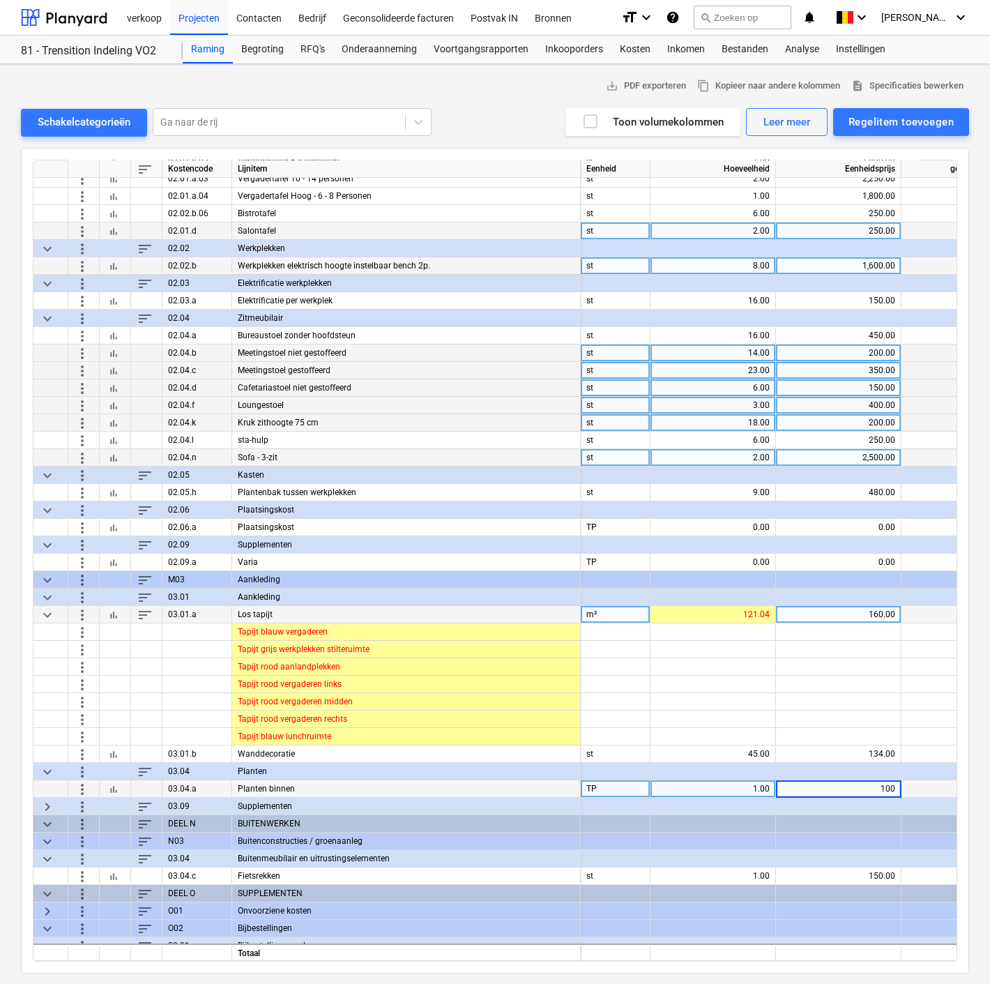
type input "1000"
click at [47, 804] on span "keyboard_arrow_right" at bounding box center [47, 805] width 17 height 17
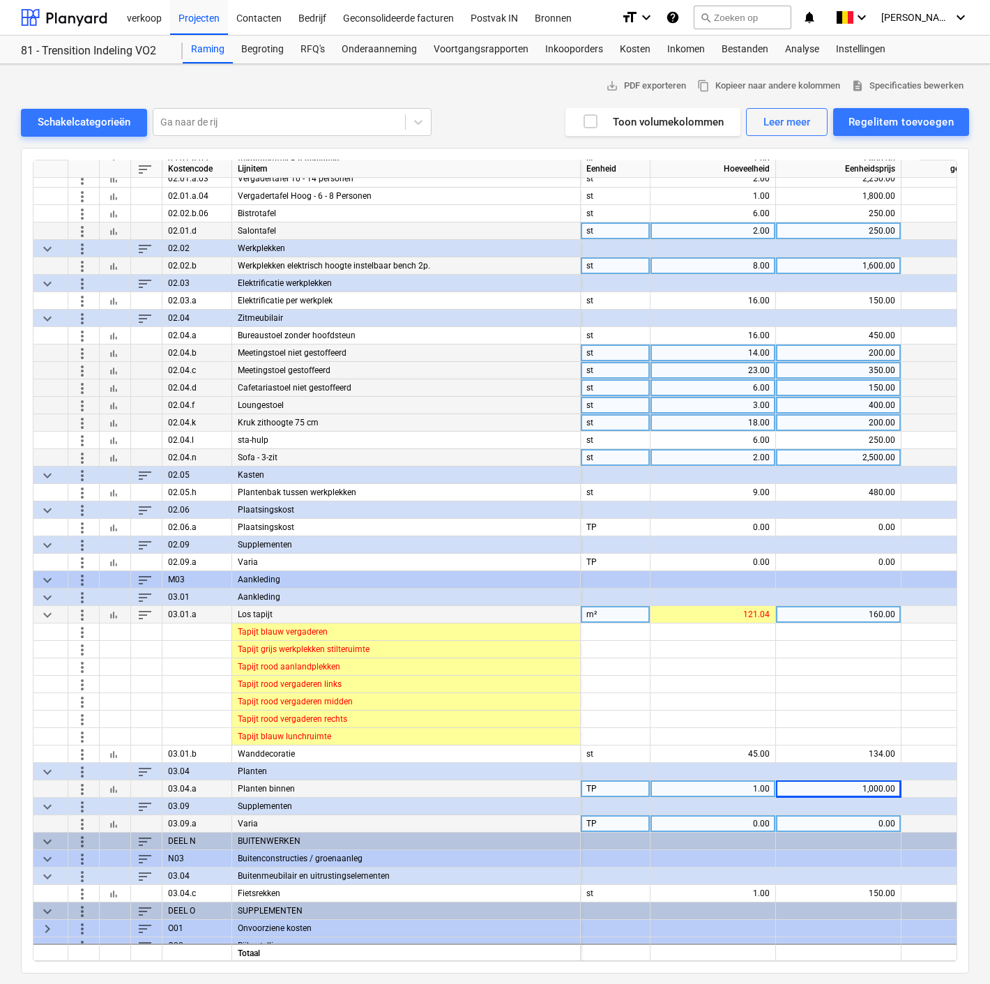
click at [719, 827] on div "0.00" at bounding box center [713, 823] width 114 height 17
type input "1"
click at [822, 828] on div "0.00" at bounding box center [838, 823] width 114 height 17
type input "2500"
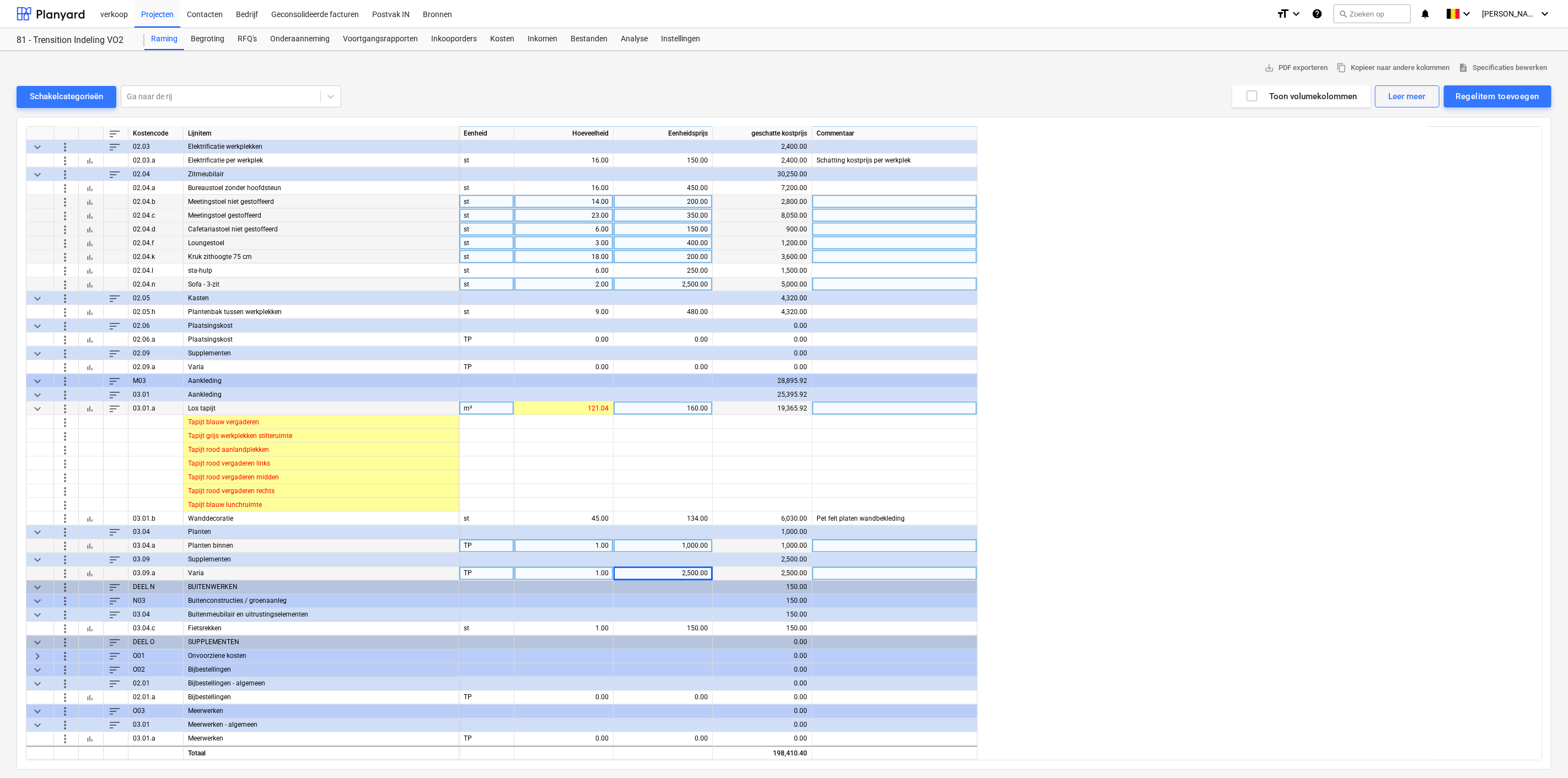
scroll to position [1362, 0]
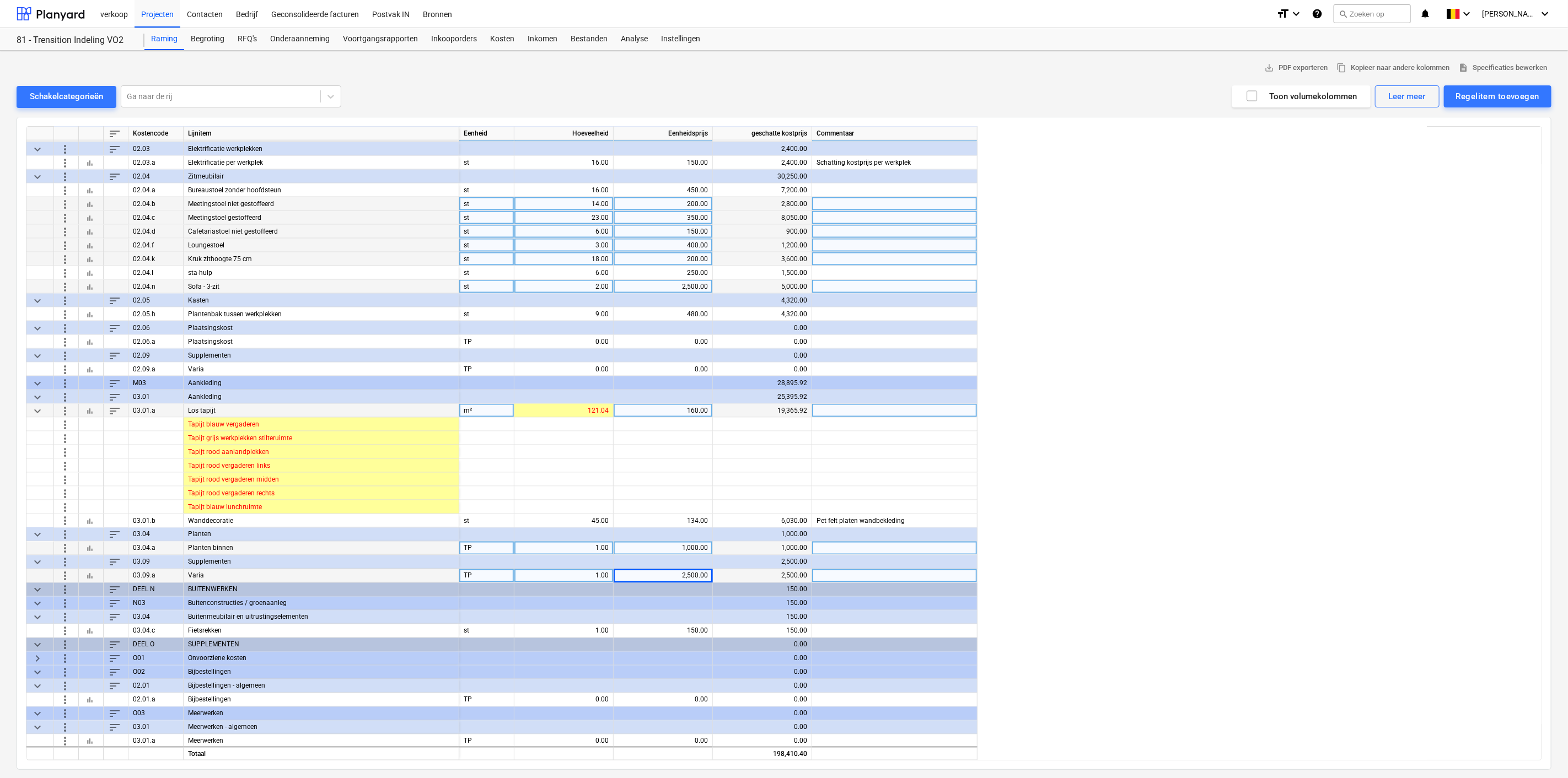
click at [36, 655] on span "keyboard_arrow_right" at bounding box center [37, 659] width 13 height 13
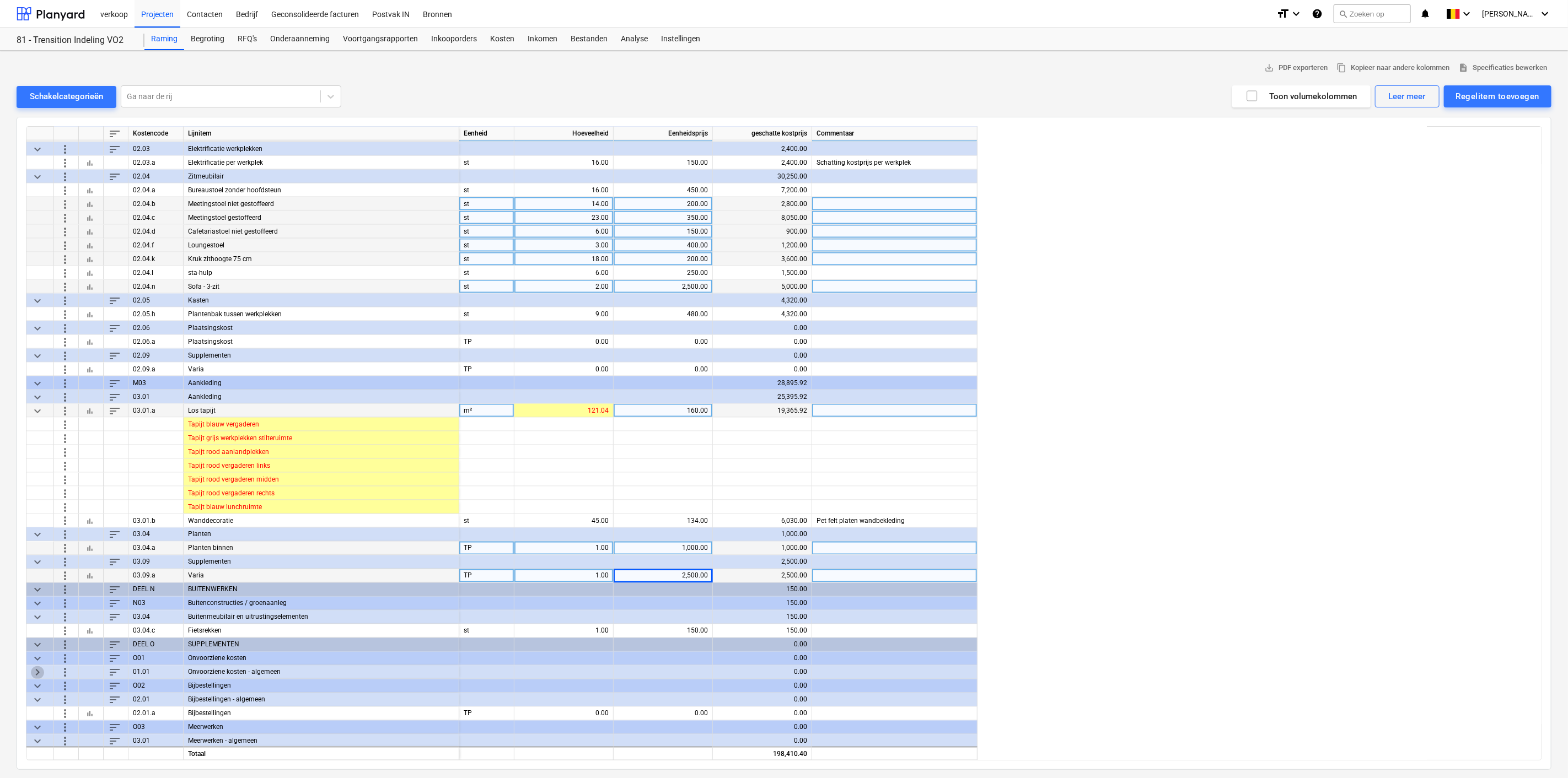
click at [40, 668] on span "keyboard_arrow_right" at bounding box center [37, 672] width 13 height 13
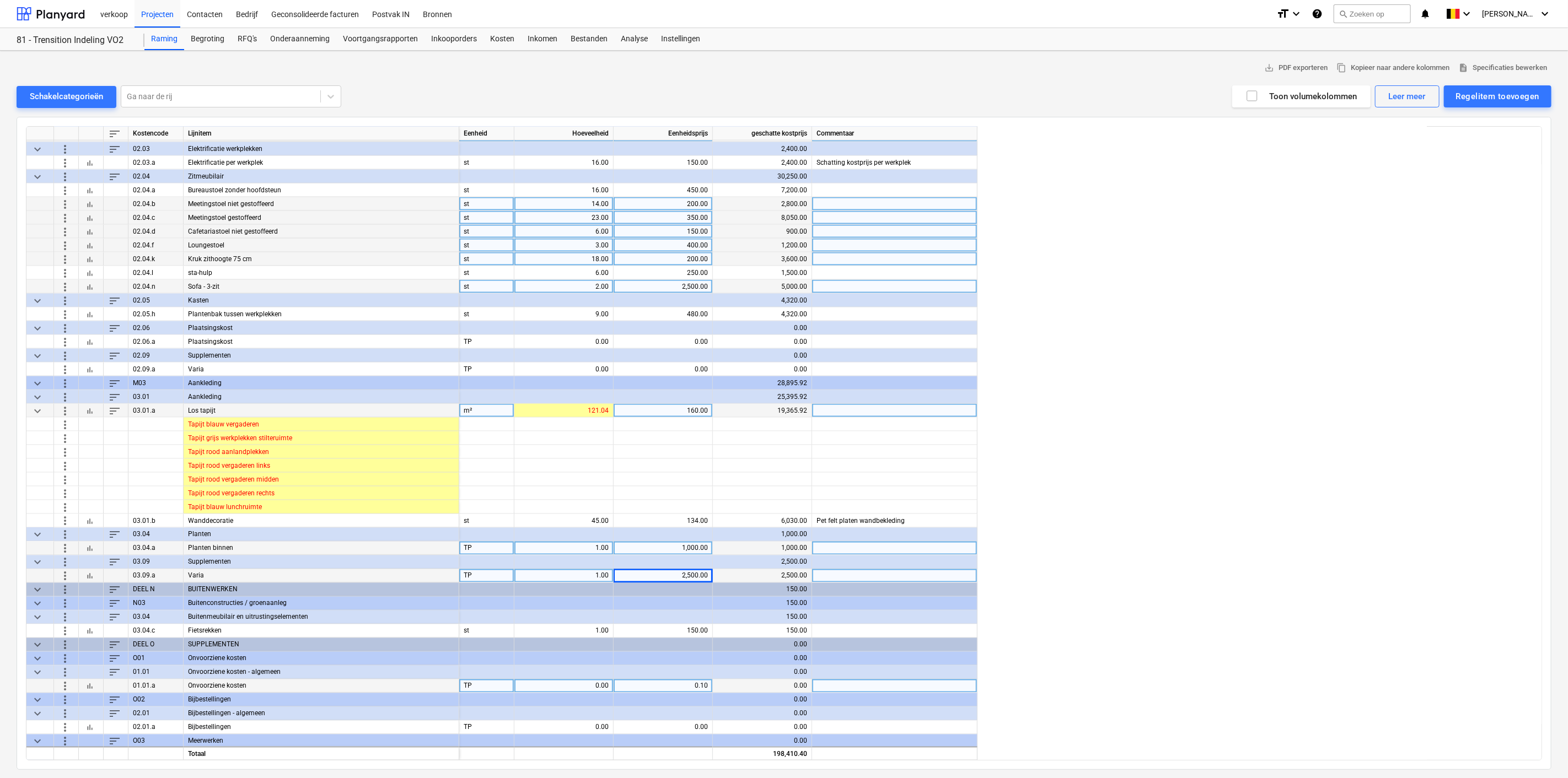
click at [550, 682] on div "0.00" at bounding box center [564, 685] width 90 height 13
type input "198410.40"
click at [1194, 577] on div "sort Kostencode Lijnitem Eenheid Hoeveelheid Eenheidsprijs geschatte kostprijs …" at bounding box center [784, 444] width 1517 height 634
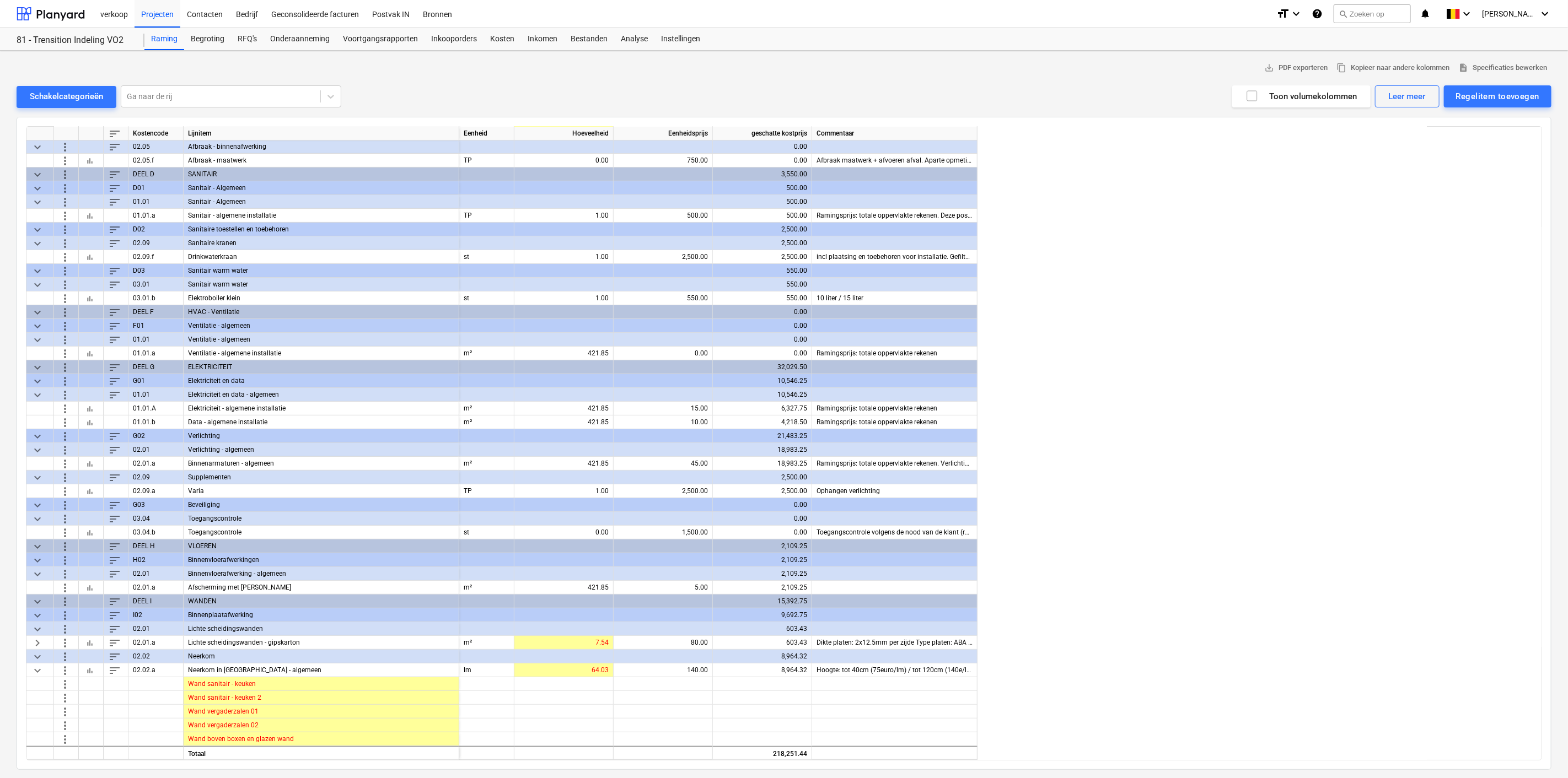
scroll to position [0, 0]
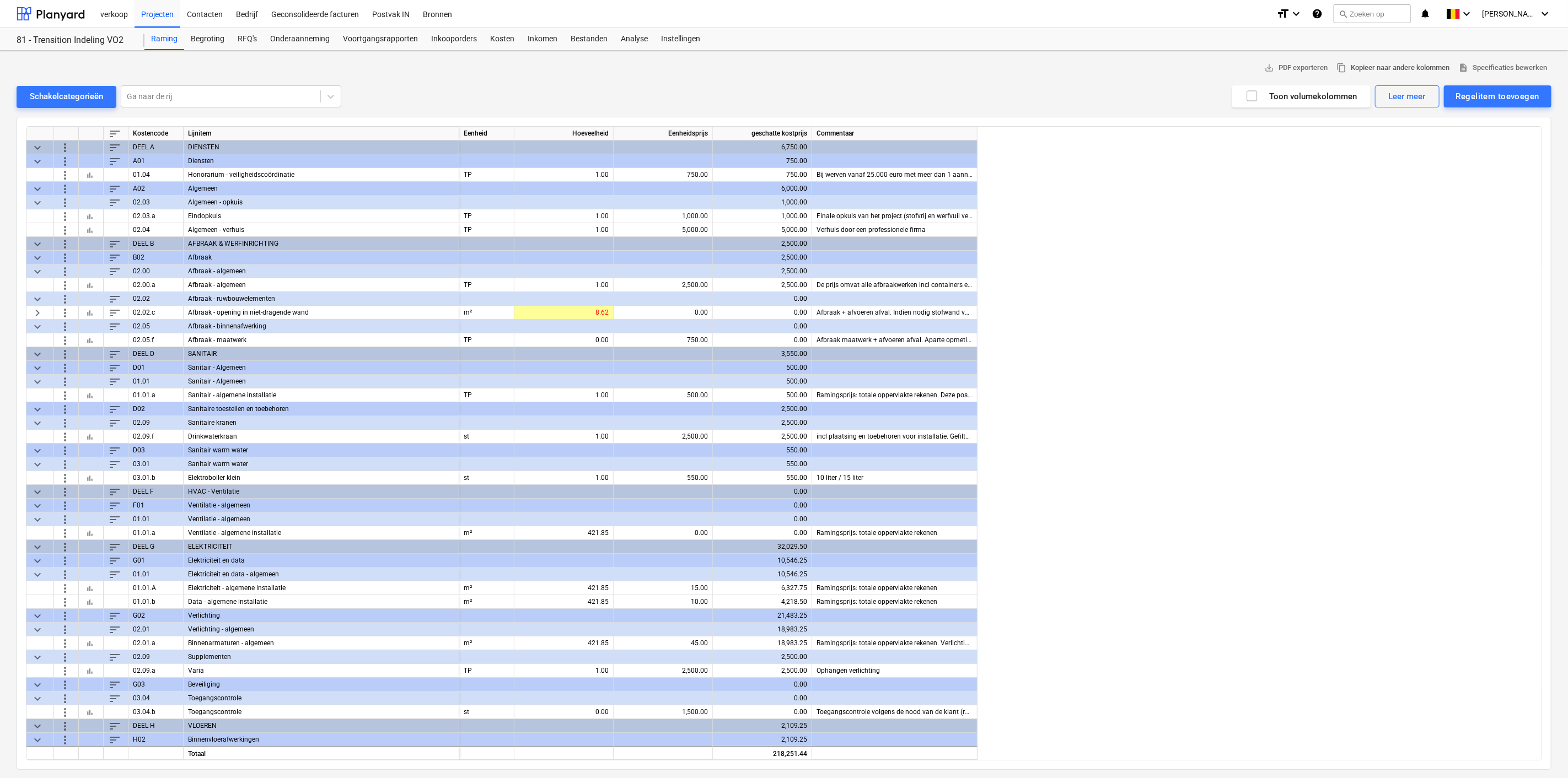
click at [1408, 62] on span "content_copy Kopieer naar andere kolommen" at bounding box center [1393, 68] width 113 height 13
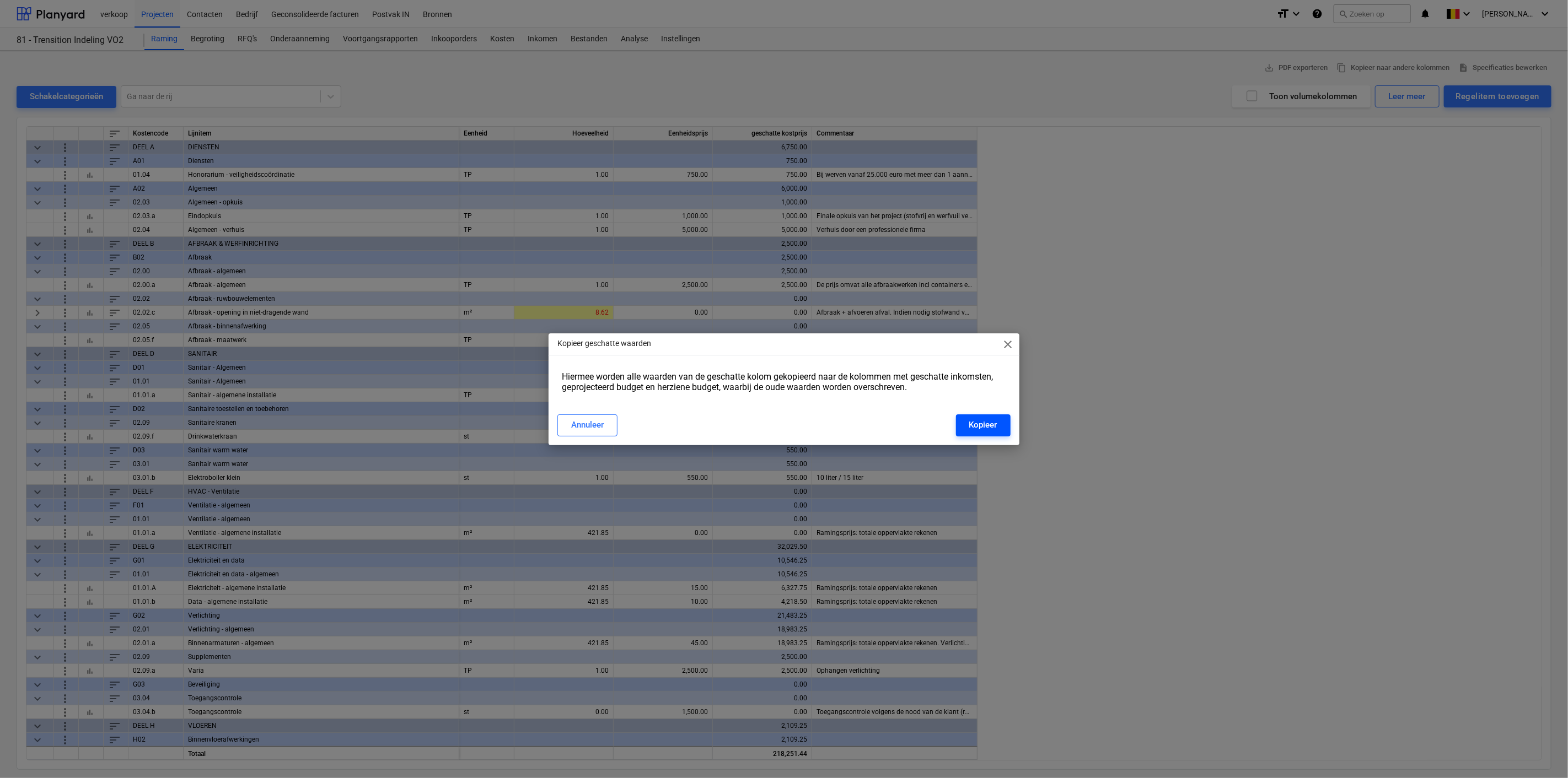
click at [977, 421] on div "Kopieer" at bounding box center [983, 425] width 28 height 14
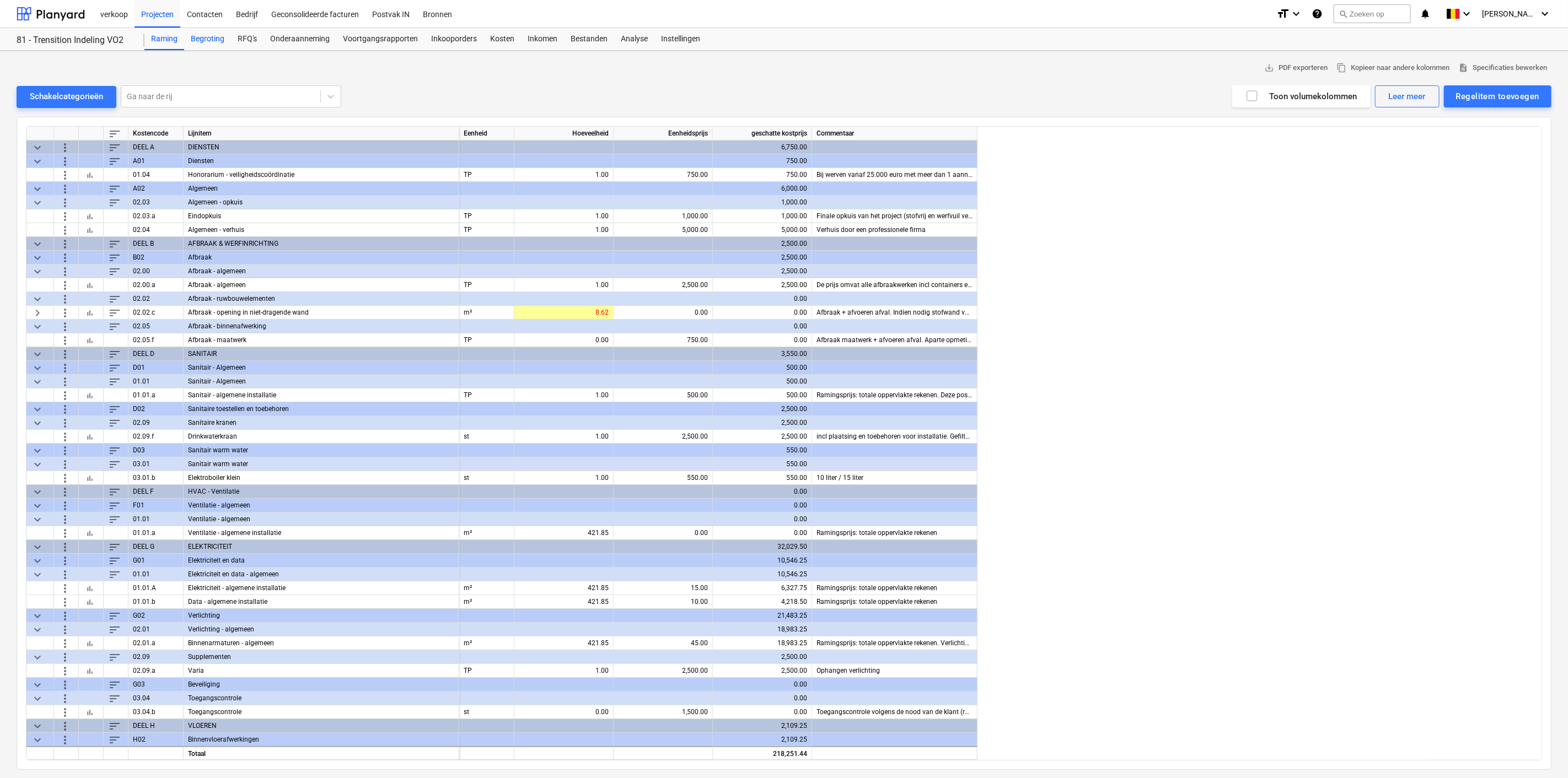
click at [200, 36] on div "Begroting" at bounding box center [207, 40] width 47 height 22
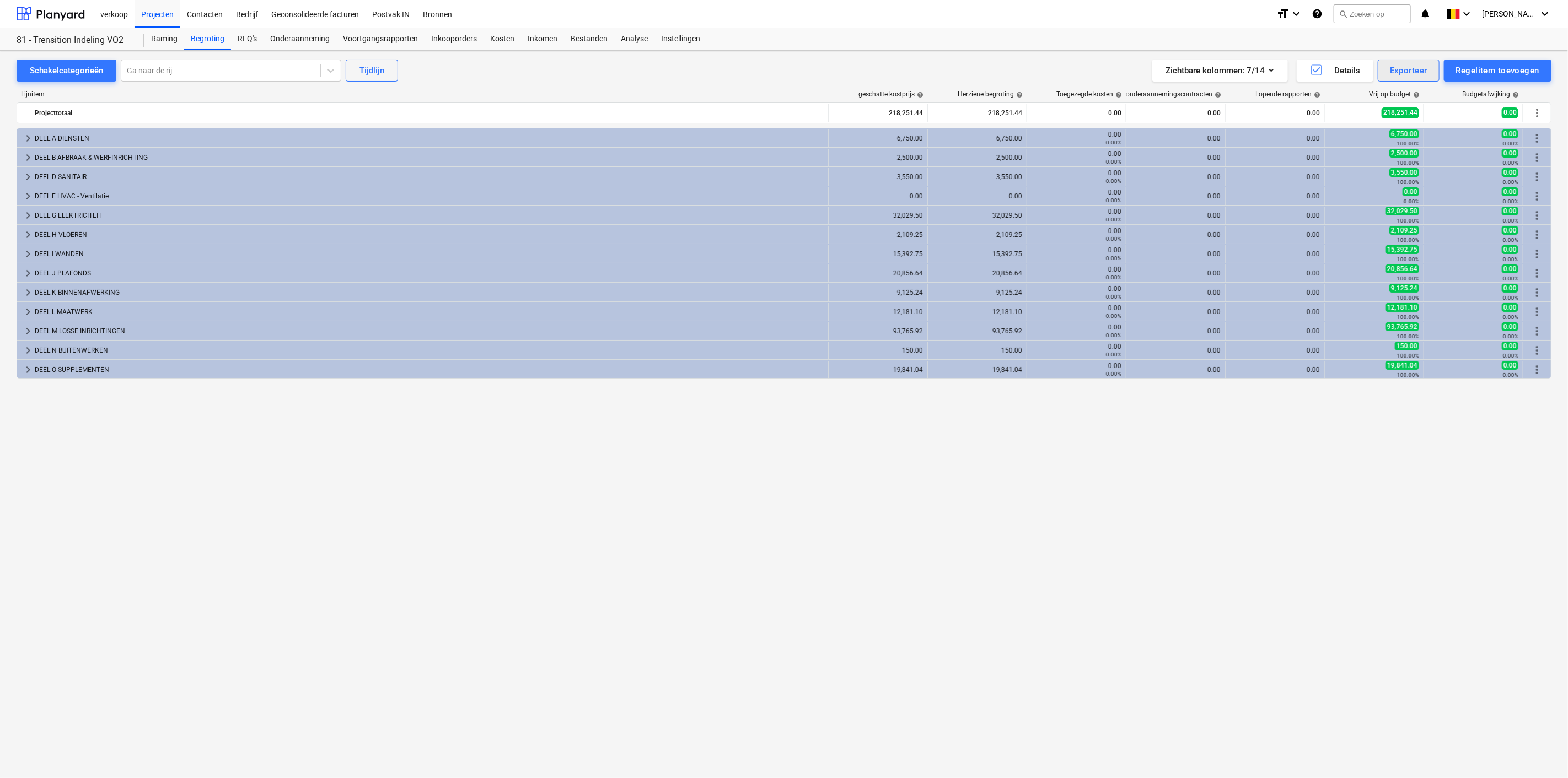
click at [1414, 74] on div "Exporteer" at bounding box center [1408, 70] width 37 height 14
click at [1388, 115] on div "XLSX (alleen zichtbare kolommen)" at bounding box center [1365, 117] width 148 height 19
click at [161, 13] on div "Projecten" at bounding box center [157, 13] width 46 height 28
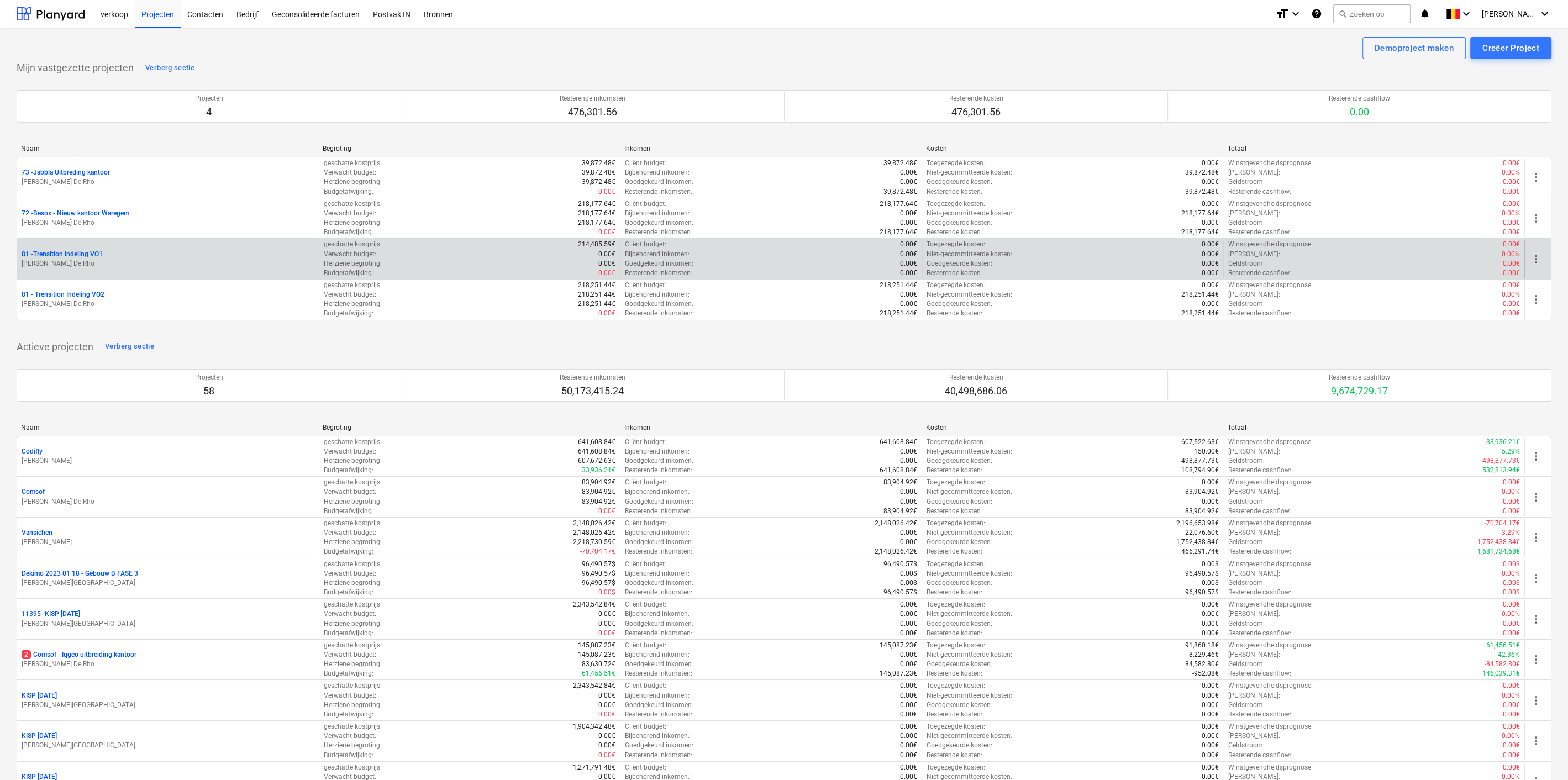
click at [123, 253] on div "81 - Trensition Indeling VO1" at bounding box center [167, 254] width 293 height 10
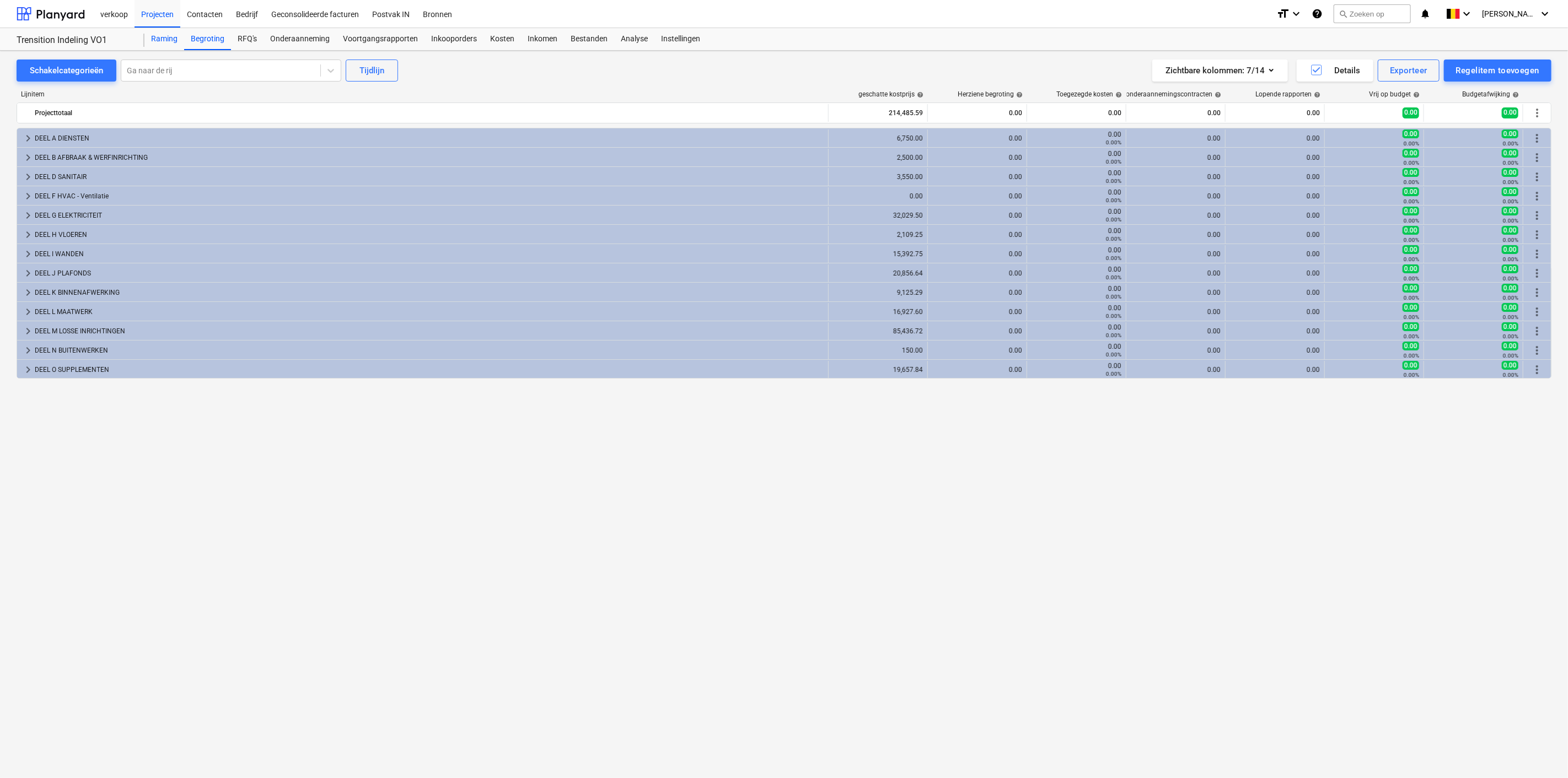
click at [167, 35] on div "Raming" at bounding box center [165, 40] width 40 height 22
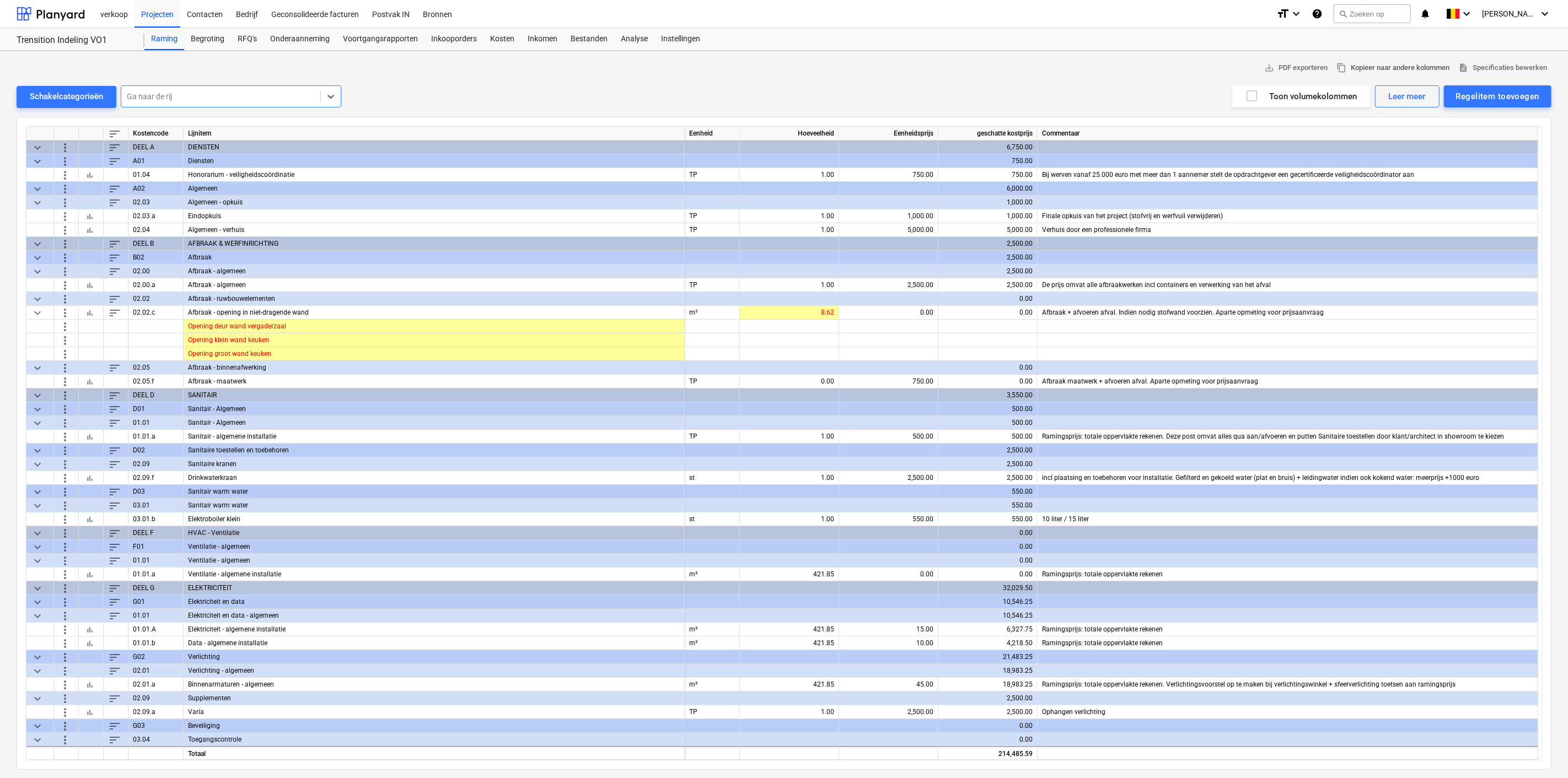
click at [1416, 72] on span "content_copy Kopieer naar andere kolommen" at bounding box center [1393, 68] width 113 height 13
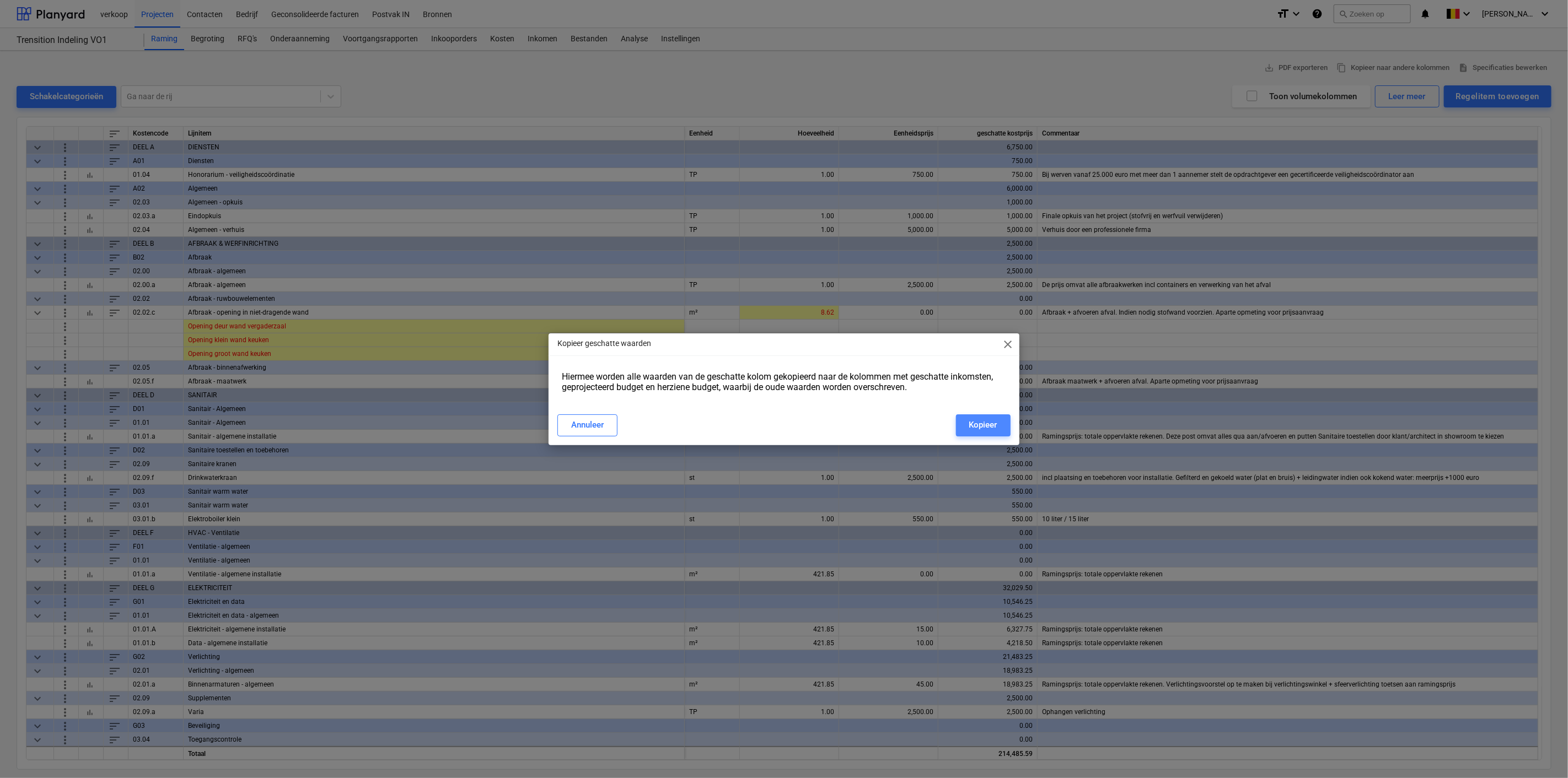
click at [990, 418] on div "Kopieer" at bounding box center [983, 425] width 28 height 14
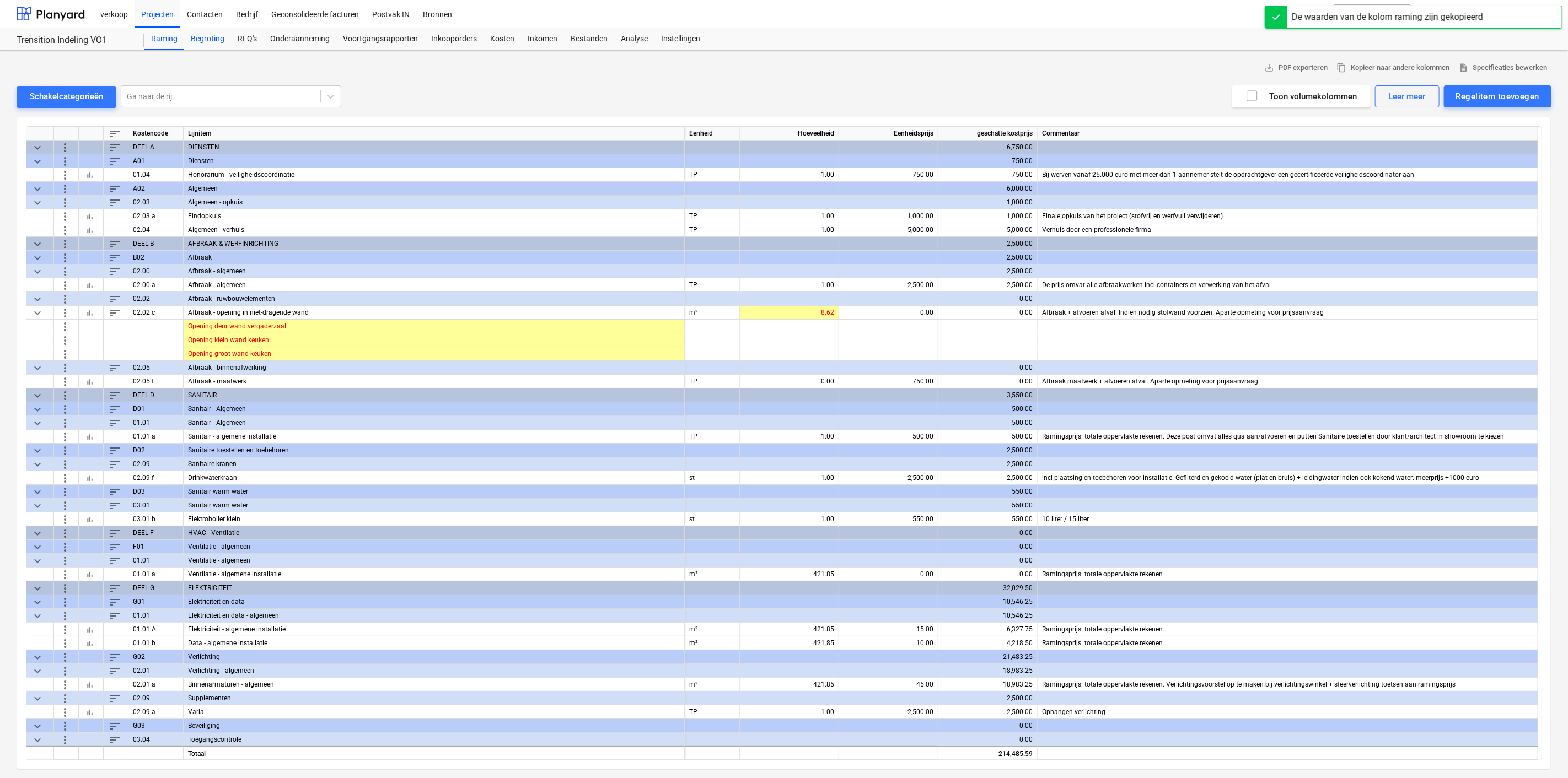
click at [205, 41] on div "Begroting" at bounding box center [207, 40] width 47 height 22
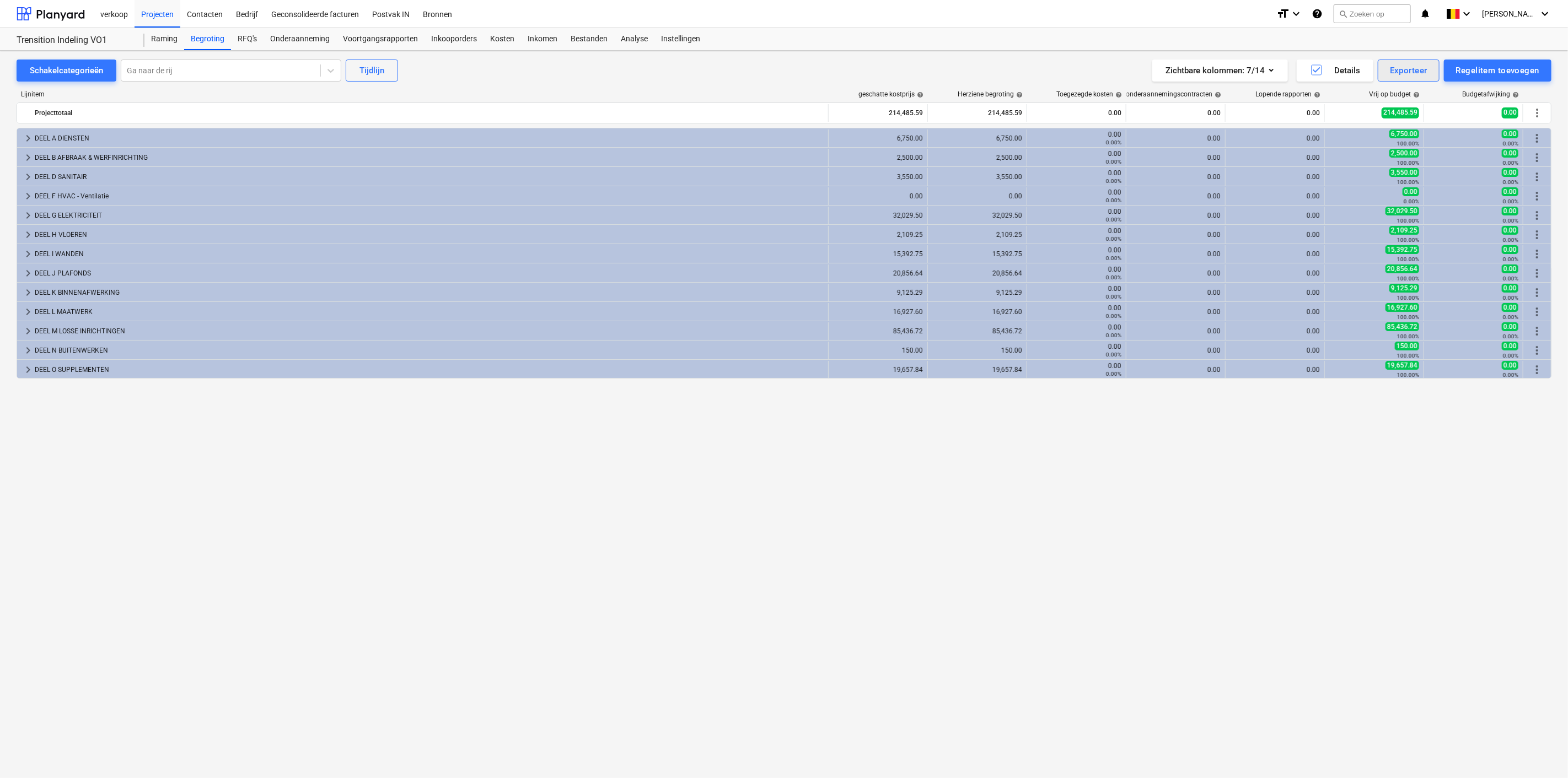
click at [1393, 65] on div "Exporteer" at bounding box center [1408, 70] width 37 height 14
click at [1361, 116] on div "XLSX (alleen zichtbare kolommen)" at bounding box center [1365, 117] width 148 height 19
click at [372, 561] on div "keyboard_arrow_right DEEL A DIENSTEN 6,750.00 6,750.00 0.00 0.00% 0.00 0.00 6,7…" at bounding box center [784, 430] width 1536 height 605
